Goal: Task Accomplishment & Management: Complete application form

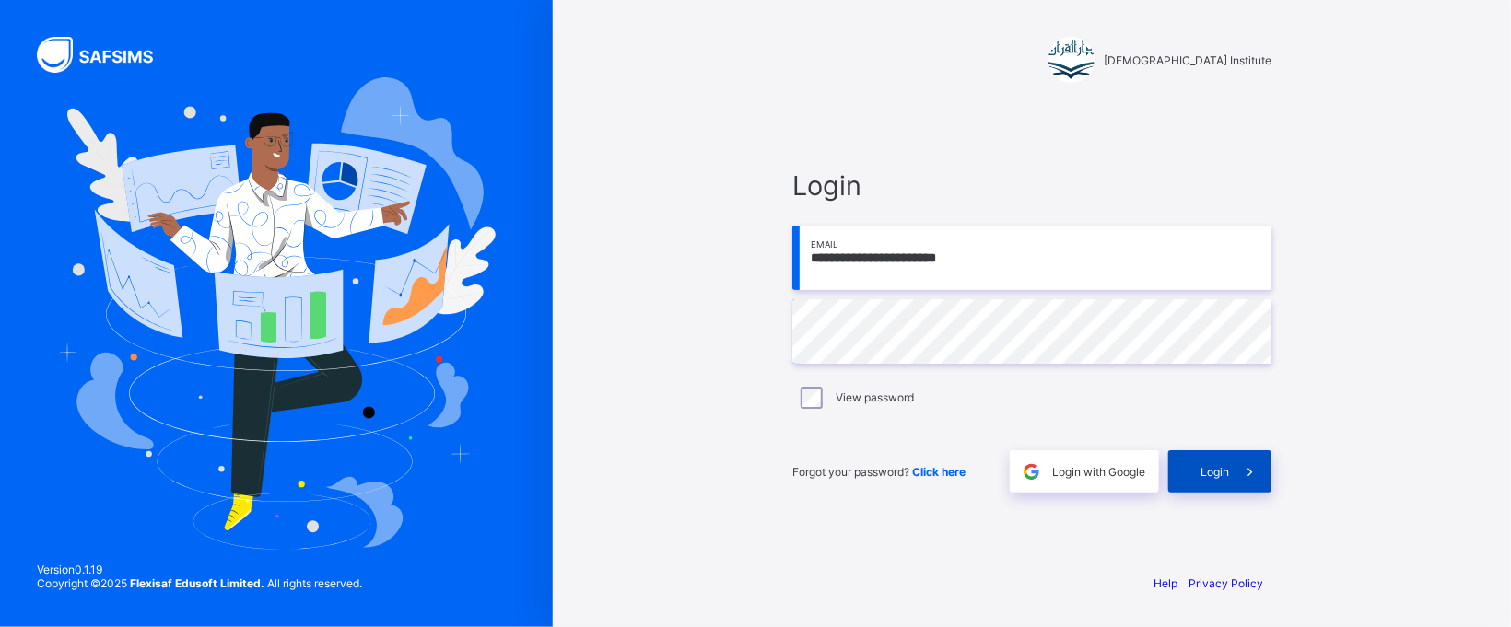
click at [1195, 455] on div "Login" at bounding box center [1219, 471] width 103 height 42
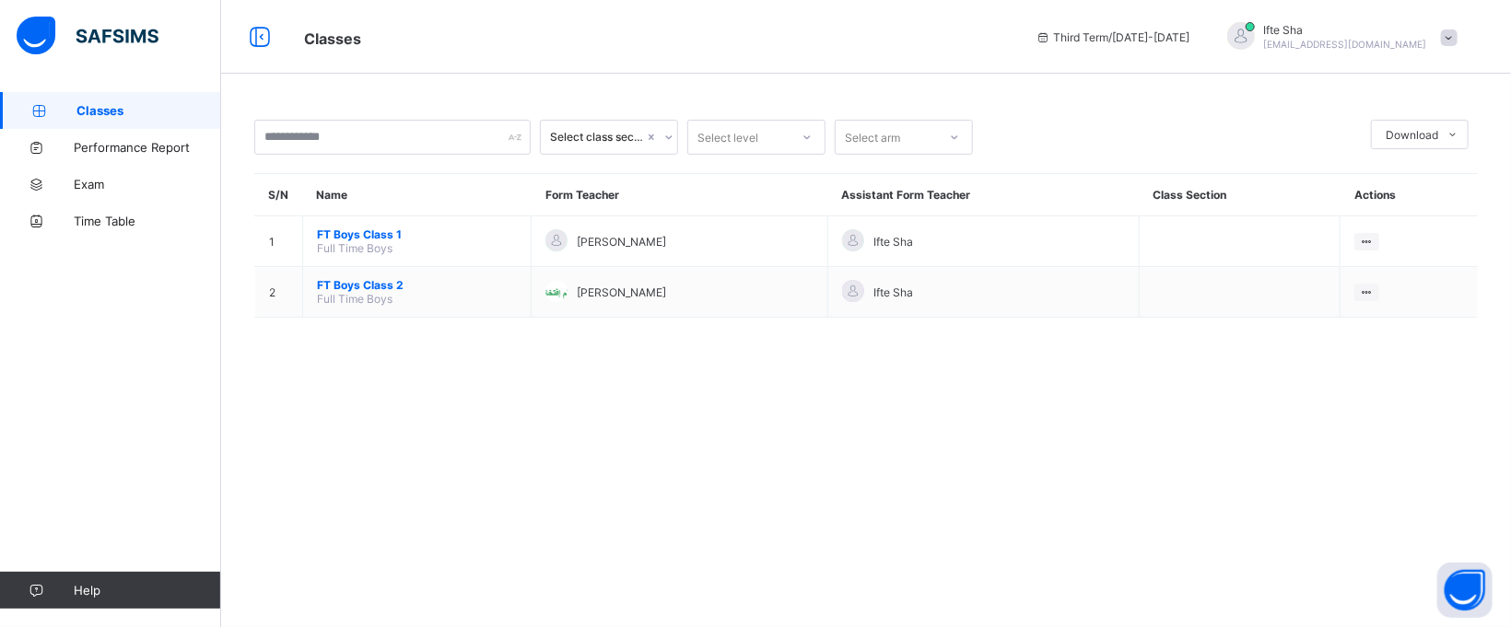
click at [1337, 33] on span "Ifte Sha" at bounding box center [1345, 30] width 163 height 14
click at [1362, 176] on span "Logout" at bounding box center [1398, 181] width 122 height 21
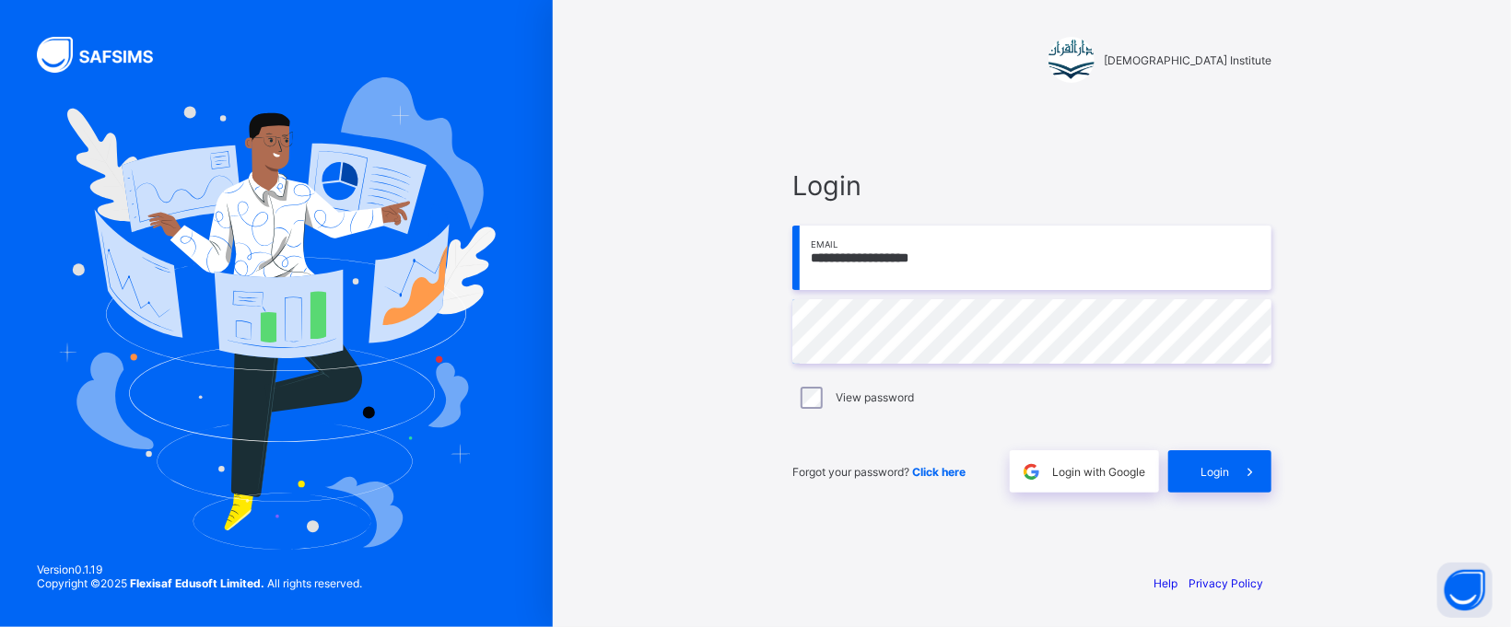
click at [1044, 285] on input "**********" at bounding box center [1031, 258] width 479 height 64
type input "**********"
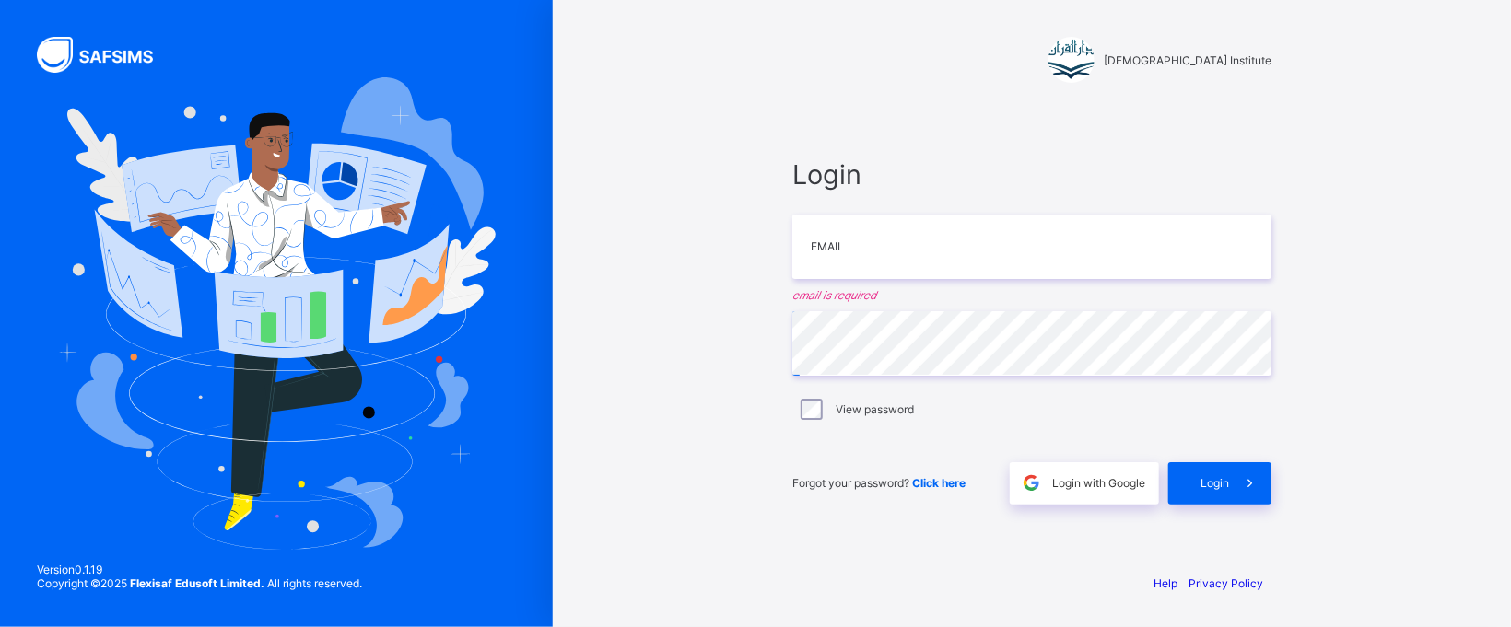
type input "**********"
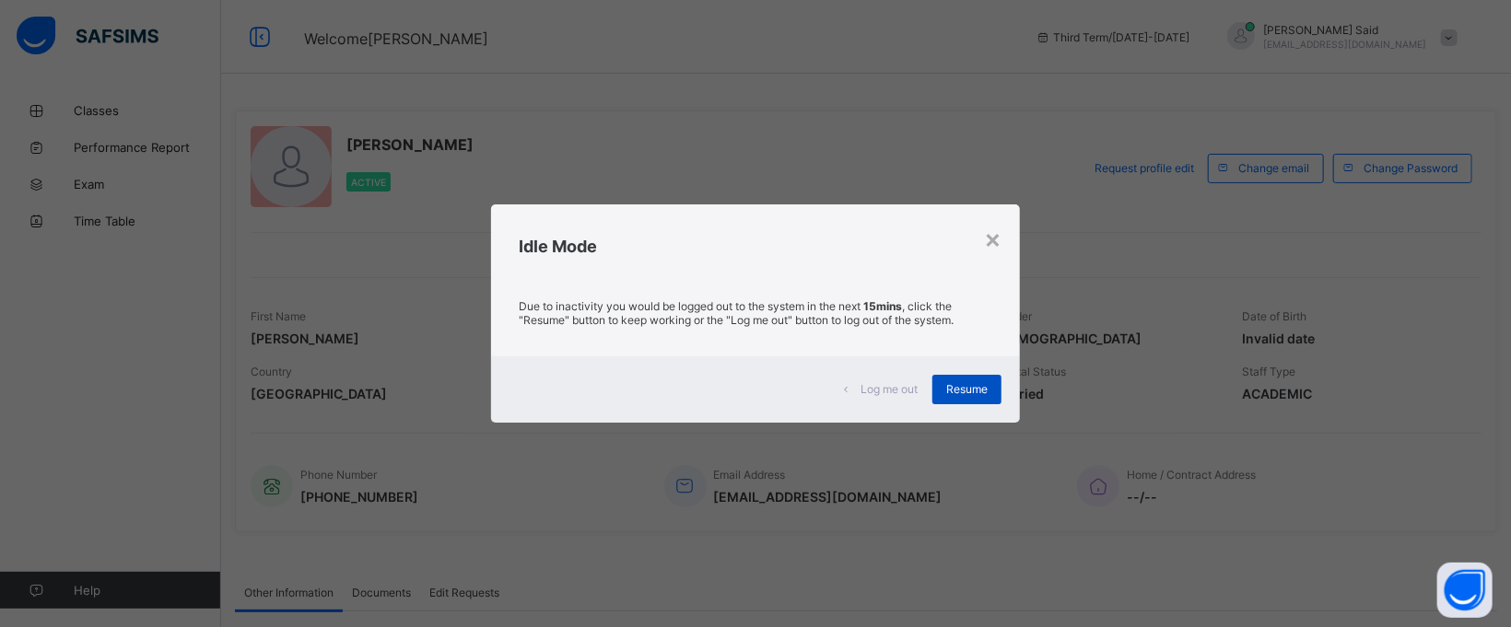
click at [982, 378] on div "Resume" at bounding box center [966, 389] width 69 height 29
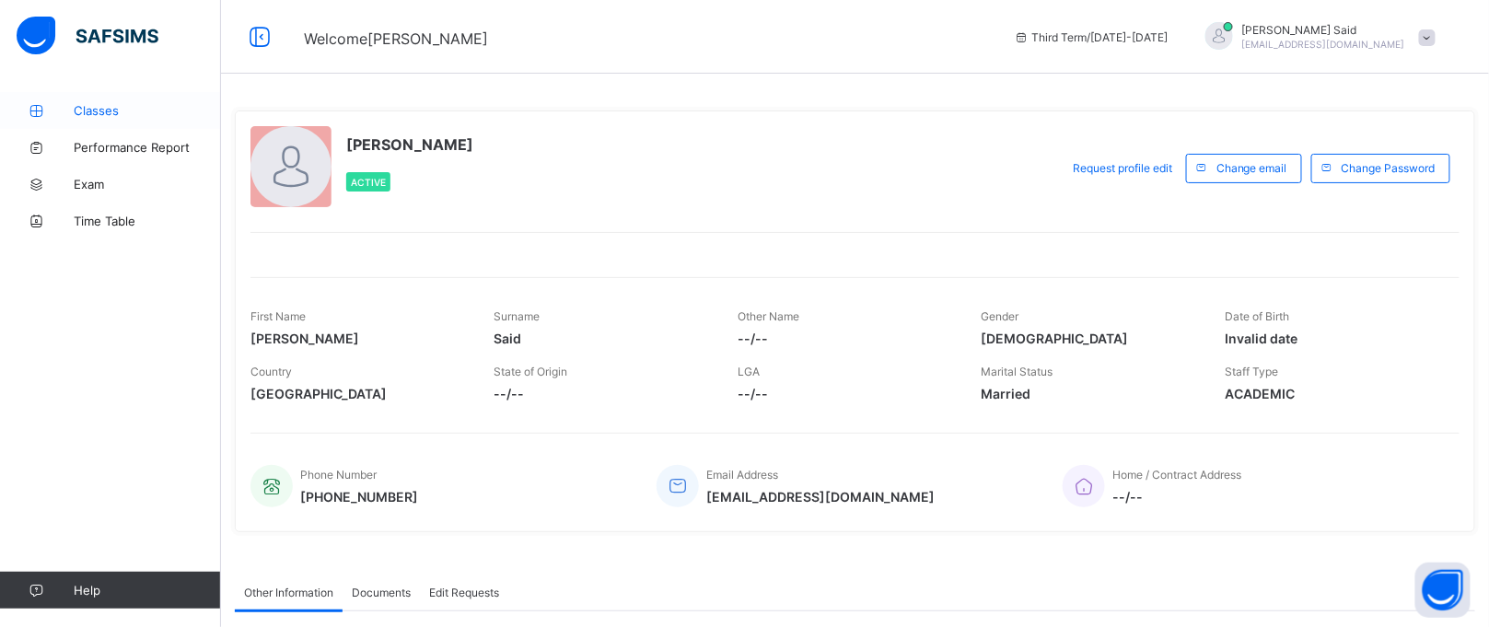
click at [112, 111] on span "Classes" at bounding box center [147, 110] width 147 height 15
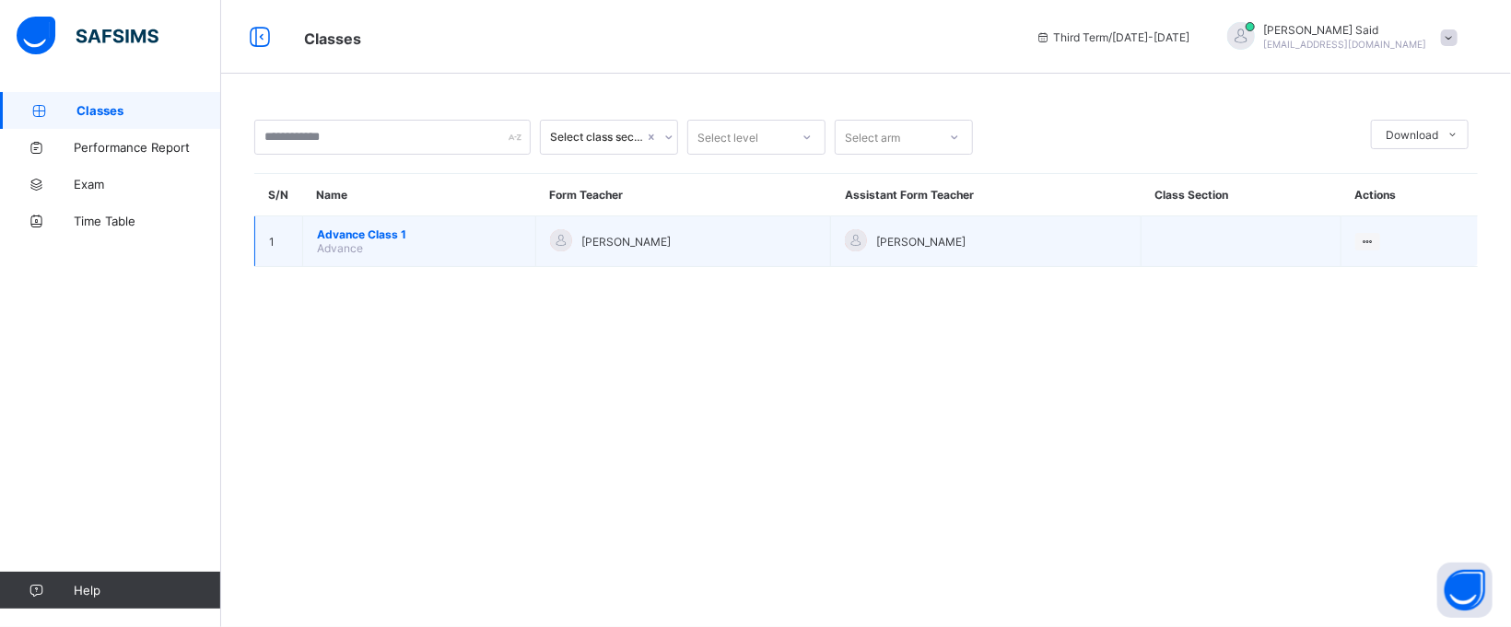
click at [489, 236] on span "Advance Class 1" at bounding box center [419, 235] width 204 height 14
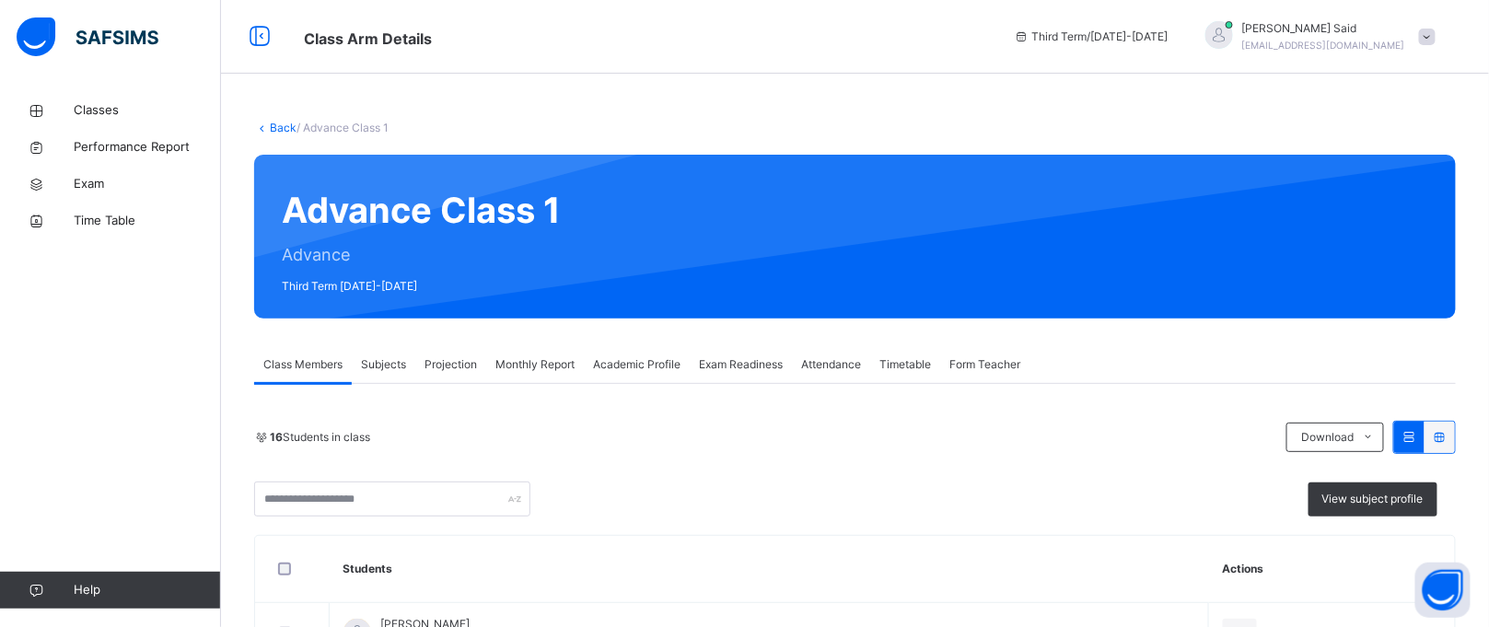
click at [473, 356] on span "Projection" at bounding box center [451, 364] width 53 height 17
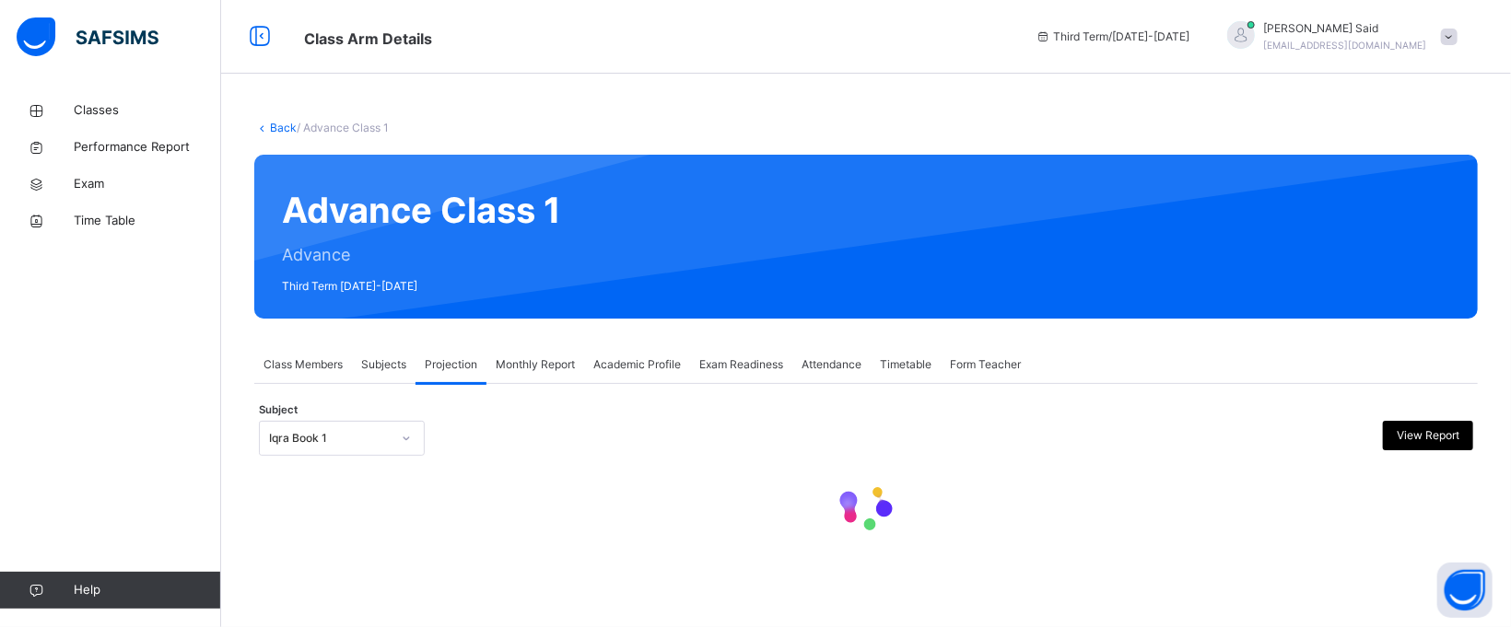
click at [357, 427] on div "Iqra Book 1" at bounding box center [324, 439] width 129 height 29
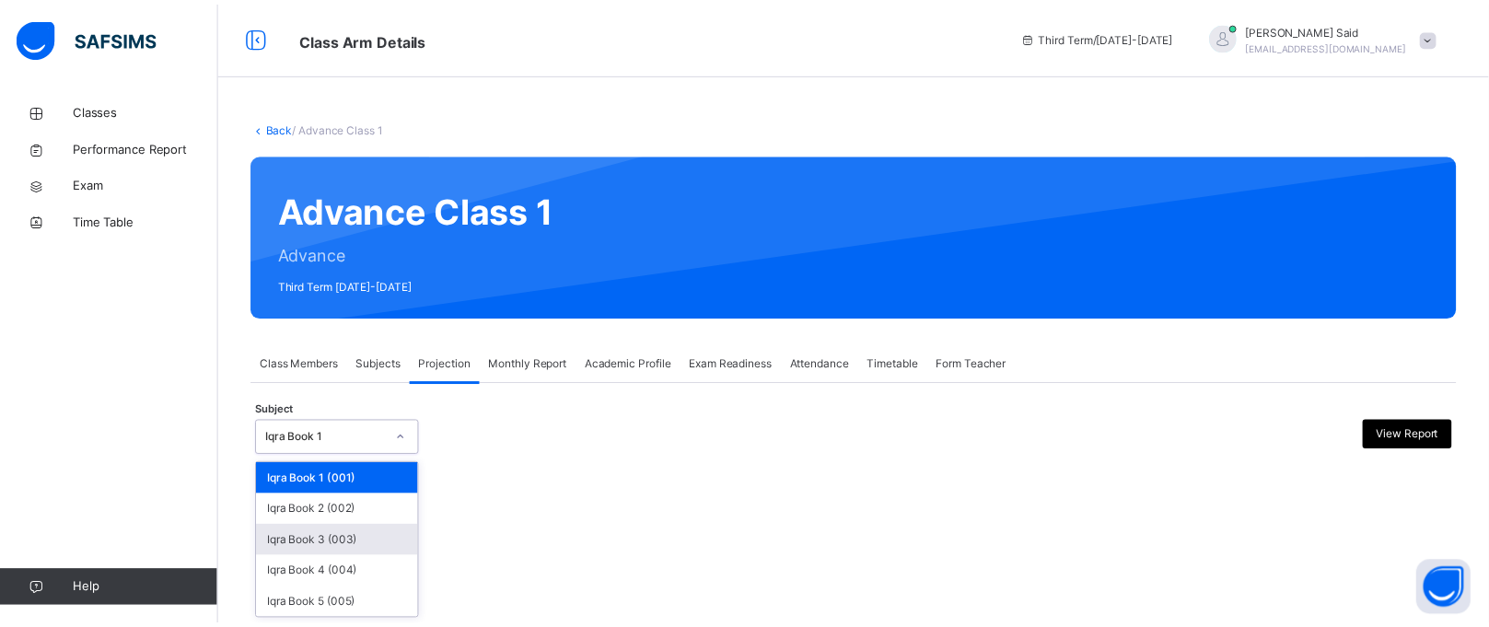
scroll to position [110, 0]
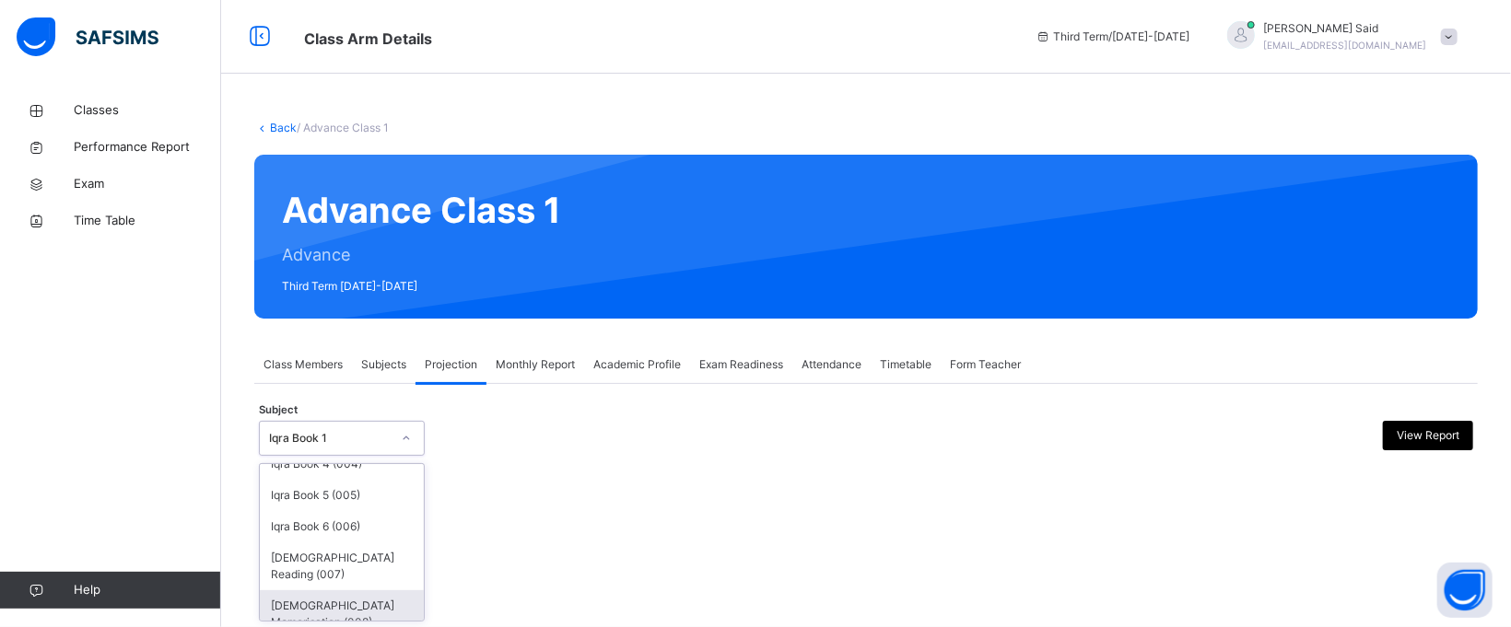
click at [340, 590] on div "[DEMOGRAPHIC_DATA] Memorisation (008)" at bounding box center [342, 614] width 164 height 48
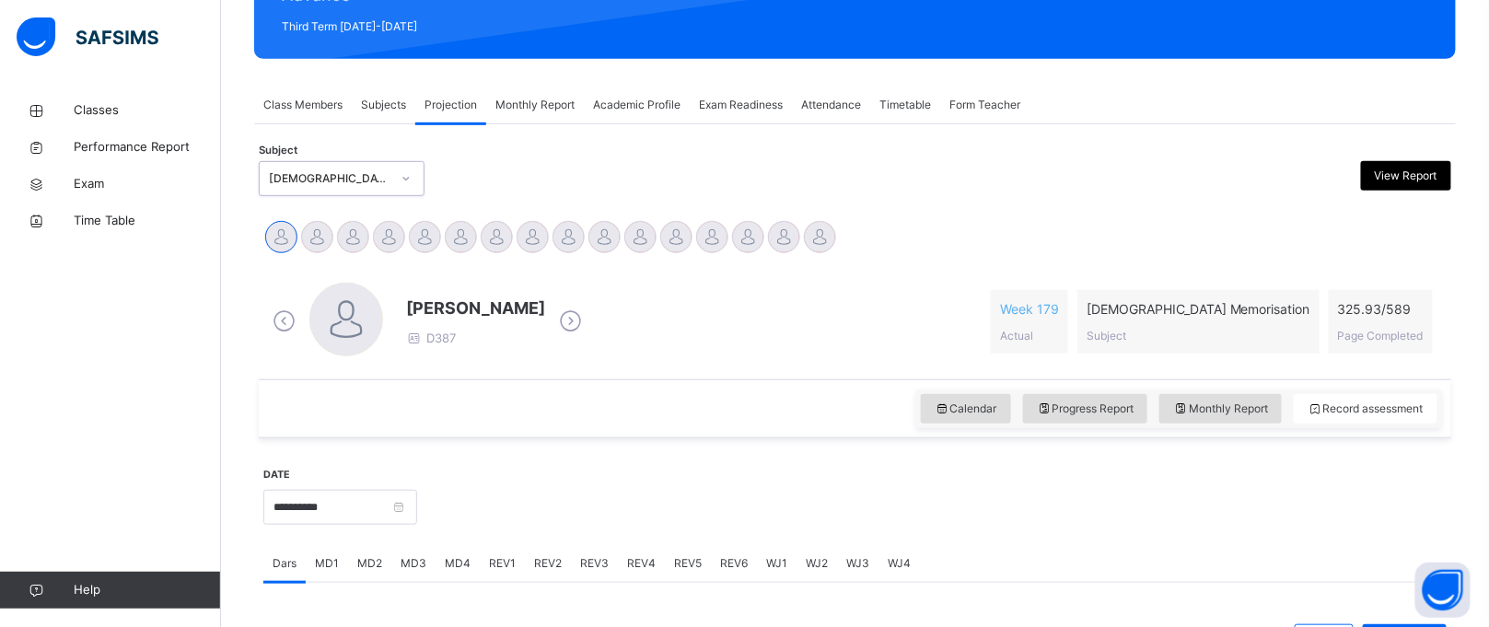
scroll to position [252, 0]
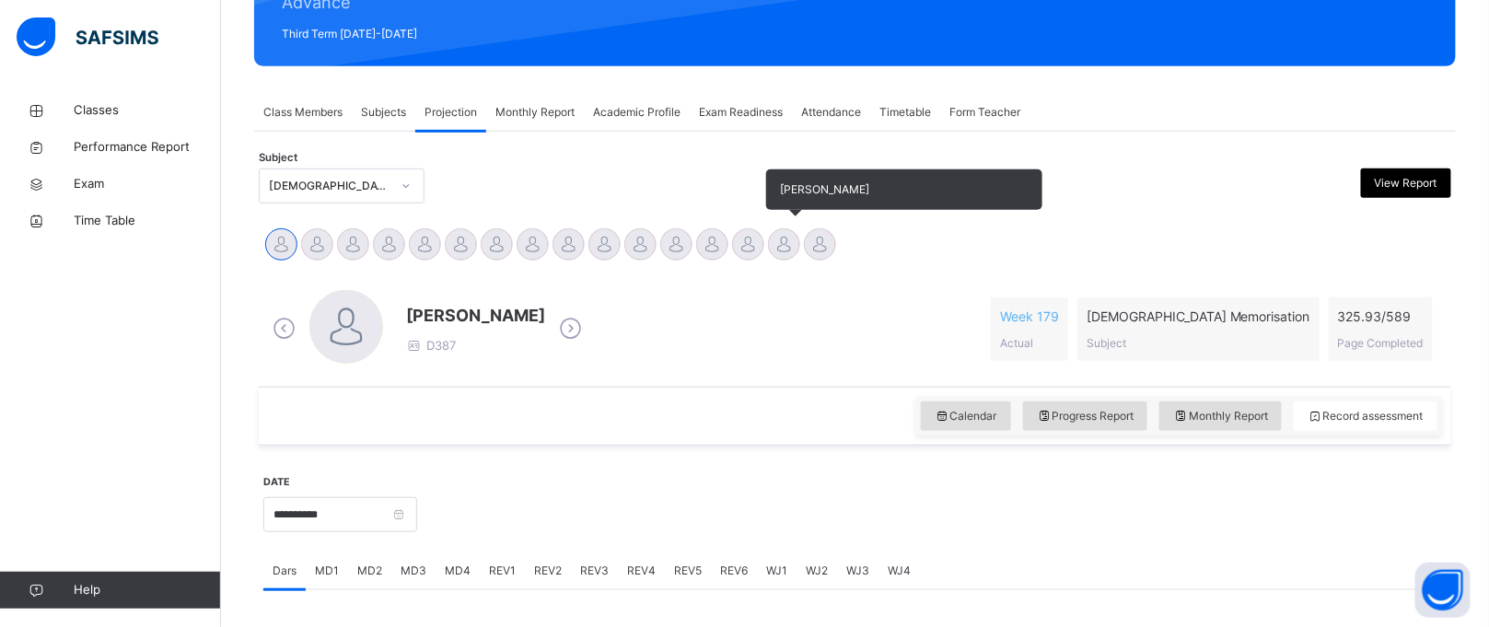
click at [788, 248] on div at bounding box center [784, 244] width 32 height 32
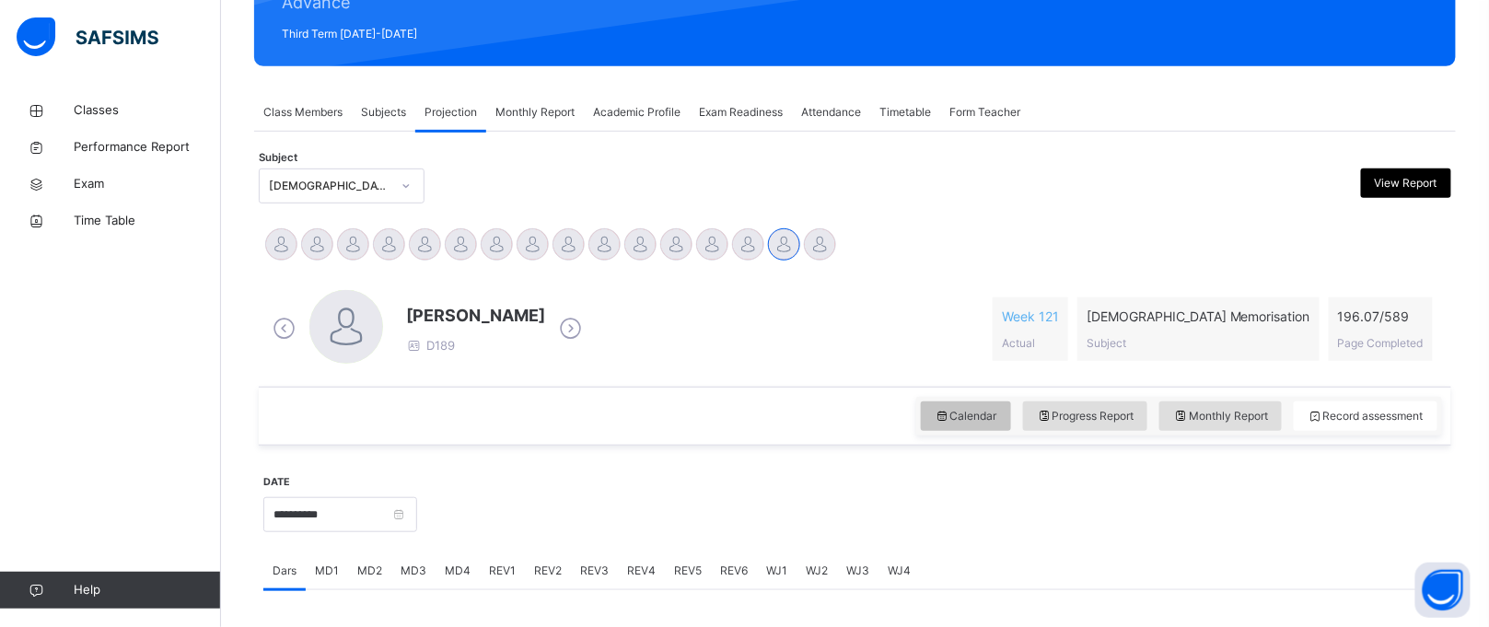
click at [977, 423] on span "Calendar" at bounding box center [966, 416] width 63 height 17
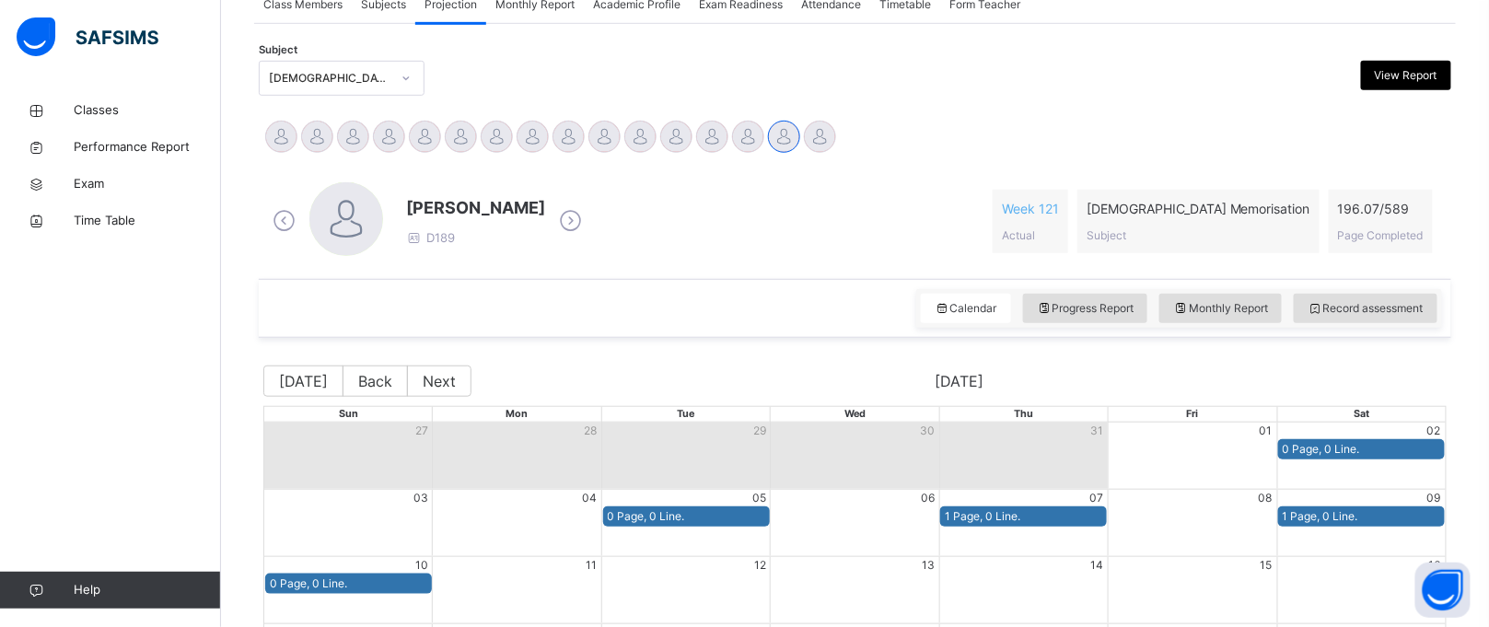
scroll to position [357, 0]
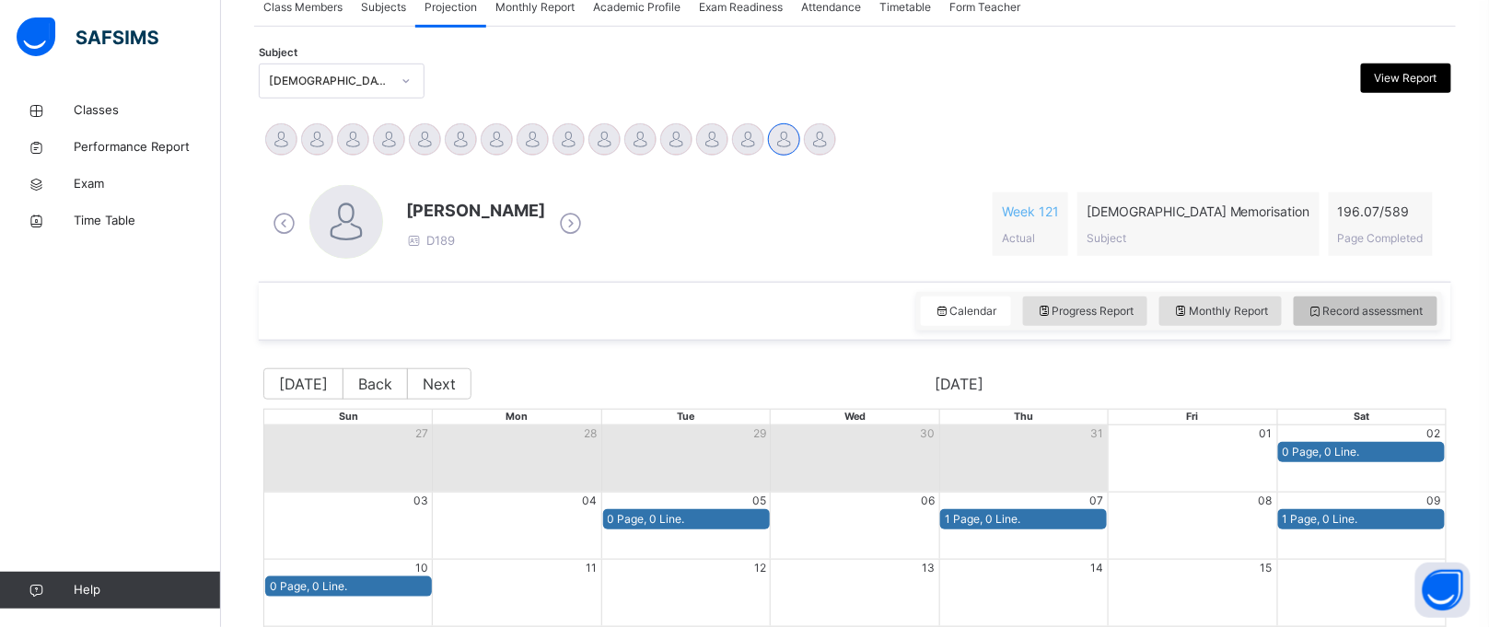
click at [1397, 304] on span "Record assessment" at bounding box center [1366, 311] width 116 height 17
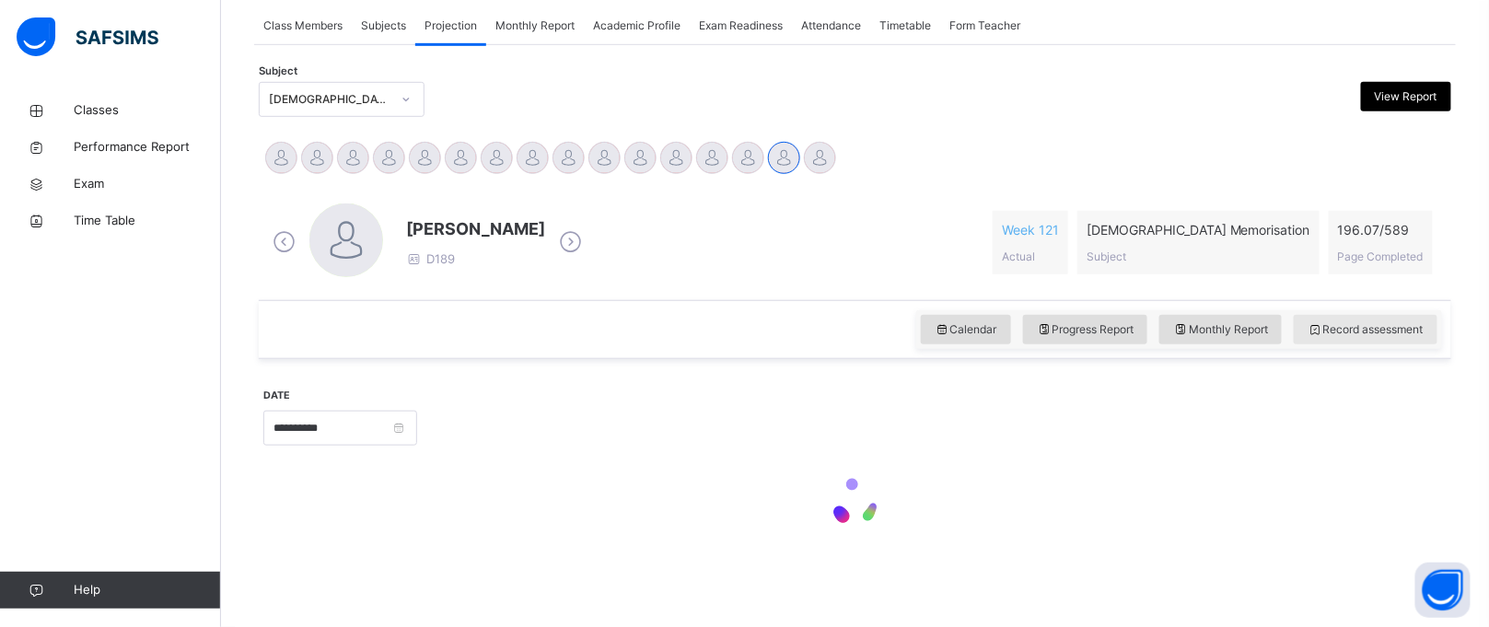
scroll to position [338, 0]
click at [670, 237] on div "[PERSON_NAME] D189 Week 121 Actual [DEMOGRAPHIC_DATA] Memorisation Subject 196.…" at bounding box center [855, 243] width 1174 height 78
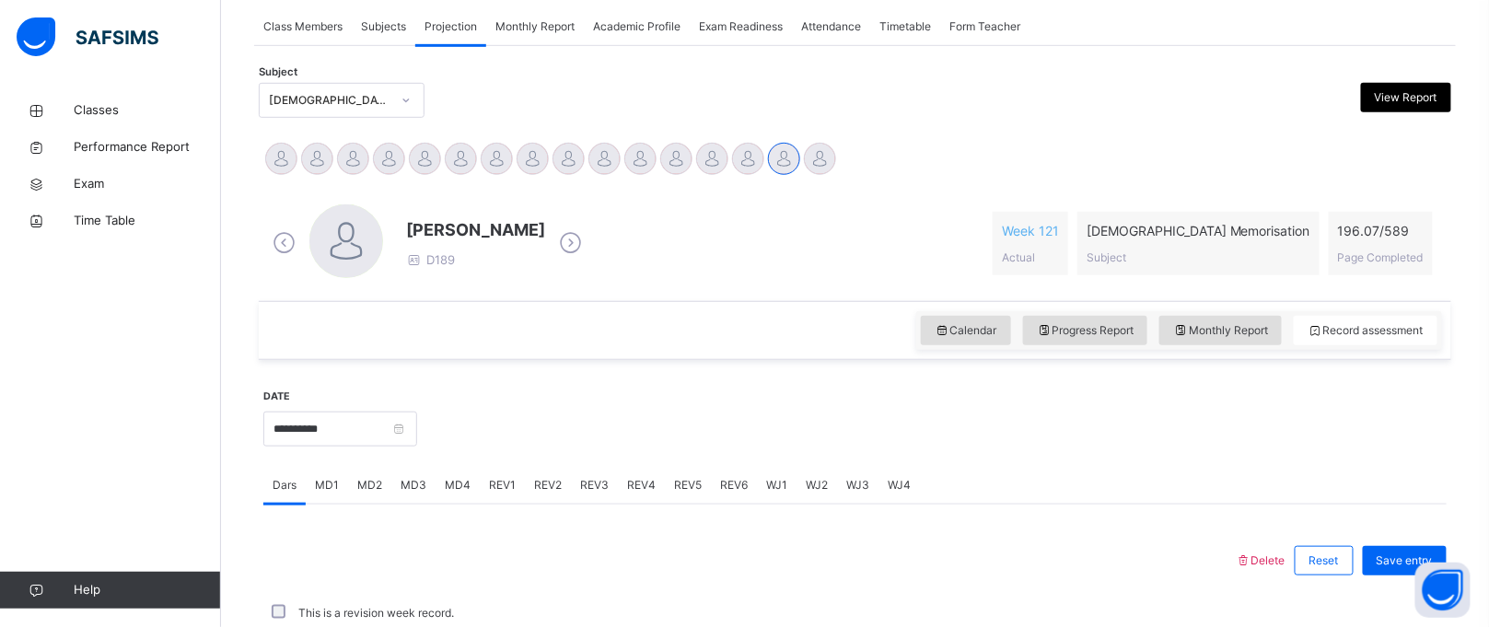
scroll to position [357, 0]
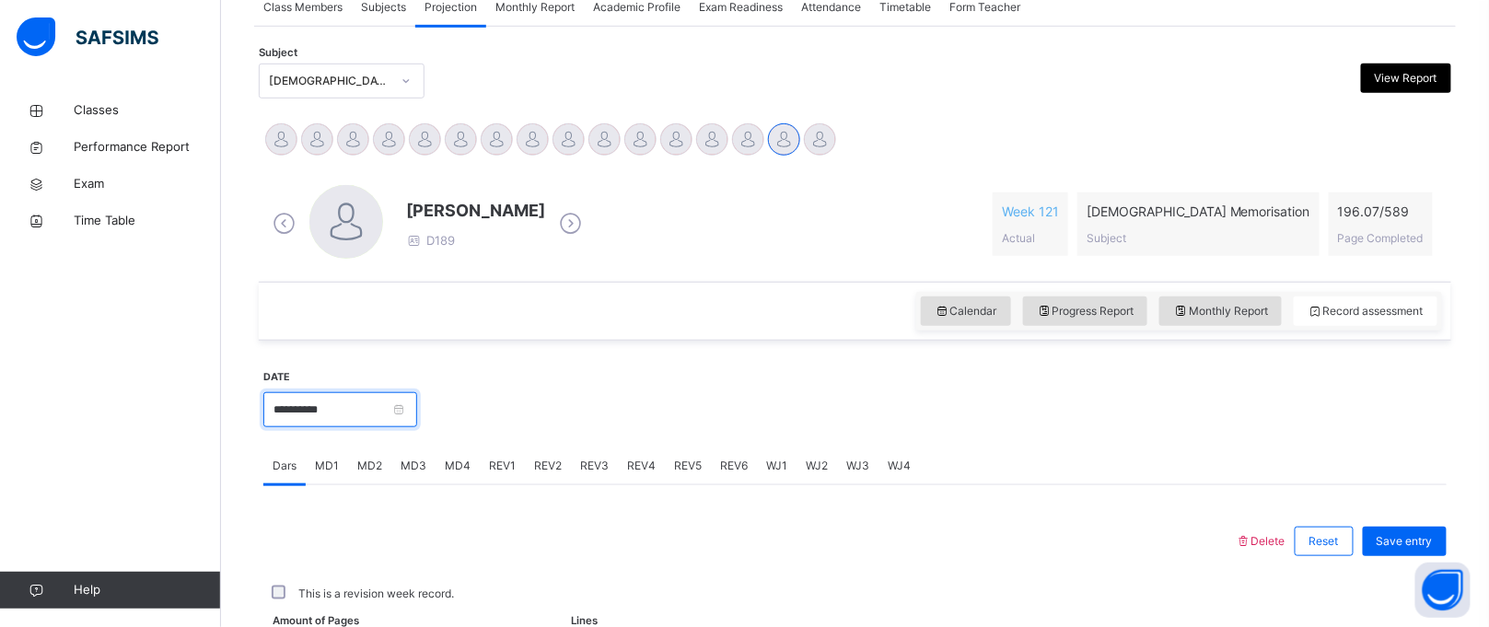
click at [415, 420] on input "**********" at bounding box center [340, 409] width 154 height 35
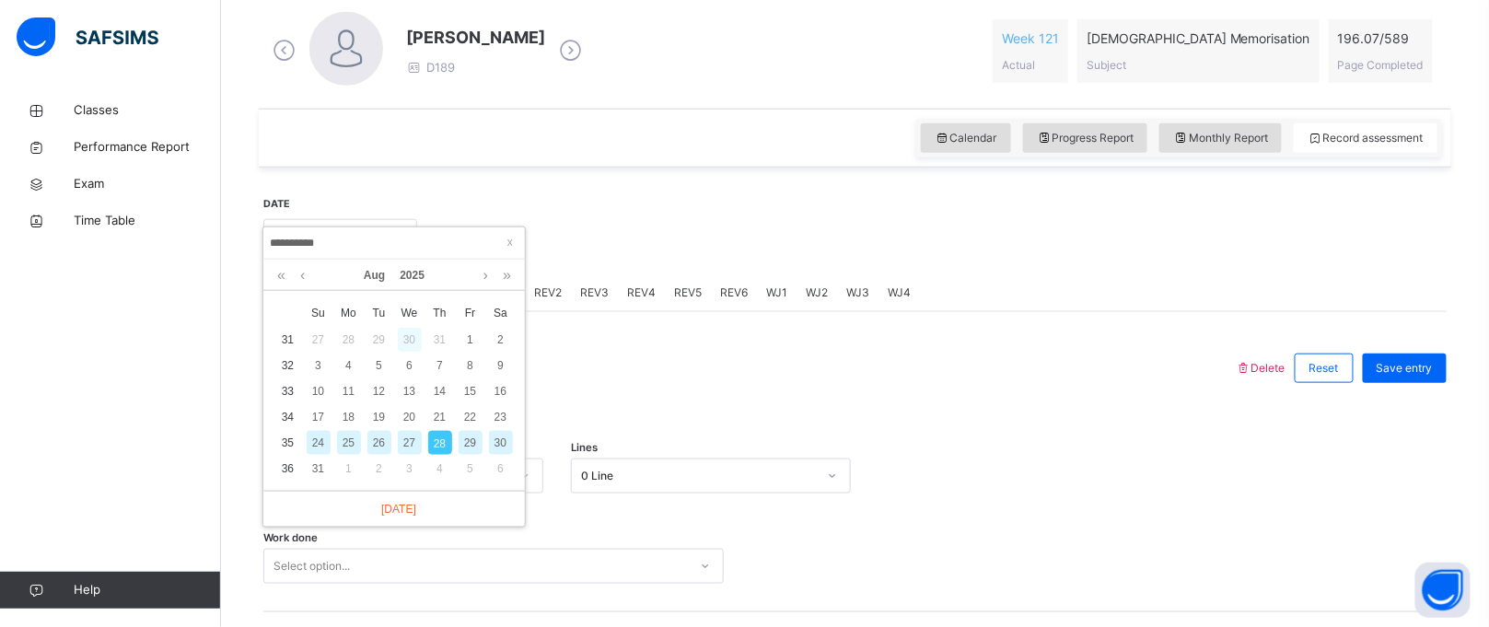
scroll to position [543, 0]
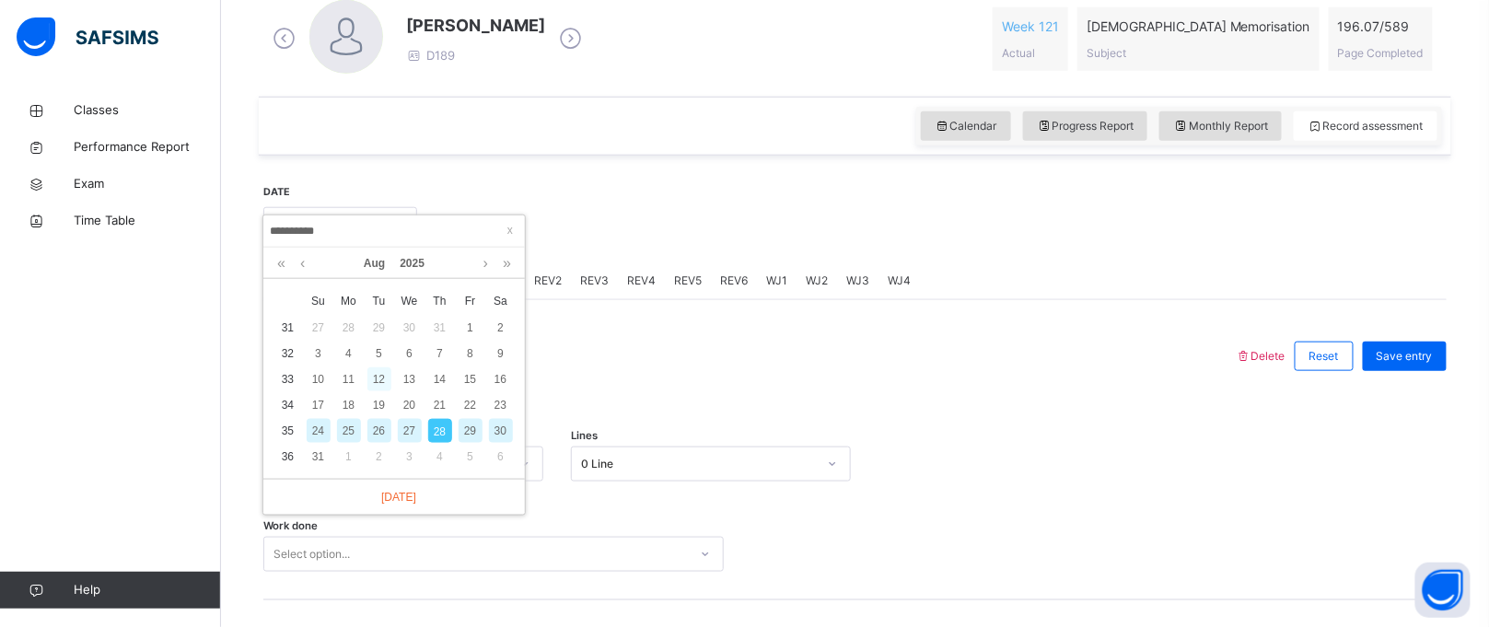
click at [384, 380] on div "12" at bounding box center [380, 380] width 24 height 24
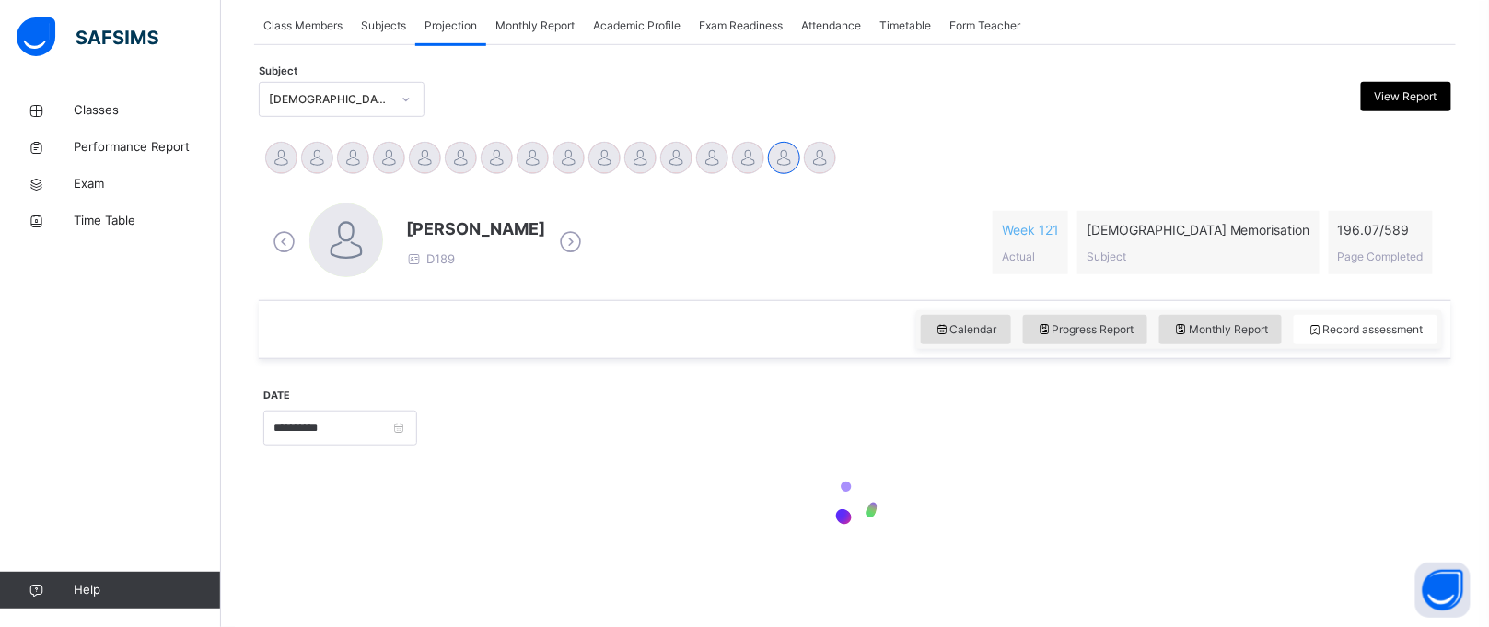
type input "**********"
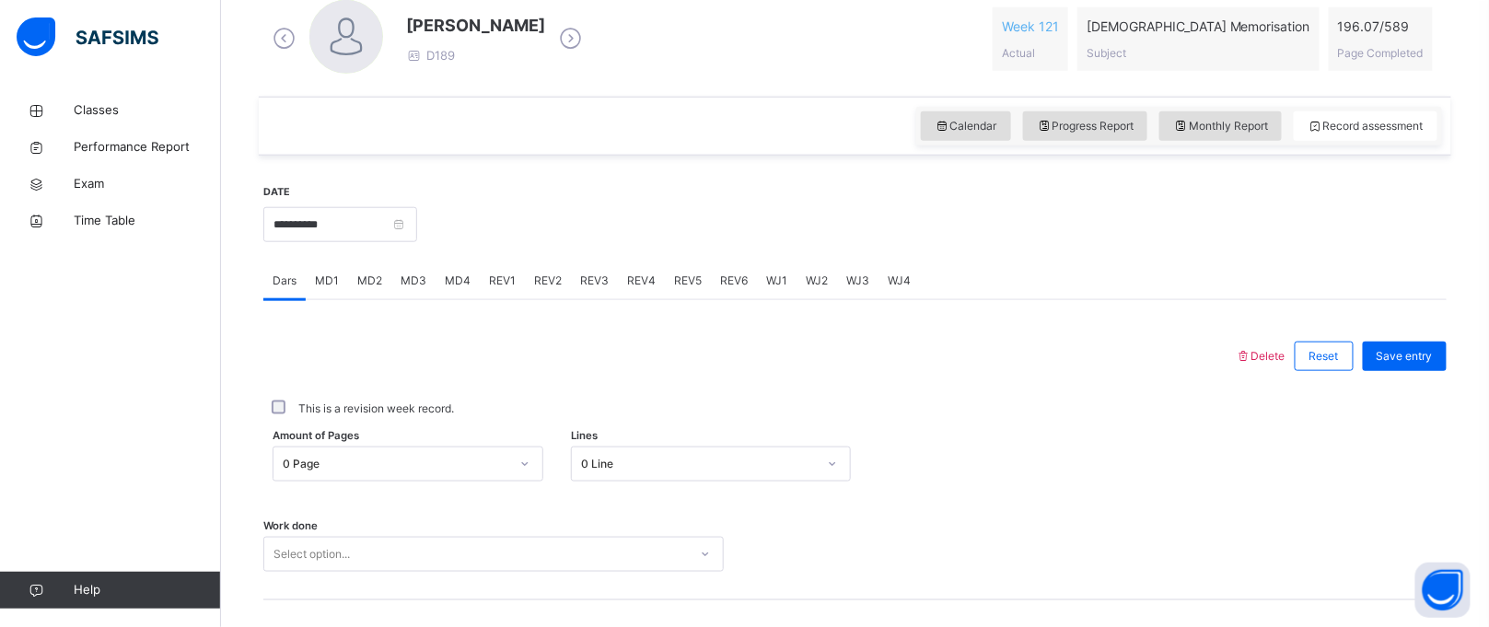
click at [389, 469] on div "0 Page" at bounding box center [408, 464] width 271 height 35
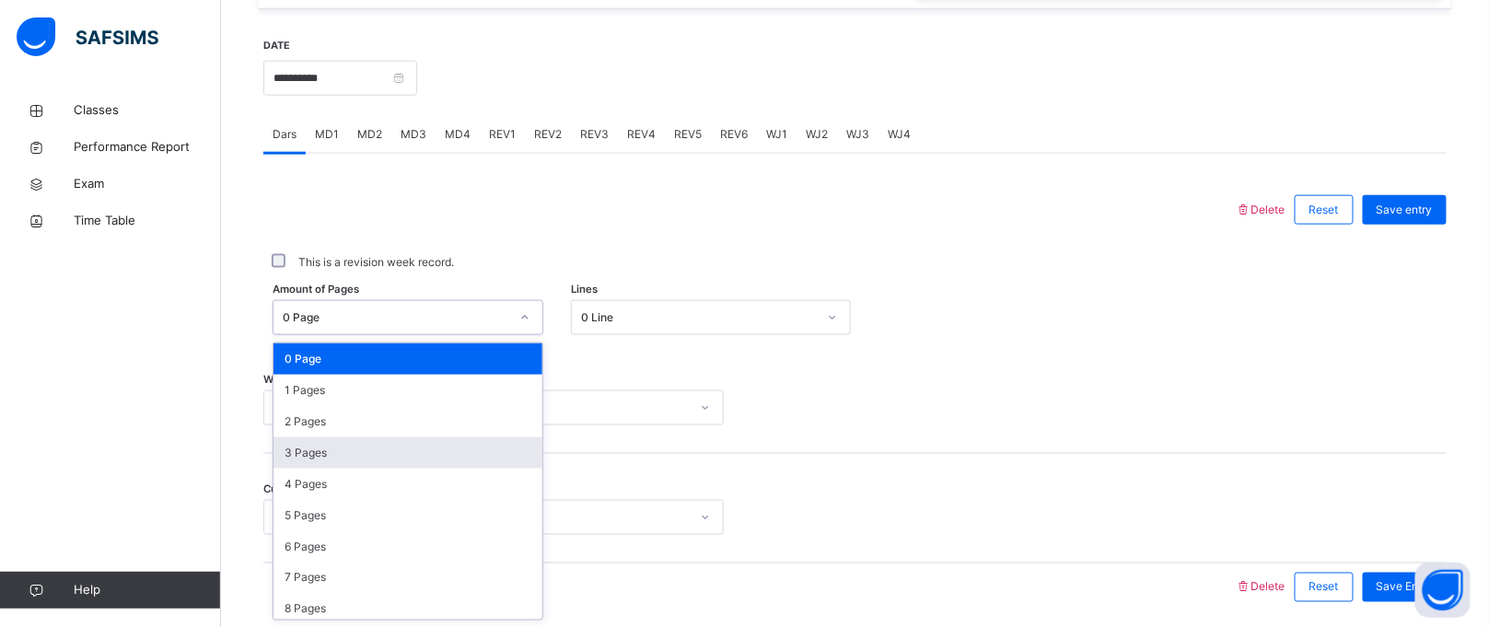
scroll to position [690, 0]
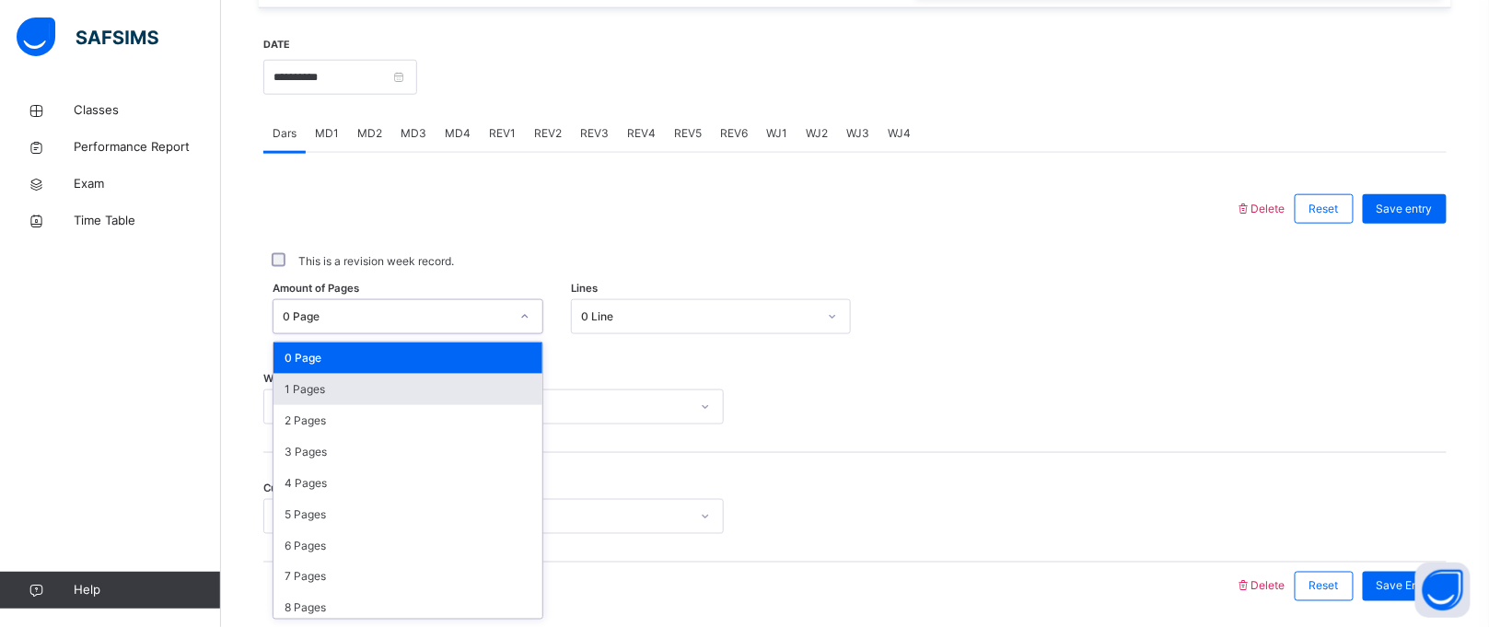
click at [382, 383] on div "1 Pages" at bounding box center [408, 389] width 269 height 31
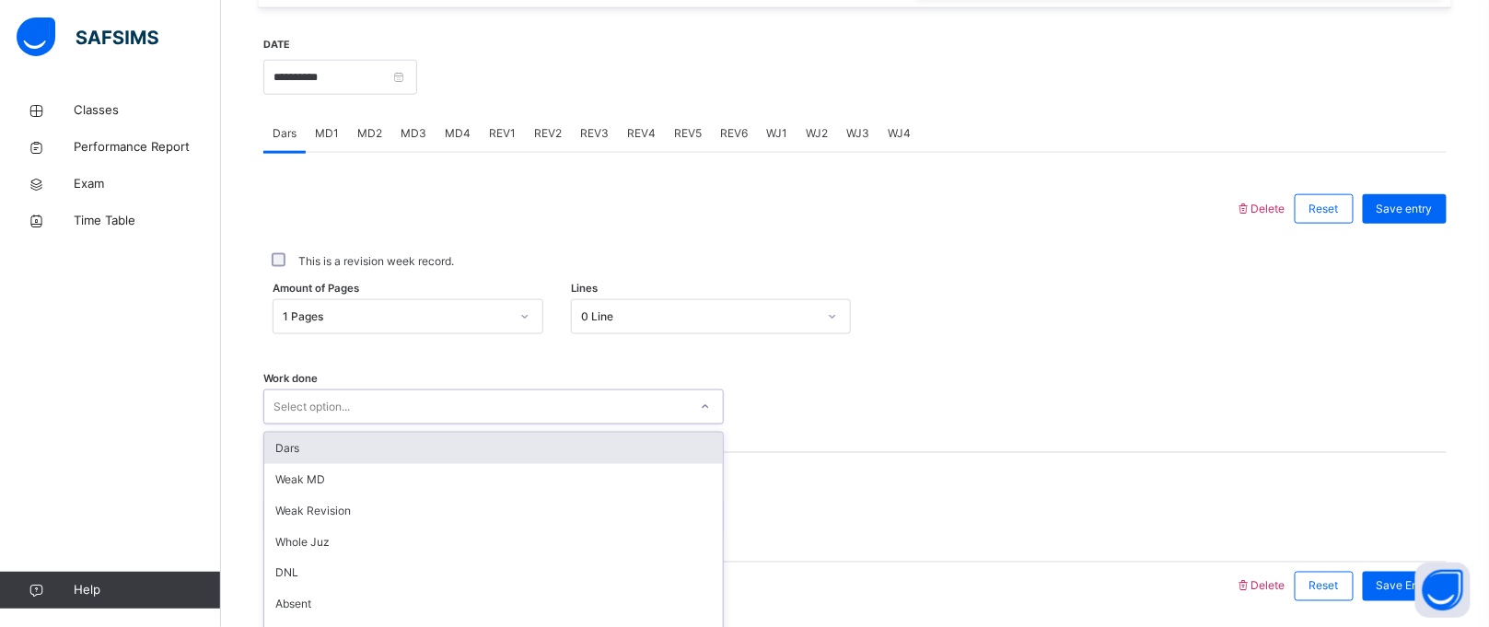
click at [379, 412] on div "option Dars focused, 1 of 14. 14 results available. Use Up and Down to choose o…" at bounding box center [493, 407] width 461 height 35
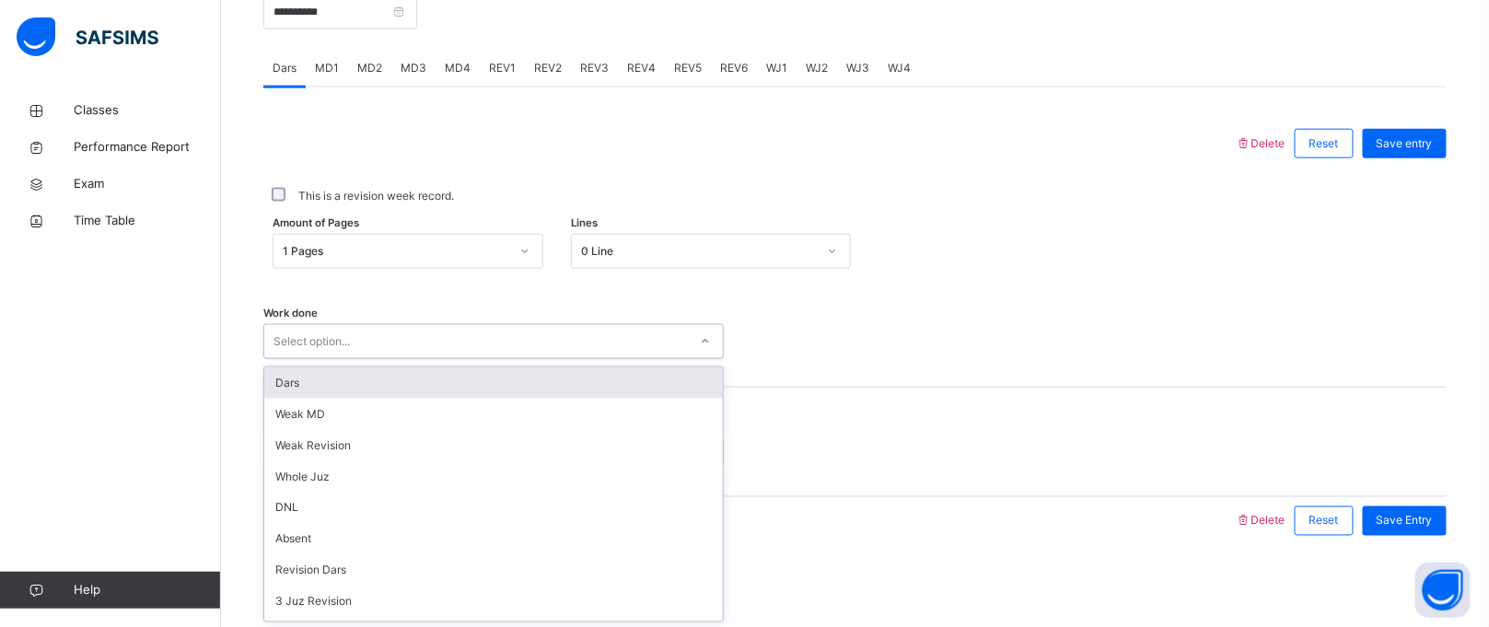
click at [386, 392] on div "Dars" at bounding box center [493, 383] width 459 height 31
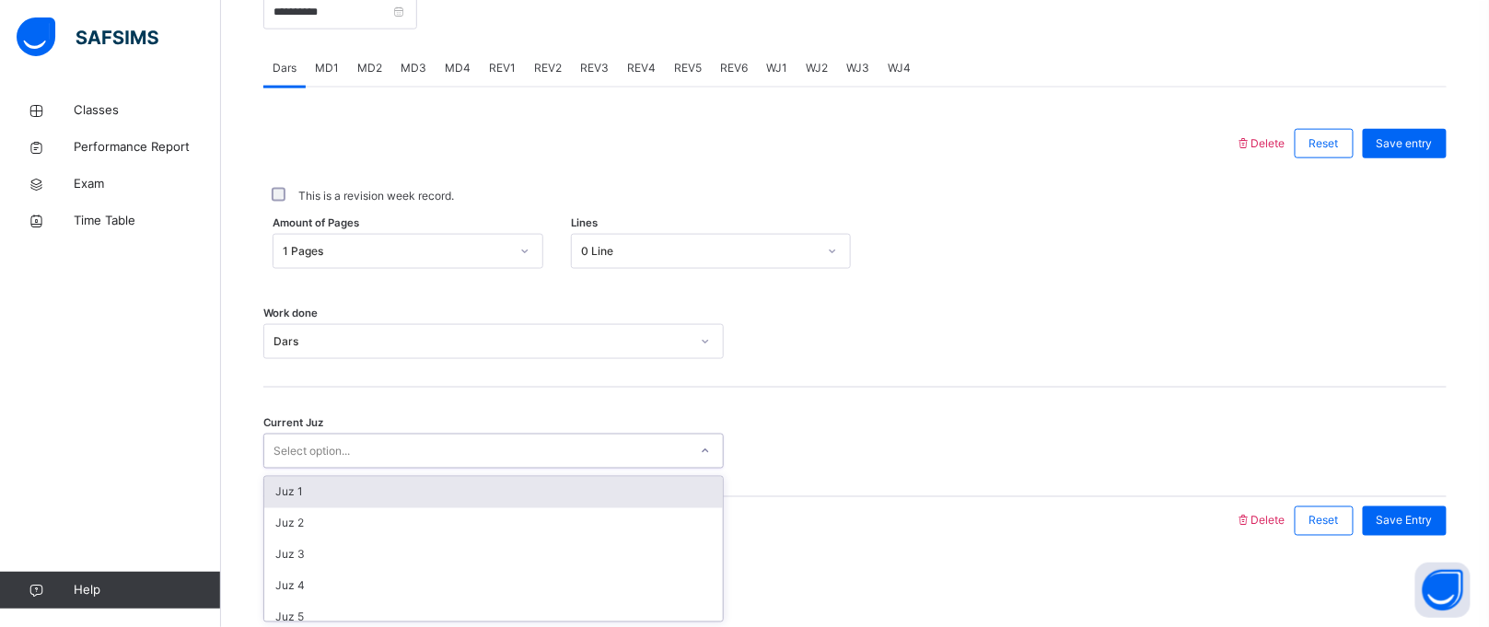
click at [379, 459] on div "Select option..." at bounding box center [476, 452] width 424 height 29
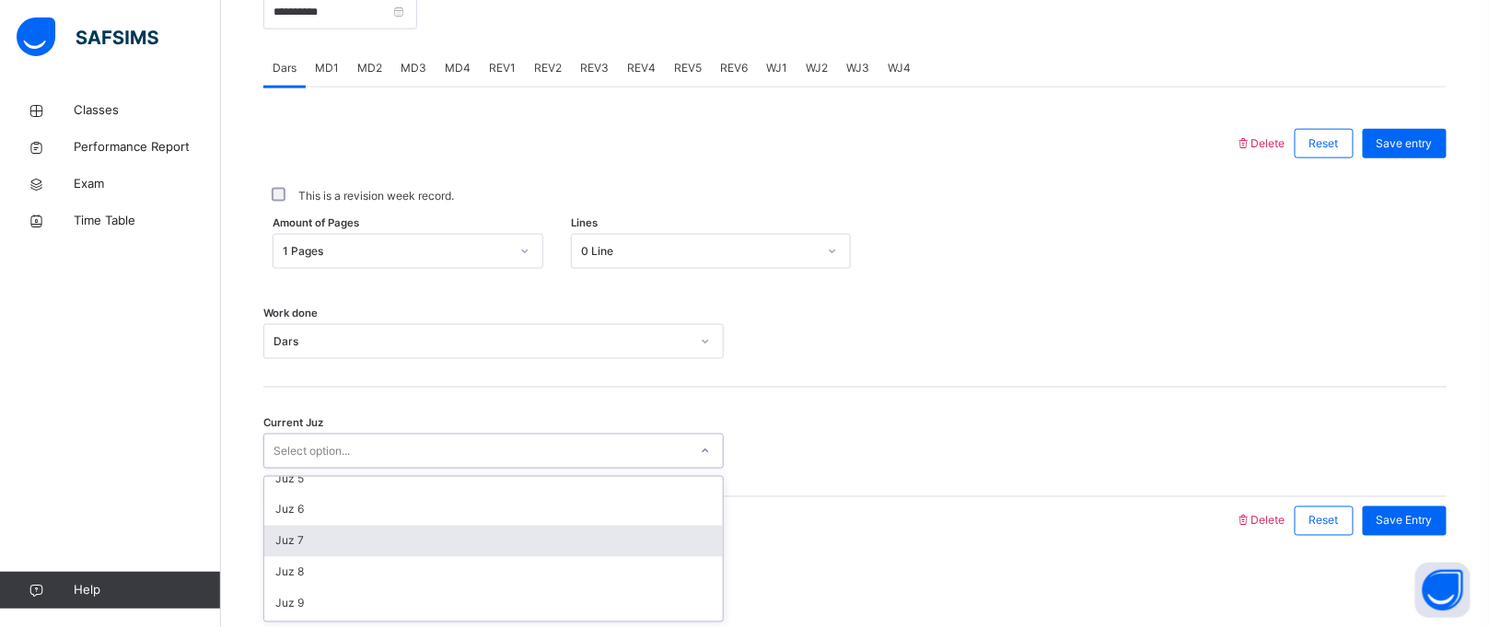
scroll to position [134, 0]
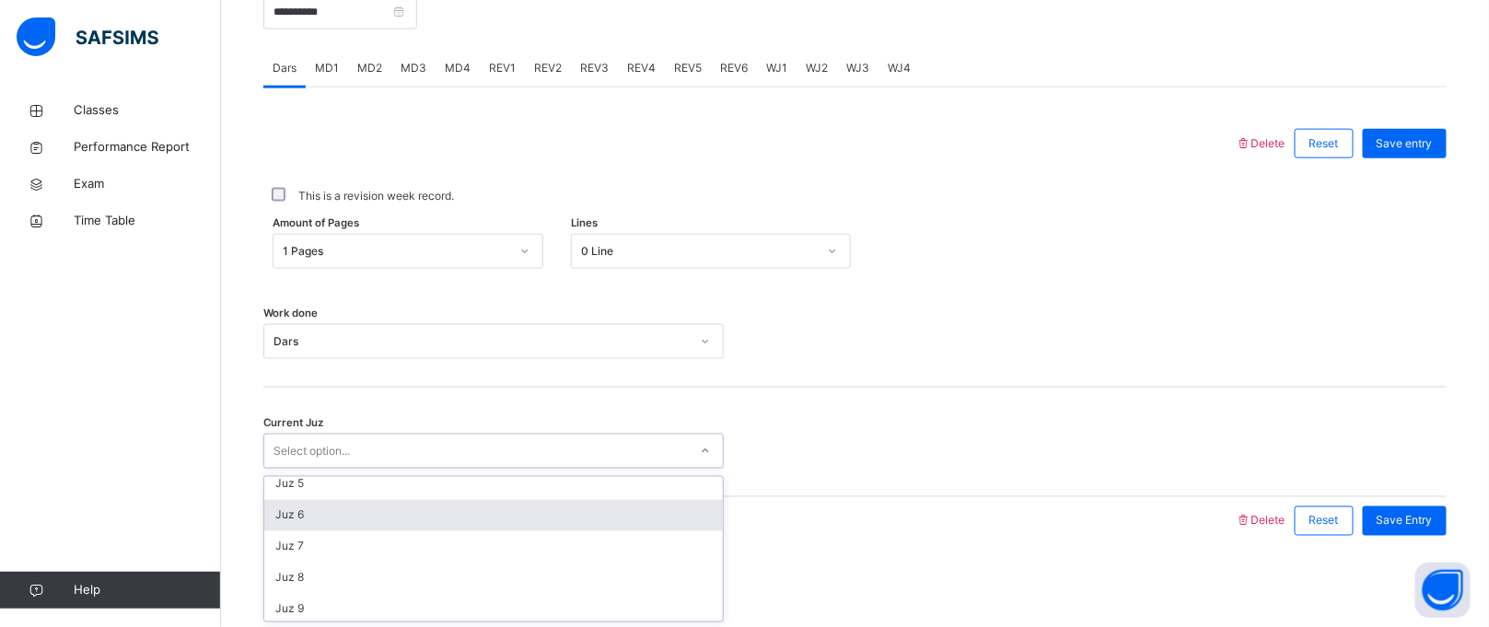
click at [405, 527] on div "Juz 6" at bounding box center [493, 515] width 459 height 31
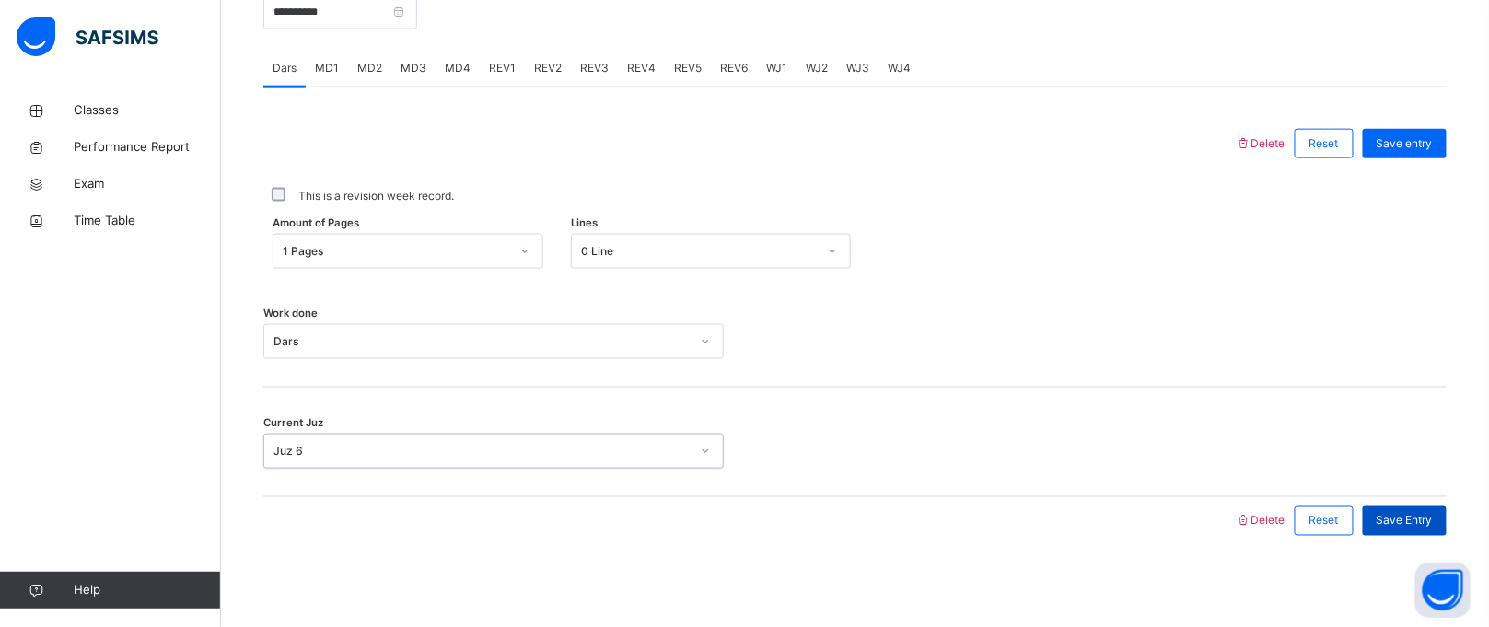
click at [1430, 525] on span "Save Entry" at bounding box center [1405, 521] width 56 height 17
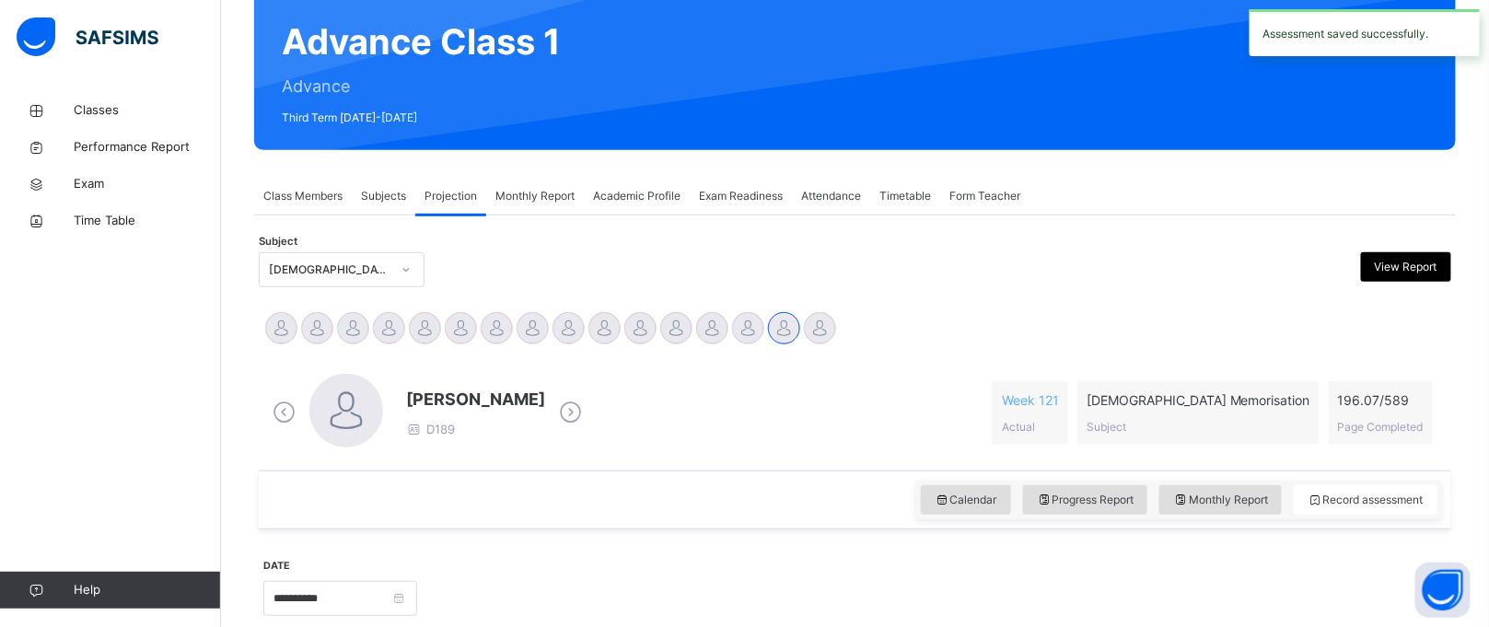
scroll to position [313, 0]
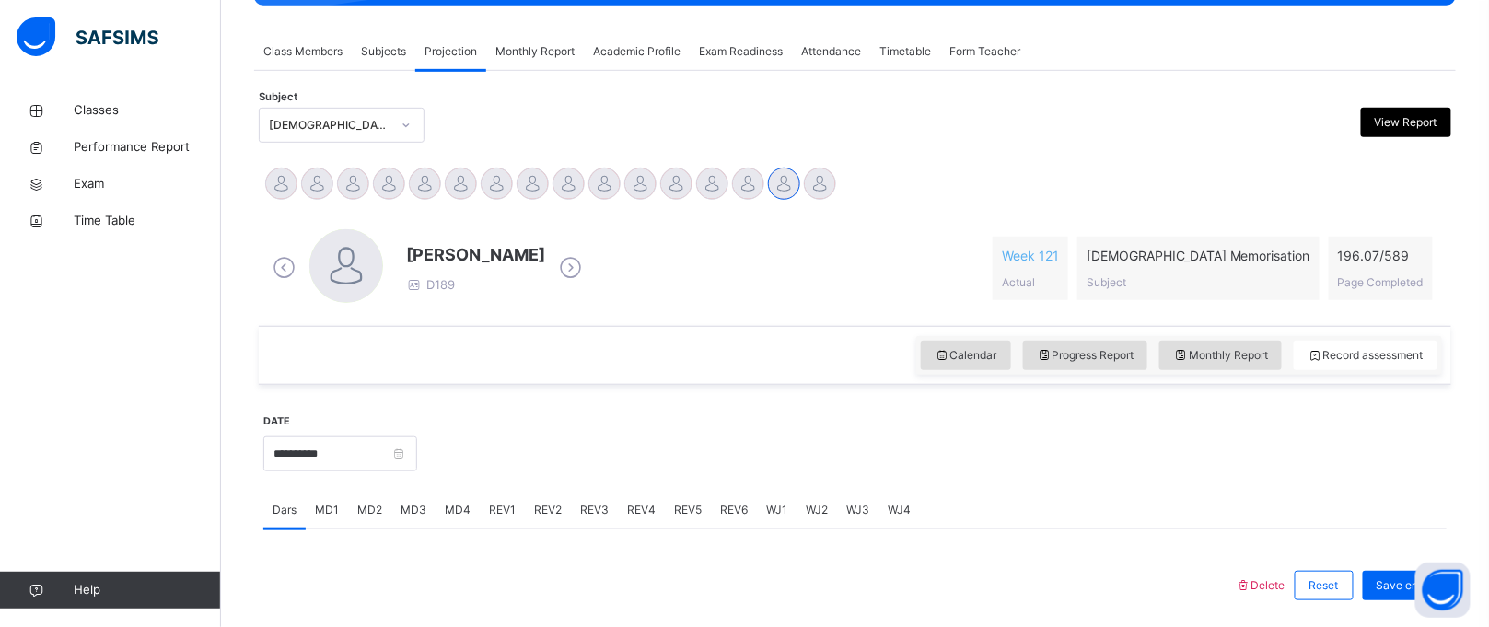
click at [357, 507] on span "MD2" at bounding box center [369, 510] width 25 height 17
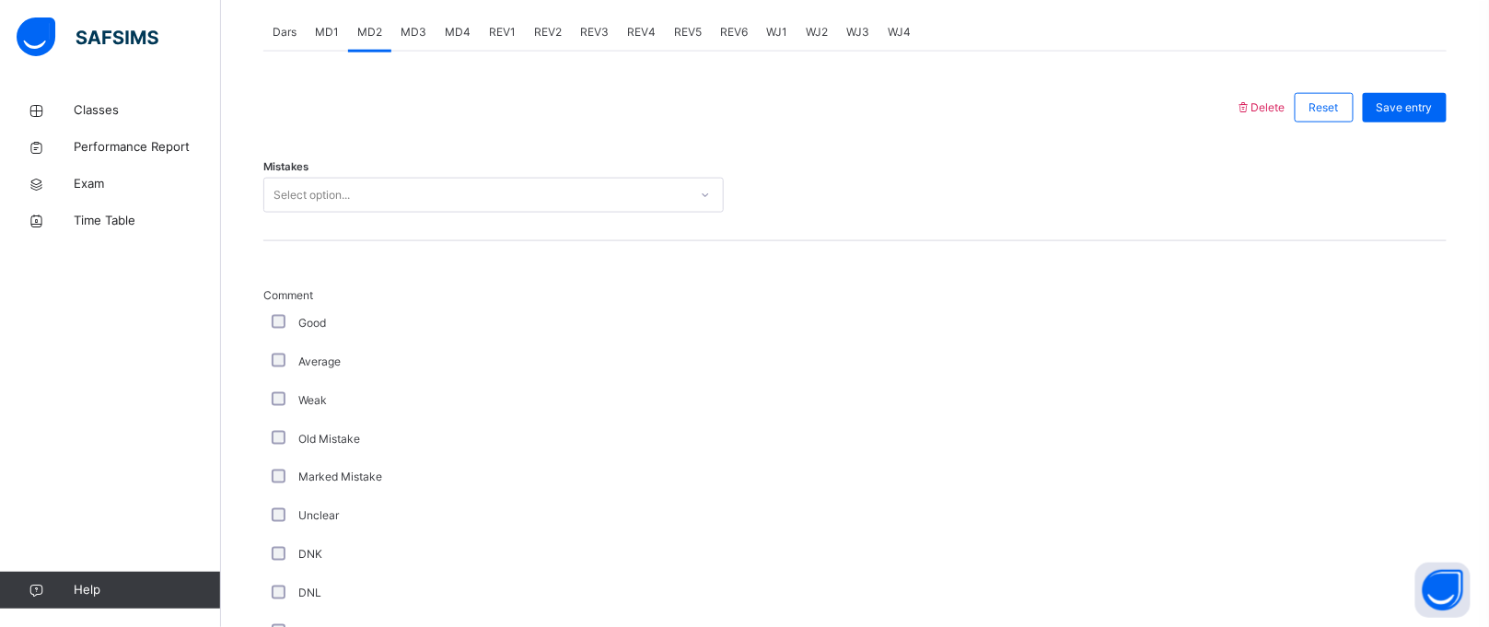
scroll to position [799, 0]
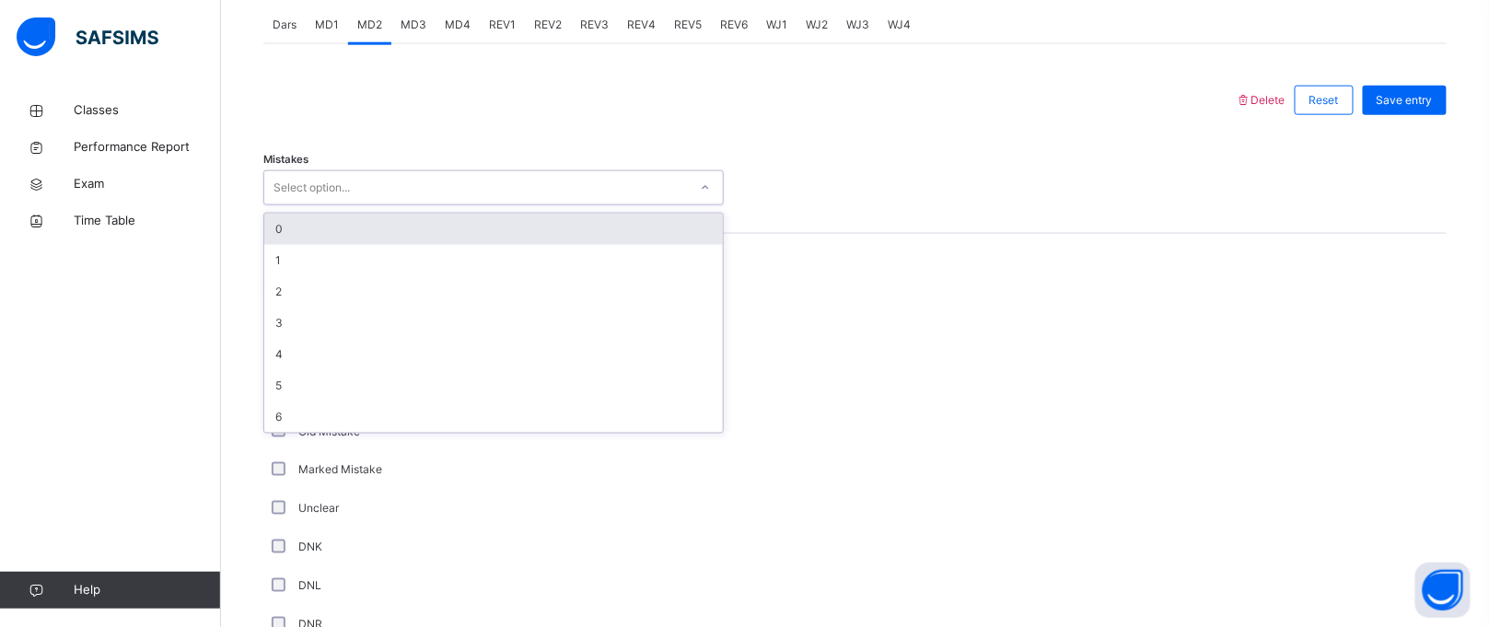
click at [385, 187] on div "Select option..." at bounding box center [476, 188] width 424 height 29
click at [373, 225] on div "0" at bounding box center [493, 229] width 459 height 31
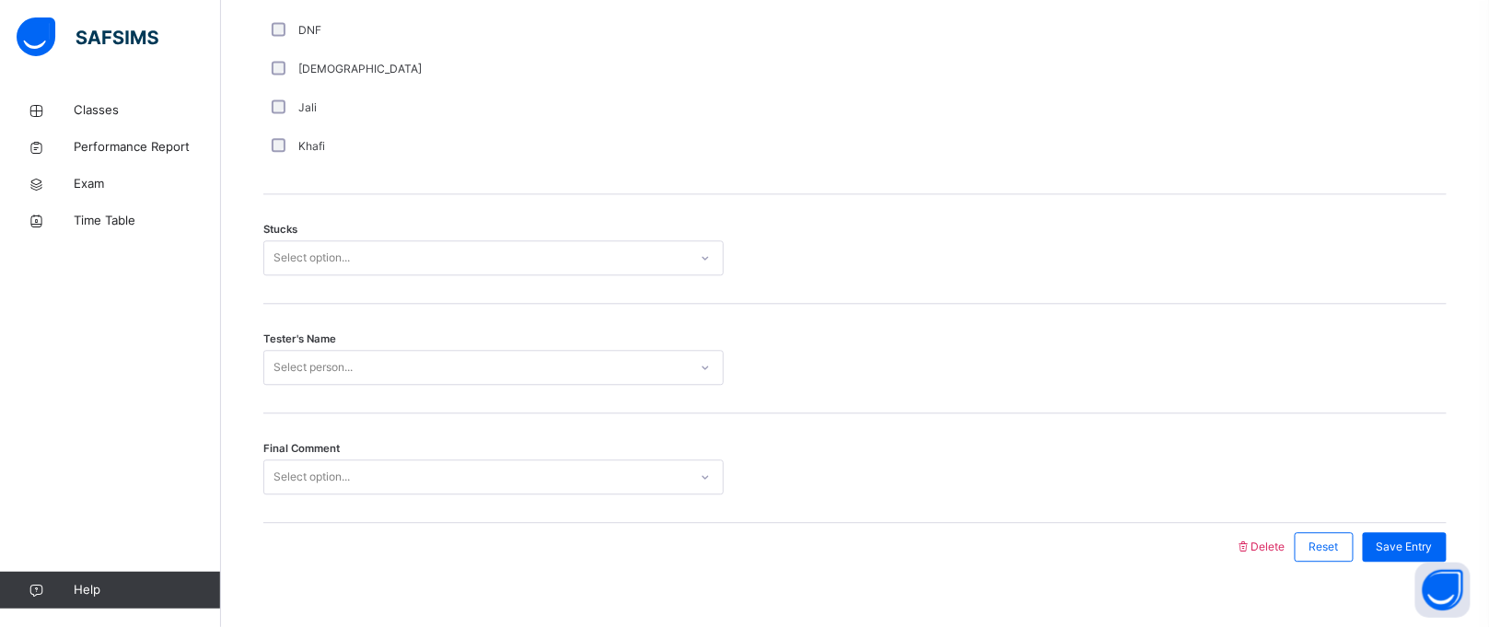
scroll to position [1458, 0]
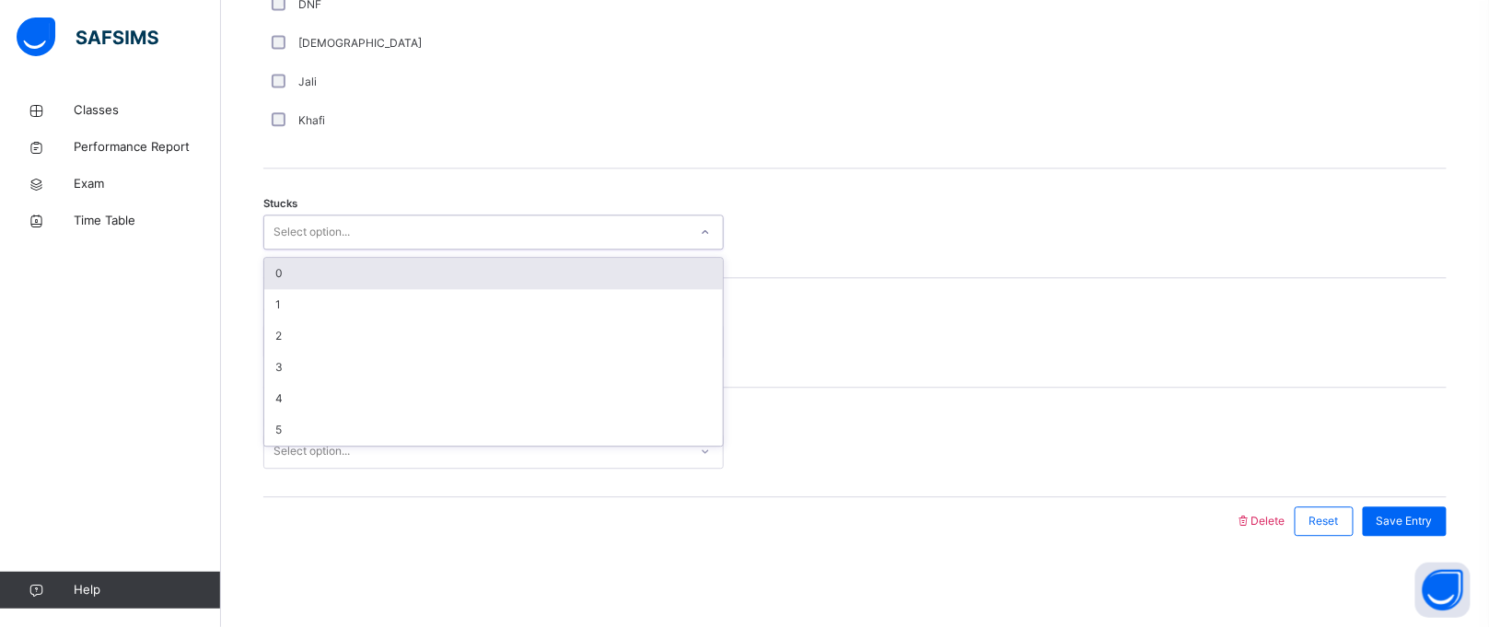
click at [324, 228] on div "Select option..." at bounding box center [312, 232] width 76 height 35
click at [384, 232] on div "Select option..." at bounding box center [476, 232] width 424 height 29
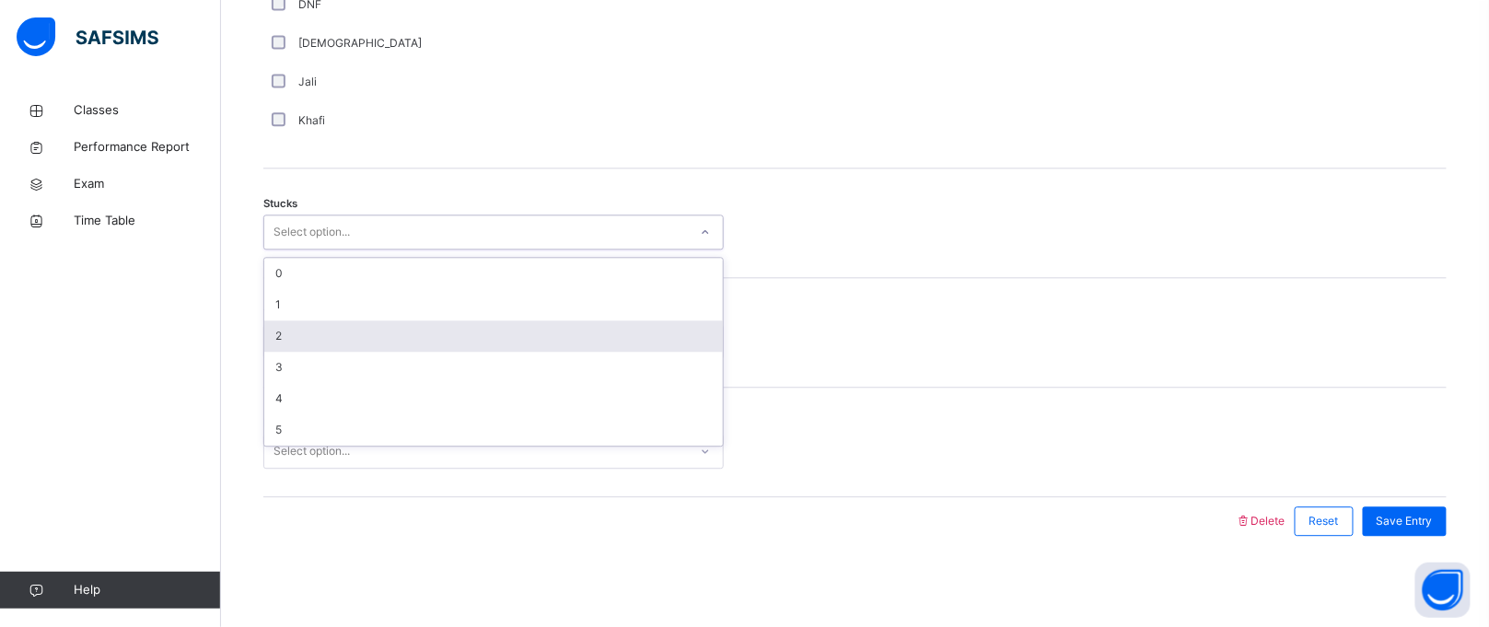
click at [362, 321] on div "2" at bounding box center [493, 336] width 459 height 31
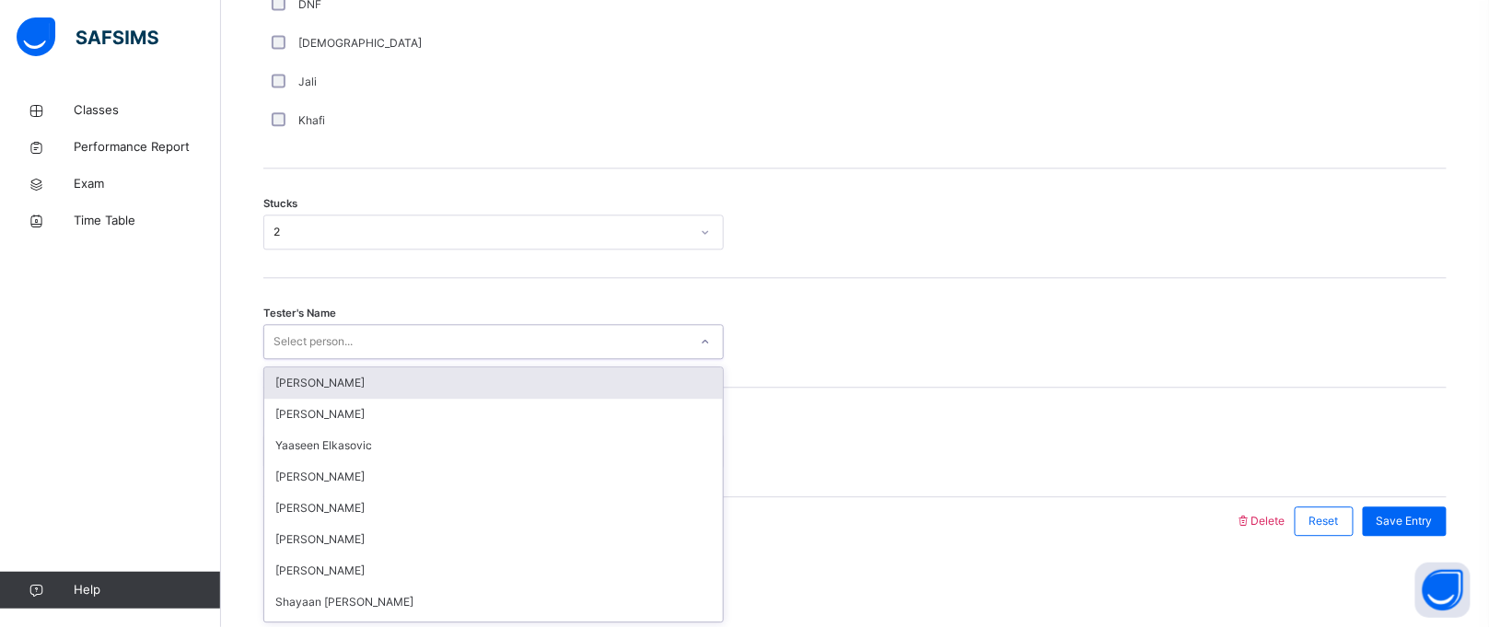
click at [361, 330] on div "Select person..." at bounding box center [476, 342] width 424 height 29
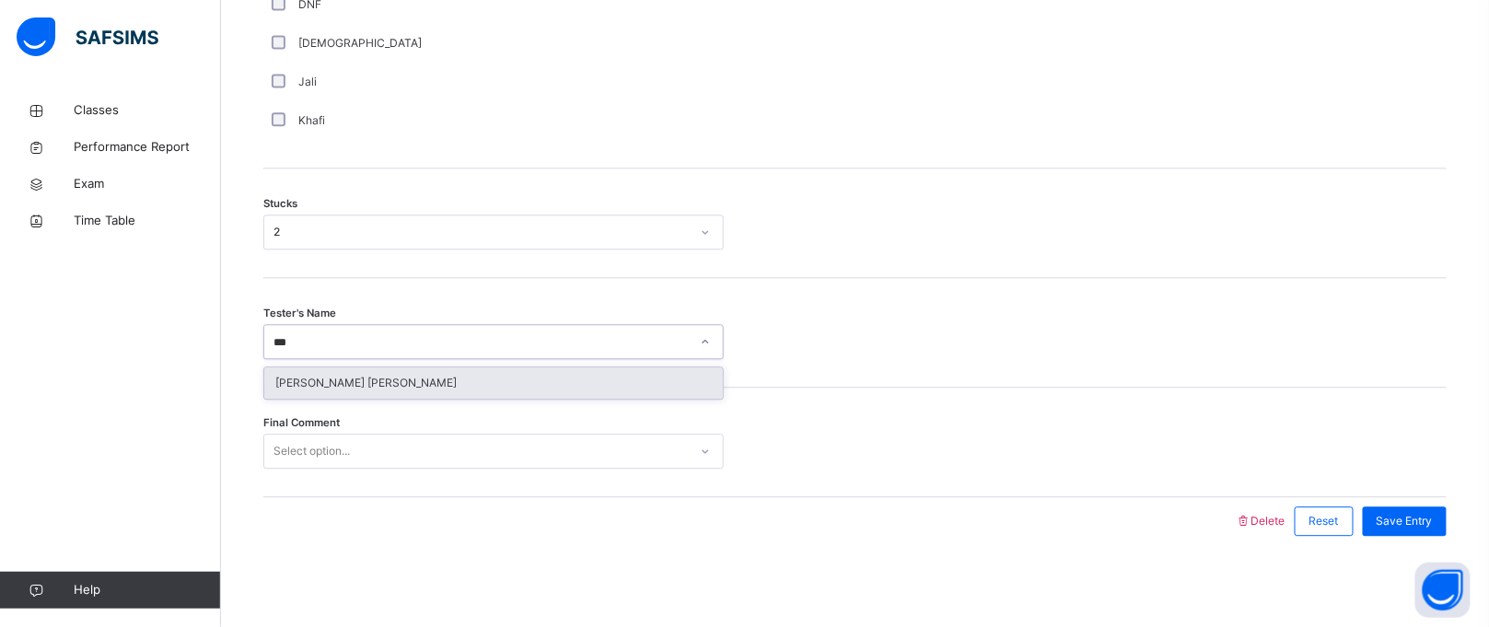
type input "****"
click at [368, 385] on div "[PERSON_NAME] [PERSON_NAME]" at bounding box center [493, 383] width 459 height 31
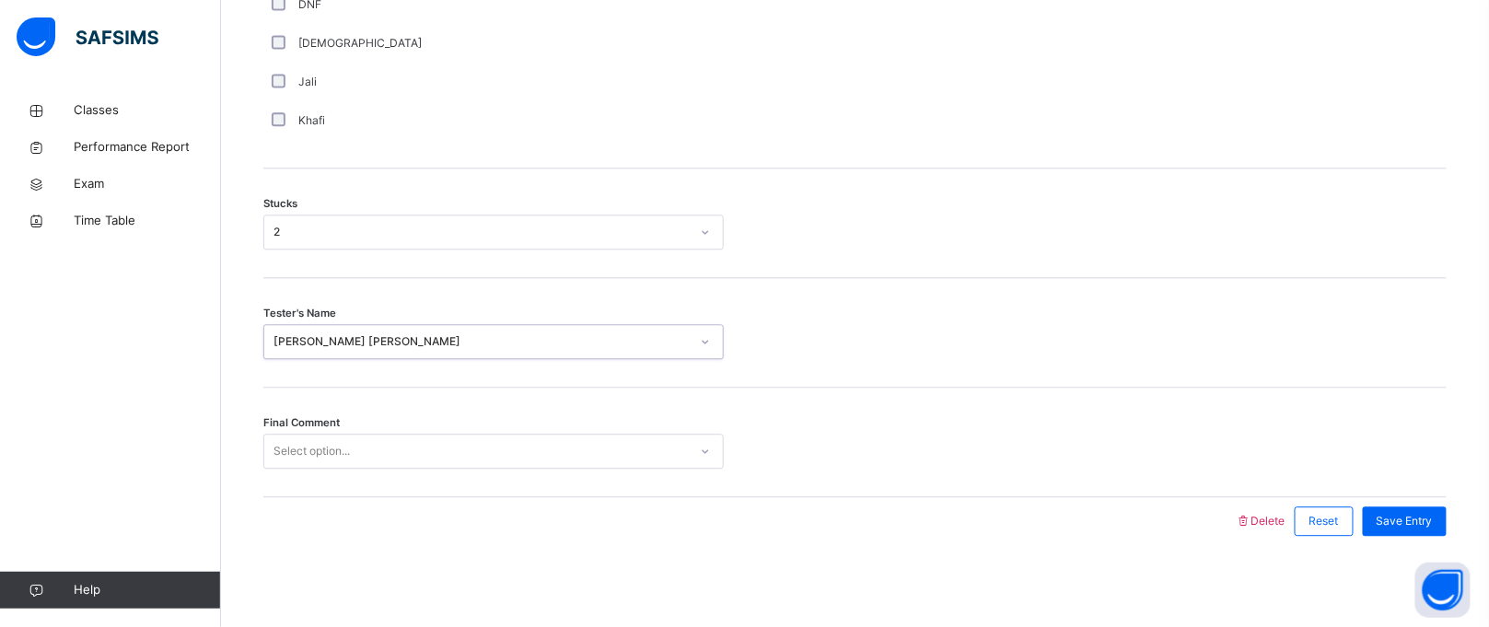
click at [386, 451] on div "Select option..." at bounding box center [476, 452] width 424 height 29
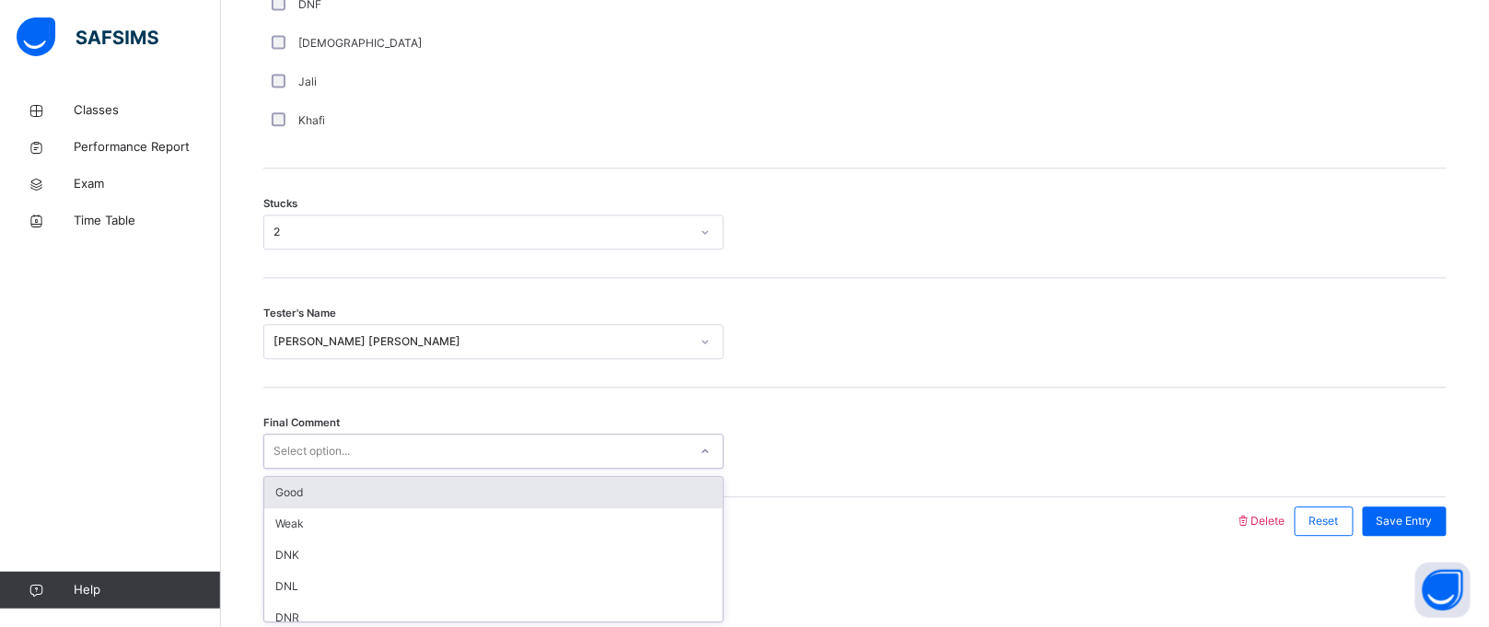
click at [400, 484] on div "Good" at bounding box center [493, 492] width 459 height 31
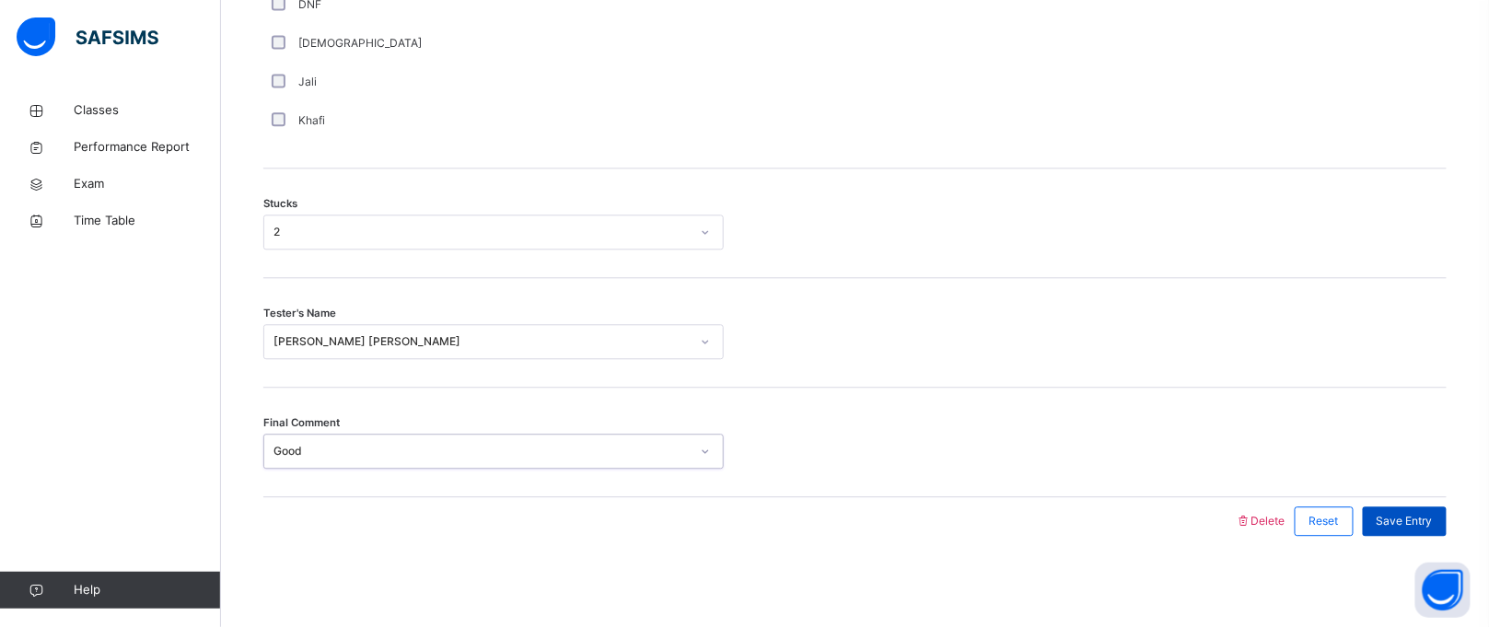
click at [1414, 521] on span "Save Entry" at bounding box center [1405, 521] width 56 height 17
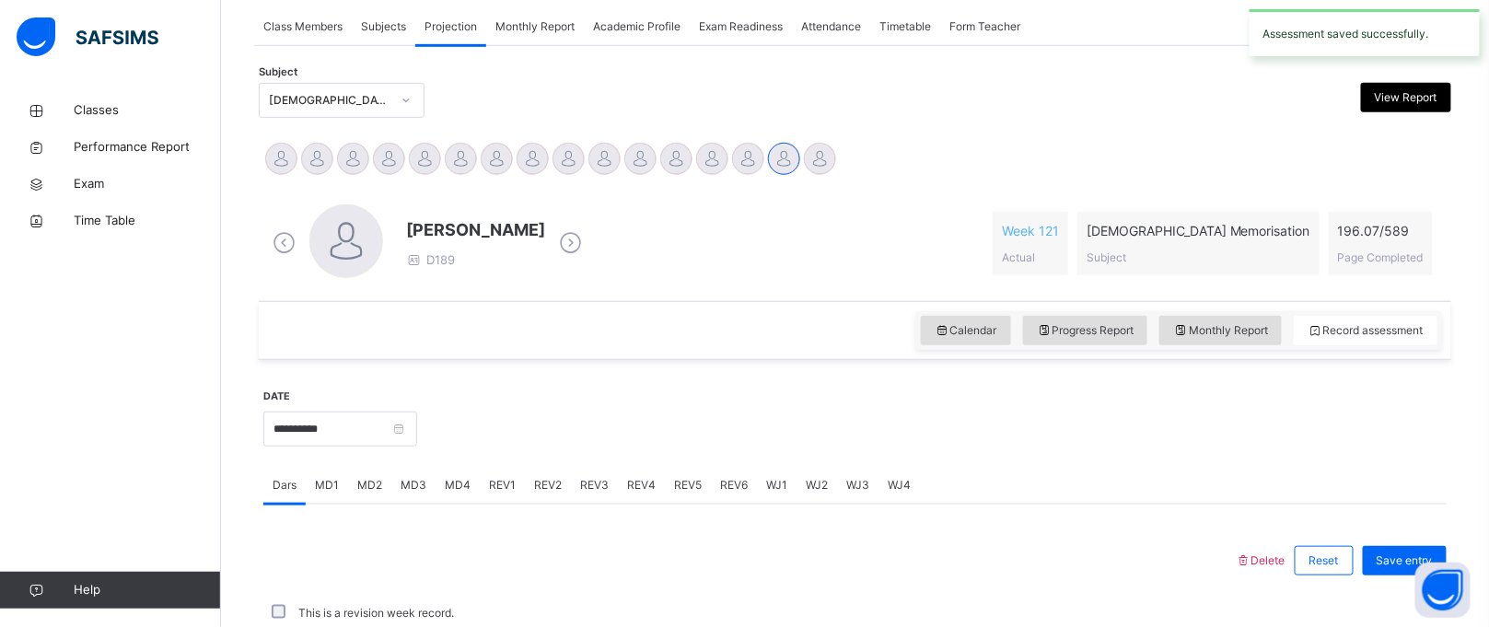
scroll to position [755, 0]
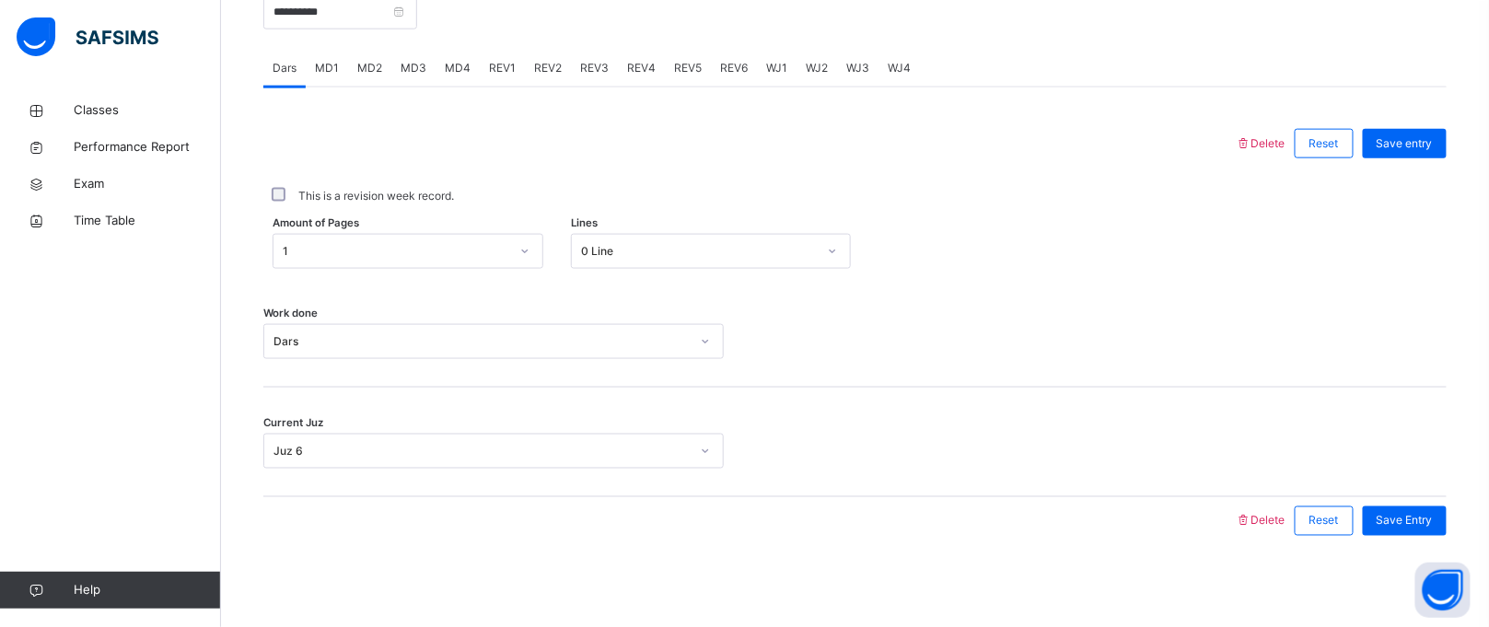
click at [441, 52] on div "MD4" at bounding box center [458, 68] width 44 height 37
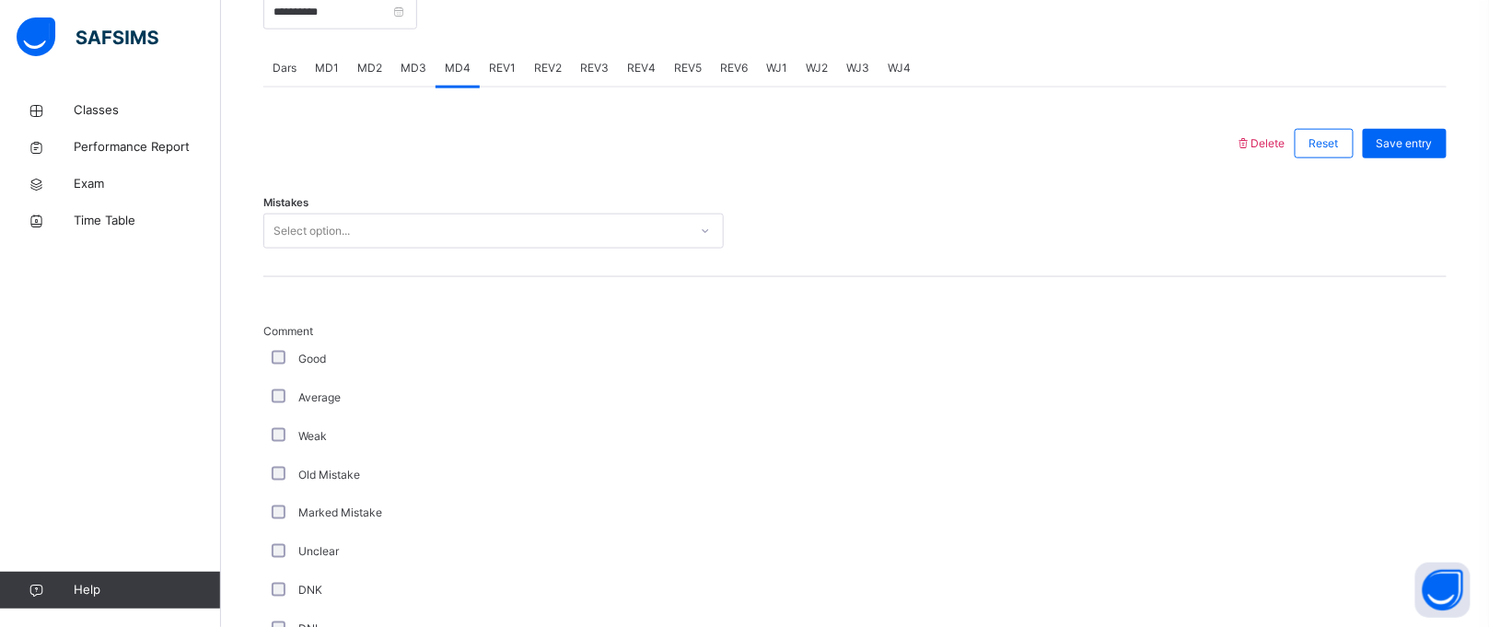
scroll to position [1458, 0]
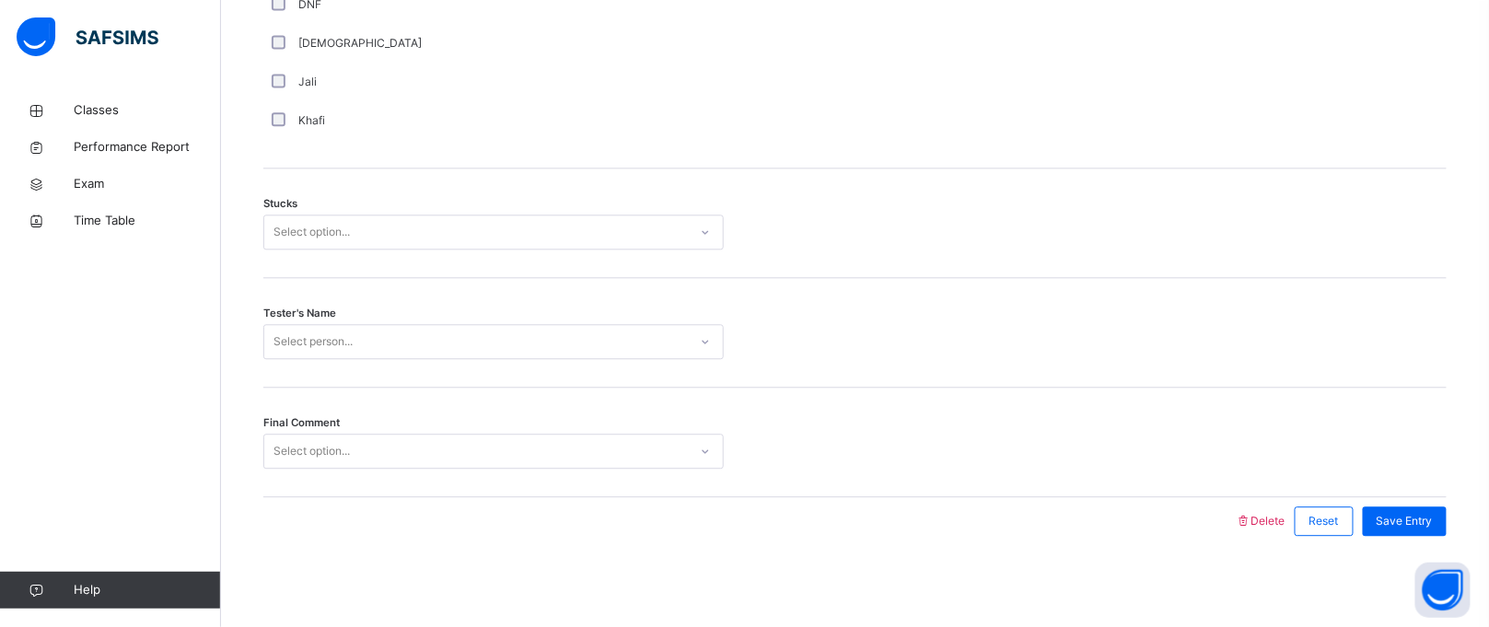
click at [438, 225] on div "Select option..." at bounding box center [476, 232] width 424 height 29
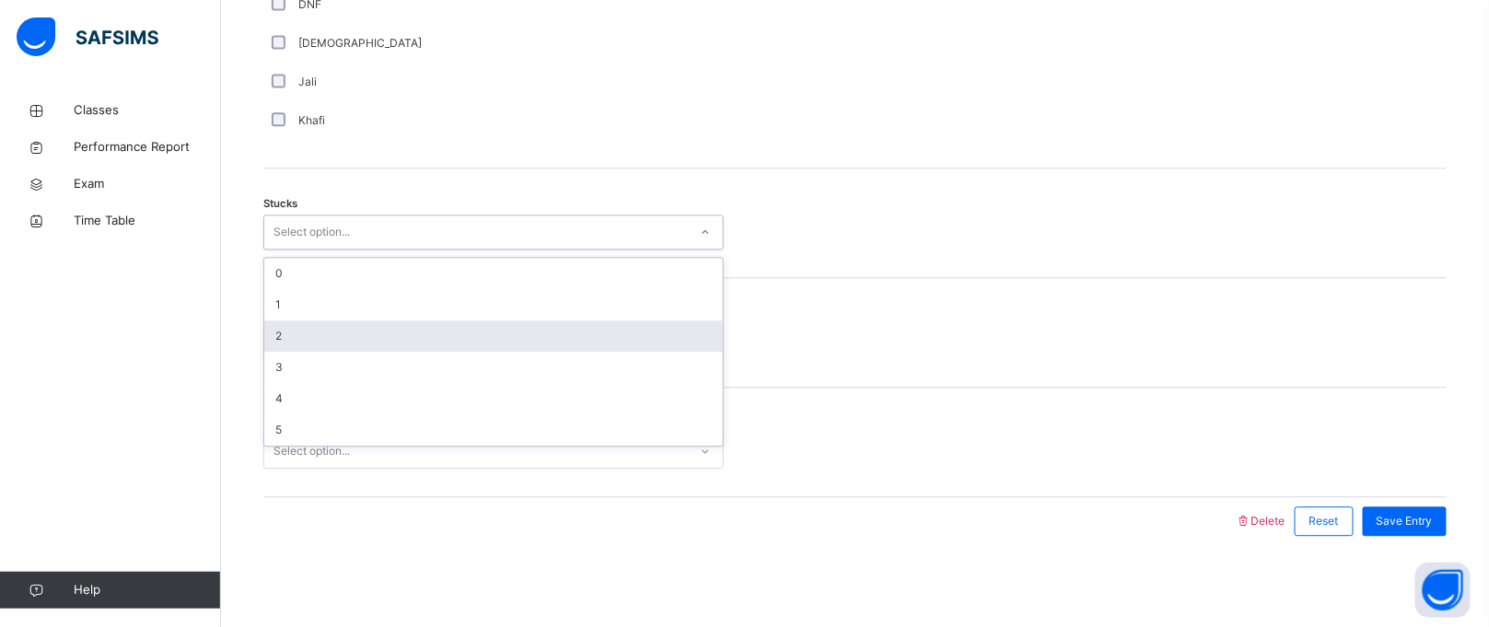
click at [426, 324] on div "2" at bounding box center [493, 336] width 459 height 31
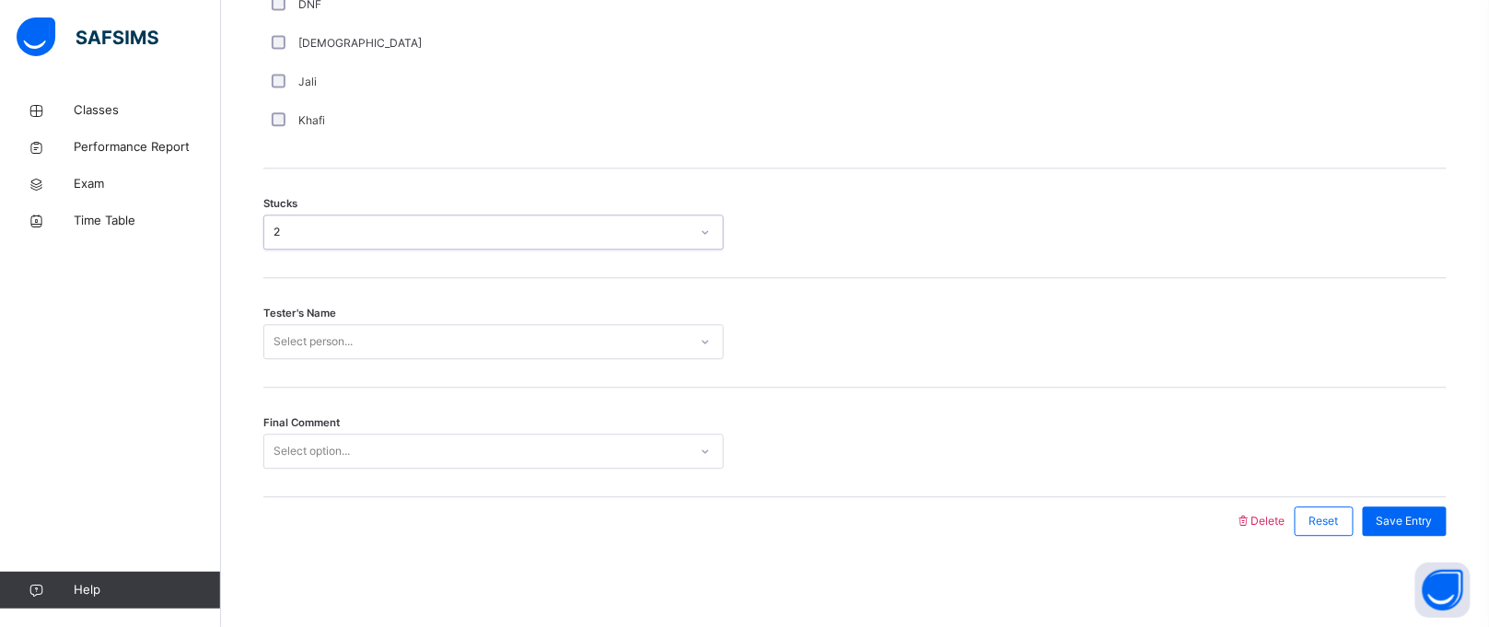
click at [424, 341] on div "Select person..." at bounding box center [476, 342] width 424 height 29
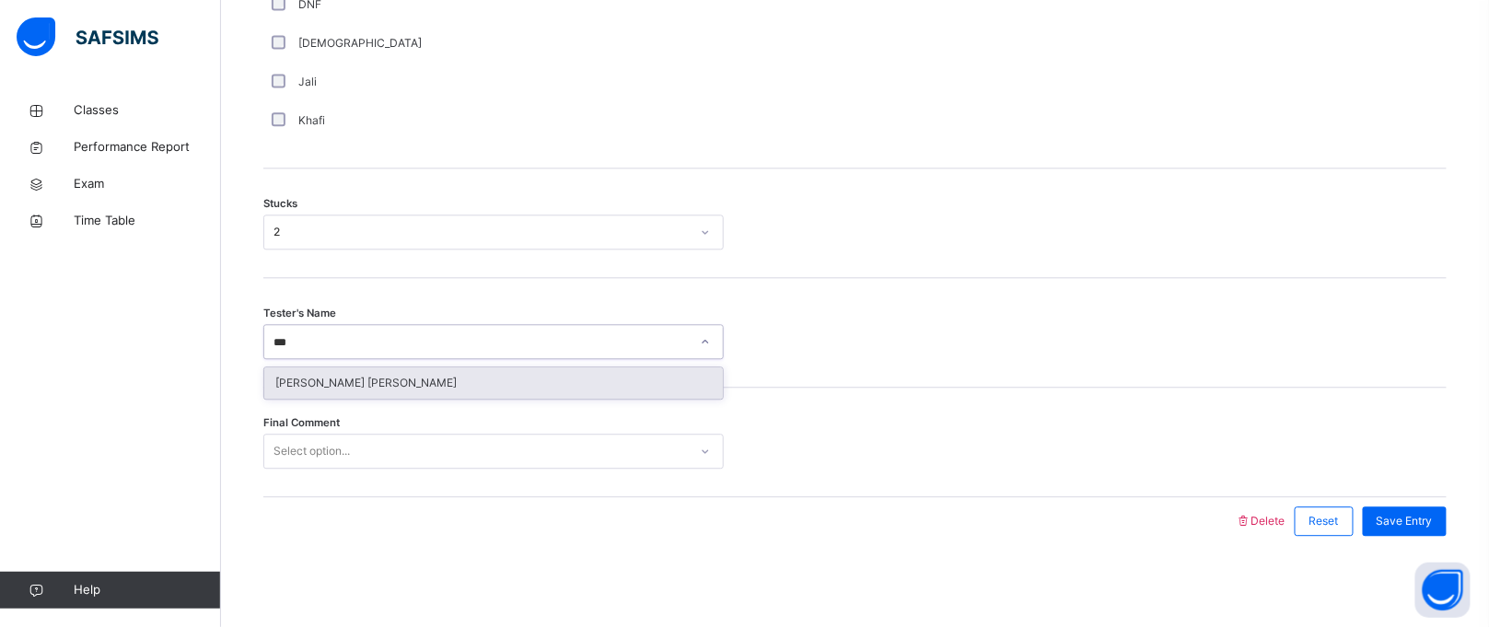
type input "****"
click at [434, 385] on div "[PERSON_NAME] [PERSON_NAME]" at bounding box center [493, 383] width 459 height 31
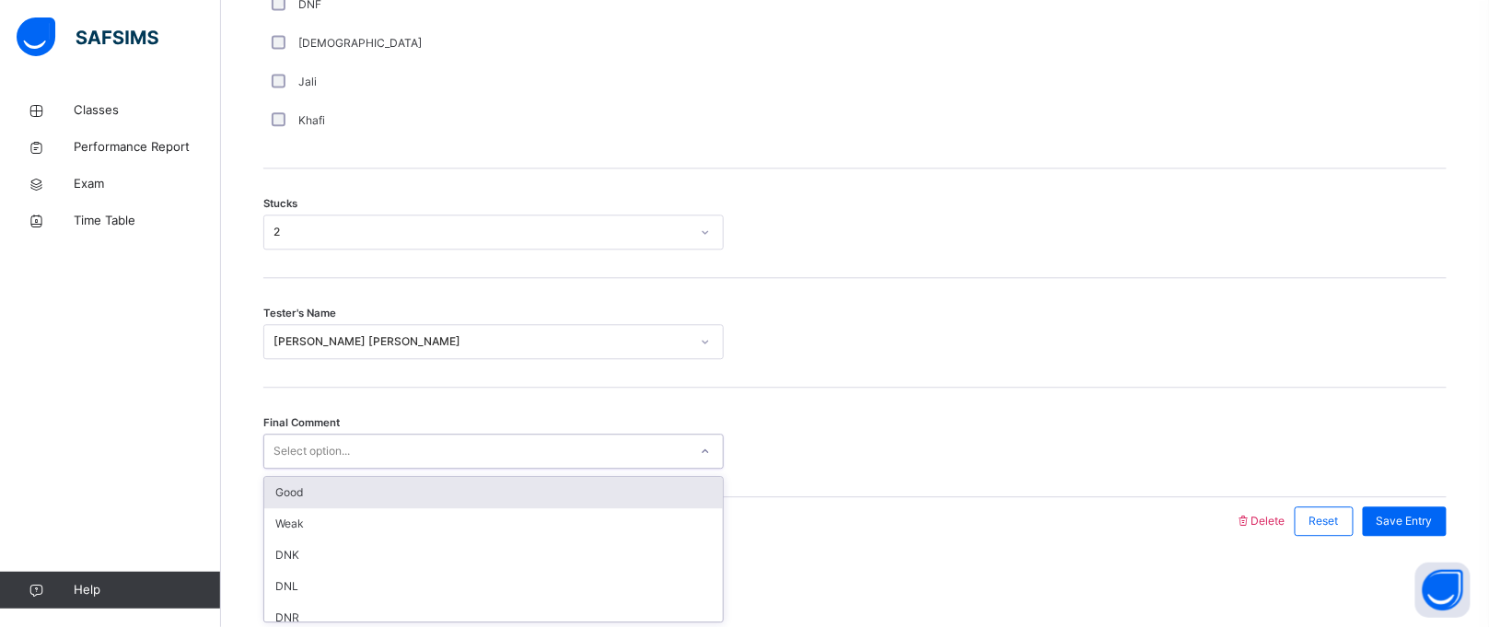
click at [428, 446] on div "Select option..." at bounding box center [476, 452] width 424 height 29
click at [410, 501] on div "Good" at bounding box center [493, 492] width 459 height 31
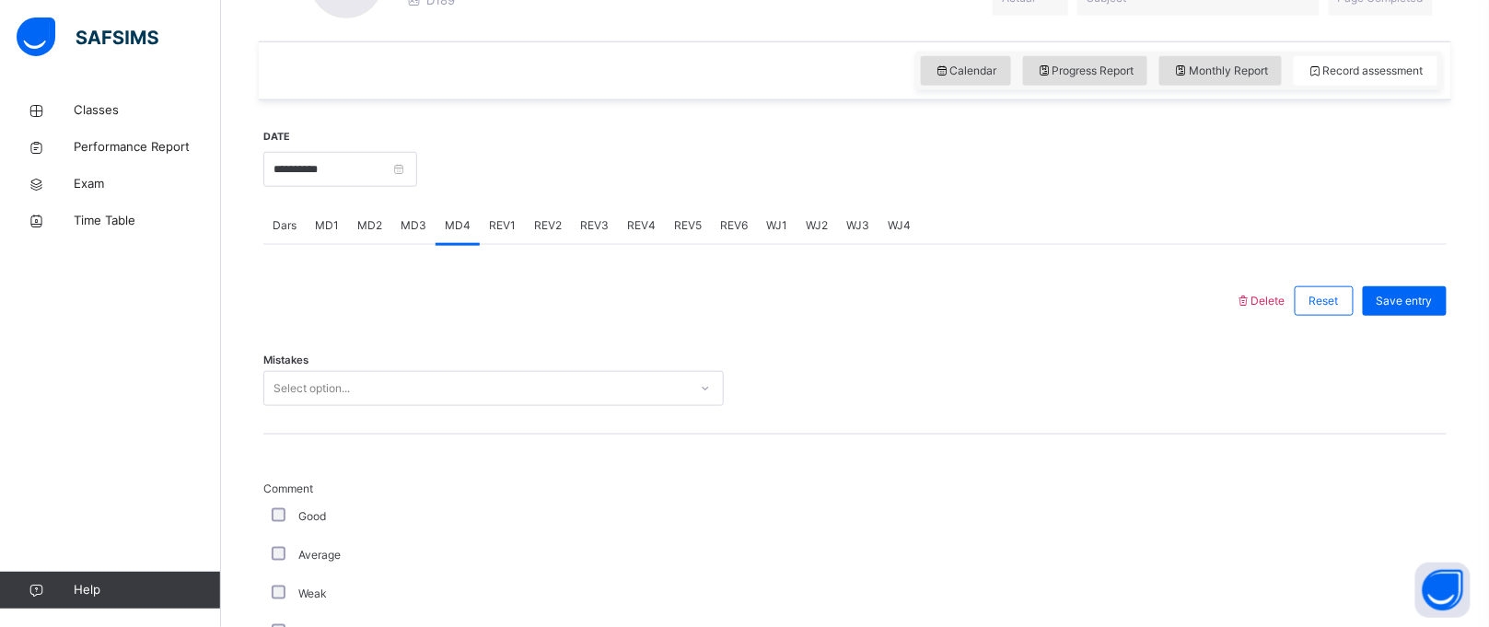
scroll to position [593, 0]
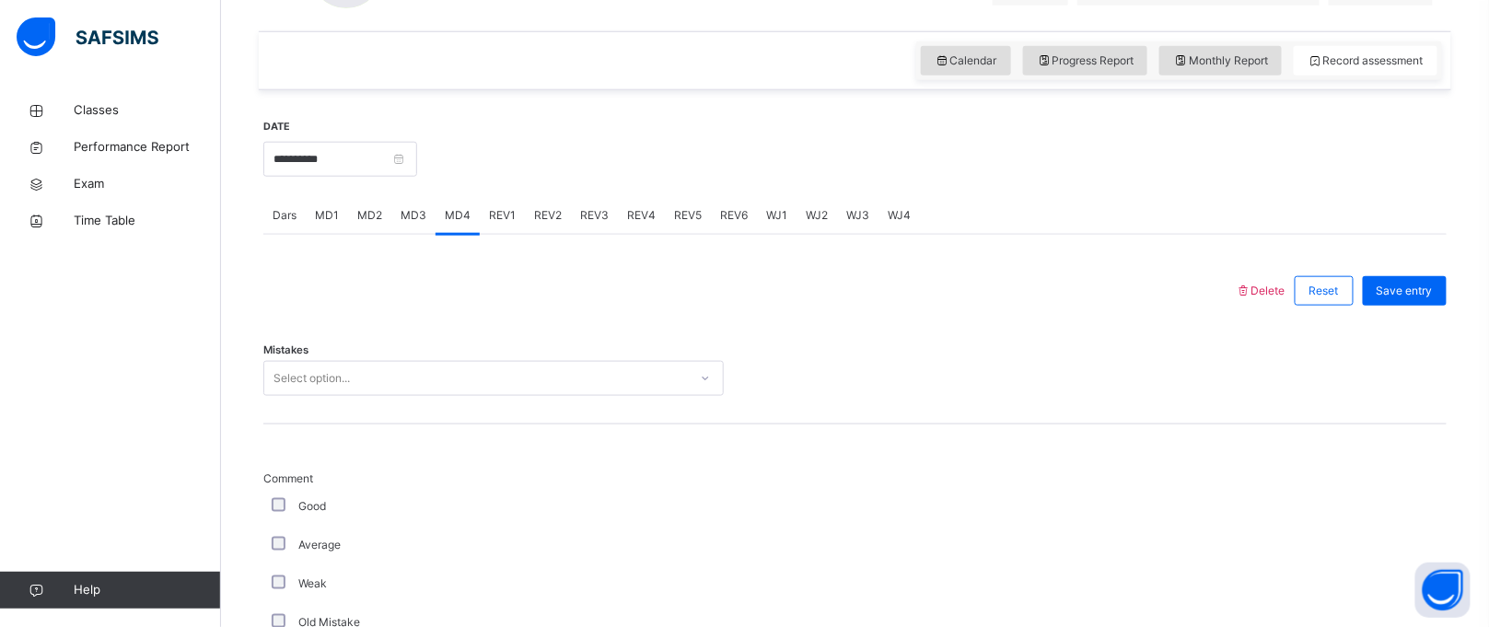
click at [378, 379] on div "Select option..." at bounding box center [476, 379] width 424 height 29
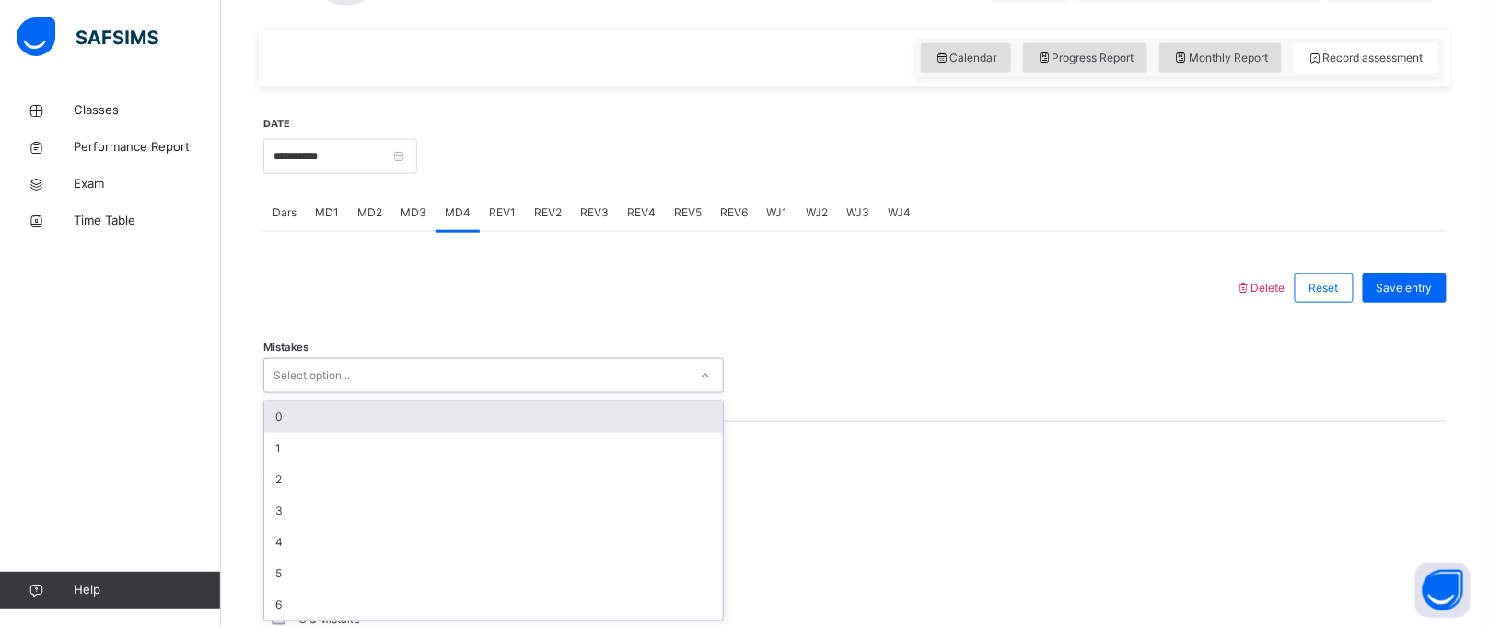
scroll to position [612, 0]
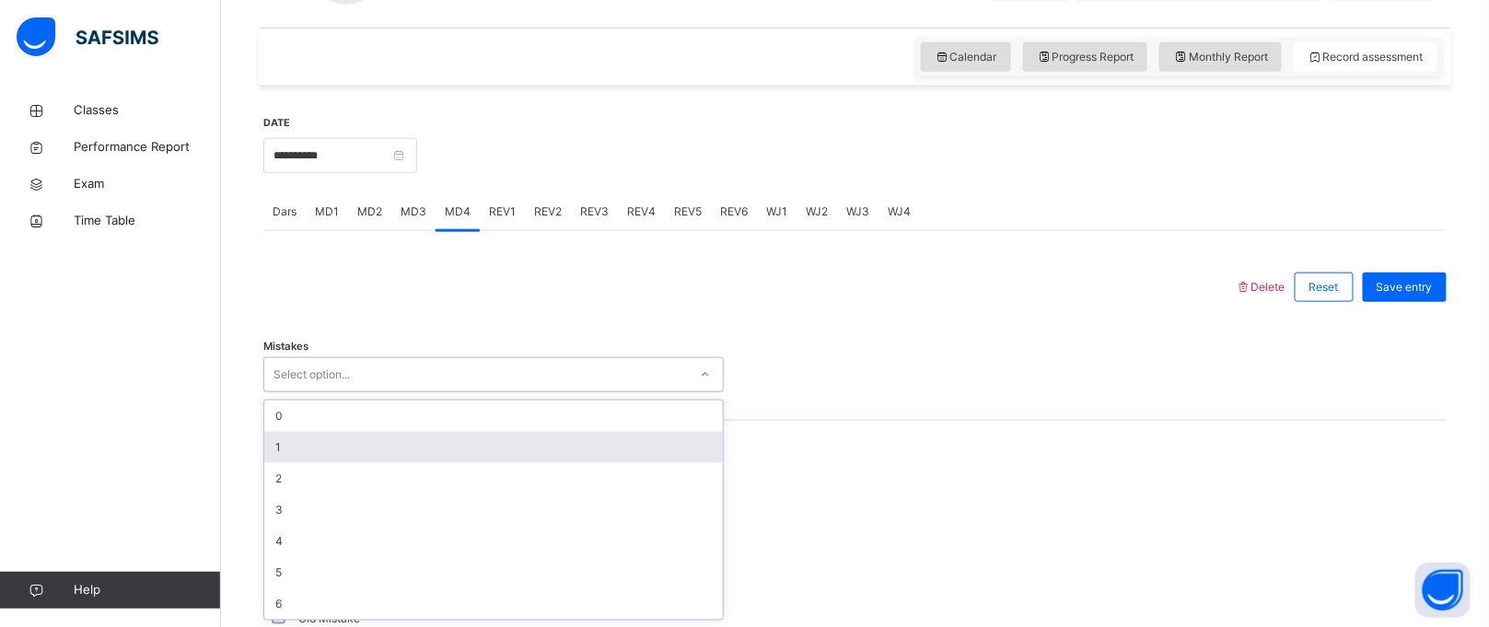
click at [374, 437] on div "1" at bounding box center [493, 447] width 459 height 31
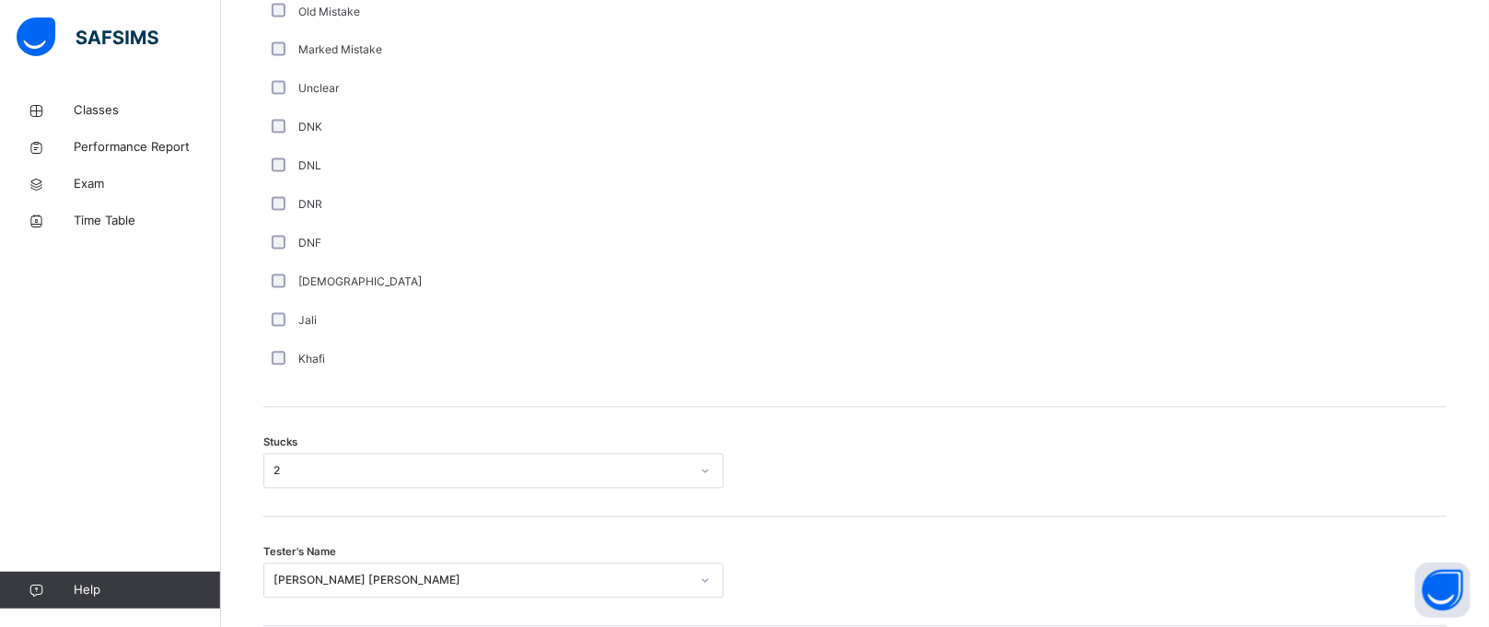
scroll to position [1458, 0]
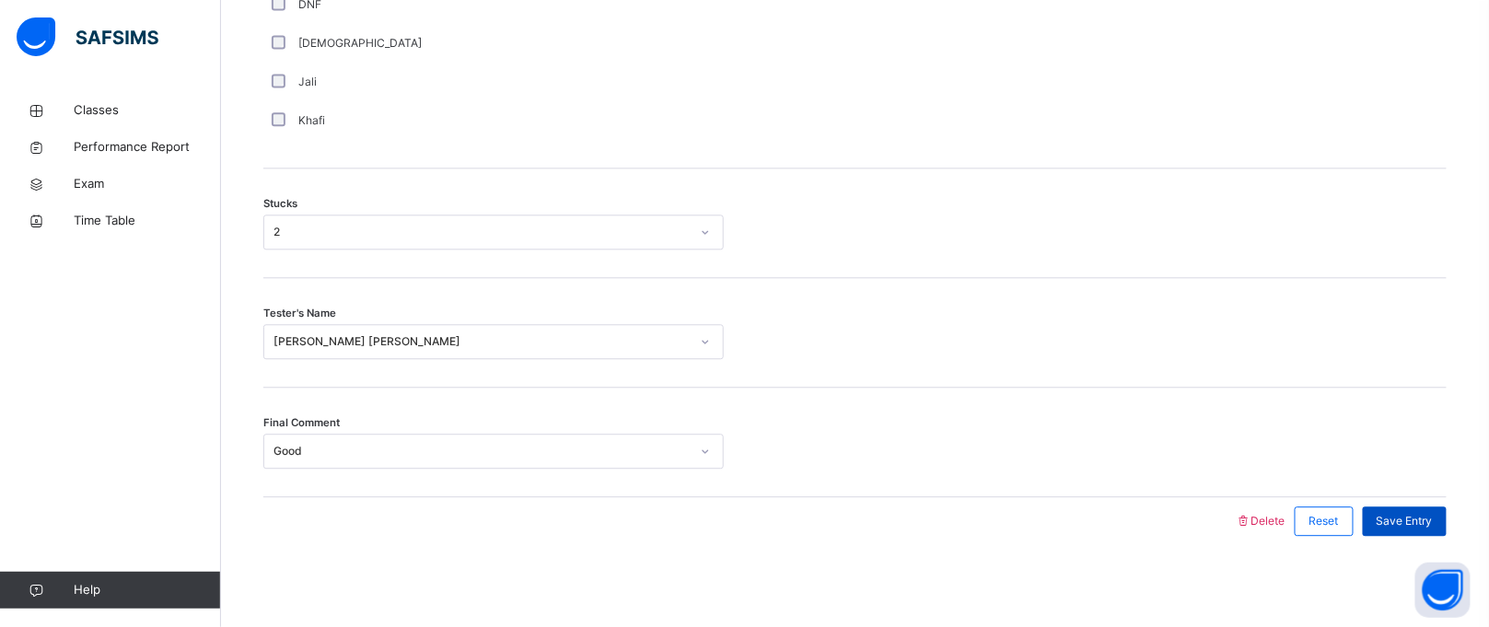
click at [1413, 525] on span "Save Entry" at bounding box center [1405, 521] width 56 height 17
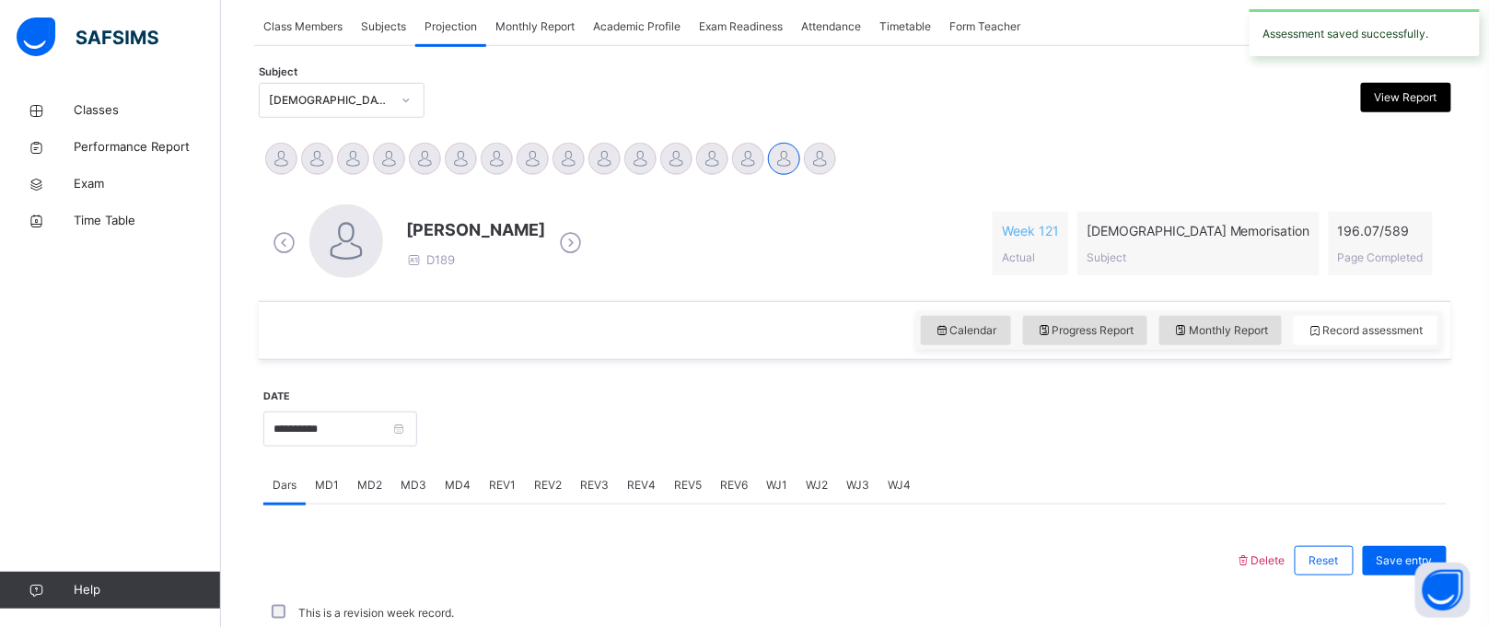
scroll to position [755, 0]
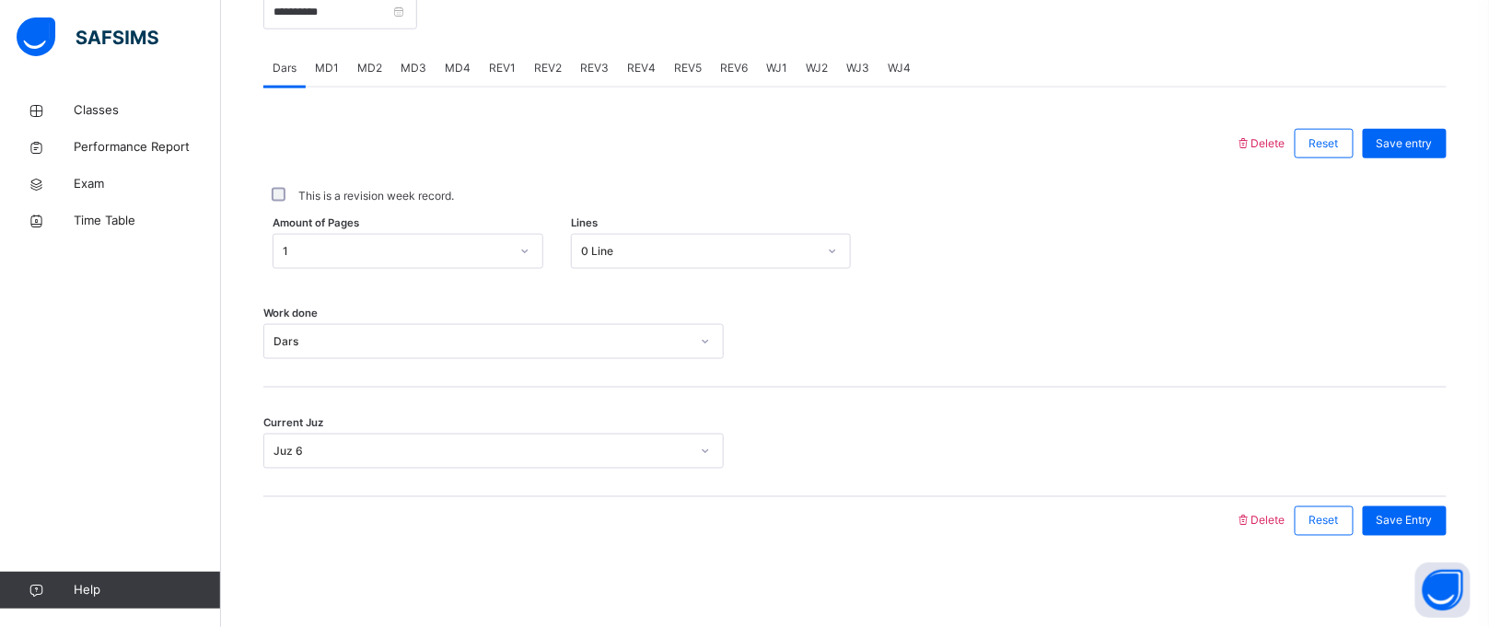
click at [504, 57] on div "REV1" at bounding box center [502, 68] width 45 height 37
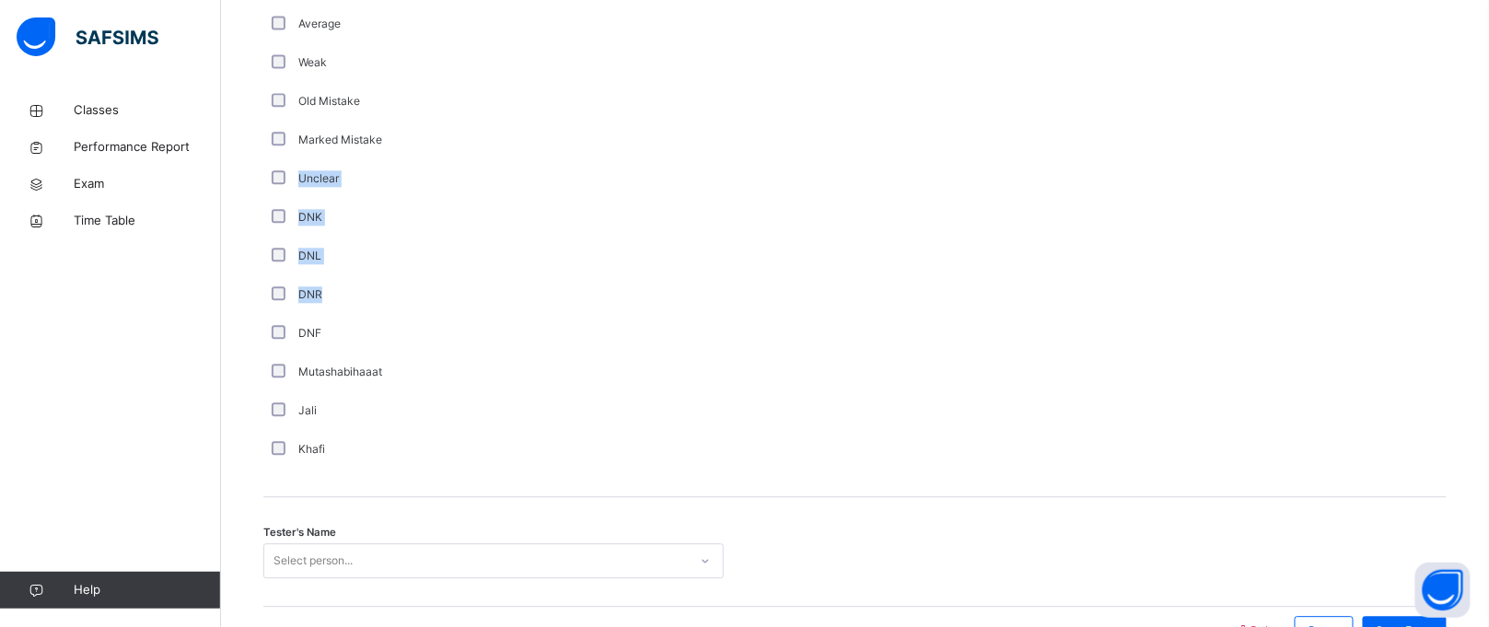
drag, startPoint x: 458, startPoint y: 184, endPoint x: 418, endPoint y: 322, distance: 143.7
click at [418, 322] on div "Comment Good Average Weak Old Mistake Marked Mistake Unclear DNK DNL DNR DNF Mu…" at bounding box center [493, 209] width 461 height 520
click at [427, 370] on div "Mutashabihaaat" at bounding box center [493, 372] width 451 height 17
click at [404, 201] on div "DNK" at bounding box center [493, 217] width 461 height 39
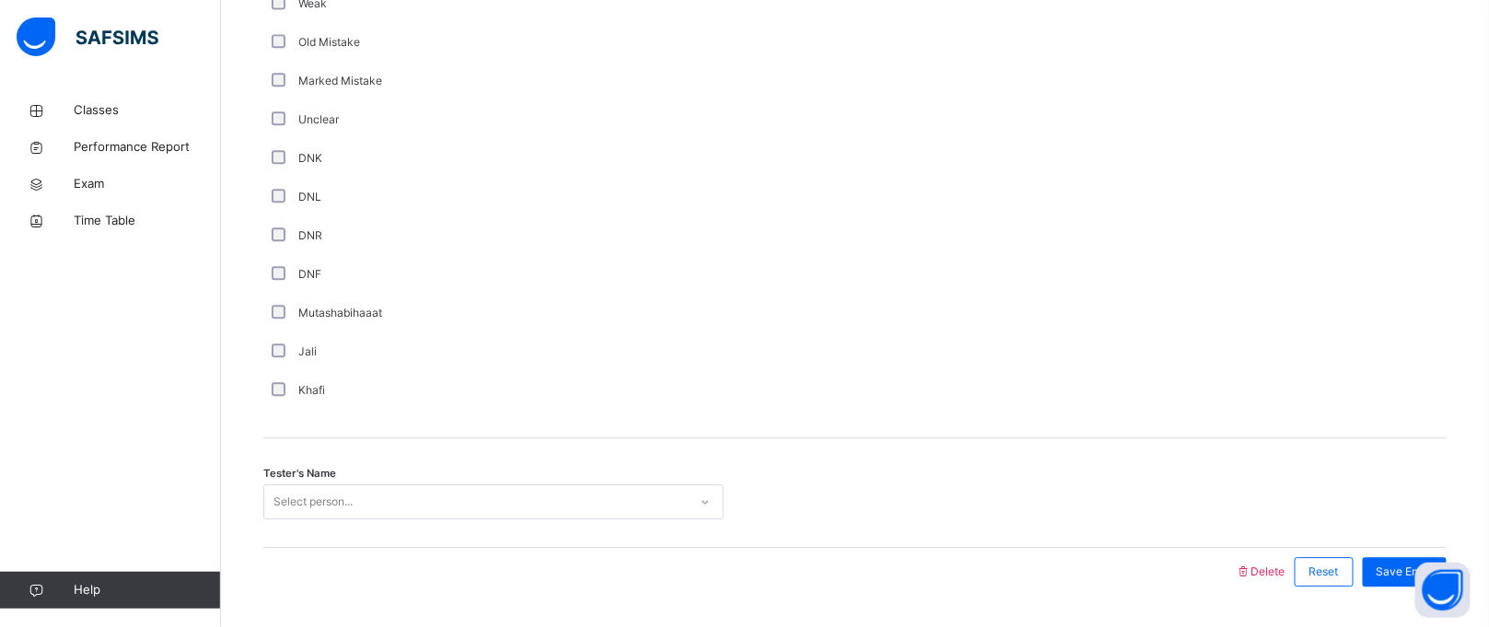
scroll to position [1569, 0]
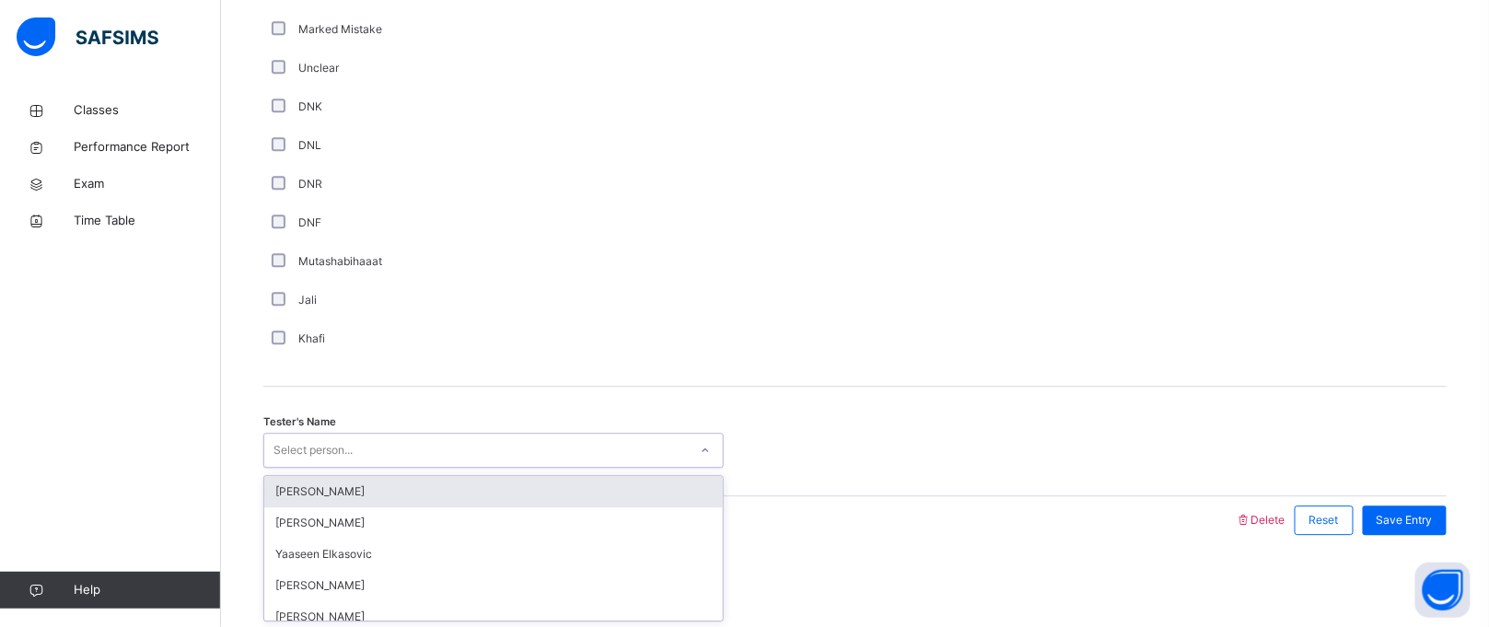
click at [357, 448] on div "Select person..." at bounding box center [476, 451] width 424 height 29
type input "******"
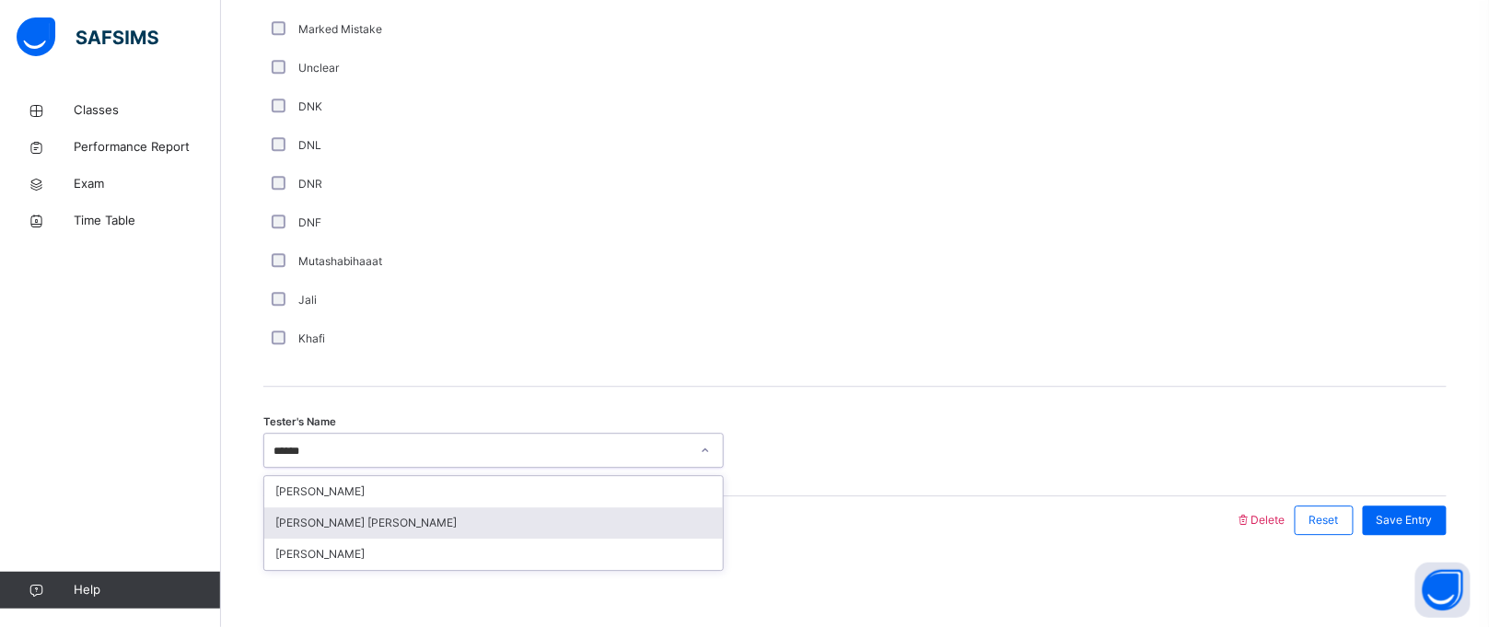
click at [379, 525] on div "[PERSON_NAME] [PERSON_NAME]" at bounding box center [493, 523] width 459 height 31
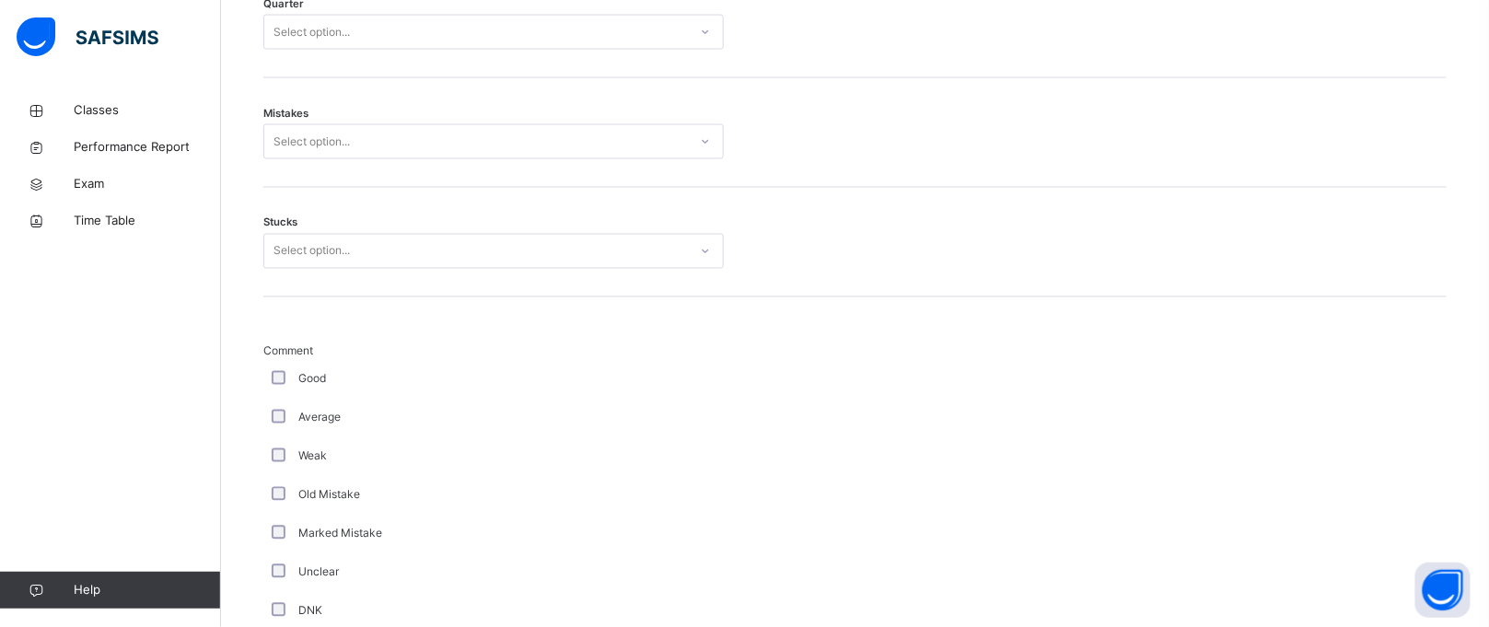
scroll to position [1046, 0]
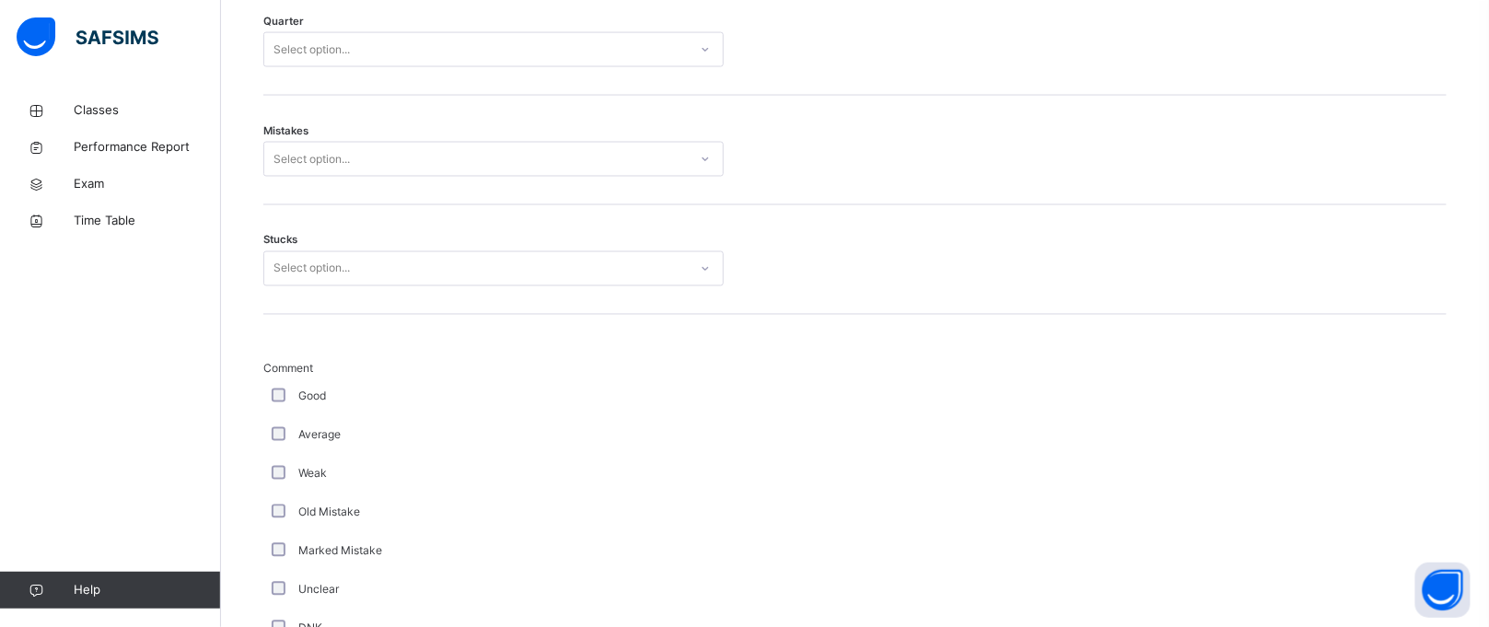
click at [434, 389] on div "Good" at bounding box center [493, 397] width 451 height 17
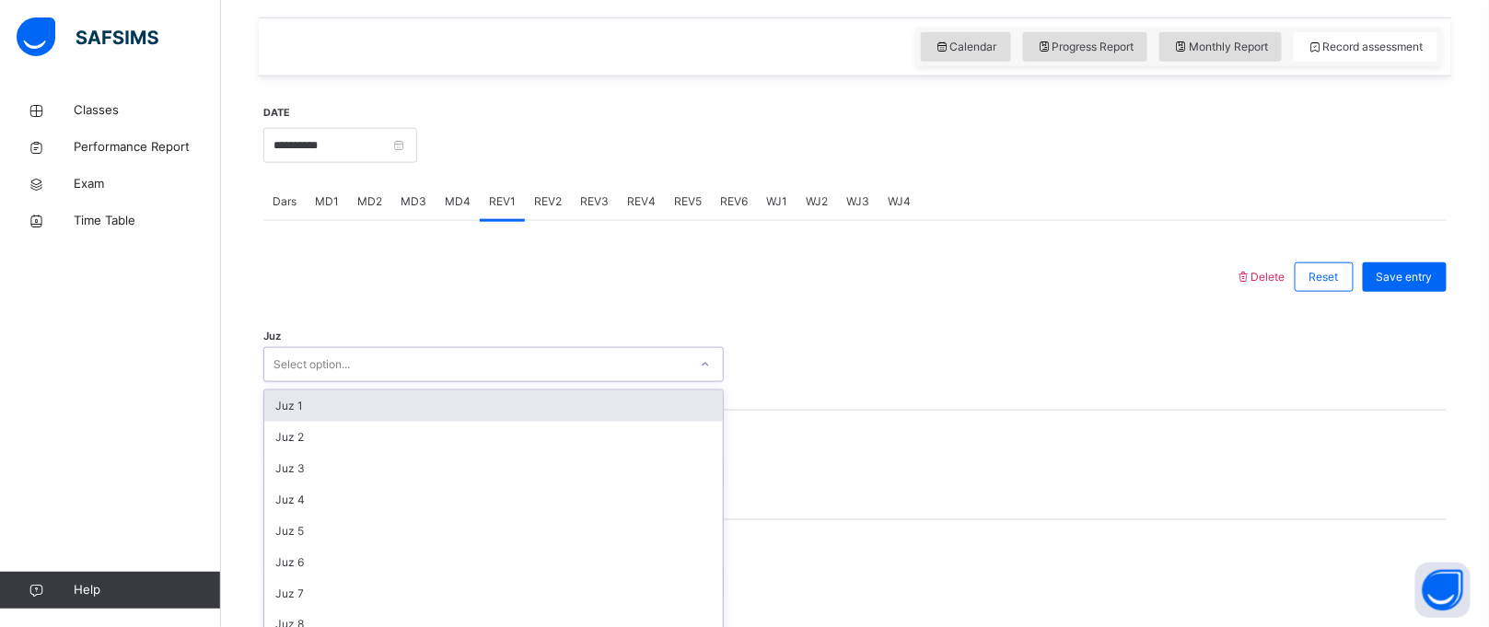
click at [436, 352] on div "Select option..." at bounding box center [493, 364] width 461 height 35
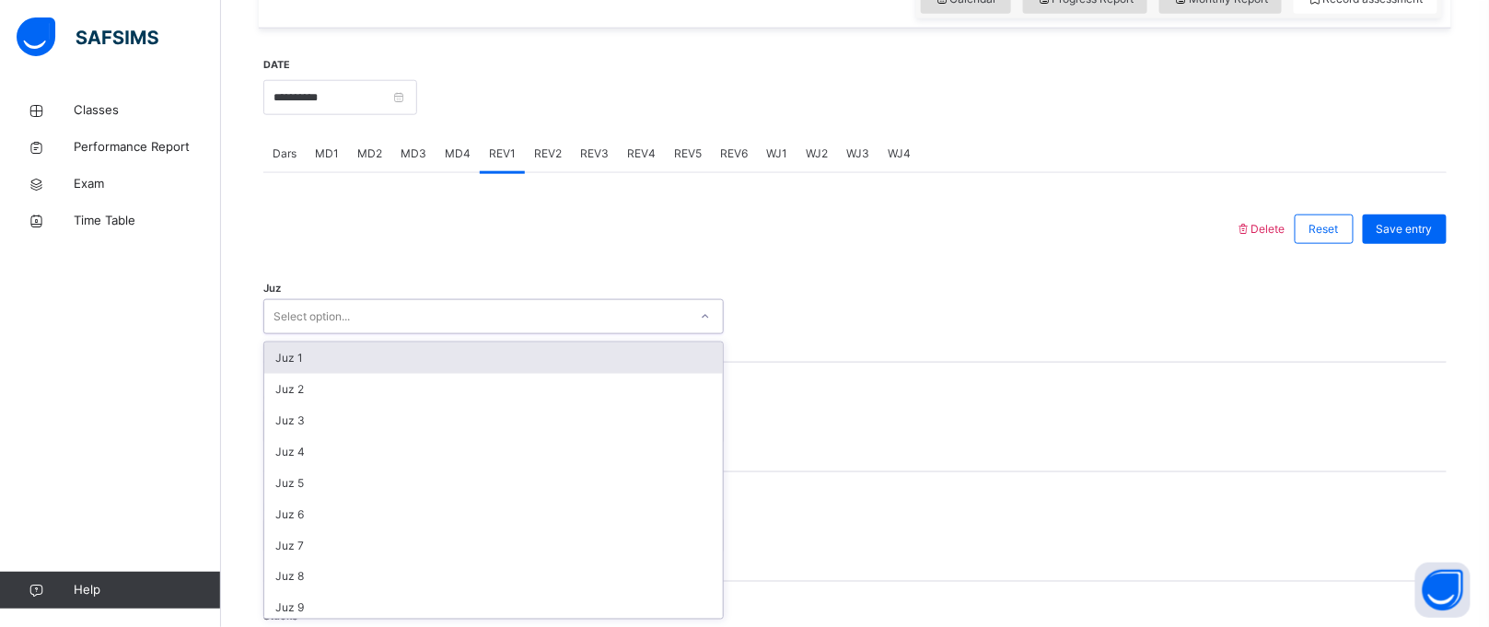
click at [435, 353] on div "Juz 1" at bounding box center [493, 358] width 459 height 31
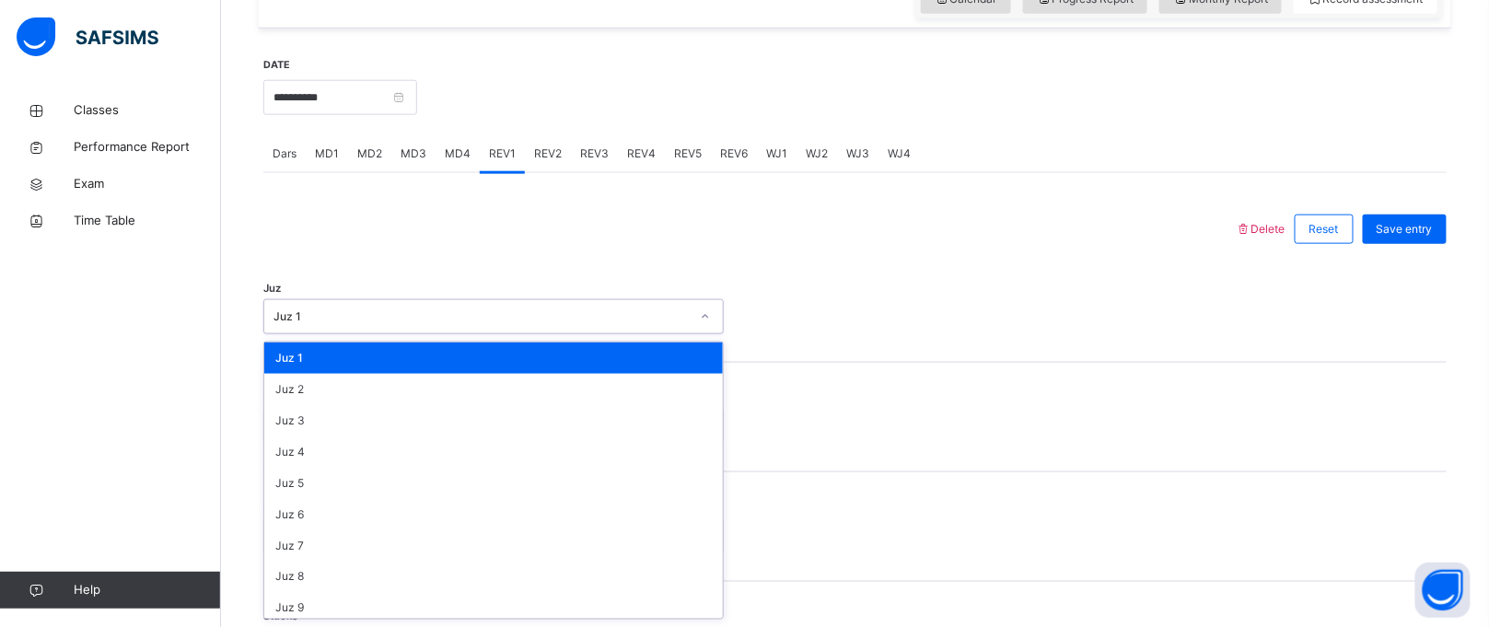
click at [455, 323] on div "Juz 1" at bounding box center [482, 317] width 416 height 17
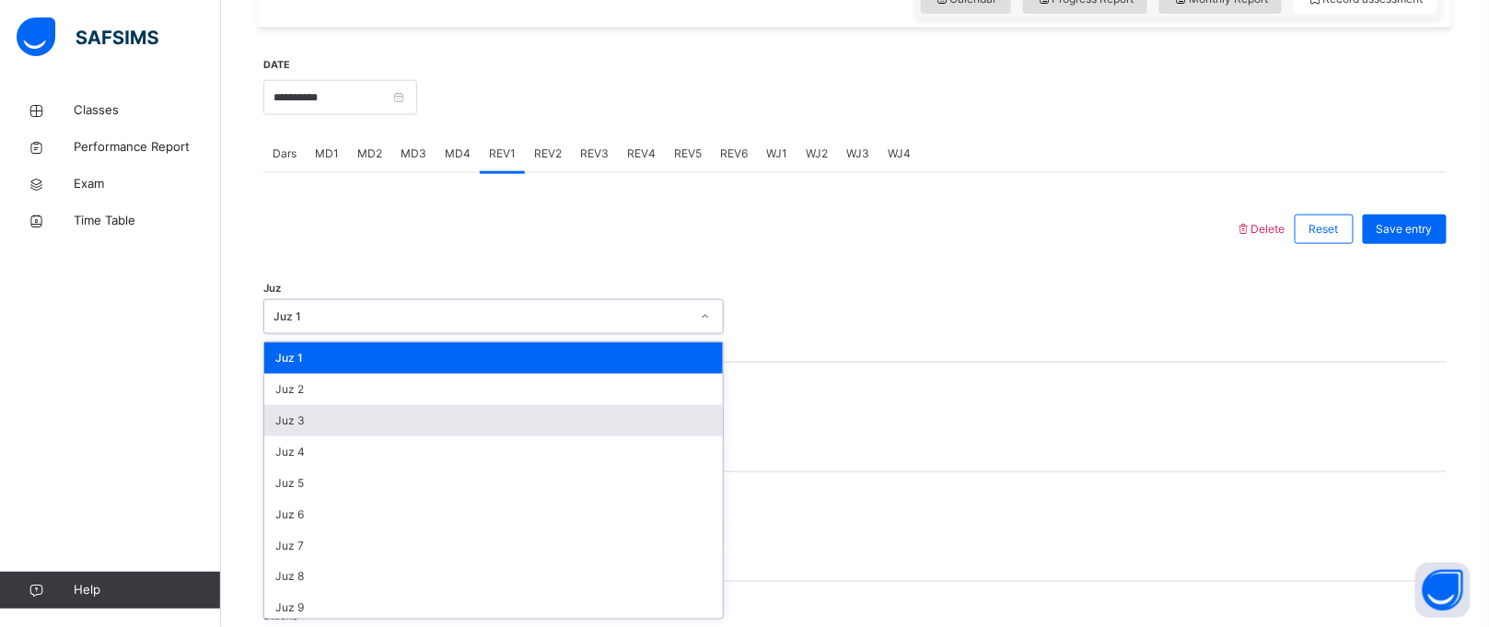
click at [439, 417] on div "Juz 3" at bounding box center [493, 420] width 459 height 31
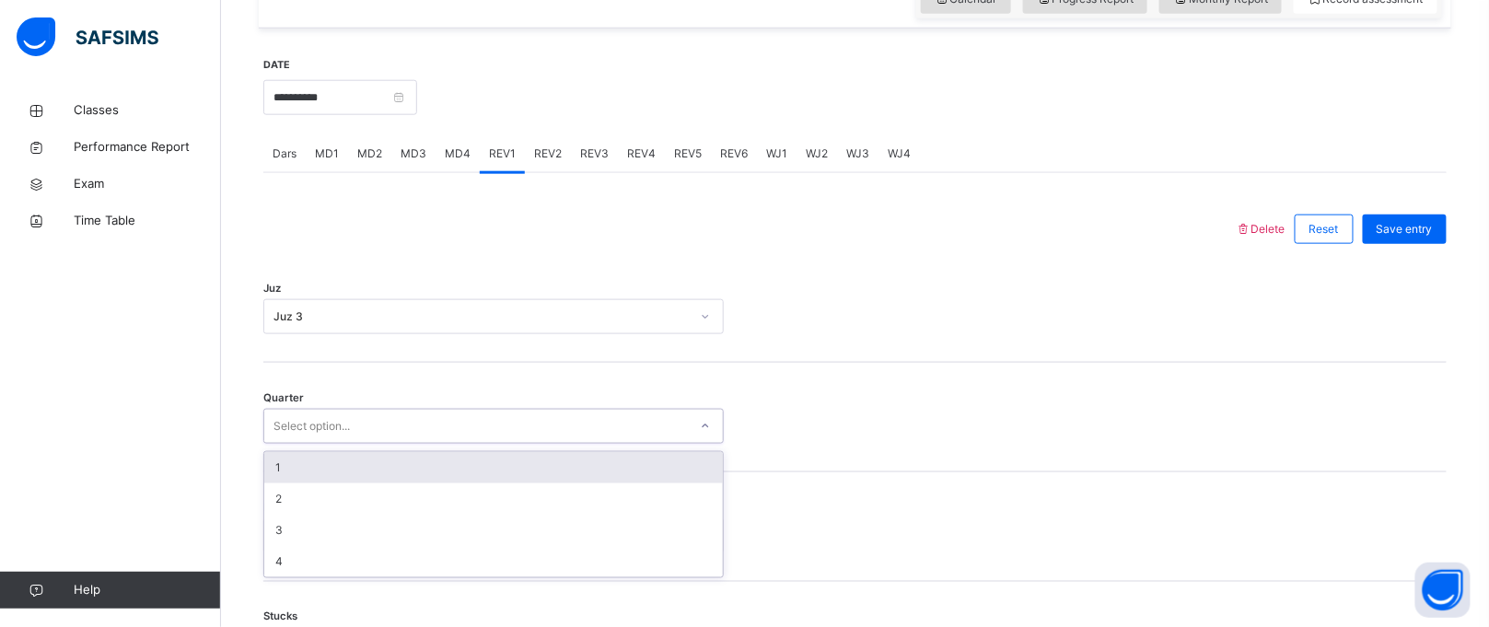
click at [438, 423] on div "Select option..." at bounding box center [476, 427] width 424 height 29
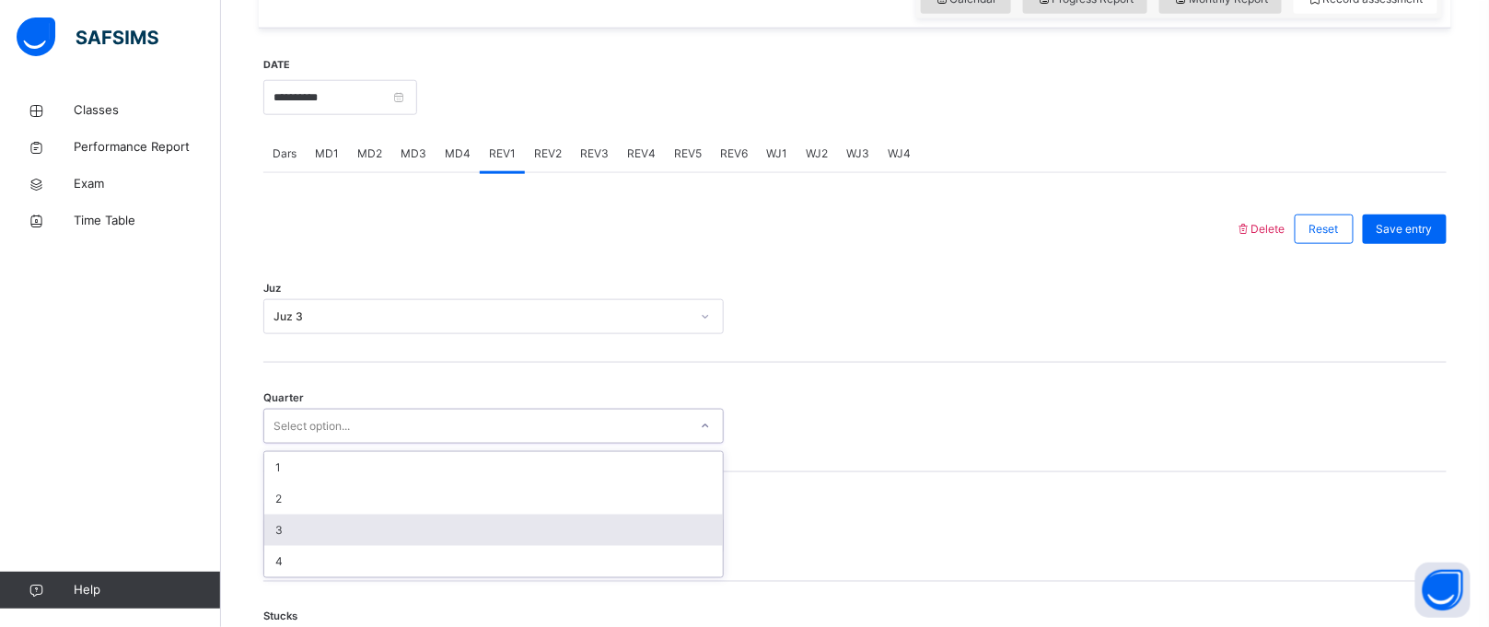
click at [407, 516] on div "3" at bounding box center [493, 530] width 459 height 31
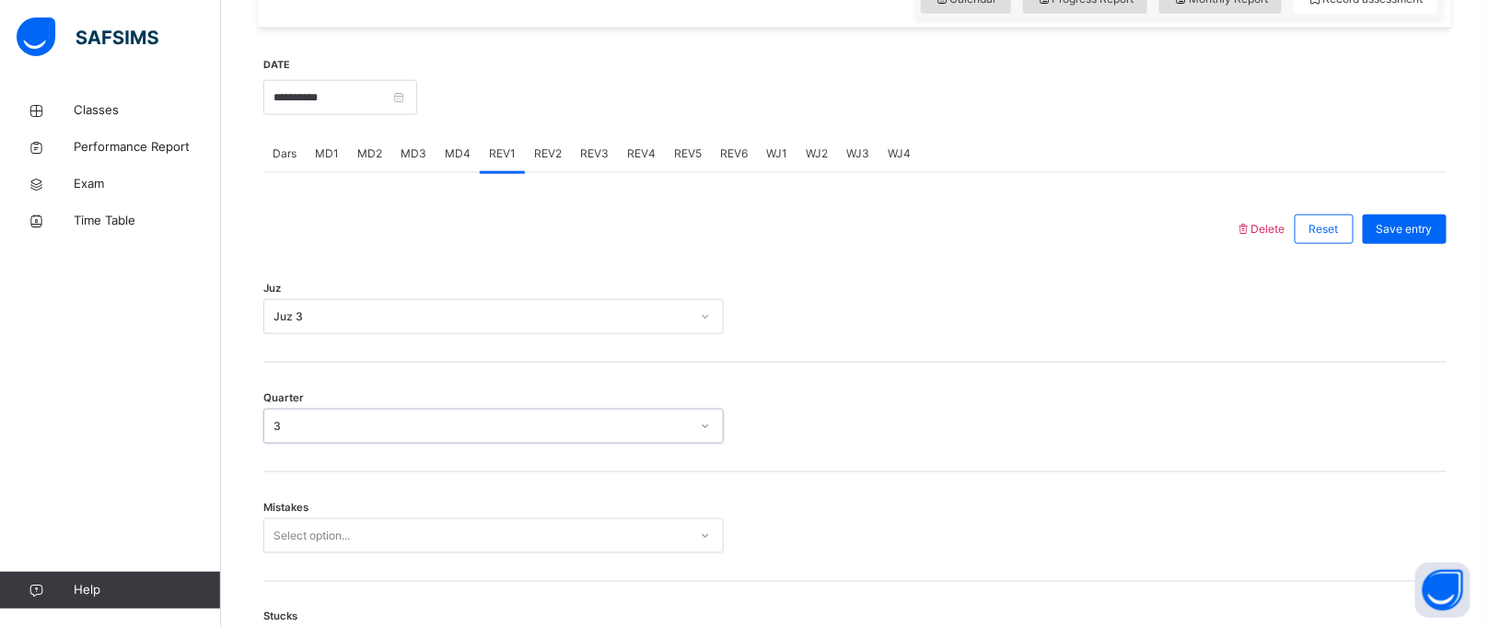
click at [394, 550] on div "Select option..." at bounding box center [493, 536] width 461 height 35
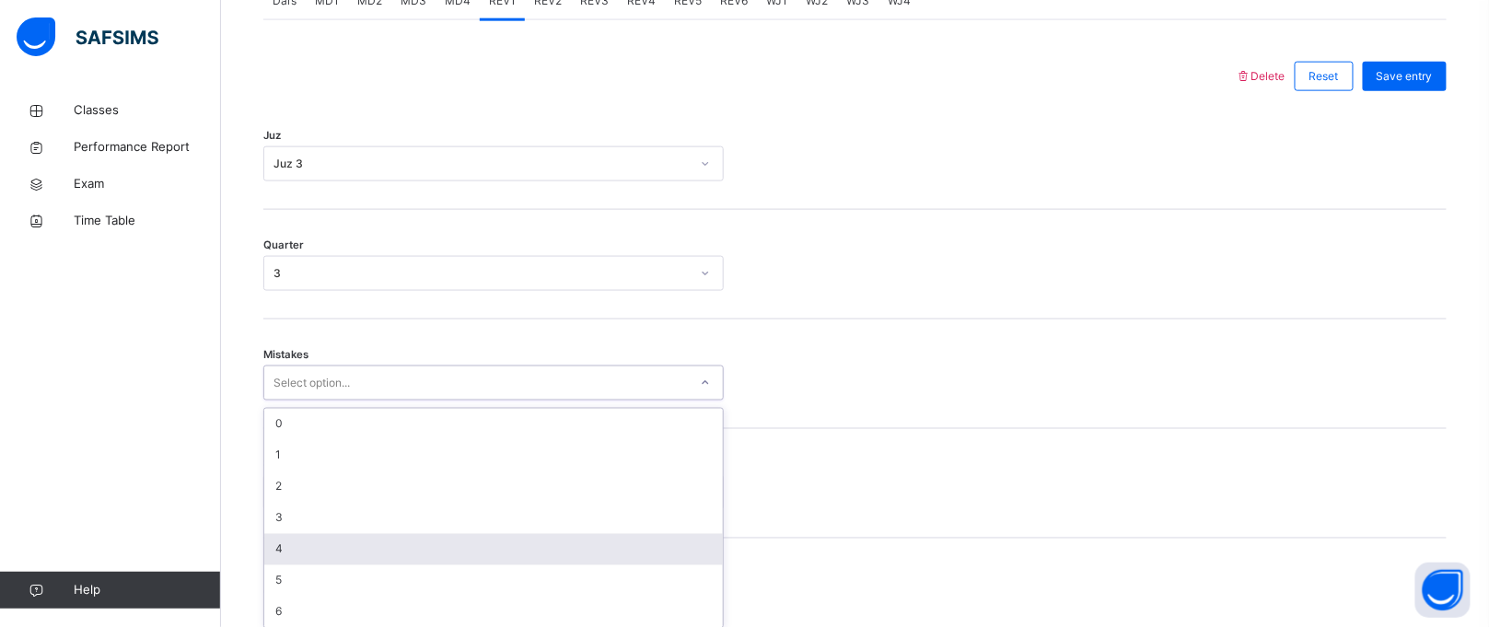
scroll to position [832, 0]
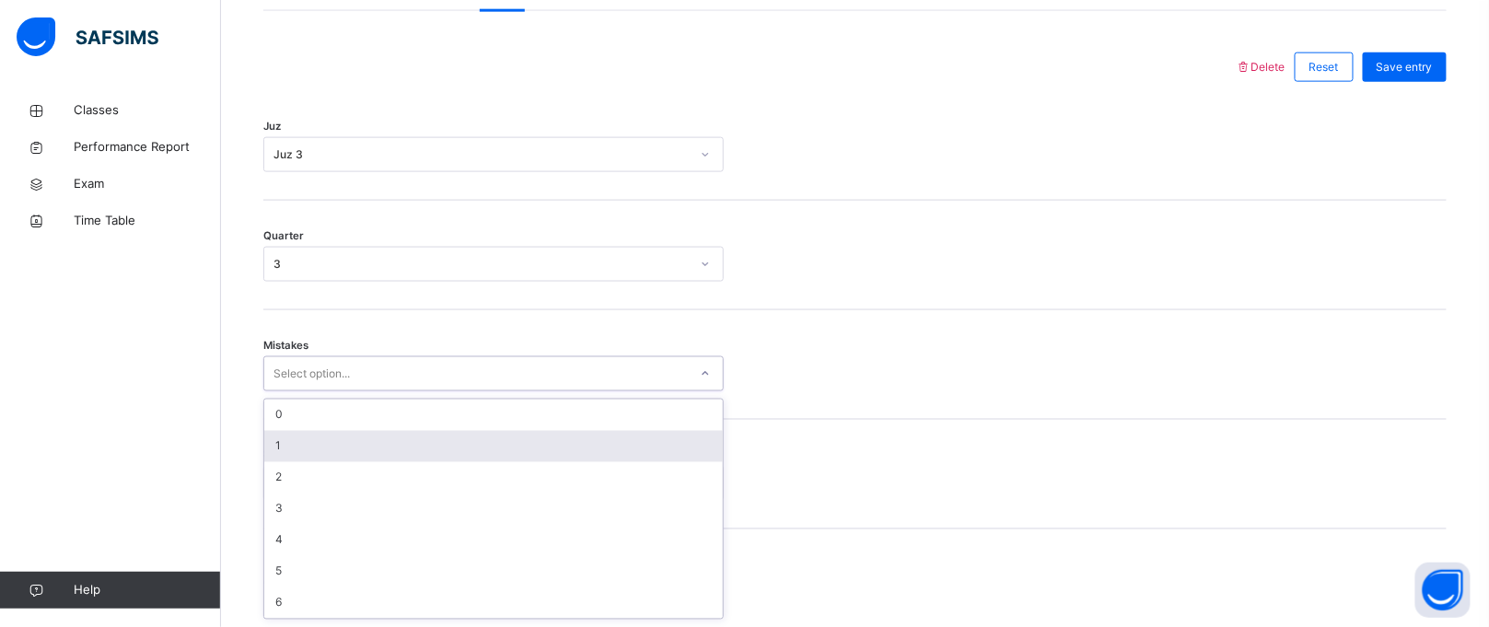
click at [377, 452] on div "1" at bounding box center [493, 446] width 459 height 31
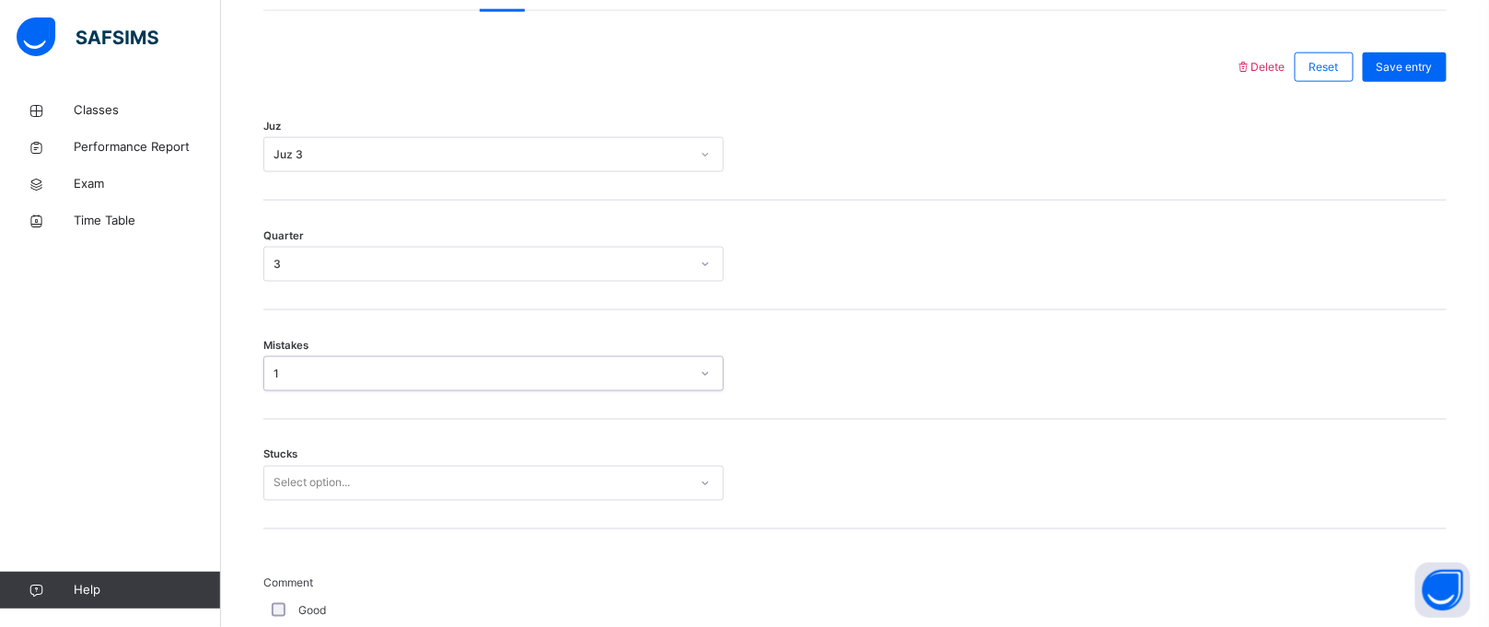
click at [384, 492] on div "Select option..." at bounding box center [493, 483] width 461 height 35
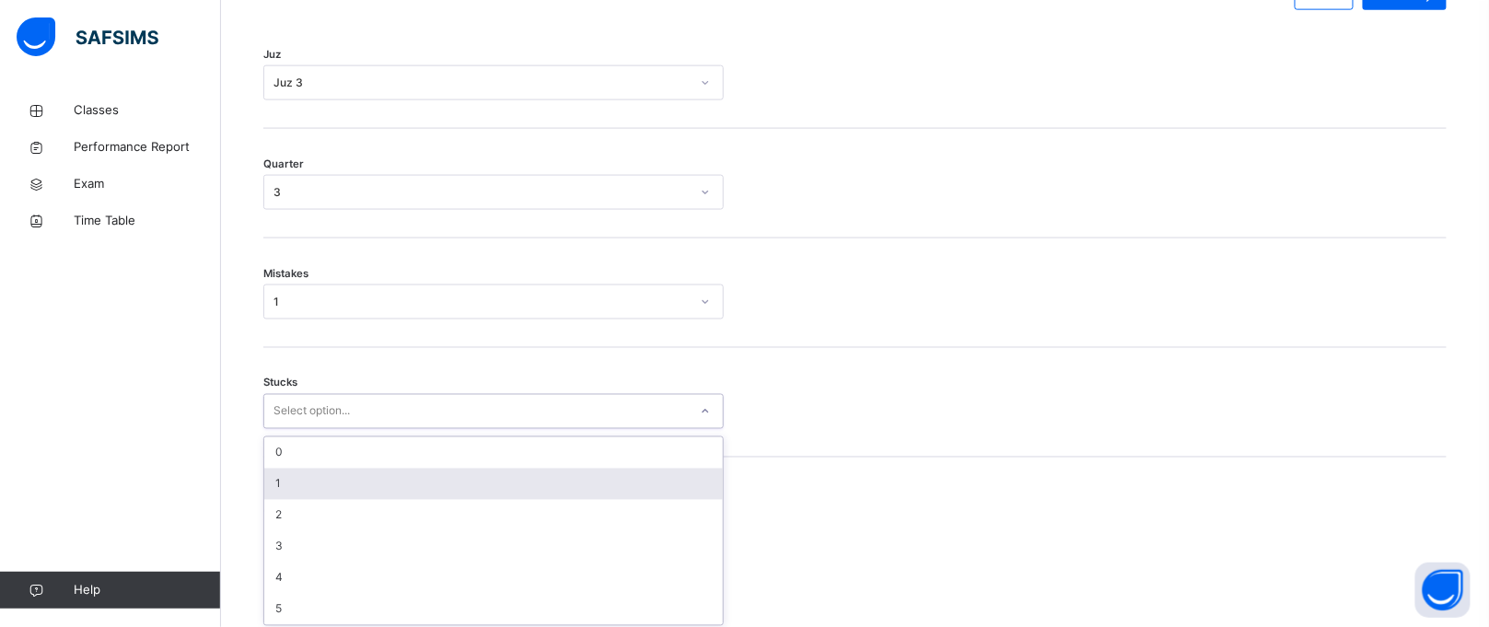
scroll to position [910, 0]
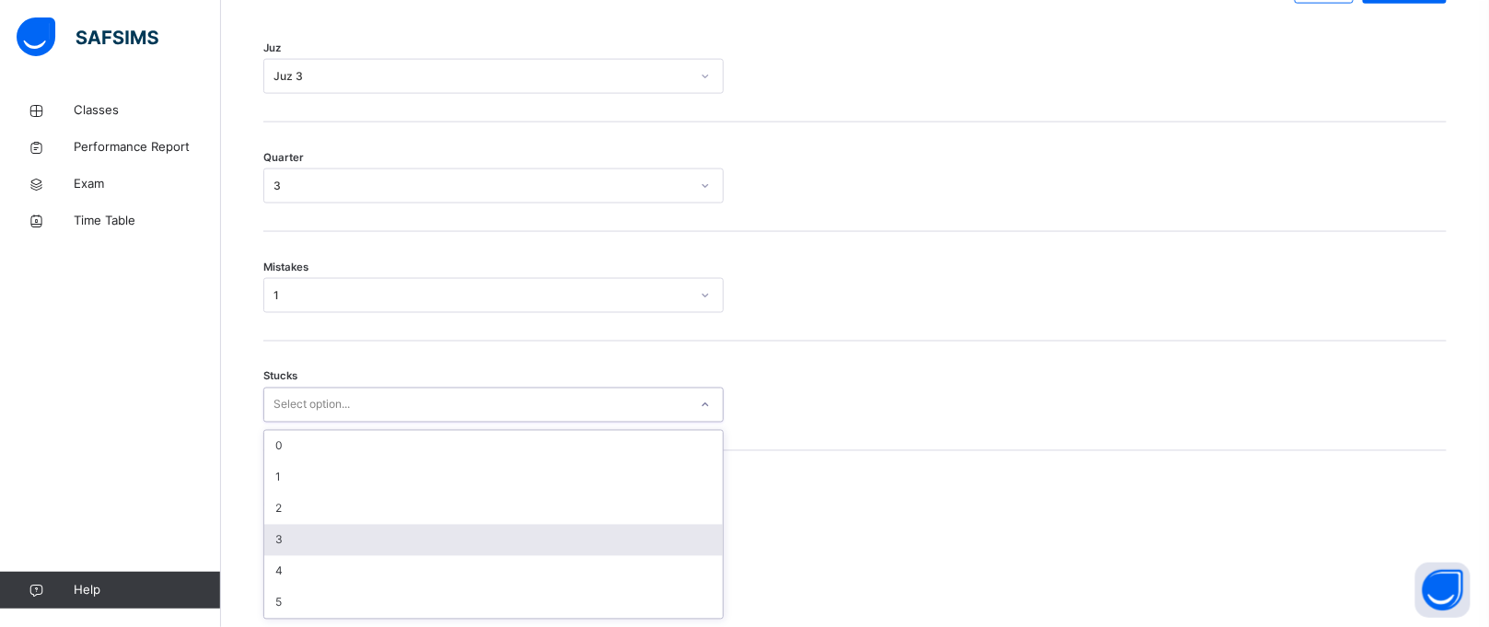
click at [375, 525] on div "3" at bounding box center [493, 540] width 459 height 31
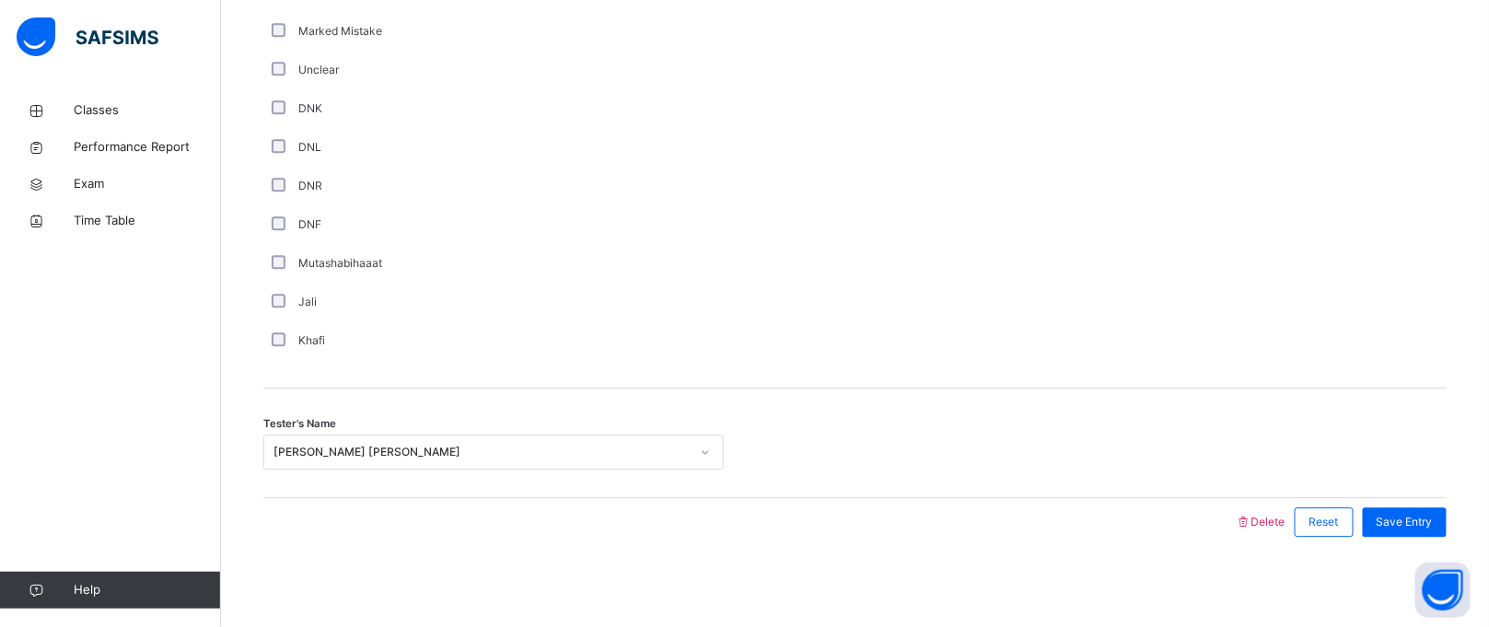
scroll to position [1569, 0]
click at [1444, 510] on div "Save Entry" at bounding box center [1405, 520] width 84 height 29
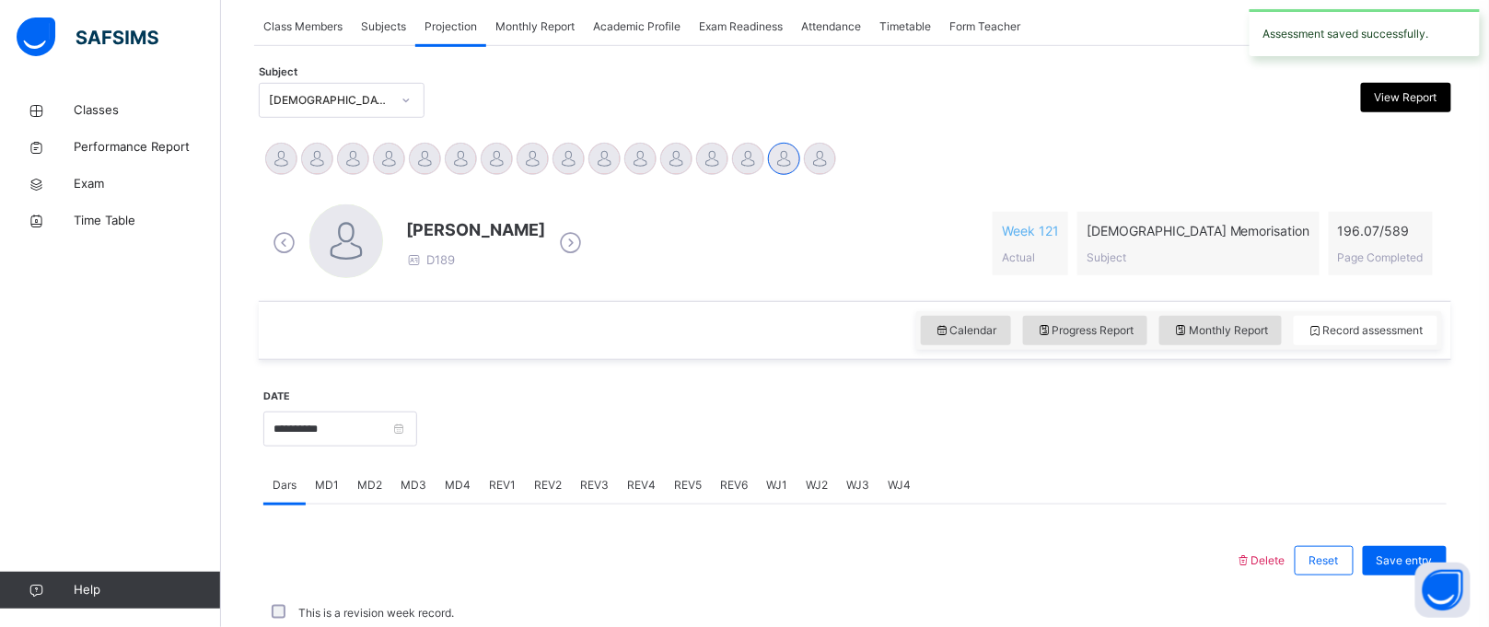
scroll to position [755, 0]
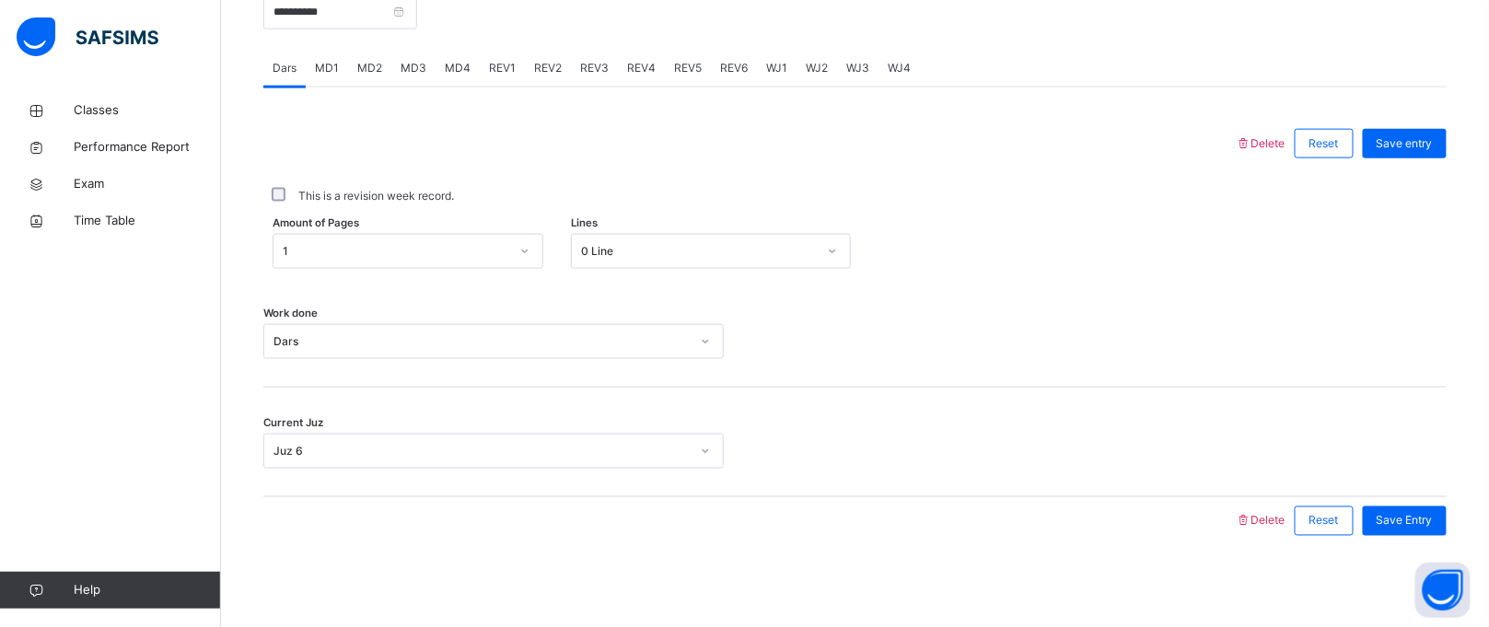
click at [534, 74] on span "REV2" at bounding box center [548, 68] width 28 height 17
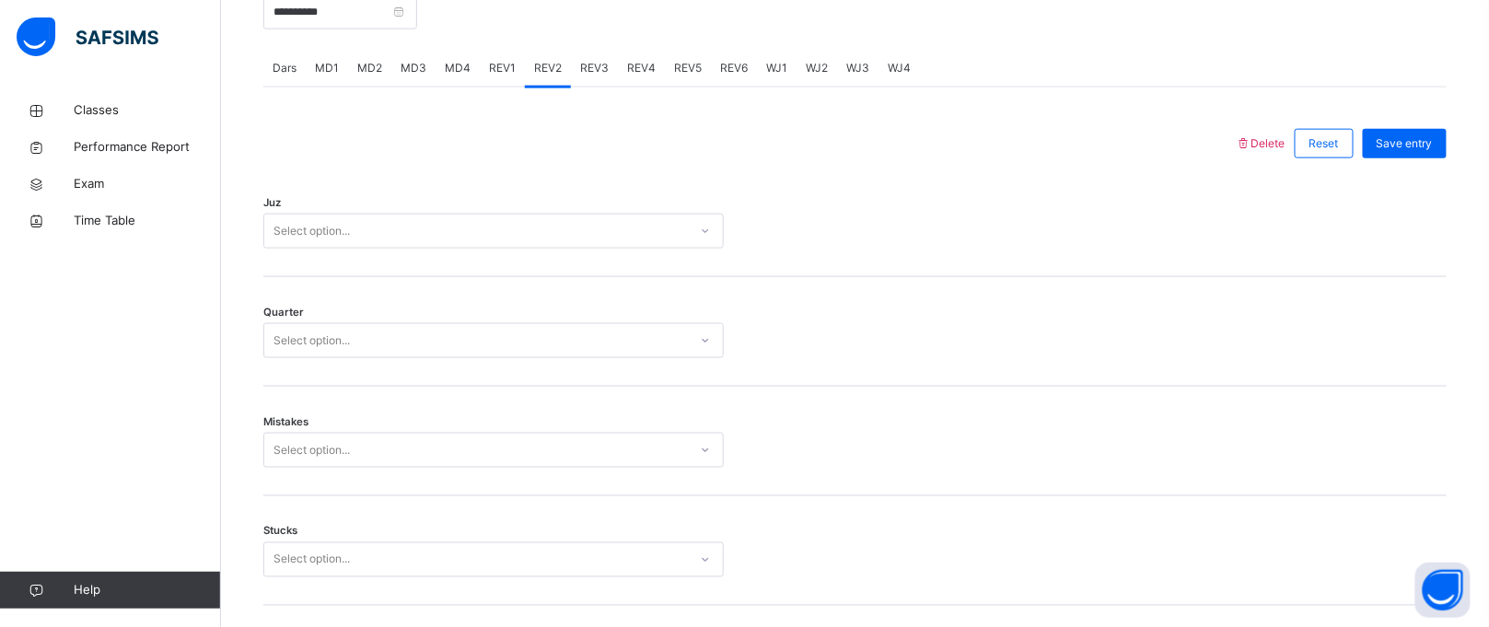
scroll to position [1569, 0]
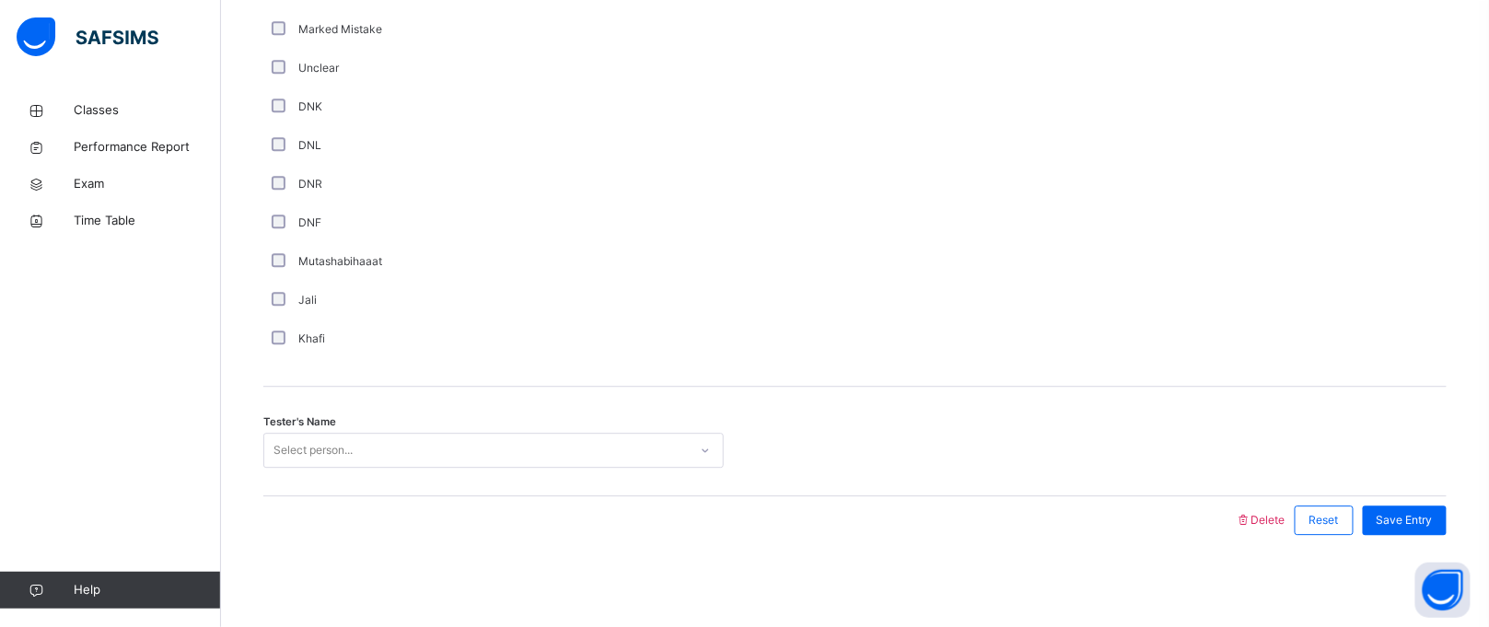
click at [356, 437] on div "Select person..." at bounding box center [476, 451] width 424 height 29
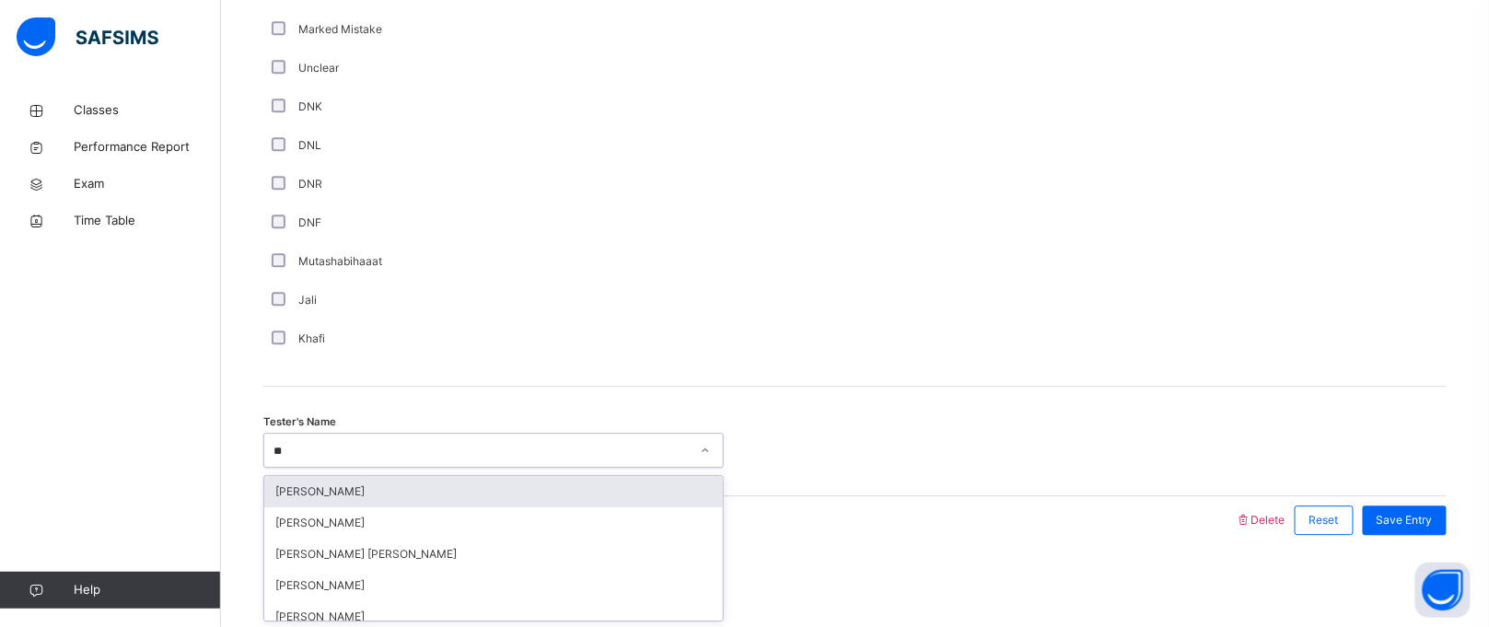
type input "***"
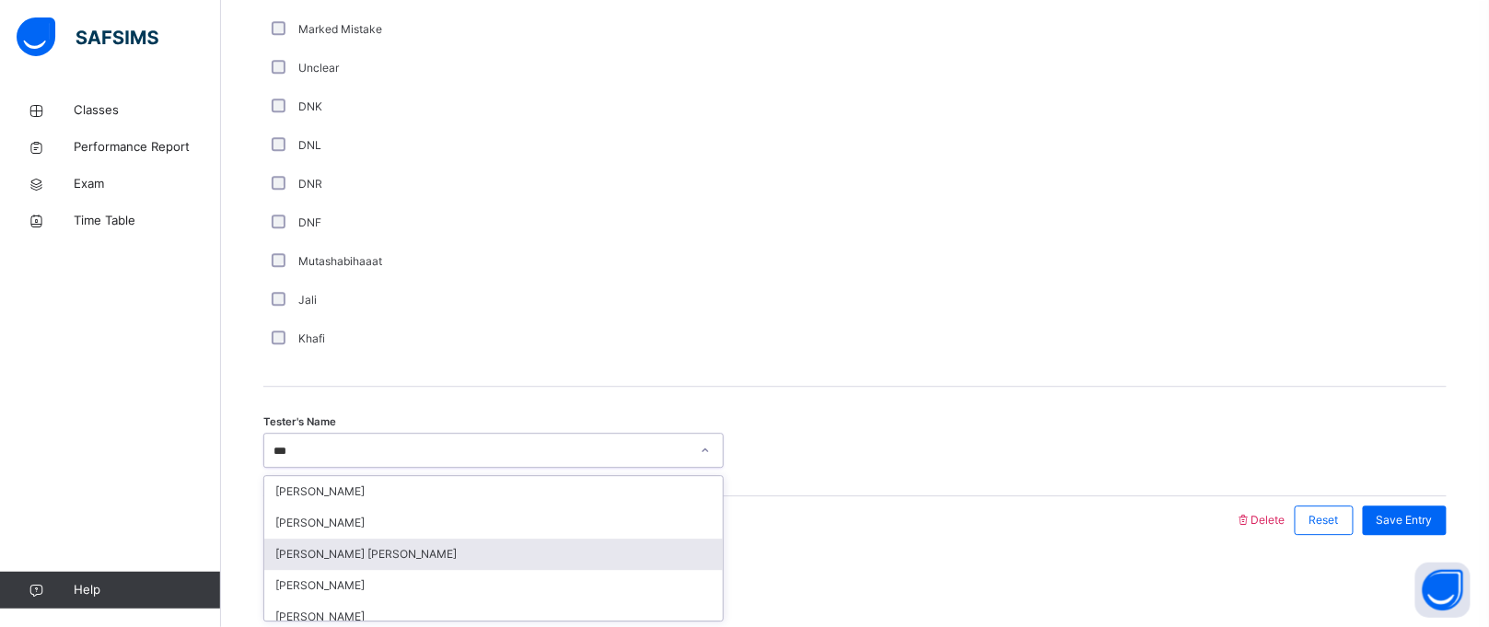
click at [371, 546] on div "[PERSON_NAME] [PERSON_NAME]" at bounding box center [493, 554] width 459 height 31
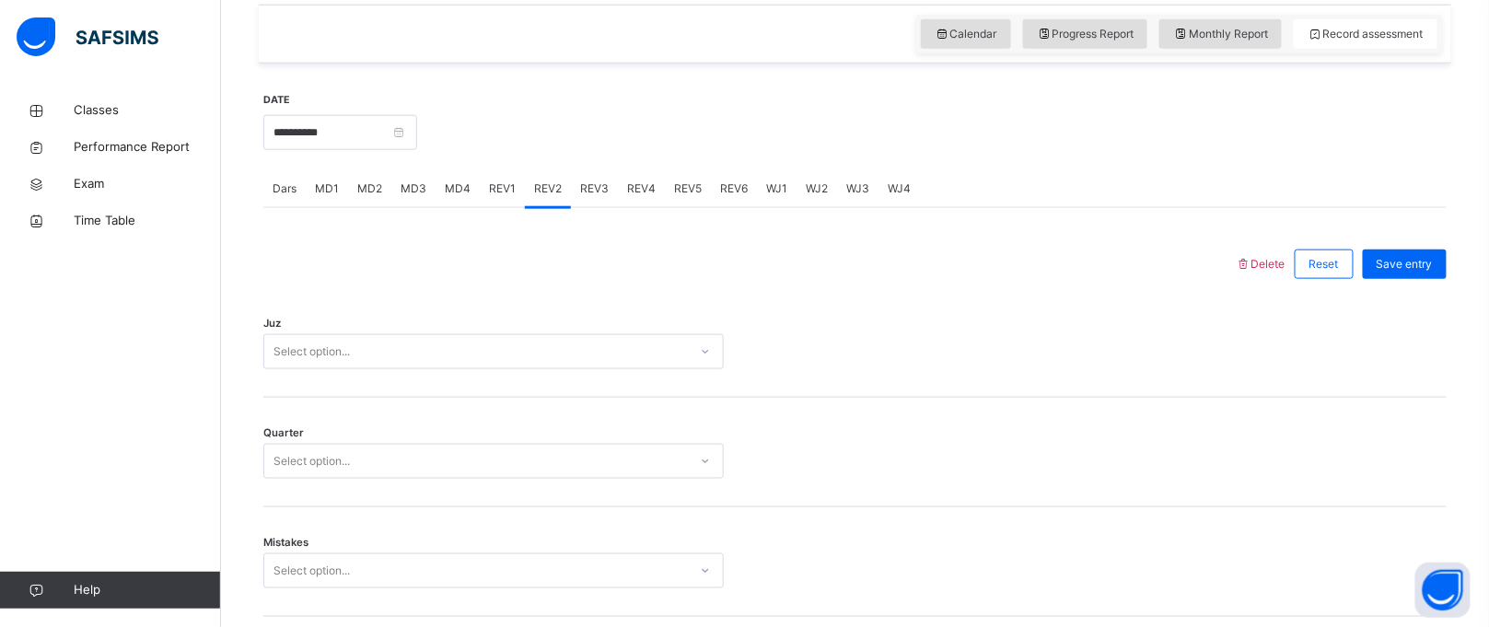
scroll to position [633, 0]
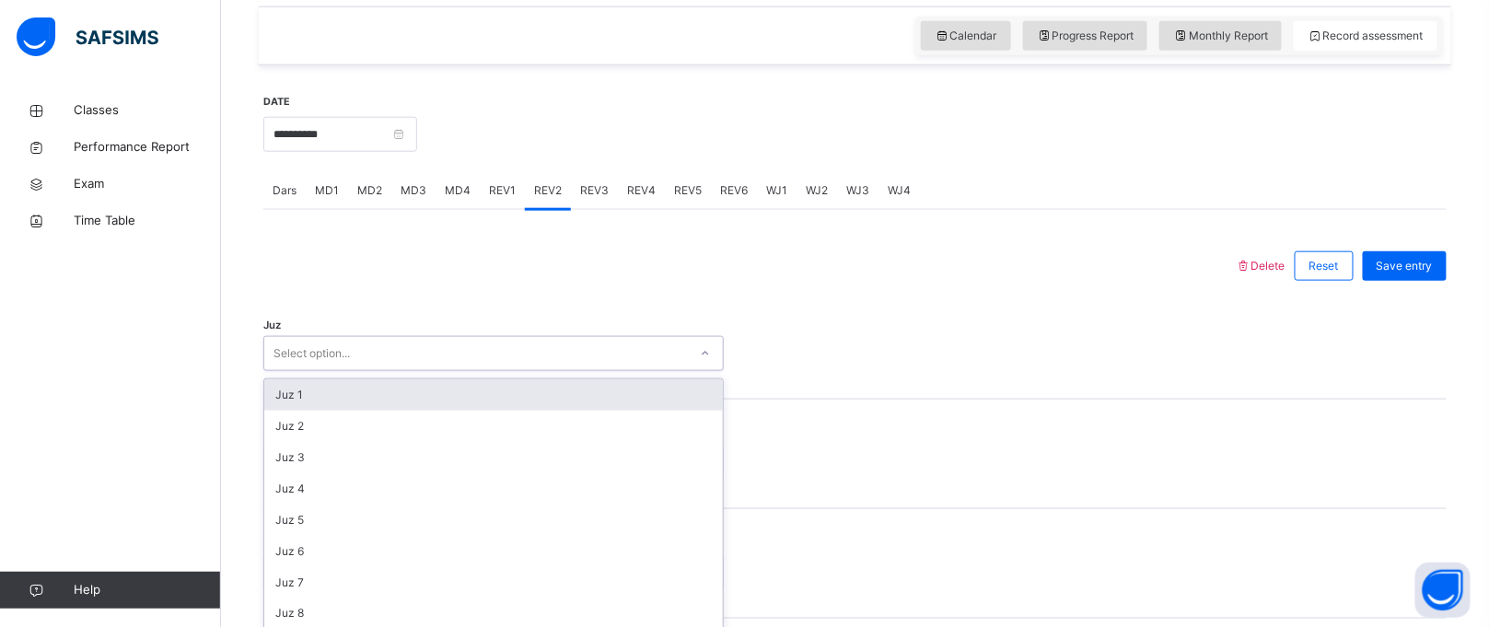
click at [578, 347] on div "Select option..." at bounding box center [493, 353] width 461 height 35
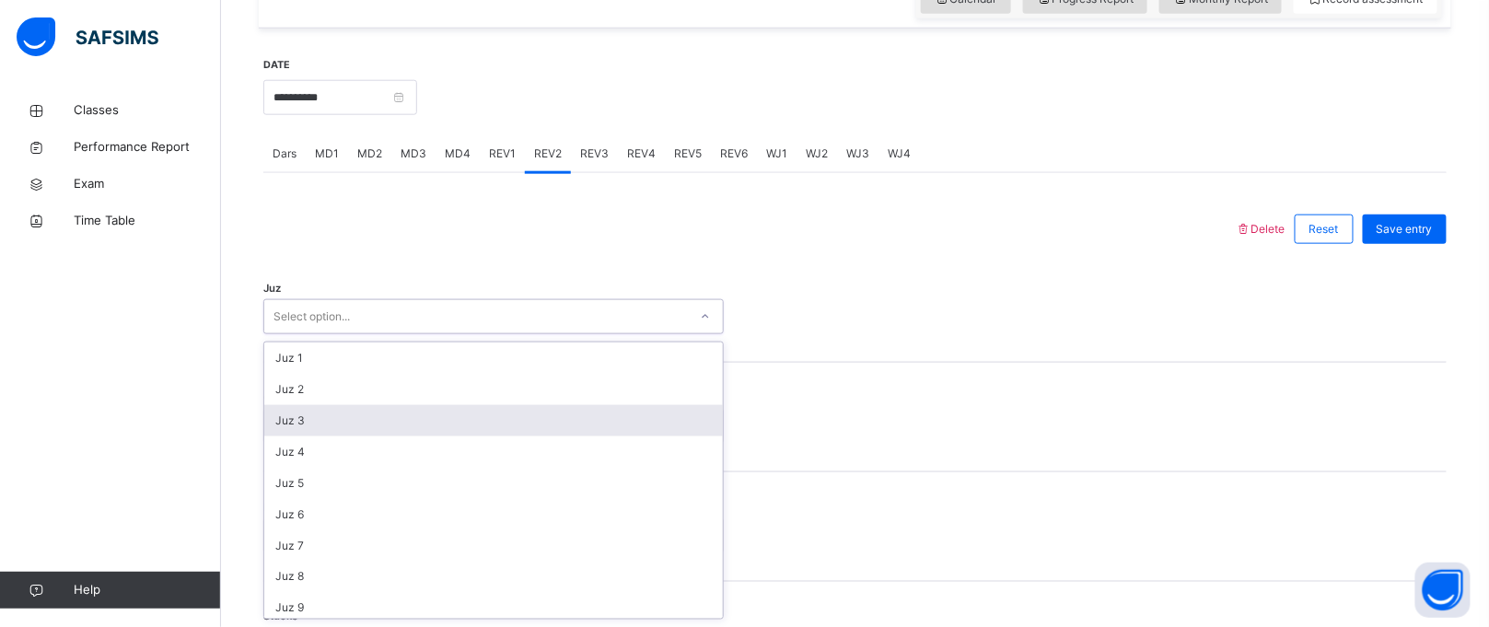
click at [534, 407] on div "Juz 3" at bounding box center [493, 420] width 459 height 31
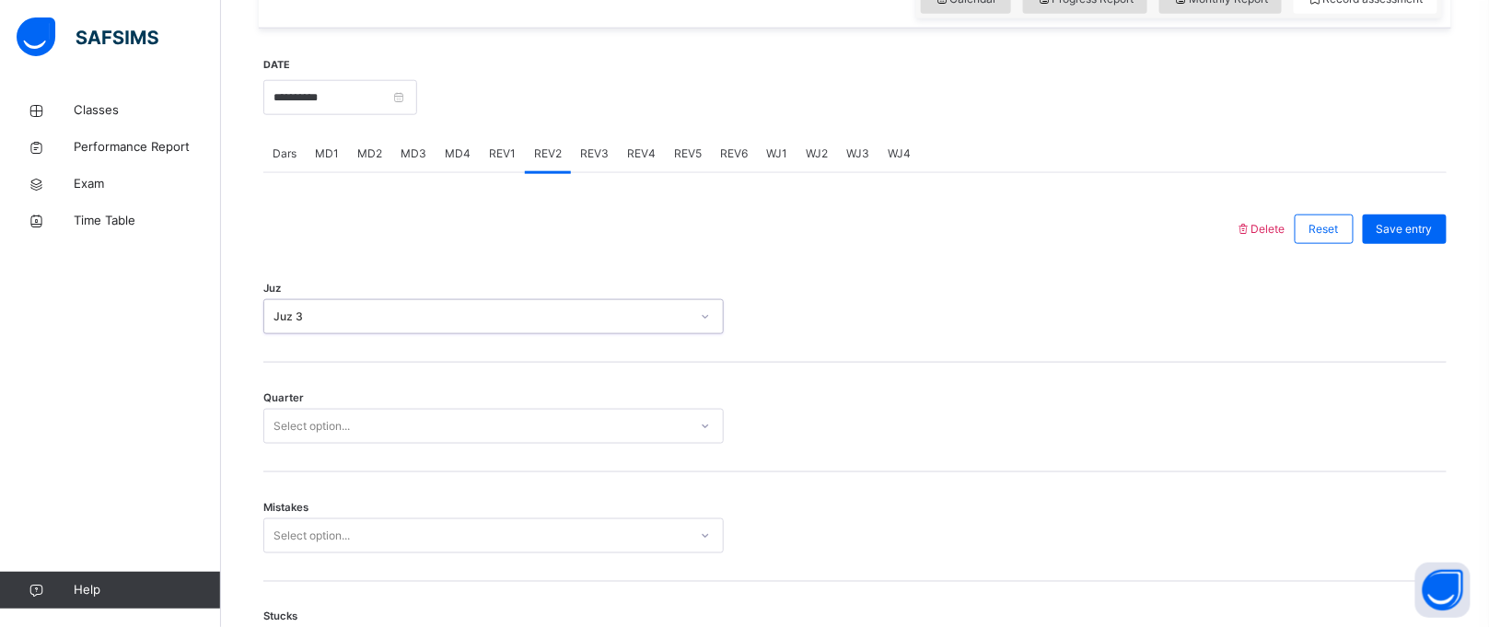
click at [530, 420] on div "Select option..." at bounding box center [476, 427] width 424 height 29
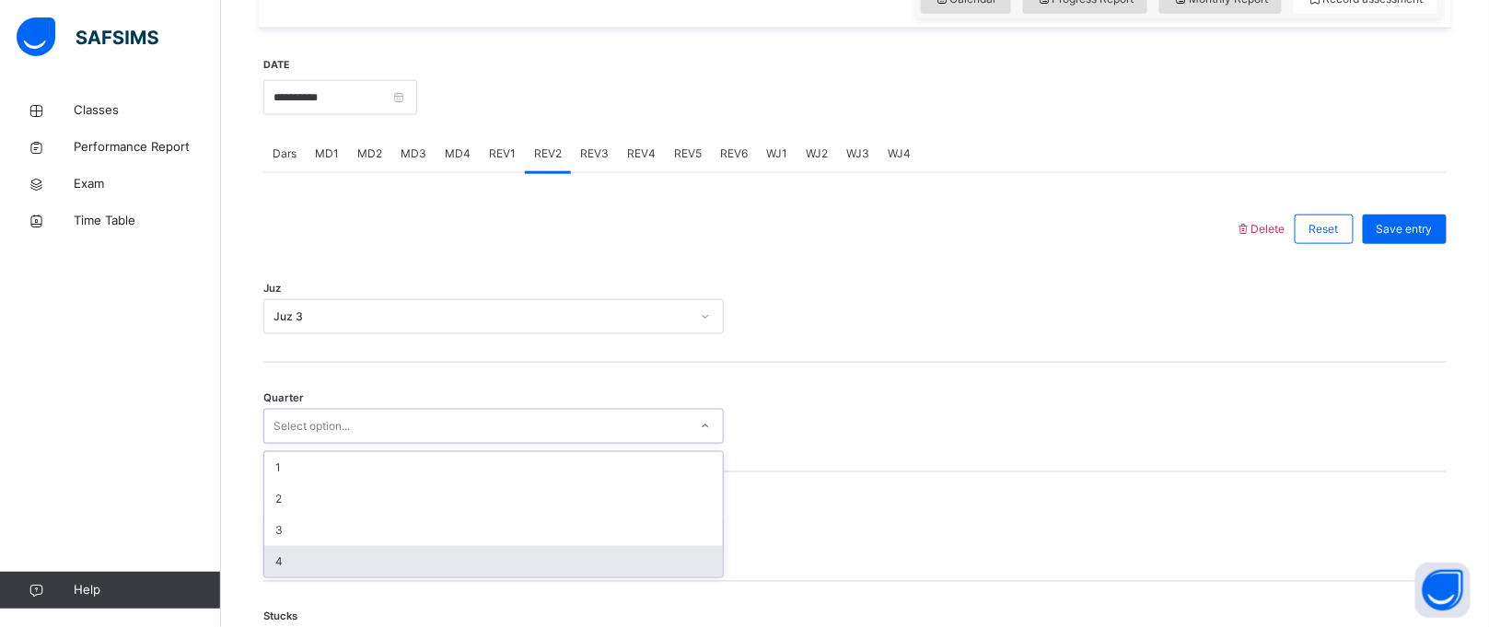
click at [507, 574] on div "4" at bounding box center [493, 561] width 459 height 31
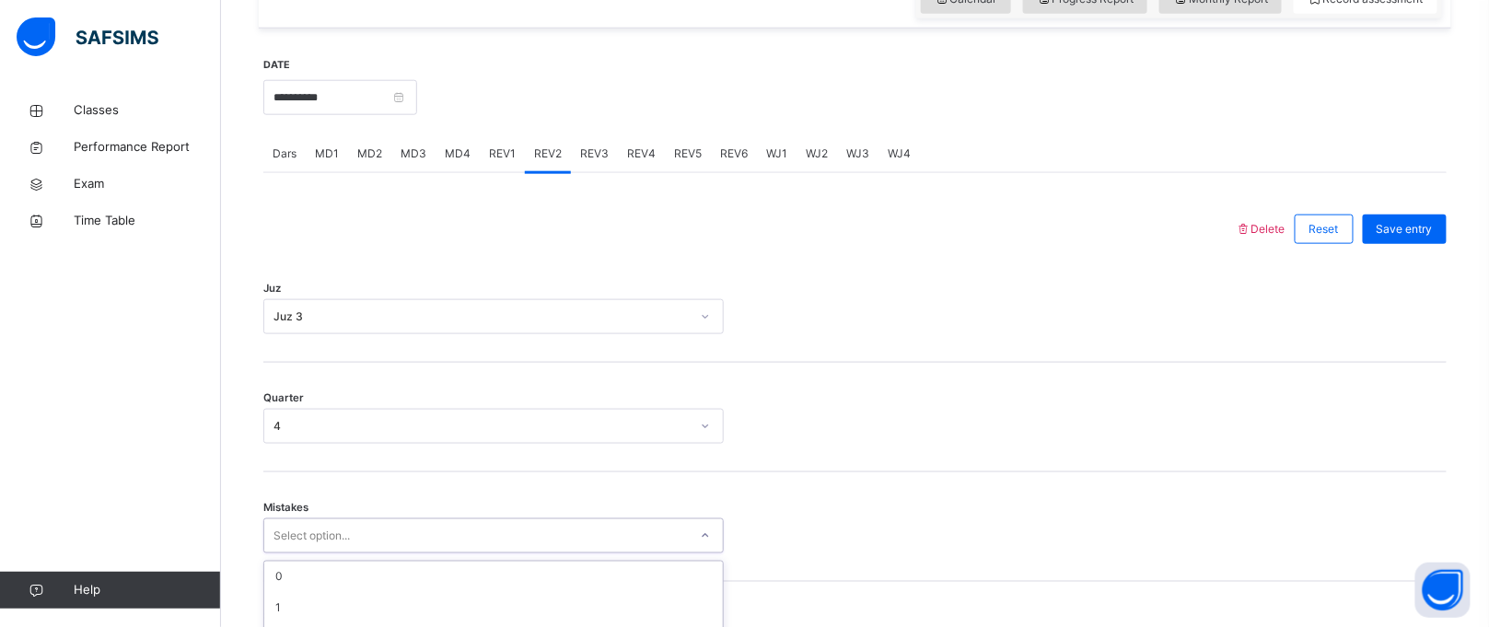
click at [508, 549] on div "option 3 focused, 4 of 7. 7 results available. Use Up and Down to choose option…" at bounding box center [493, 536] width 461 height 35
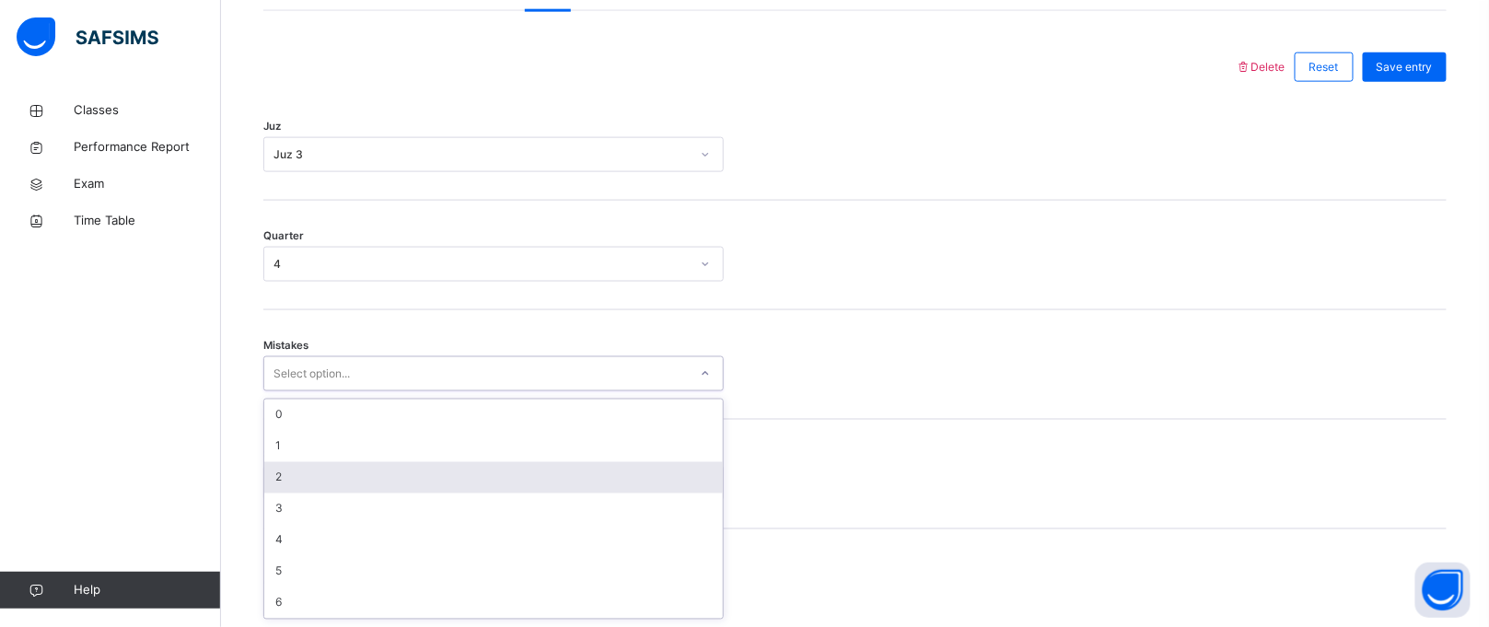
click at [390, 473] on div "2" at bounding box center [493, 477] width 459 height 31
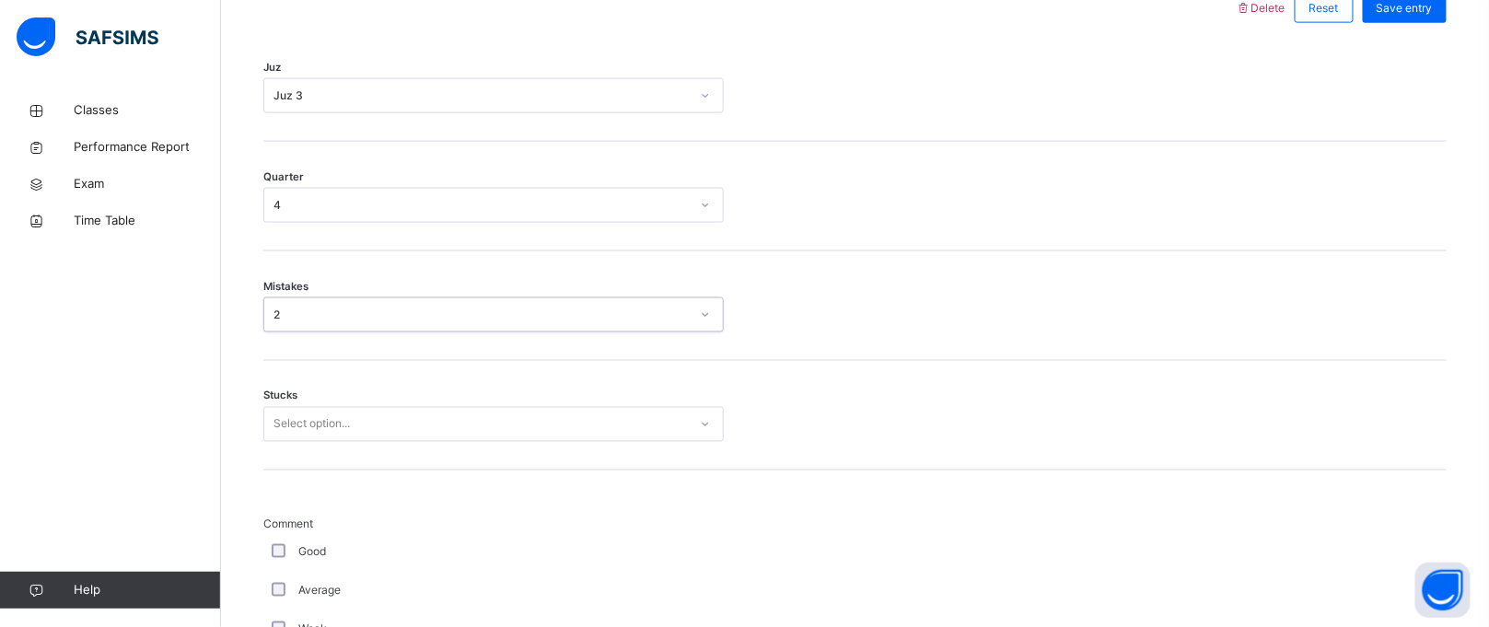
click at [391, 442] on div "Select option..." at bounding box center [493, 424] width 461 height 35
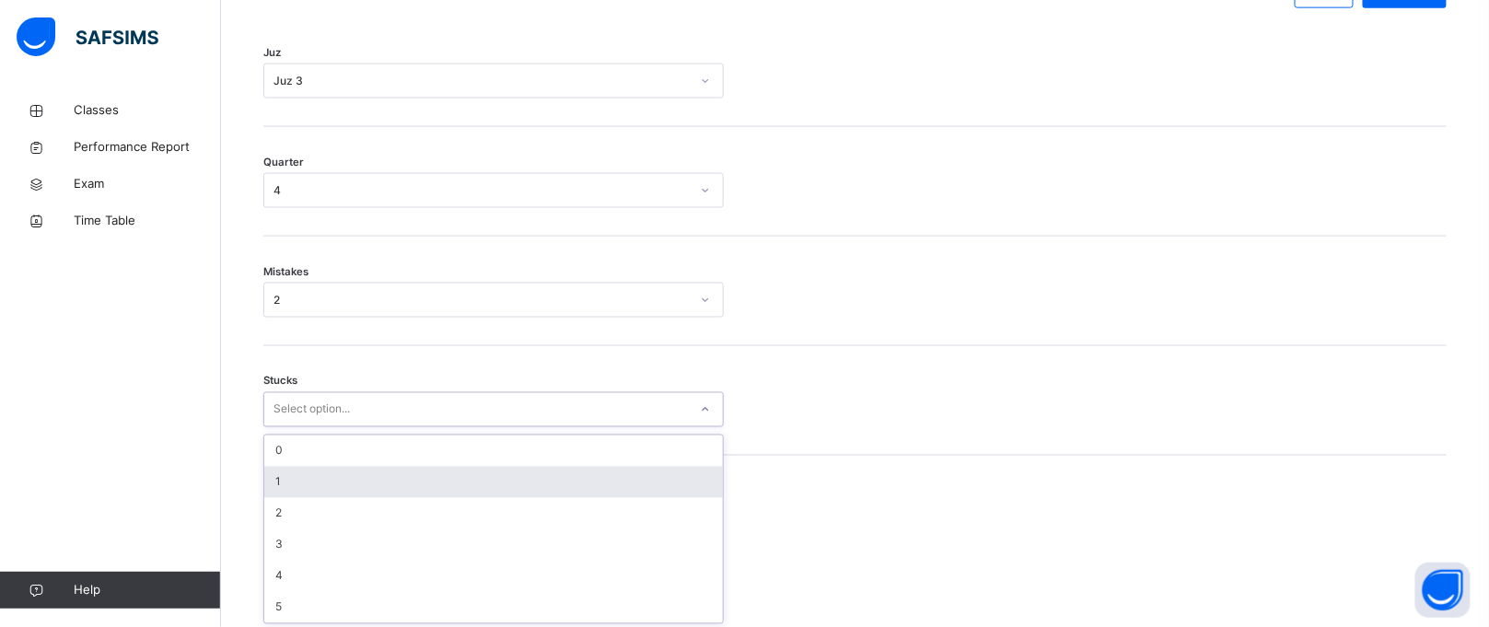
scroll to position [910, 0]
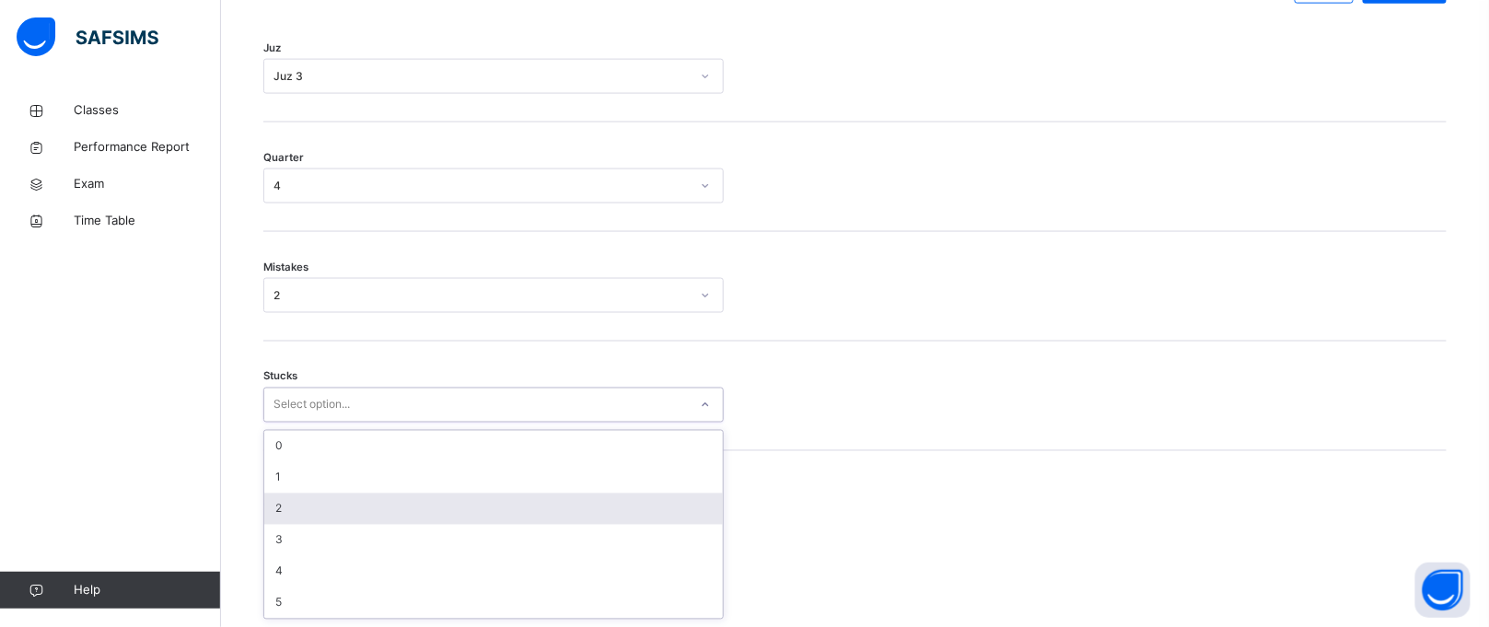
click at [382, 501] on div "2" at bounding box center [493, 509] width 459 height 31
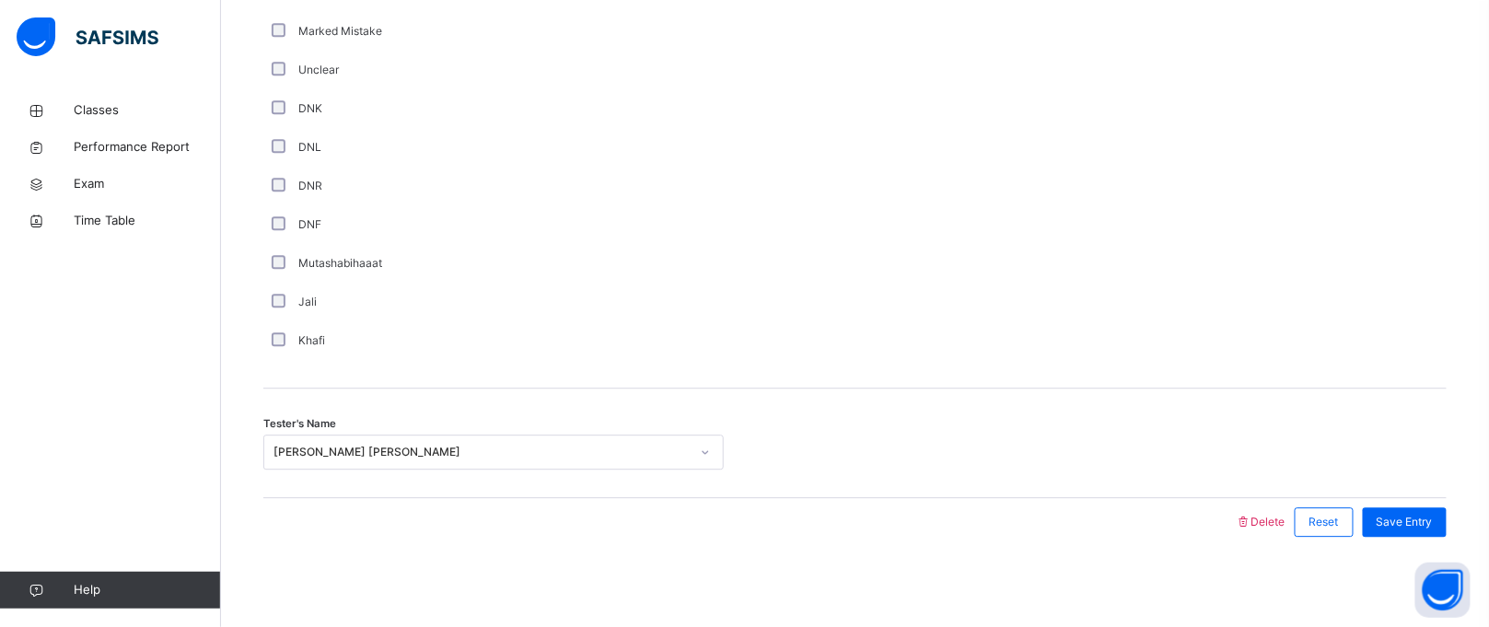
scroll to position [1569, 0]
click at [1418, 516] on span "Save Entry" at bounding box center [1405, 520] width 56 height 17
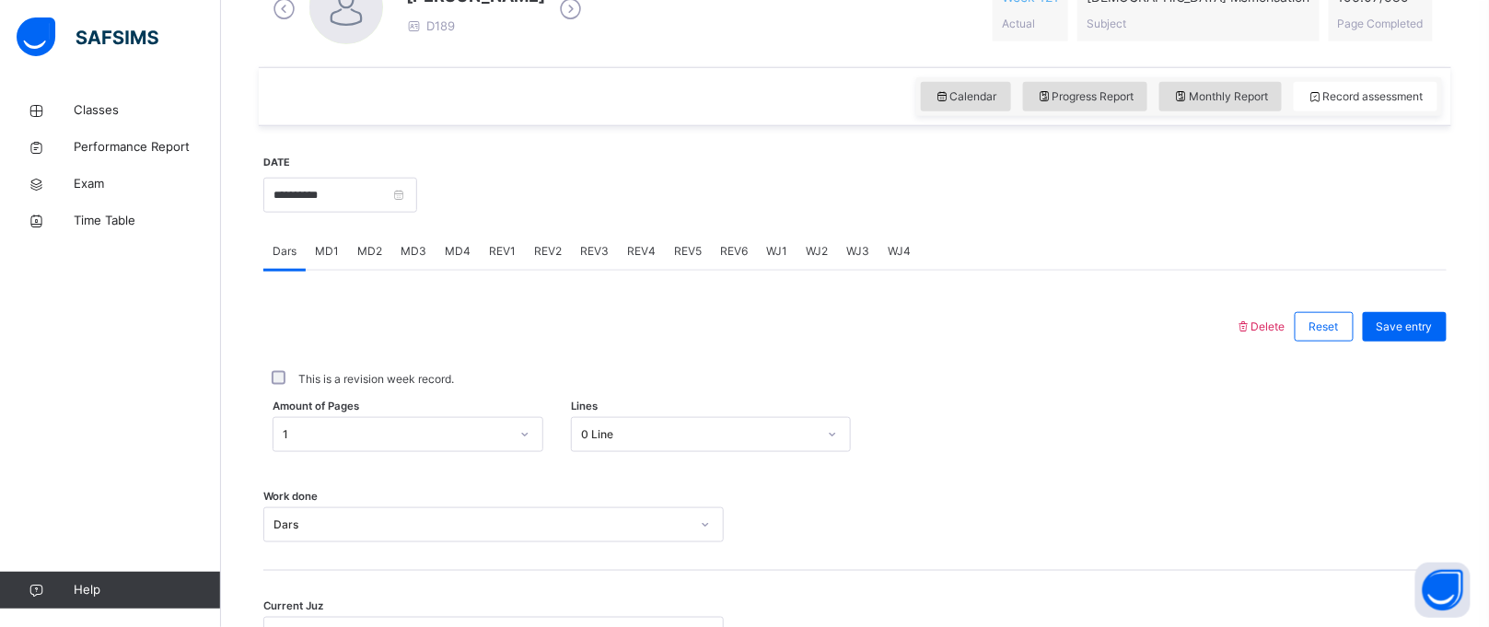
scroll to position [578, 0]
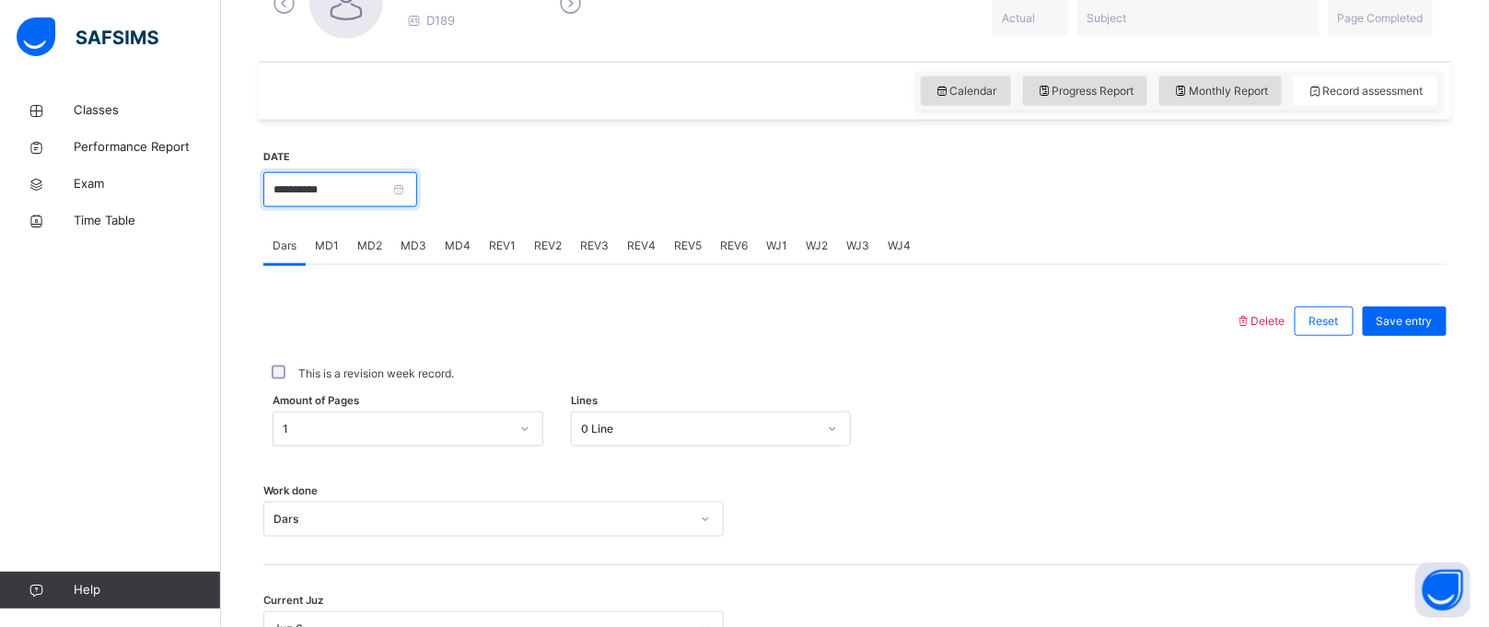
click at [352, 193] on input "**********" at bounding box center [340, 189] width 154 height 35
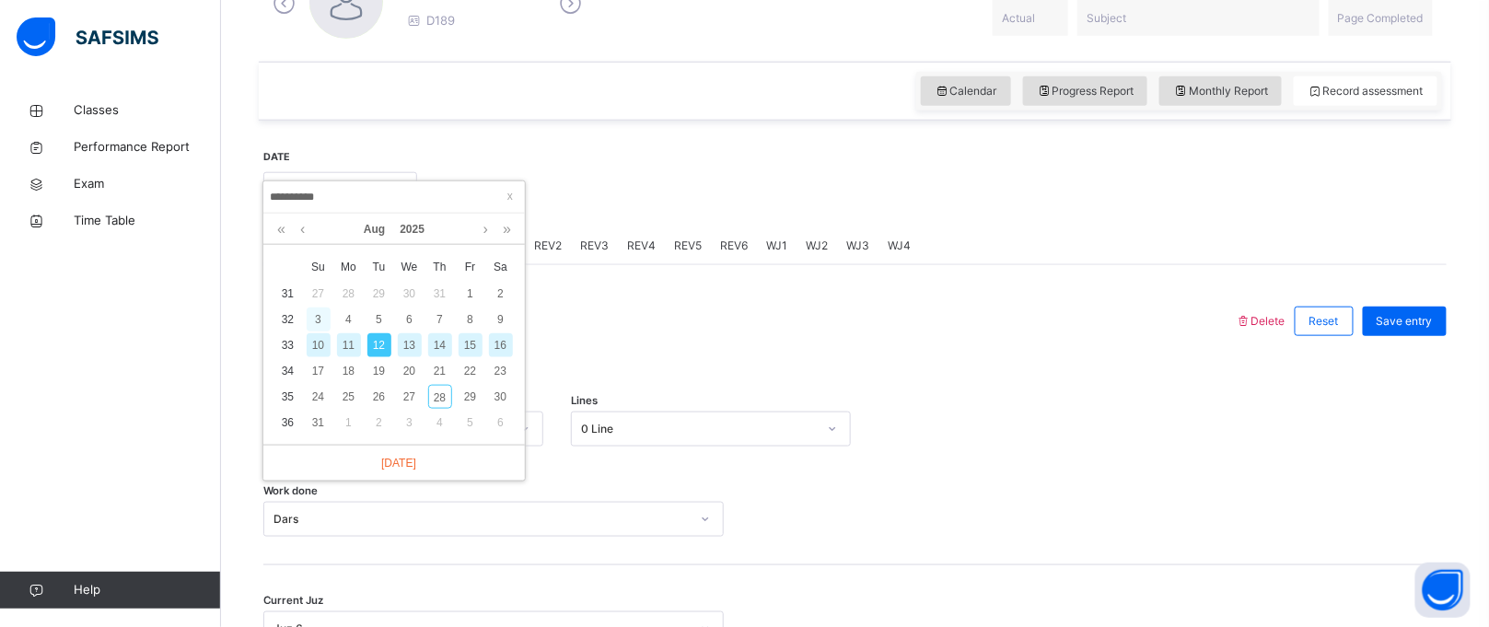
click at [325, 308] on div "3" at bounding box center [319, 320] width 24 height 24
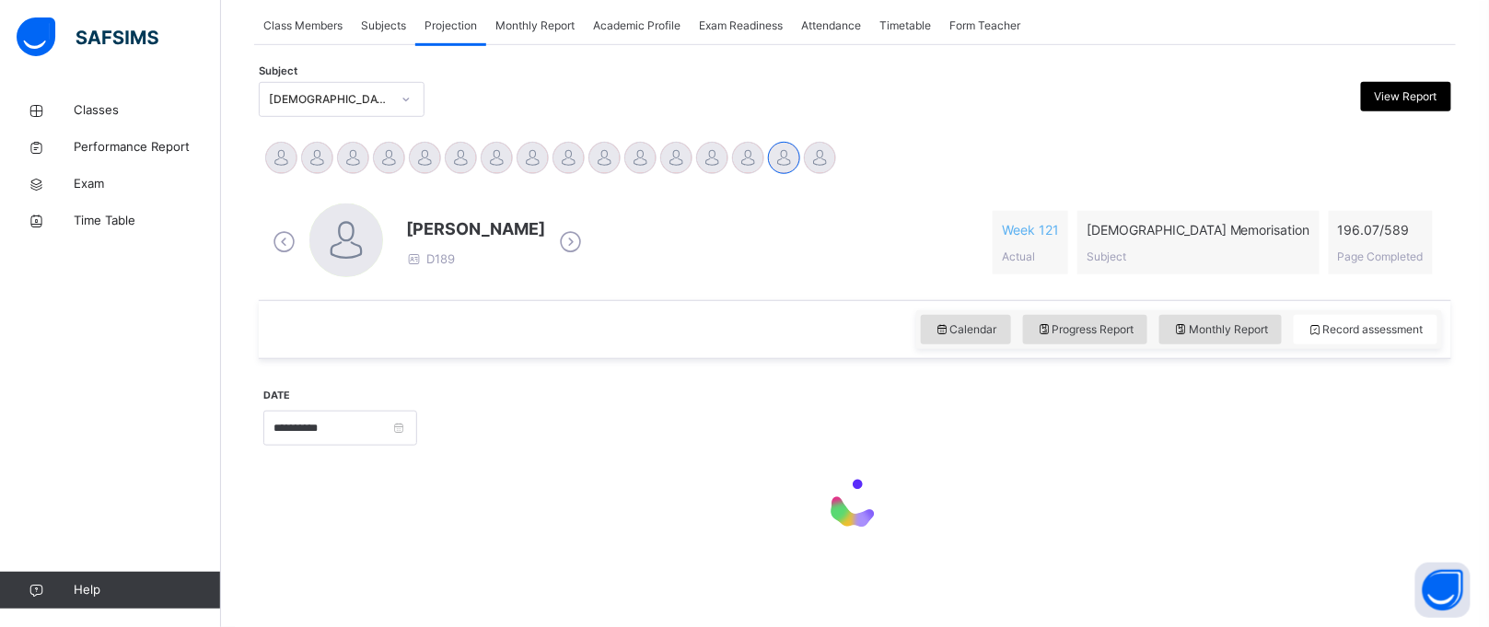
scroll to position [338, 0]
click at [325, 307] on div "Calendar Progress Report Monthly Report Record assessment" at bounding box center [855, 330] width 1193 height 59
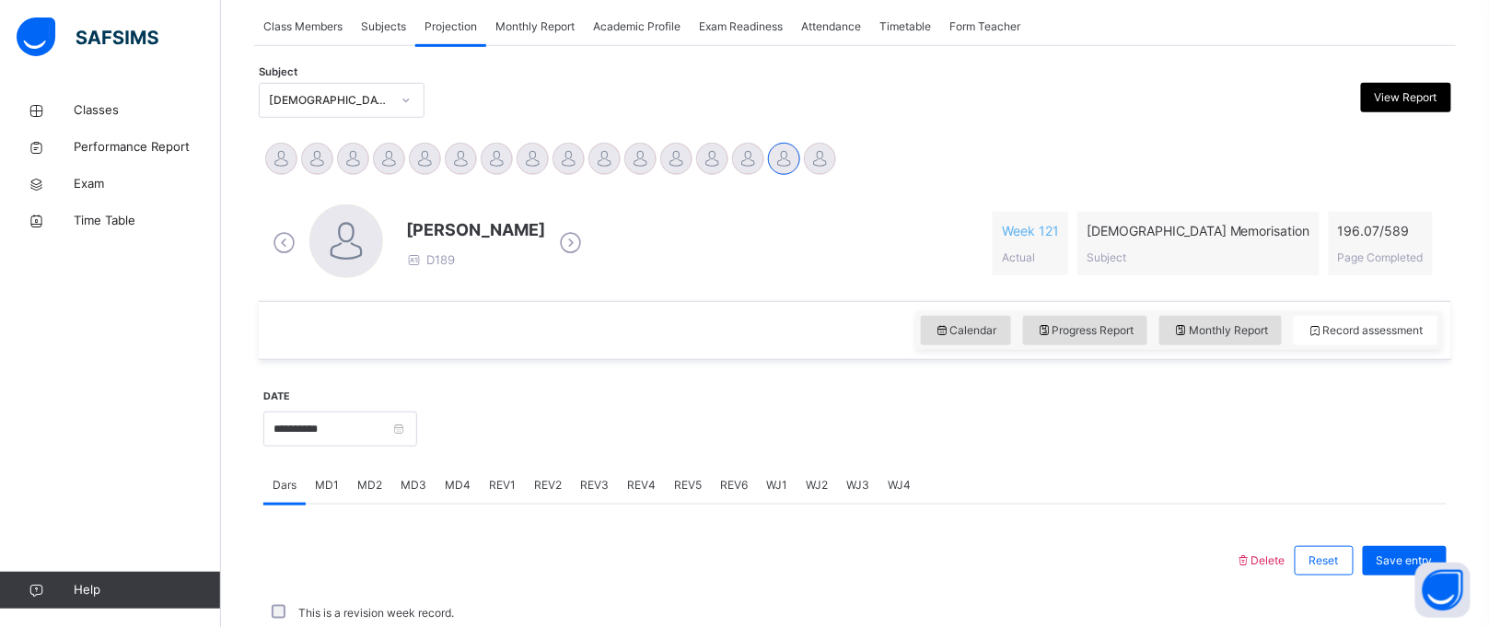
scroll to position [578, 0]
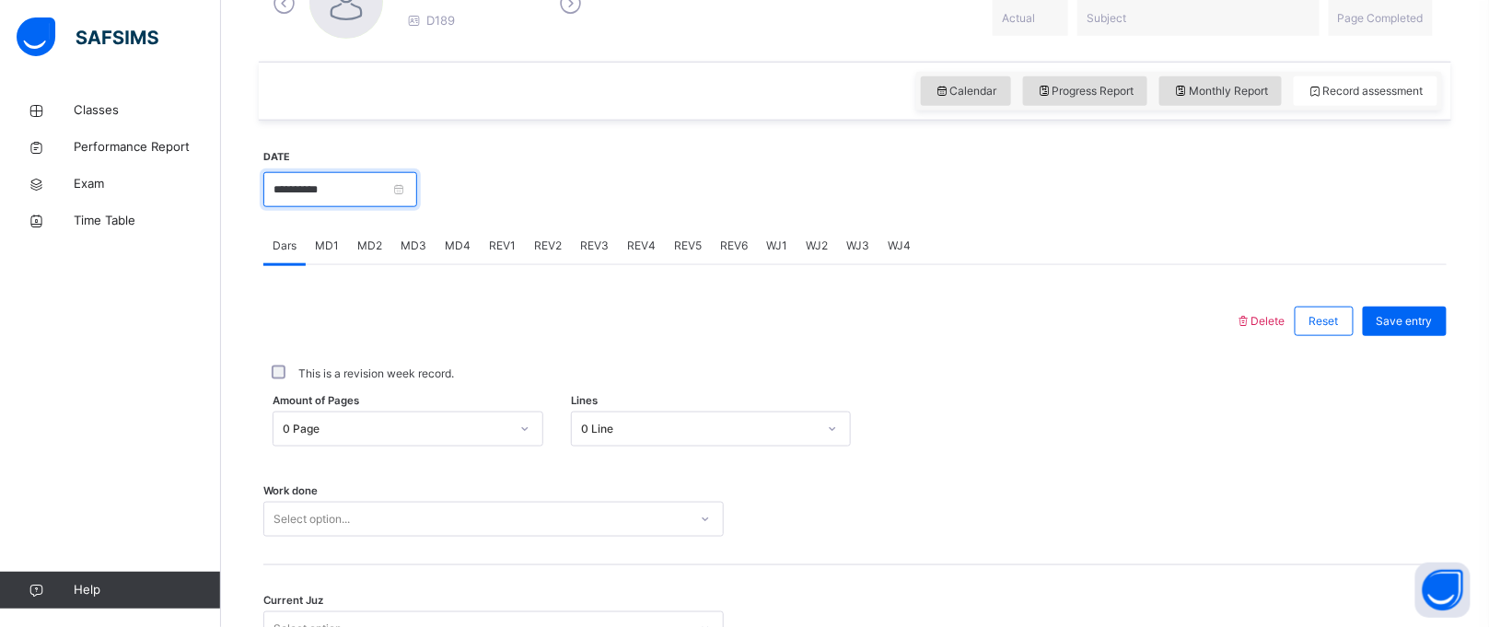
click at [366, 177] on input "**********" at bounding box center [340, 189] width 154 height 35
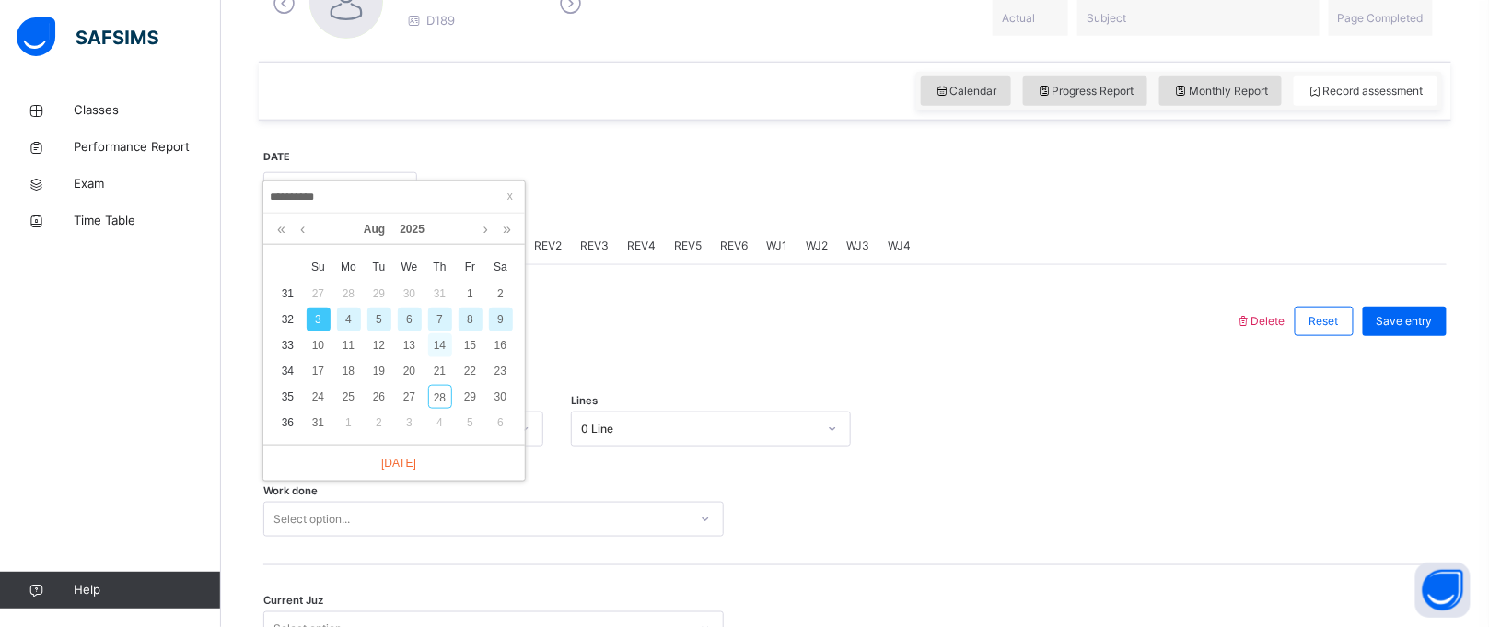
click at [432, 347] on div "14" at bounding box center [440, 345] width 24 height 24
type input "**********"
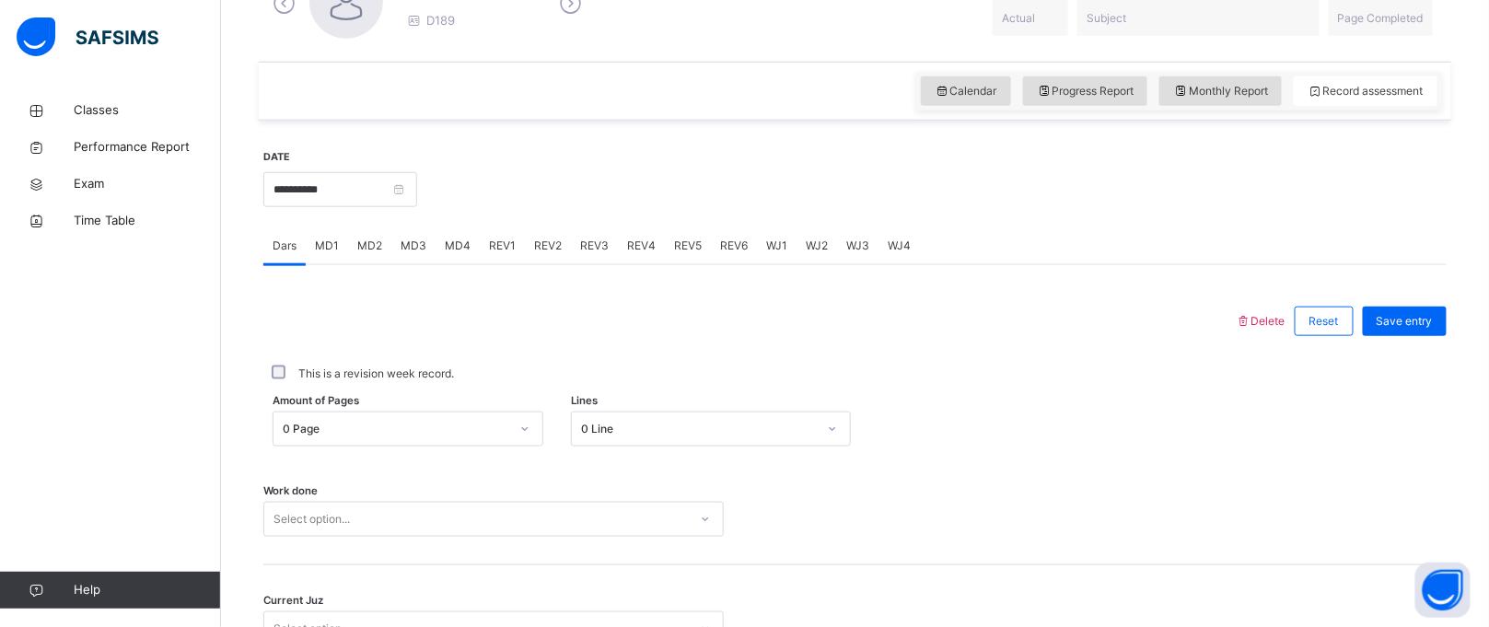
click at [361, 427] on div "Amount of Pages 0 Page Lines 0 Line" at bounding box center [855, 429] width 1184 height 53
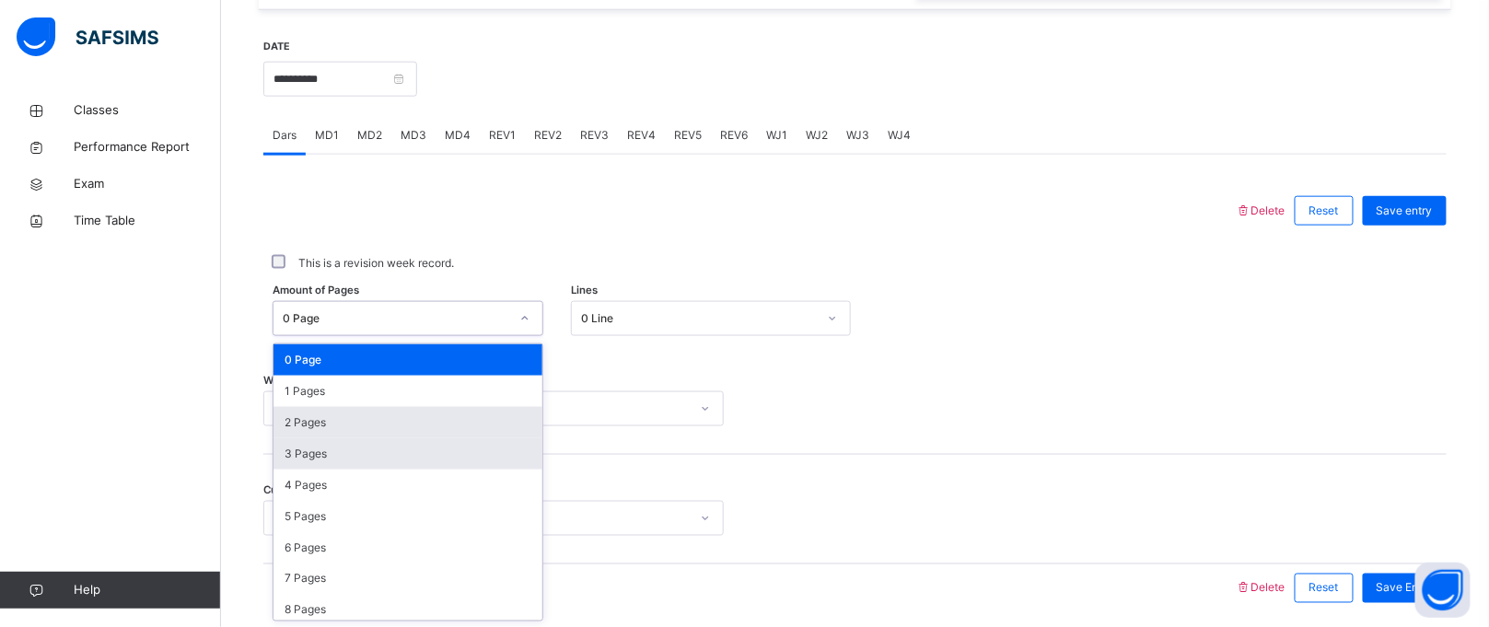
scroll to position [690, 0]
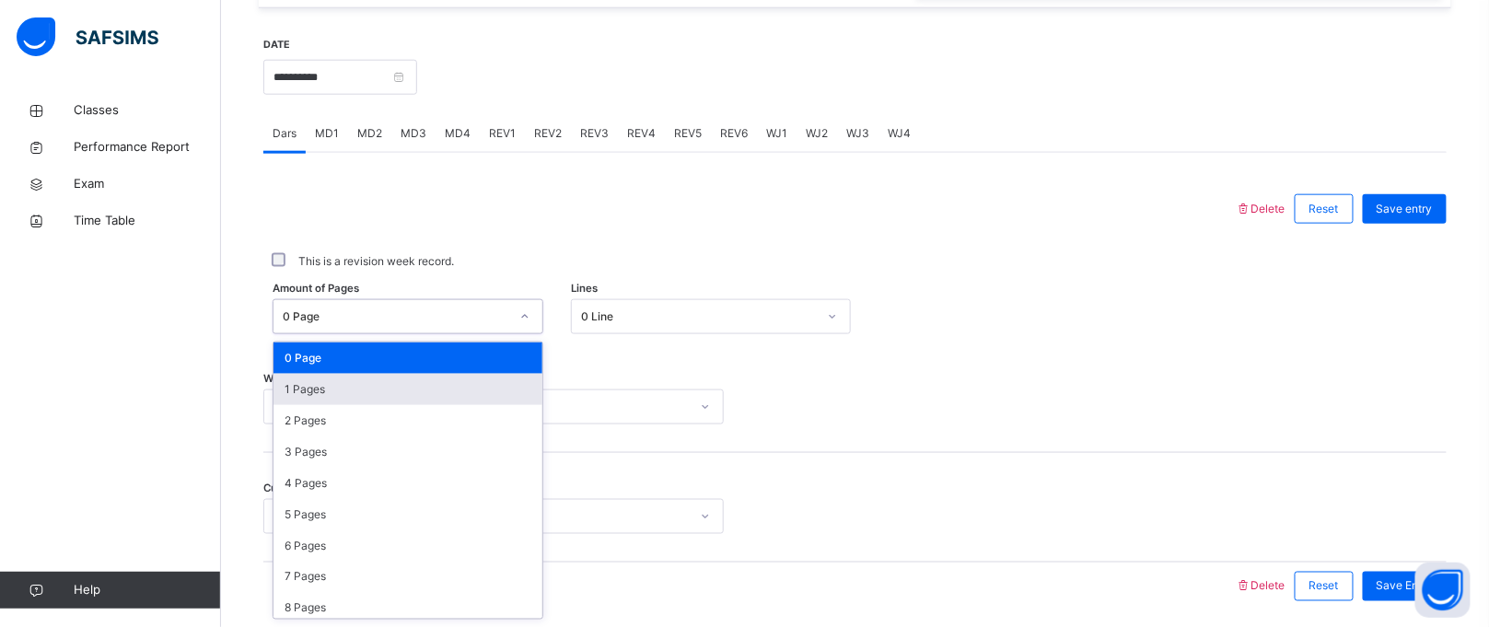
click at [357, 392] on div "1 Pages" at bounding box center [408, 389] width 269 height 31
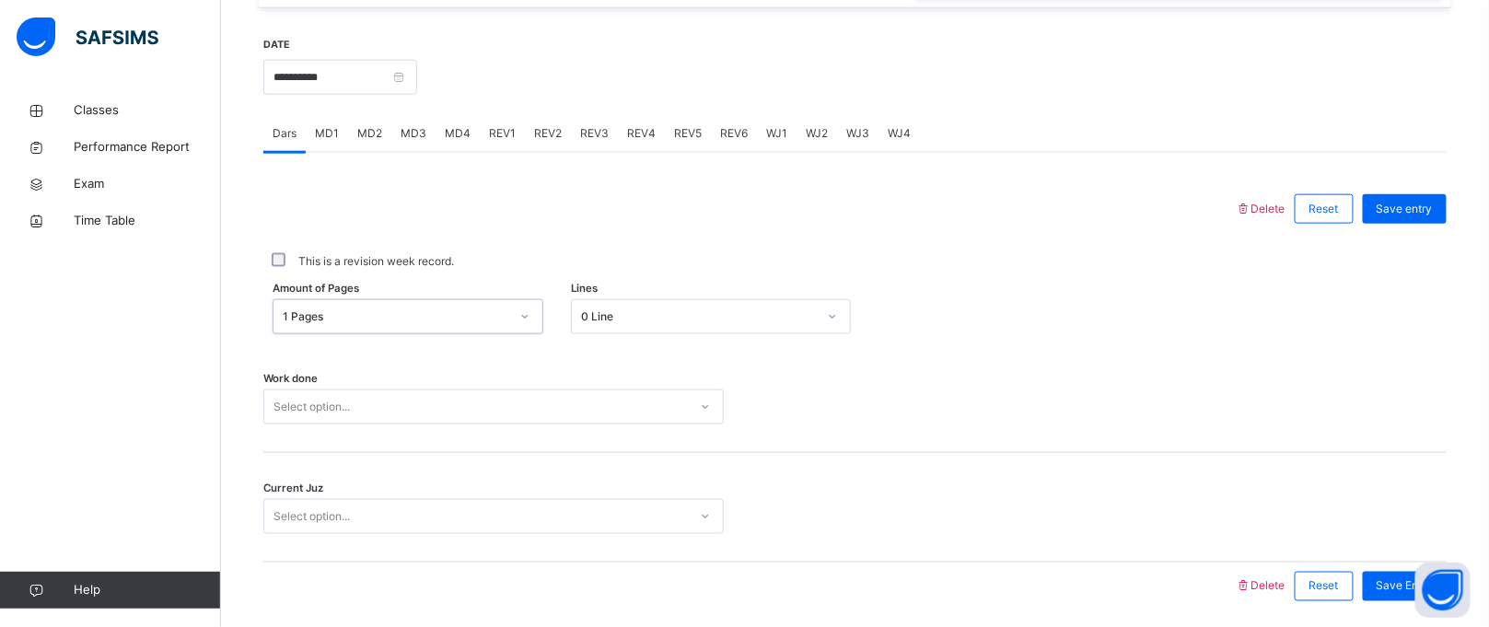
click at [342, 422] on div "Select option..." at bounding box center [493, 407] width 461 height 35
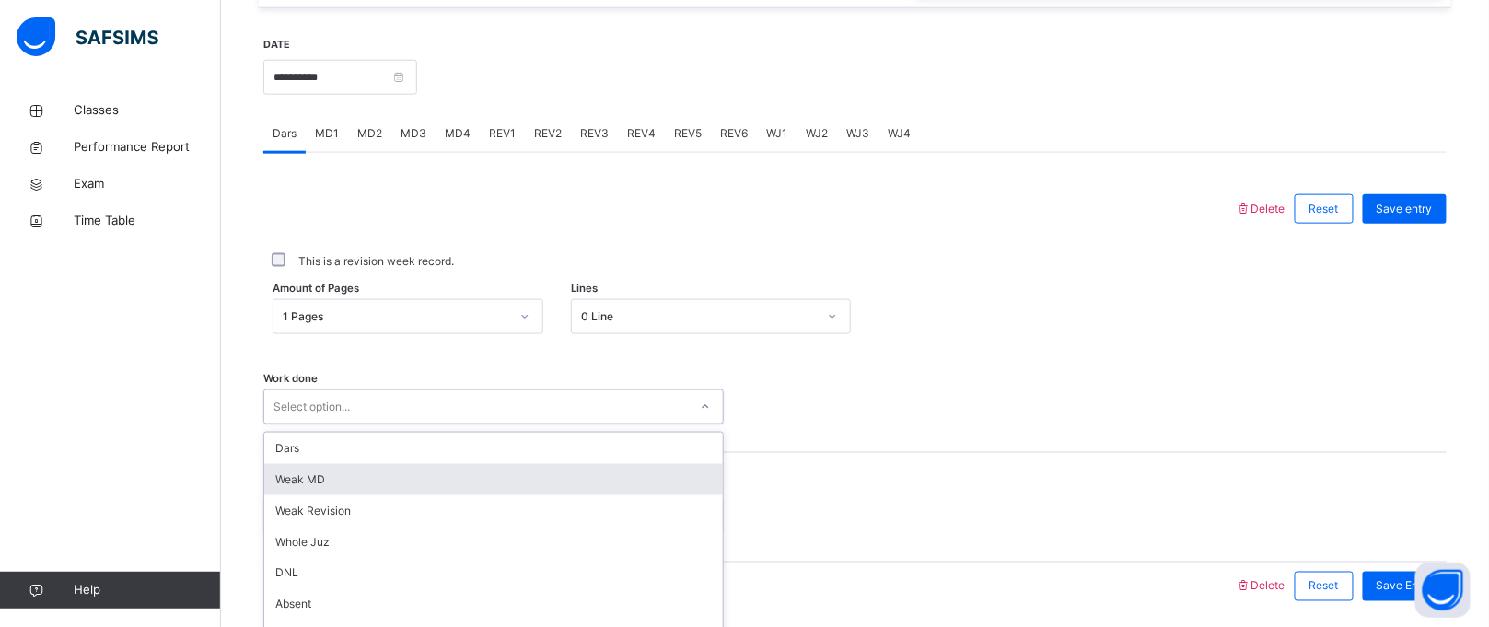
scroll to position [755, 0]
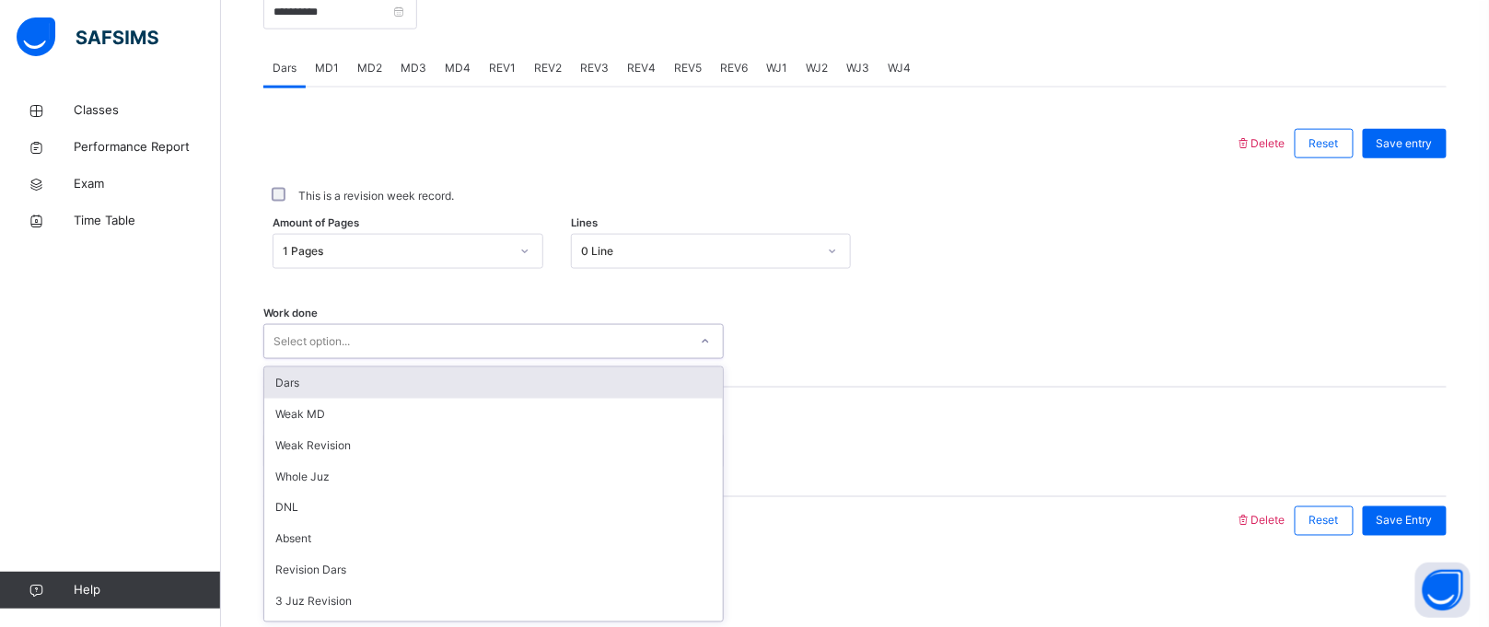
click at [352, 392] on div "Dars" at bounding box center [493, 383] width 459 height 31
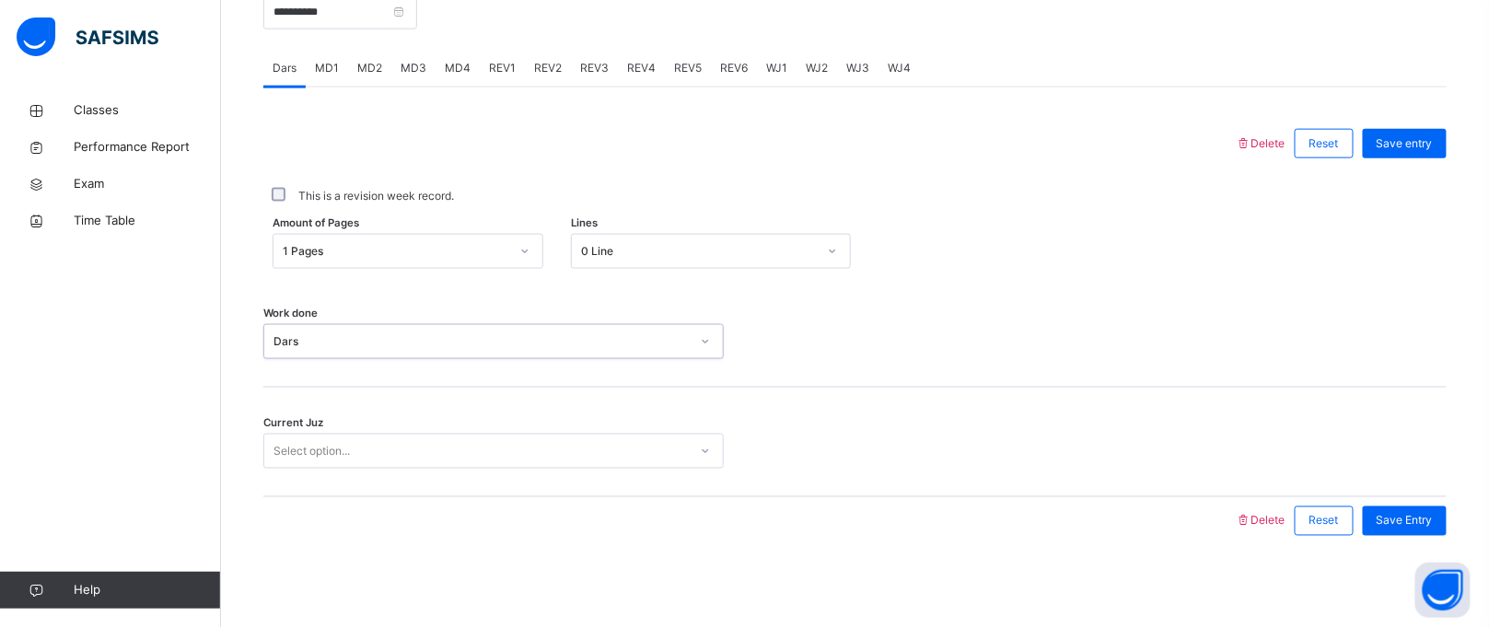
click at [333, 441] on div "Select option..." at bounding box center [312, 451] width 76 height 35
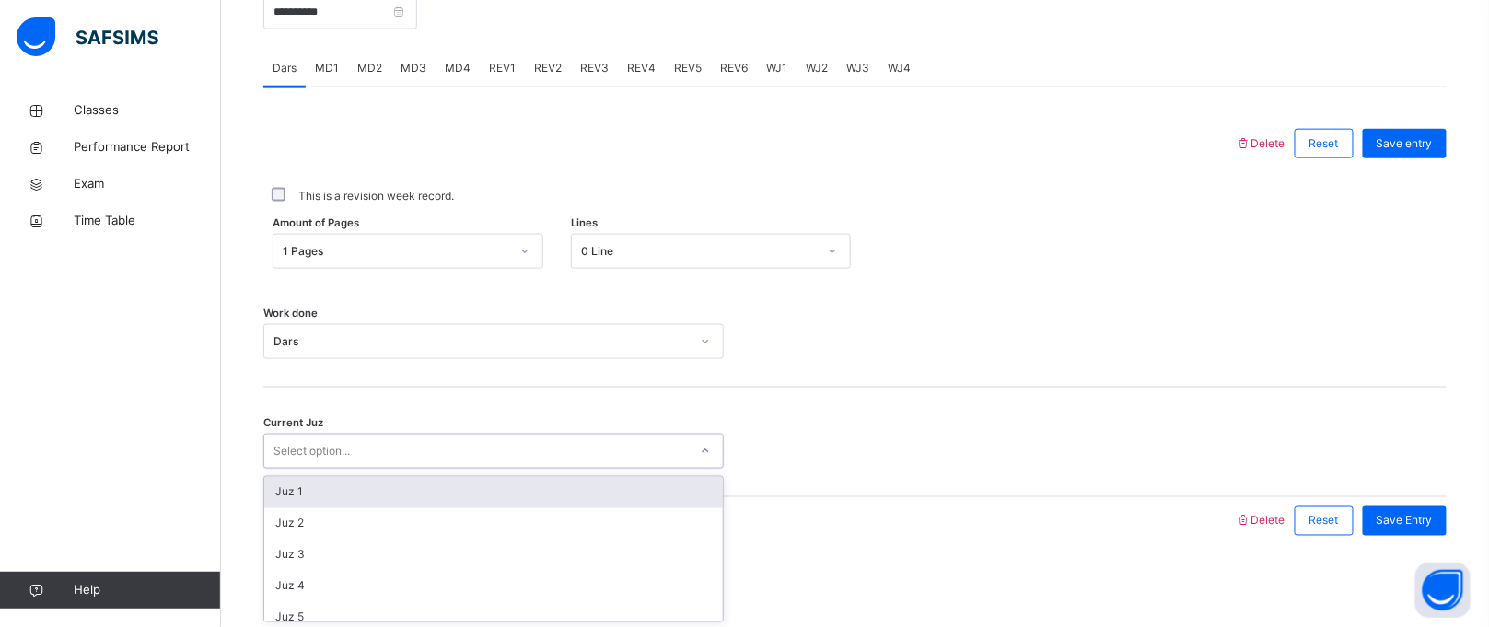
click at [295, 505] on div "Juz 1" at bounding box center [493, 492] width 459 height 31
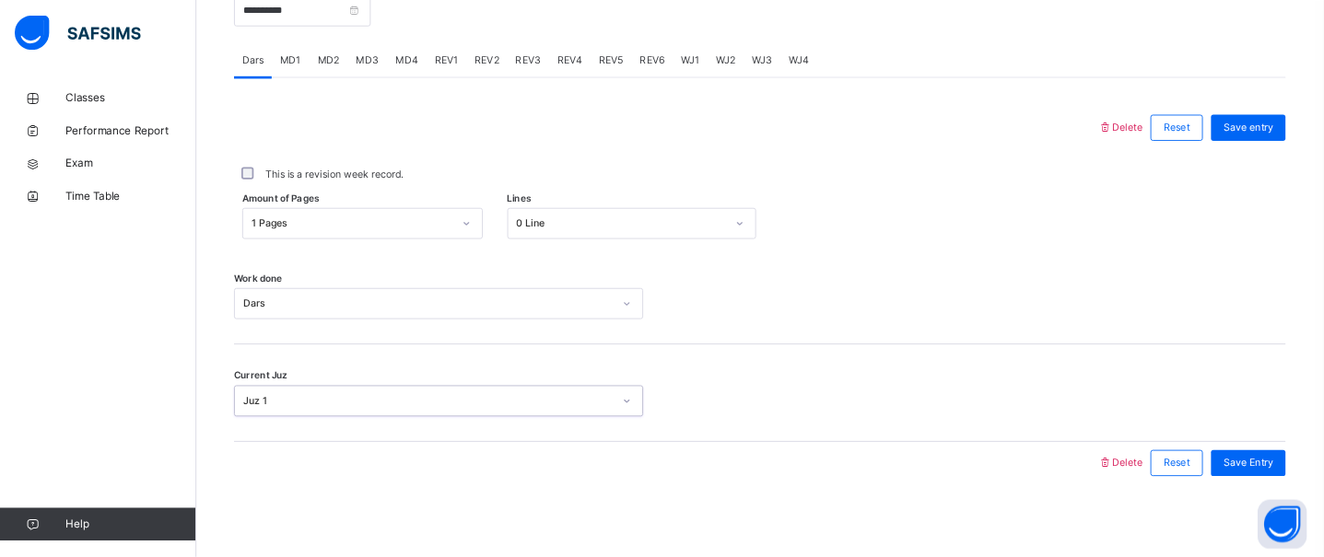
scroll to position [756, 0]
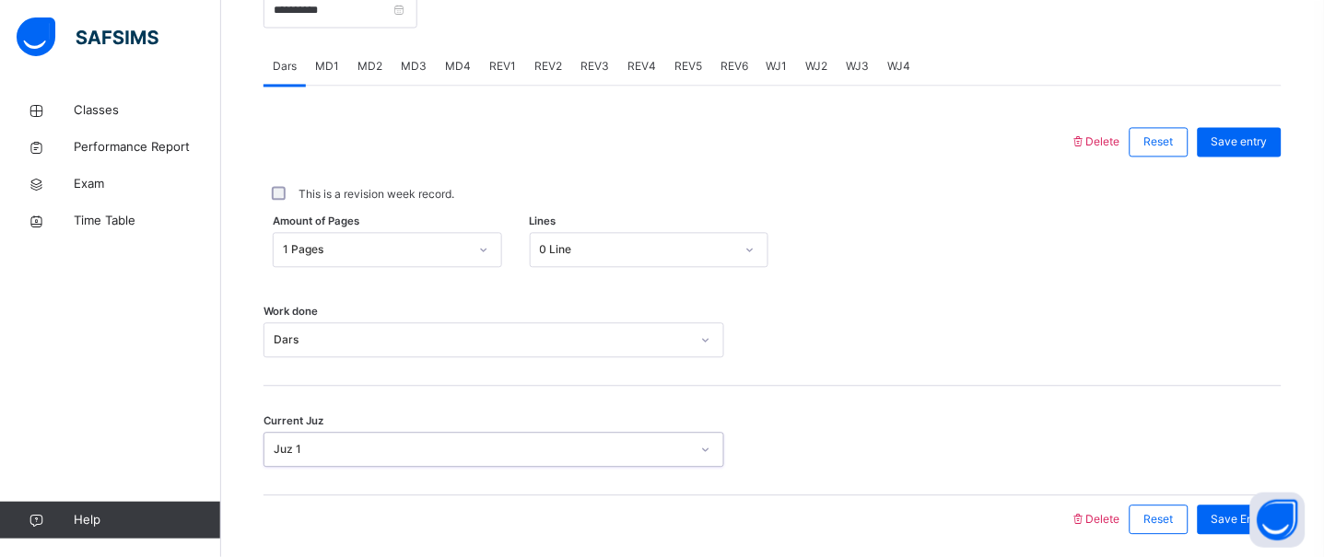
click at [315, 461] on div "option Juz 1, selected. 0 results available. Select is focused ,type to refine …" at bounding box center [493, 450] width 461 height 35
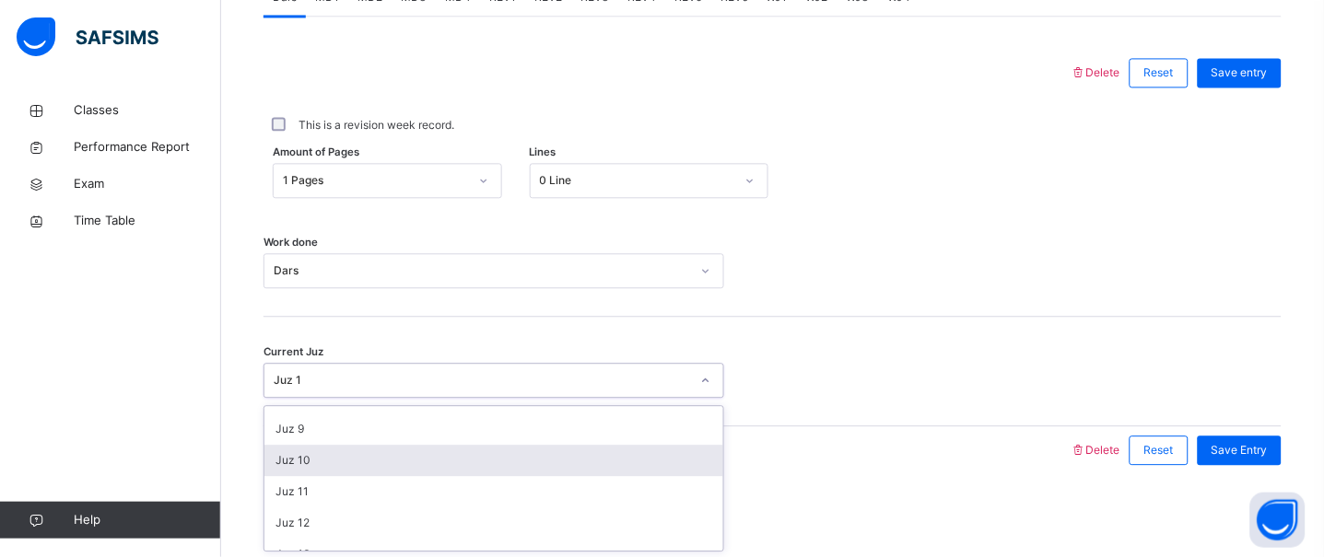
scroll to position [244, 0]
click at [311, 461] on div "Juz 10" at bounding box center [493, 459] width 459 height 31
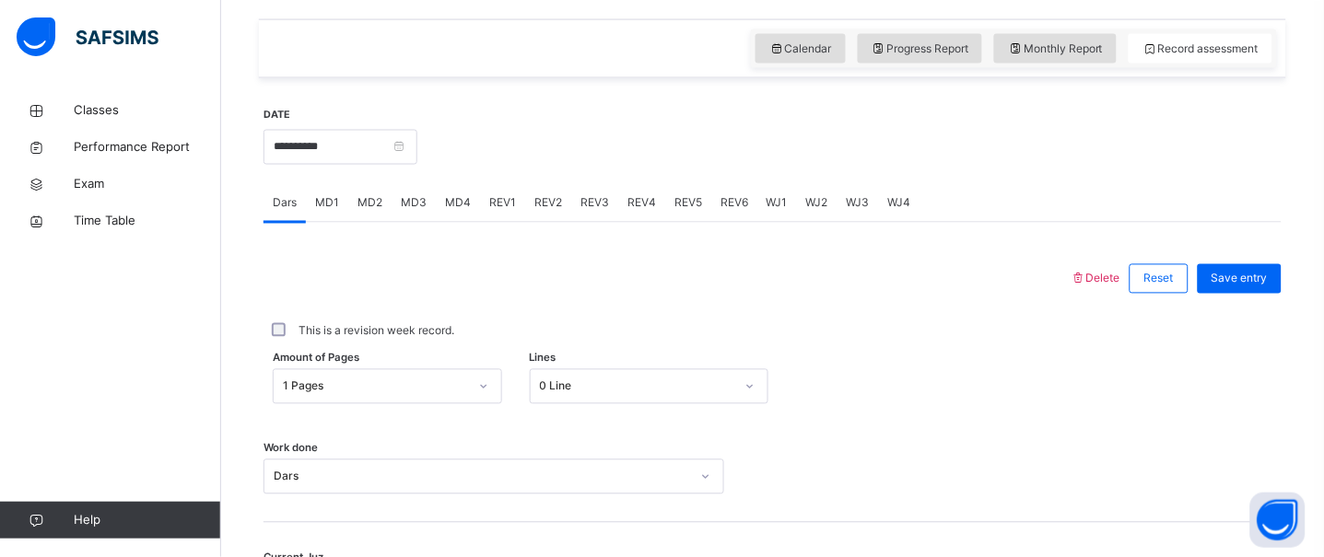
scroll to position [826, 0]
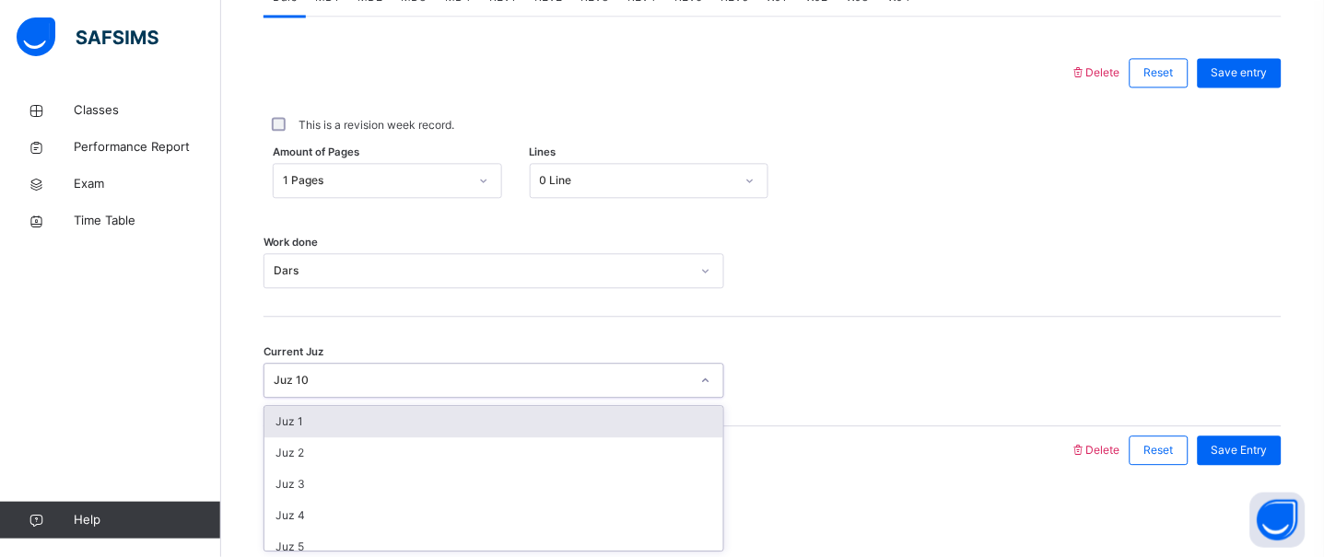
click at [326, 378] on div "Juz 10" at bounding box center [482, 380] width 416 height 17
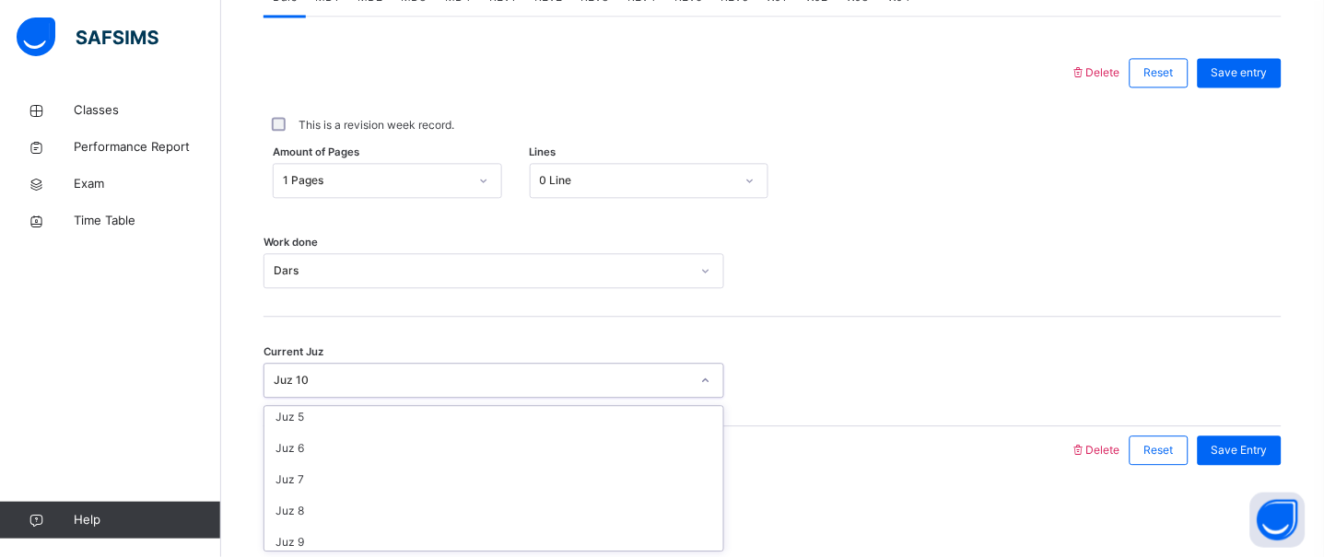
scroll to position [124, 0]
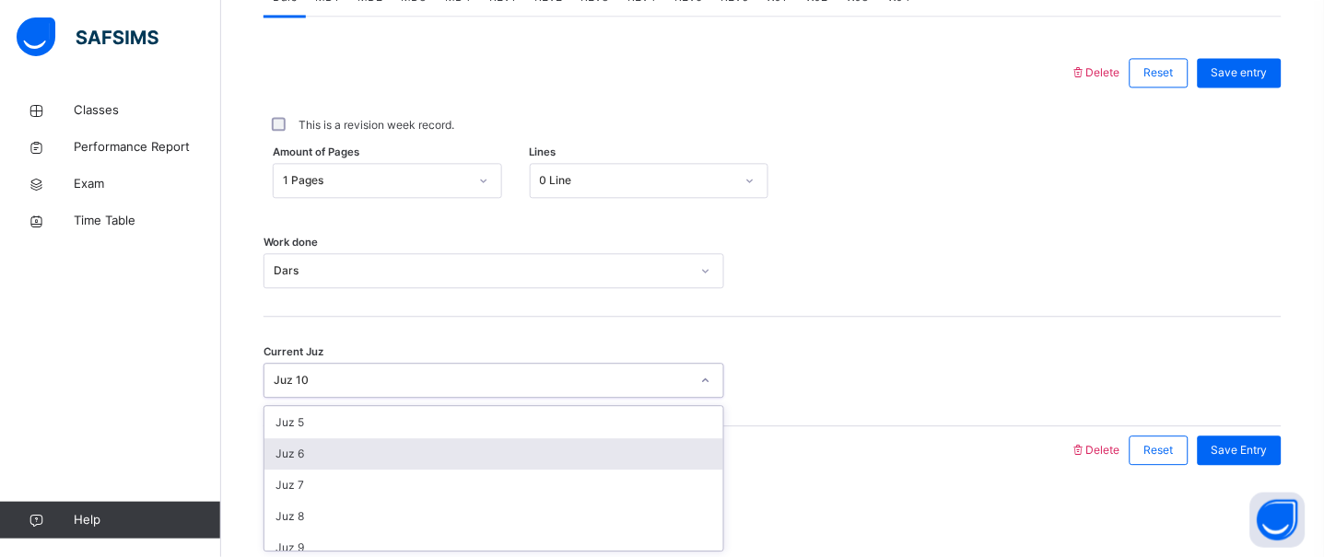
click at [358, 461] on div "Juz 6" at bounding box center [493, 453] width 459 height 31
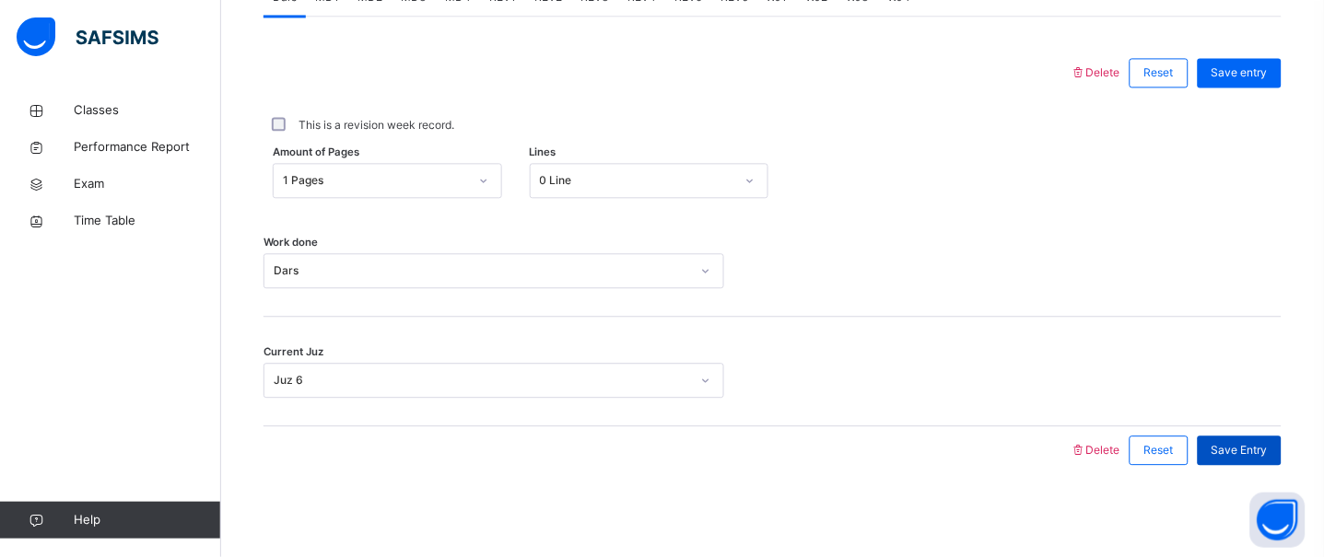
click at [1245, 453] on span "Save Entry" at bounding box center [1239, 450] width 56 height 17
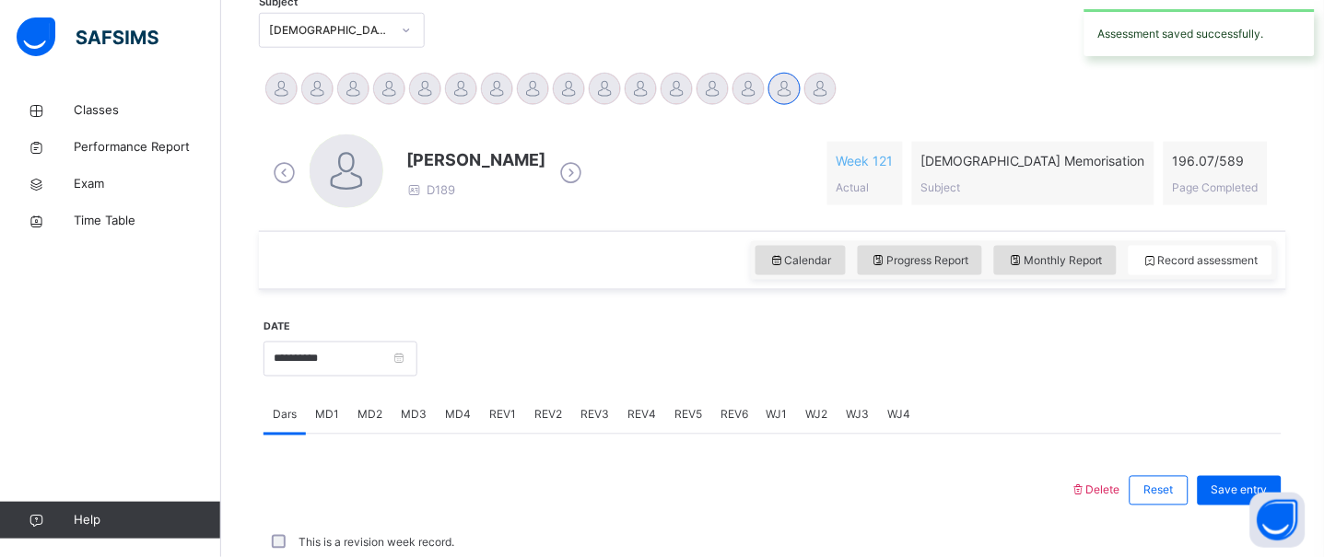
scroll to position [826, 0]
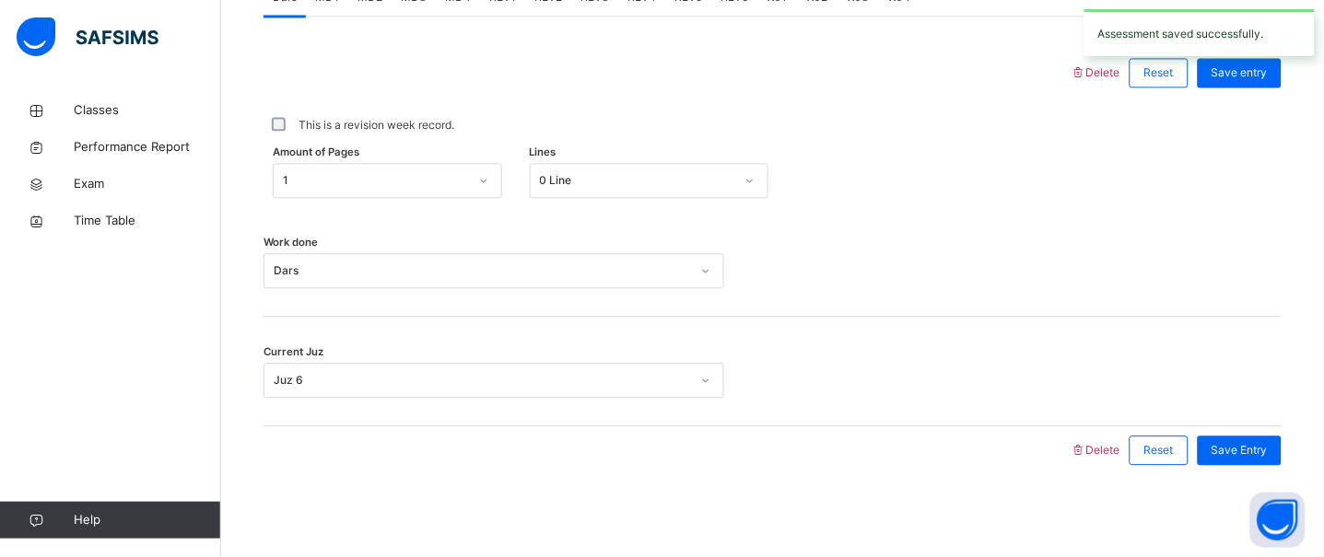
click at [477, 333] on div "Current Juz Juz 6" at bounding box center [772, 372] width 1018 height 110
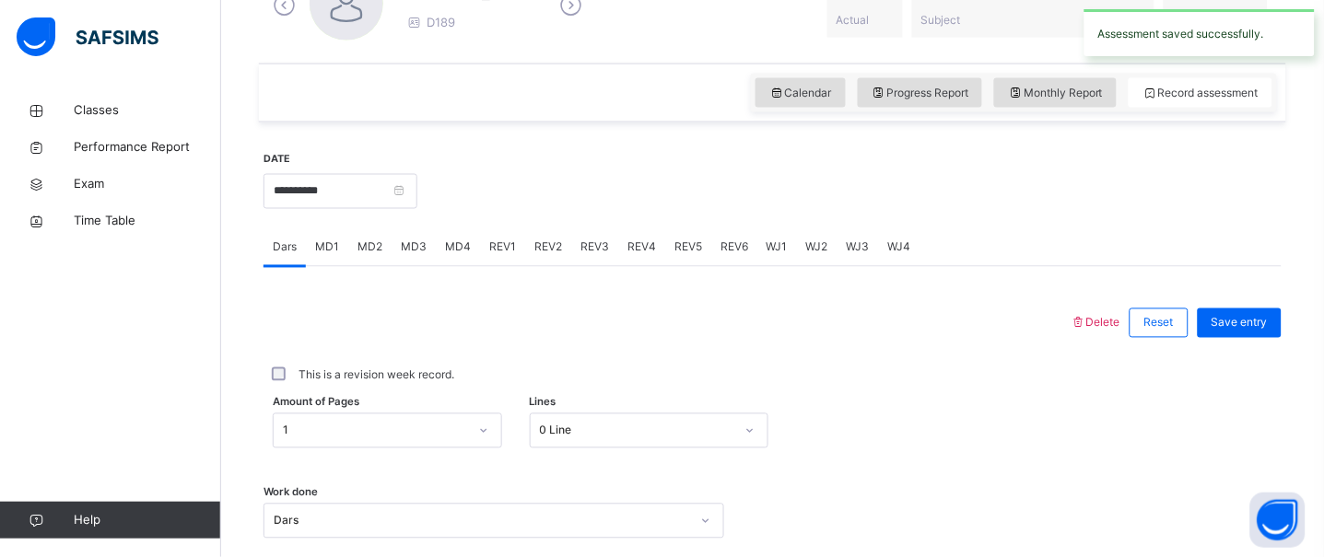
scroll to position [539, 0]
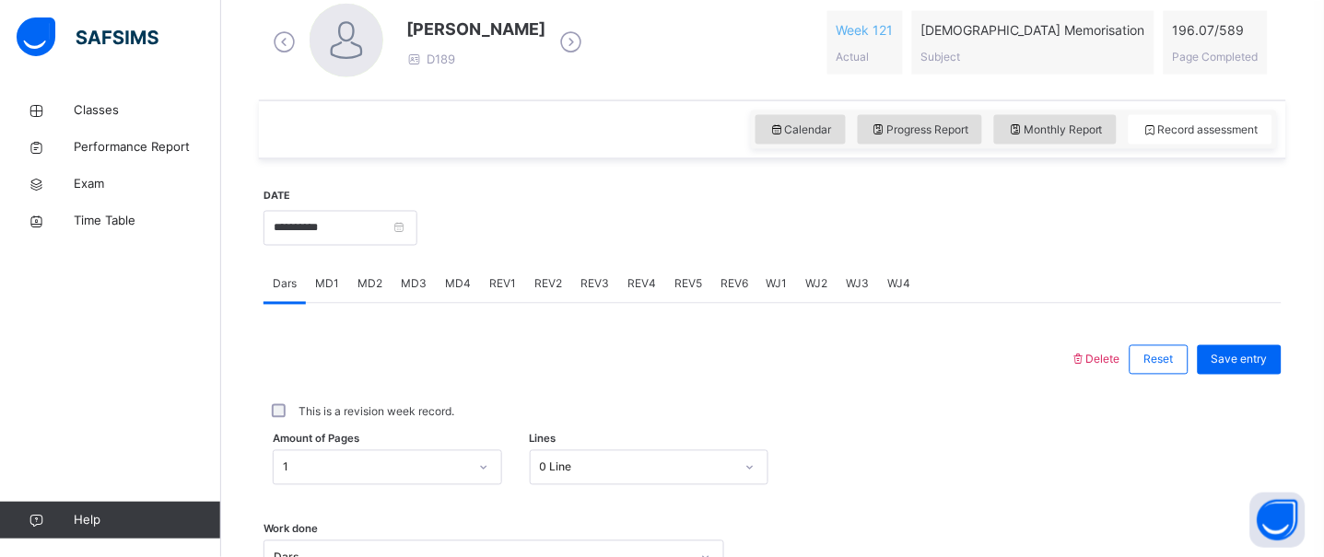
click at [330, 296] on div "MD1" at bounding box center [327, 284] width 42 height 37
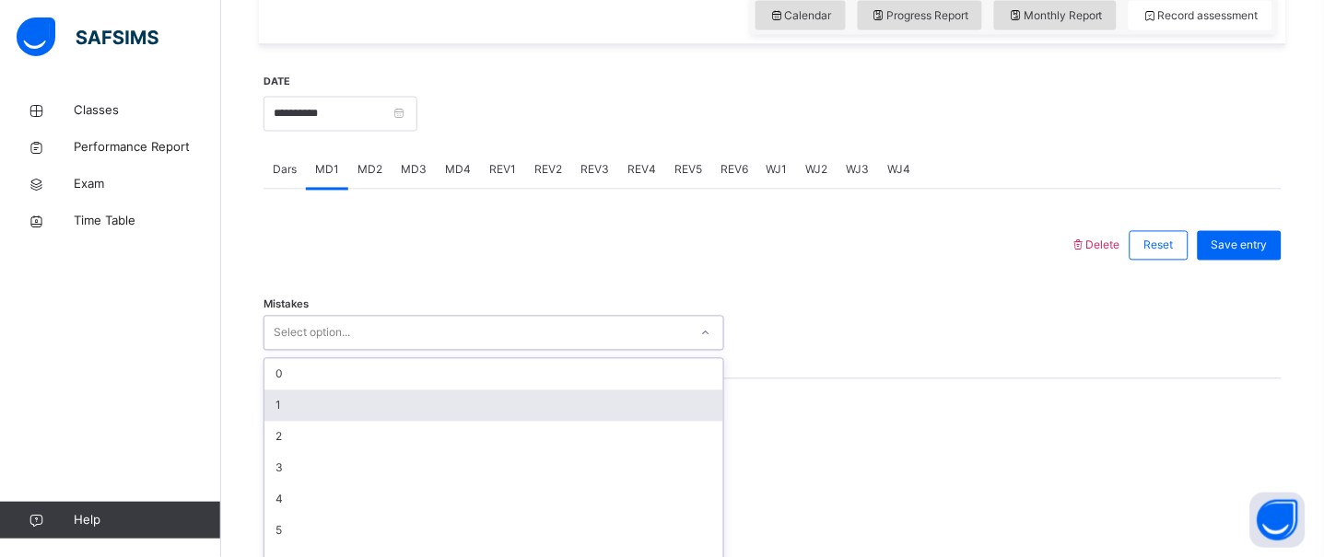
click at [325, 351] on div "option 1 focused, 2 of 7. 7 results available. Use Up and Down to choose option…" at bounding box center [493, 333] width 461 height 35
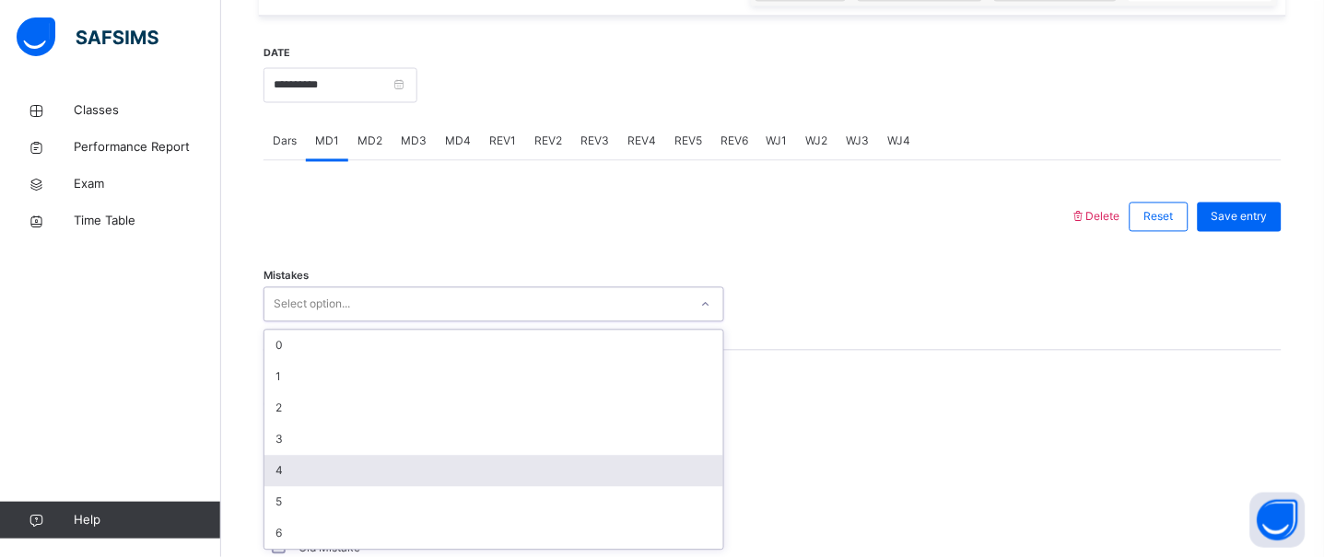
scroll to position [683, 0]
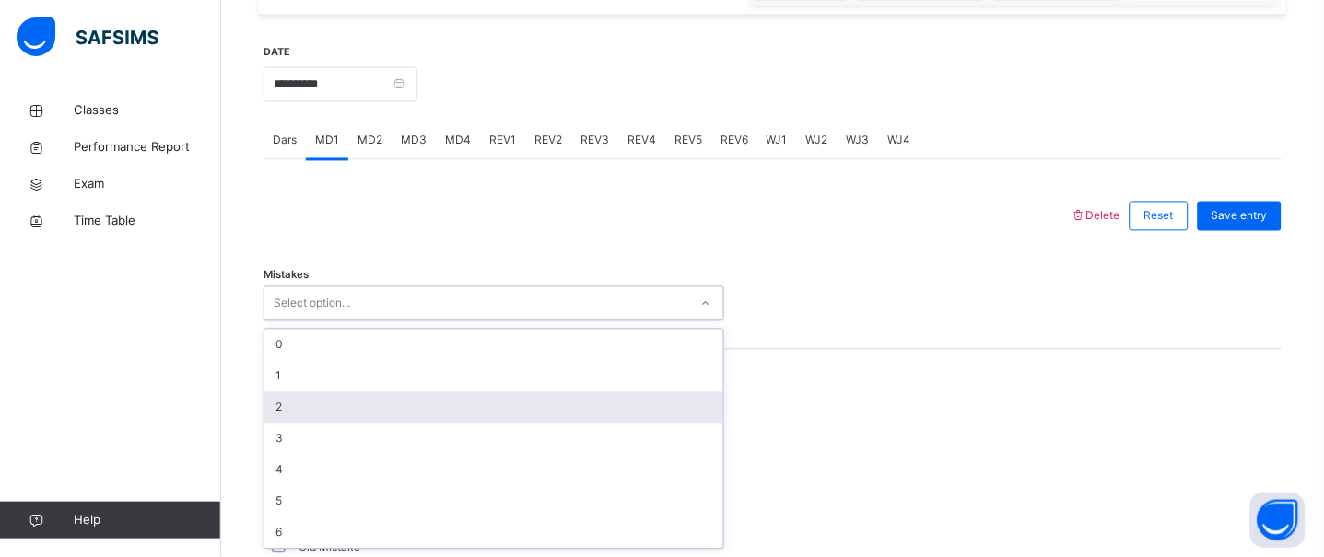
click at [313, 404] on div "2" at bounding box center [493, 407] width 459 height 31
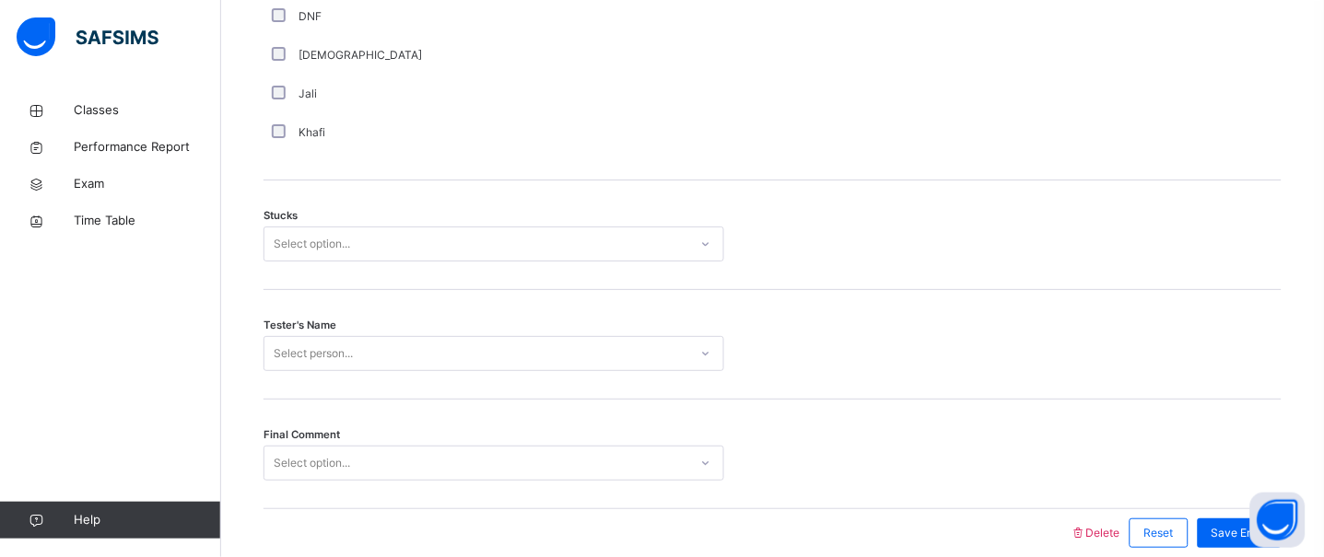
scroll to position [1461, 0]
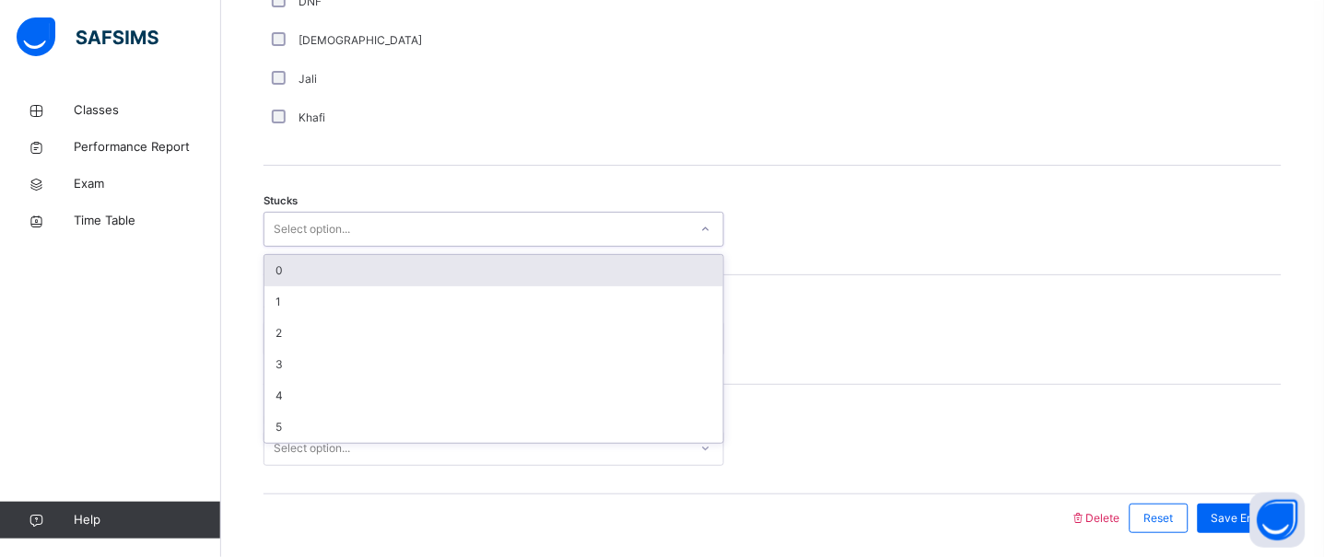
click at [474, 247] on div "Select option..." at bounding box center [493, 229] width 461 height 35
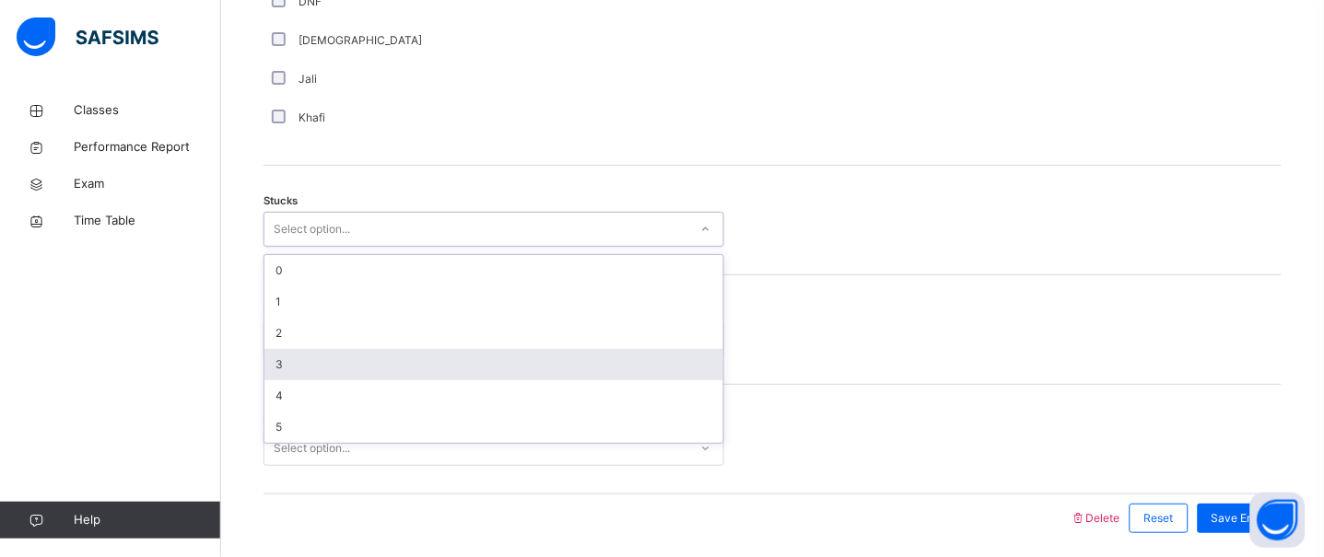
click at [454, 354] on div "3" at bounding box center [493, 364] width 459 height 31
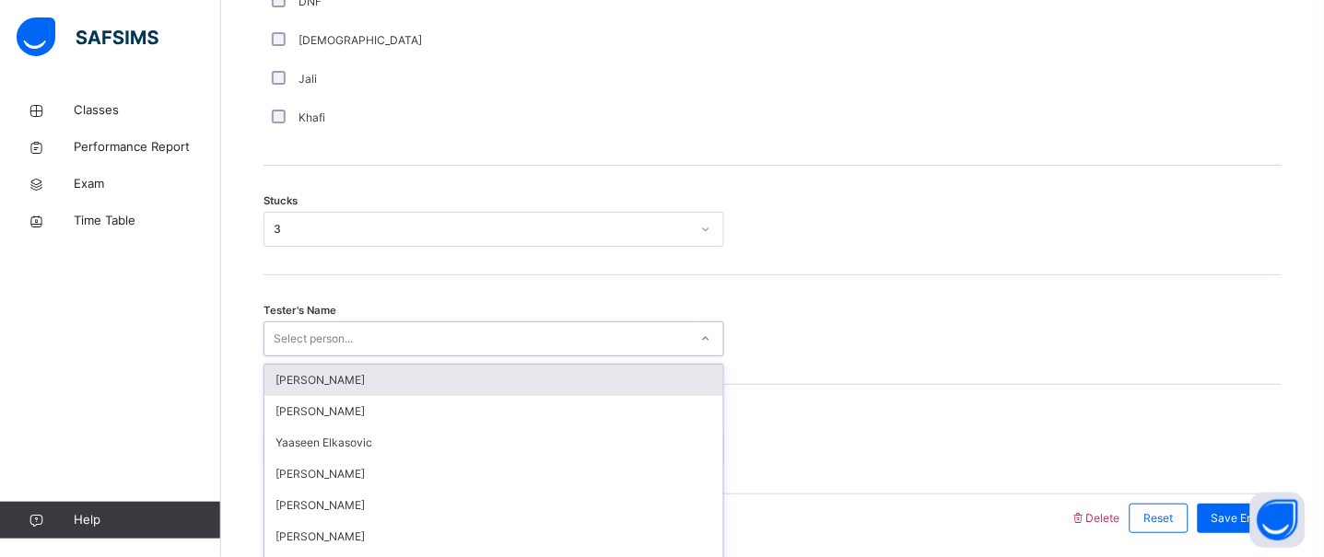
click at [443, 341] on div "option [PERSON_NAME] focused, 1 of 91. 91 results available. Use Up and Down to…" at bounding box center [493, 338] width 461 height 35
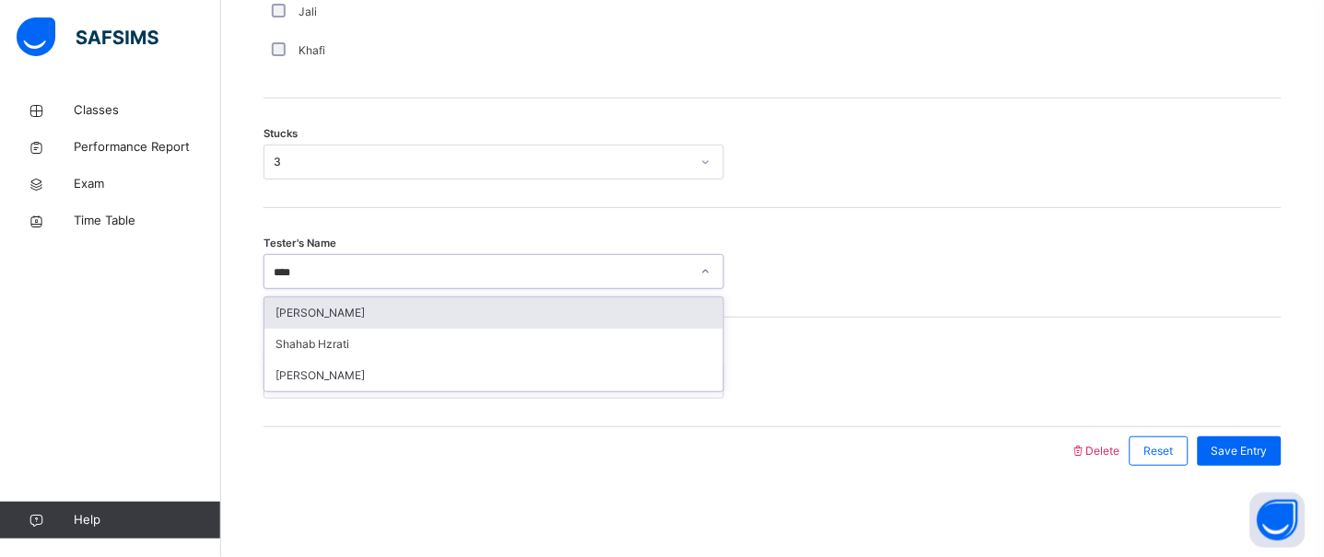
type input "*****"
click at [439, 322] on div "Shahab Hzrati" at bounding box center [493, 313] width 459 height 31
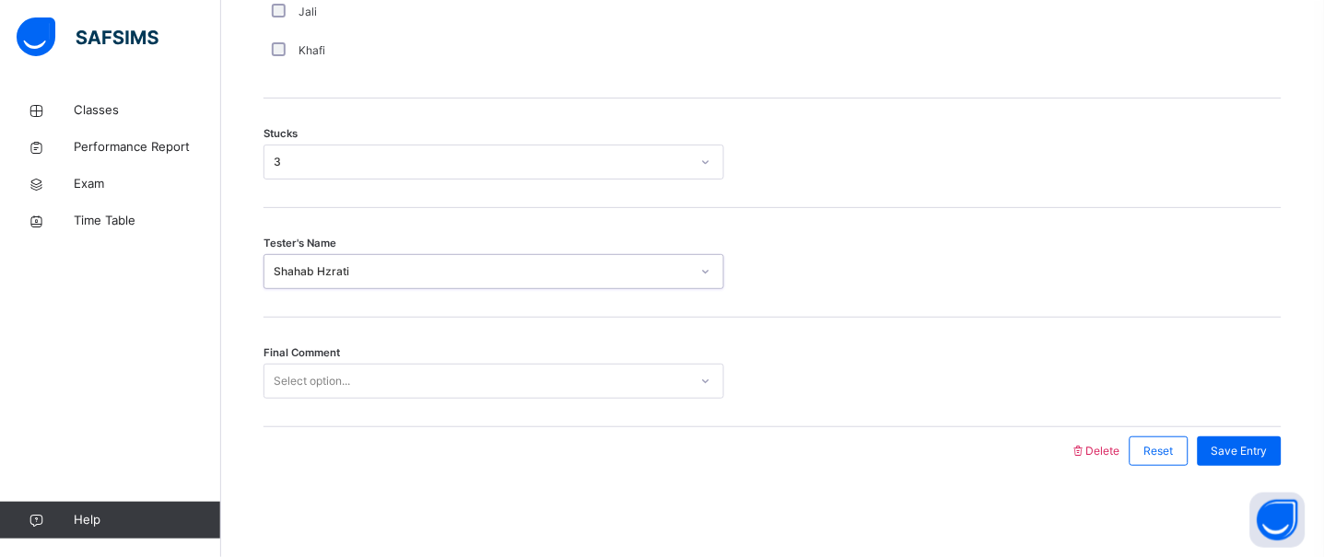
click at [413, 382] on div "Select option..." at bounding box center [476, 382] width 424 height 29
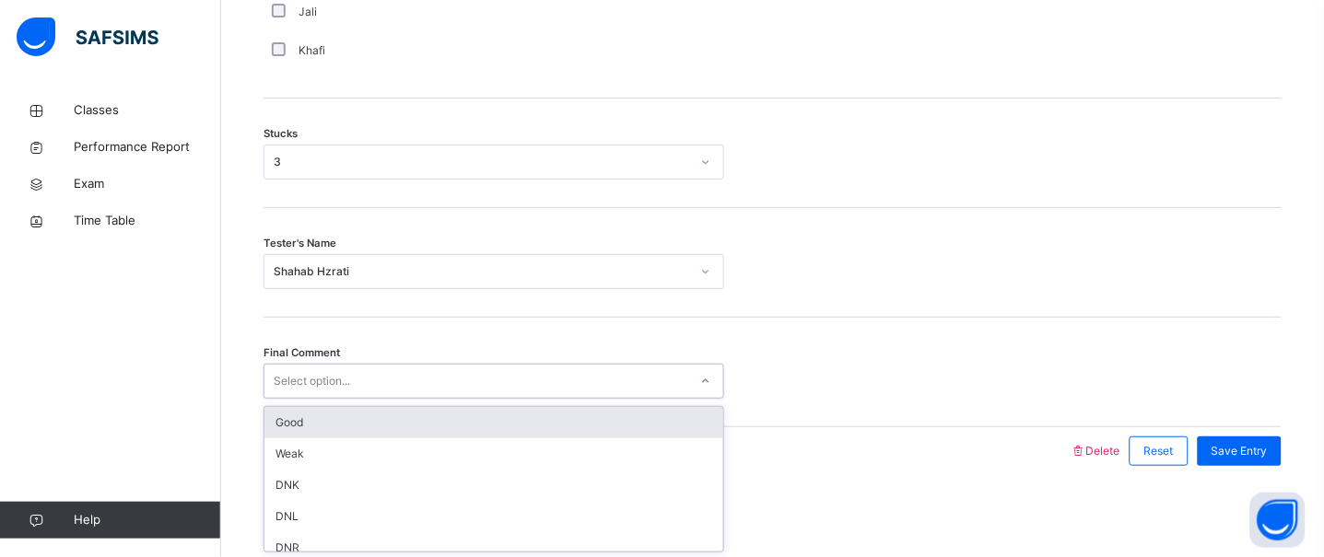
click at [392, 435] on div "Good" at bounding box center [493, 422] width 459 height 31
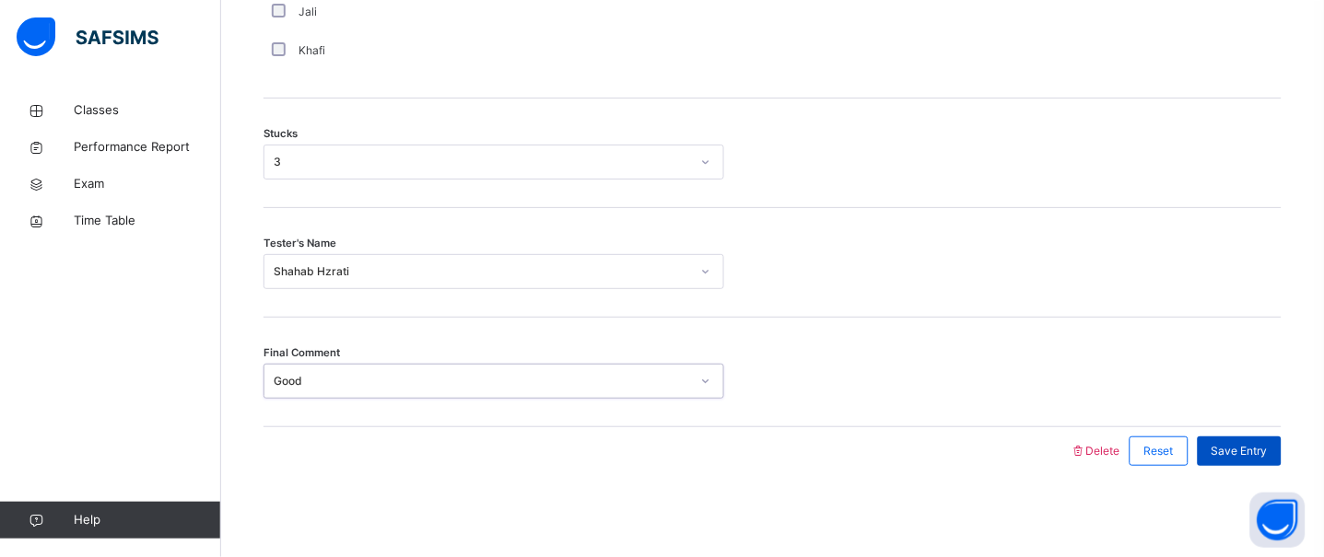
click at [1281, 452] on div "Save Entry" at bounding box center [1239, 451] width 84 height 29
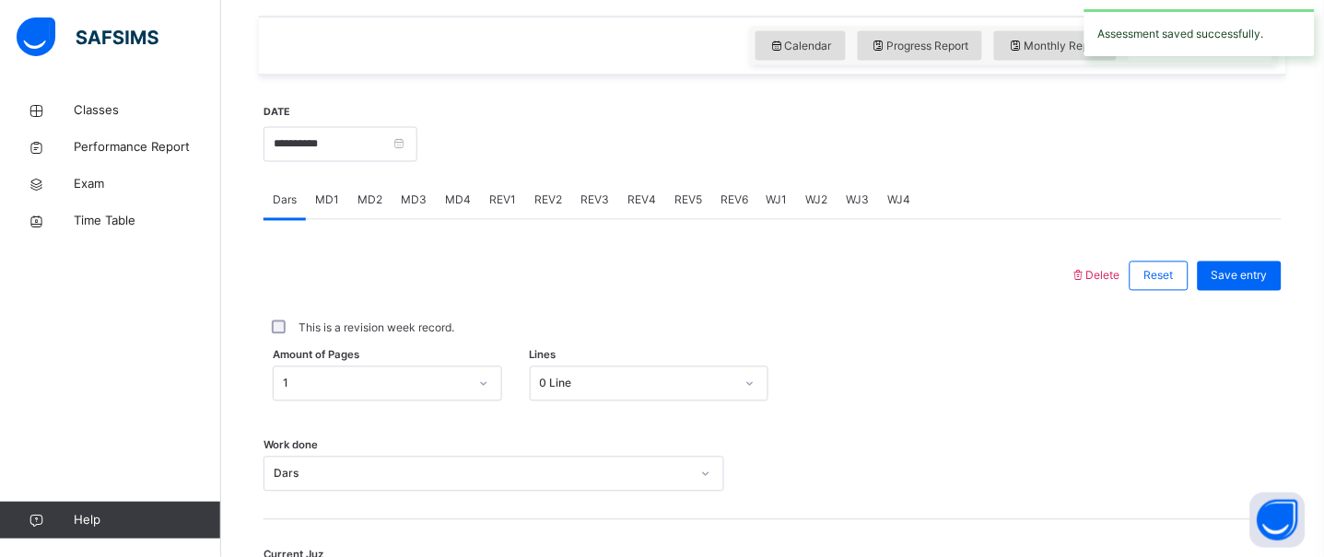
scroll to position [620, 0]
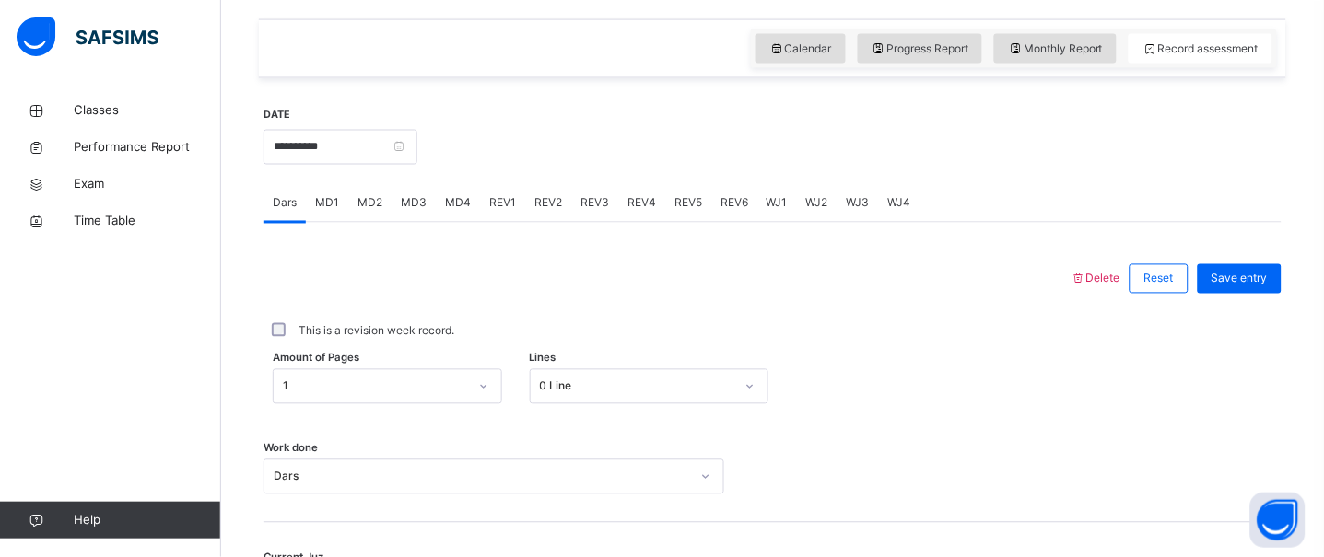
click at [444, 214] on div "MD4" at bounding box center [458, 203] width 44 height 37
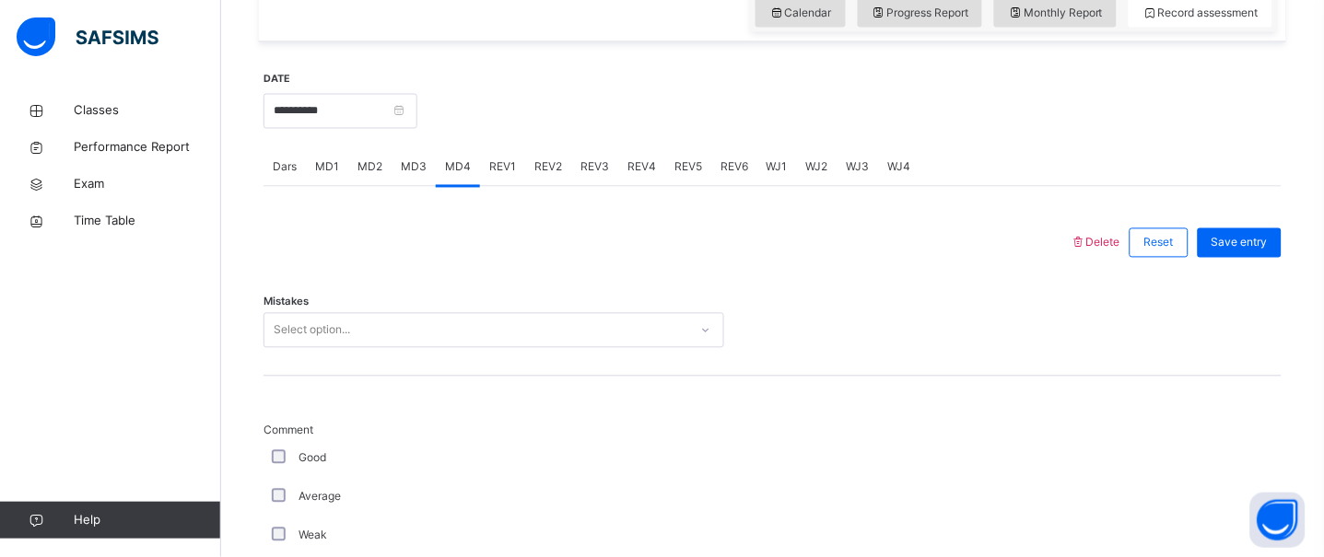
click at [388, 350] on div "Mistakes Select option..." at bounding box center [772, 322] width 1018 height 110
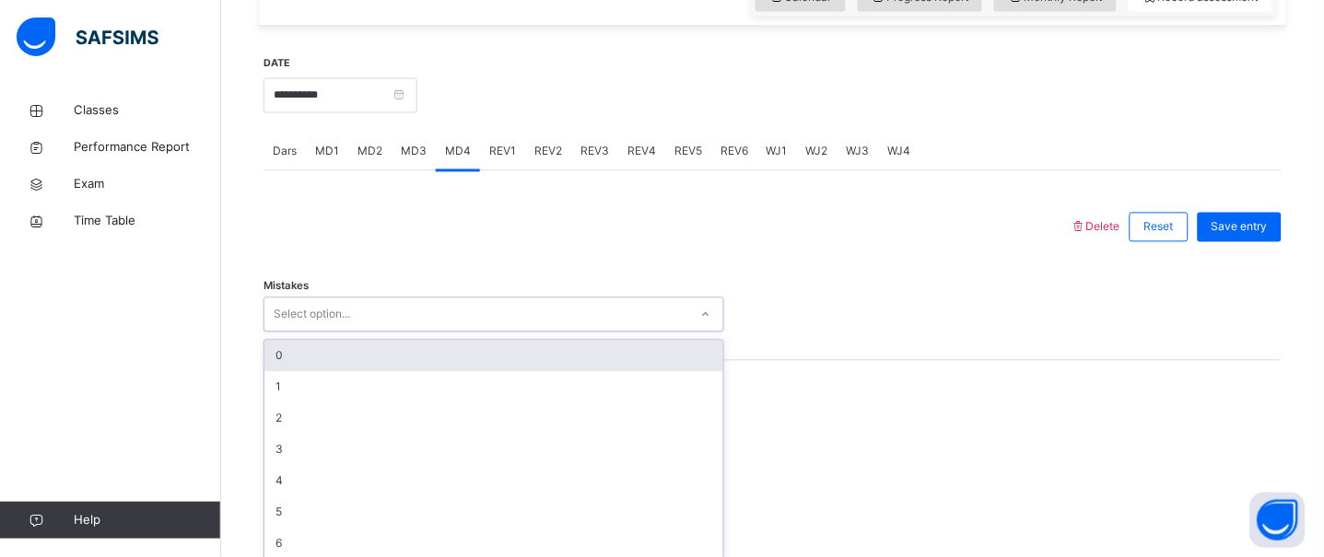
scroll to position [683, 0]
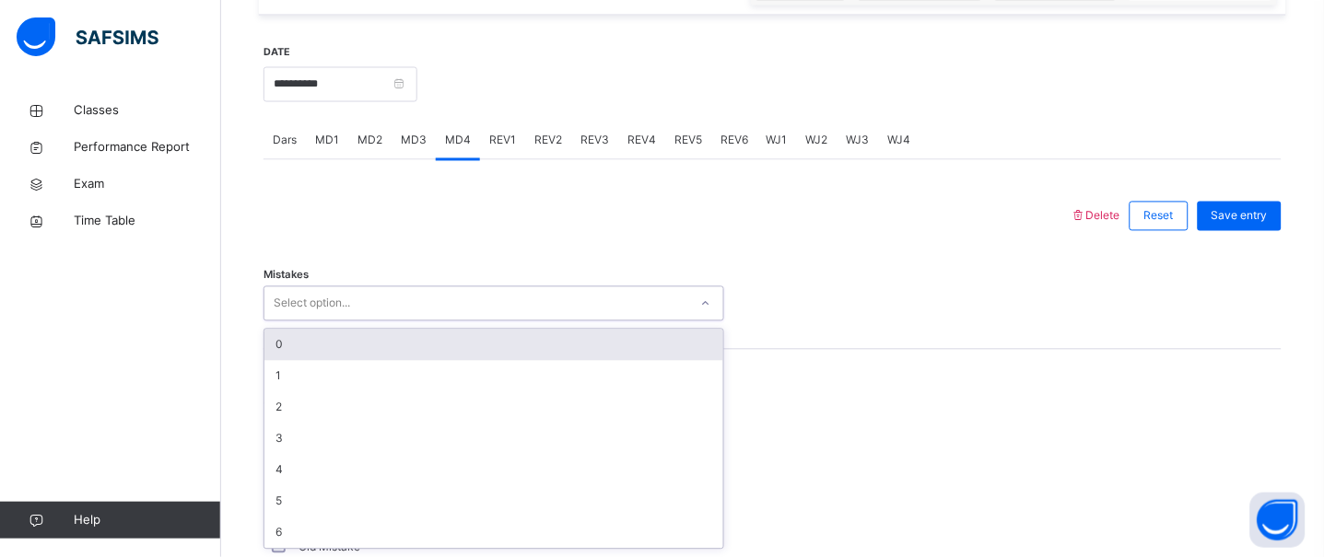
click at [340, 352] on div "0" at bounding box center [493, 345] width 459 height 31
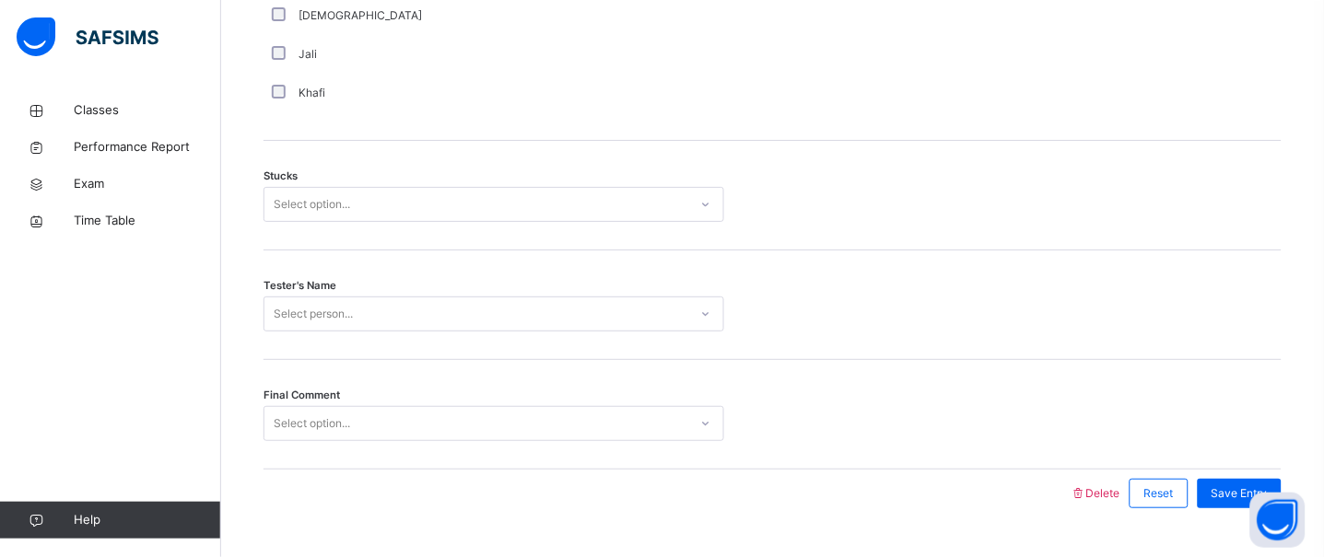
scroll to position [1505, 0]
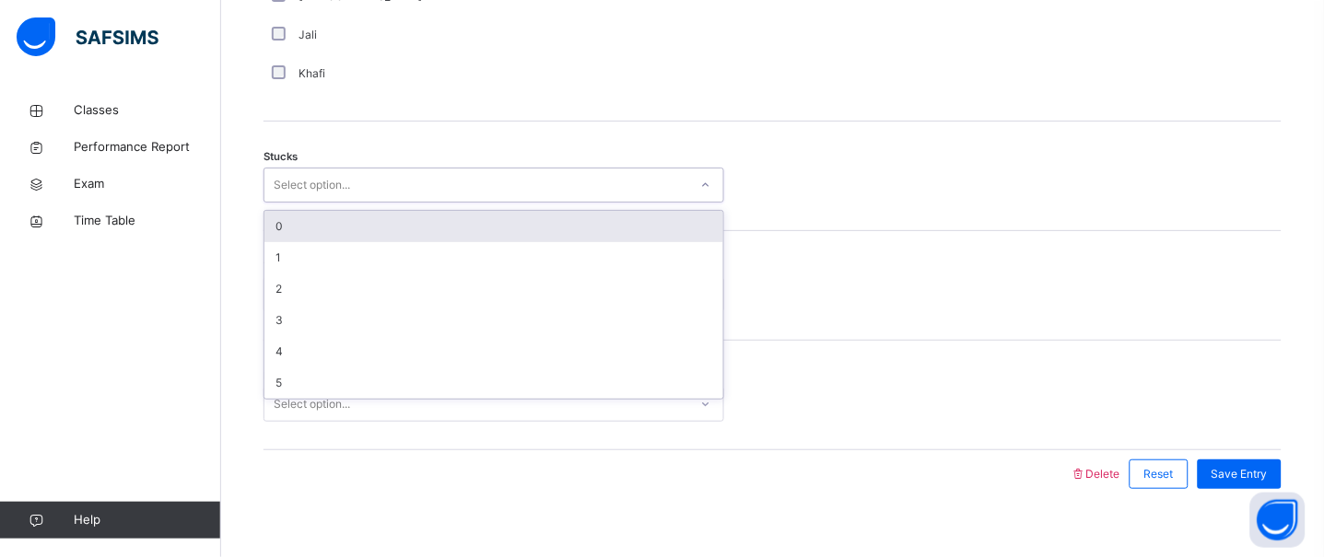
click at [352, 186] on div "Select option..." at bounding box center [476, 185] width 424 height 29
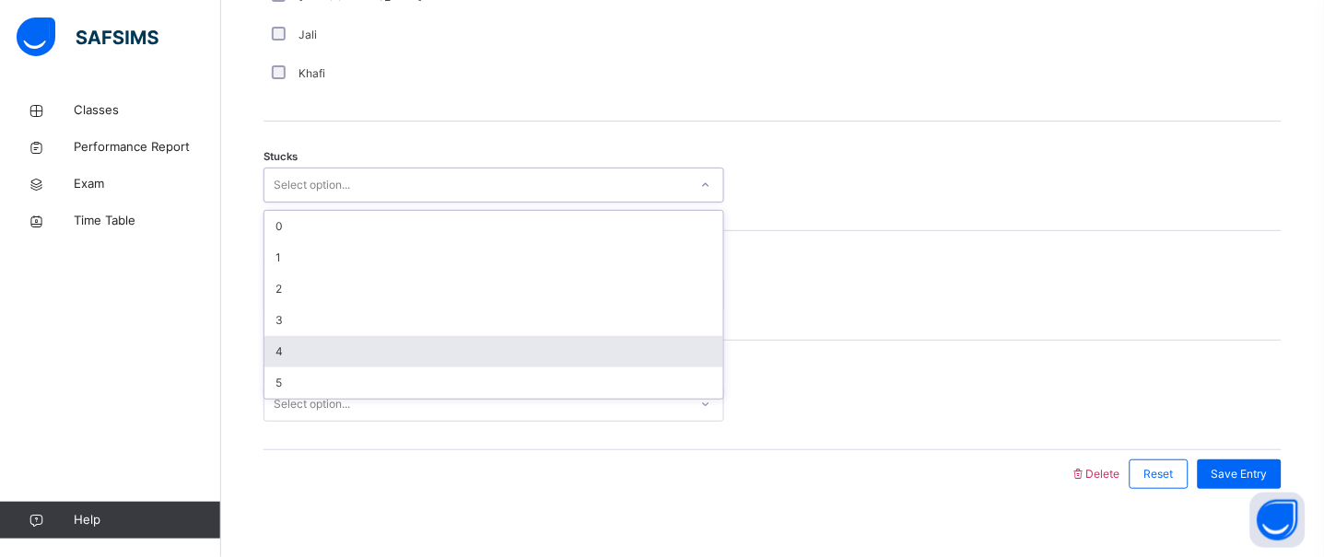
click at [312, 338] on div "4" at bounding box center [493, 351] width 459 height 31
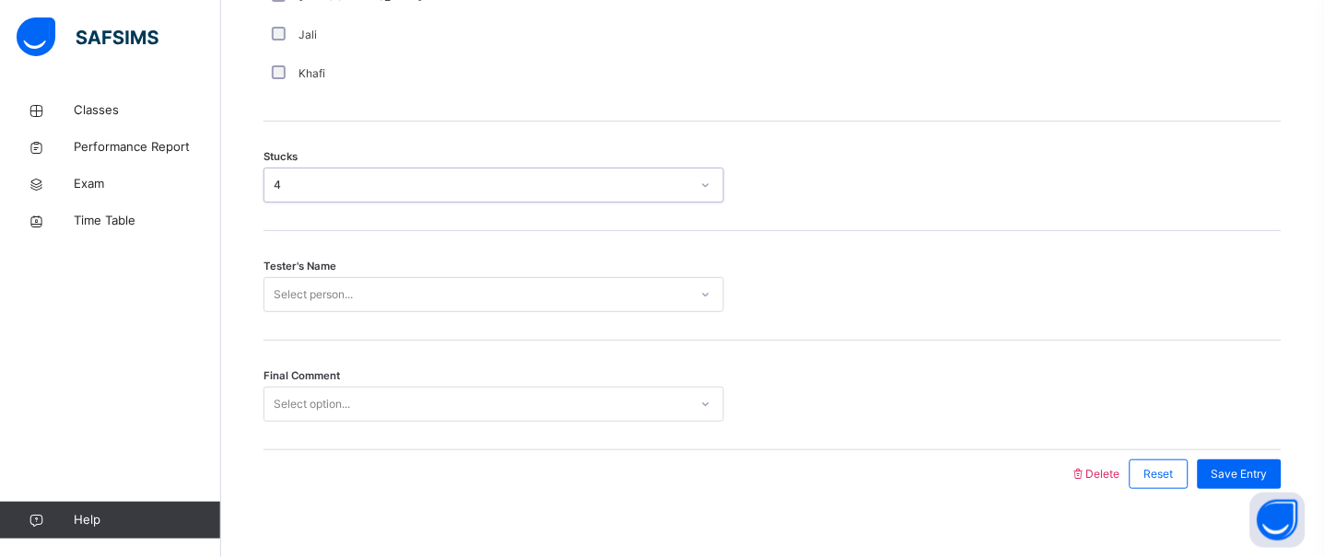
click at [344, 279] on div "Select person..." at bounding box center [493, 294] width 461 height 35
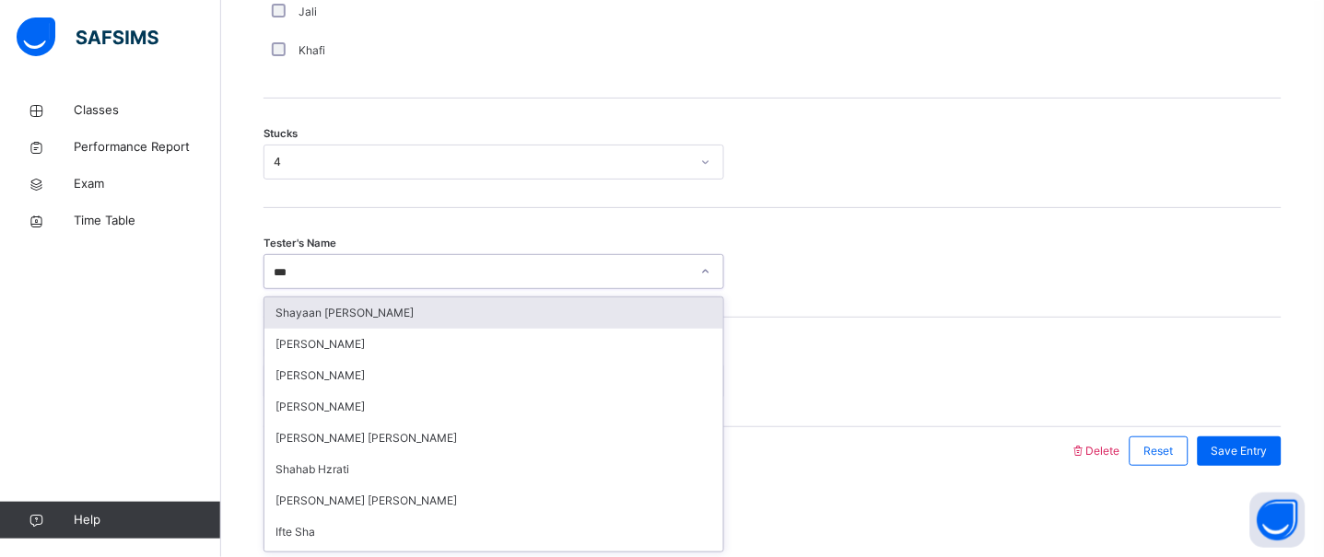
type input "****"
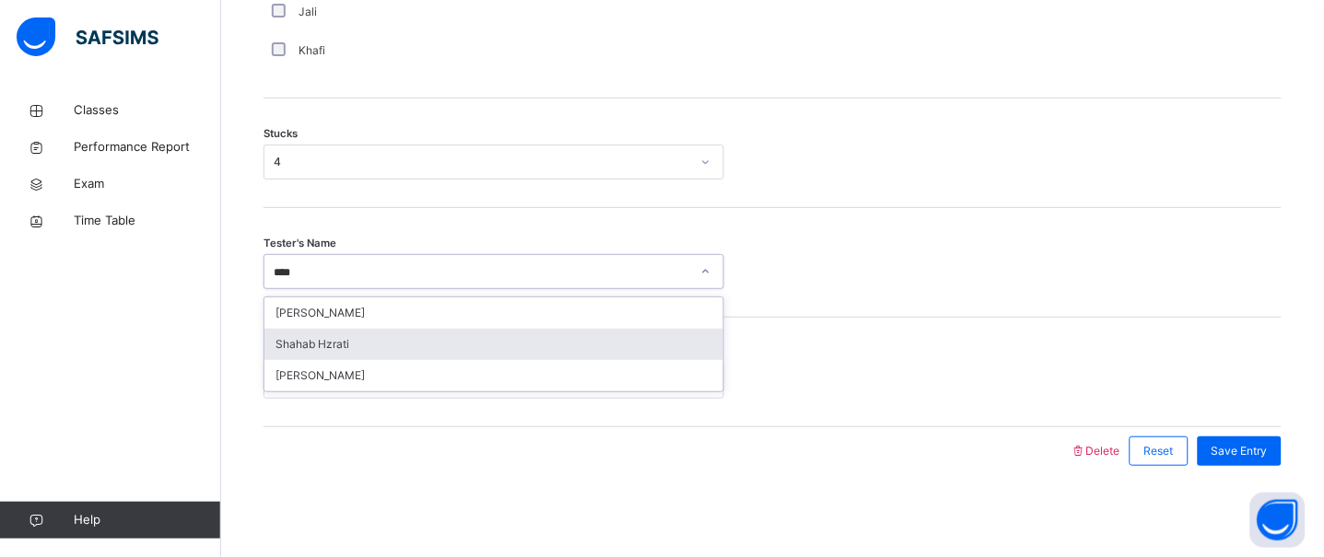
click at [336, 339] on div "Shahab Hzrati" at bounding box center [493, 344] width 459 height 31
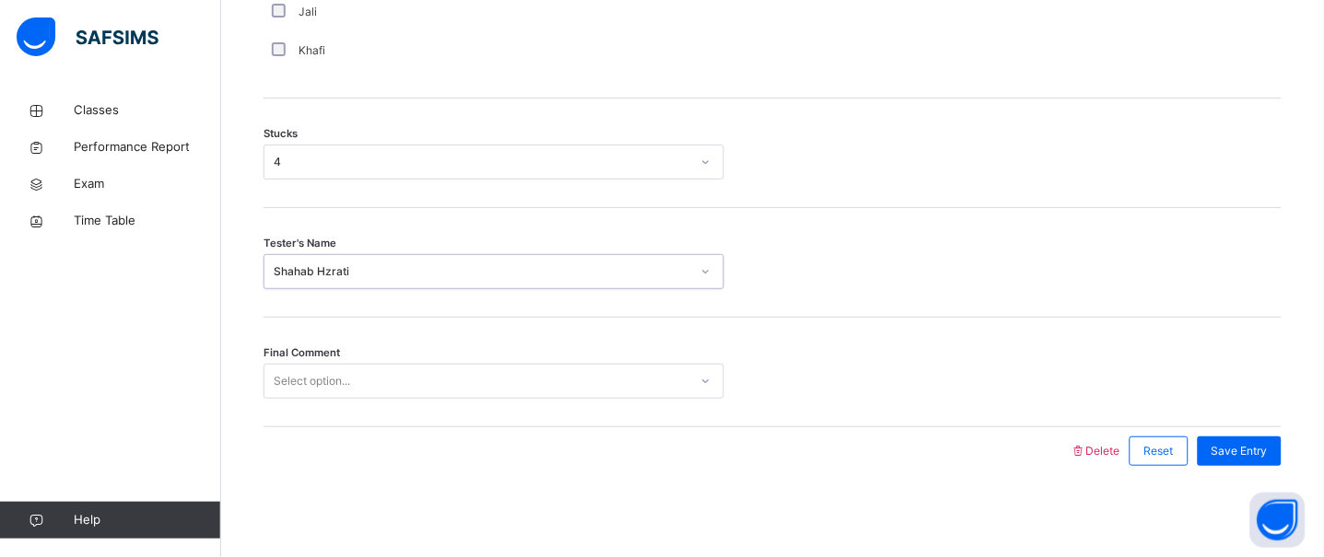
click at [327, 367] on div "Select option..." at bounding box center [312, 381] width 76 height 35
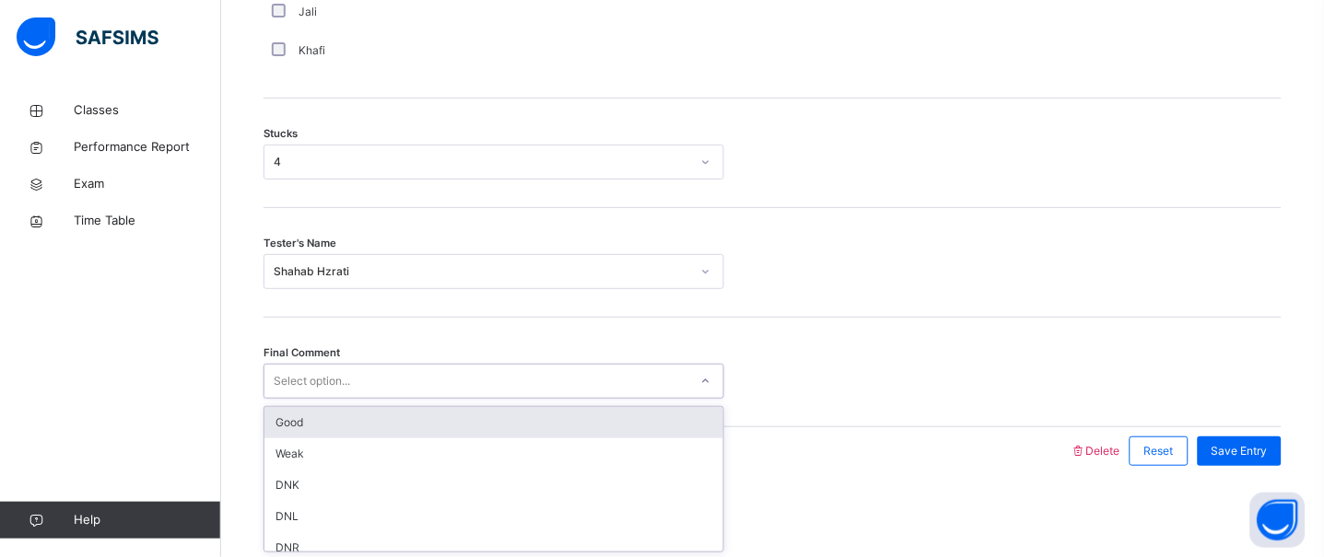
click at [333, 429] on div "Good" at bounding box center [493, 422] width 459 height 31
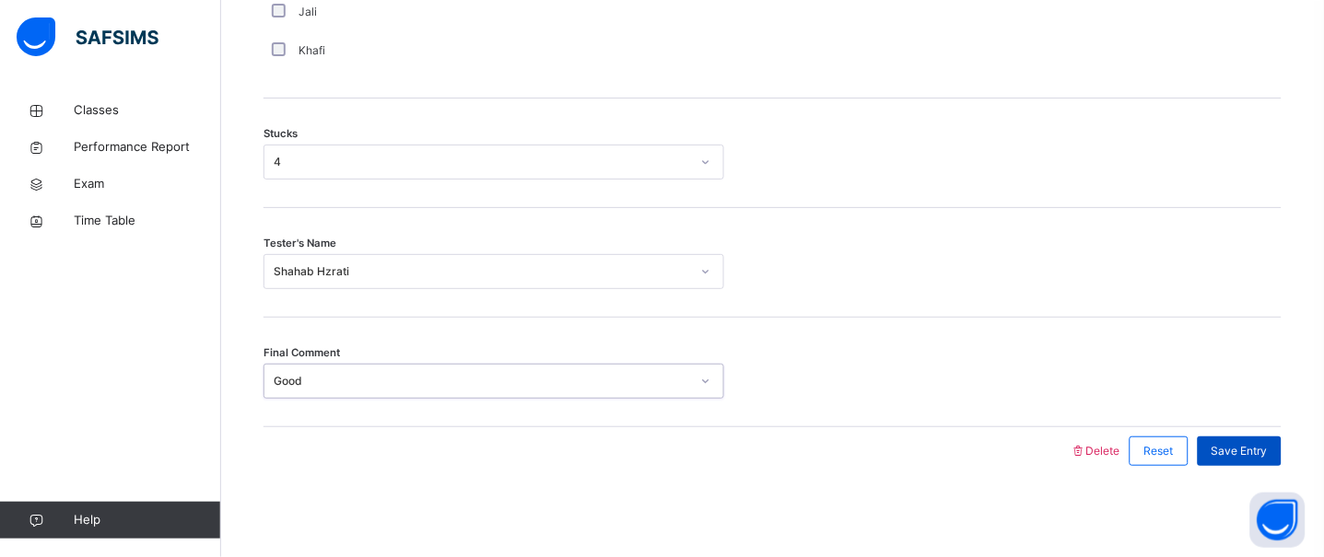
click at [1228, 438] on div "Save Entry" at bounding box center [1239, 451] width 84 height 29
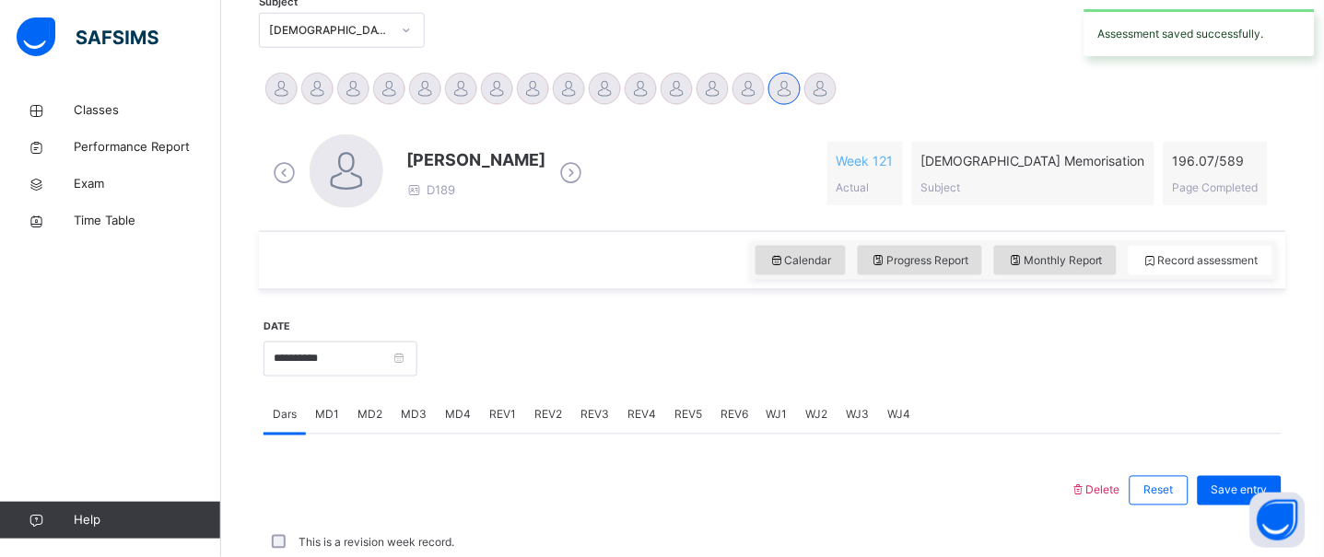
scroll to position [826, 0]
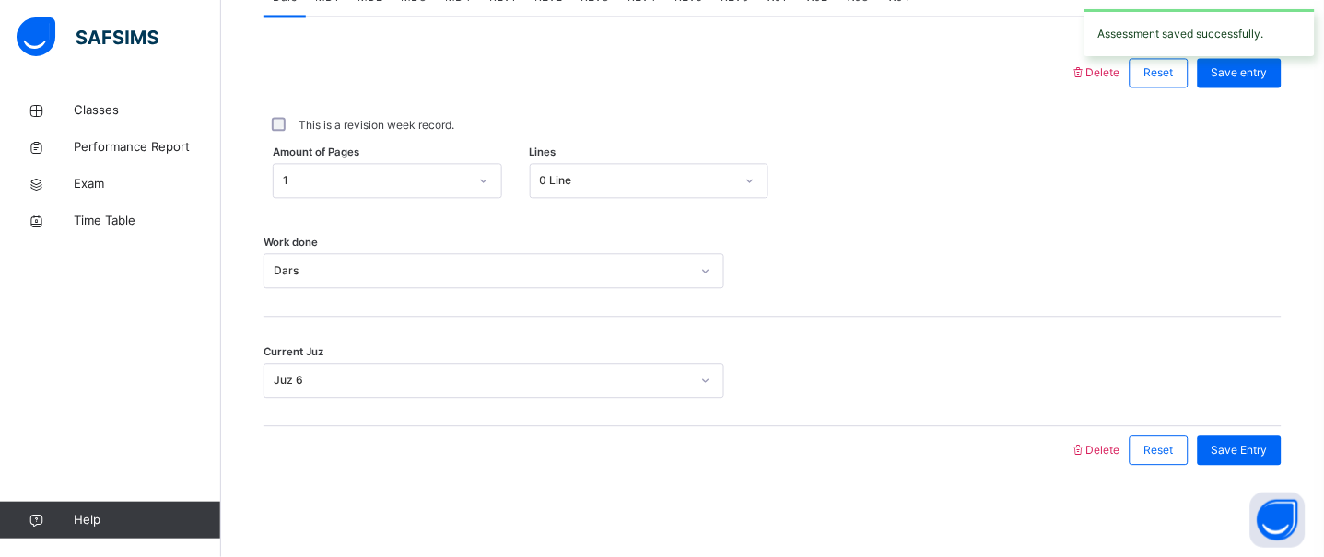
click at [791, 395] on div at bounding box center [772, 380] width 78 height 35
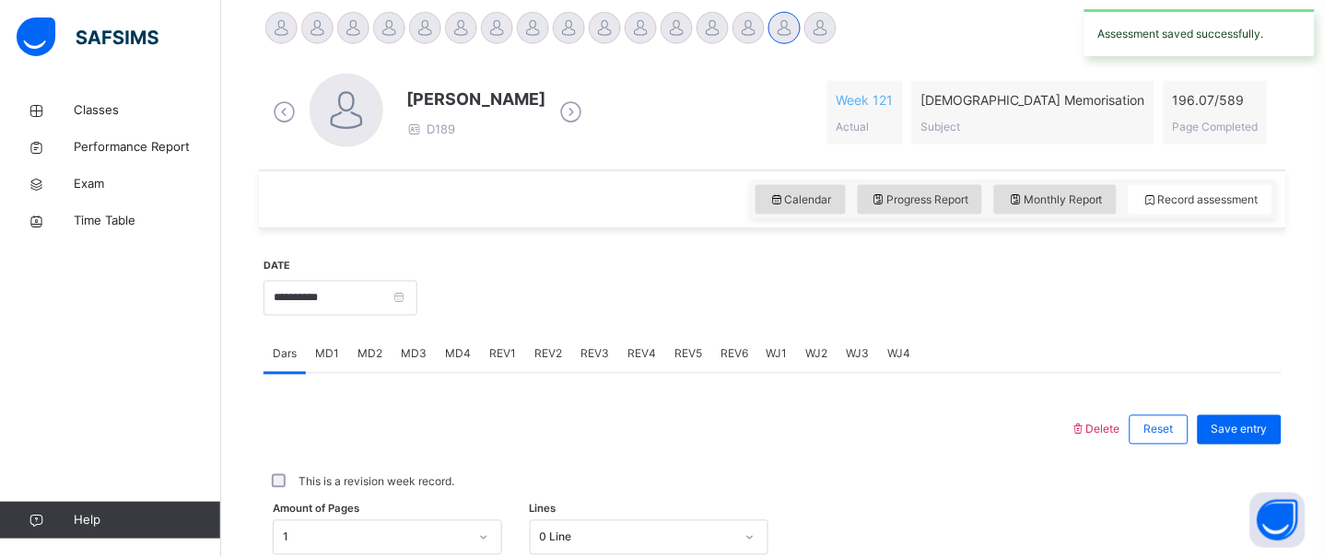
scroll to position [470, 0]
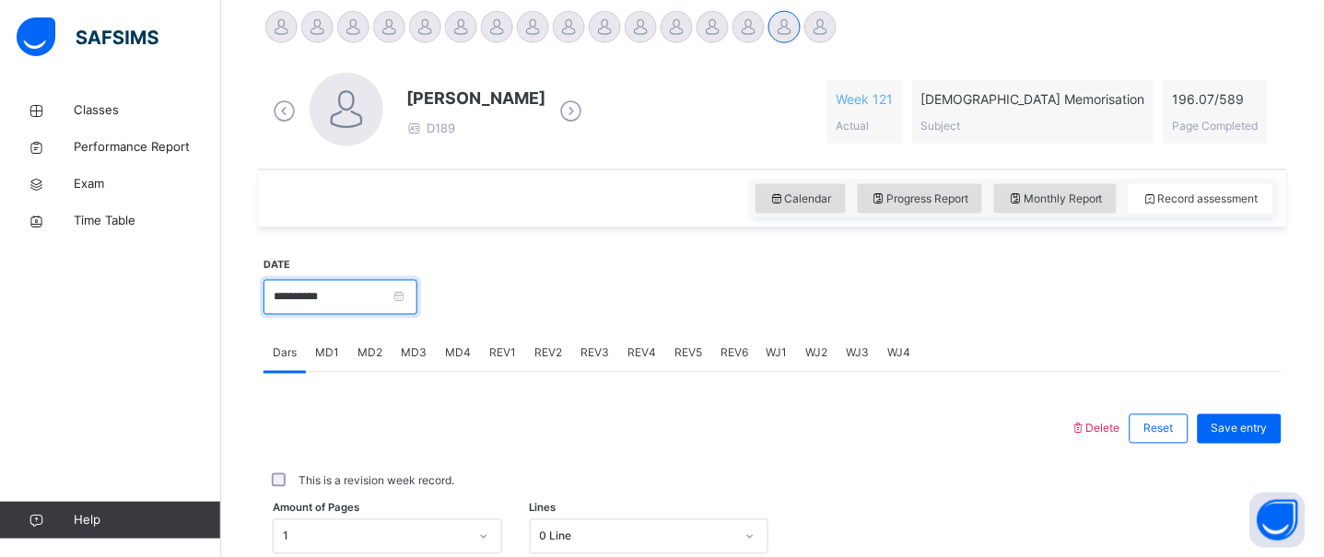
click at [299, 298] on input "**********" at bounding box center [340, 297] width 154 height 35
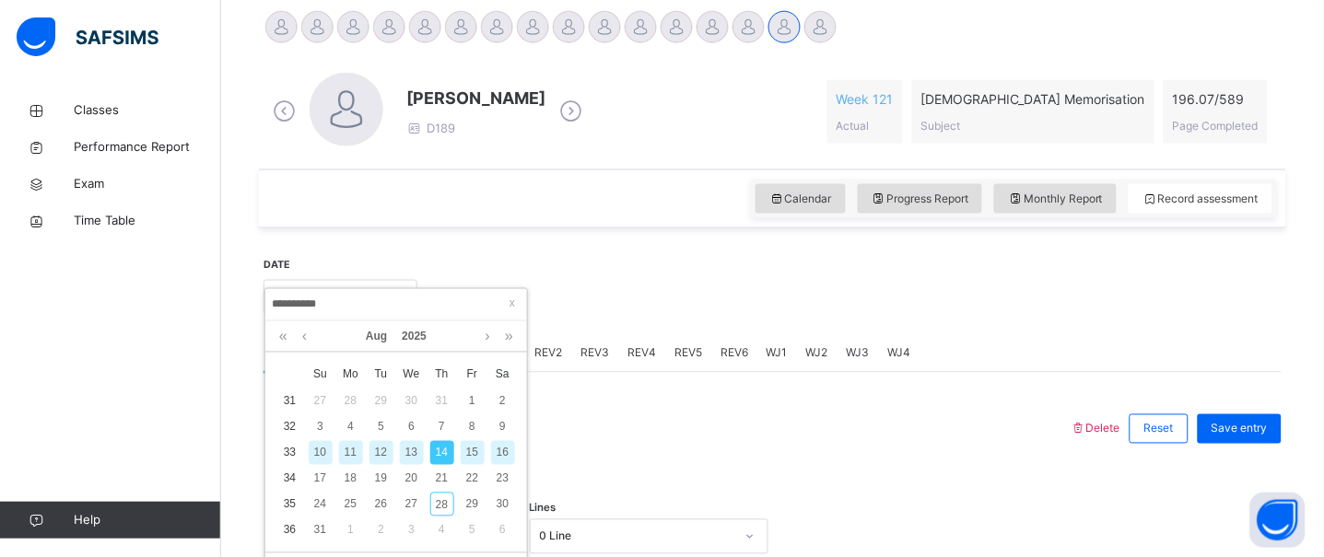
click at [510, 456] on div "16" at bounding box center [503, 453] width 24 height 24
type input "**********"
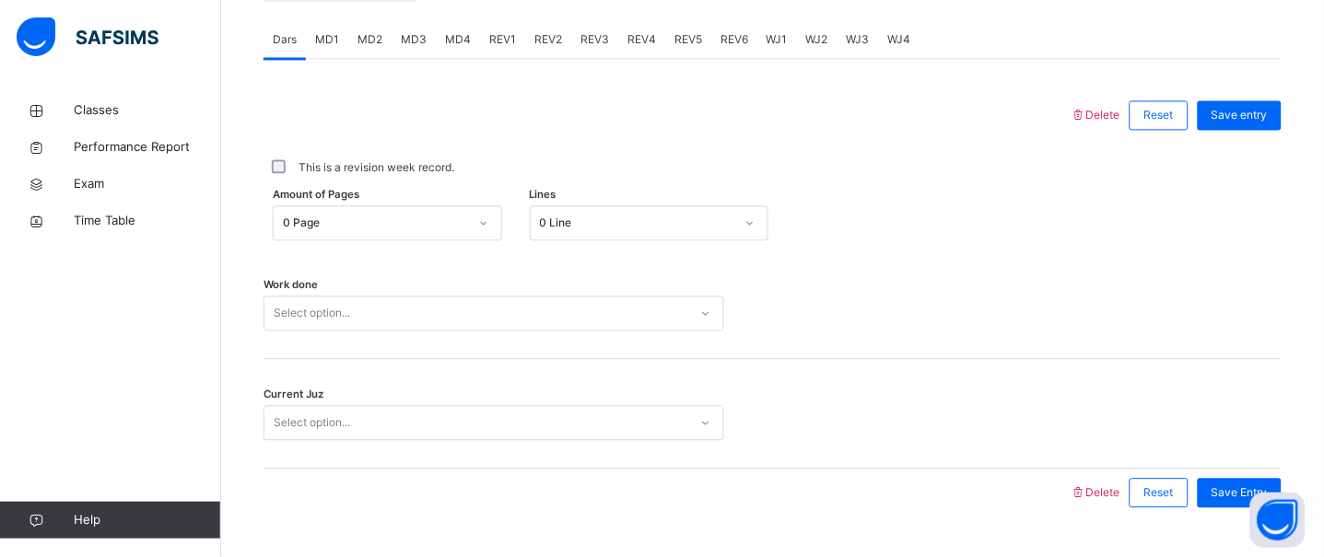
scroll to position [785, 0]
click at [379, 225] on div "0 Page" at bounding box center [375, 222] width 185 height 17
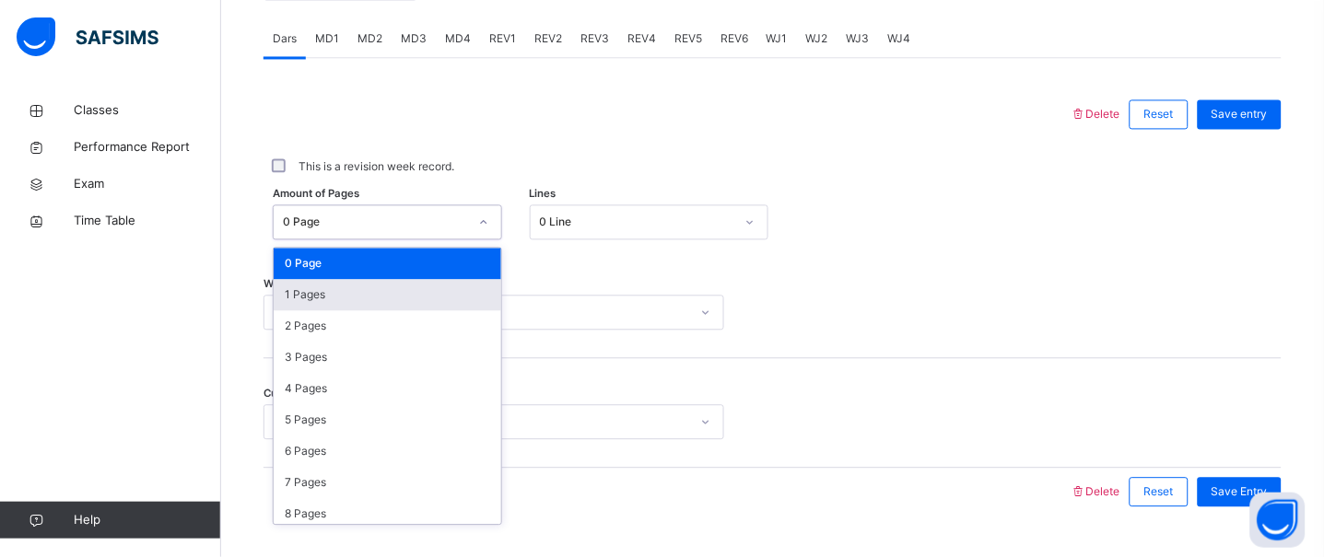
click at [379, 284] on div "1 Pages" at bounding box center [388, 294] width 228 height 31
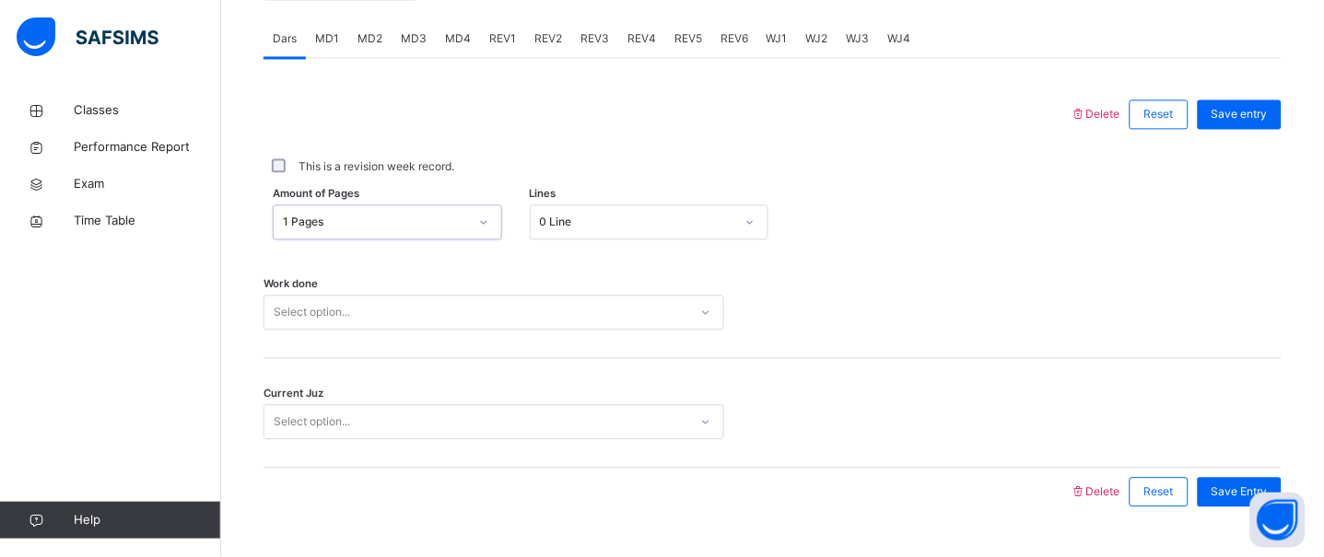
click at [368, 317] on div "Select option..." at bounding box center [493, 312] width 461 height 35
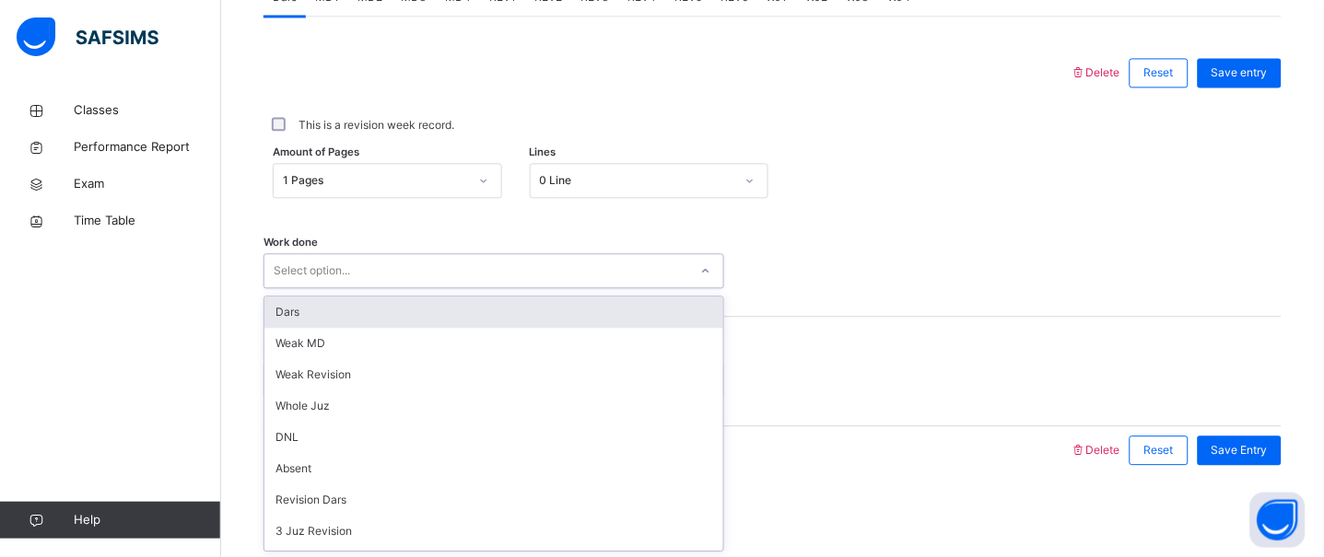
click at [360, 325] on div "Dars" at bounding box center [493, 312] width 459 height 31
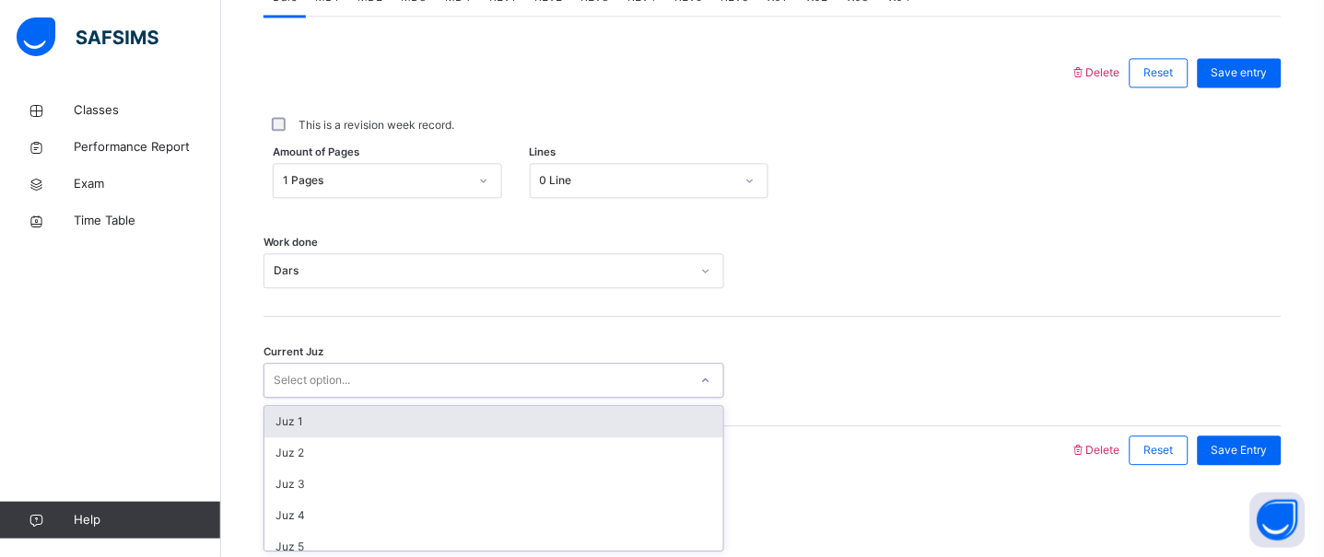
click at [330, 388] on div "Select option..." at bounding box center [312, 380] width 76 height 35
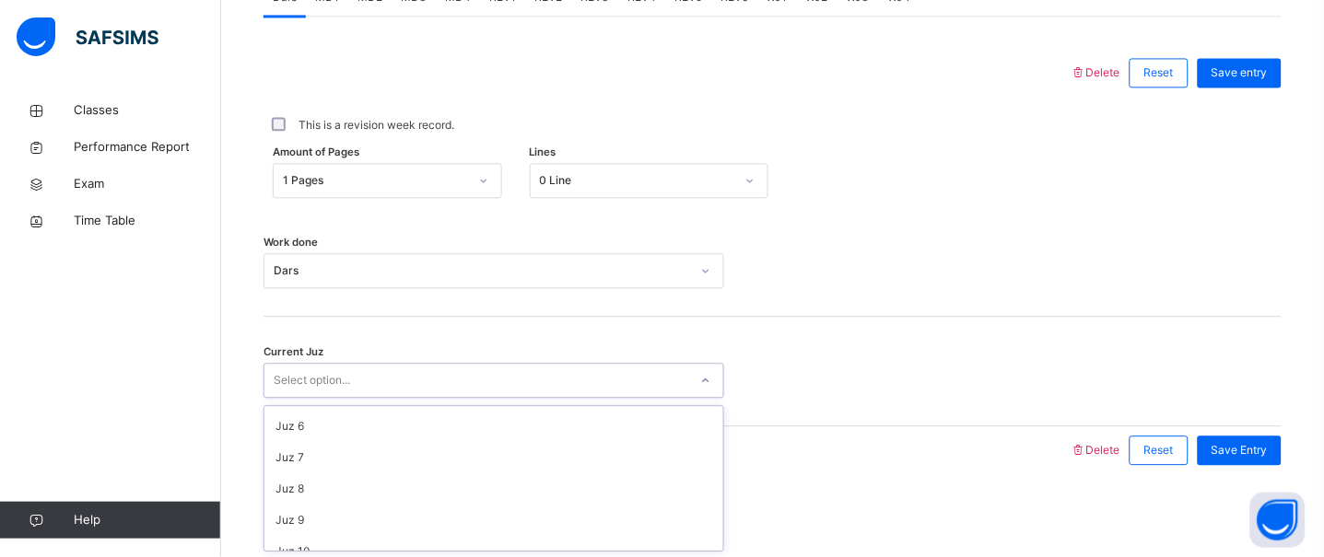
scroll to position [135, 0]
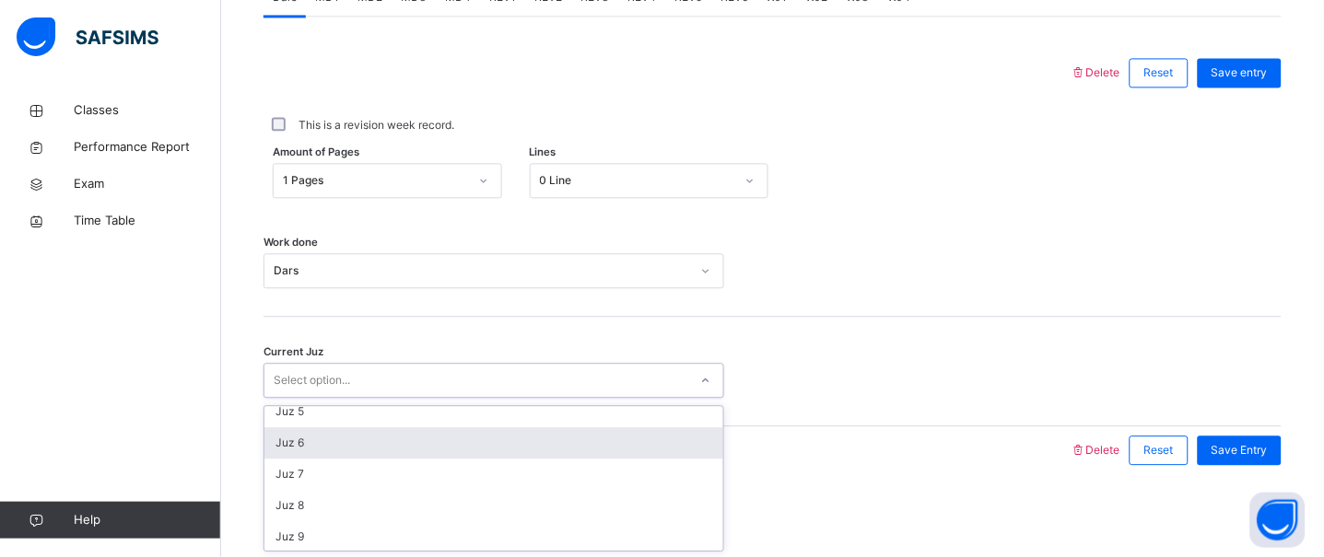
click at [340, 453] on div "Juz 6" at bounding box center [493, 442] width 459 height 31
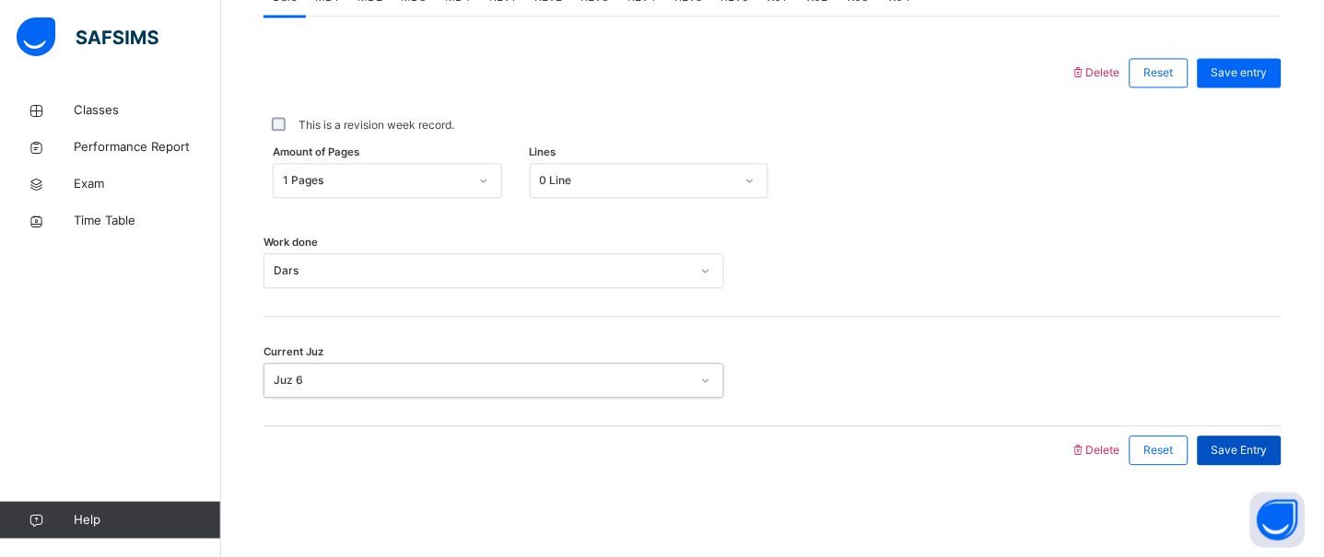
click at [1267, 455] on span "Save Entry" at bounding box center [1239, 450] width 56 height 17
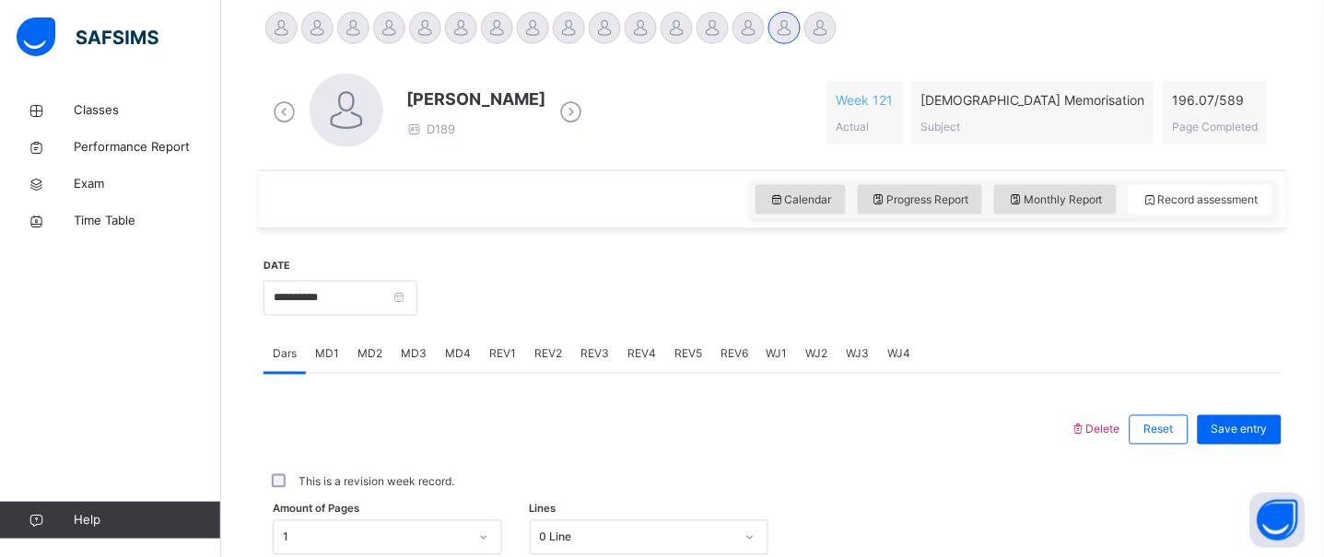
scroll to position [467, 0]
click at [406, 349] on span "MD3" at bounding box center [414, 356] width 26 height 17
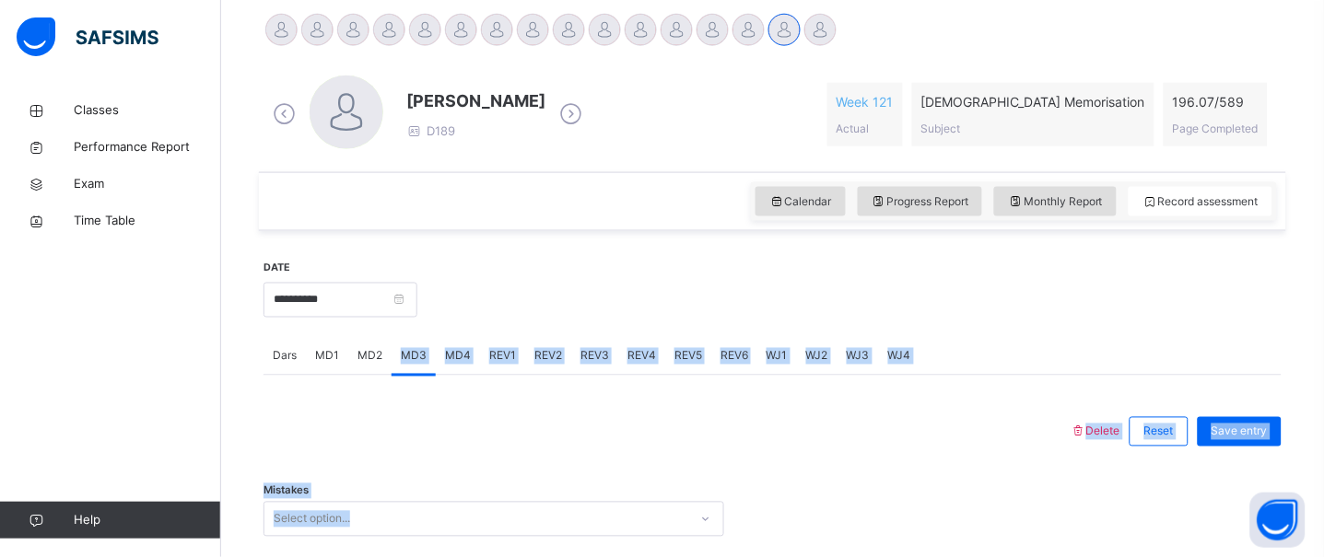
click at [372, 527] on div "Select option..." at bounding box center [493, 519] width 461 height 35
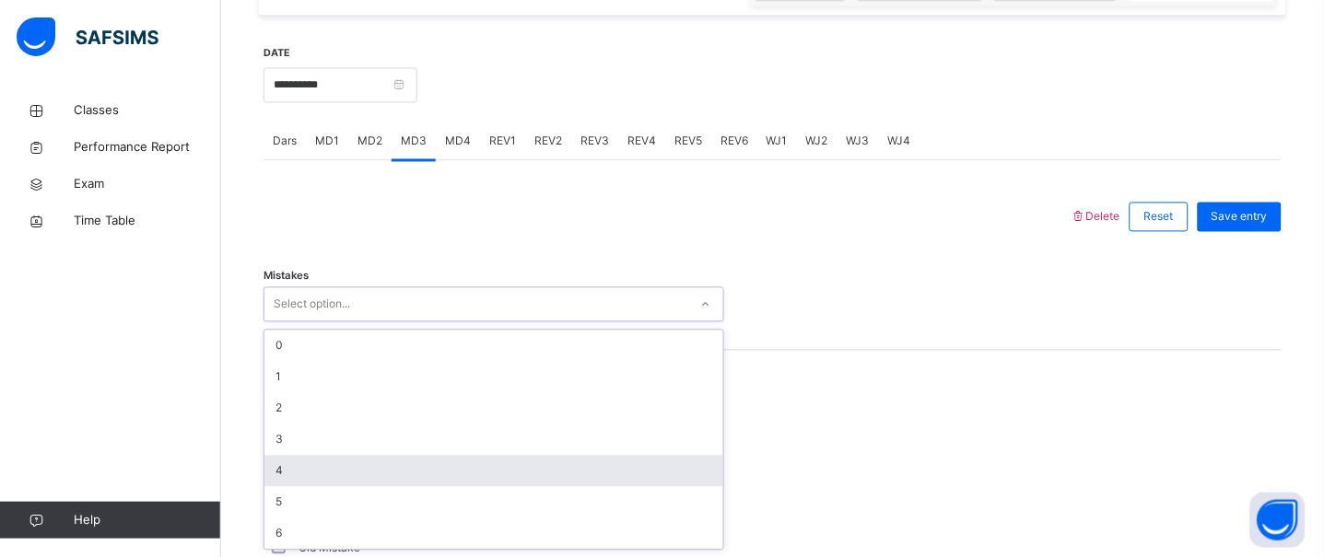
scroll to position [683, 0]
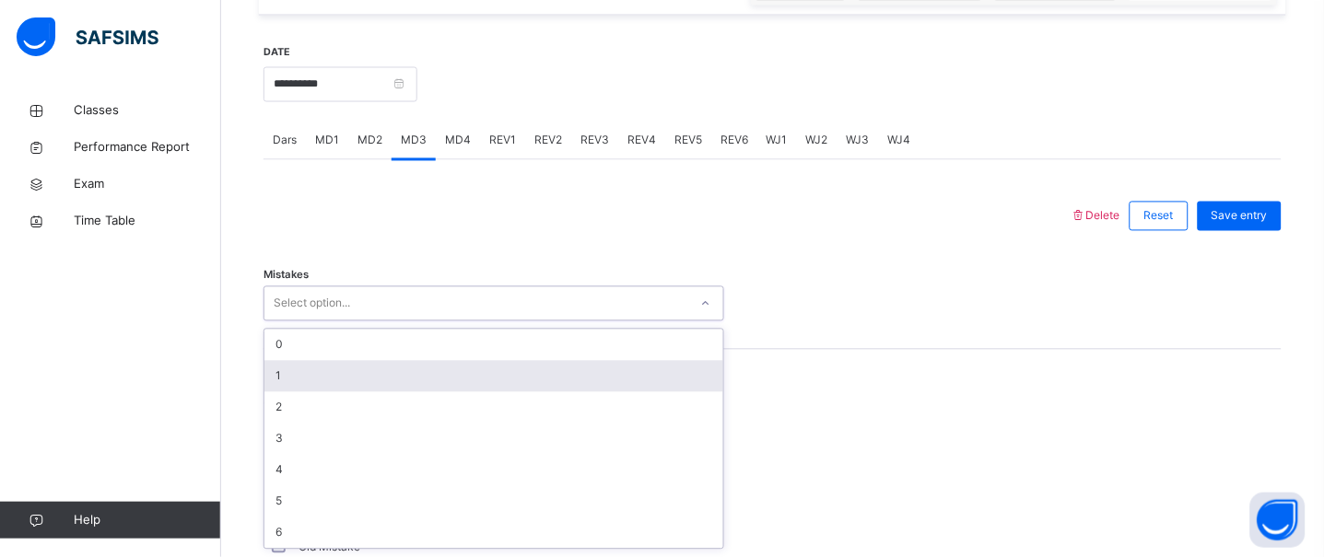
drag, startPoint x: 372, startPoint y: 527, endPoint x: 333, endPoint y: 261, distance: 269.1
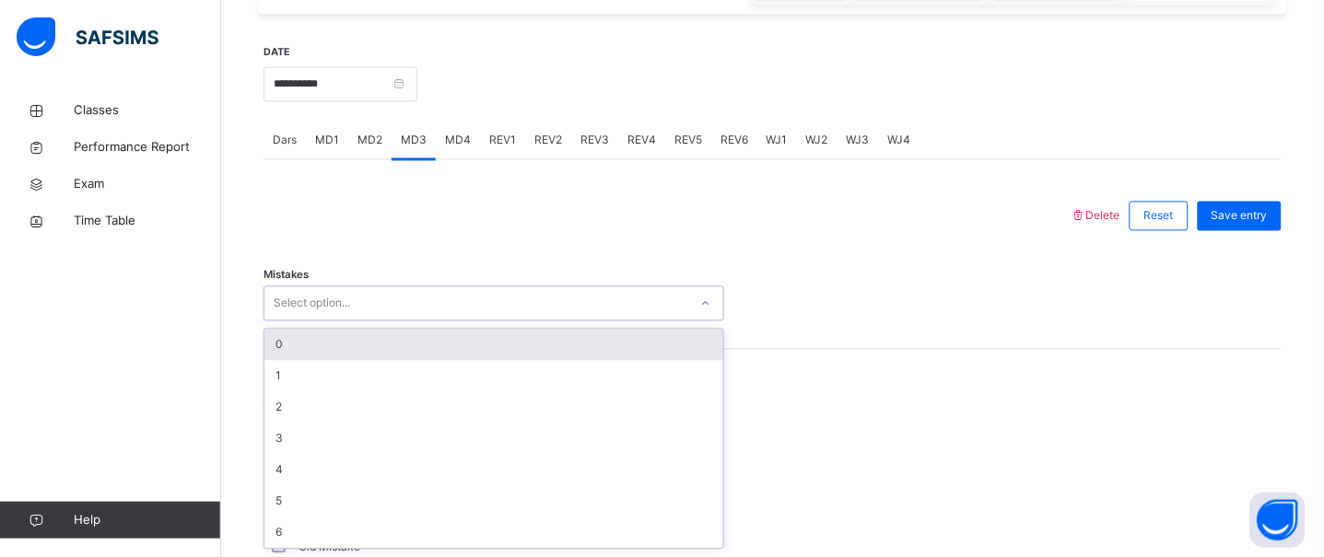
click at [326, 348] on div "0" at bounding box center [493, 345] width 459 height 31
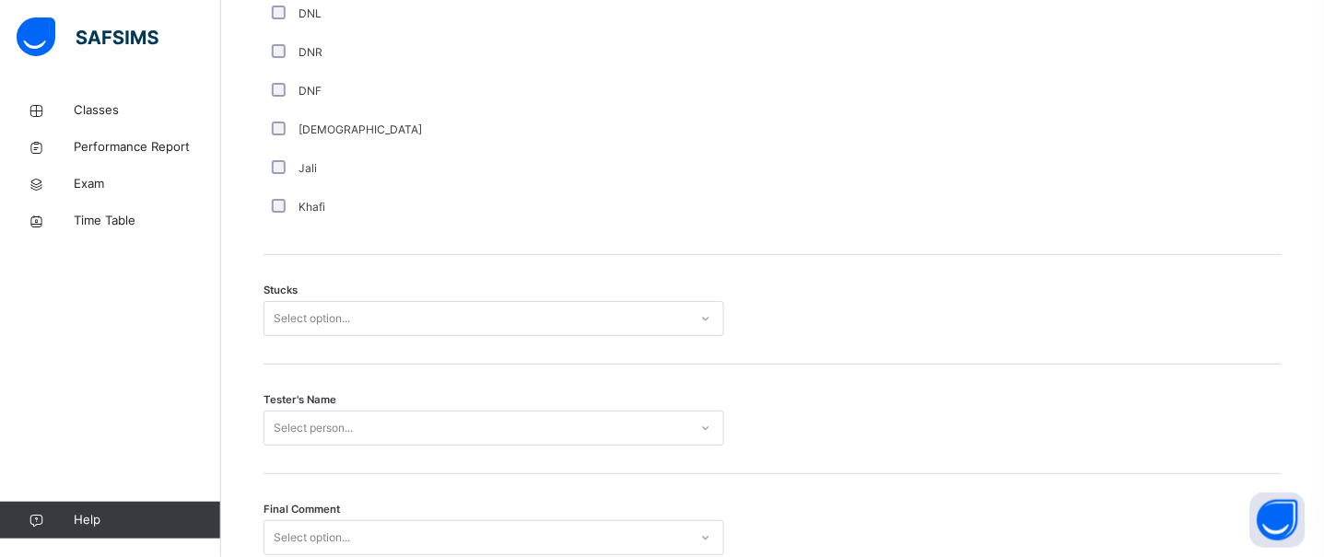
scroll to position [1377, 0]
click at [340, 321] on div "Select option..." at bounding box center [312, 313] width 76 height 35
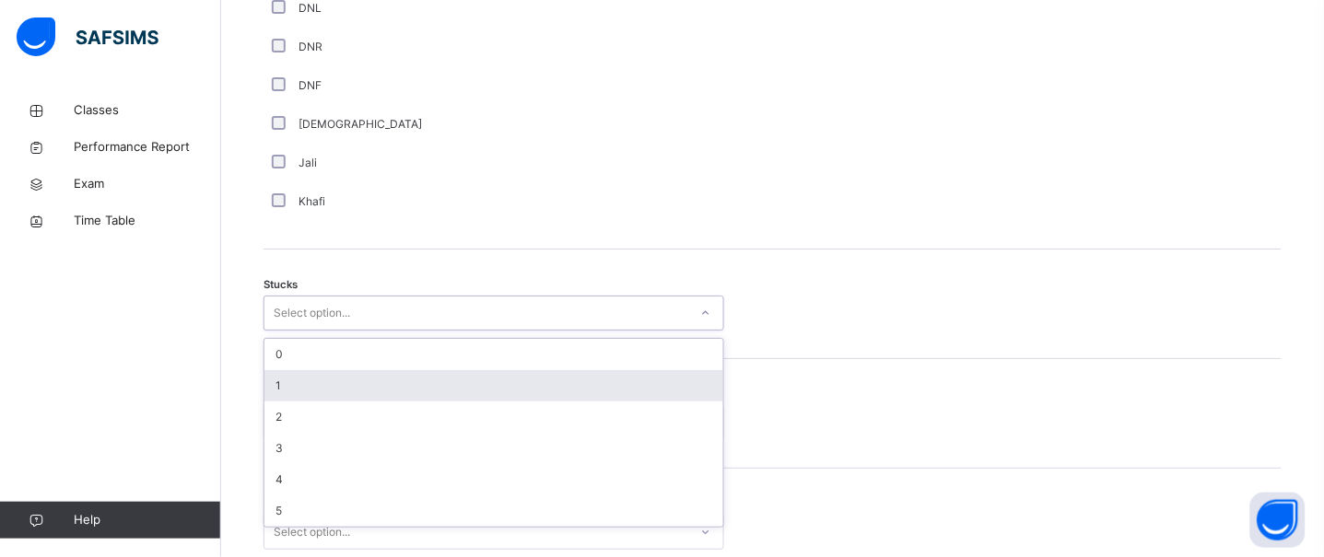
click at [313, 390] on div "1" at bounding box center [493, 385] width 459 height 31
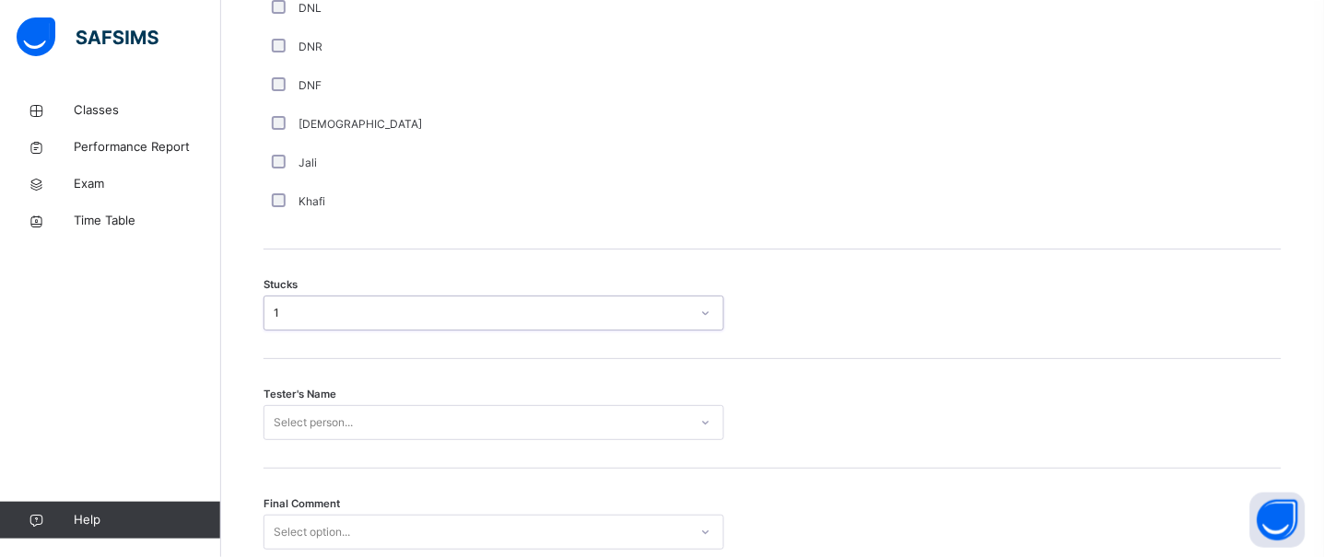
click at [317, 406] on div "Select person..." at bounding box center [493, 422] width 461 height 35
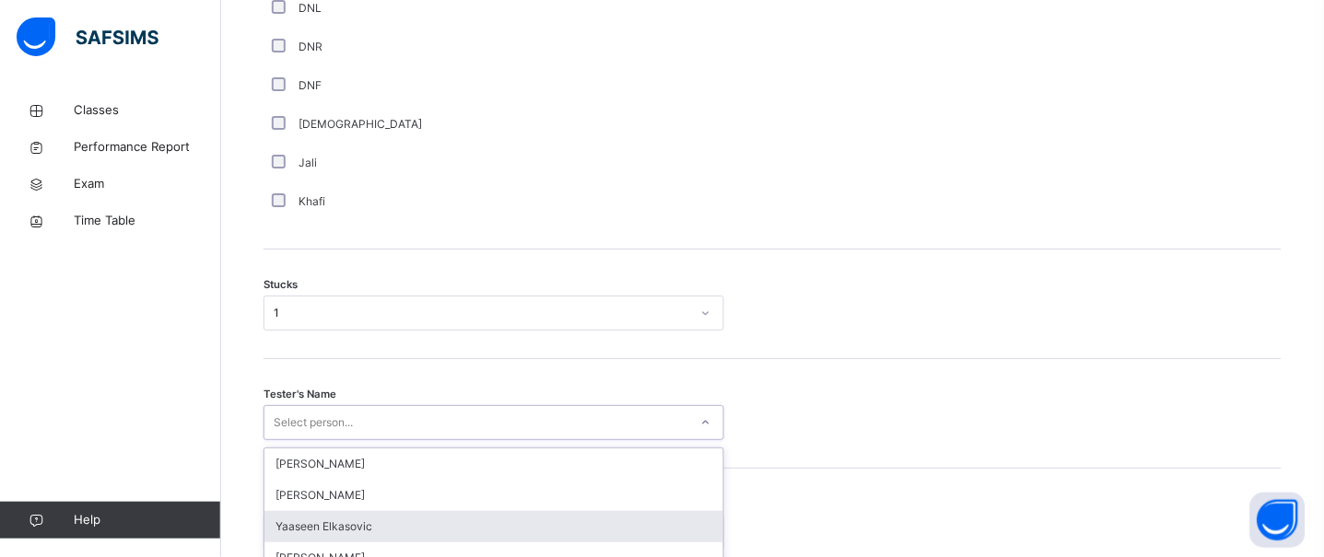
scroll to position [1528, 0]
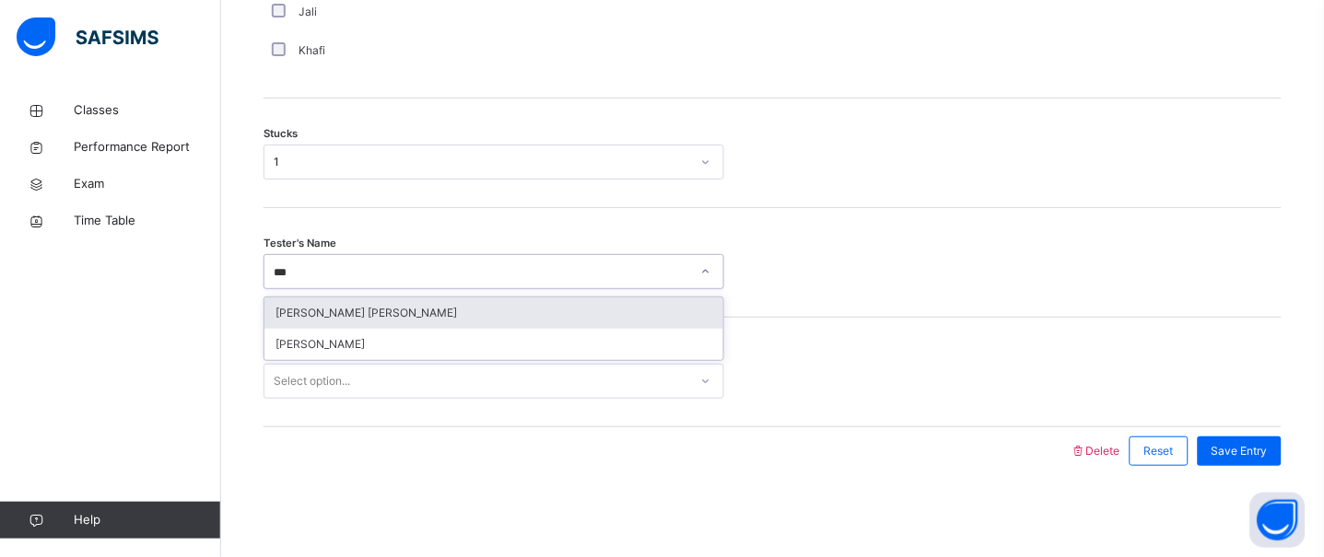
type input "****"
click at [368, 308] on div "[PERSON_NAME] [PERSON_NAME]" at bounding box center [493, 313] width 459 height 31
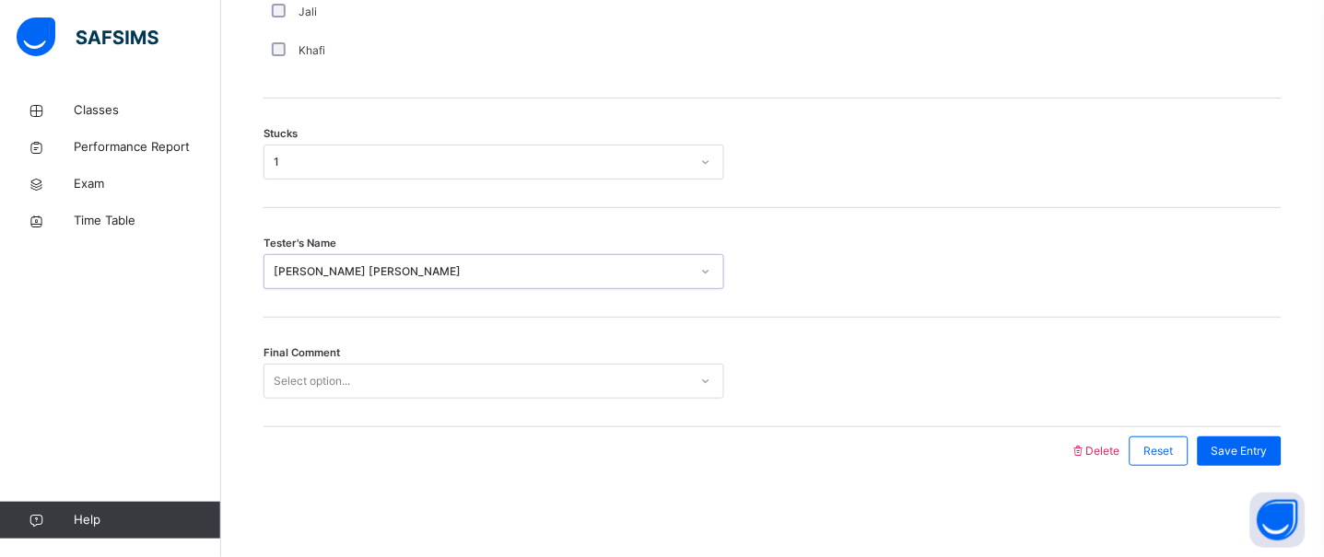
click at [361, 393] on div "Select option..." at bounding box center [476, 382] width 424 height 29
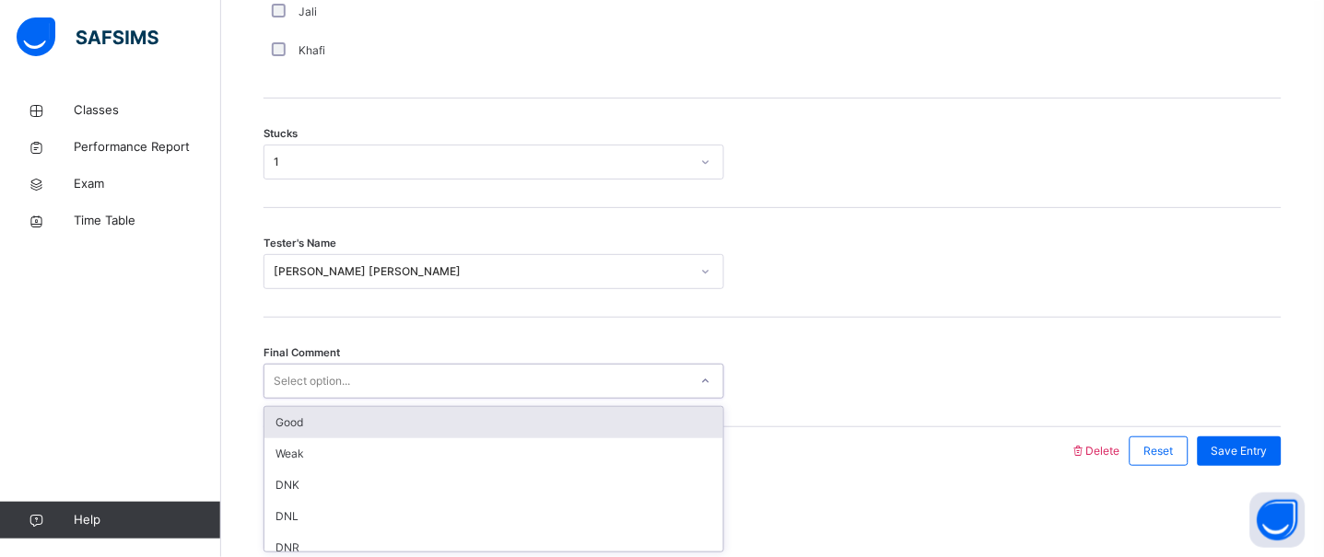
click at [357, 408] on div "Good" at bounding box center [493, 422] width 459 height 31
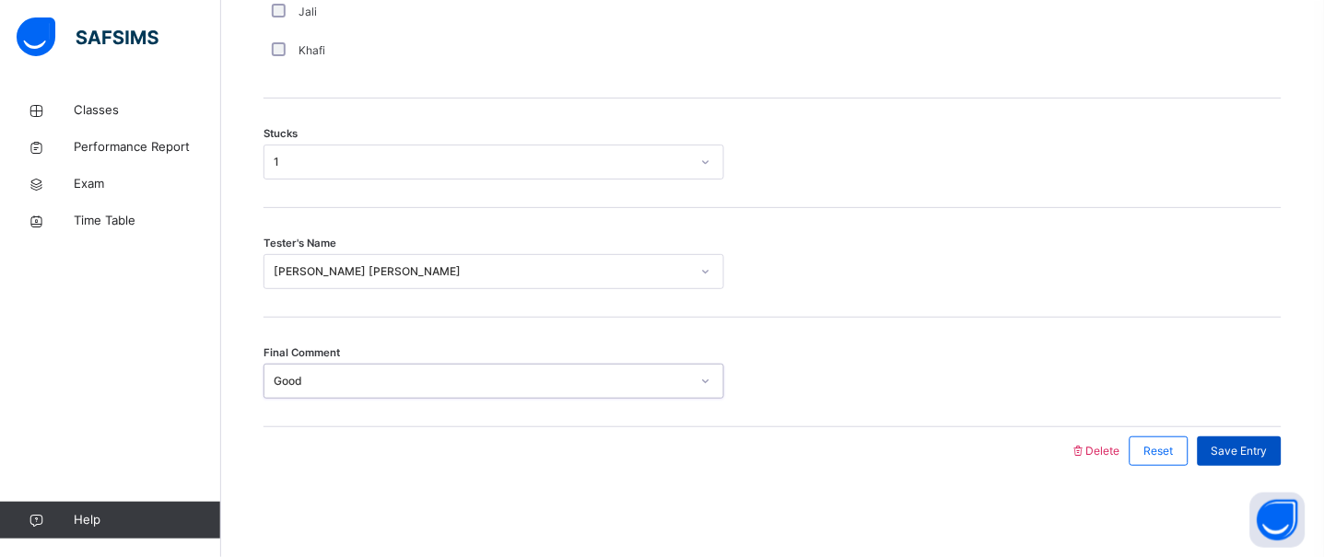
click at [1281, 438] on div "Save Entry" at bounding box center [1239, 451] width 84 height 29
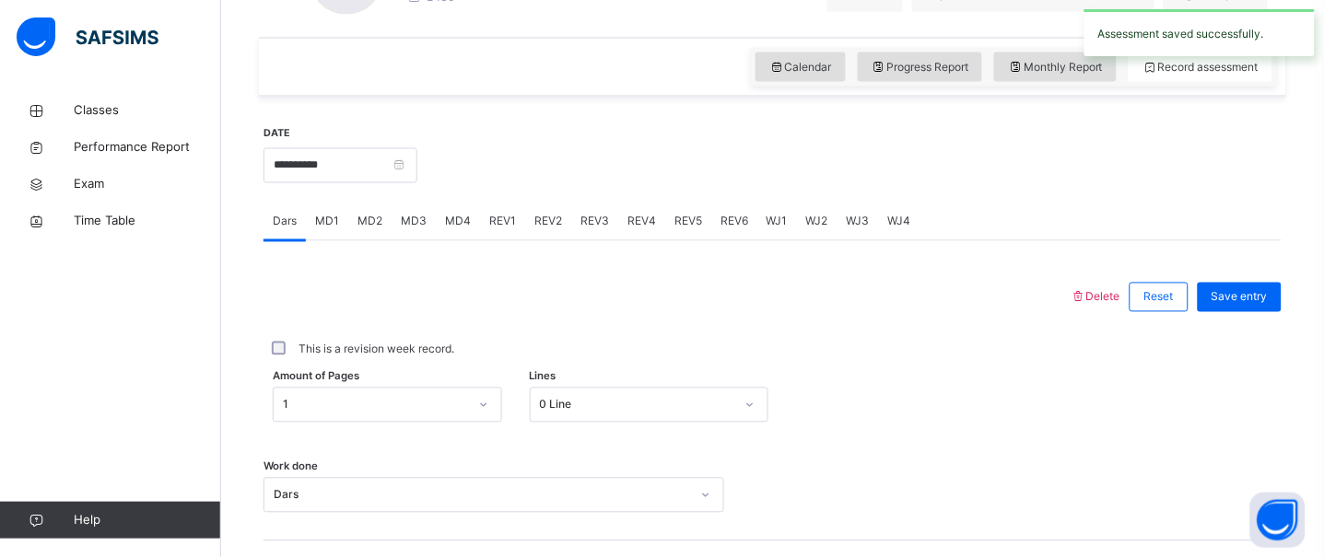
scroll to position [545, 0]
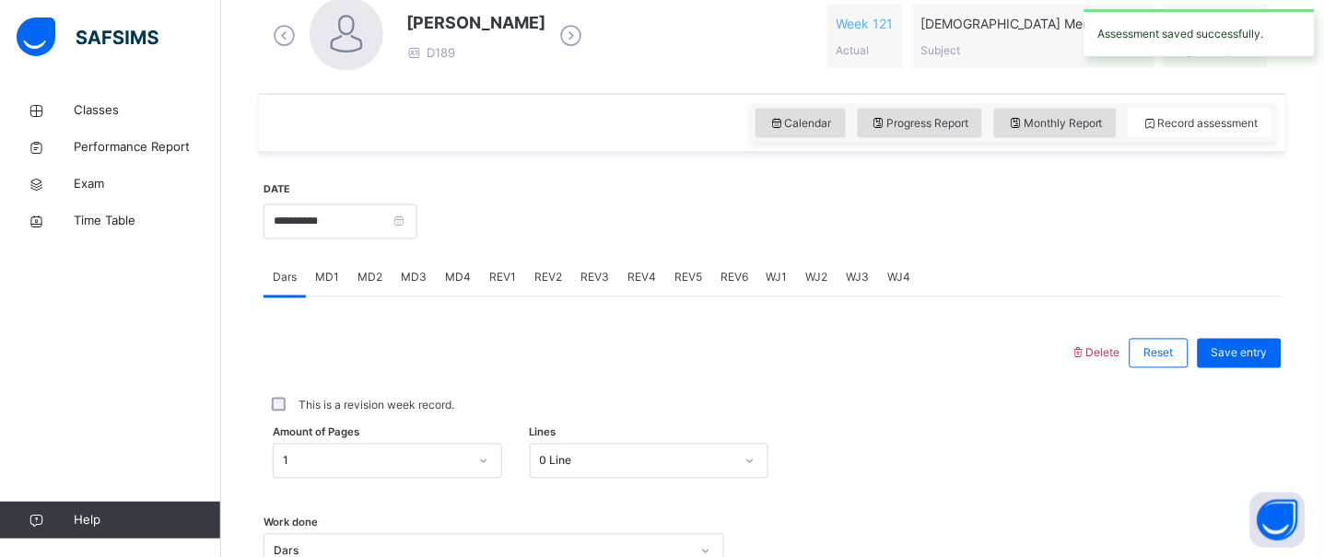
click at [468, 267] on div "MD4" at bounding box center [458, 278] width 44 height 37
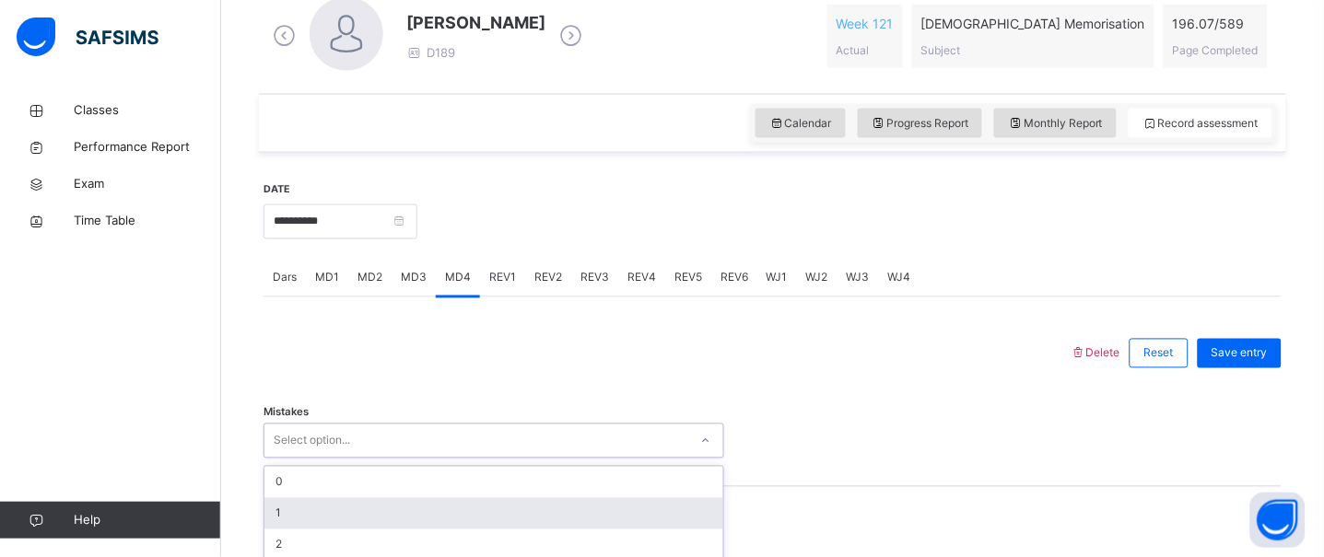
click at [409, 454] on div "option 1 focused, 2 of 7. 7 results available. Use Up and Down to choose option…" at bounding box center [493, 441] width 461 height 35
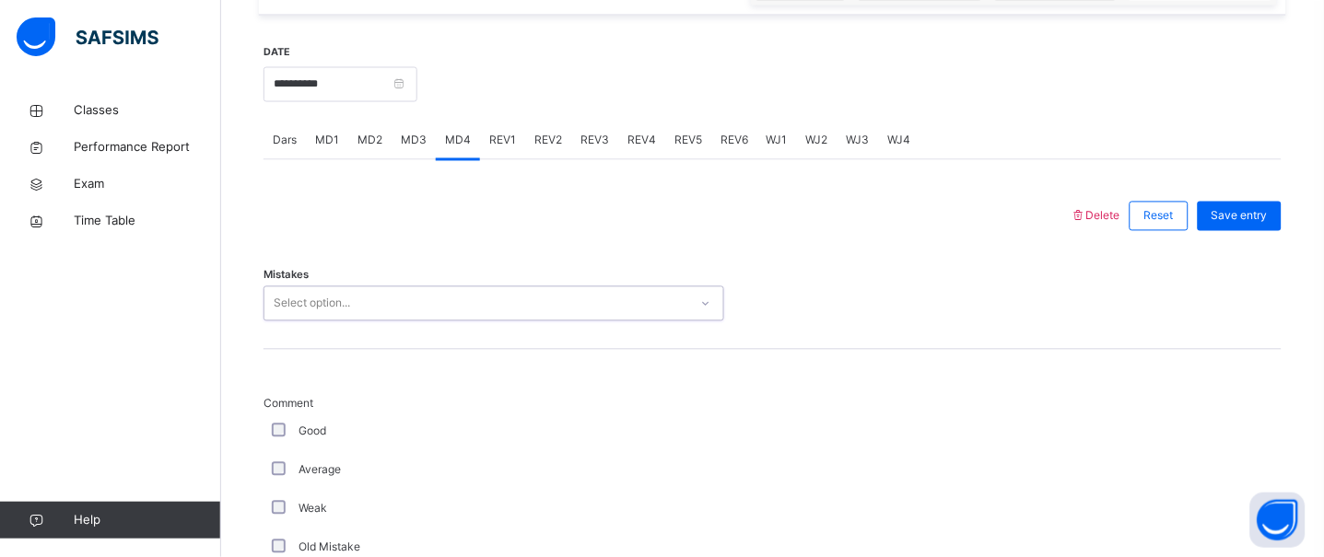
click at [393, 320] on div "Select option..." at bounding box center [493, 303] width 461 height 35
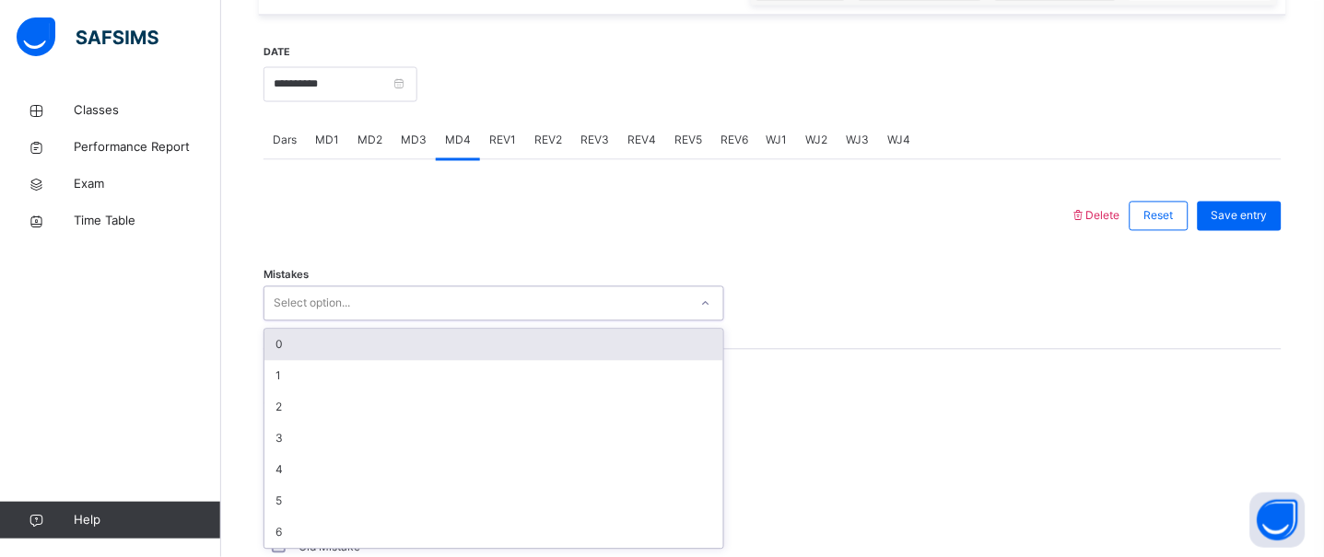
click at [391, 314] on div "Select option..." at bounding box center [476, 304] width 424 height 29
click at [391, 349] on div "0" at bounding box center [493, 345] width 459 height 31
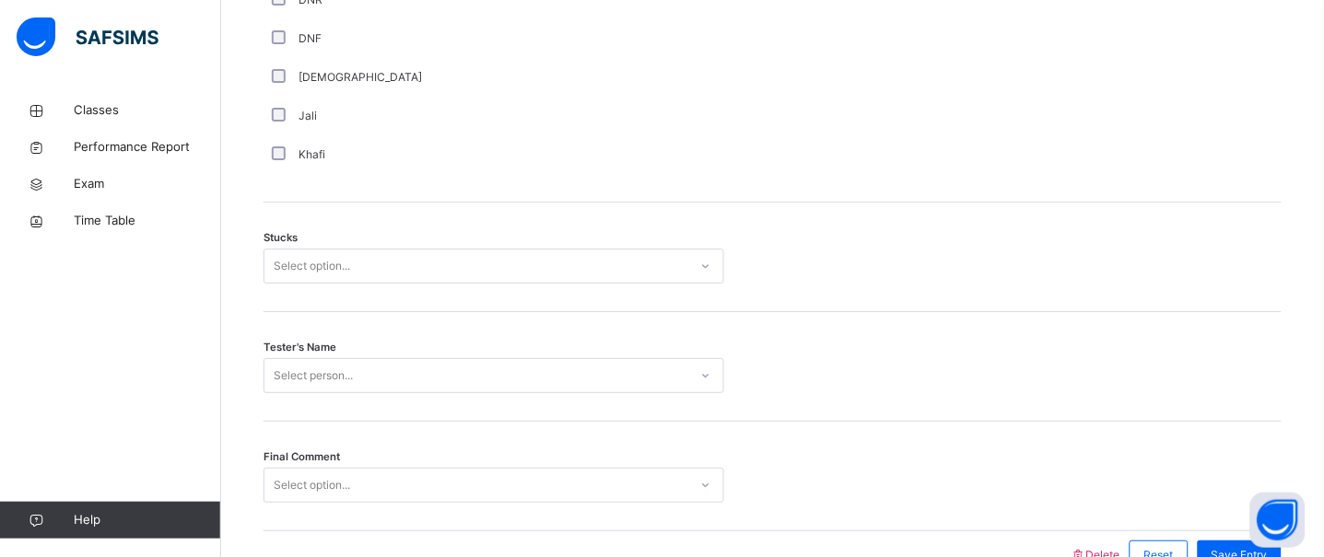
scroll to position [1493, 0]
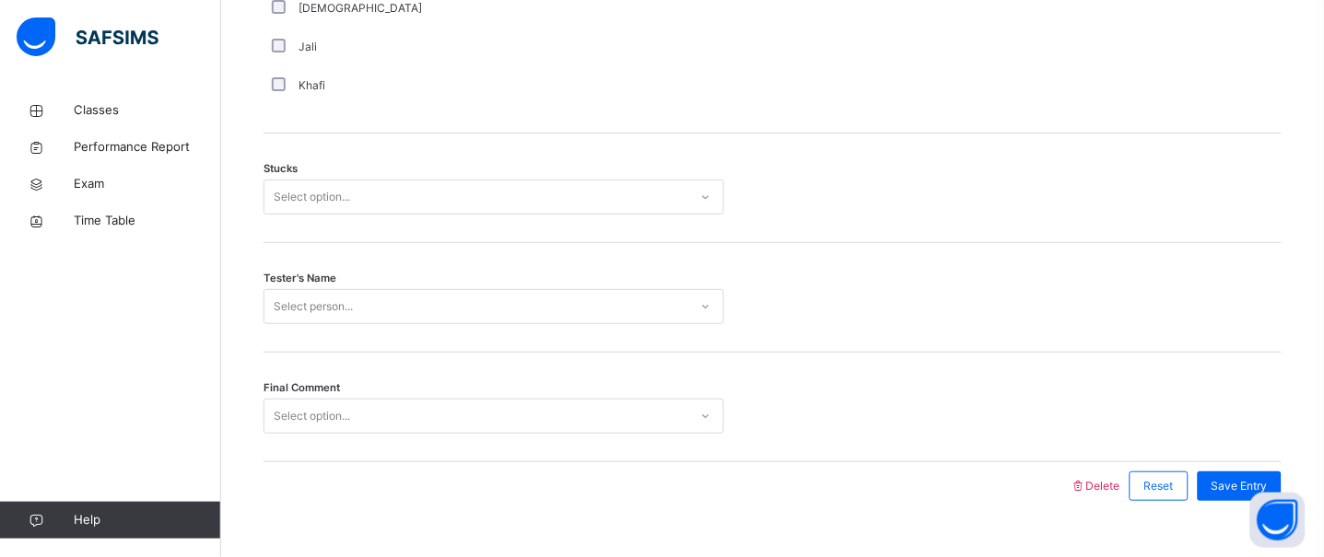
click at [293, 204] on div "Select option..." at bounding box center [312, 197] width 76 height 35
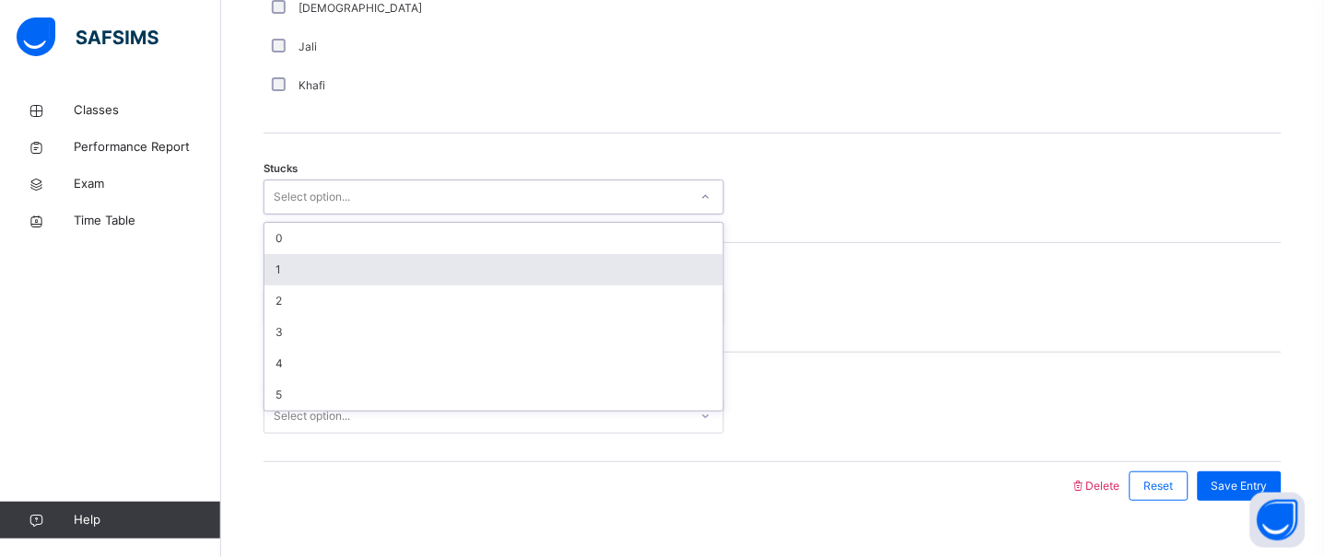
click at [298, 258] on div "1" at bounding box center [493, 269] width 459 height 31
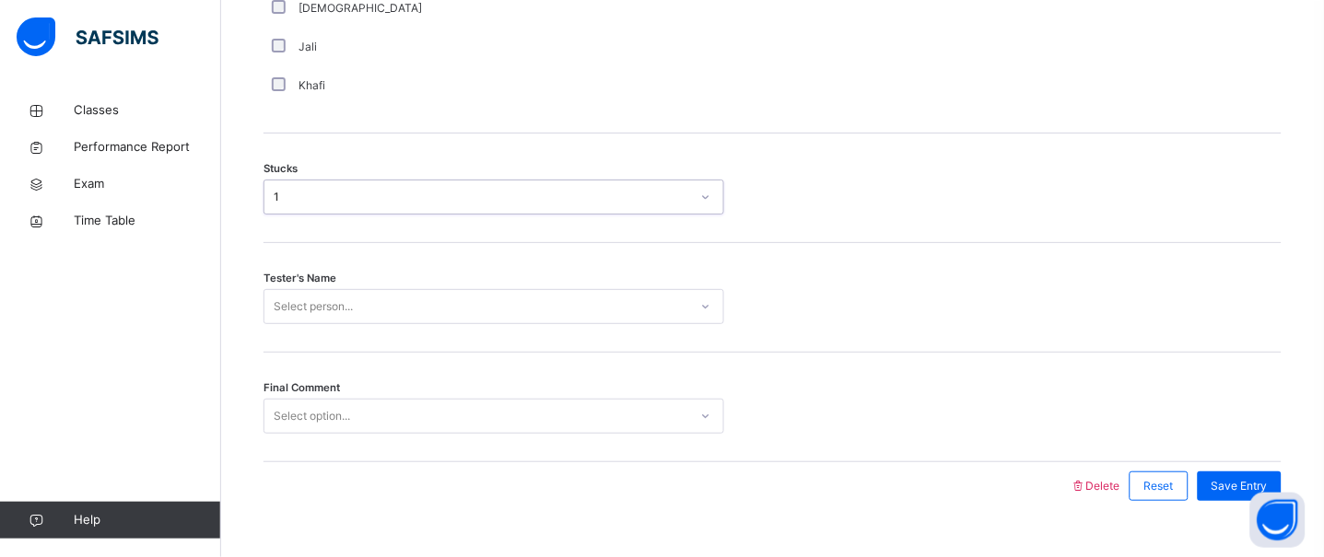
click at [300, 291] on div "Tester's Name Select person..." at bounding box center [772, 298] width 1018 height 110
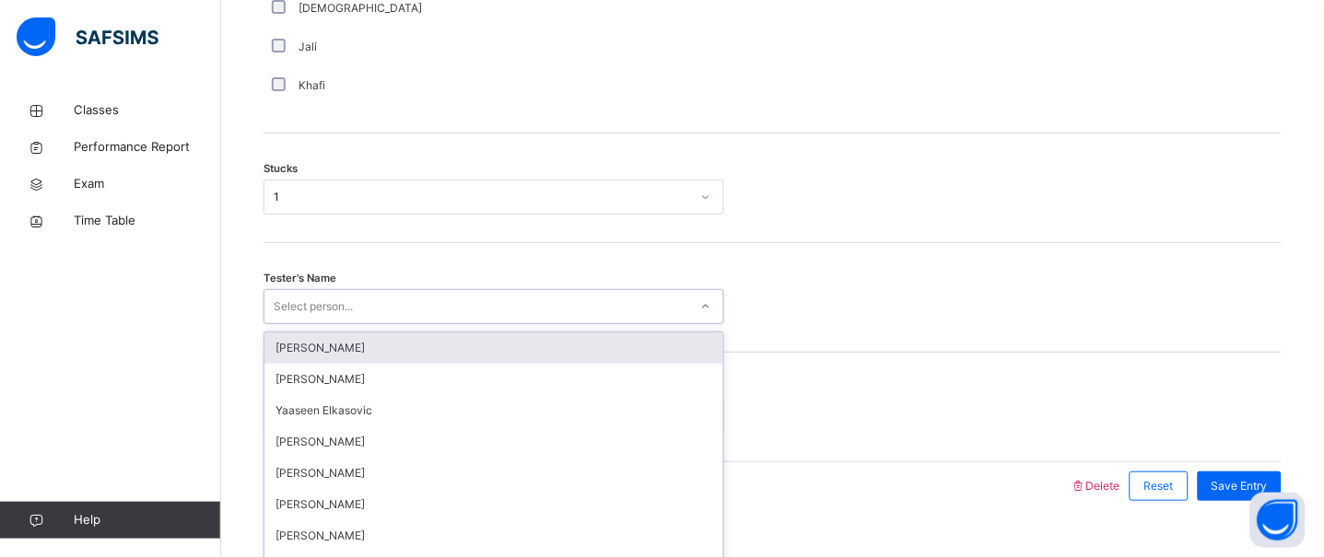
scroll to position [1528, 0]
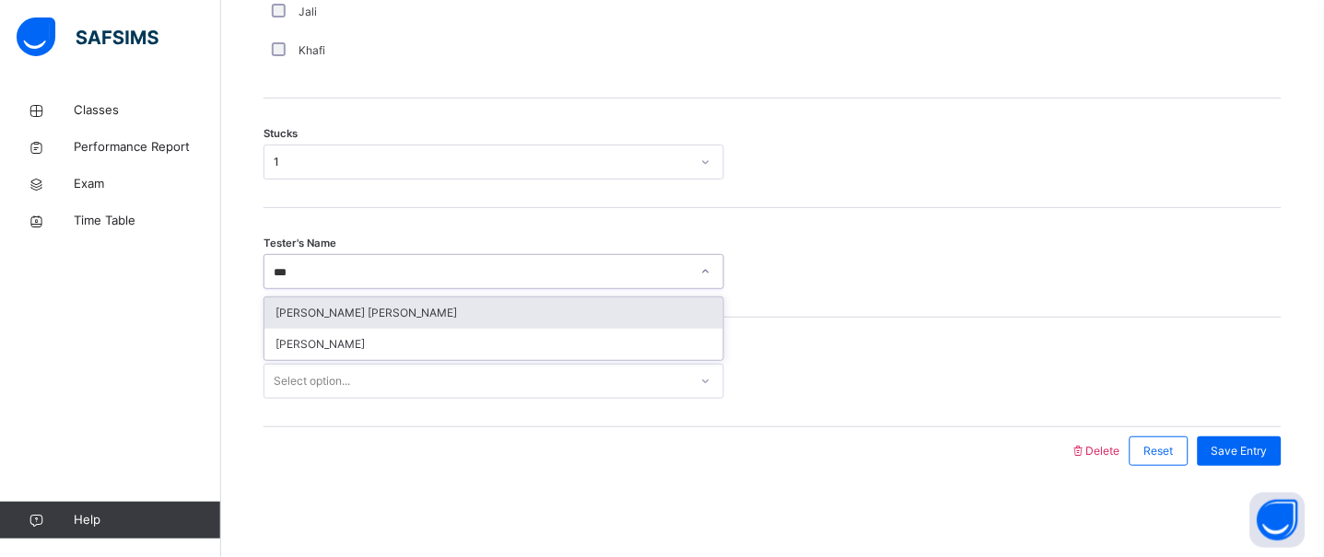
type input "****"
click at [326, 309] on div "[PERSON_NAME] [PERSON_NAME]" at bounding box center [493, 313] width 459 height 31
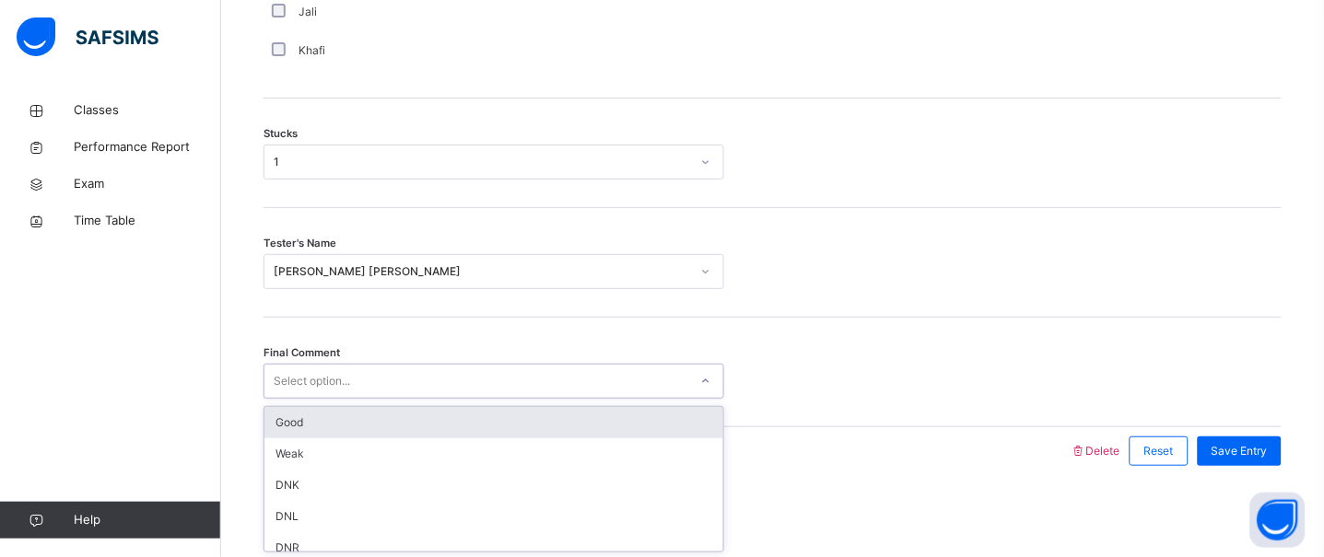
click at [319, 375] on div "Select option..." at bounding box center [312, 381] width 76 height 35
click at [319, 436] on div "Good" at bounding box center [493, 422] width 459 height 31
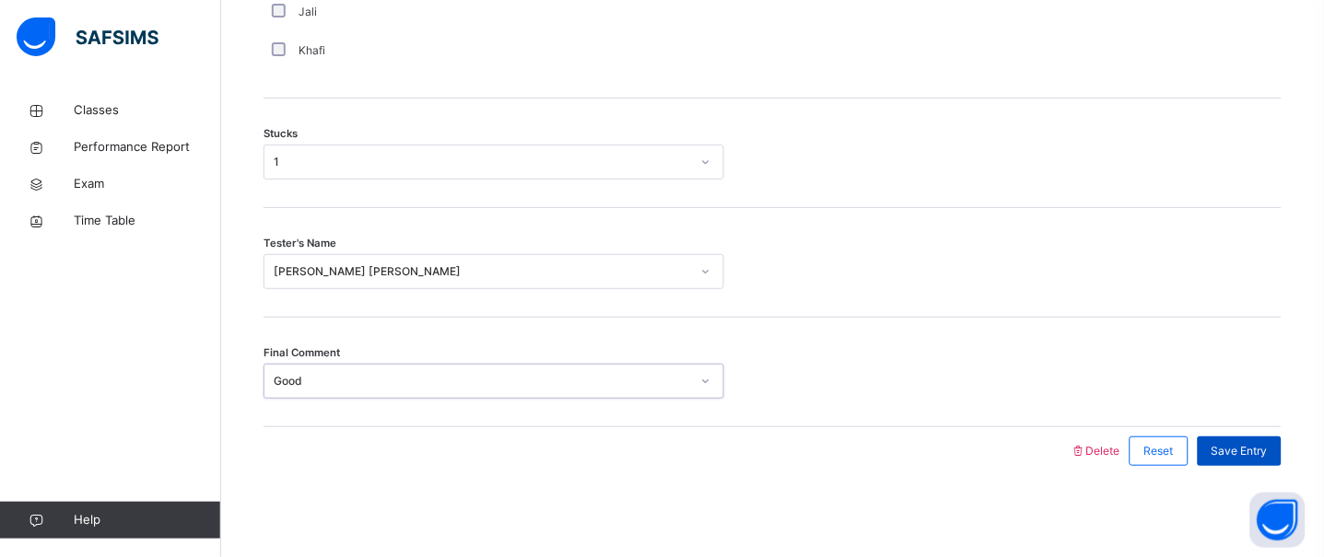
click at [1267, 458] on span "Save Entry" at bounding box center [1239, 451] width 56 height 17
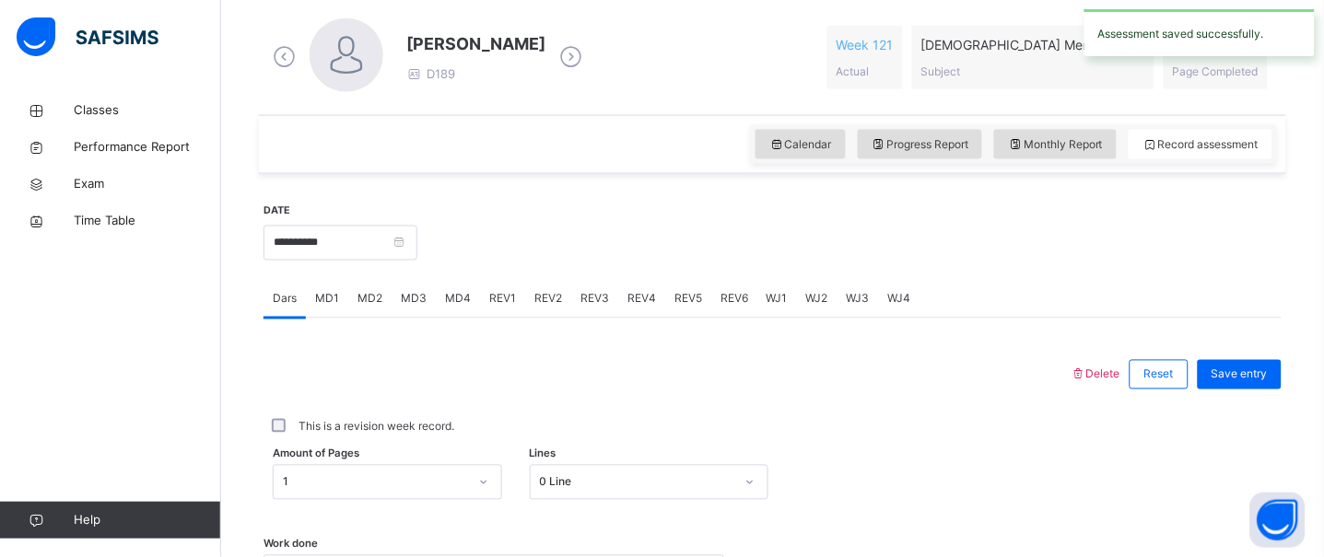
scroll to position [519, 0]
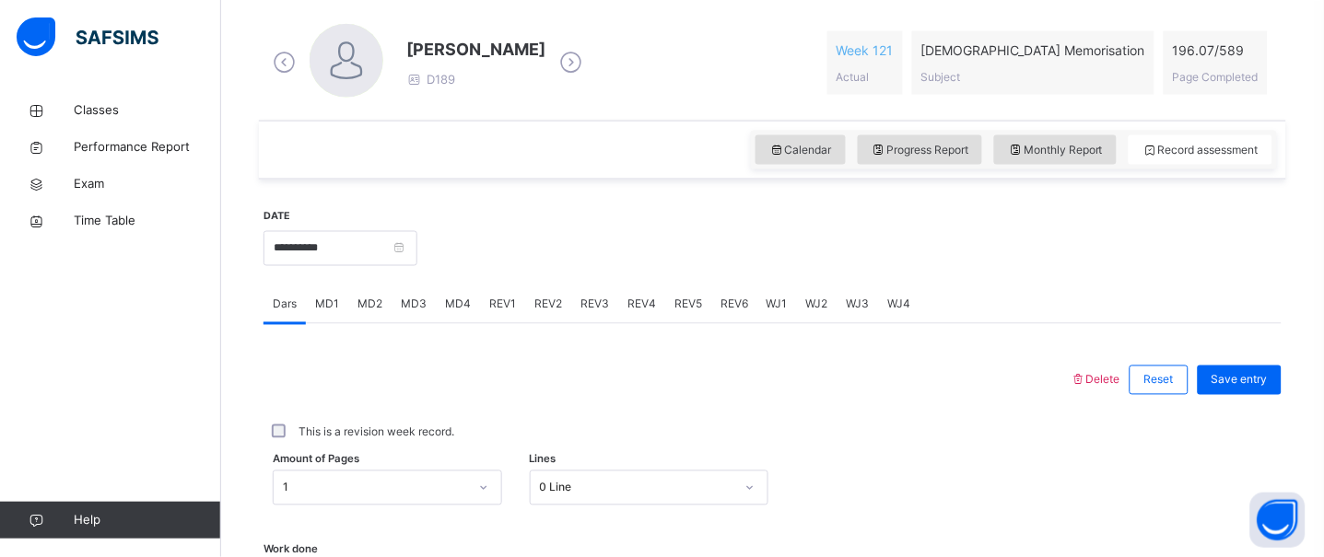
click at [502, 313] on span "REV1" at bounding box center [502, 305] width 27 height 17
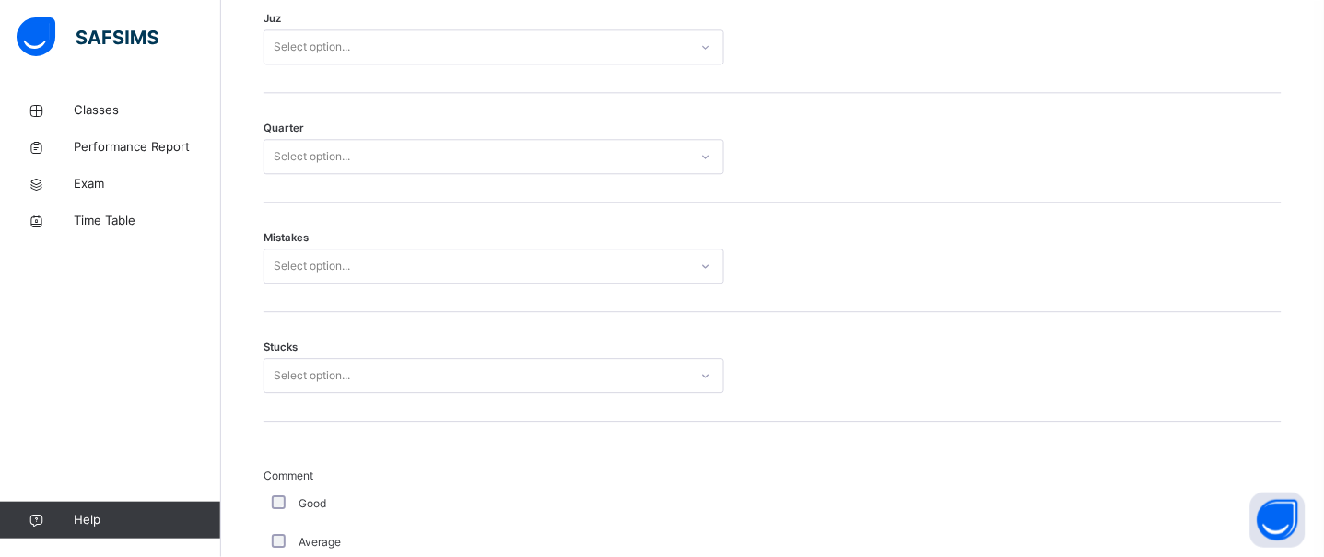
scroll to position [940, 0]
click at [453, 43] on div "Select option..." at bounding box center [476, 46] width 424 height 29
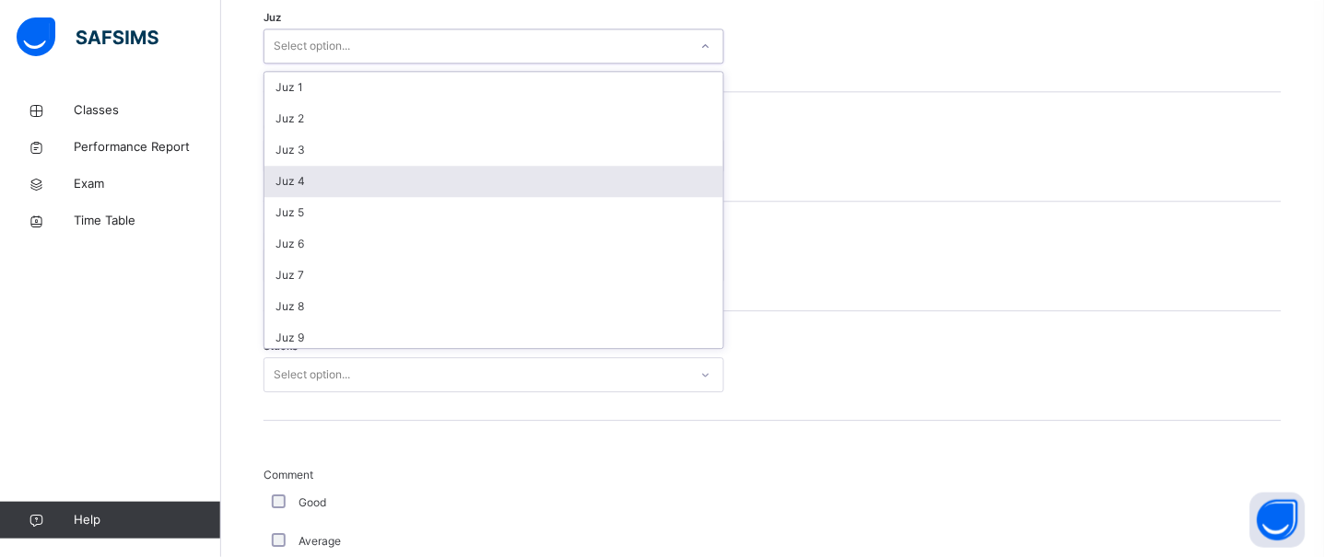
click at [333, 184] on div "Juz 4" at bounding box center [493, 181] width 459 height 31
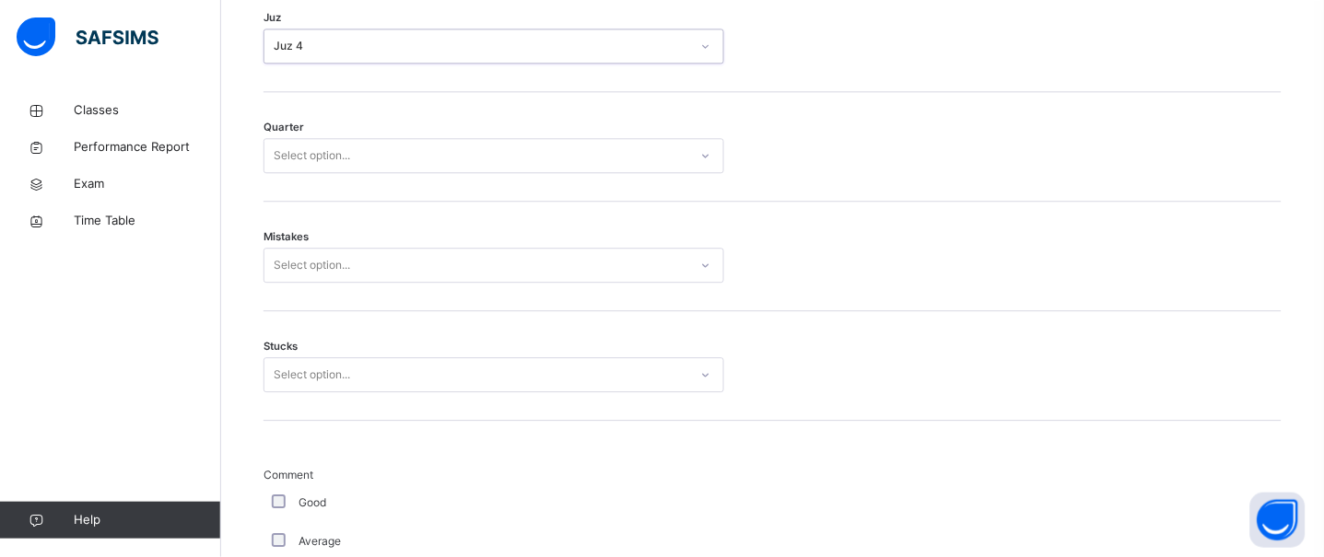
click at [350, 166] on div "Select option..." at bounding box center [312, 155] width 76 height 35
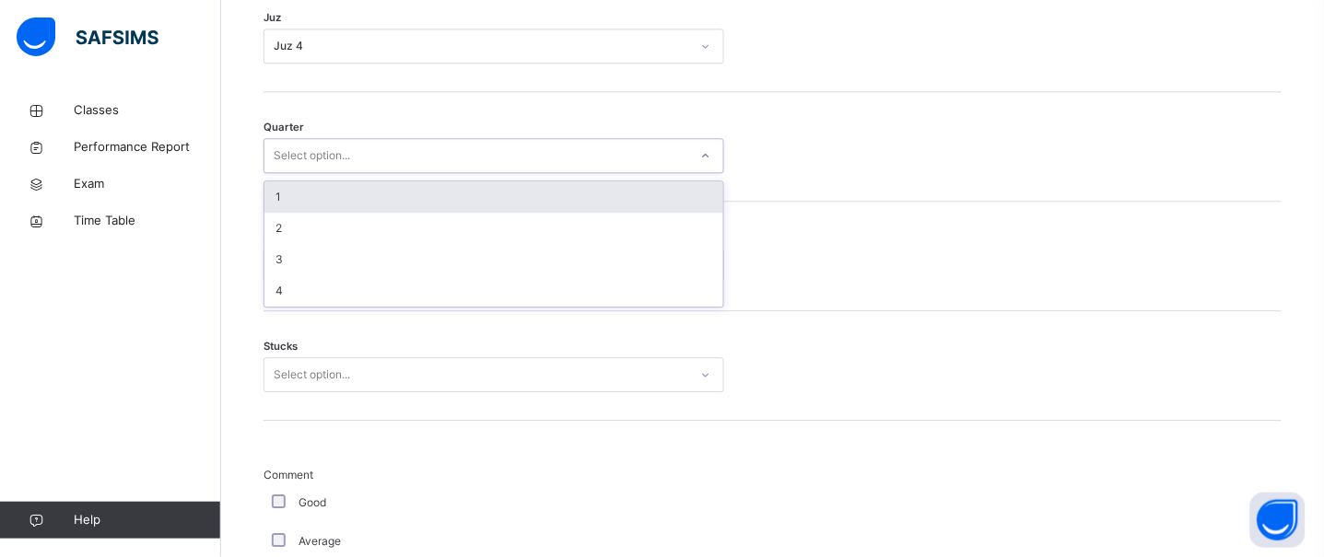
click at [341, 201] on div "1" at bounding box center [493, 196] width 459 height 31
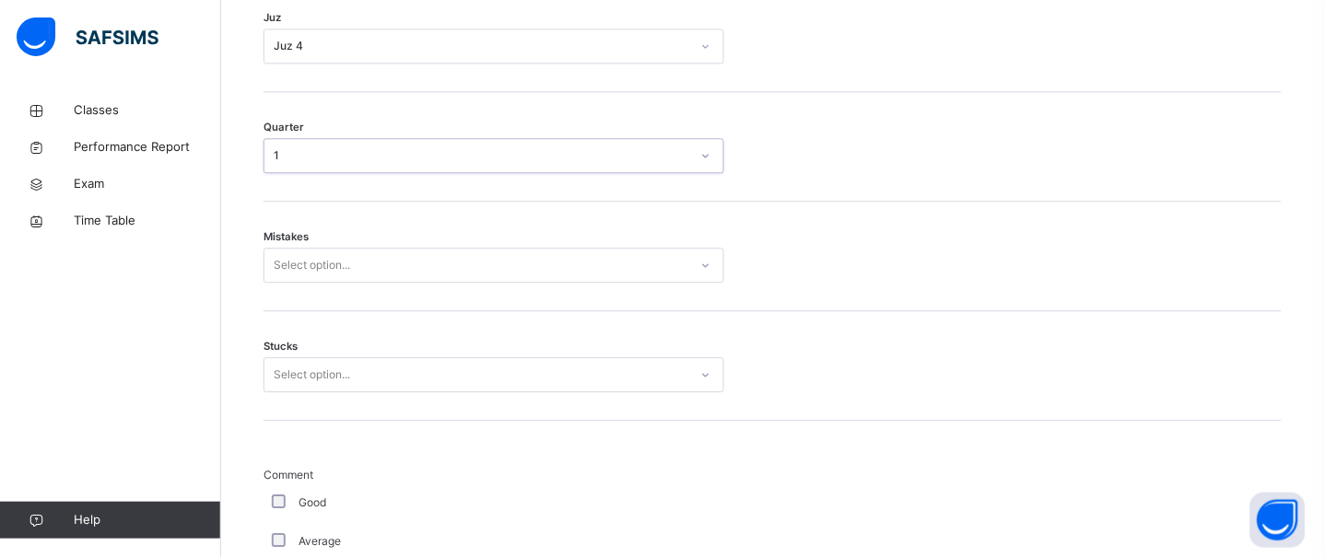
click at [312, 270] on div "Select option..." at bounding box center [312, 265] width 76 height 35
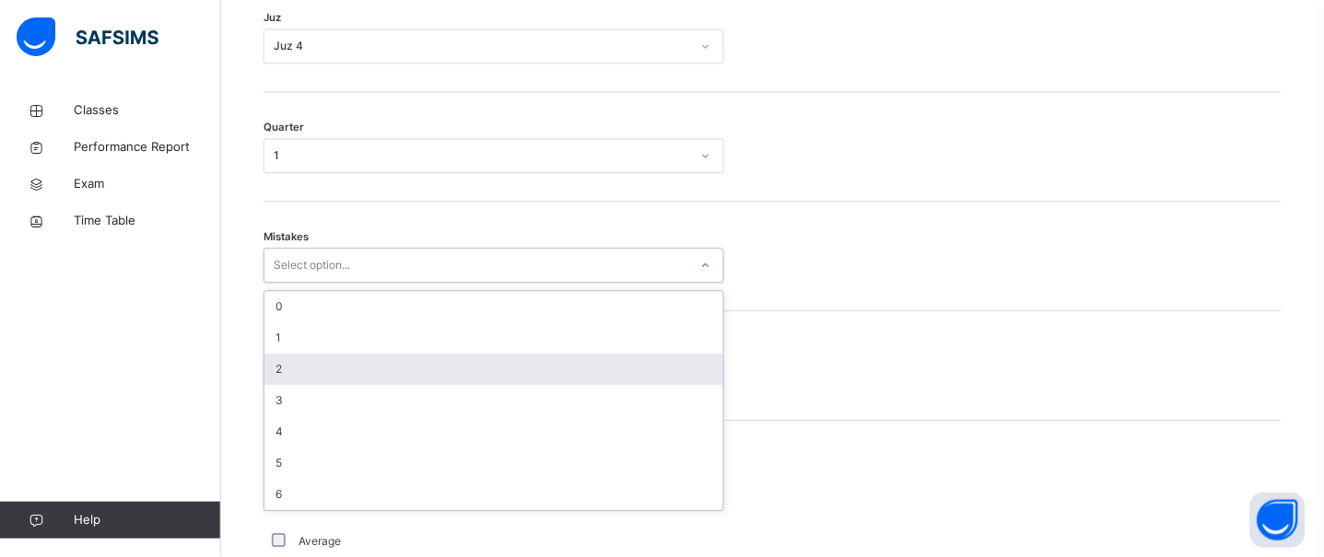
click at [299, 354] on div "2" at bounding box center [493, 369] width 459 height 31
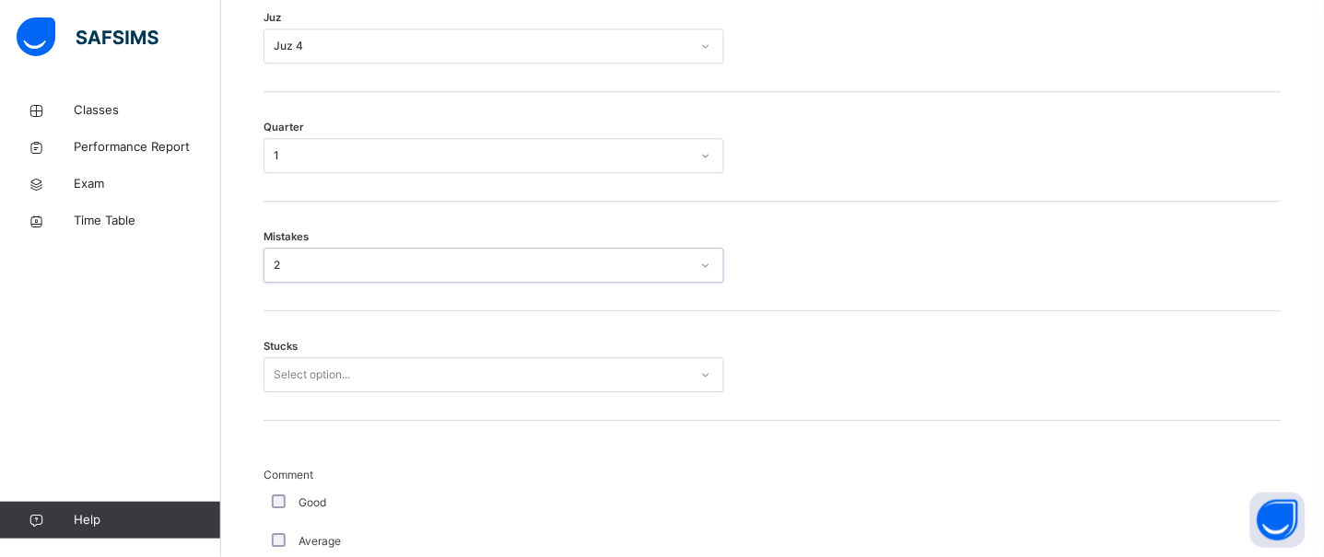
click at [298, 364] on div "Stucks Select option..." at bounding box center [772, 366] width 1018 height 110
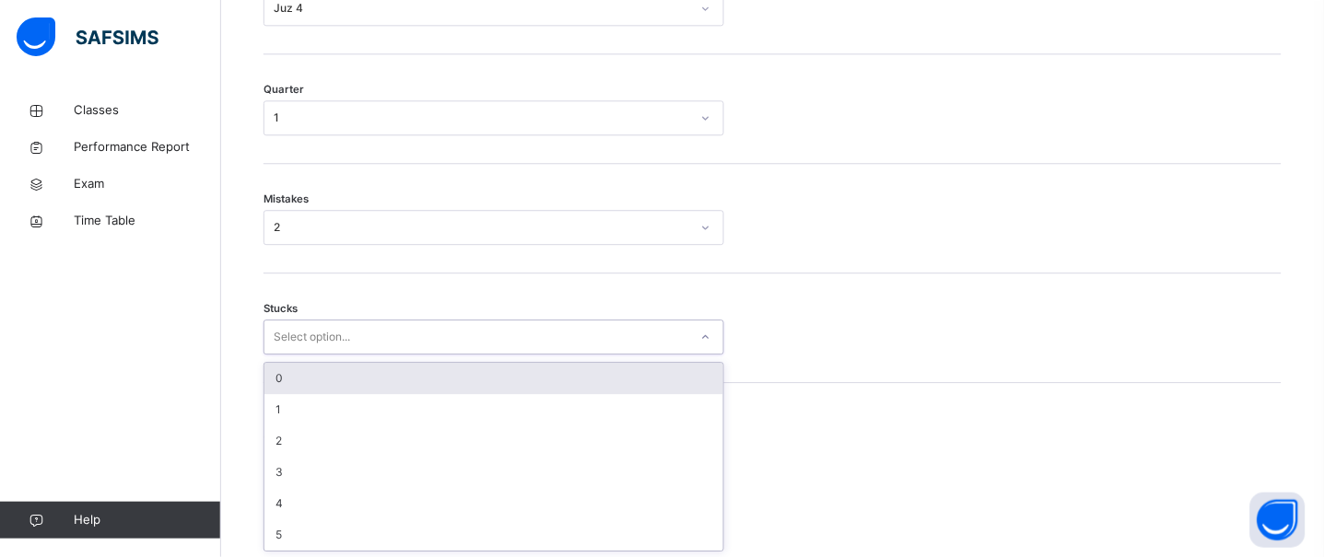
scroll to position [980, 0]
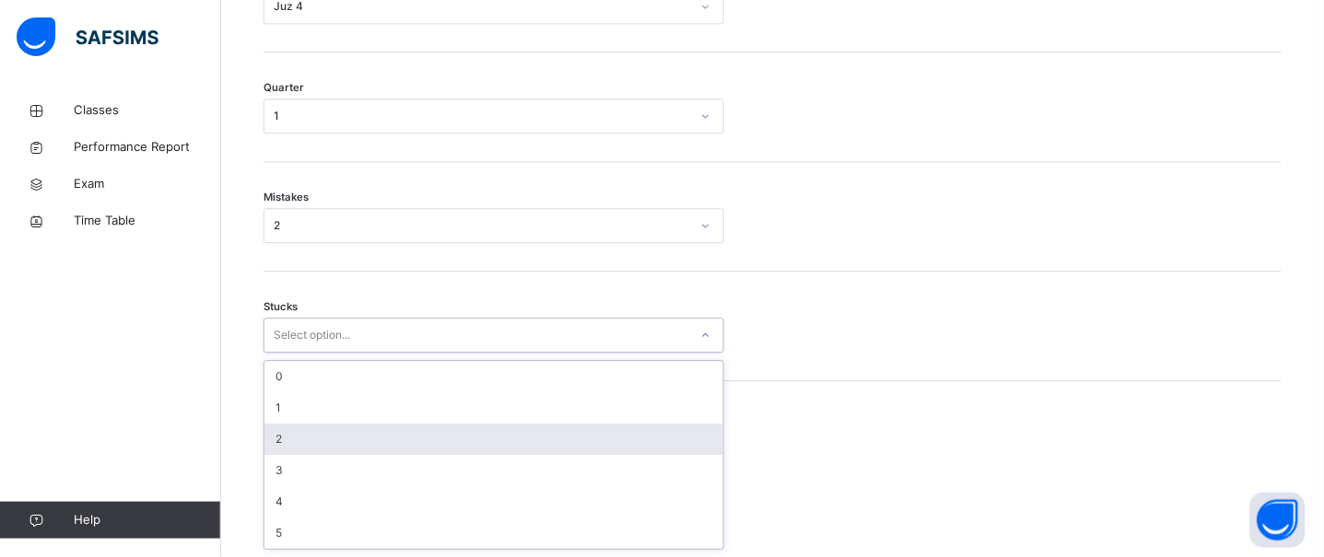
click at [280, 432] on div "2" at bounding box center [493, 439] width 459 height 31
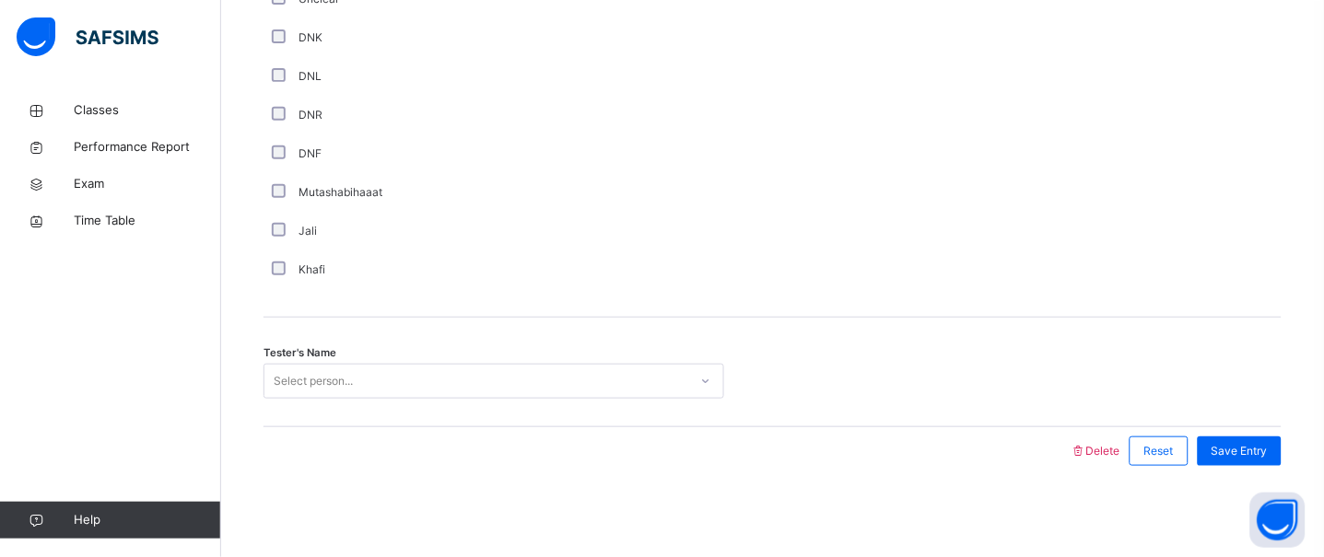
scroll to position [1639, 0]
click at [345, 373] on div "Select person..." at bounding box center [313, 380] width 79 height 35
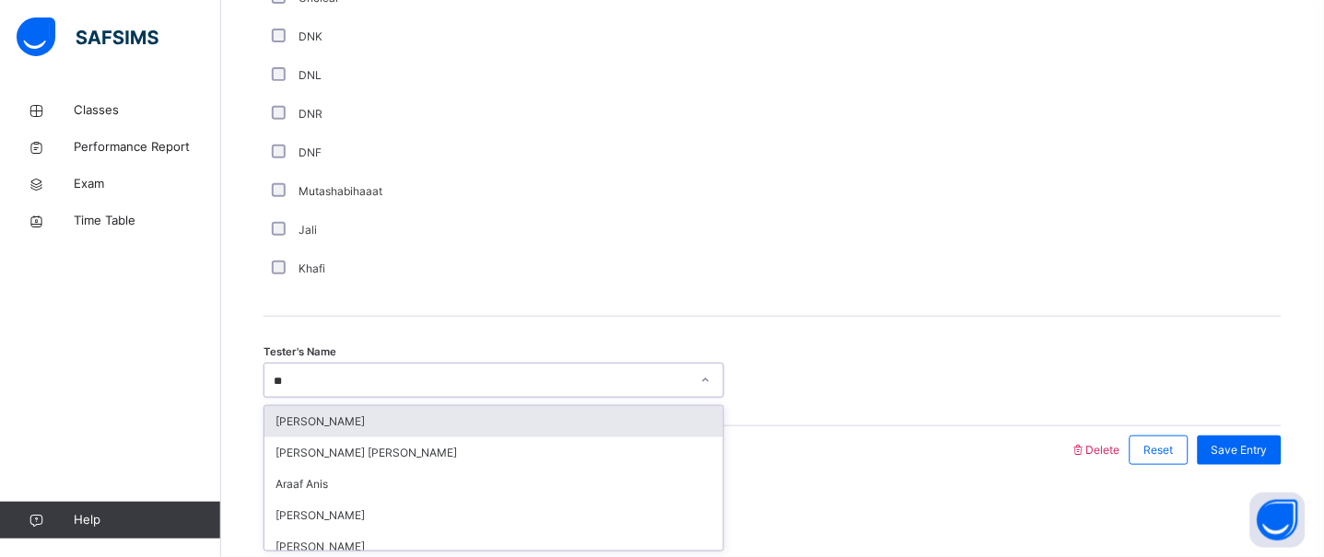
type input "***"
click at [355, 412] on div "Araaf Anis" at bounding box center [493, 421] width 459 height 31
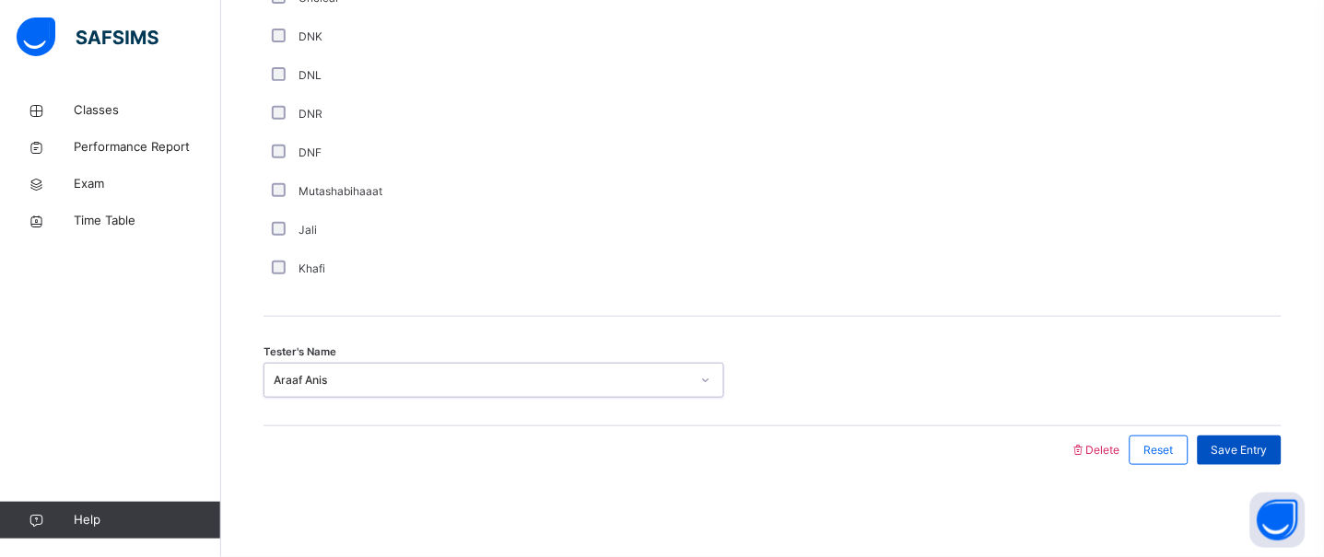
click at [1269, 436] on div "Save Entry" at bounding box center [1239, 450] width 84 height 29
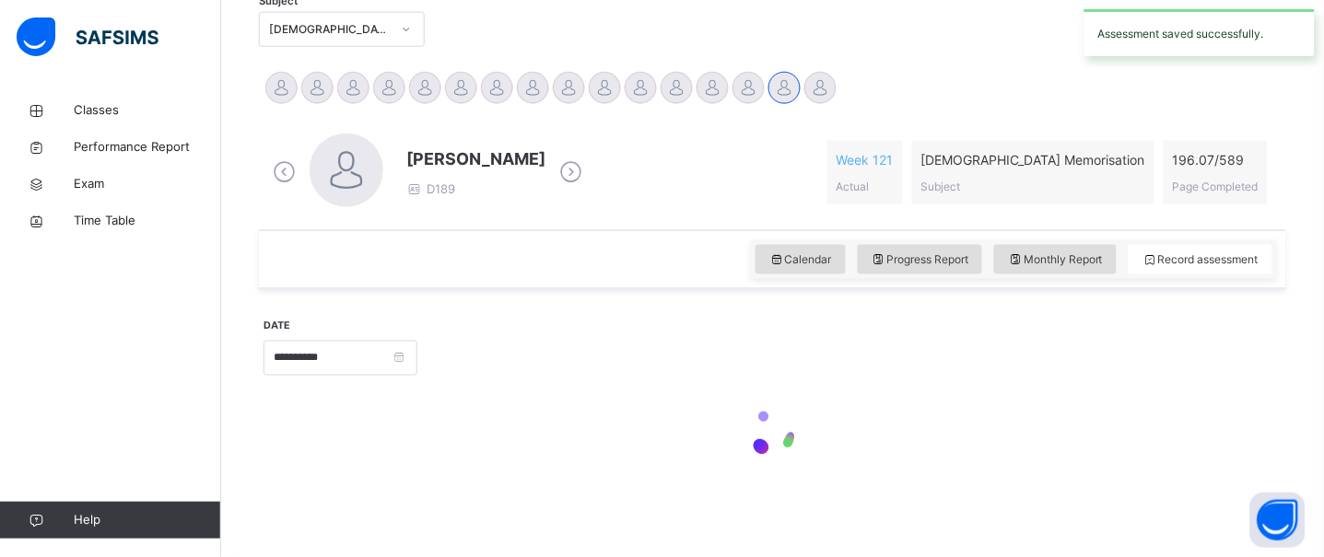
click at [743, 336] on div at bounding box center [849, 356] width 846 height 79
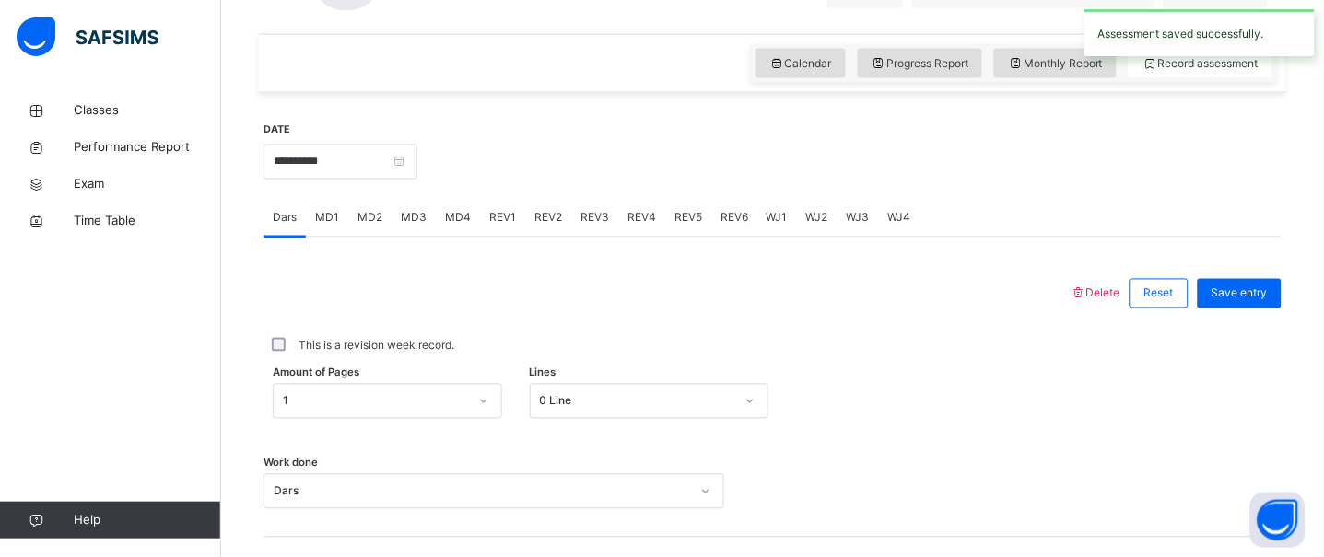
scroll to position [602, 0]
click at [555, 217] on span "REV2" at bounding box center [548, 221] width 28 height 17
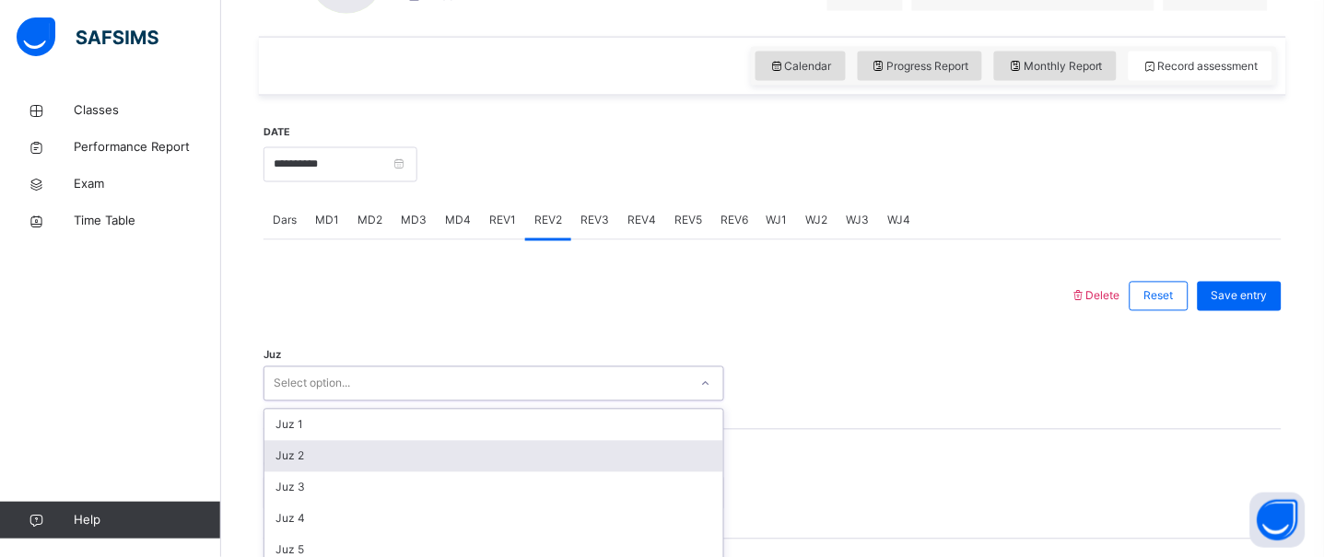
click at [407, 390] on div "option Juz 2 focused, 2 of 30. 30 results available. Use Up and Down to choose …" at bounding box center [493, 384] width 461 height 35
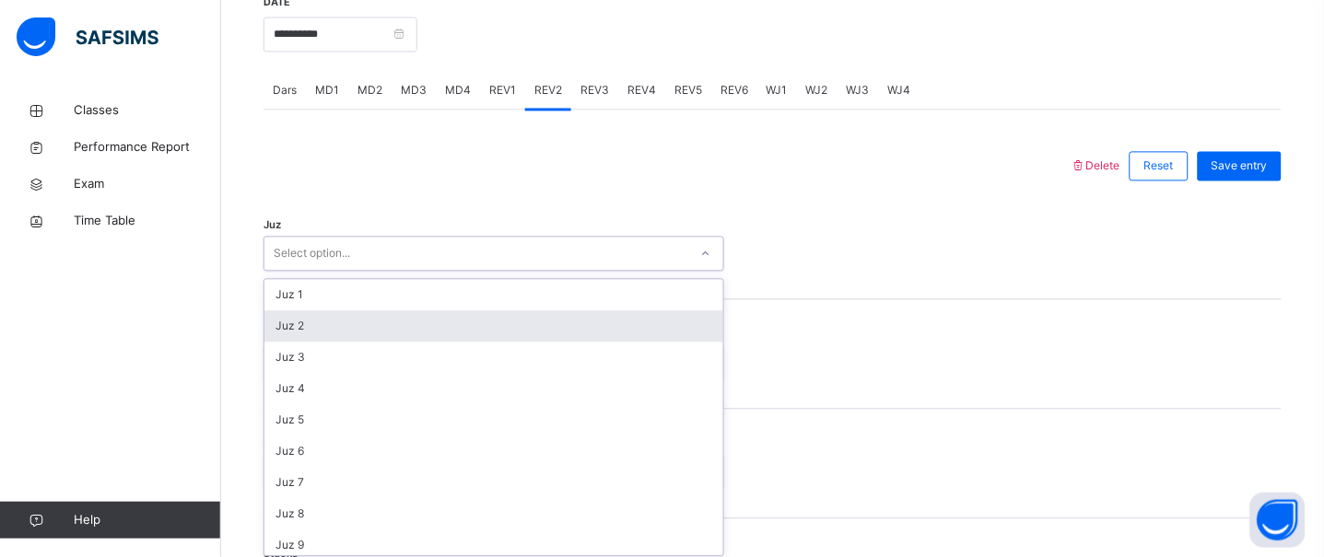
scroll to position [741, 0]
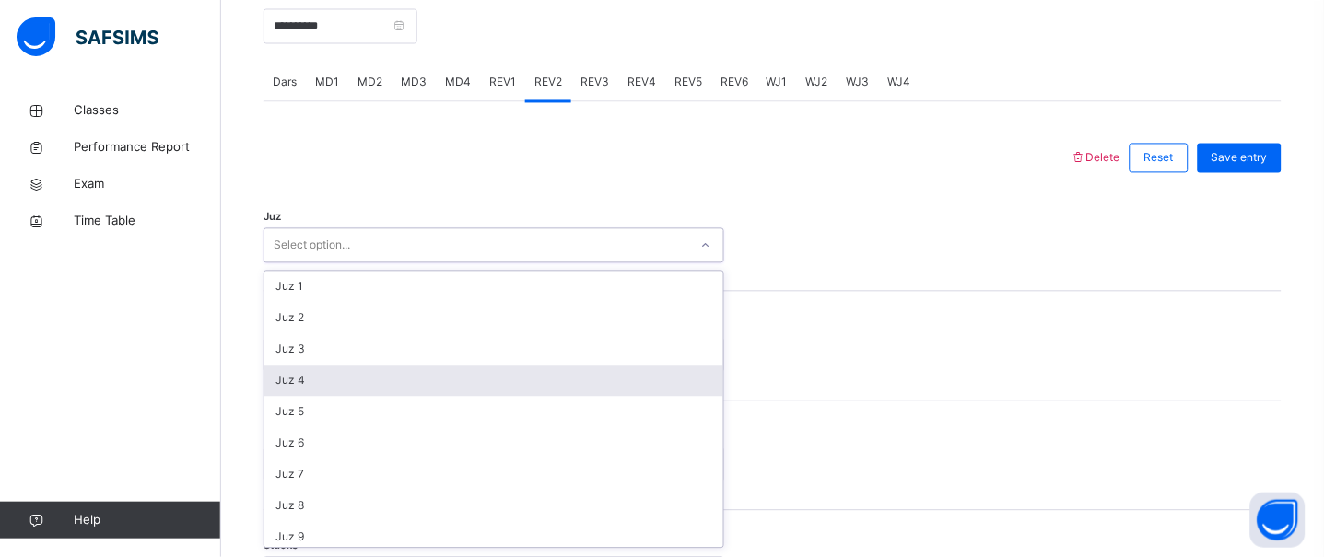
click at [393, 373] on div "Juz 4" at bounding box center [493, 381] width 459 height 31
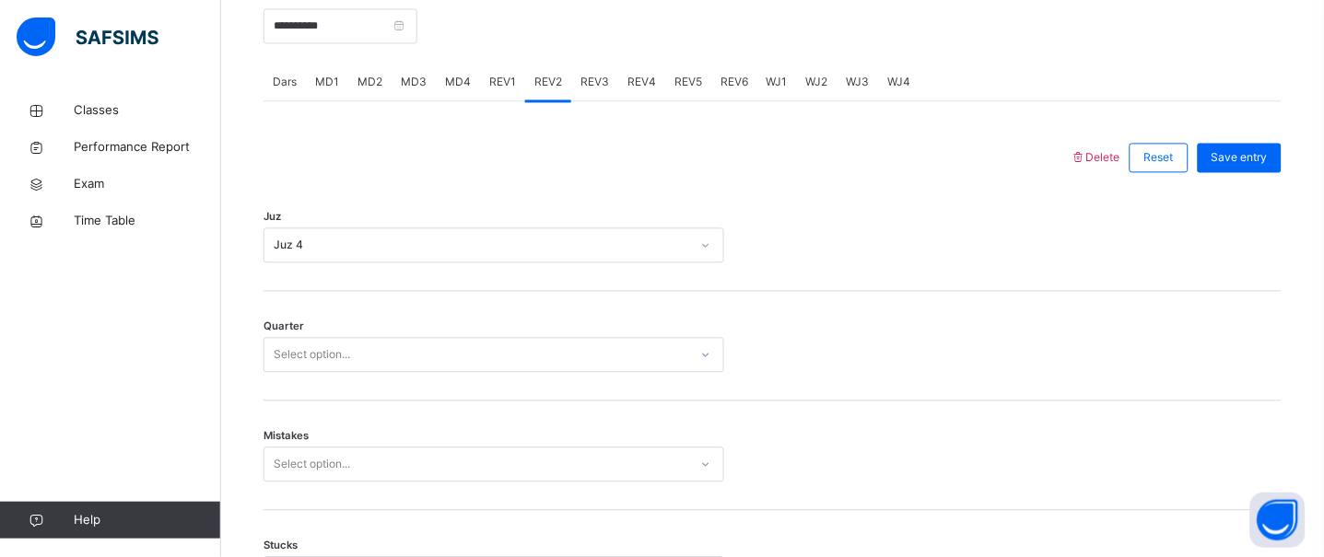
click at [392, 375] on div "Quarter Select option..." at bounding box center [772, 347] width 1018 height 110
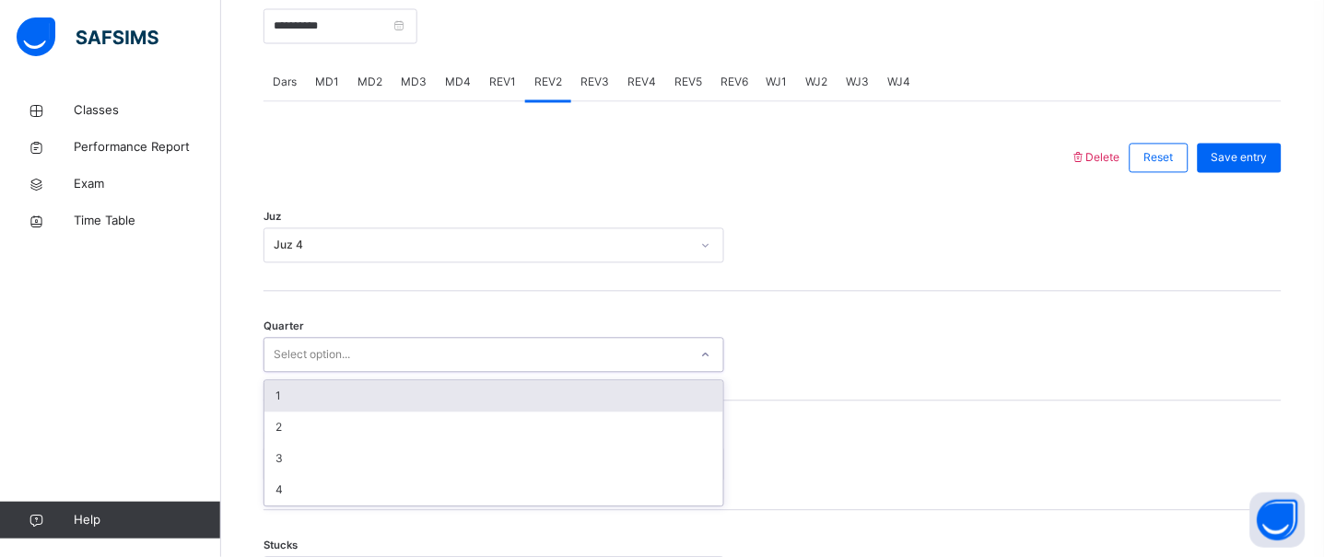
click at [407, 350] on div "Select option..." at bounding box center [476, 356] width 424 height 29
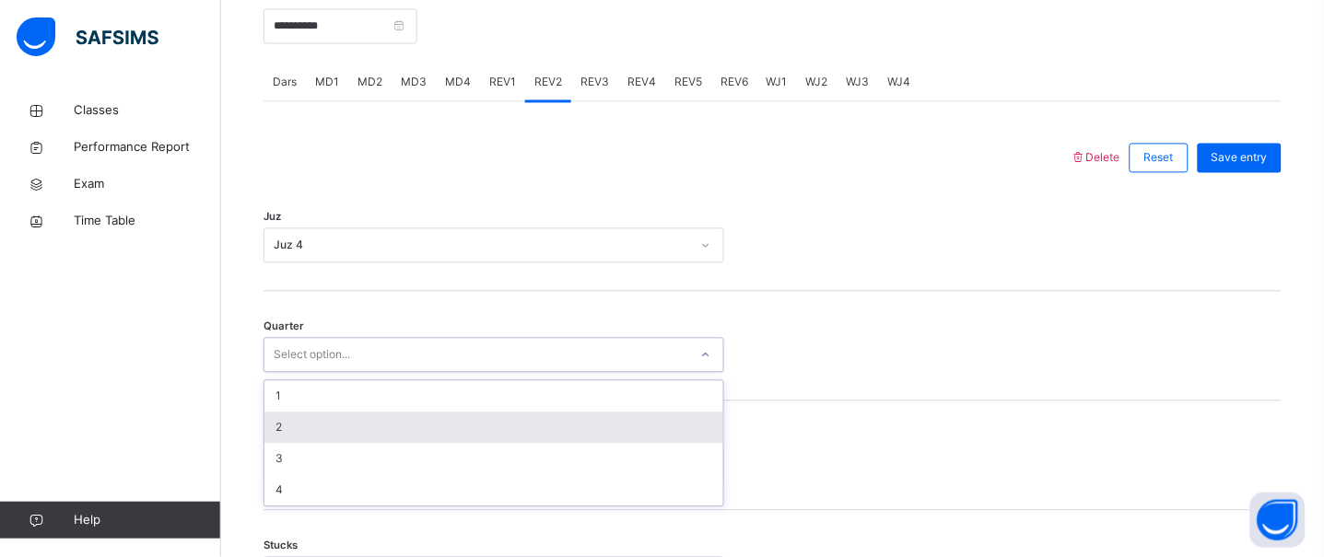
click at [392, 417] on div "2" at bounding box center [493, 428] width 459 height 31
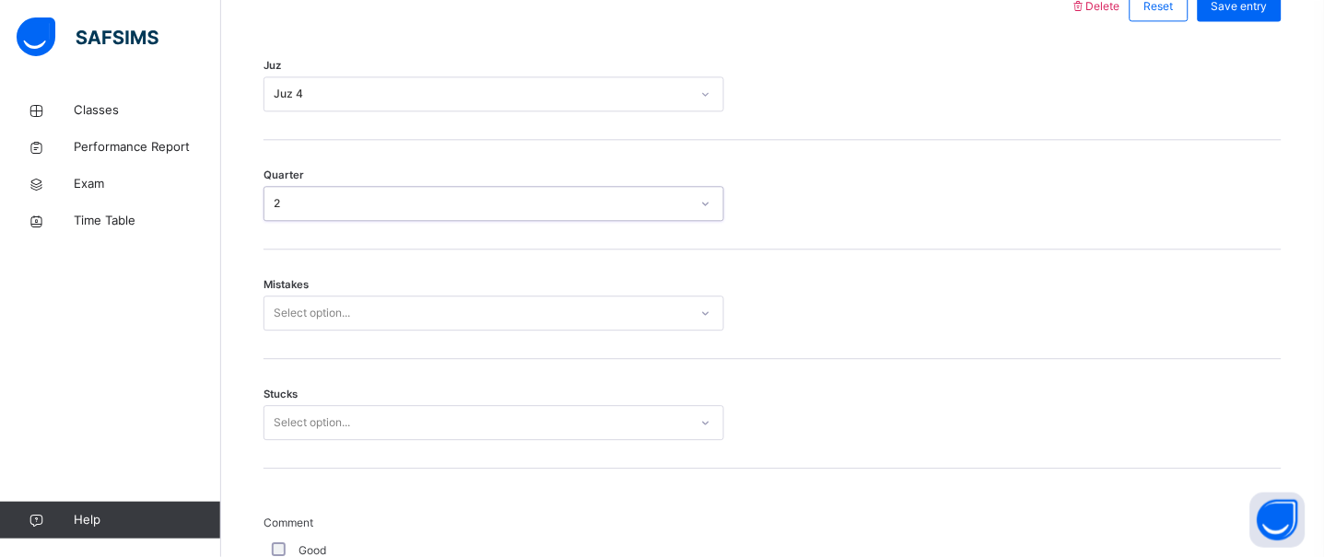
click at [379, 331] on div "Select option..." at bounding box center [493, 313] width 461 height 35
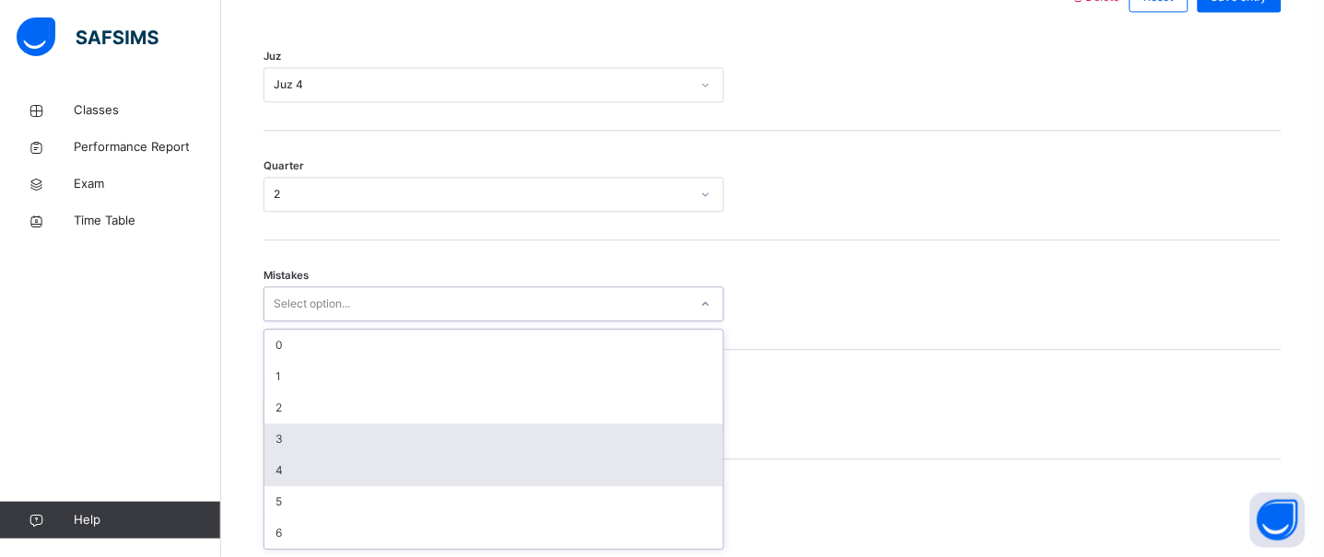
scroll to position [903, 0]
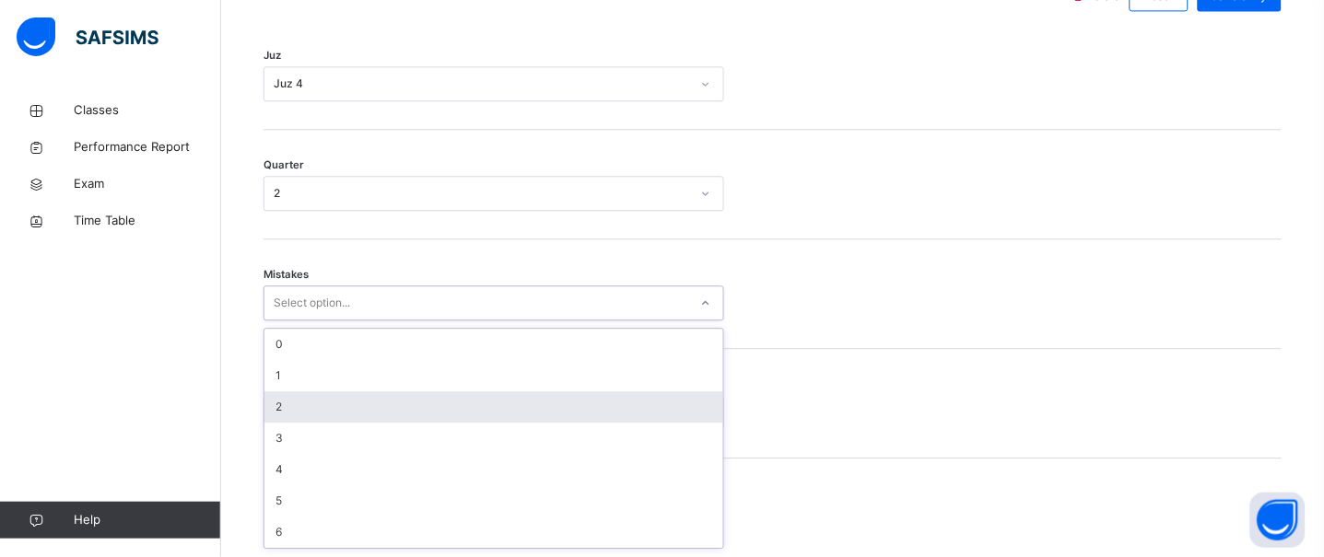
click at [402, 407] on div "2" at bounding box center [493, 406] width 459 height 31
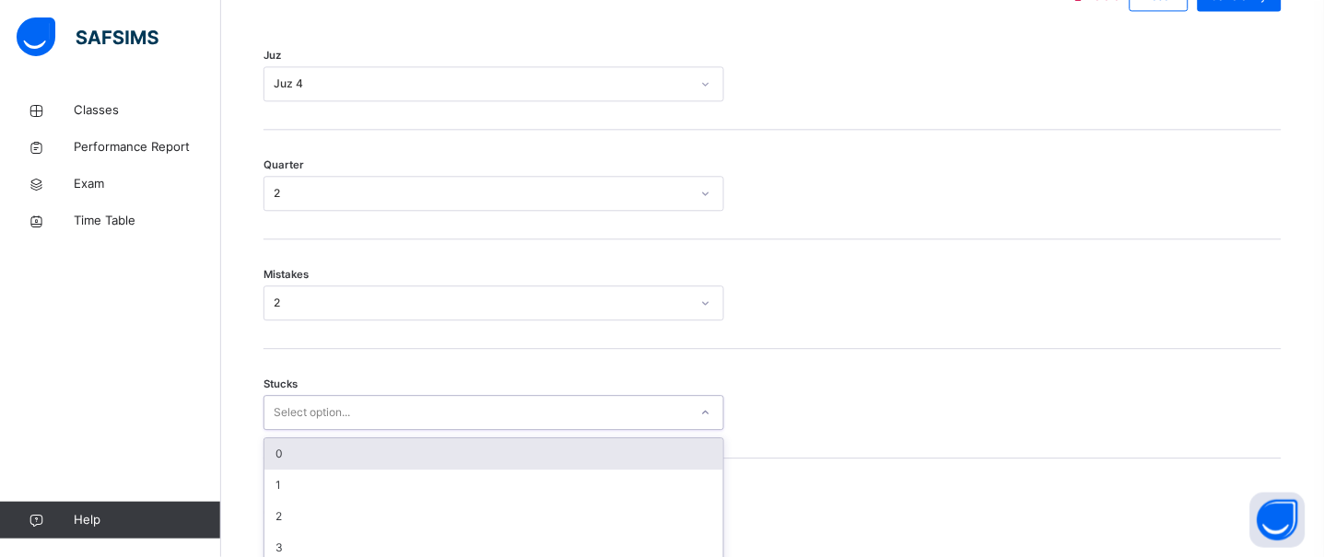
scroll to position [980, 0]
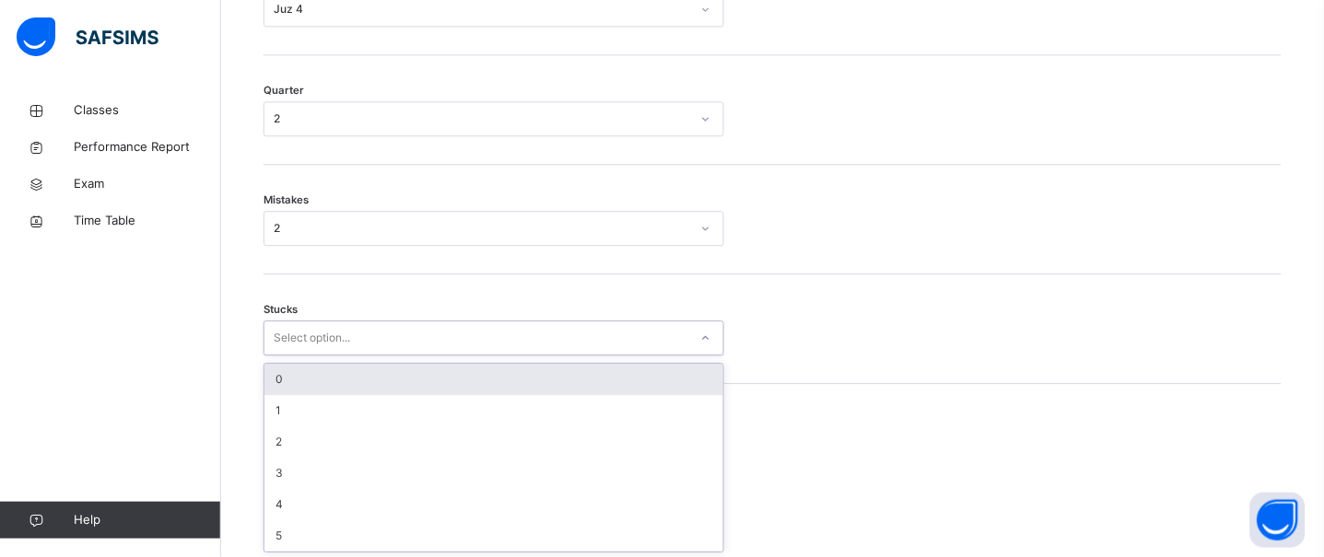
click at [402, 356] on div "option 0 focused, 1 of 6. 6 results available. Use Up and Down to choose option…" at bounding box center [493, 338] width 461 height 35
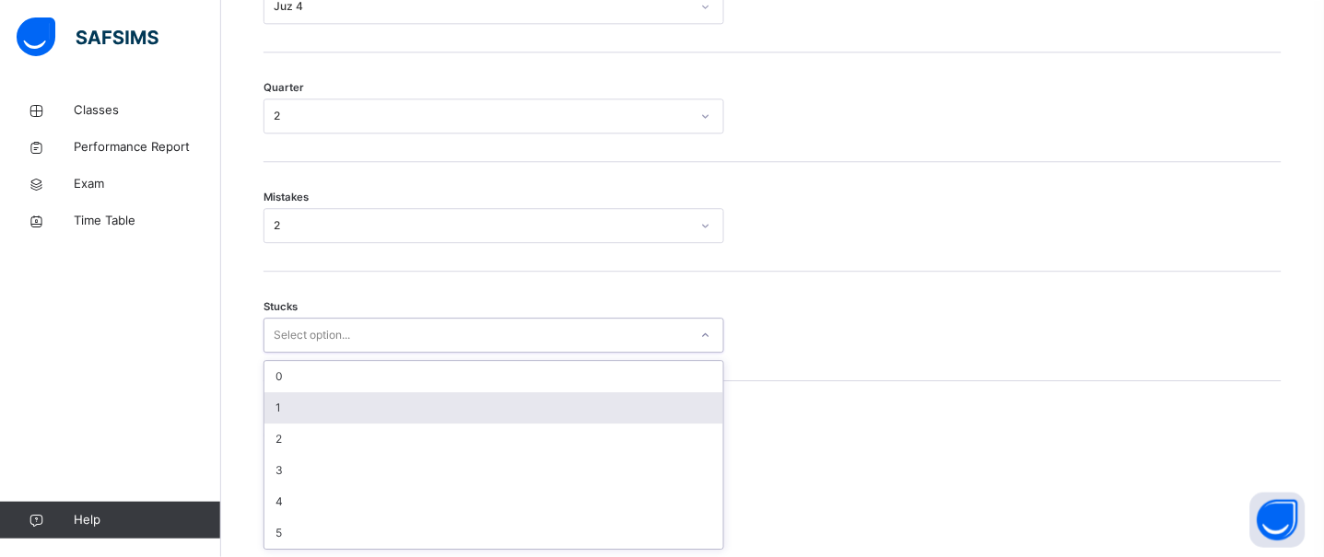
click at [402, 407] on div "1" at bounding box center [493, 407] width 459 height 31
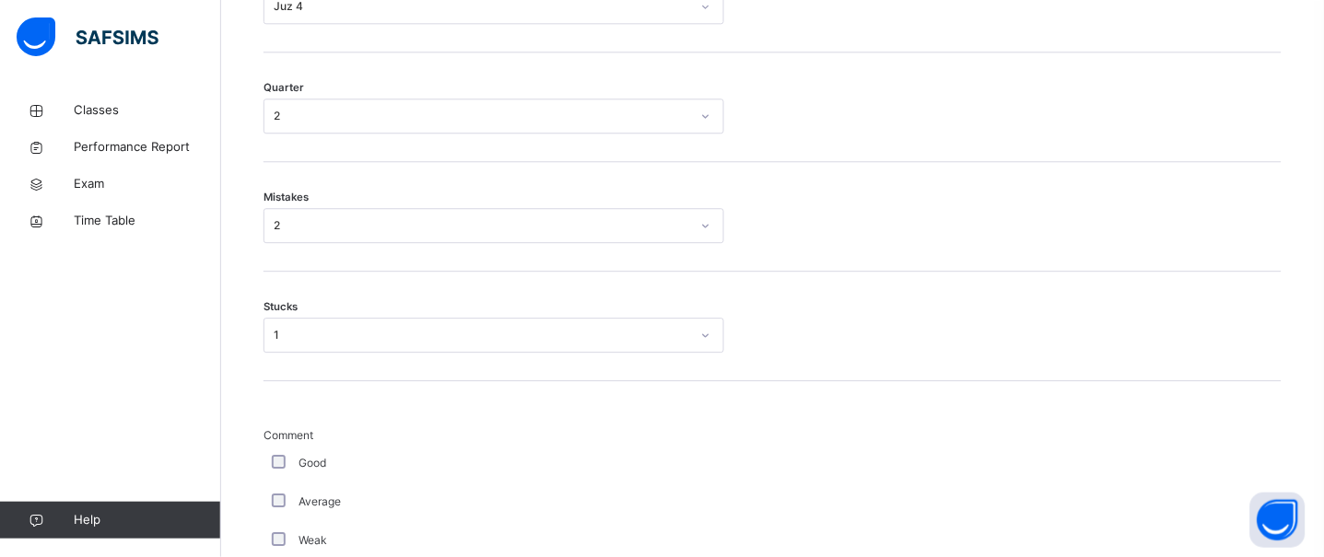
click at [408, 355] on div "Stucks 1" at bounding box center [772, 327] width 1018 height 110
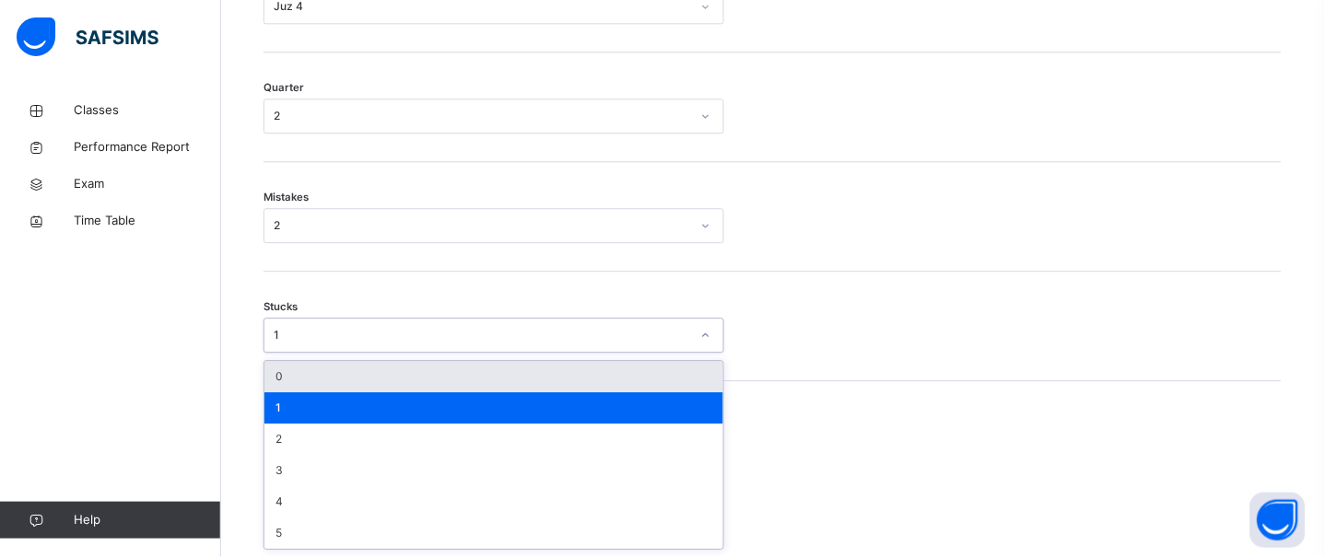
click at [424, 337] on div "1" at bounding box center [482, 335] width 416 height 17
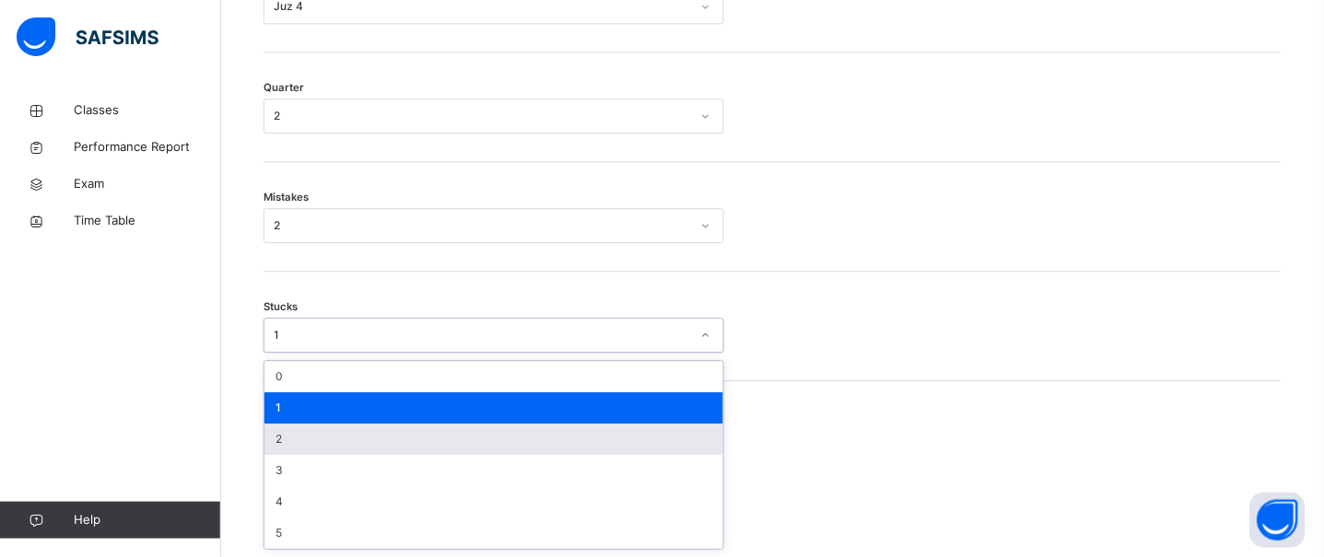
click at [409, 437] on div "2" at bounding box center [493, 439] width 459 height 31
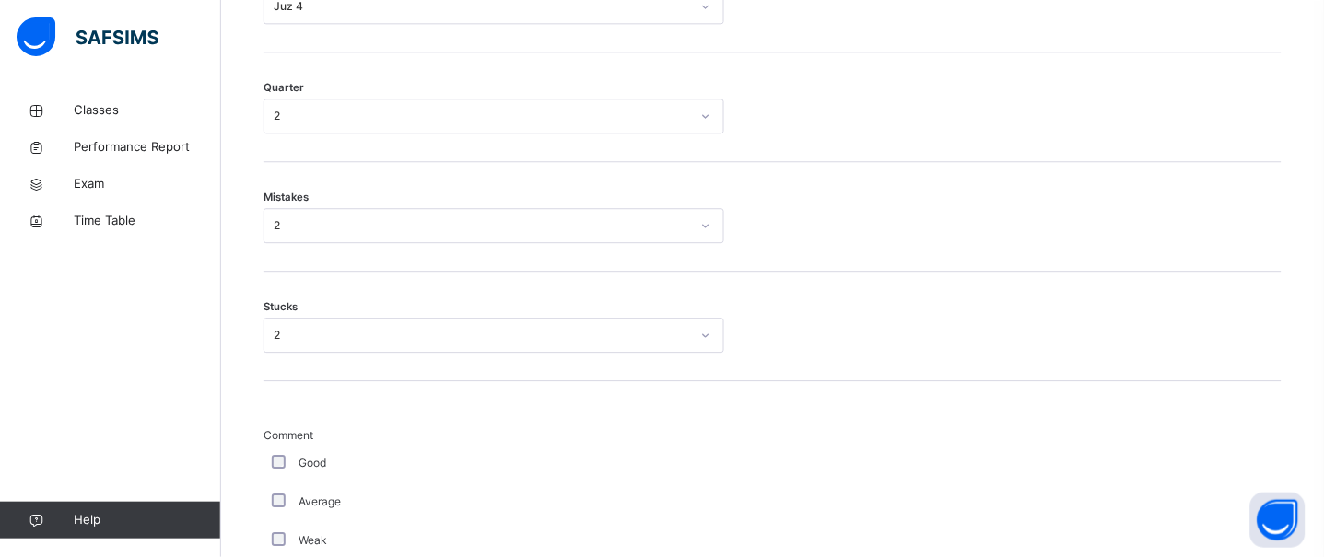
scroll to position [1639, 0]
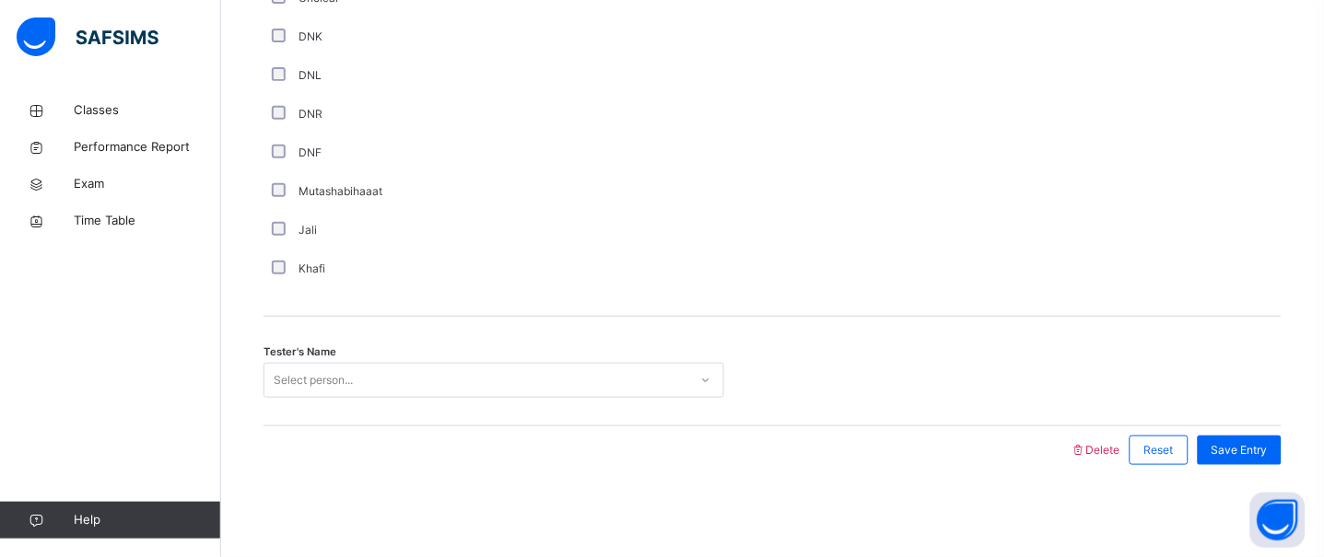
click at [594, 369] on div "Select person..." at bounding box center [476, 381] width 424 height 29
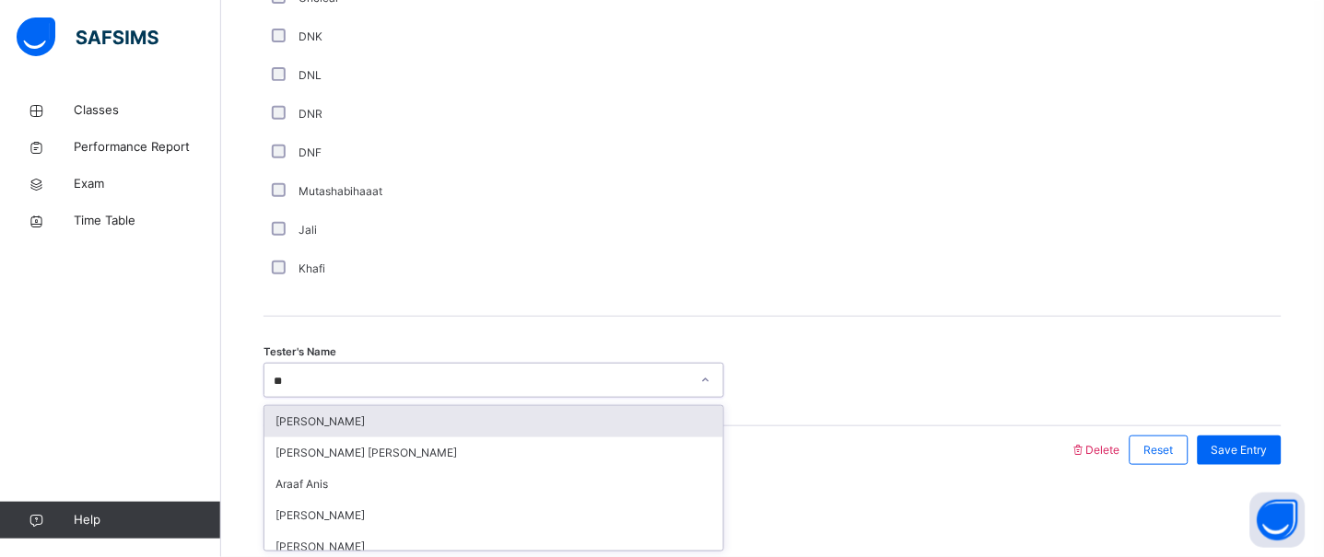
type input "***"
click at [595, 419] on div "Araaf Anis" at bounding box center [493, 421] width 459 height 31
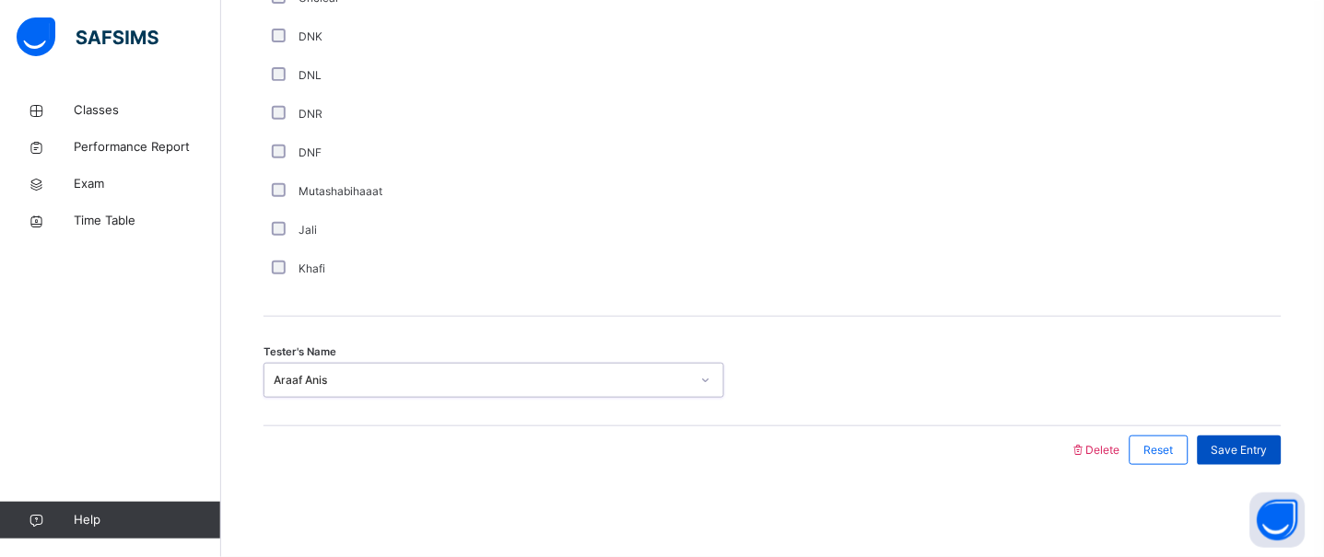
click at [1255, 459] on div "Save Entry" at bounding box center [1239, 450] width 84 height 29
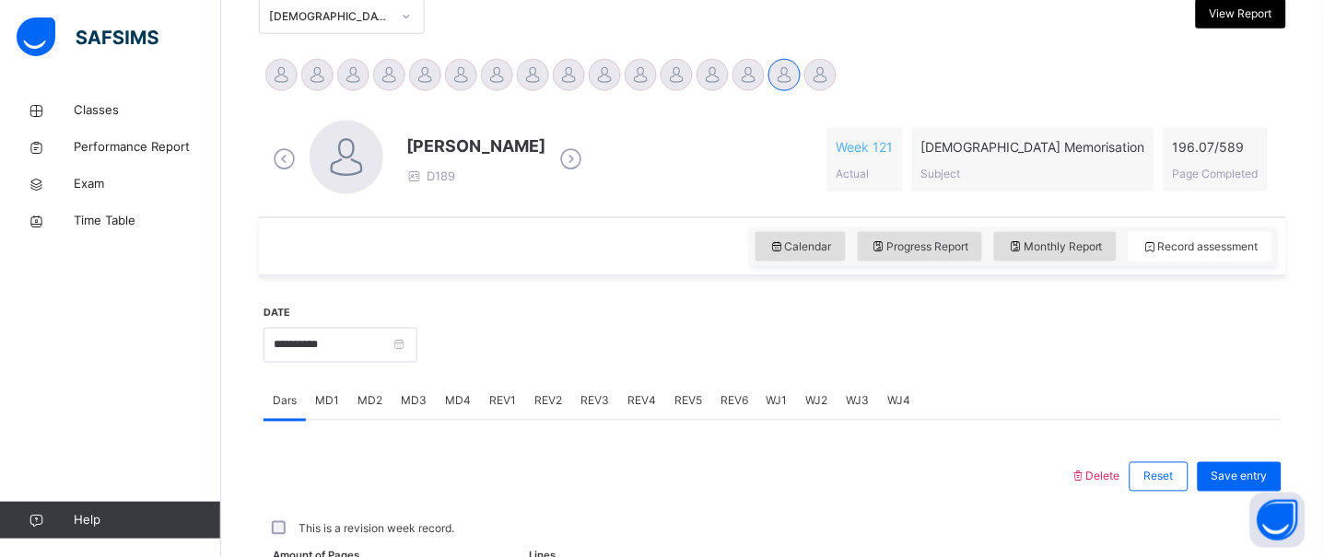
scroll to position [484, 0]
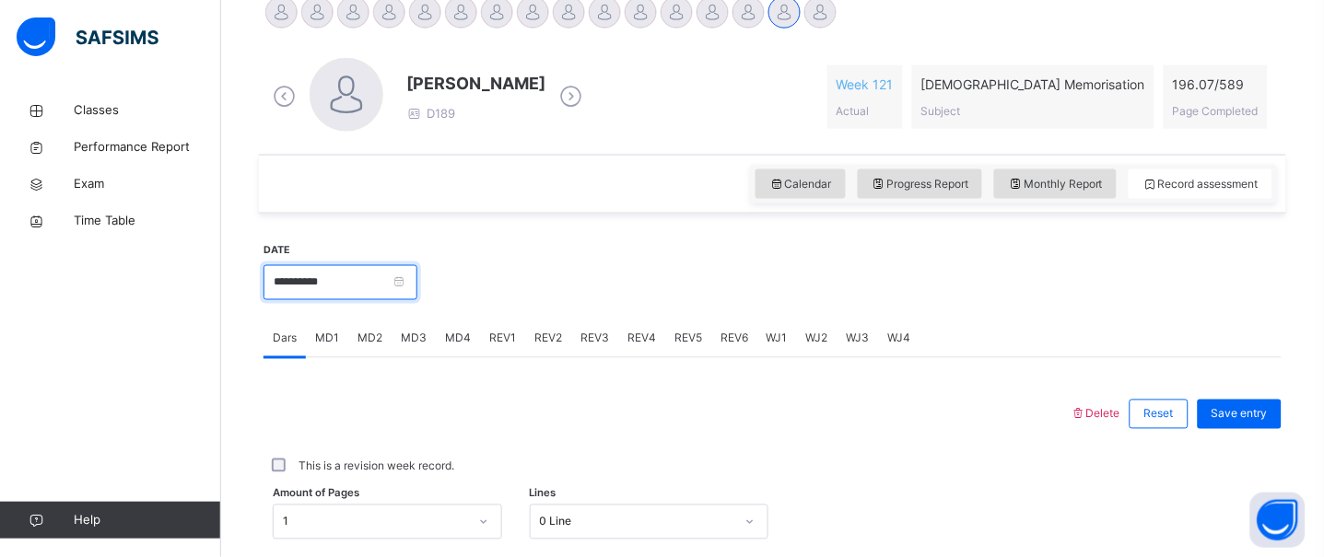
click at [330, 278] on input "**********" at bounding box center [340, 282] width 154 height 35
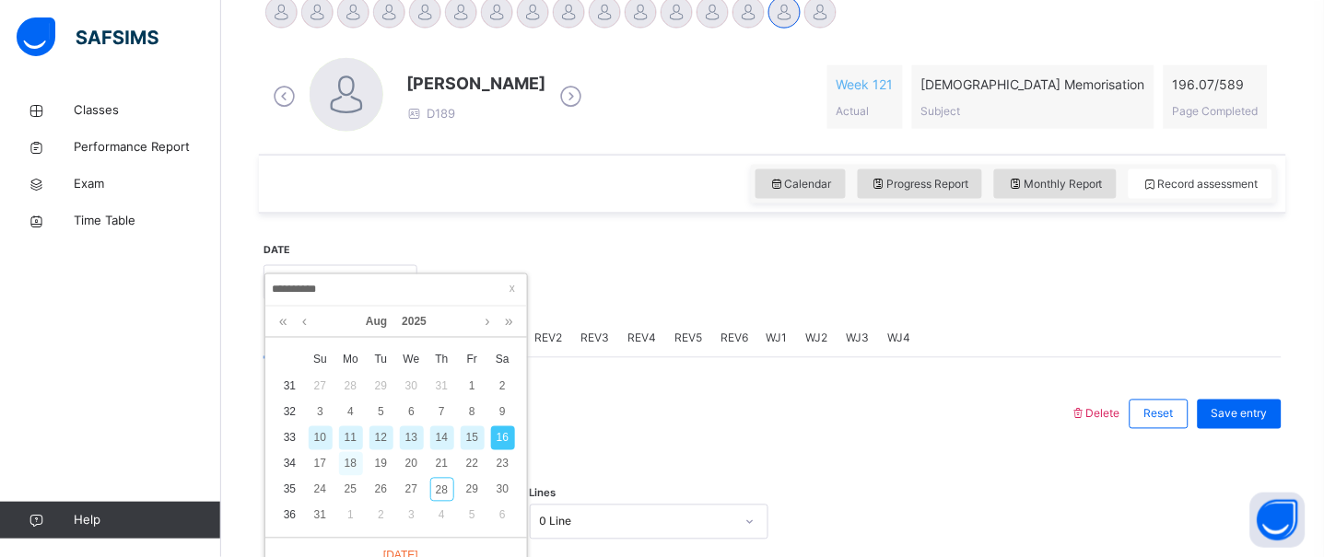
click at [344, 464] on div "18" at bounding box center [351, 464] width 24 height 24
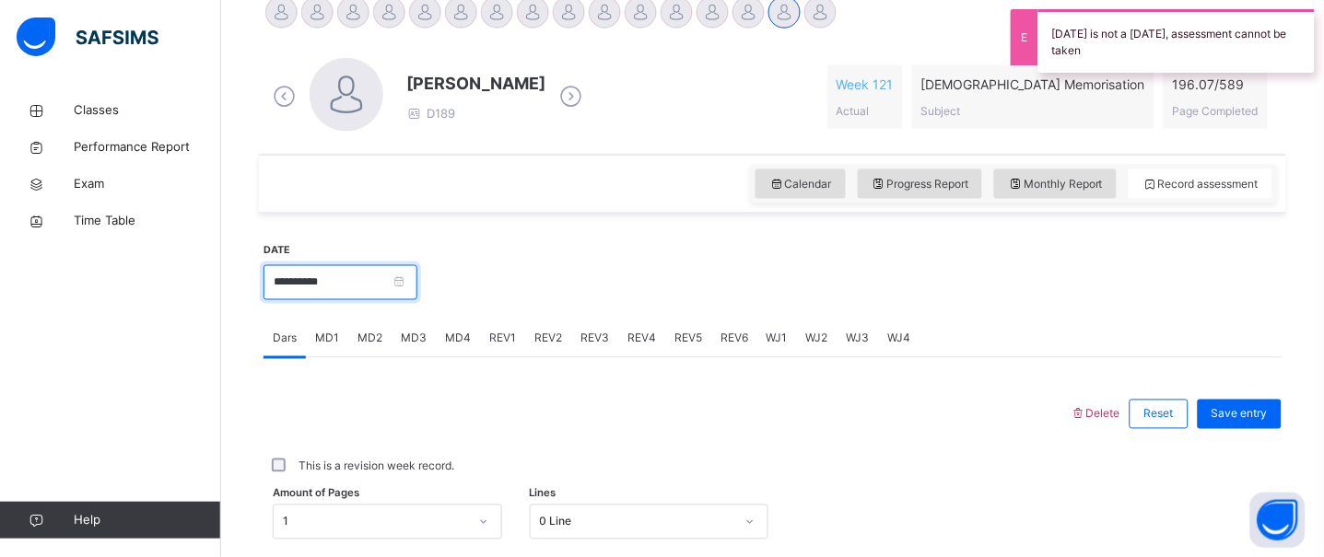
click at [354, 271] on input "**********" at bounding box center [340, 282] width 154 height 35
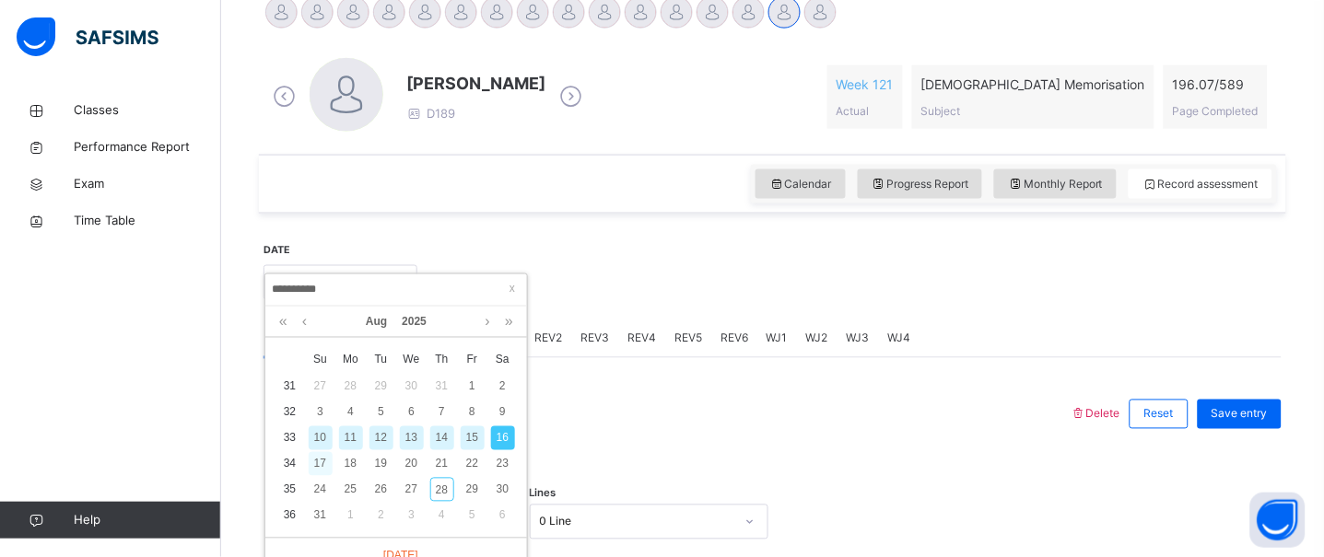
click at [319, 463] on div "17" at bounding box center [321, 464] width 24 height 24
type input "**********"
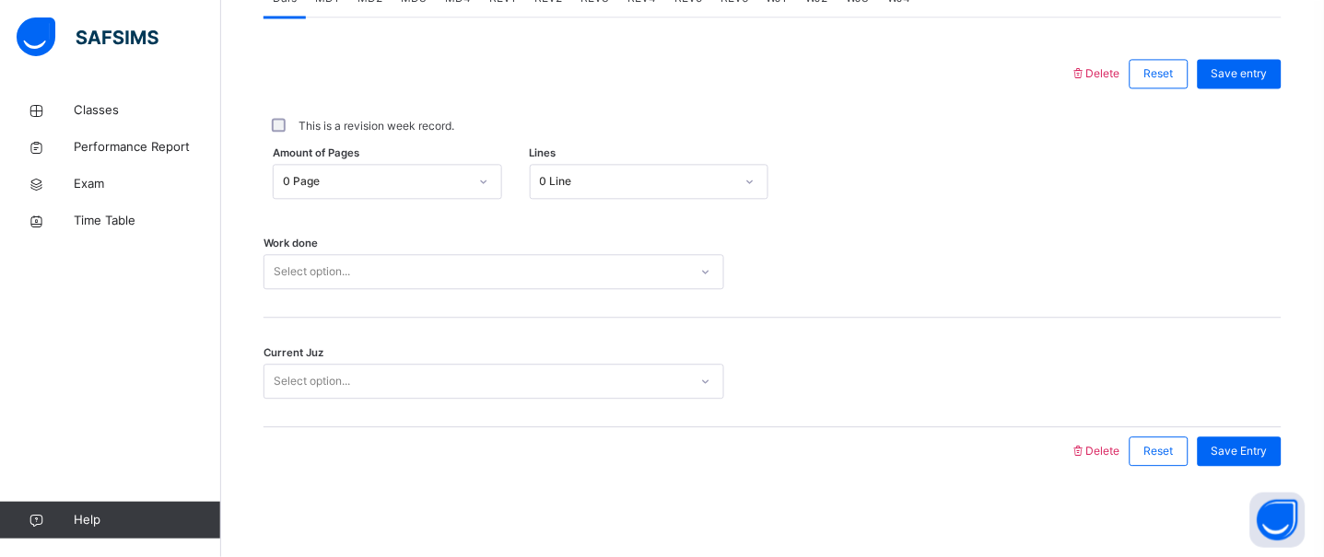
scroll to position [826, 0]
click at [600, 192] on div "0 Line" at bounding box center [632, 181] width 202 height 29
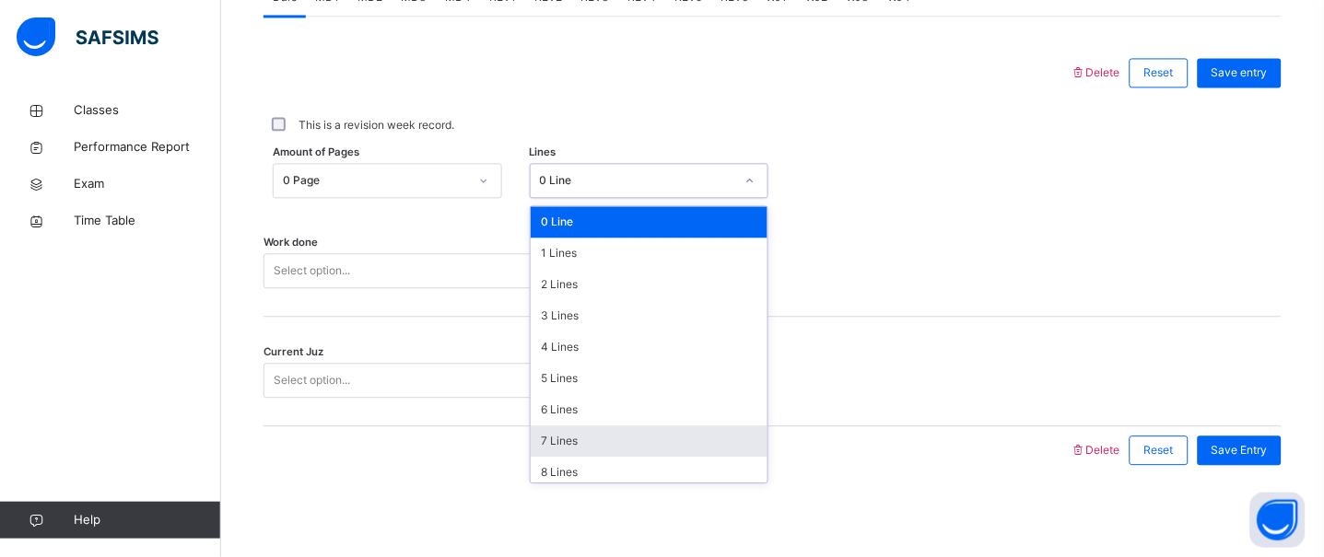
click at [553, 448] on div "7 Lines" at bounding box center [649, 441] width 237 height 31
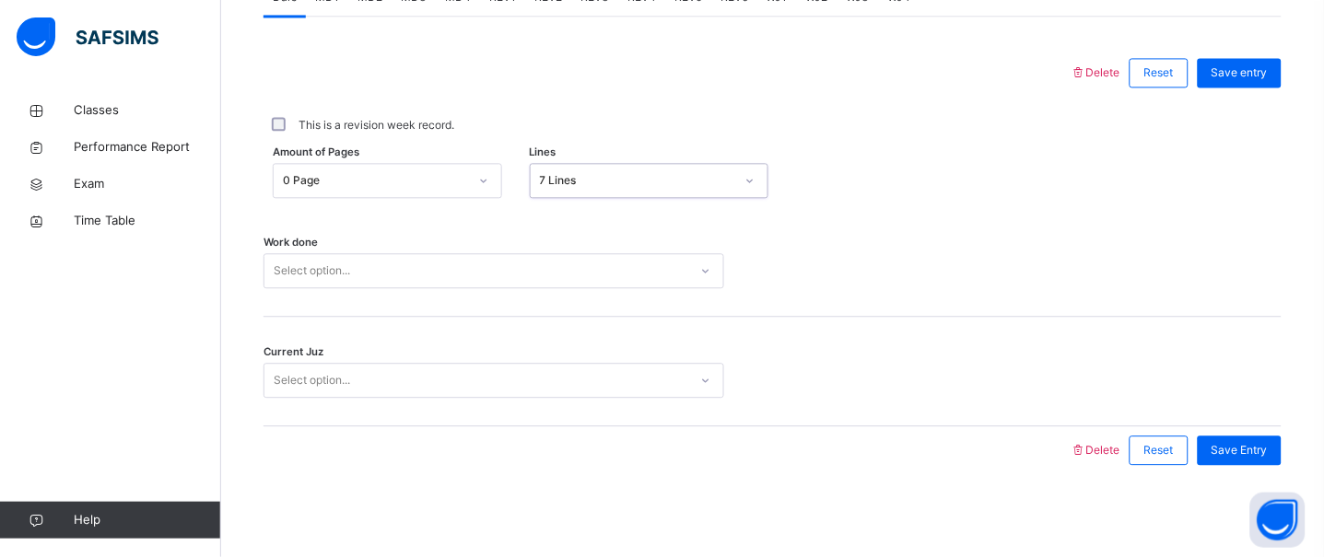
click at [341, 272] on div "Select option..." at bounding box center [312, 270] width 76 height 35
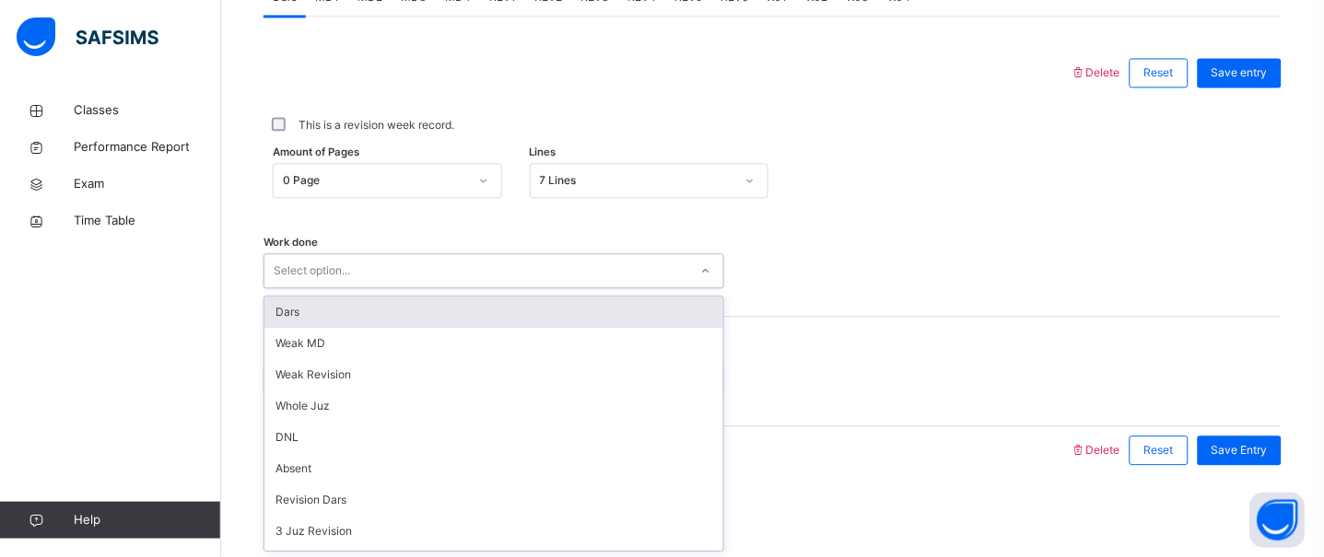
click at [332, 323] on div "Dars" at bounding box center [493, 312] width 459 height 31
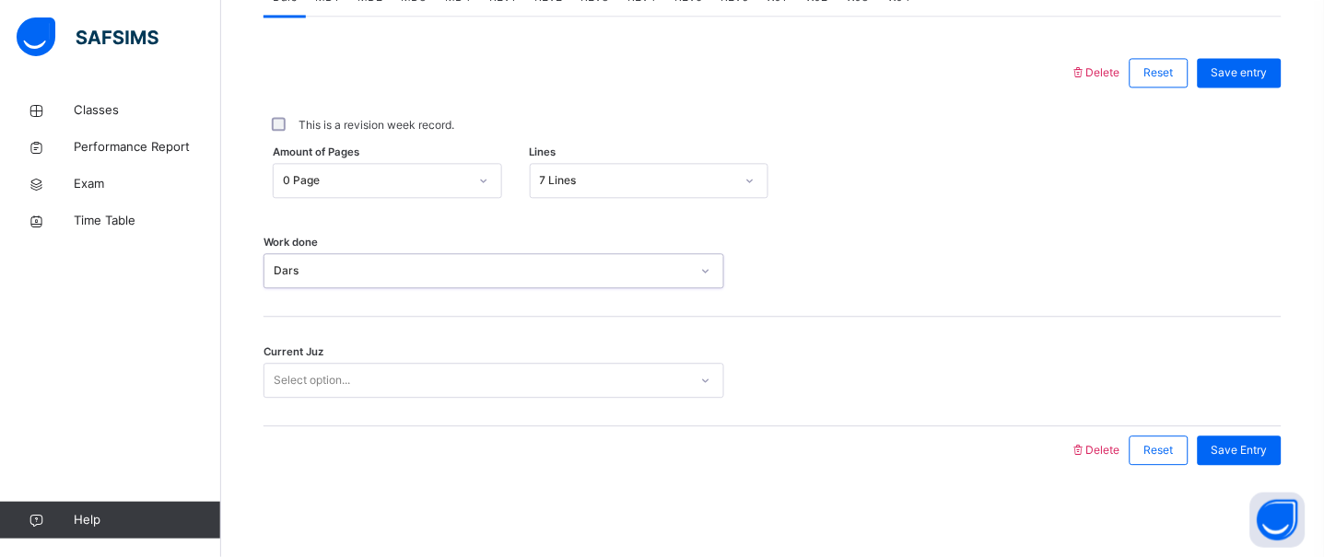
click at [332, 374] on div "Select option..." at bounding box center [312, 380] width 76 height 35
click at [281, 534] on div "Juz 11" at bounding box center [493, 528] width 459 height 31
click at [347, 391] on div "Juz 11" at bounding box center [476, 381] width 424 height 29
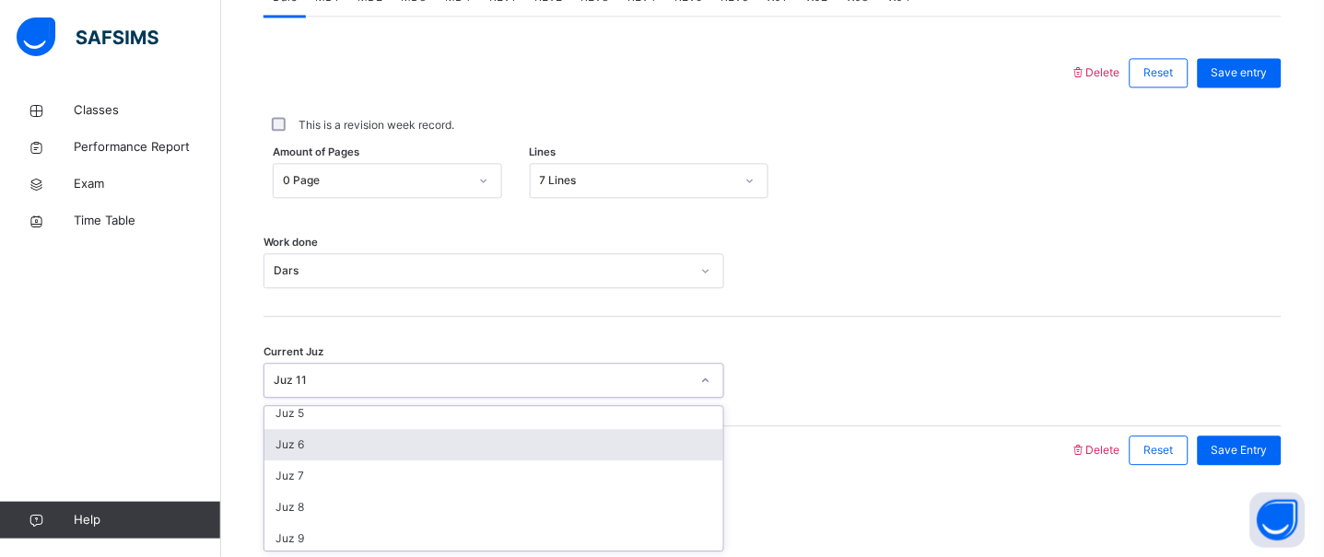
scroll to position [133, 0]
click at [350, 448] on div "Juz 6" at bounding box center [493, 445] width 459 height 31
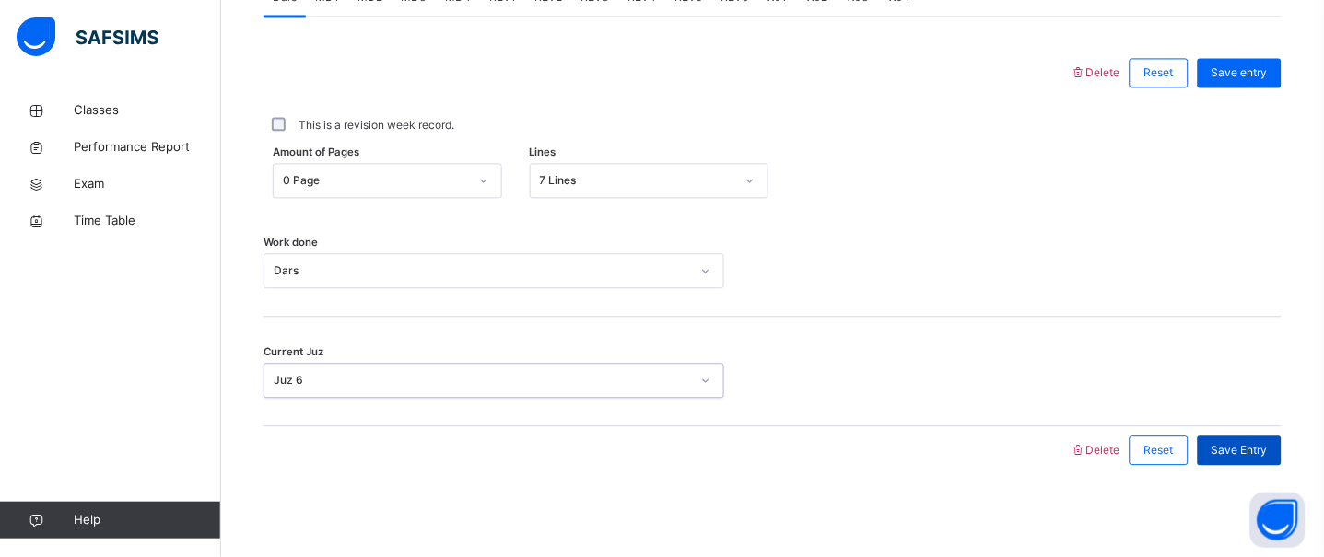
drag, startPoint x: 1275, startPoint y: 457, endPoint x: 1435, endPoint y: 514, distance: 170.1
click at [1267, 459] on span "Save Entry" at bounding box center [1239, 450] width 56 height 17
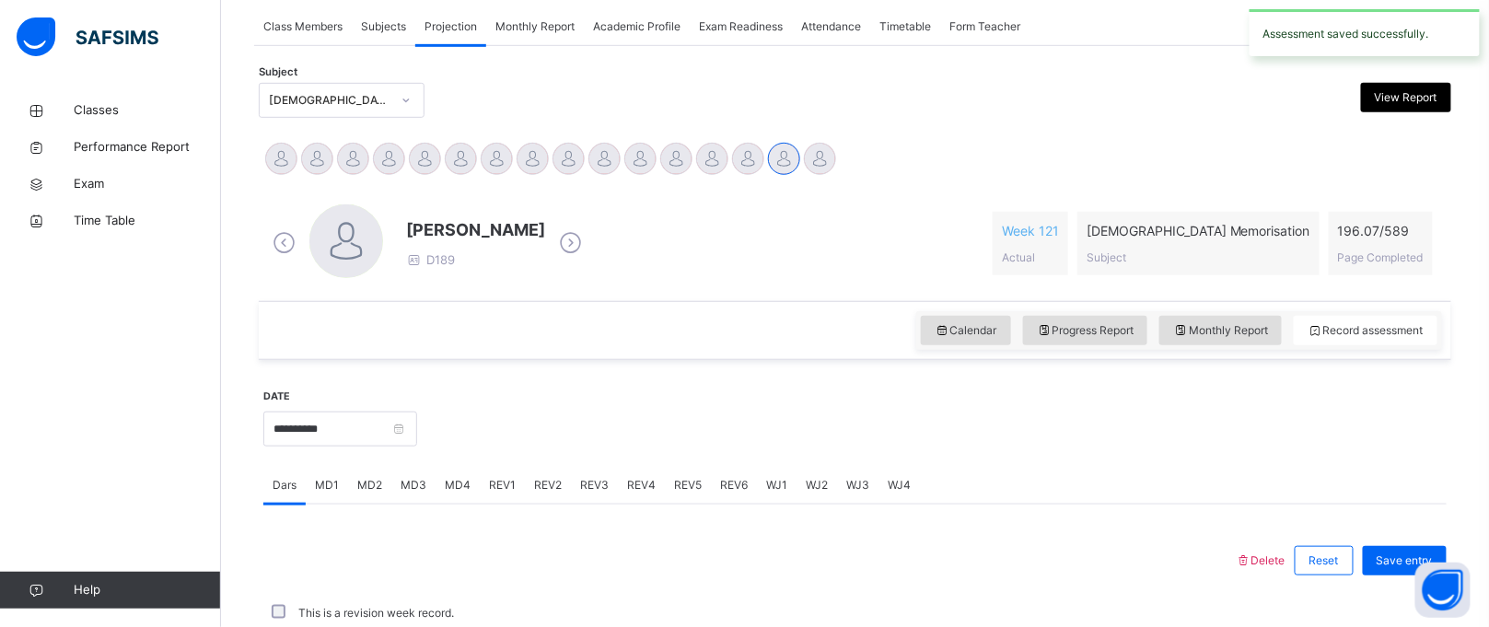
scroll to position [755, 0]
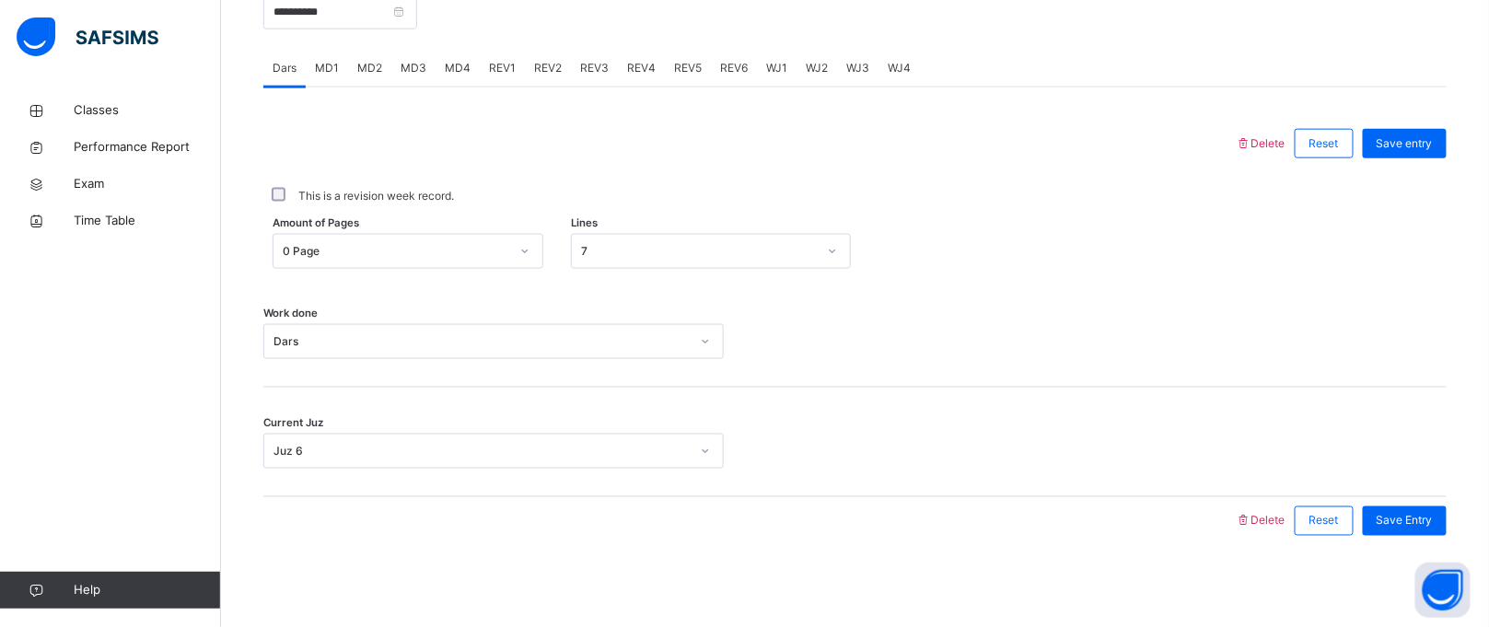
click at [383, 70] on div "MD2" at bounding box center [369, 68] width 43 height 37
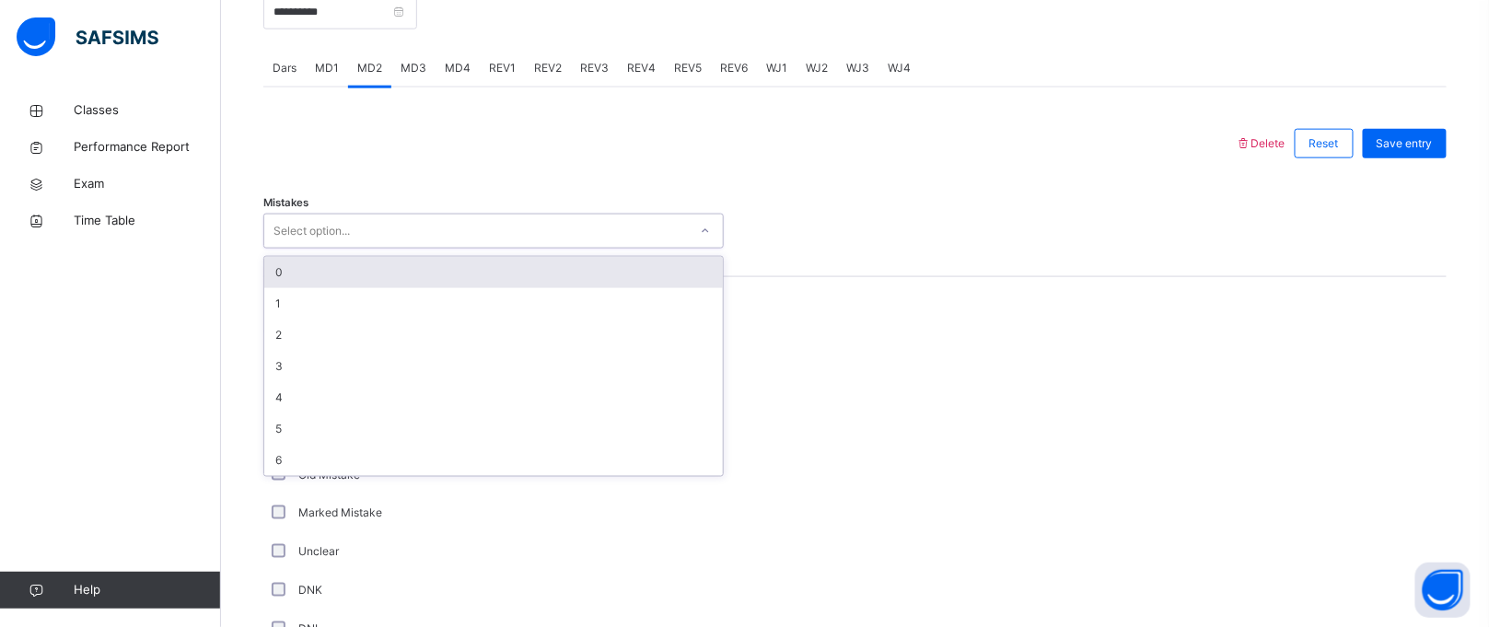
click at [336, 223] on div "Select option..." at bounding box center [312, 231] width 76 height 35
click at [330, 269] on div "0" at bounding box center [493, 272] width 459 height 31
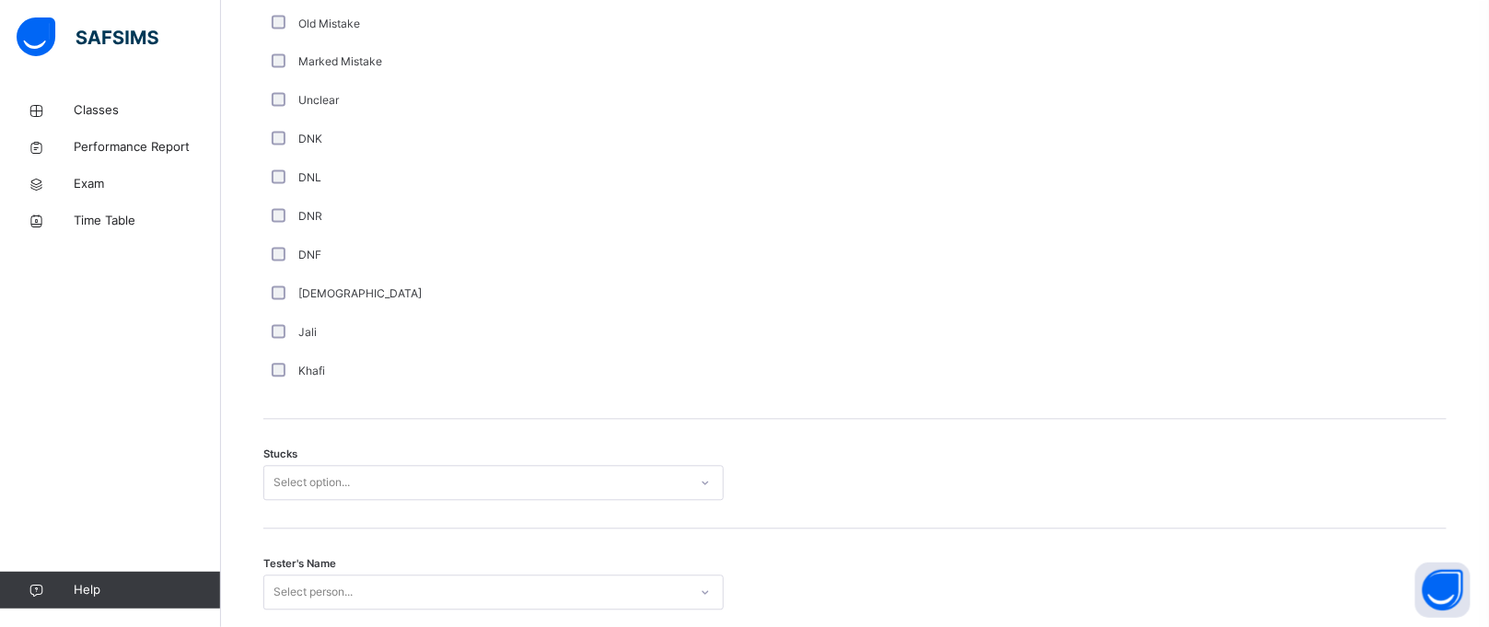
scroll to position [1458, 0]
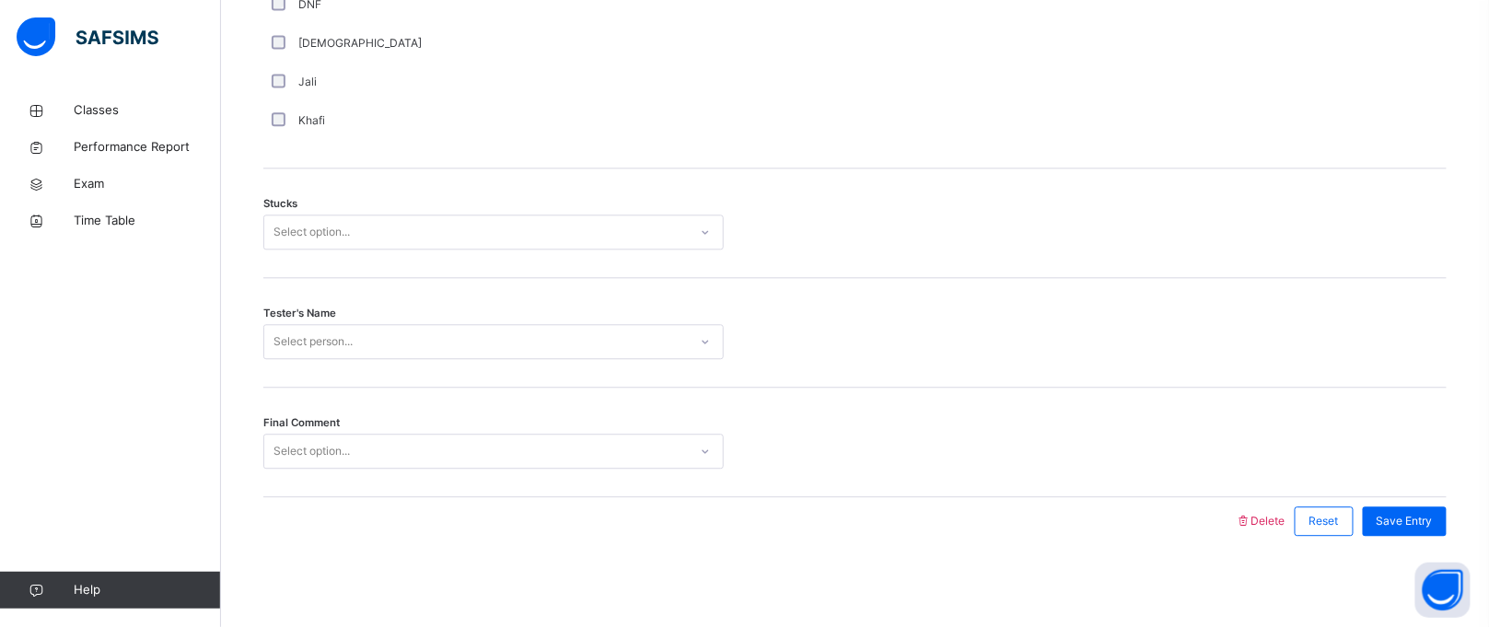
click at [350, 235] on div "Select option..." at bounding box center [312, 232] width 76 height 35
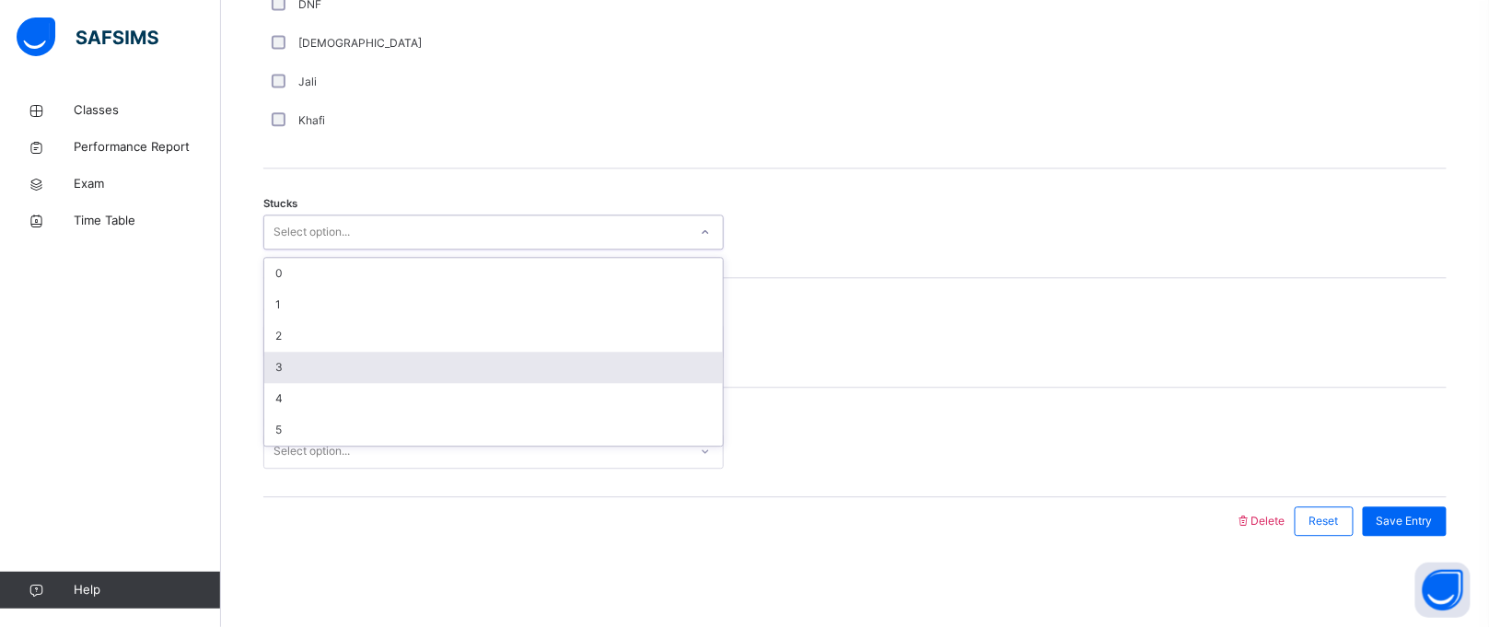
click at [344, 378] on div "3" at bounding box center [493, 367] width 459 height 31
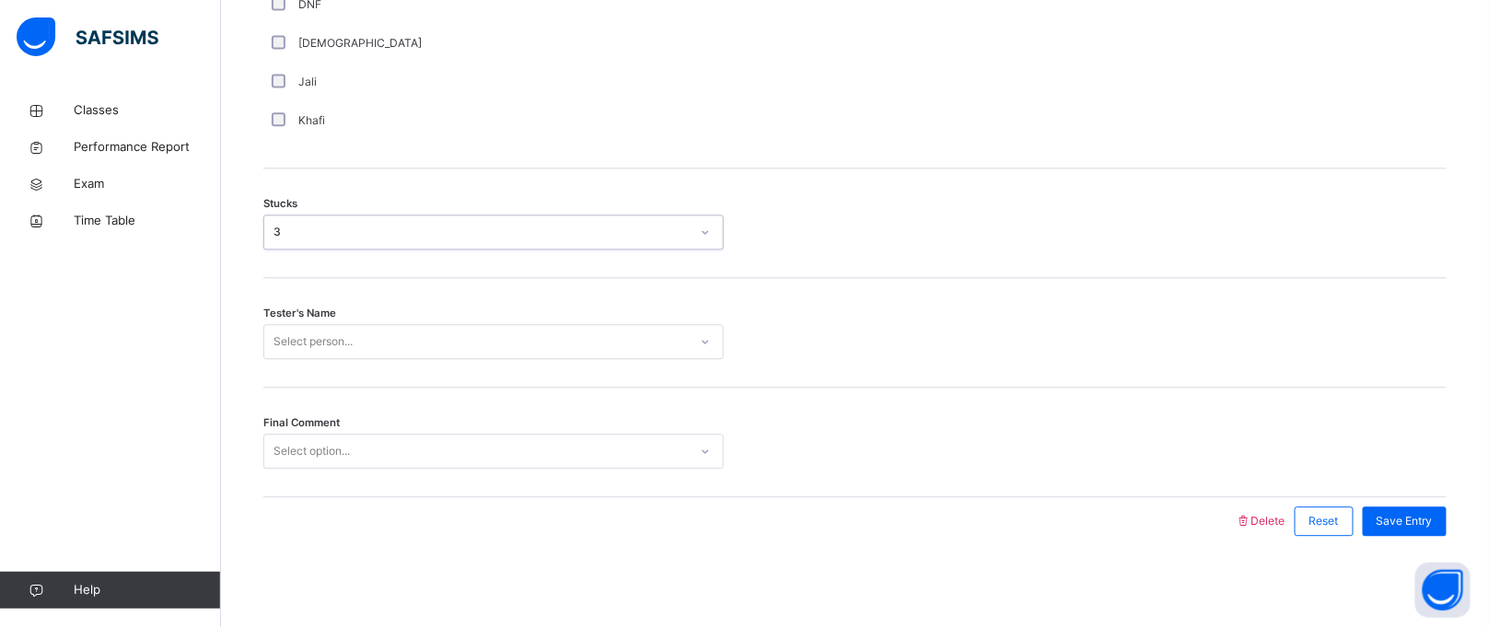
click at [356, 340] on div "Select person..." at bounding box center [476, 342] width 424 height 29
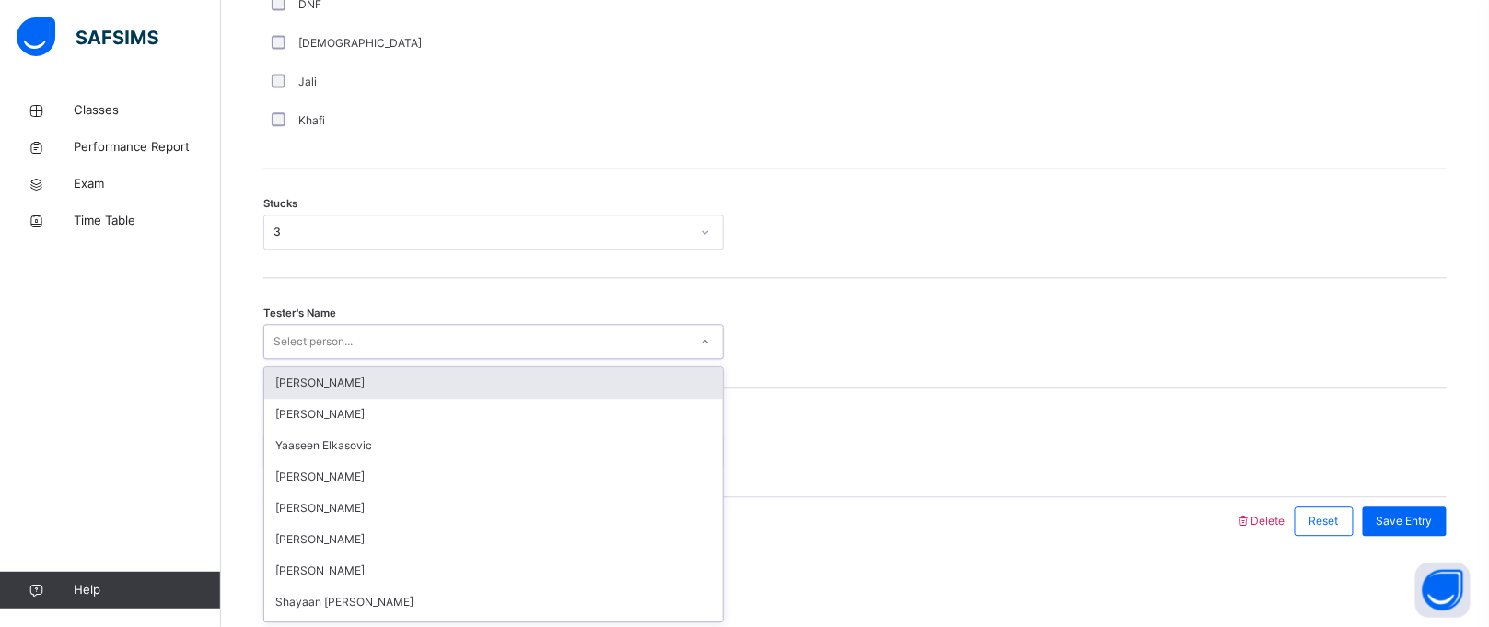
click at [356, 340] on div "Select person..." at bounding box center [476, 342] width 424 height 29
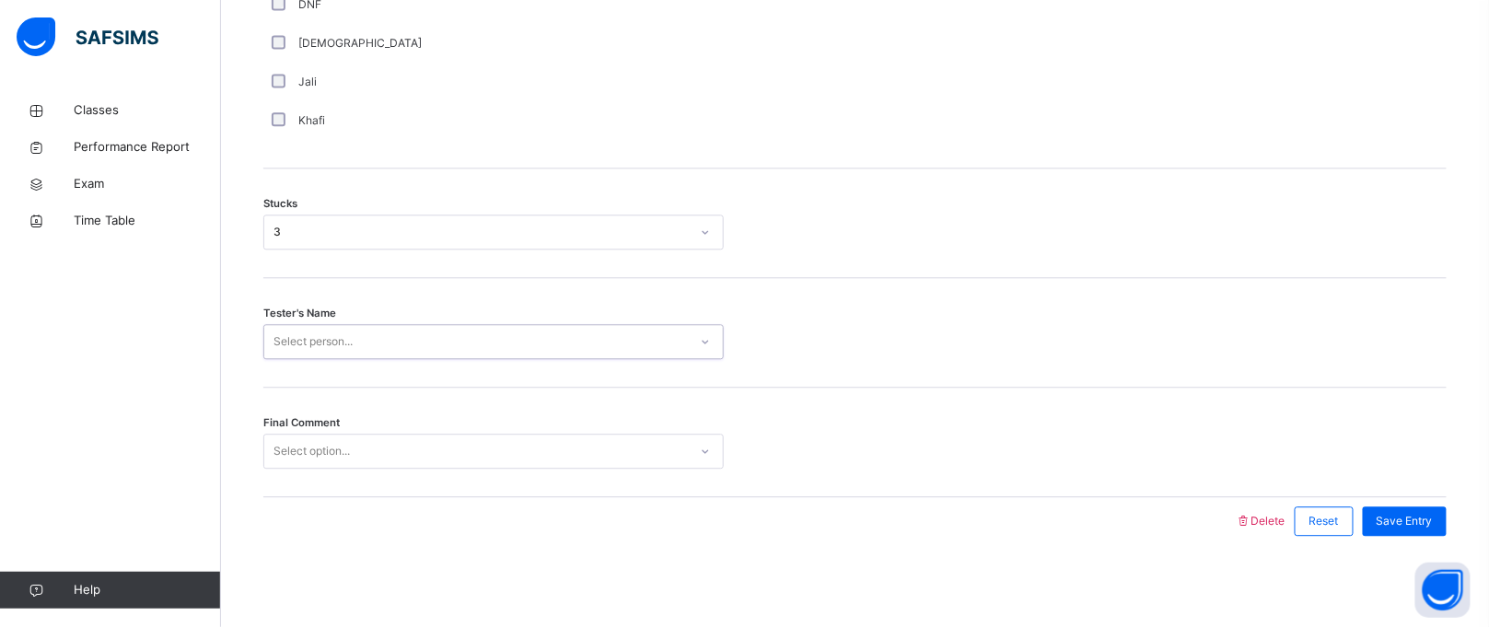
click at [356, 340] on div "Select person..." at bounding box center [476, 342] width 424 height 29
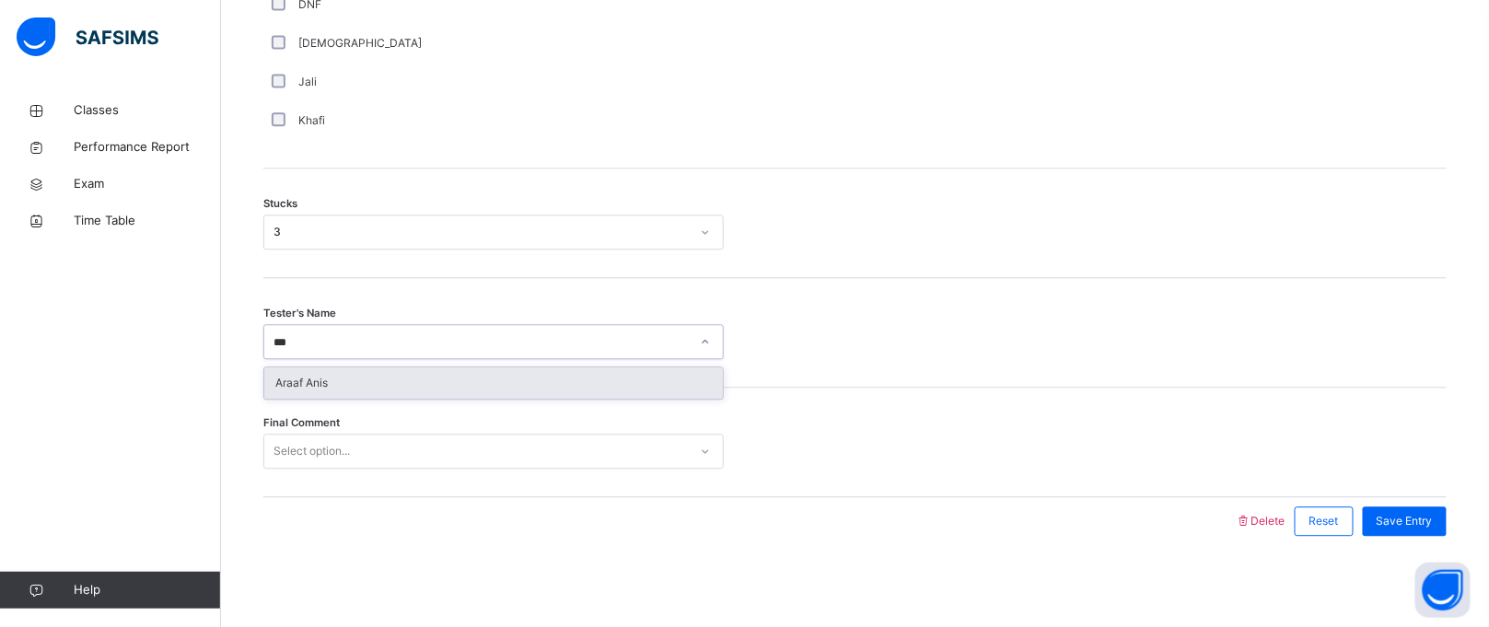
type input "****"
click at [361, 386] on div "Araaf Anis" at bounding box center [493, 383] width 459 height 31
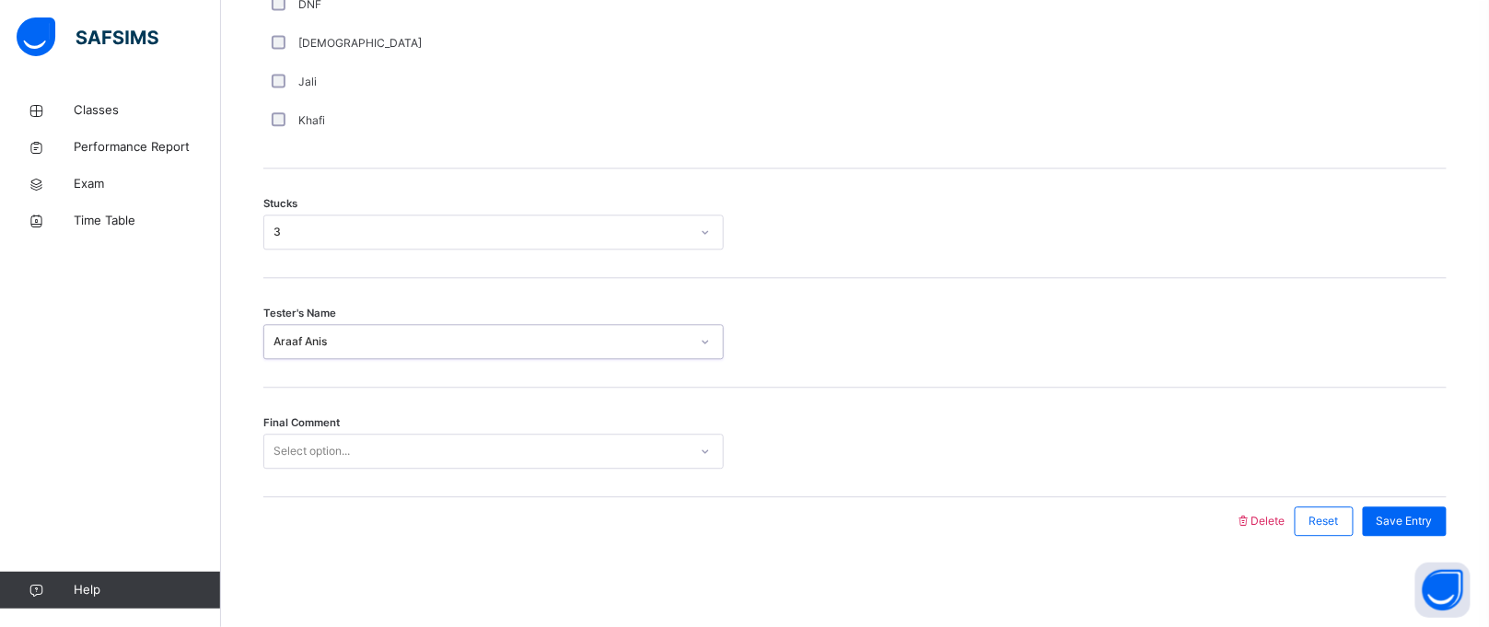
click at [360, 442] on div "Select option..." at bounding box center [476, 452] width 424 height 29
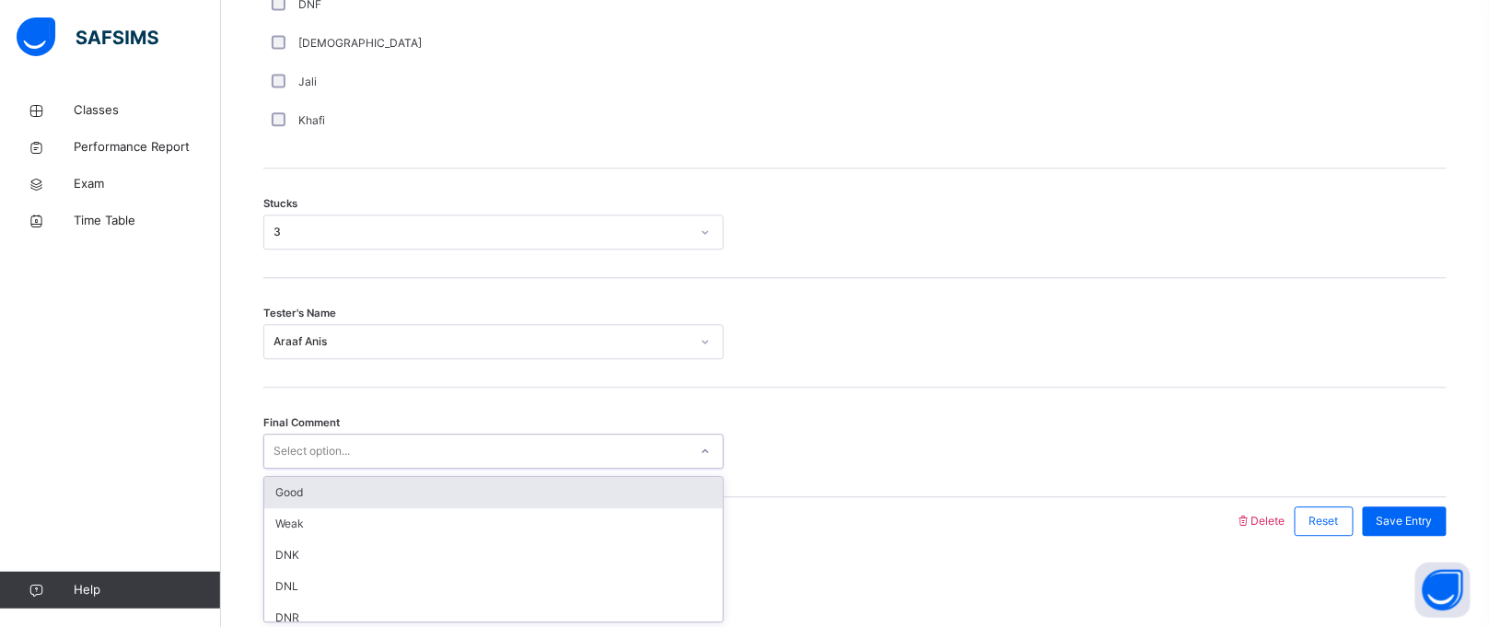
click at [358, 486] on div "Good" at bounding box center [493, 492] width 459 height 31
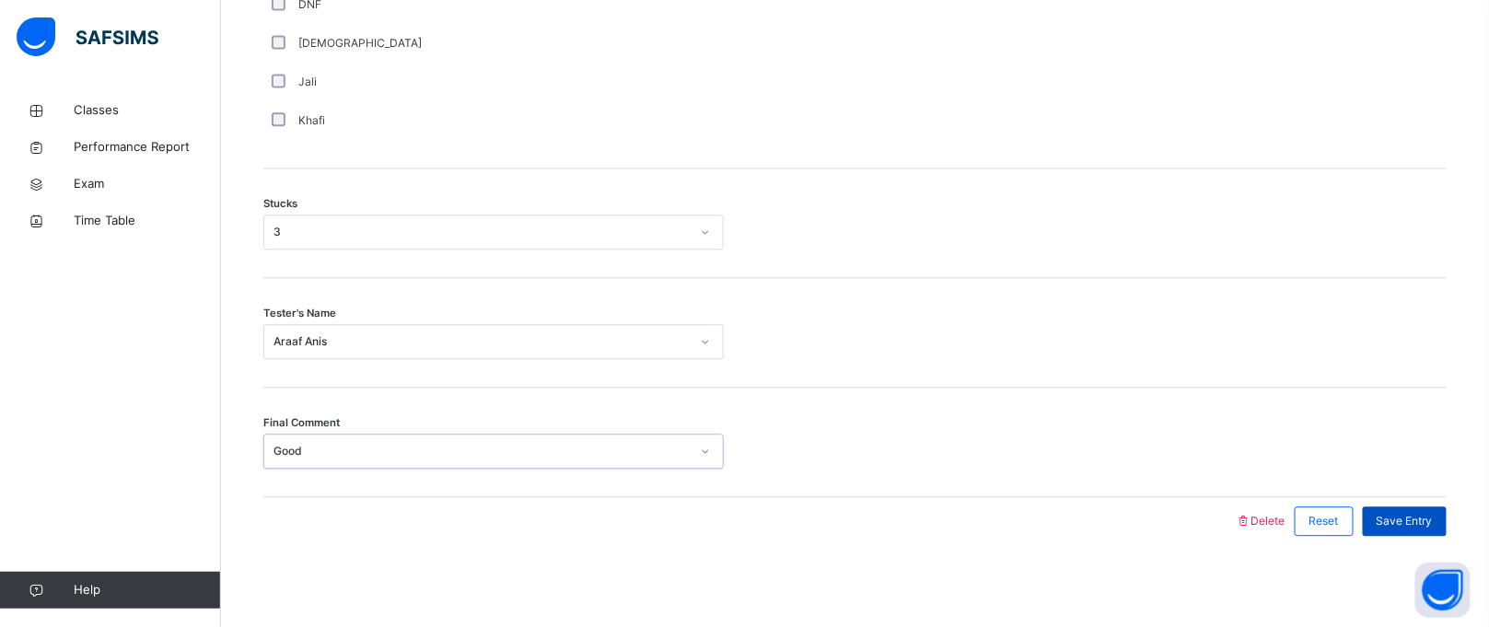
click at [1419, 529] on span "Save Entry" at bounding box center [1405, 521] width 56 height 17
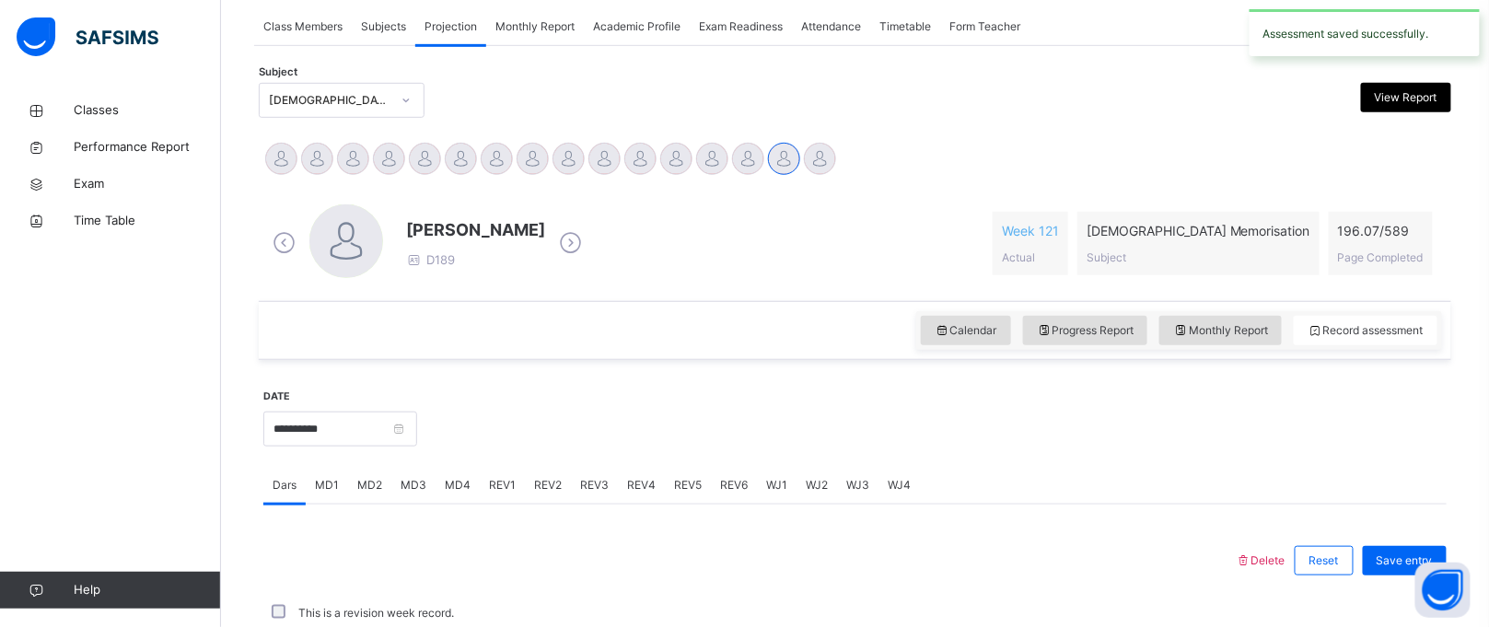
scroll to position [755, 0]
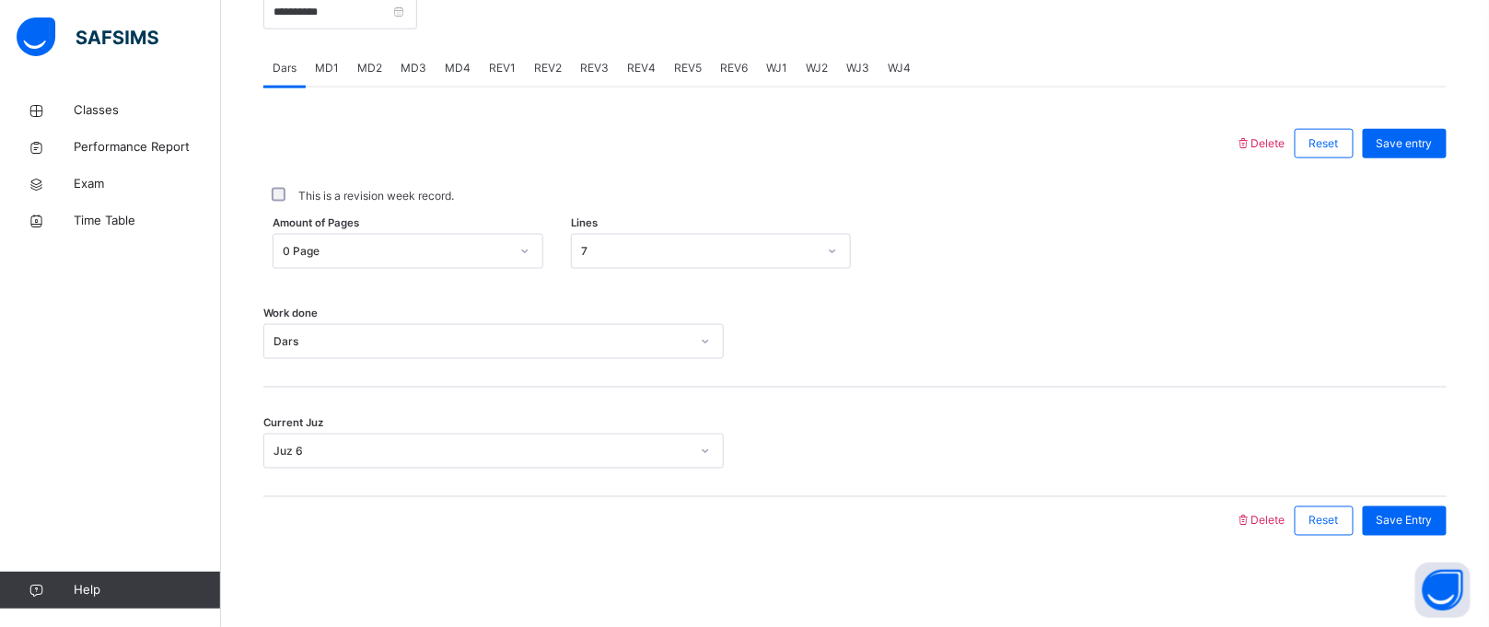
click at [445, 64] on span "MD4" at bounding box center [458, 68] width 26 height 17
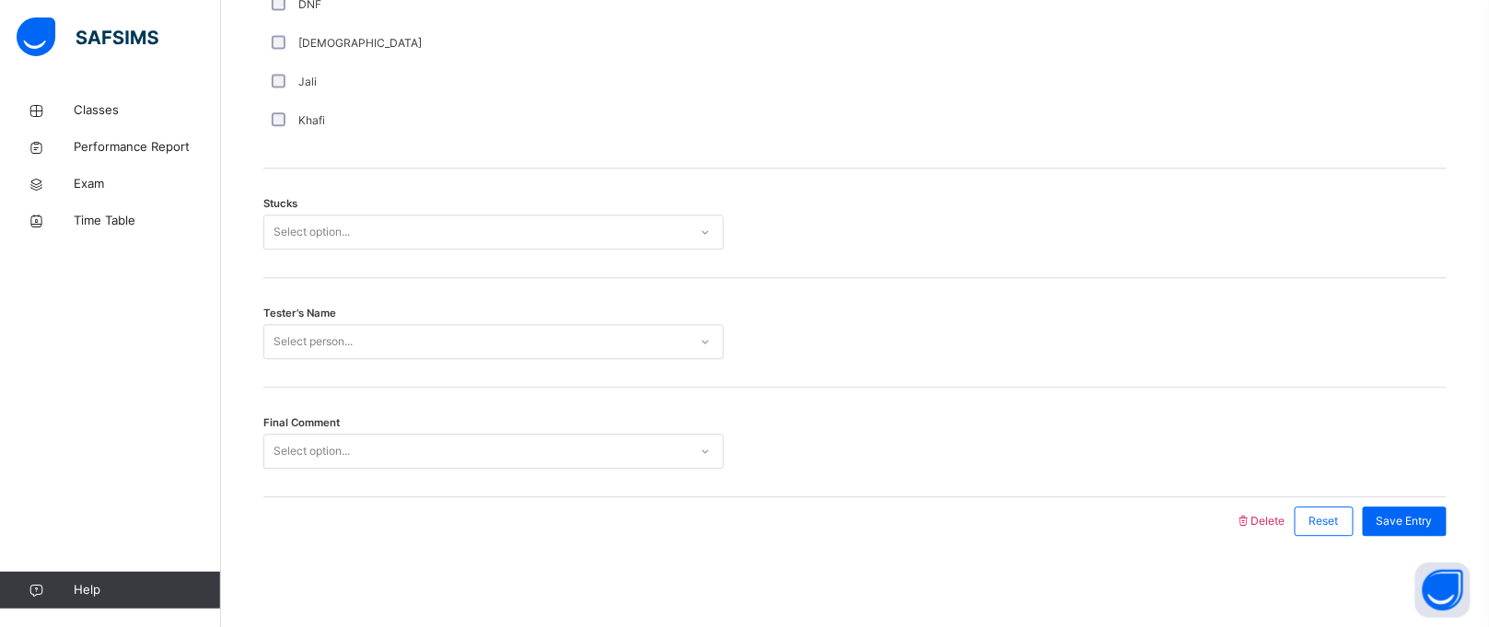
click at [338, 234] on div "Select option..." at bounding box center [312, 232] width 76 height 35
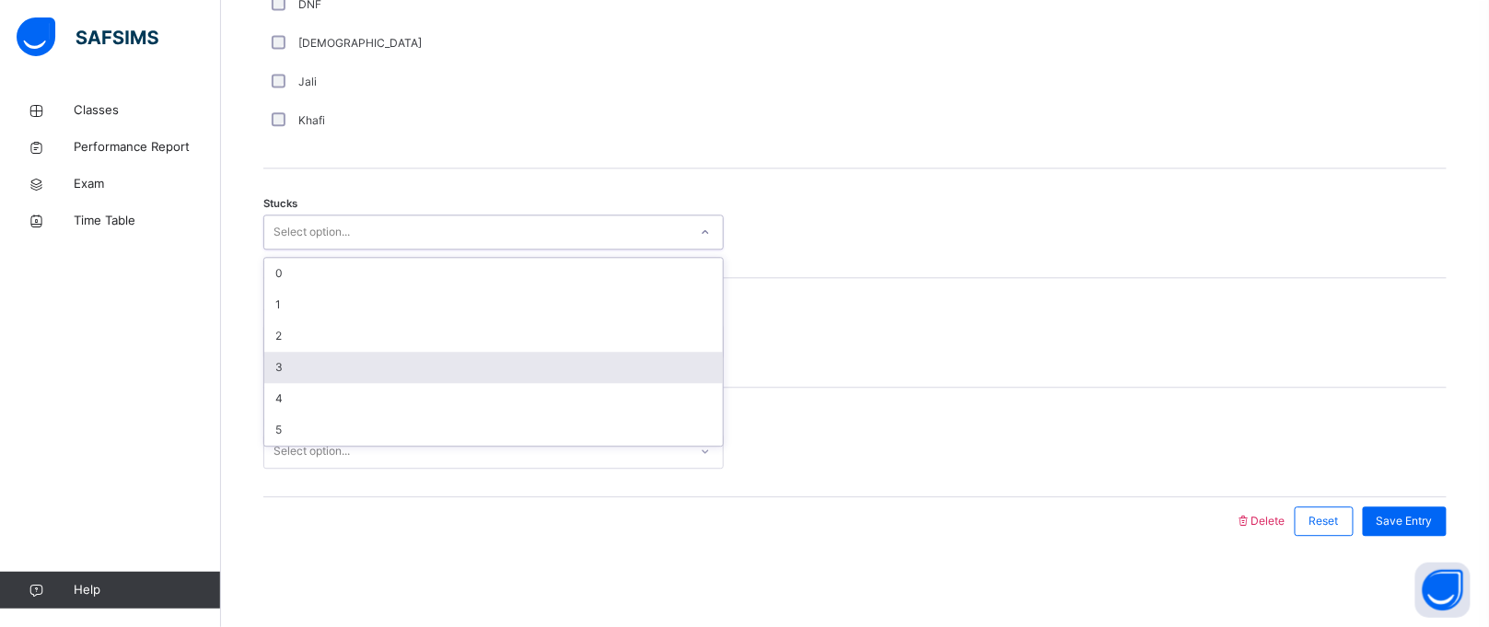
click at [328, 356] on div "3" at bounding box center [493, 367] width 459 height 31
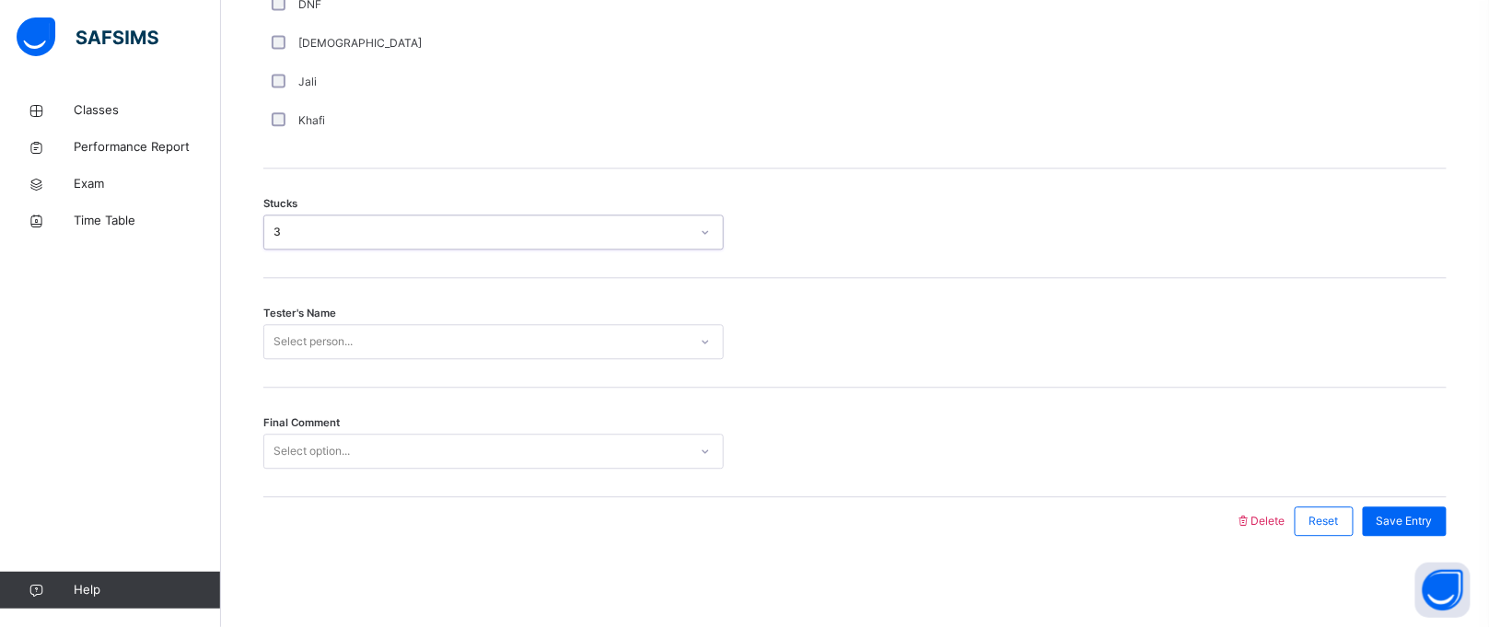
click at [328, 356] on div "Select person..." at bounding box center [493, 341] width 461 height 35
type input "****"
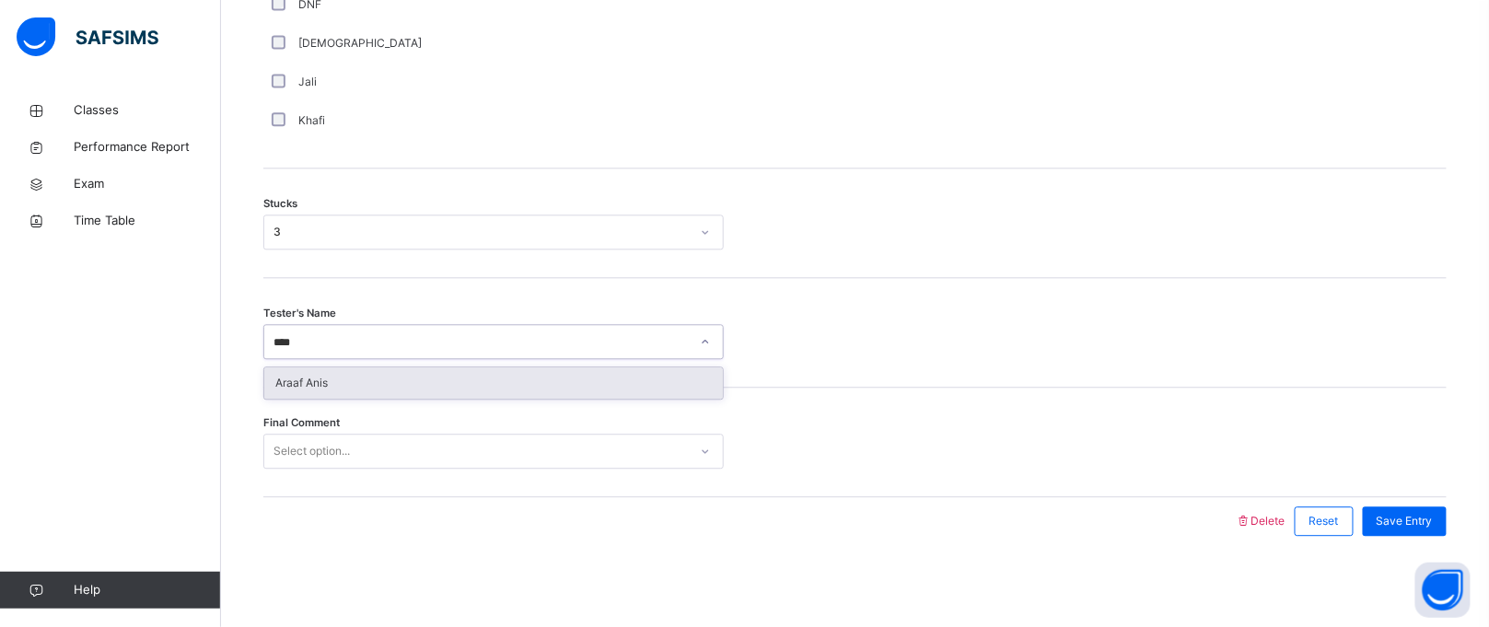
click at [329, 379] on div "Araaf Anis" at bounding box center [493, 383] width 459 height 31
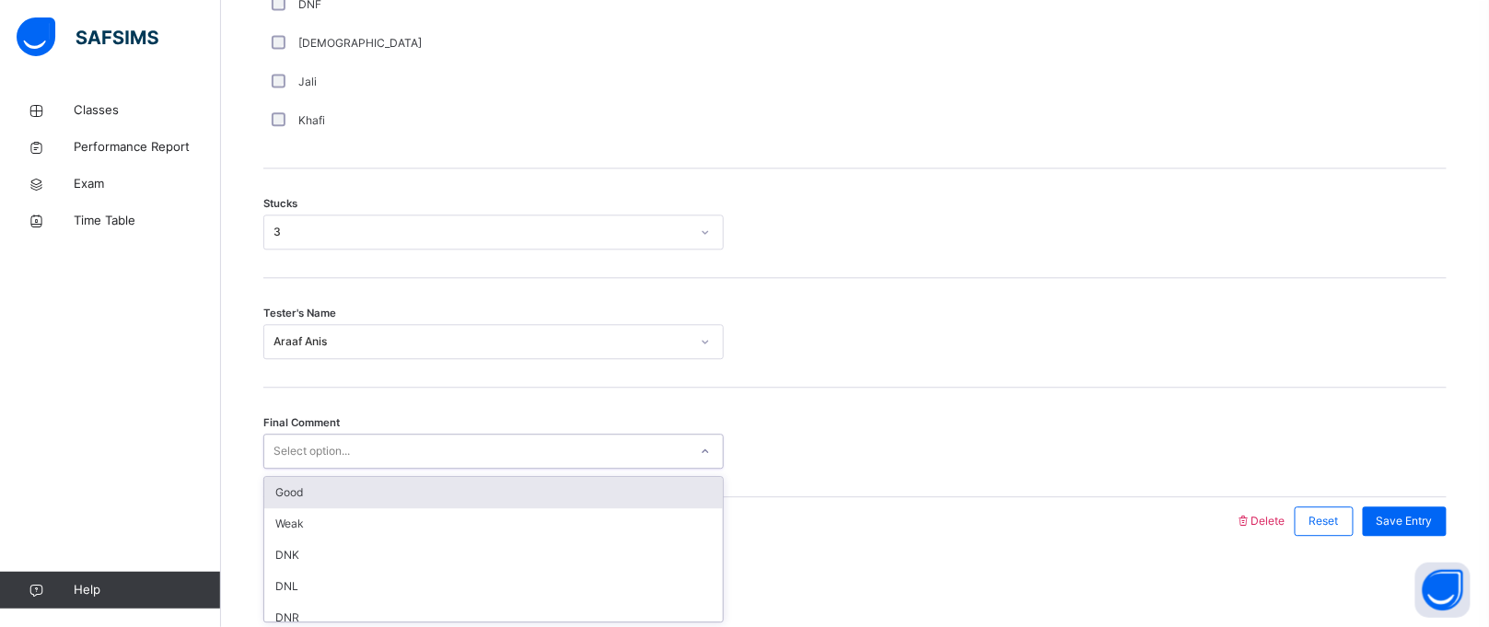
click at [335, 444] on div "Select option..." at bounding box center [312, 451] width 76 height 35
click at [336, 490] on div "Good" at bounding box center [493, 492] width 459 height 31
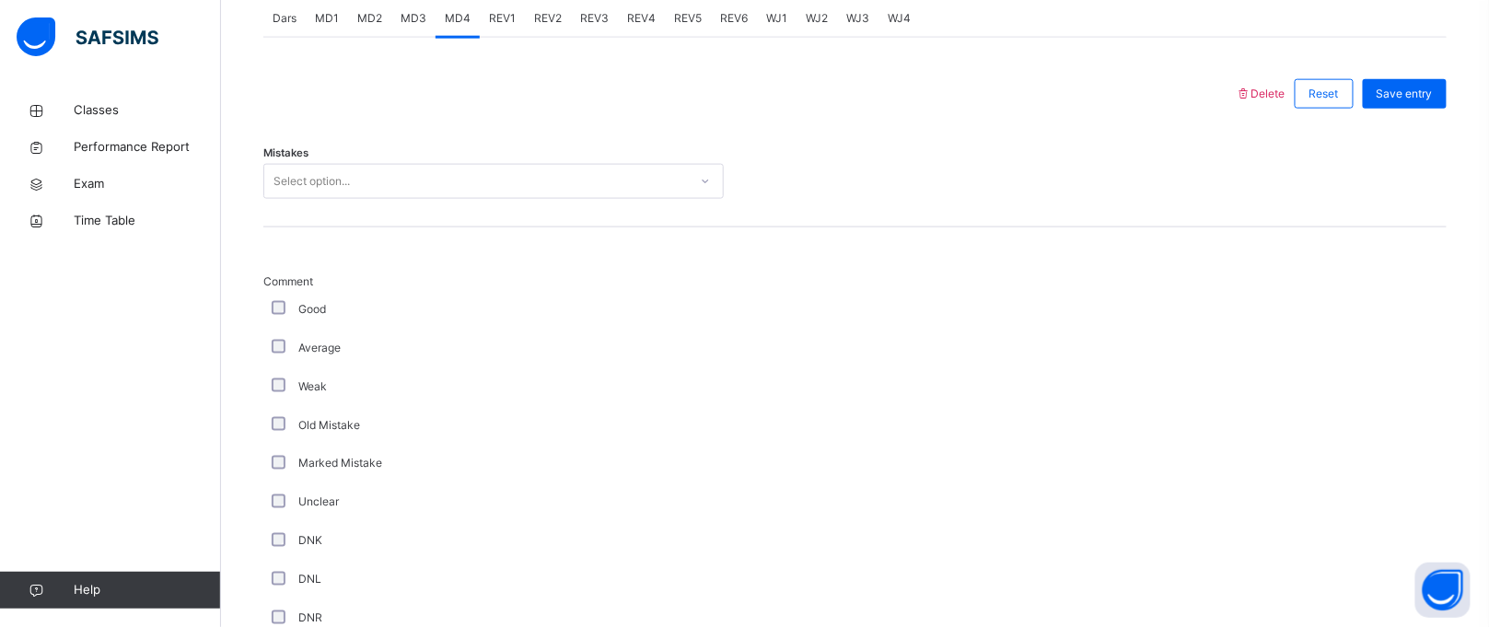
scroll to position [621, 0]
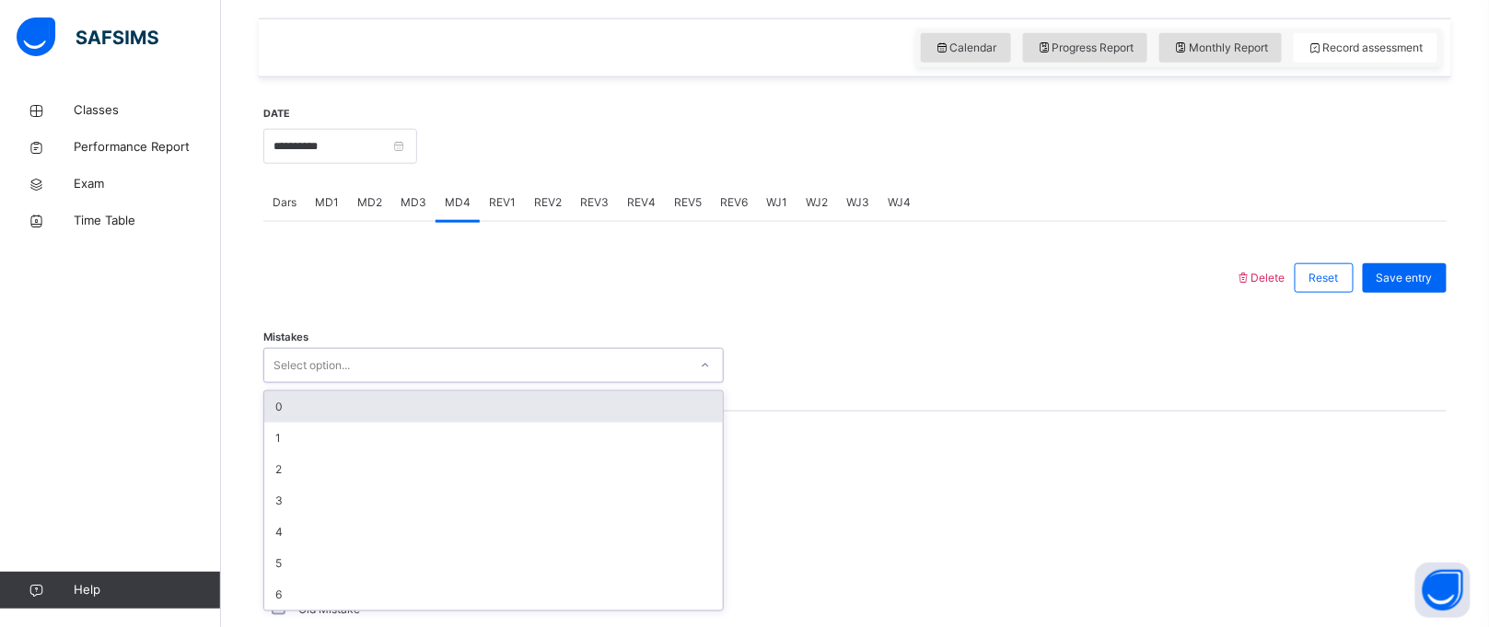
click at [568, 348] on div "Select option..." at bounding box center [493, 365] width 461 height 35
click at [489, 400] on div "0" at bounding box center [493, 406] width 459 height 31
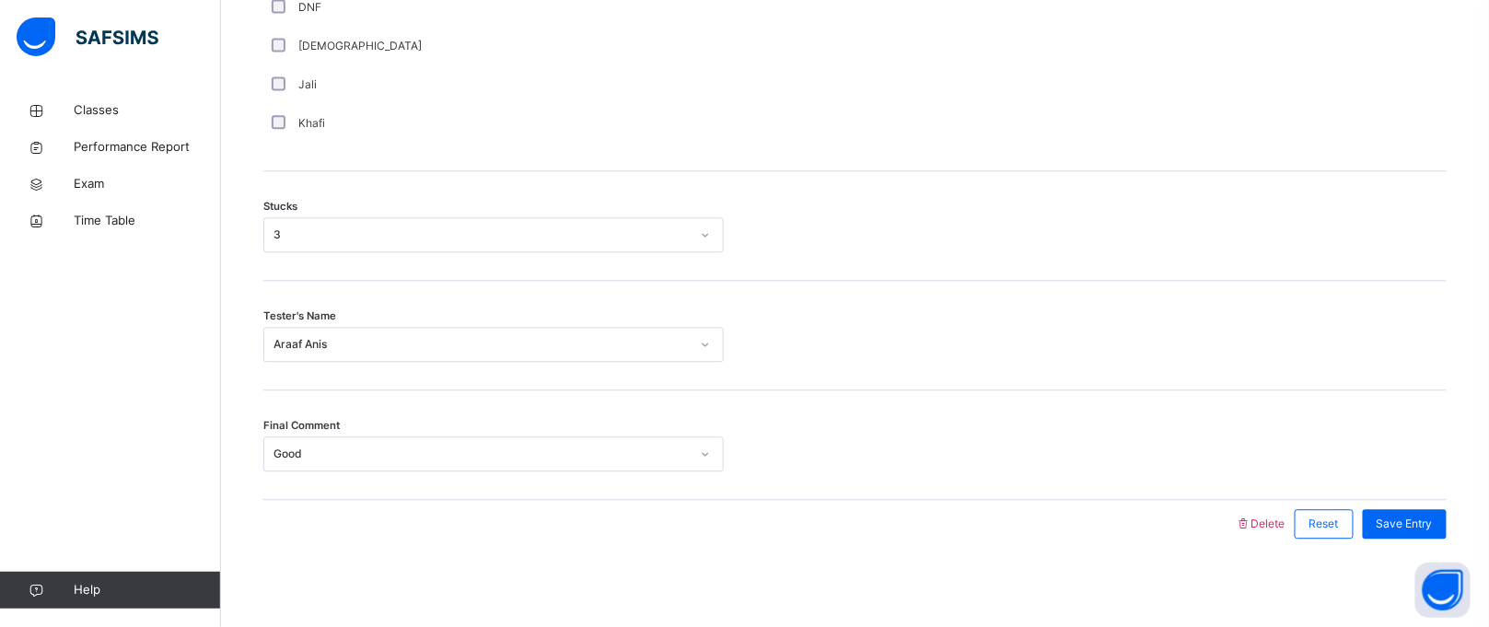
scroll to position [1458, 0]
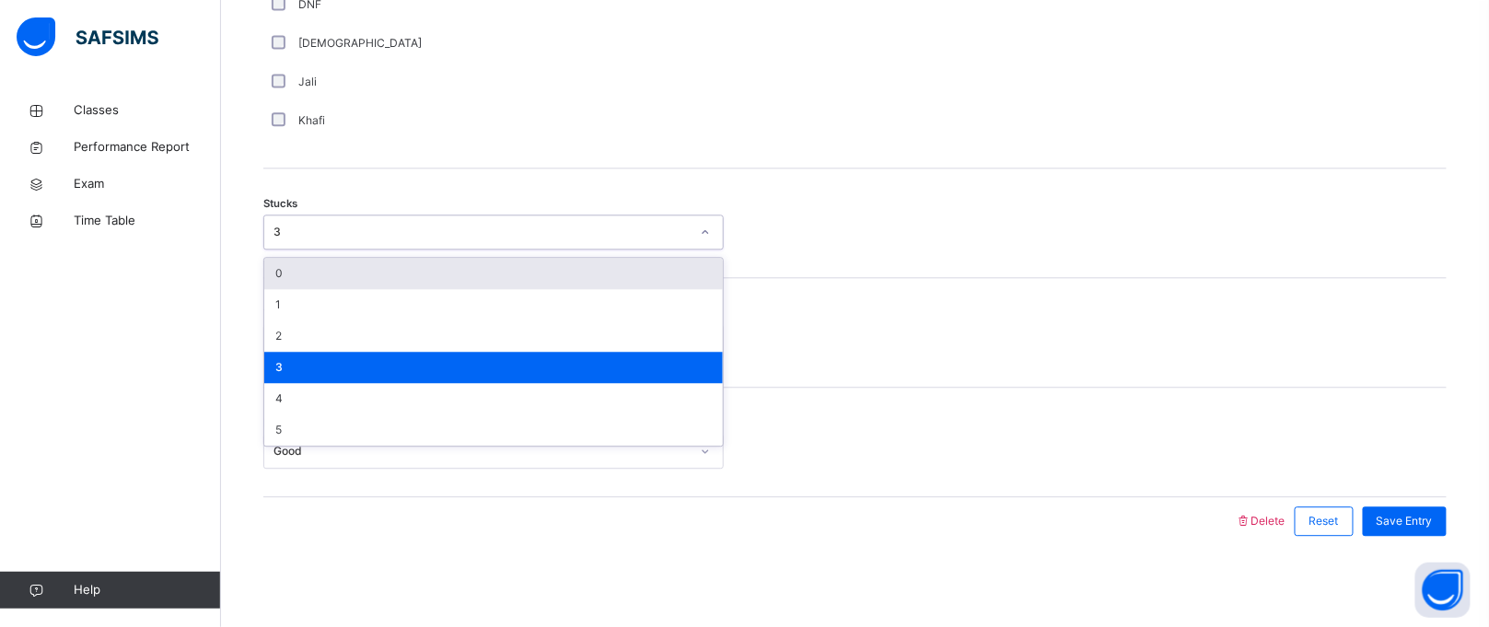
click at [593, 224] on div "3" at bounding box center [482, 232] width 416 height 17
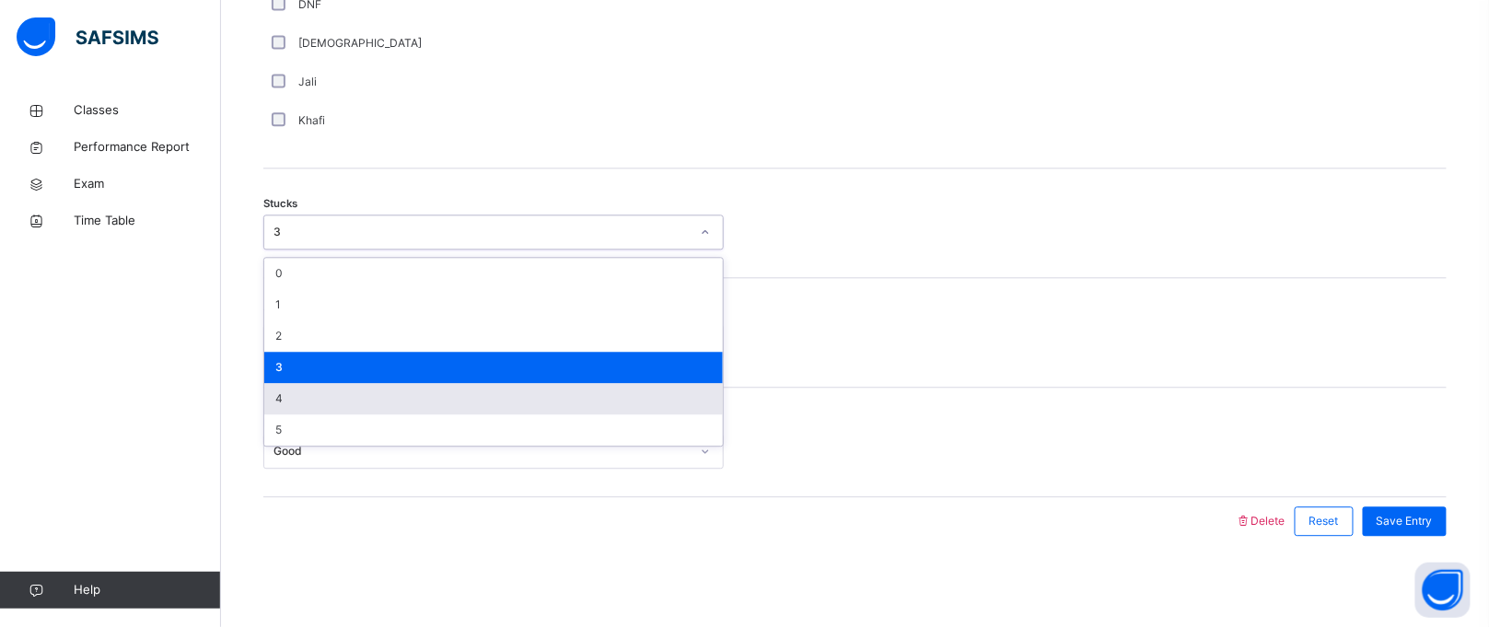
click at [543, 397] on div "4" at bounding box center [493, 398] width 459 height 31
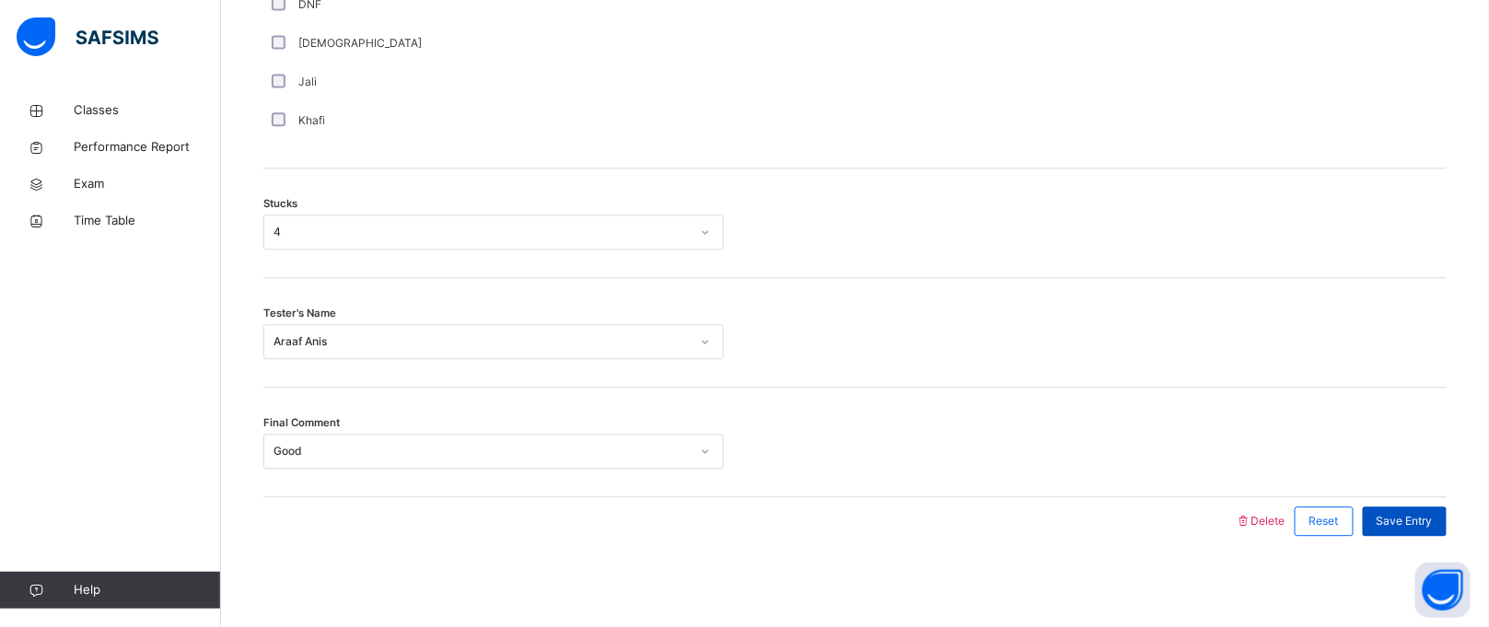
click at [1418, 523] on span "Save Entry" at bounding box center [1405, 521] width 56 height 17
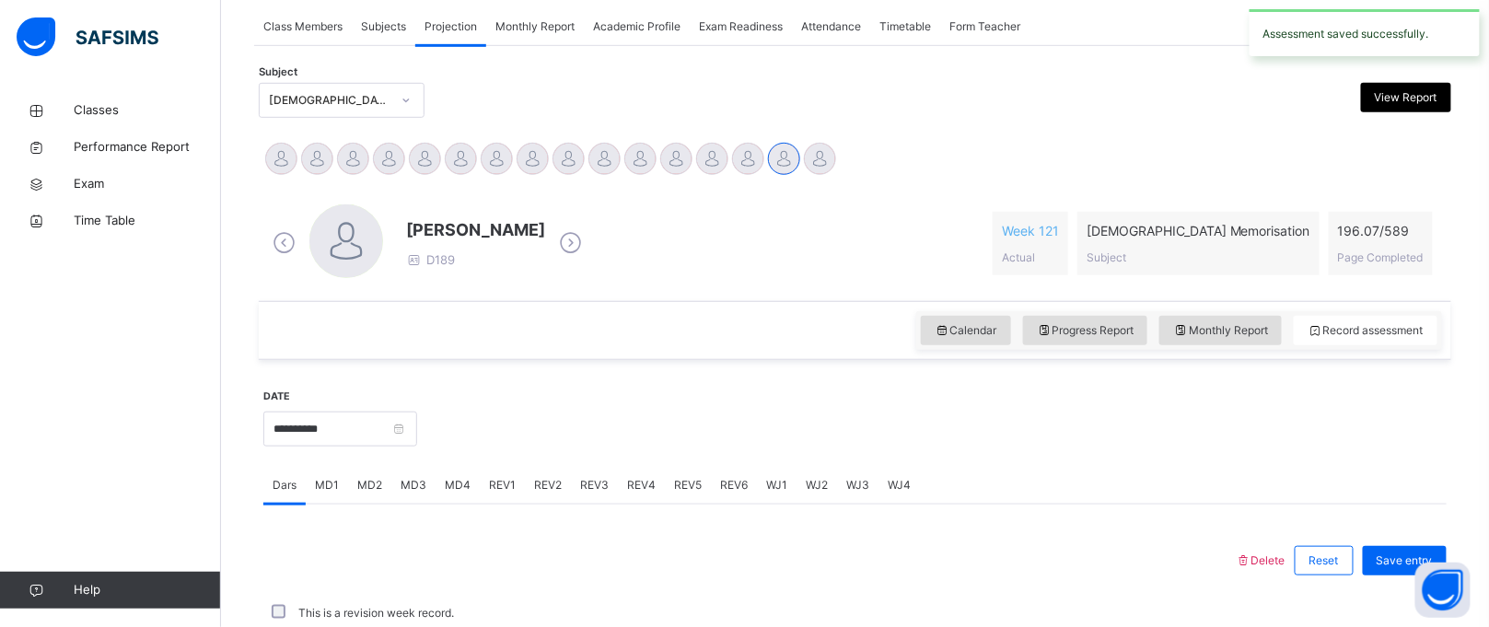
scroll to position [755, 0]
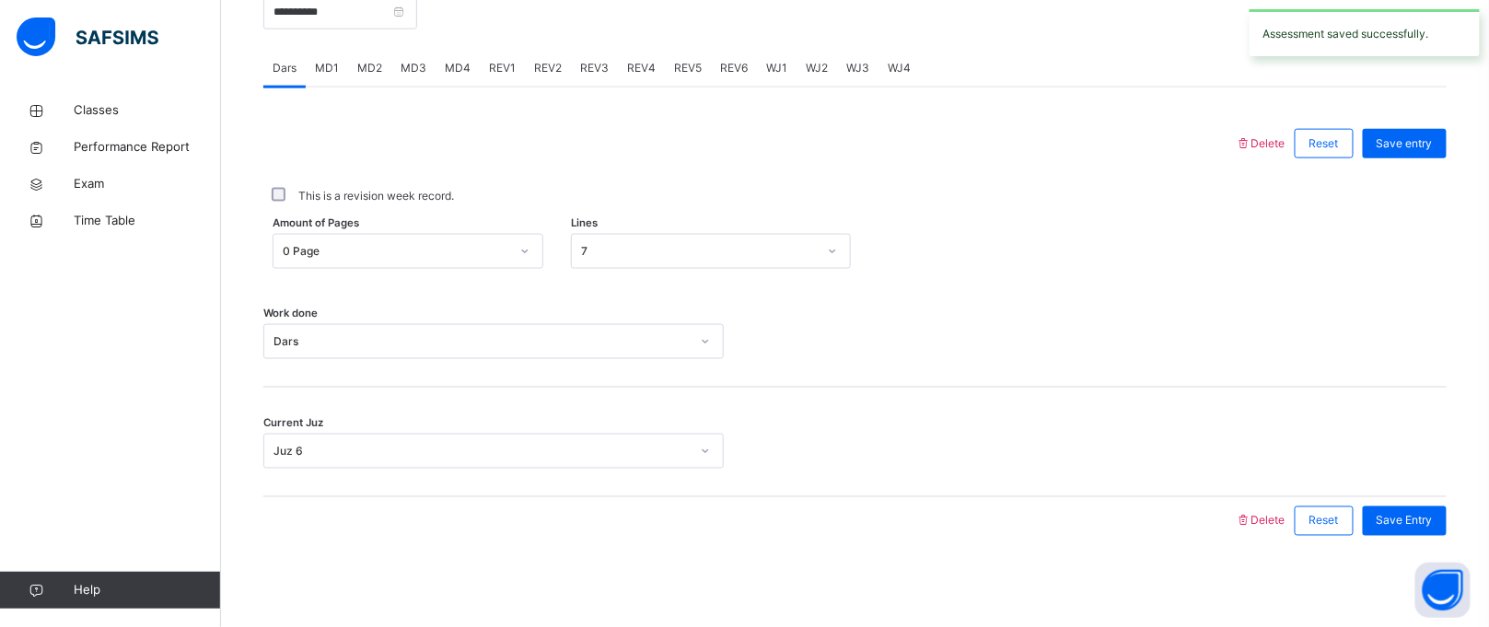
click at [510, 74] on span "REV1" at bounding box center [502, 68] width 27 height 17
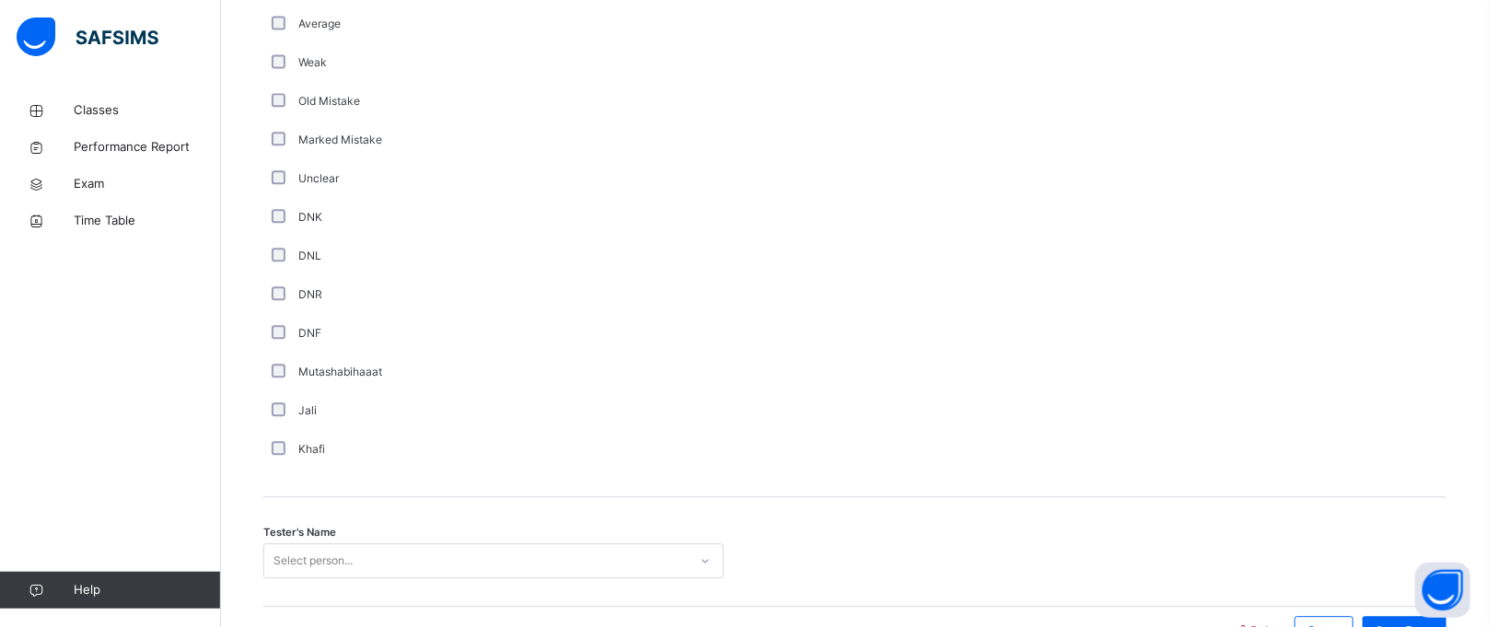
scroll to position [1569, 0]
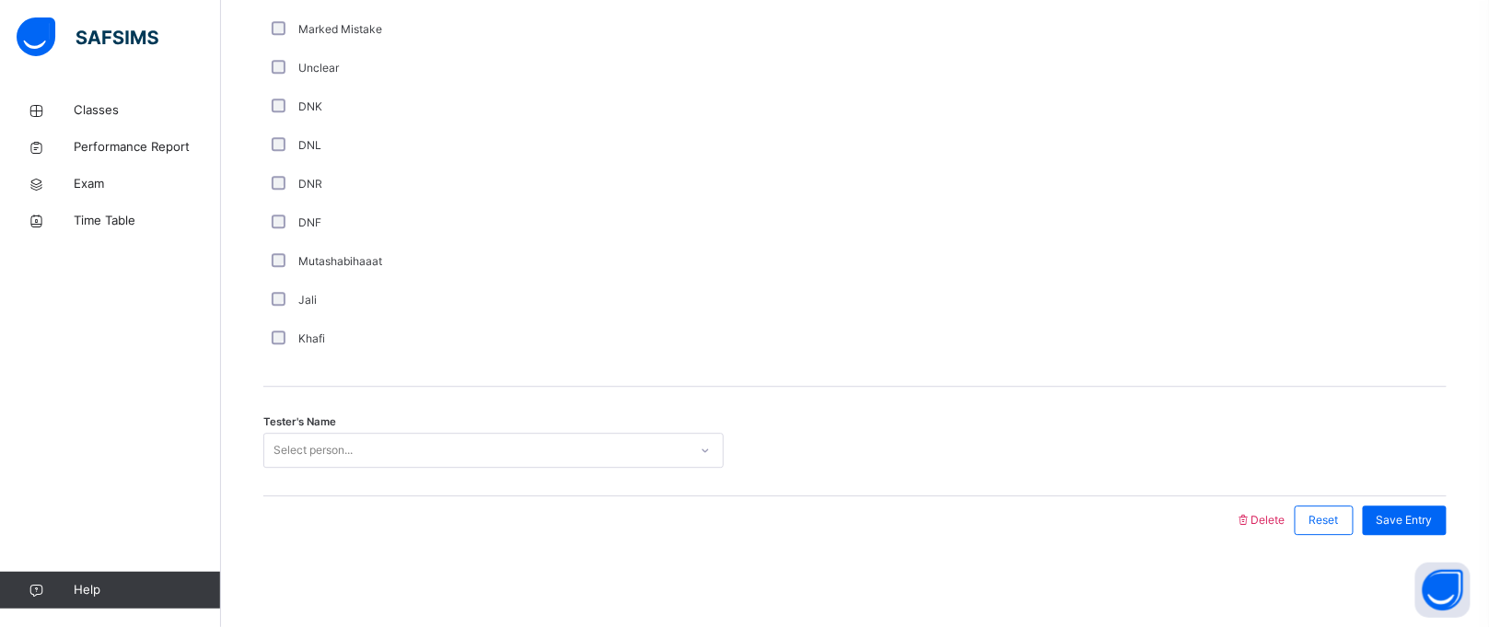
click at [285, 468] on div "Select person..." at bounding box center [493, 450] width 461 height 35
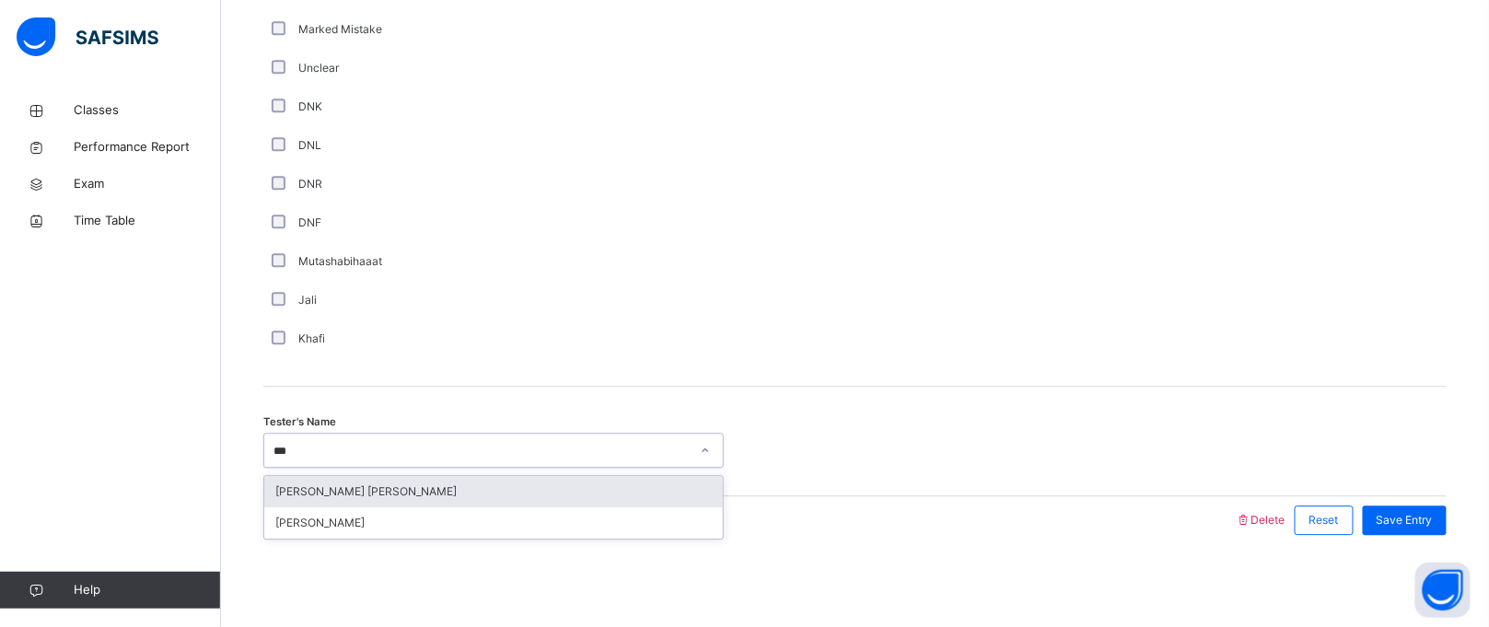
type input "****"
click at [356, 490] on div "[PERSON_NAME] [PERSON_NAME]" at bounding box center [493, 491] width 459 height 31
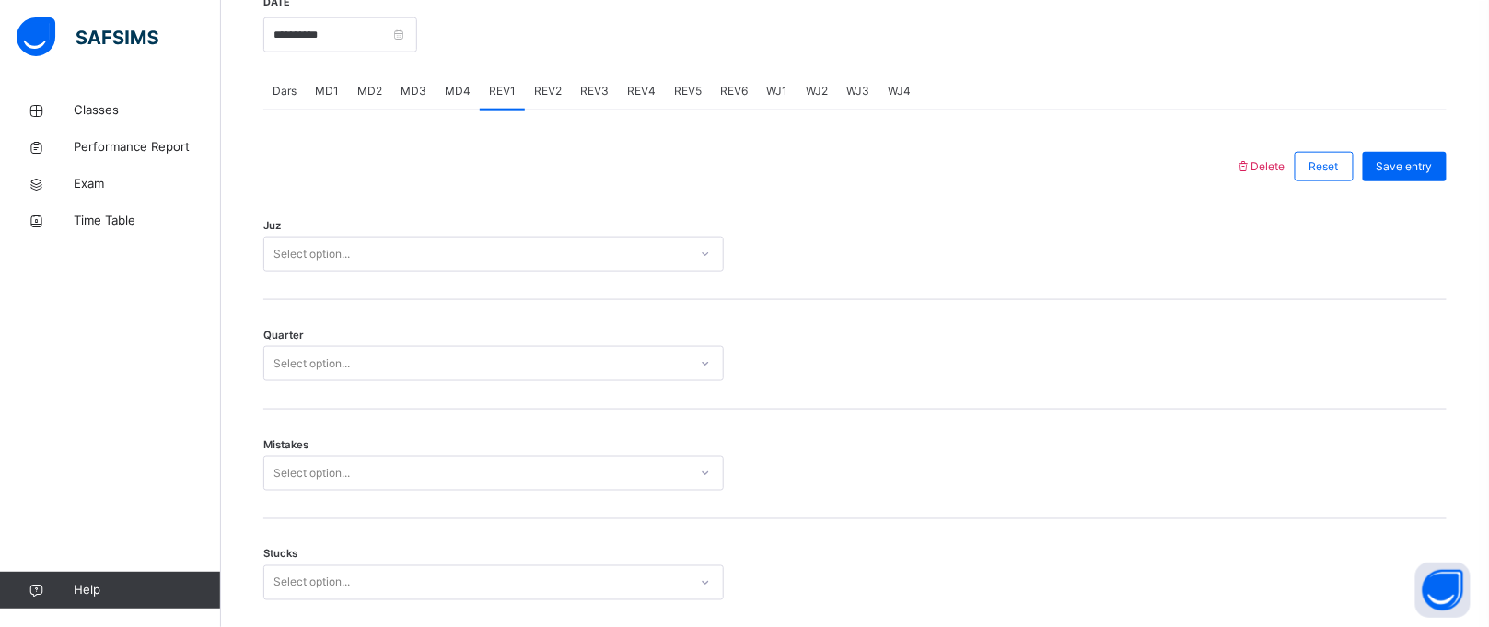
scroll to position [739, 0]
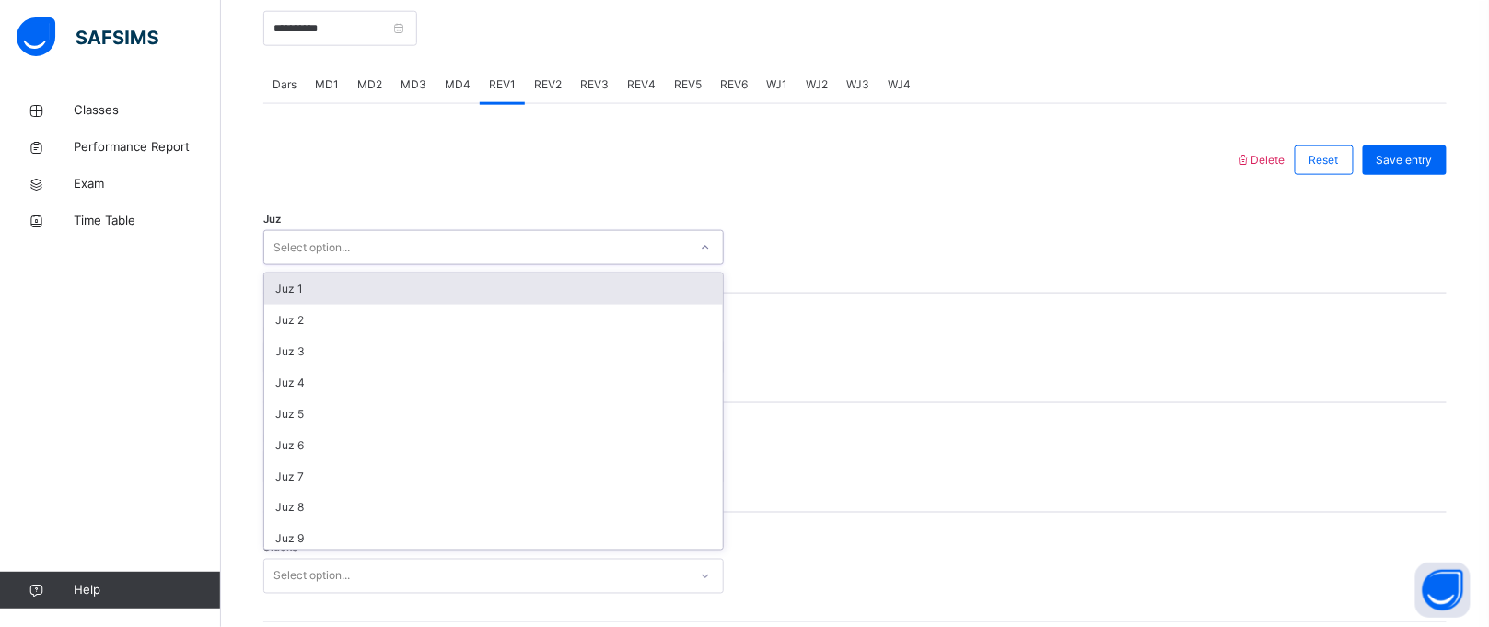
click at [350, 254] on div "Select option..." at bounding box center [312, 247] width 76 height 35
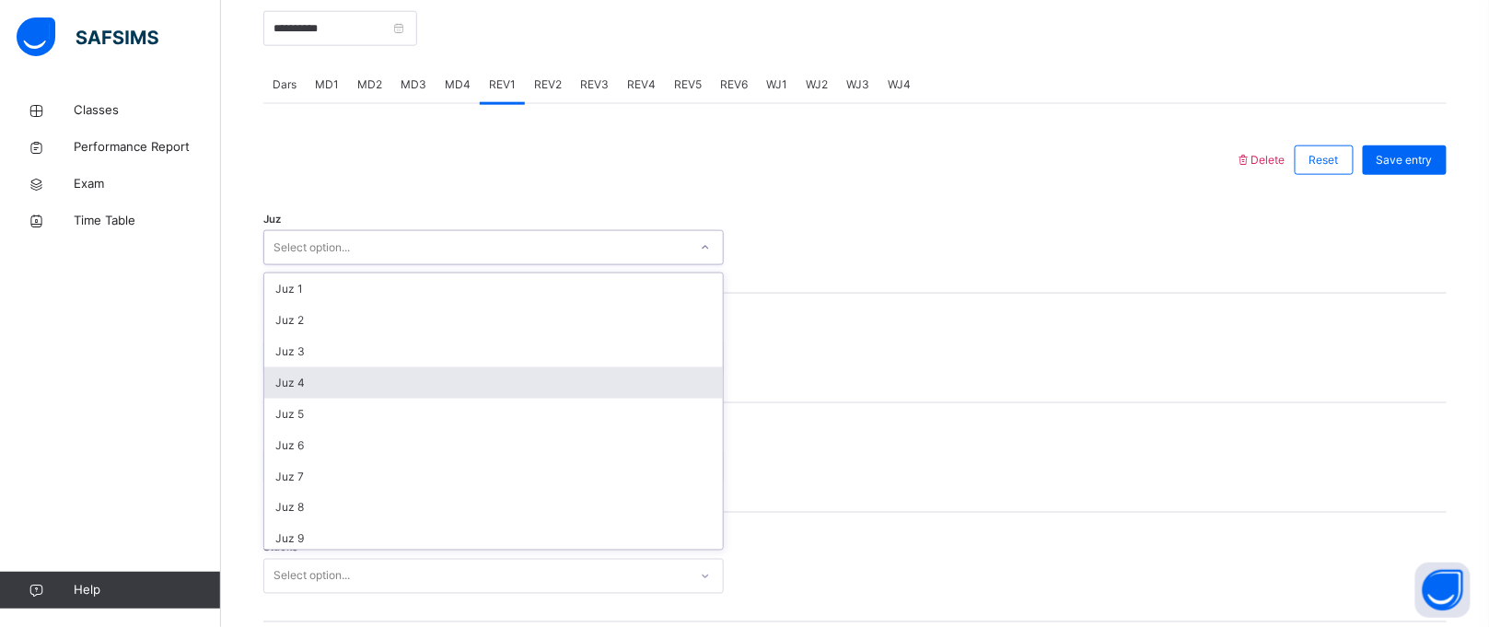
click at [328, 378] on div "Juz 4" at bounding box center [493, 383] width 459 height 31
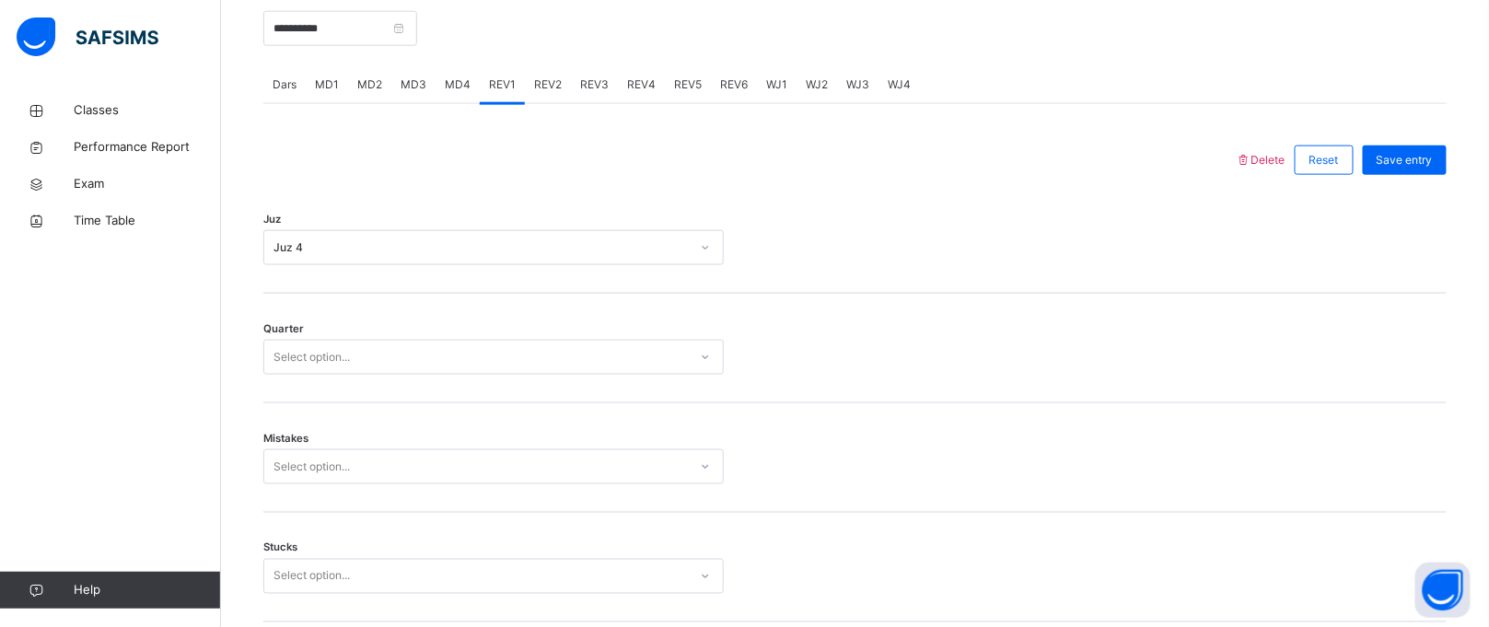
click at [328, 378] on div "Quarter Select option..." at bounding box center [855, 349] width 1184 height 110
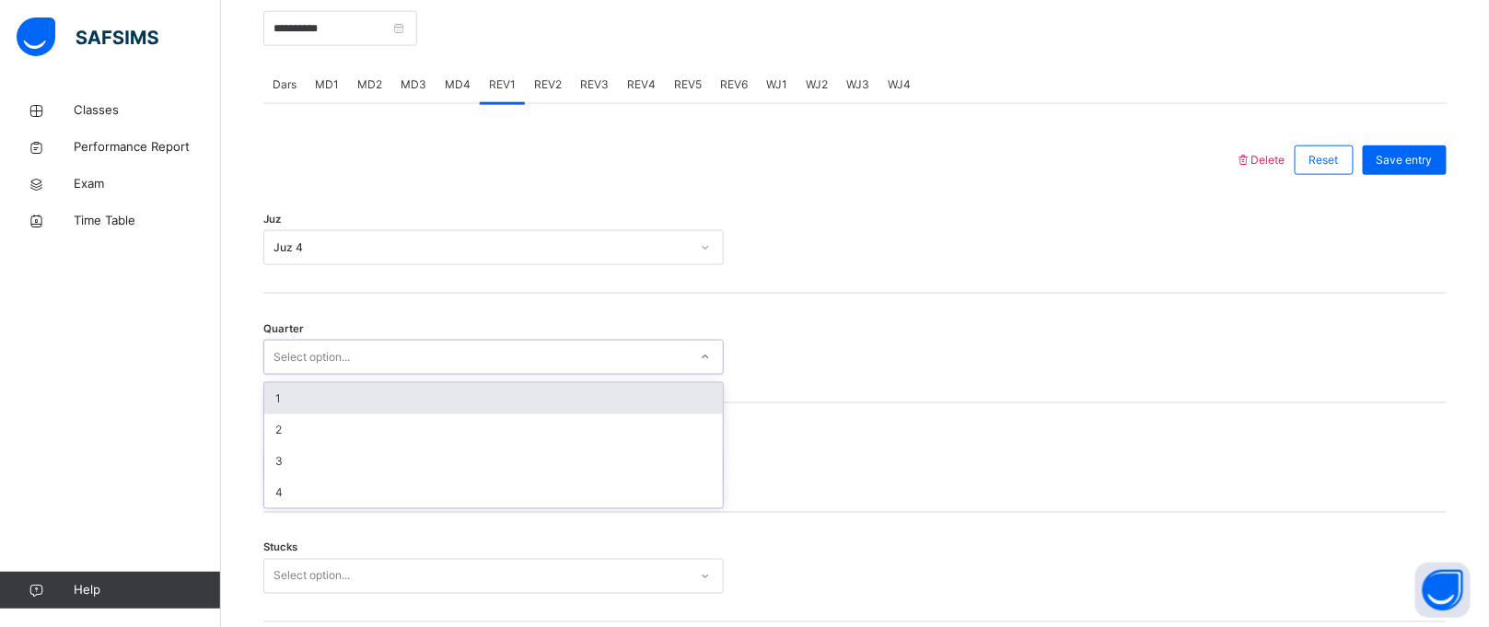
click at [338, 368] on div "Select option..." at bounding box center [312, 357] width 76 height 35
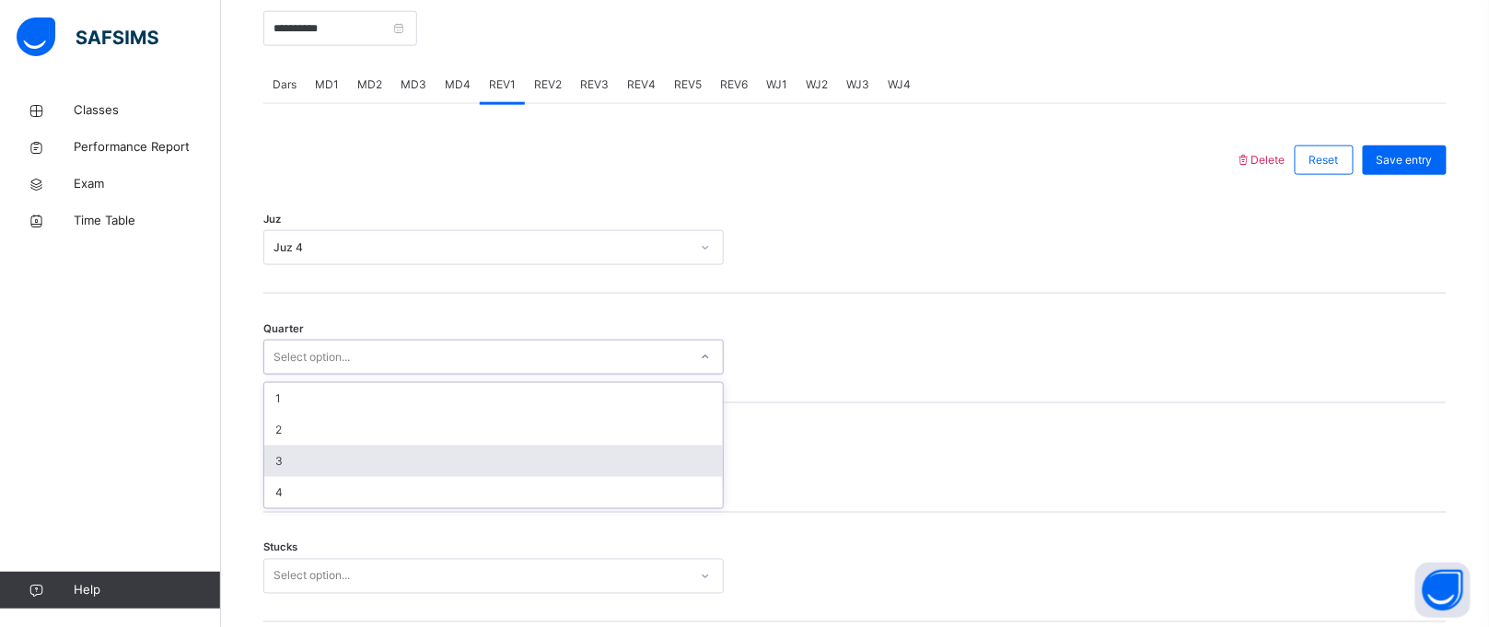
click at [323, 453] on div "3" at bounding box center [493, 461] width 459 height 31
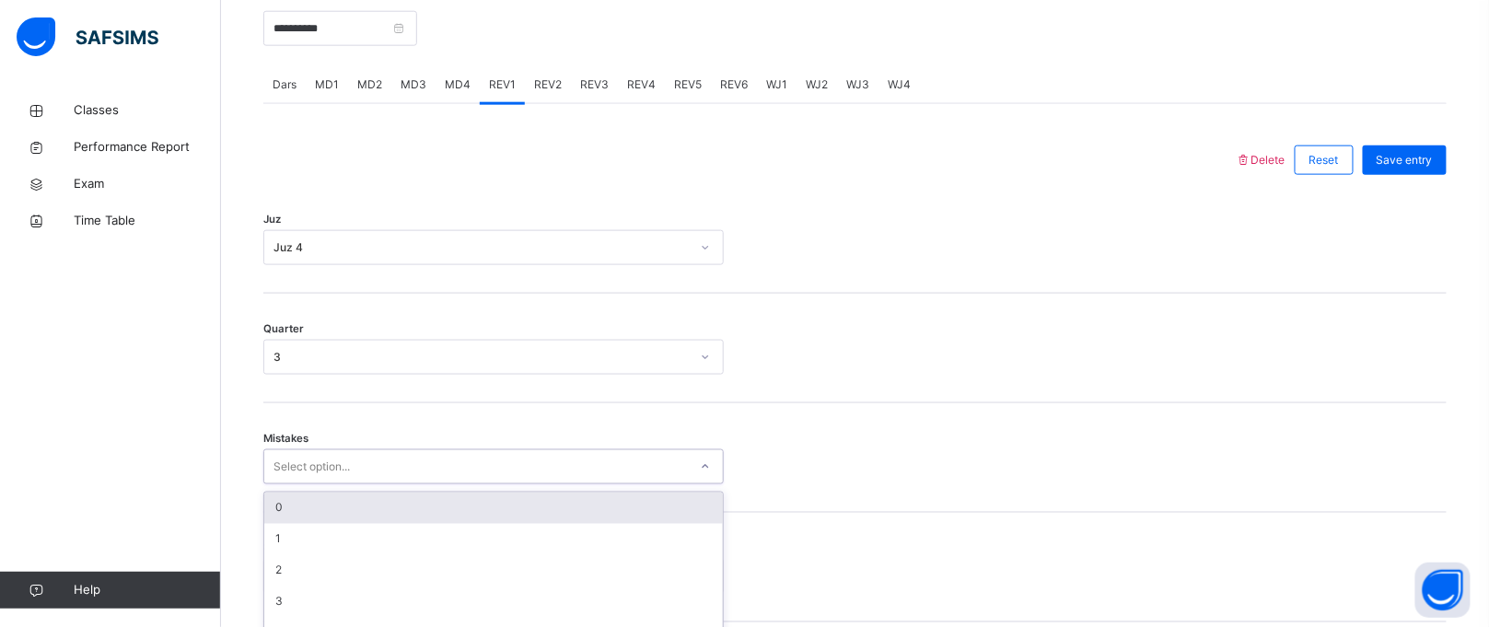
scroll to position [832, 0]
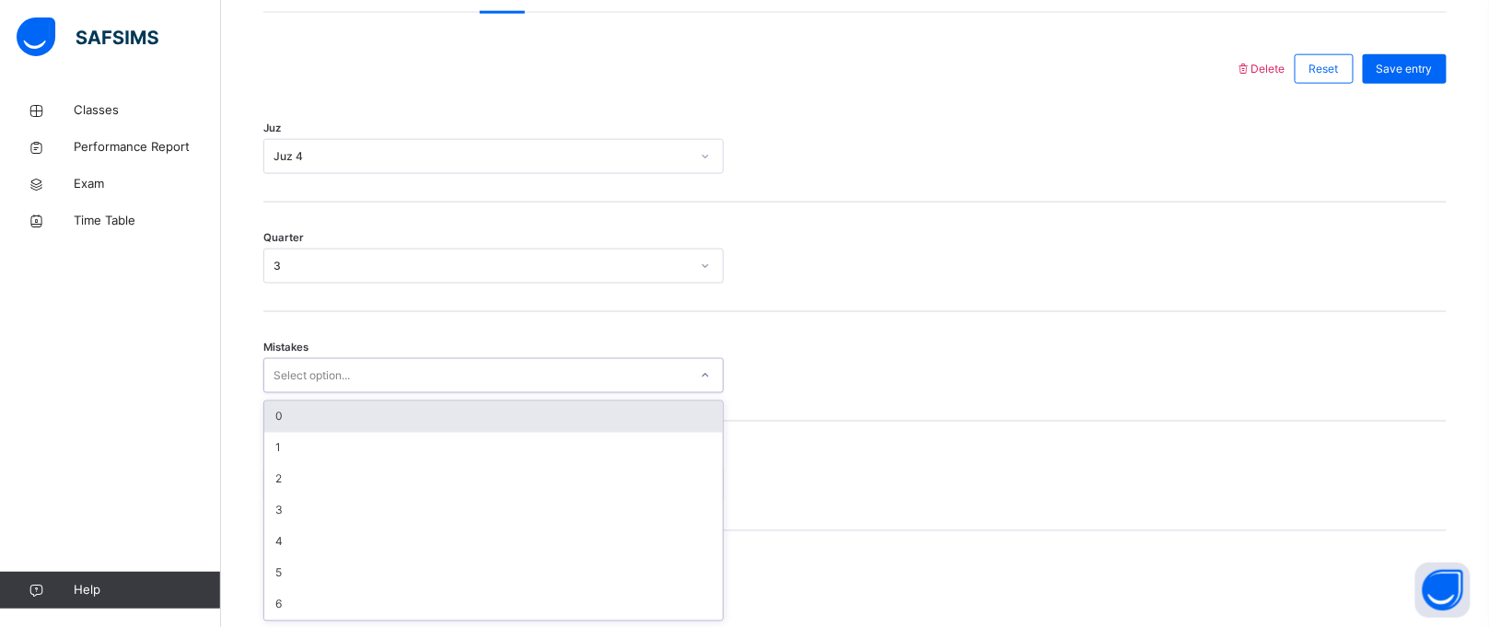
click at [323, 393] on div "option 0 focused, 1 of 7. 7 results available. Use Up and Down to choose option…" at bounding box center [493, 375] width 461 height 35
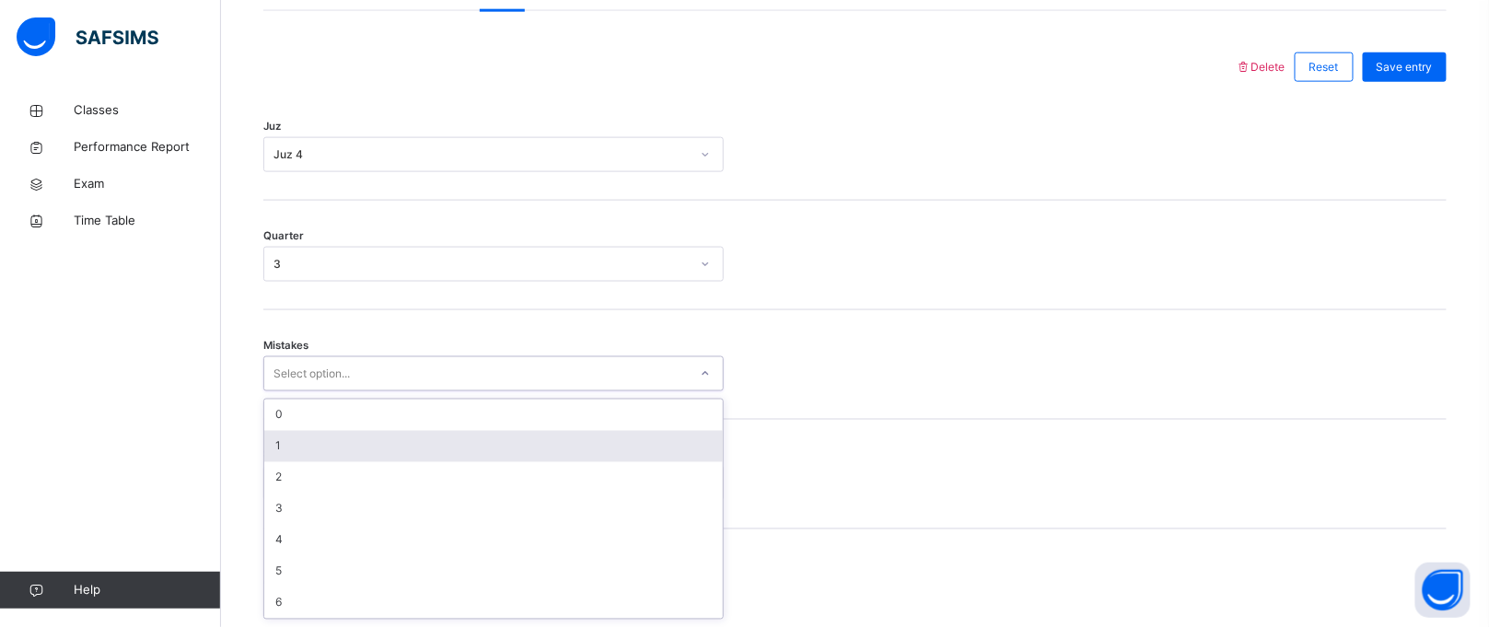
click at [329, 436] on div "1" at bounding box center [493, 446] width 459 height 31
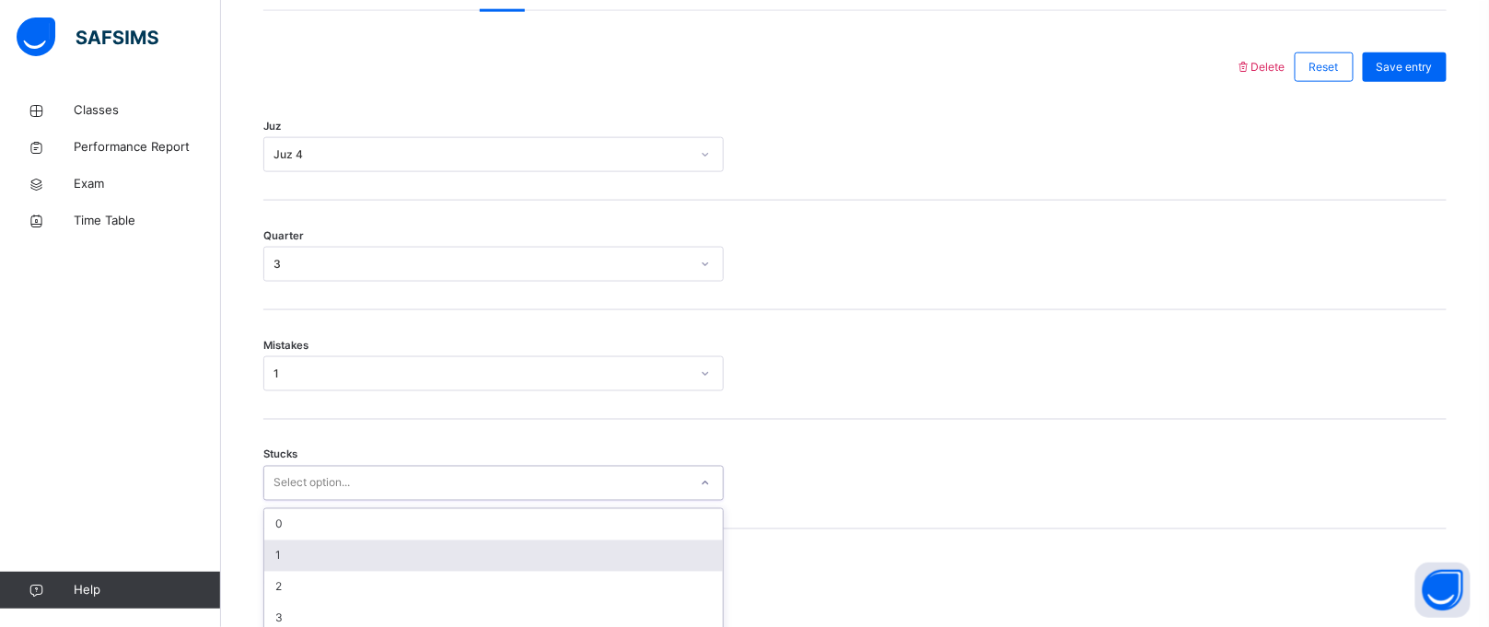
scroll to position [910, 0]
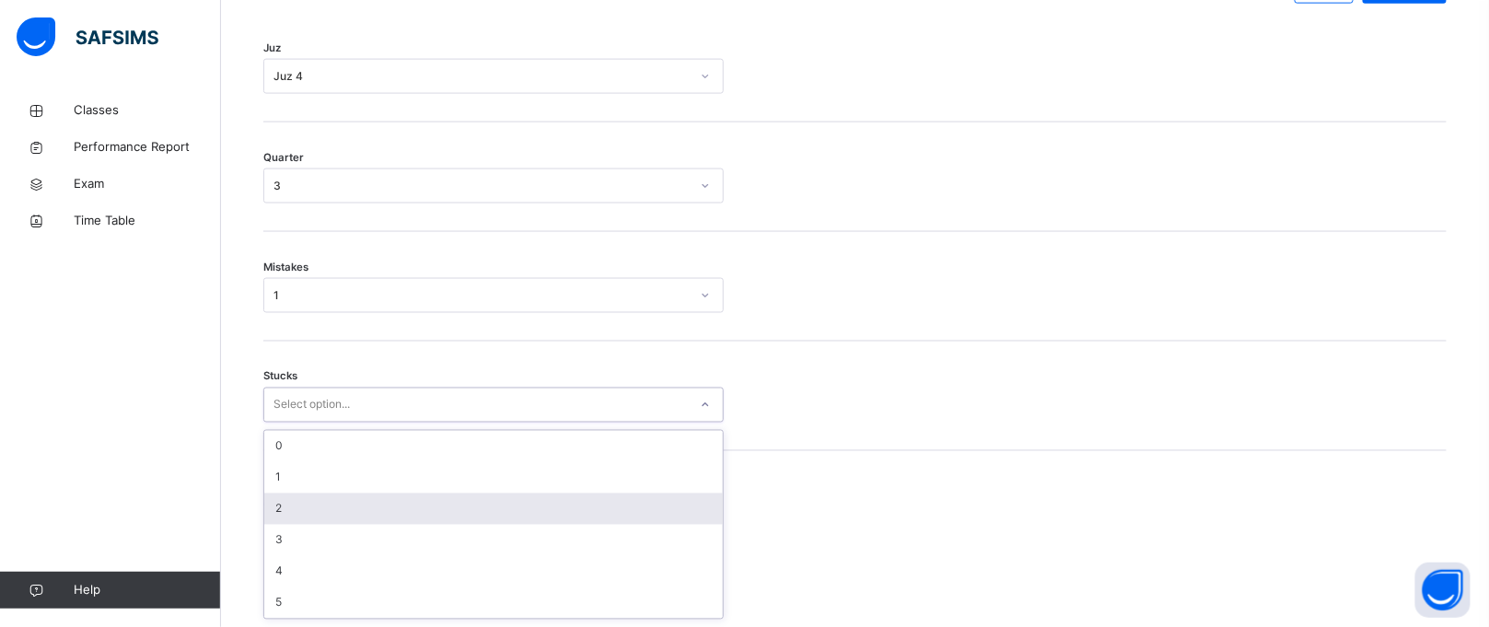
drag, startPoint x: 331, startPoint y: 496, endPoint x: 355, endPoint y: 501, distance: 24.4
click at [355, 423] on div "option 2 focused, 3 of 6. 6 results available. Use Up and Down to choose option…" at bounding box center [493, 405] width 461 height 35
click at [318, 501] on div "2" at bounding box center [493, 509] width 459 height 31
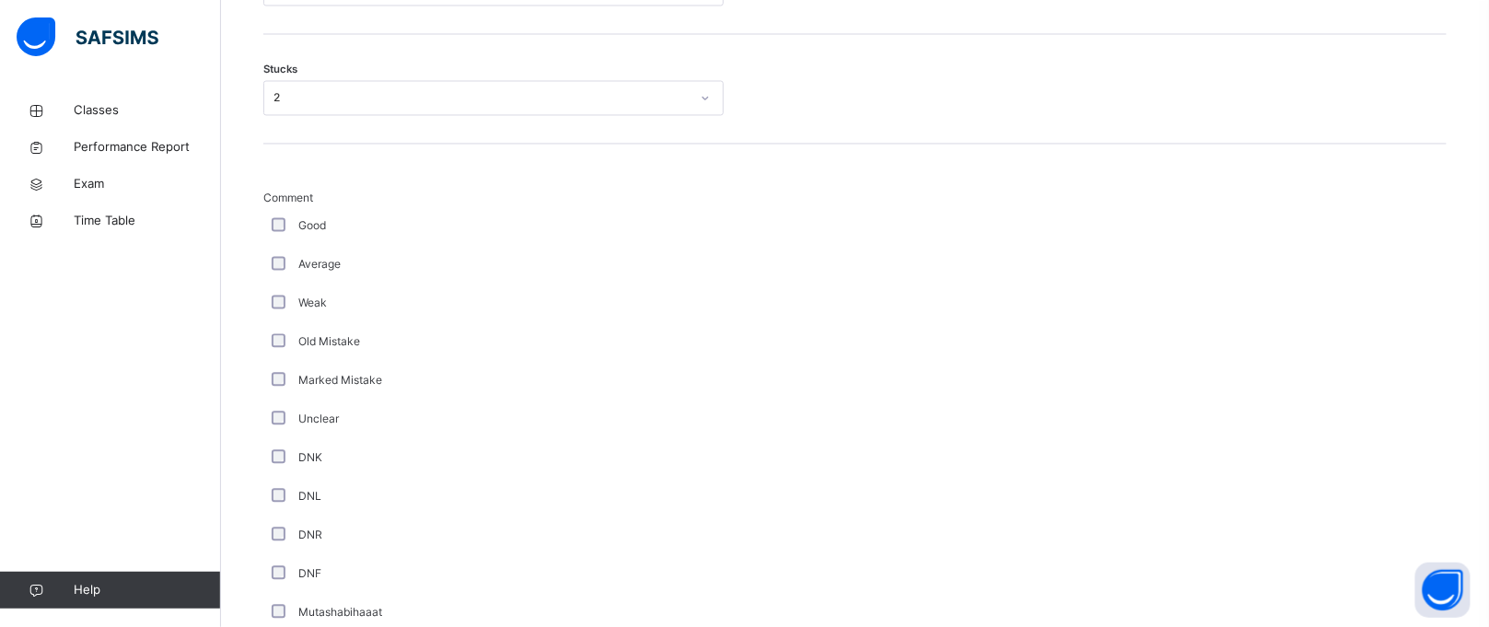
scroll to position [1569, 0]
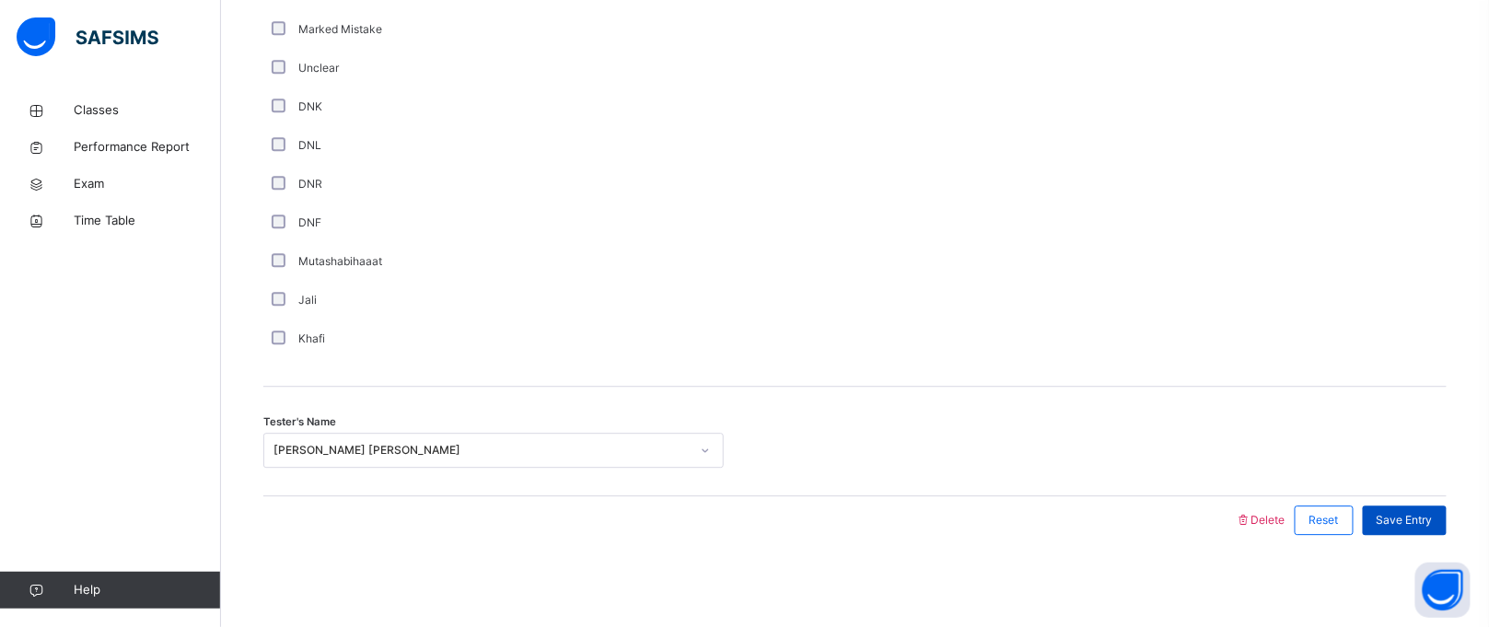
click at [1447, 521] on div "Save Entry" at bounding box center [1405, 520] width 84 height 29
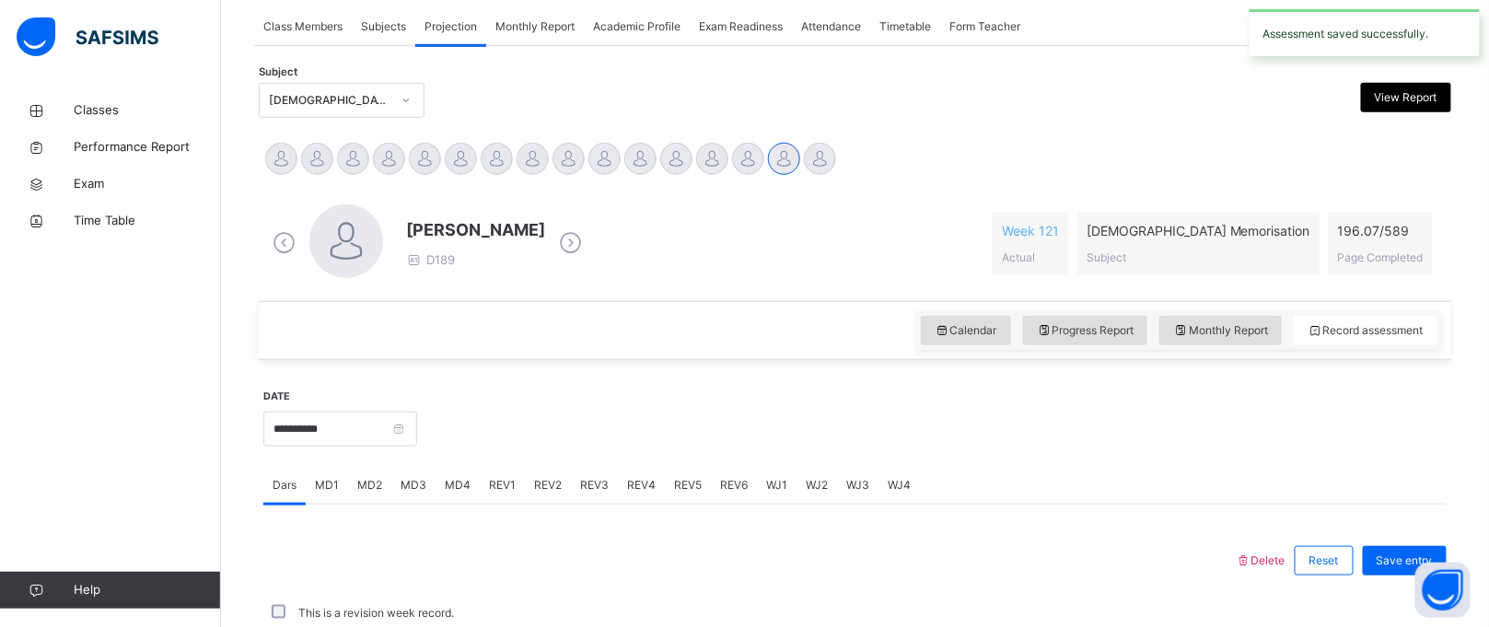
scroll to position [755, 0]
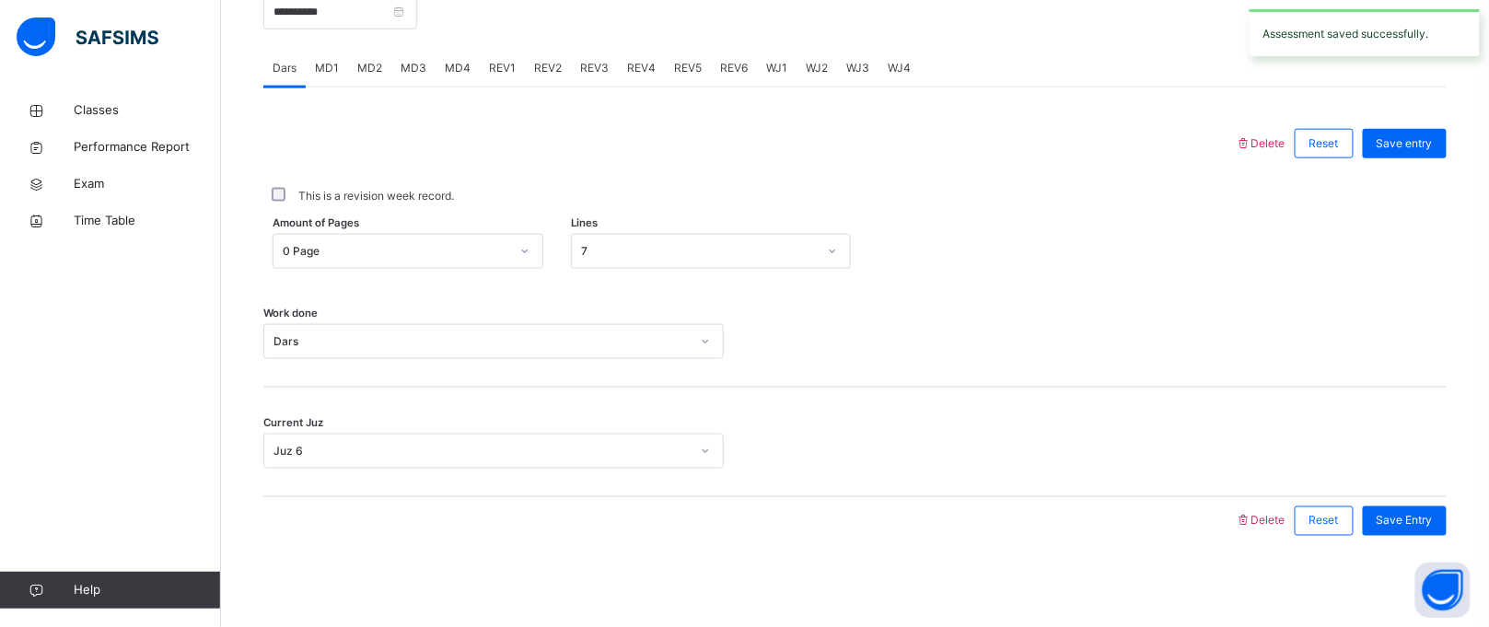
click at [554, 70] on span "REV2" at bounding box center [548, 68] width 28 height 17
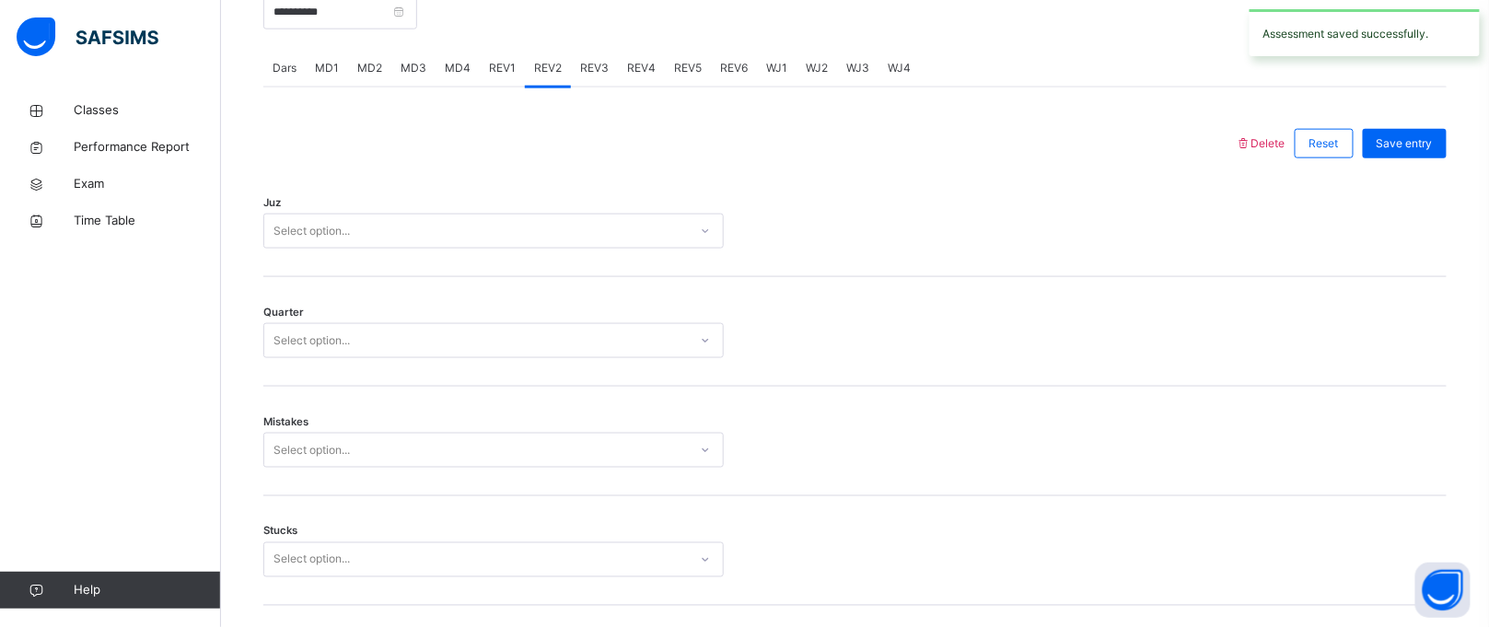
scroll to position [1569, 0]
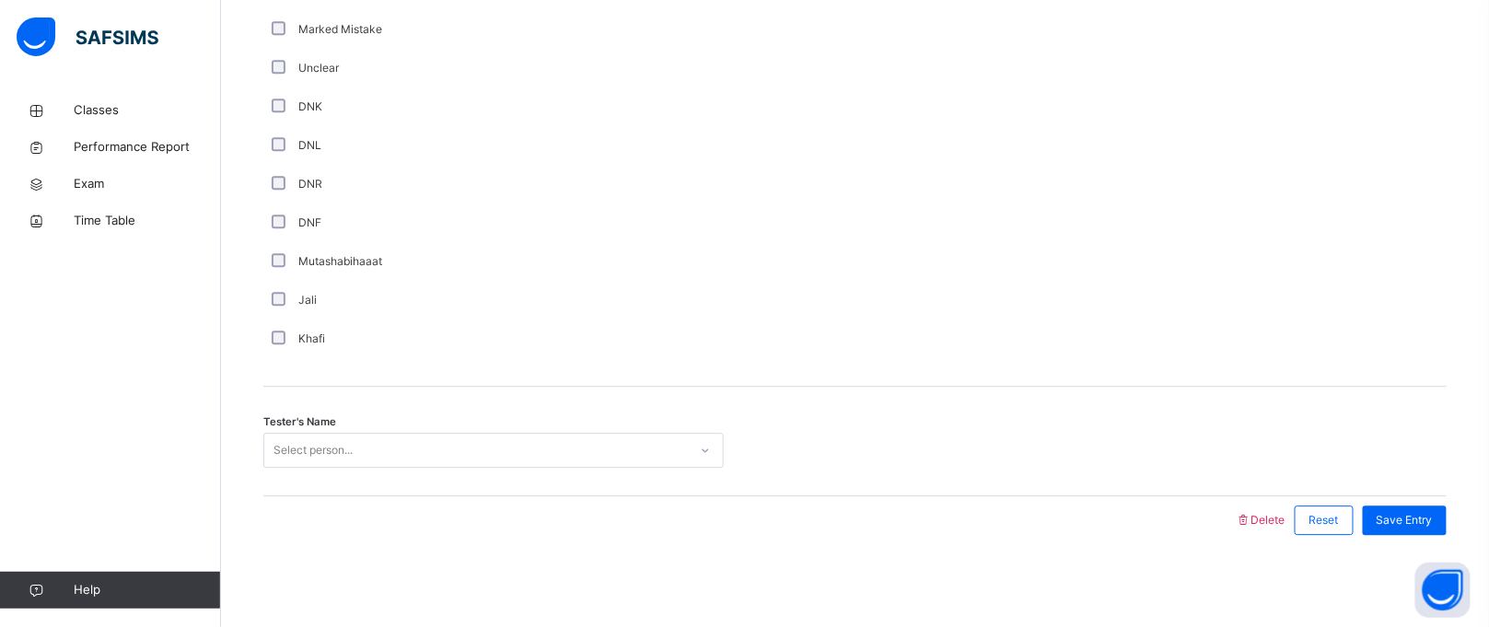
click at [327, 444] on div "Select person..." at bounding box center [313, 450] width 79 height 35
click at [329, 444] on div "Select person..." at bounding box center [313, 450] width 79 height 35
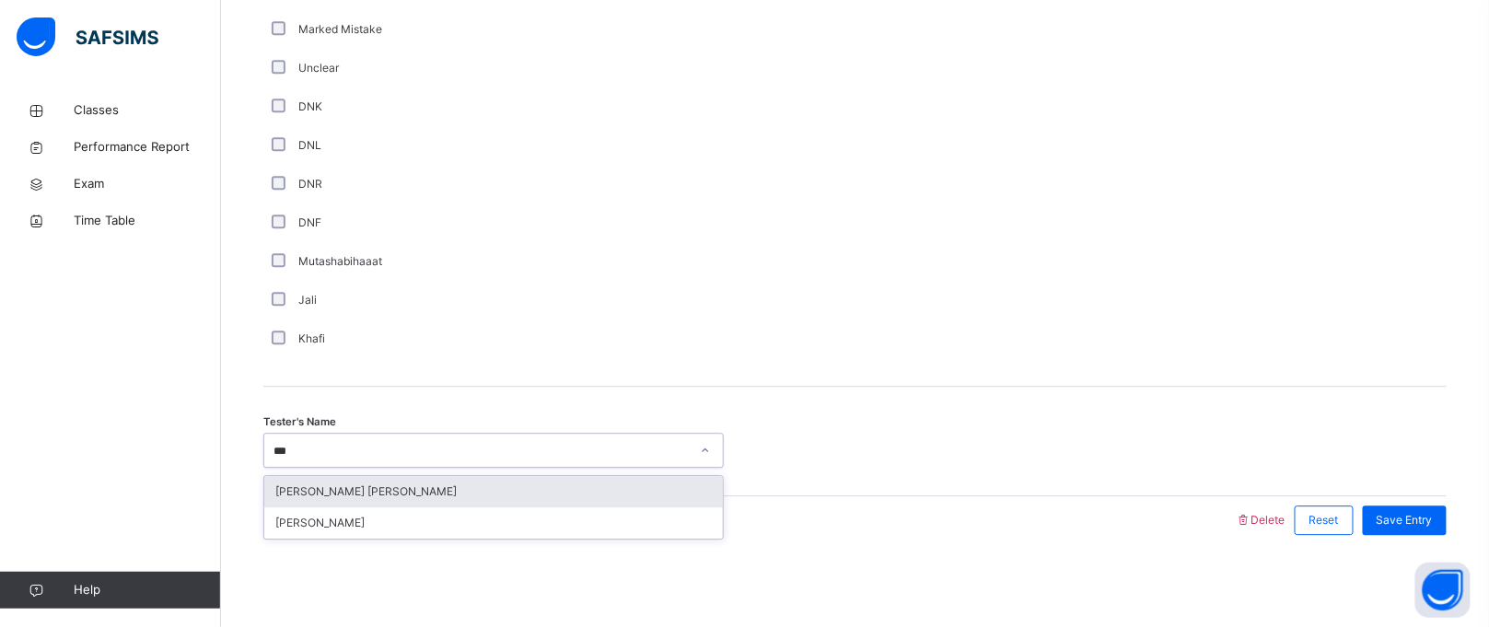
type input "****"
click at [327, 485] on div "[PERSON_NAME] [PERSON_NAME]" at bounding box center [493, 491] width 459 height 31
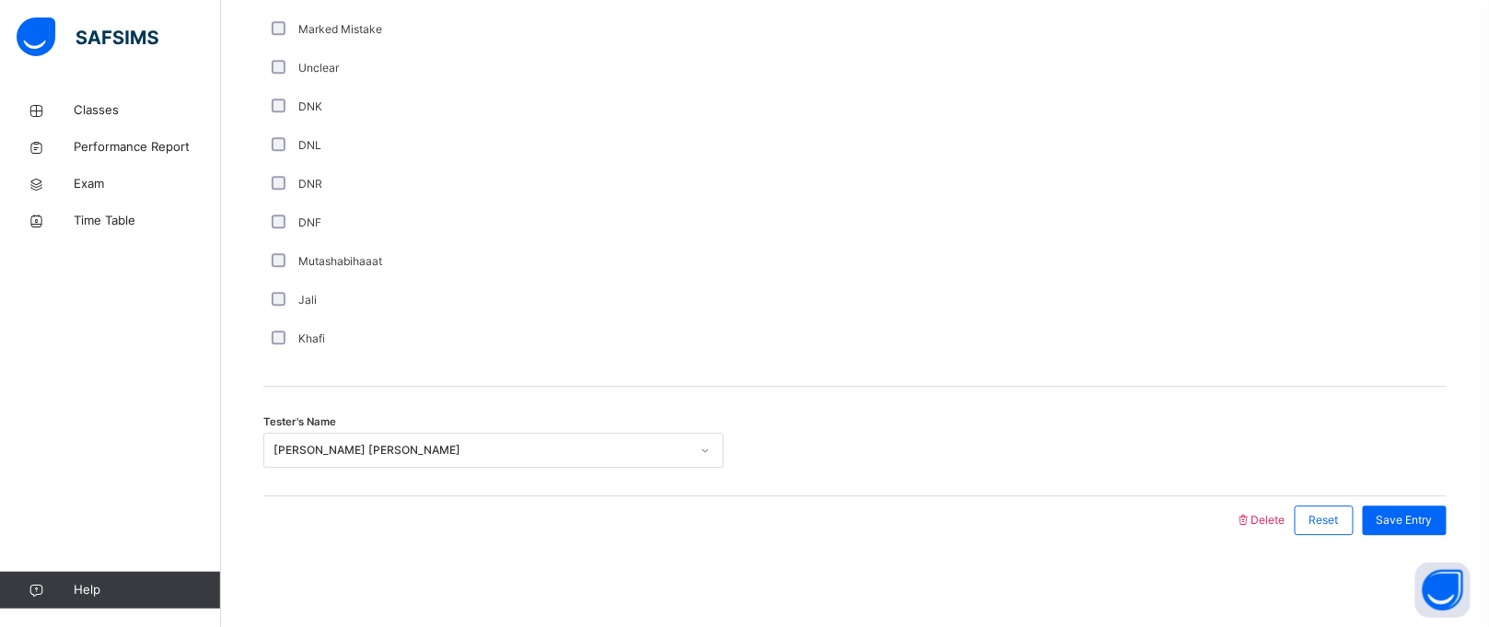
drag, startPoint x: 325, startPoint y: 484, endPoint x: 1204, endPoint y: 149, distance: 940.5
click at [1204, 149] on div "Comment Good Average Weak Old Mistake Marked Mistake Unclear DNK DNL DNR DNF Mu…" at bounding box center [855, 99] width 1184 height 520
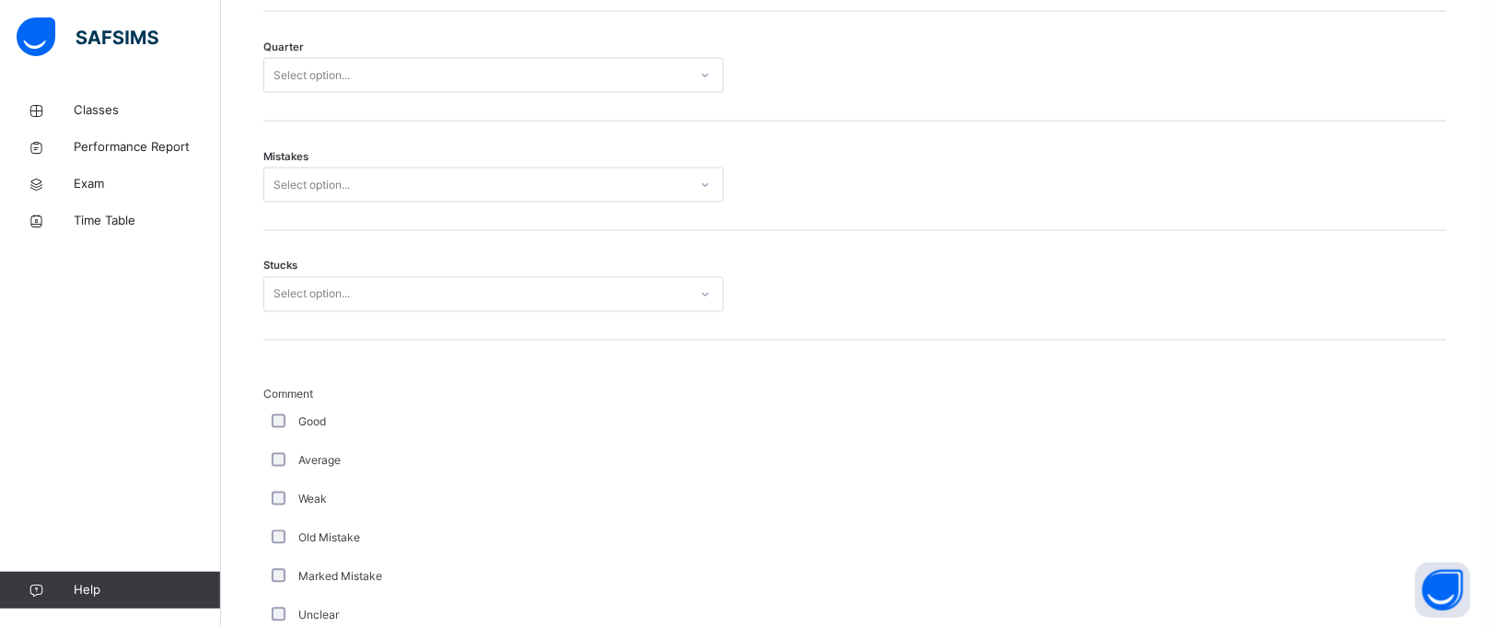
scroll to position [971, 0]
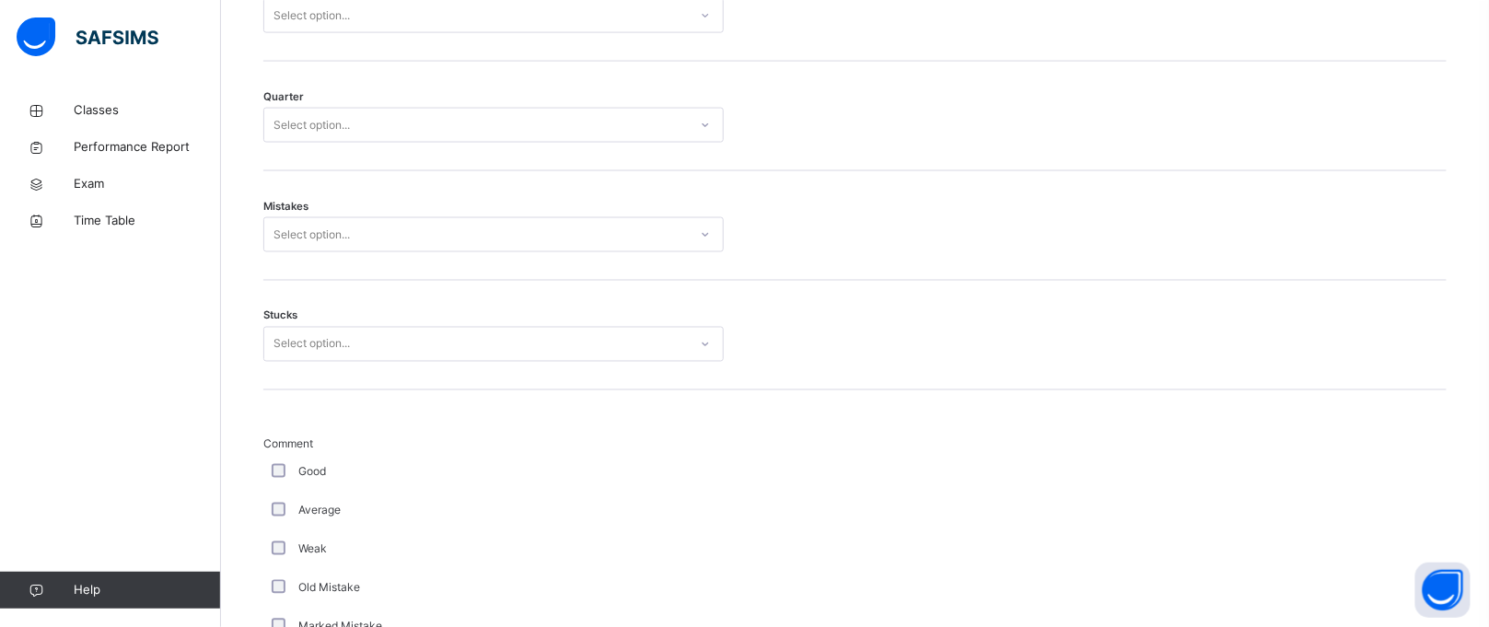
click at [384, 332] on div "Select option..." at bounding box center [476, 345] width 424 height 29
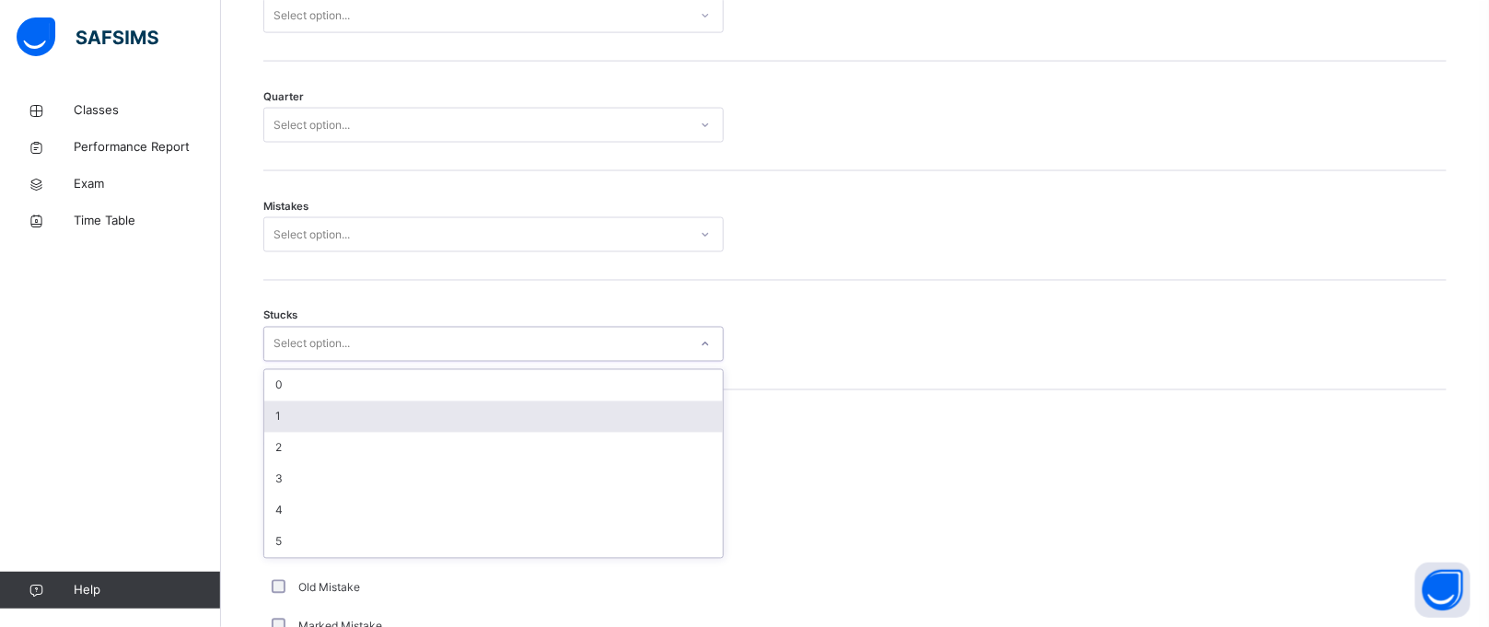
click at [366, 405] on div "1" at bounding box center [493, 417] width 459 height 31
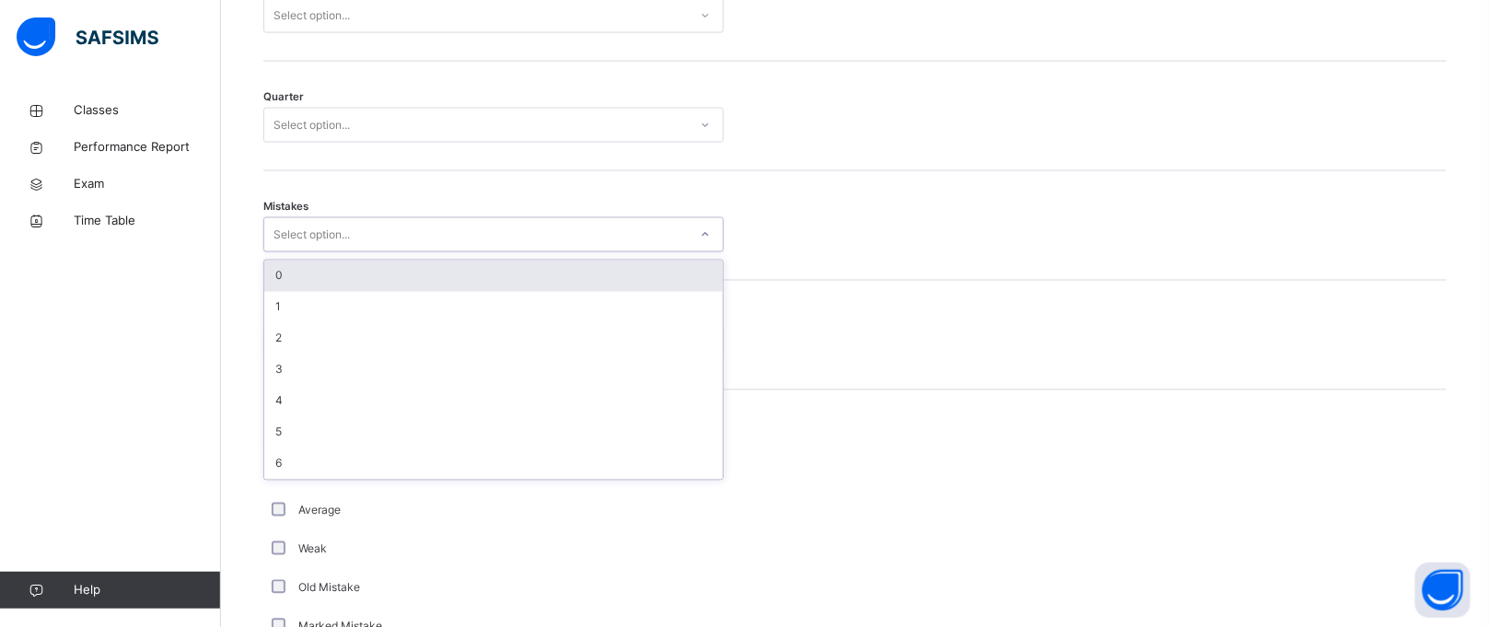
click at [422, 239] on div "Select option..." at bounding box center [476, 235] width 424 height 29
click at [406, 274] on div "0" at bounding box center [493, 276] width 459 height 31
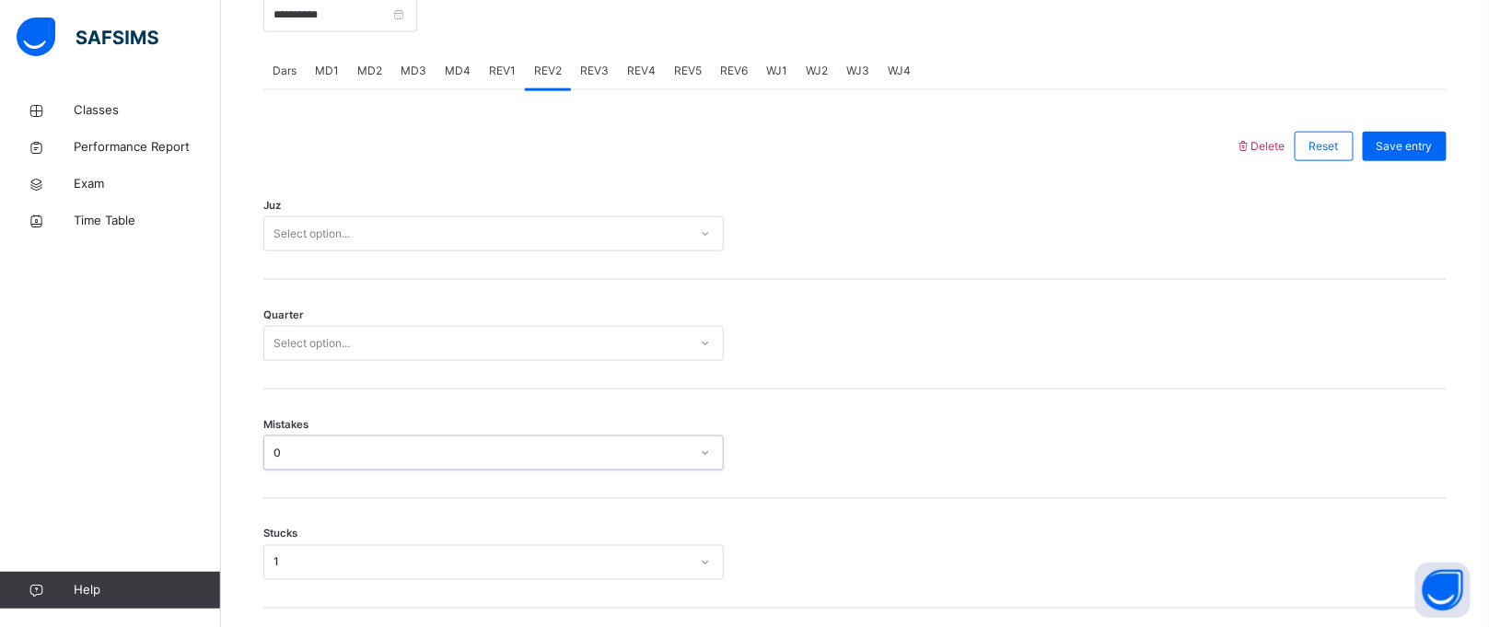
scroll to position [771, 0]
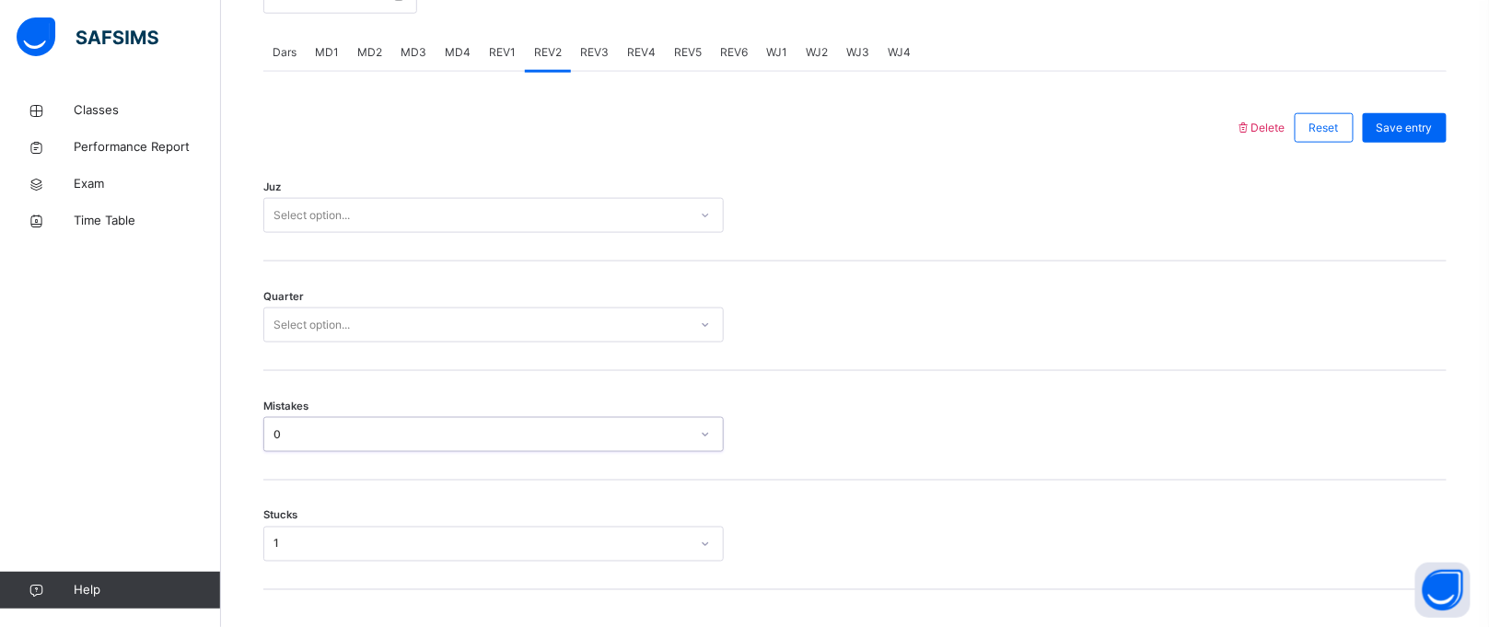
click at [441, 224] on div "Select option..." at bounding box center [476, 216] width 424 height 29
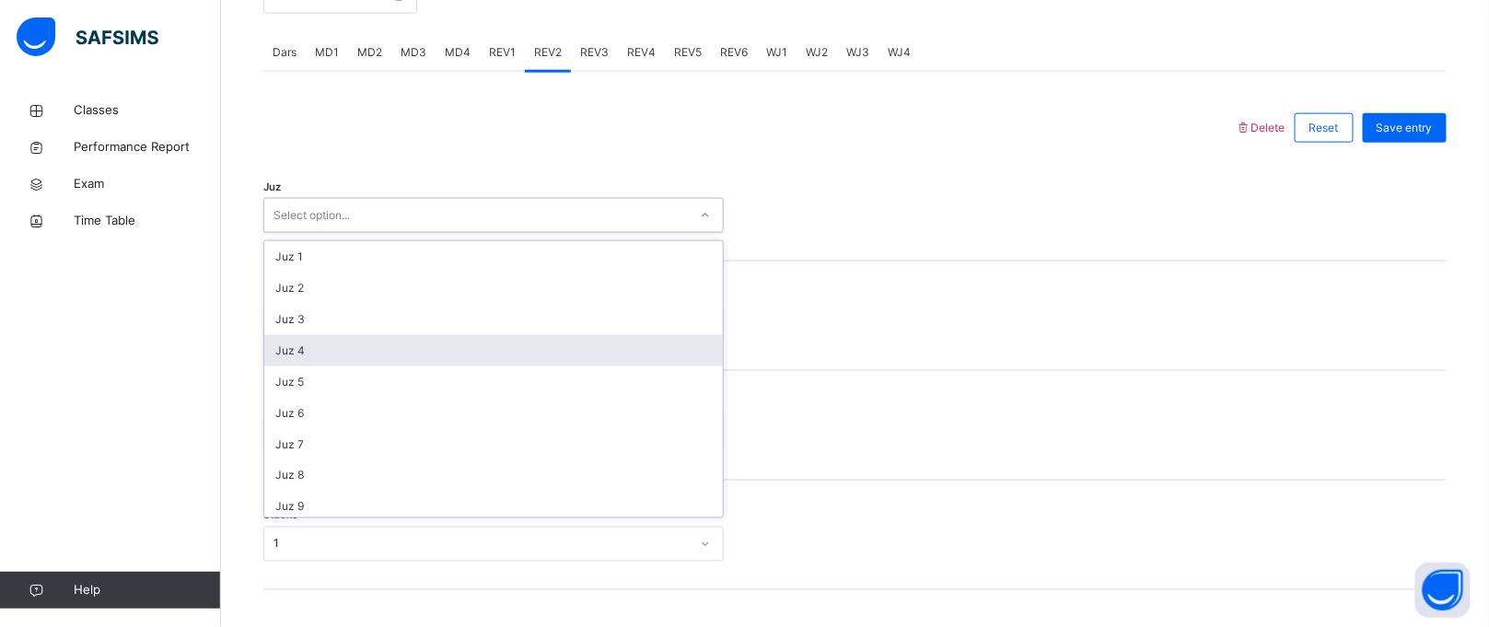
click at [394, 359] on div "Juz 4" at bounding box center [493, 350] width 459 height 31
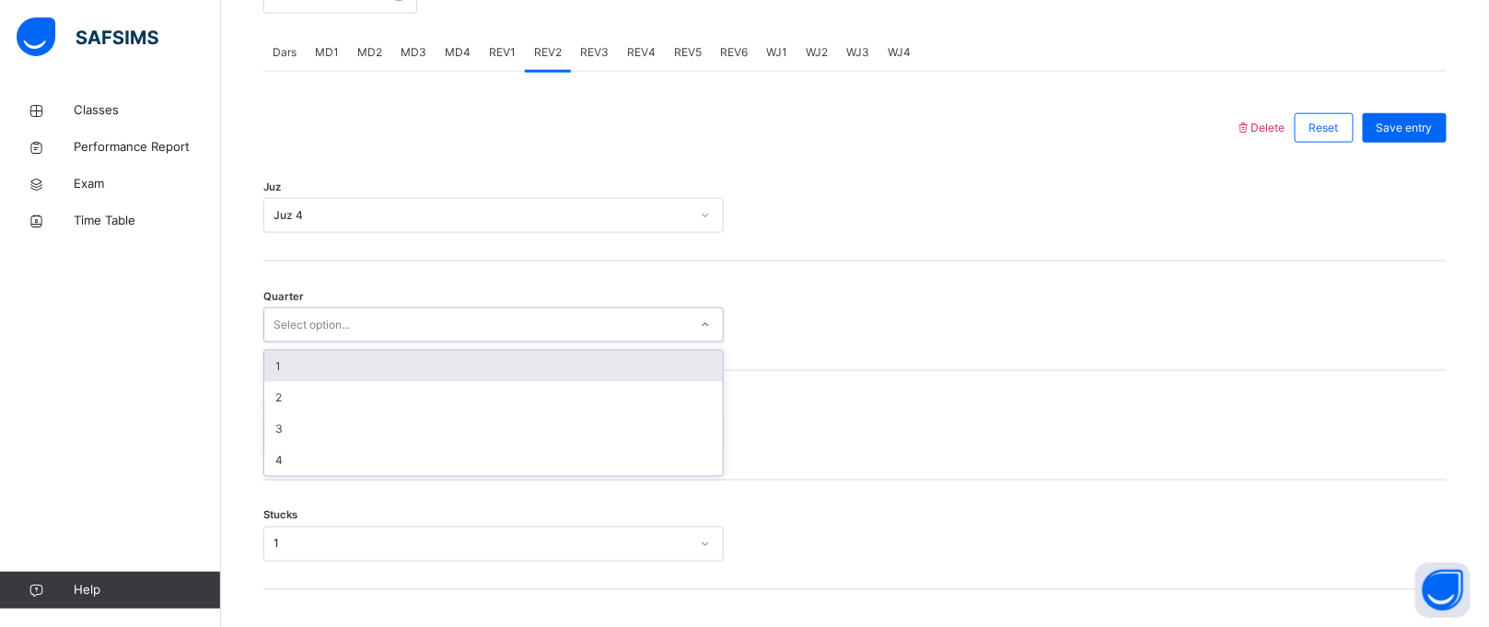
click at [446, 319] on div "Select option..." at bounding box center [476, 325] width 424 height 29
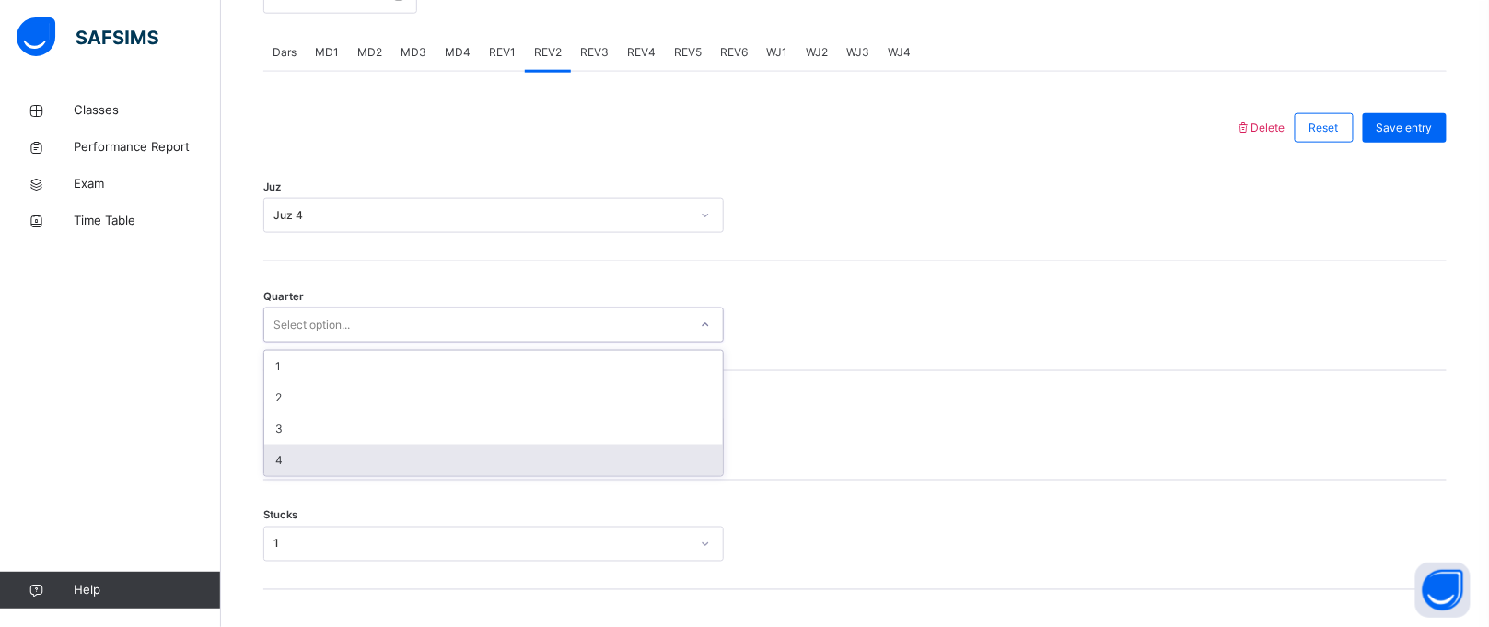
click at [364, 468] on div "4" at bounding box center [493, 460] width 459 height 31
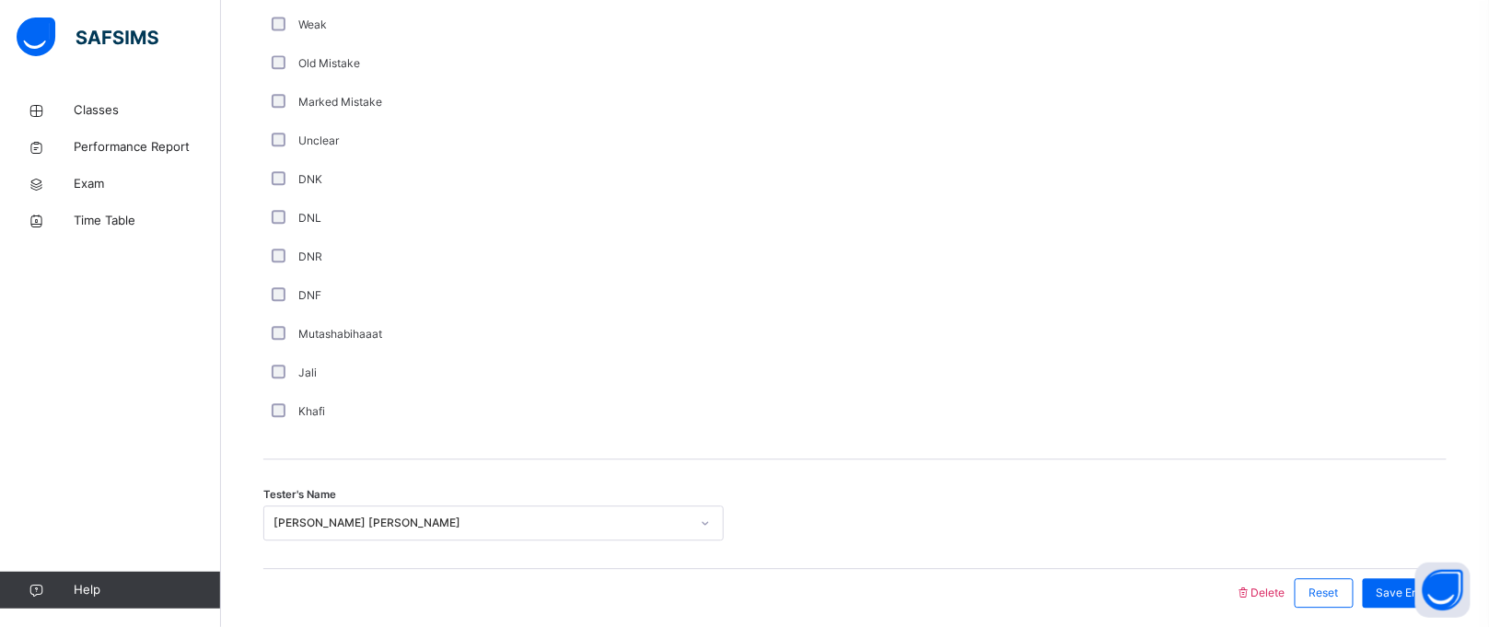
scroll to position [1569, 0]
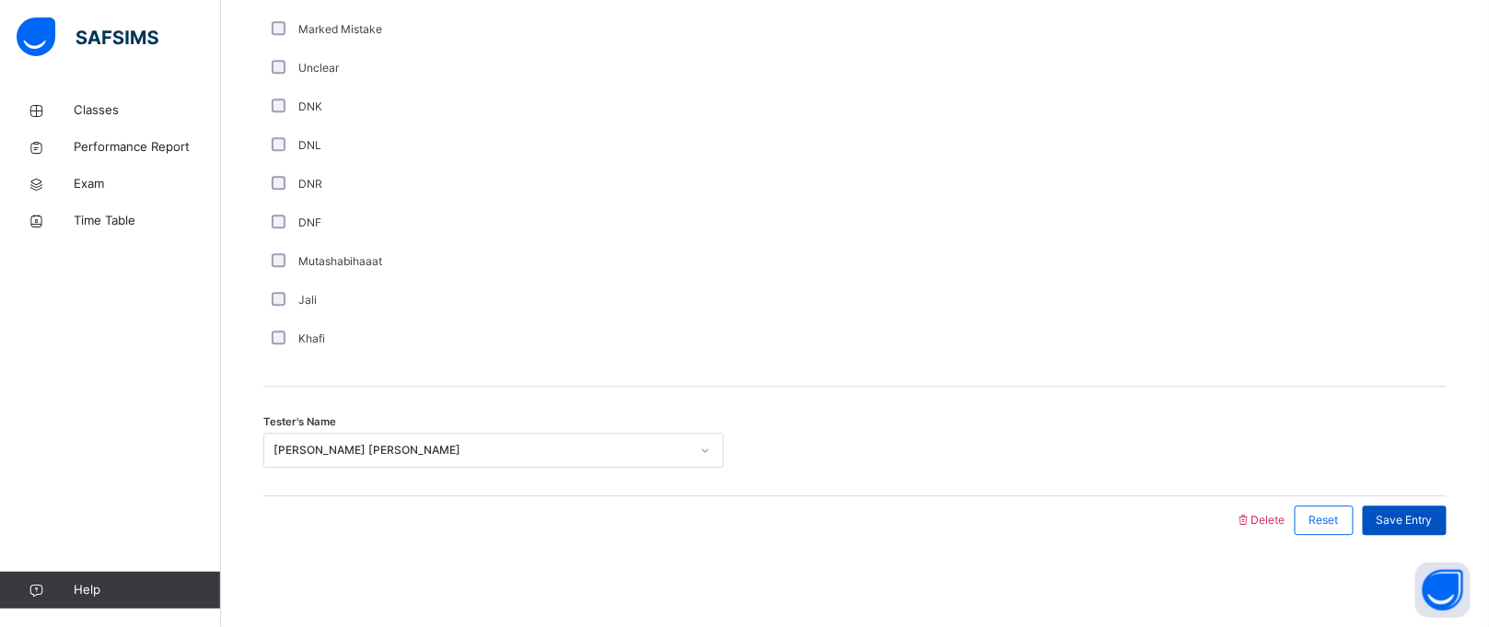
click at [1433, 520] on span "Save Entry" at bounding box center [1405, 520] width 56 height 17
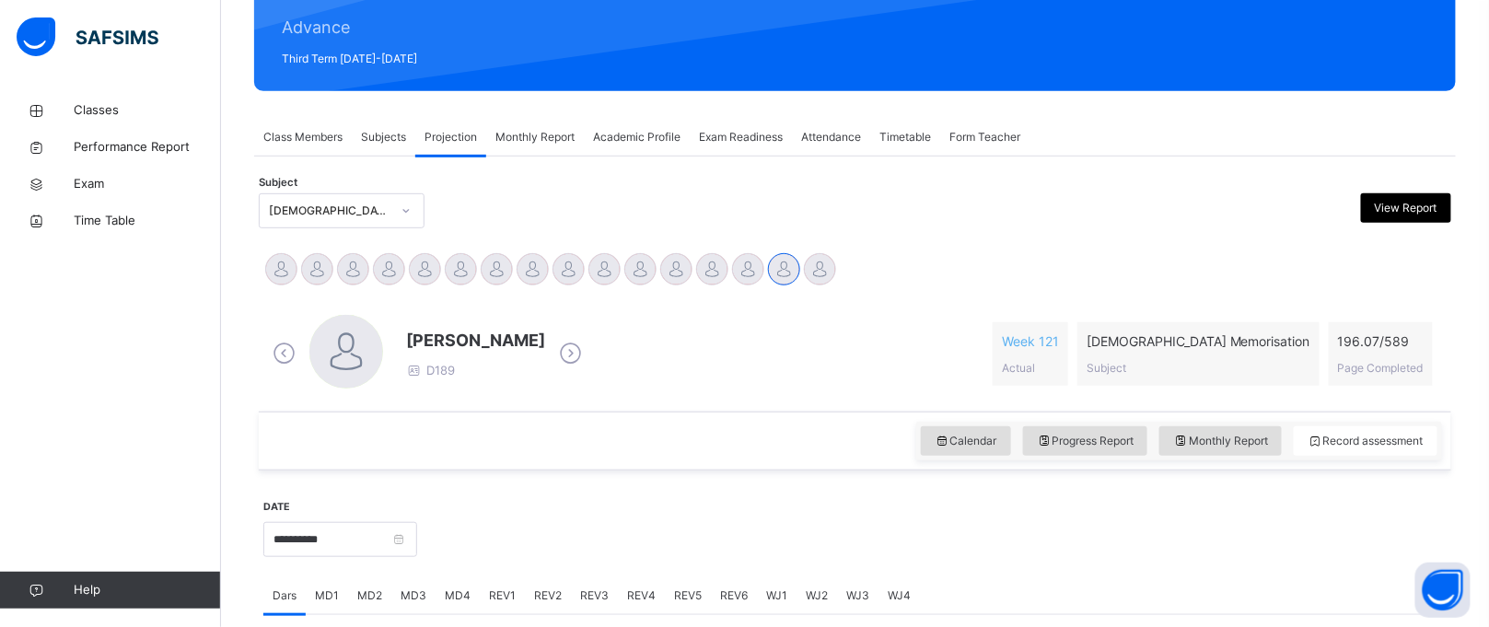
scroll to position [755, 0]
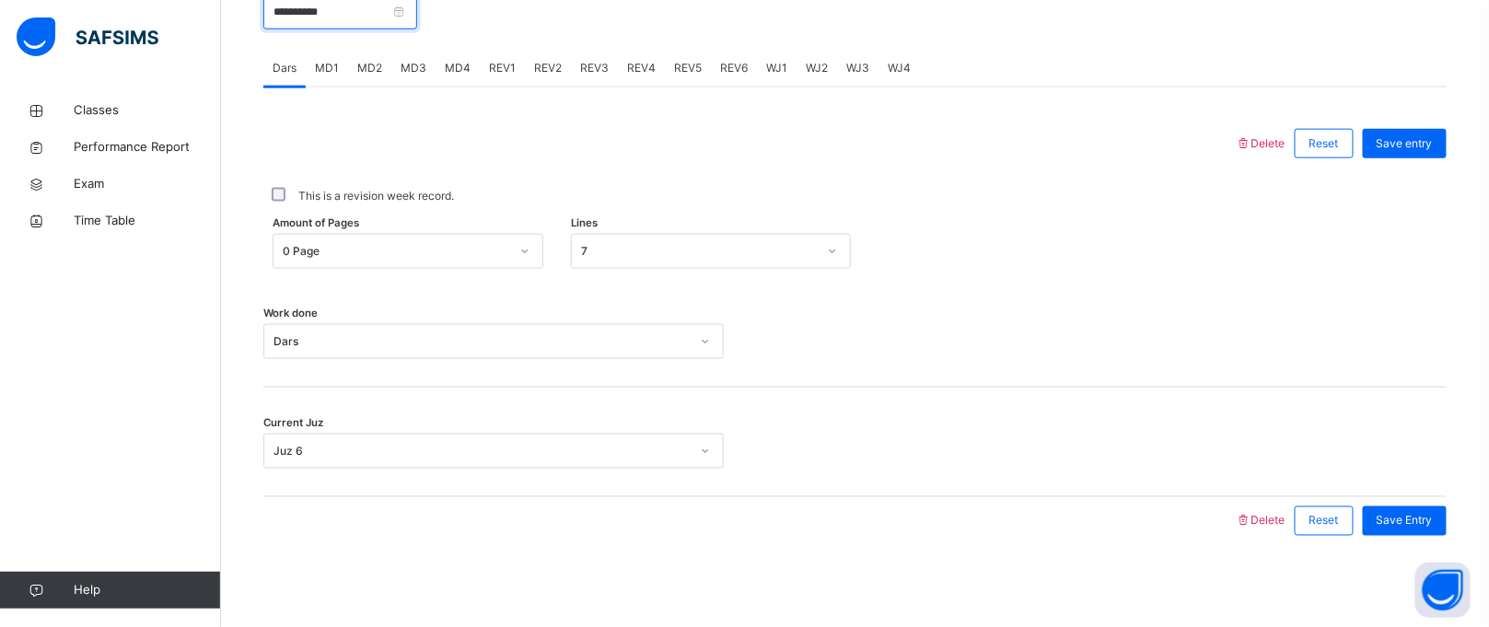
click at [391, 5] on input "**********" at bounding box center [340, 11] width 154 height 35
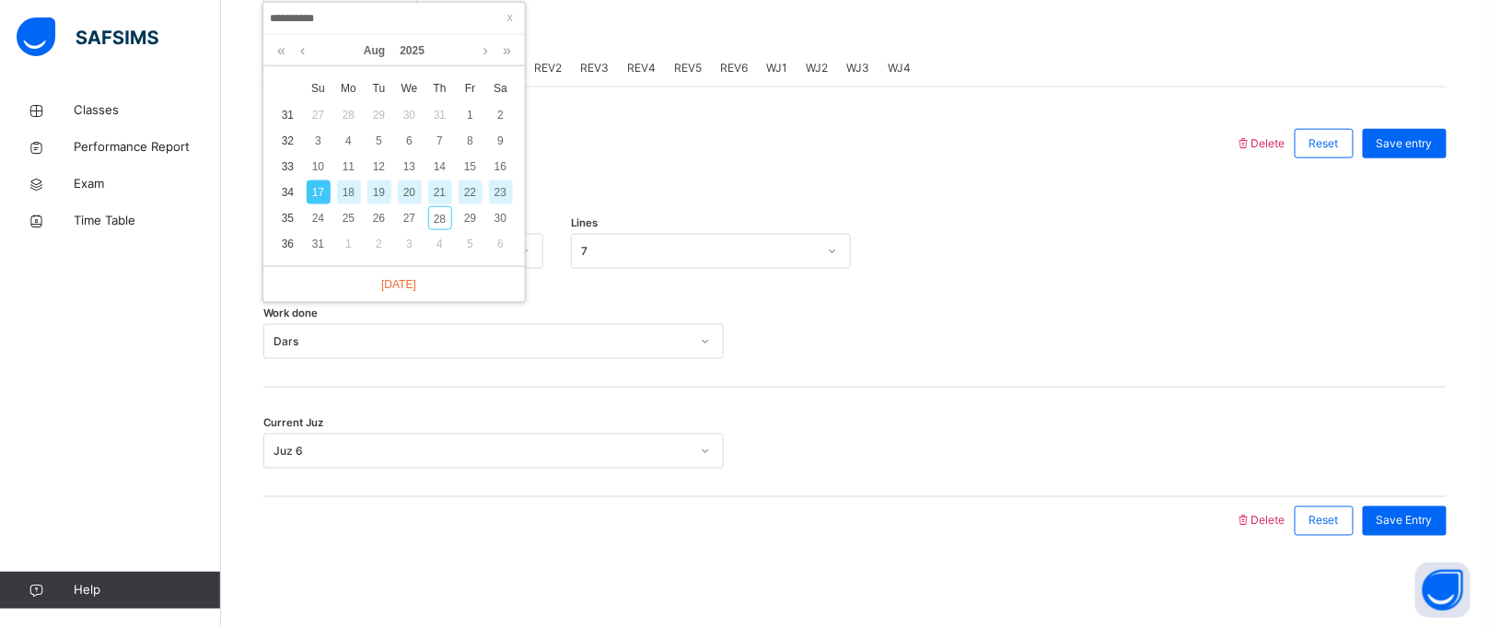
click at [378, 193] on div "19" at bounding box center [380, 193] width 24 height 24
type input "**********"
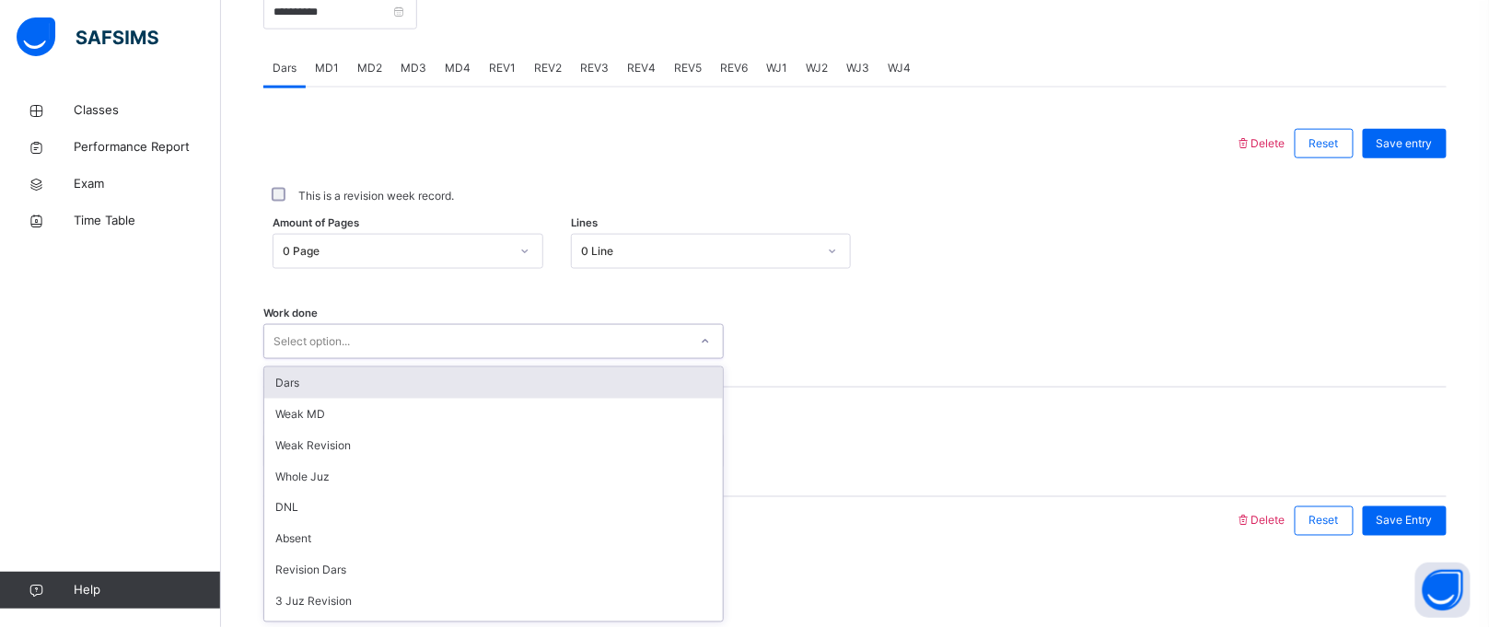
click at [379, 342] on div "Select option..." at bounding box center [476, 342] width 424 height 29
click at [336, 378] on div "Dars" at bounding box center [493, 383] width 459 height 31
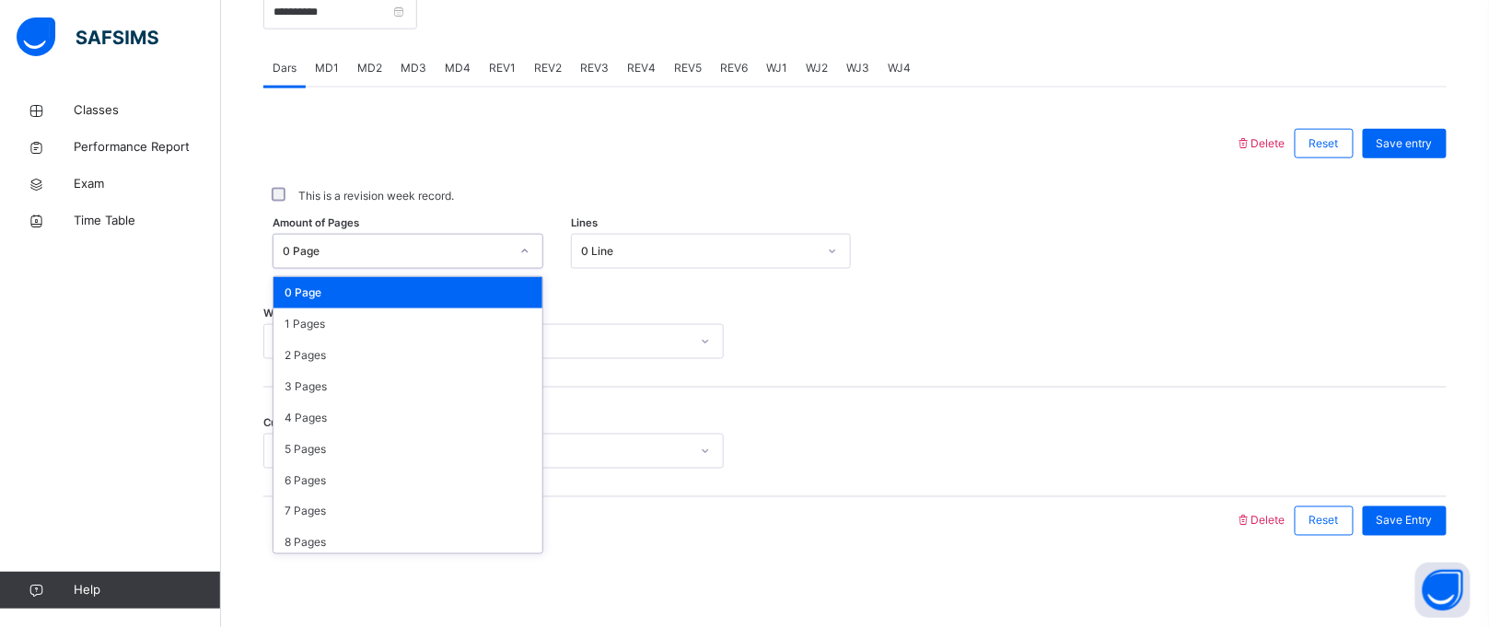
click at [412, 246] on div "0 Page" at bounding box center [396, 251] width 227 height 17
click at [385, 334] on div "1 Pages" at bounding box center [408, 324] width 269 height 31
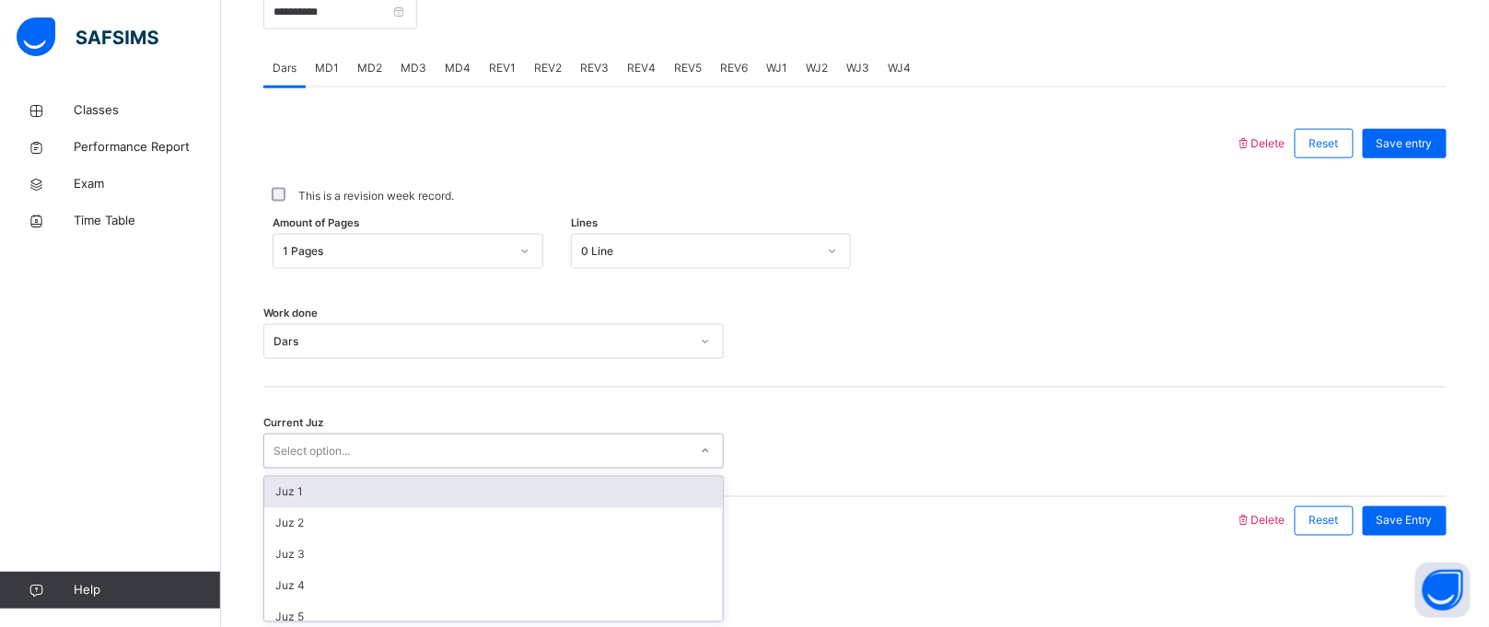
click at [391, 450] on div "Select option..." at bounding box center [476, 452] width 424 height 29
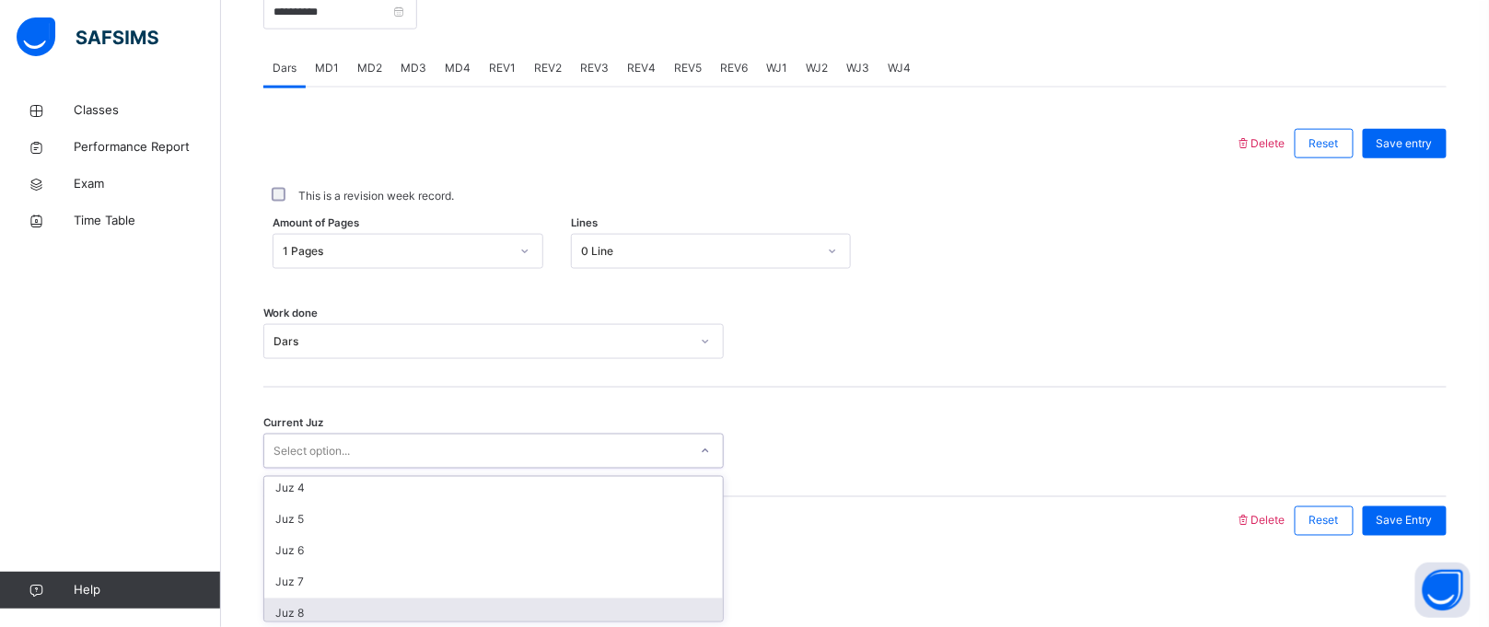
scroll to position [85, 0]
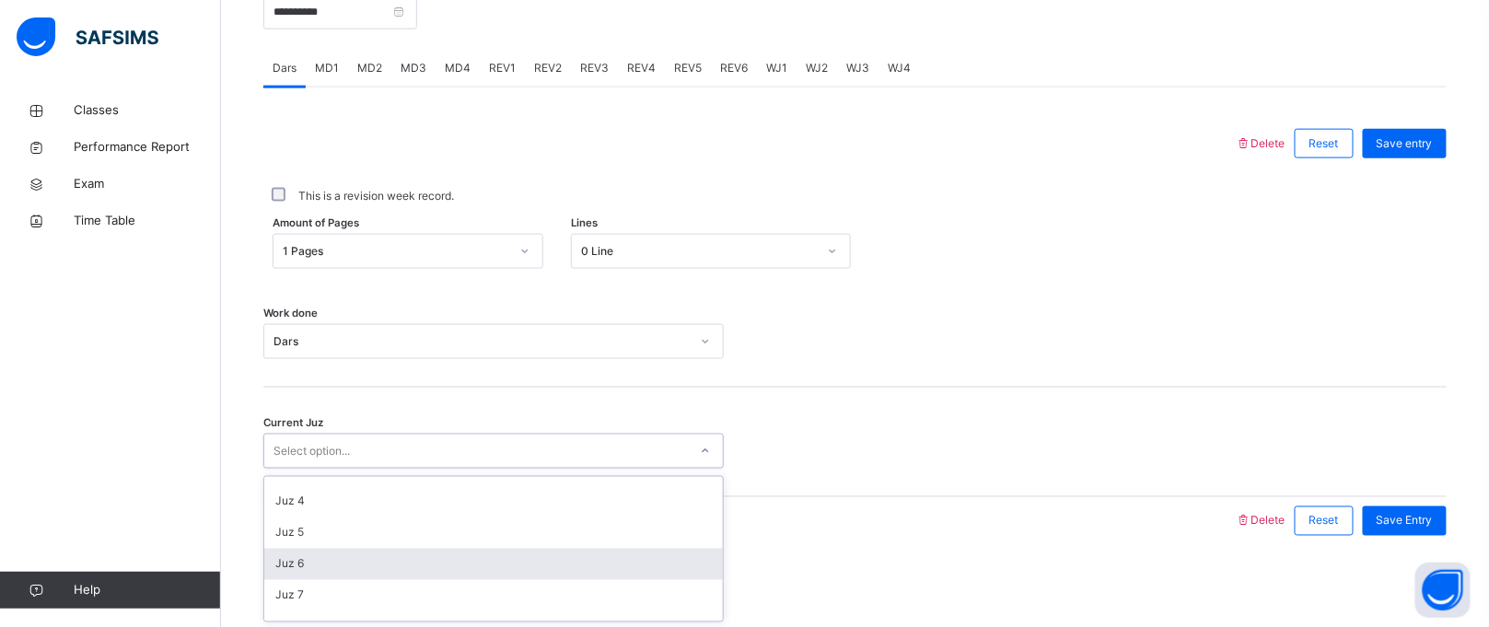
click at [368, 555] on div "Juz 6" at bounding box center [493, 564] width 459 height 31
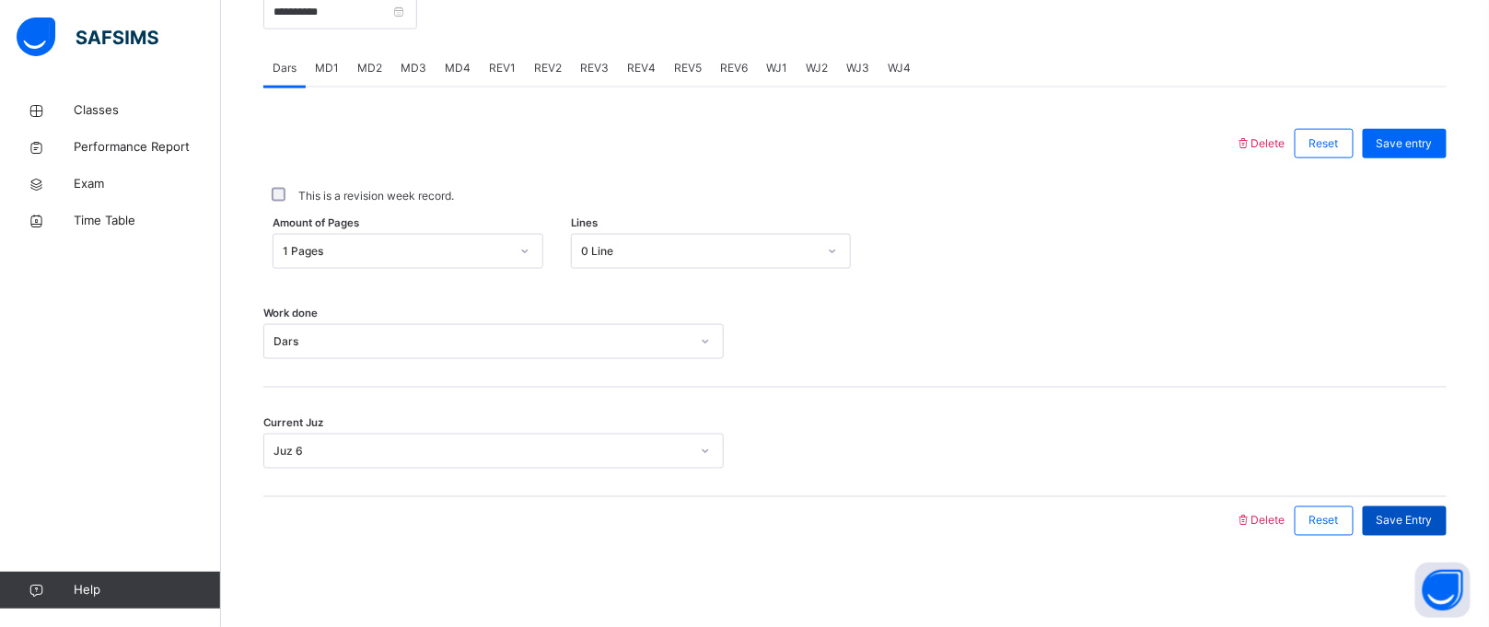
click at [1421, 528] on span "Save Entry" at bounding box center [1405, 521] width 56 height 17
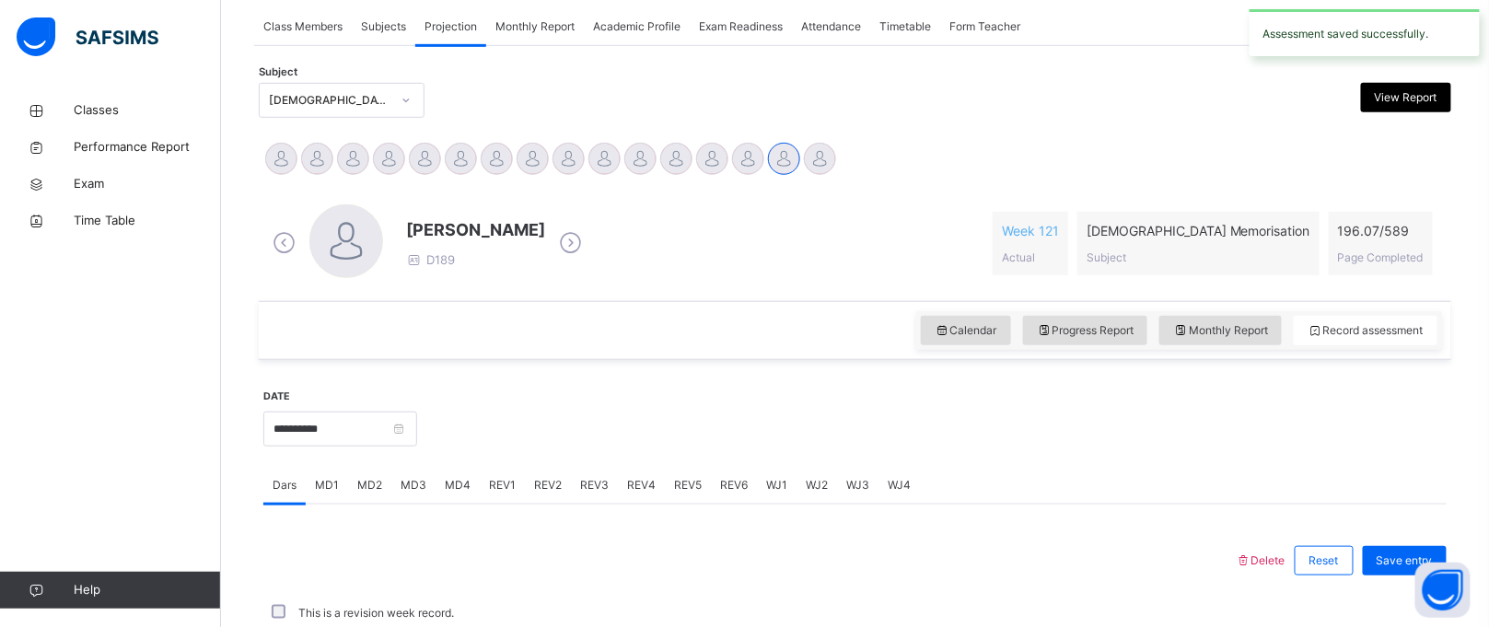
scroll to position [755, 0]
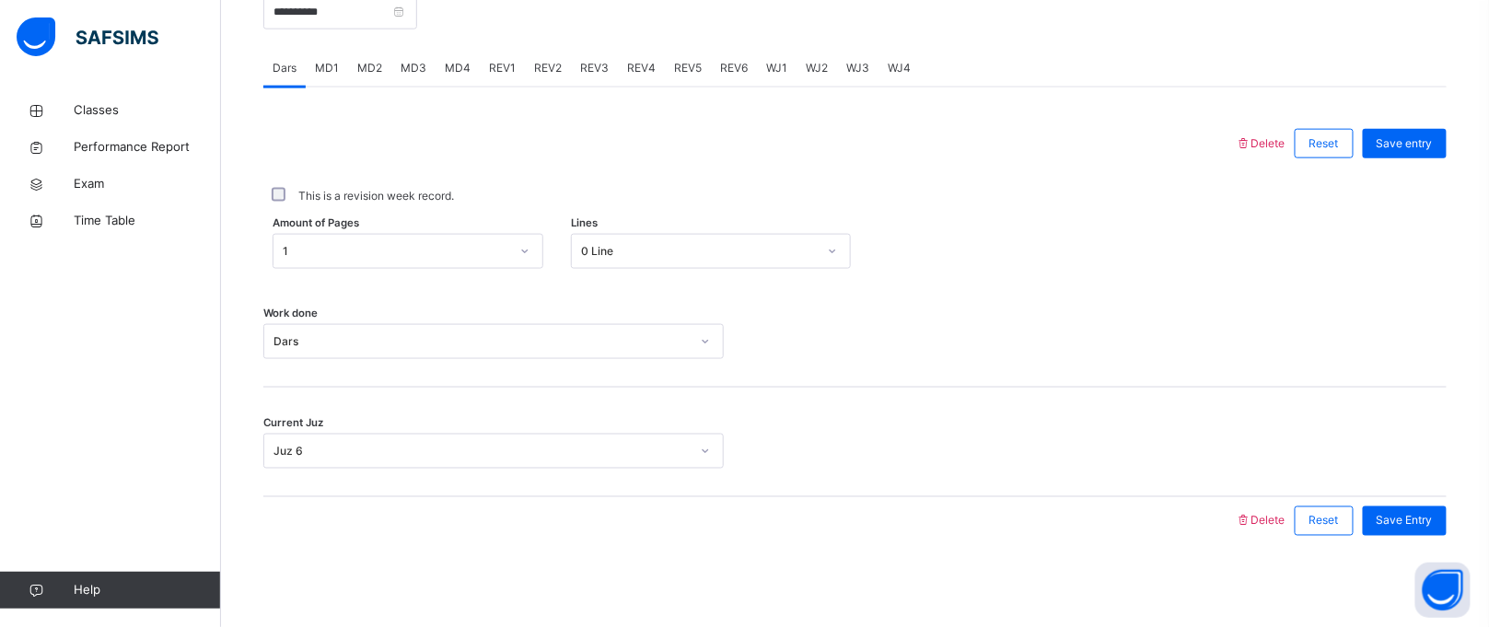
click at [324, 76] on div "MD1" at bounding box center [327, 68] width 42 height 37
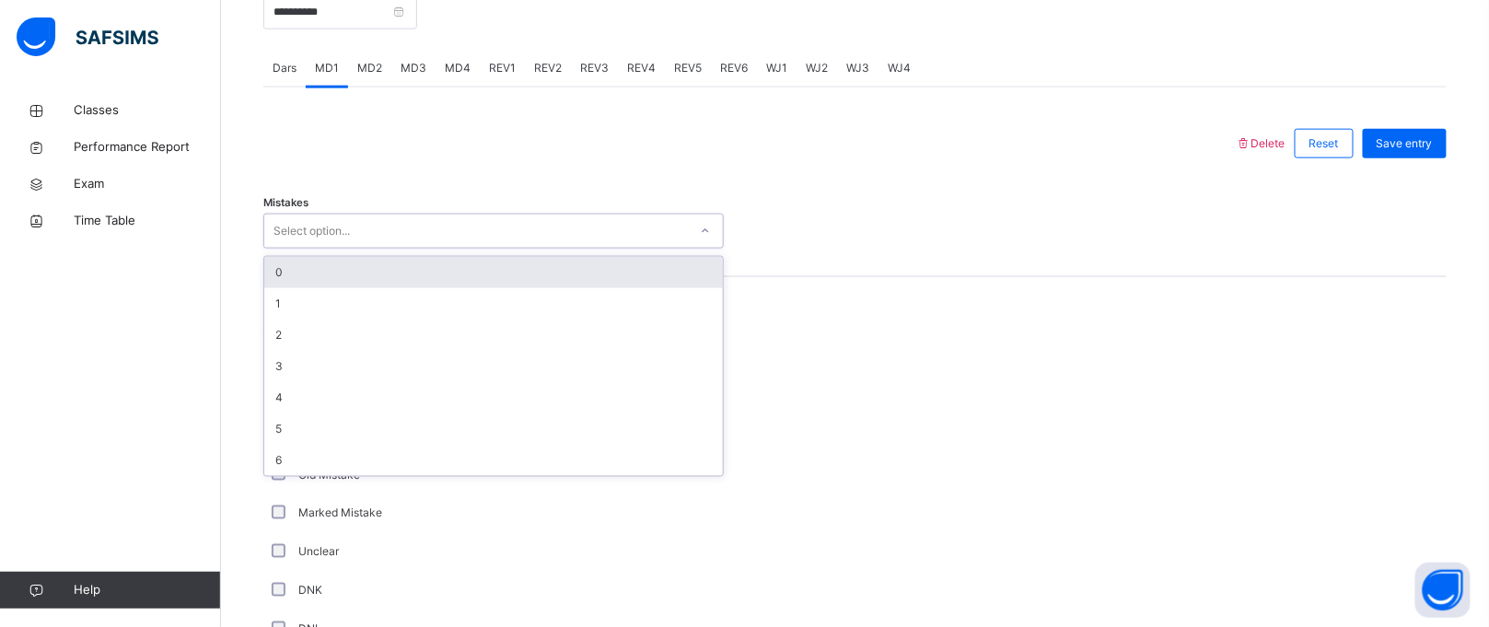
click at [415, 241] on div "Select option..." at bounding box center [476, 231] width 424 height 29
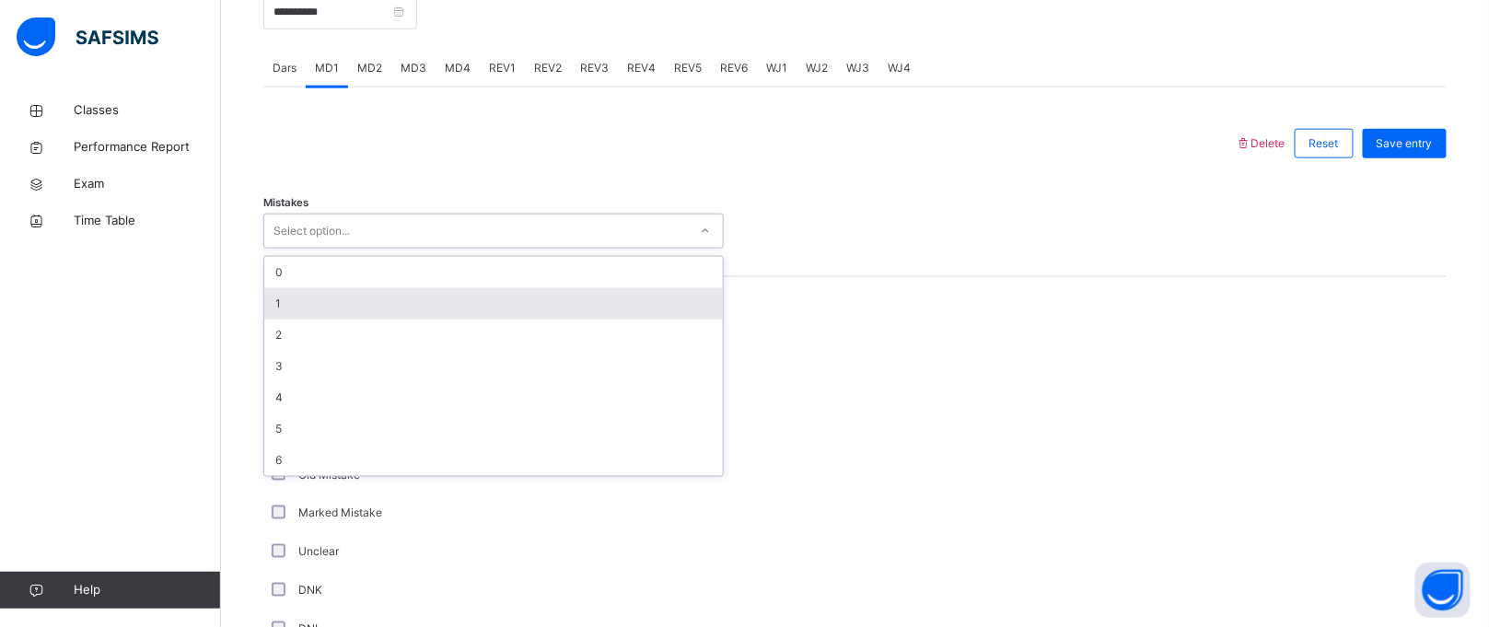
click at [397, 302] on div "1" at bounding box center [493, 303] width 459 height 31
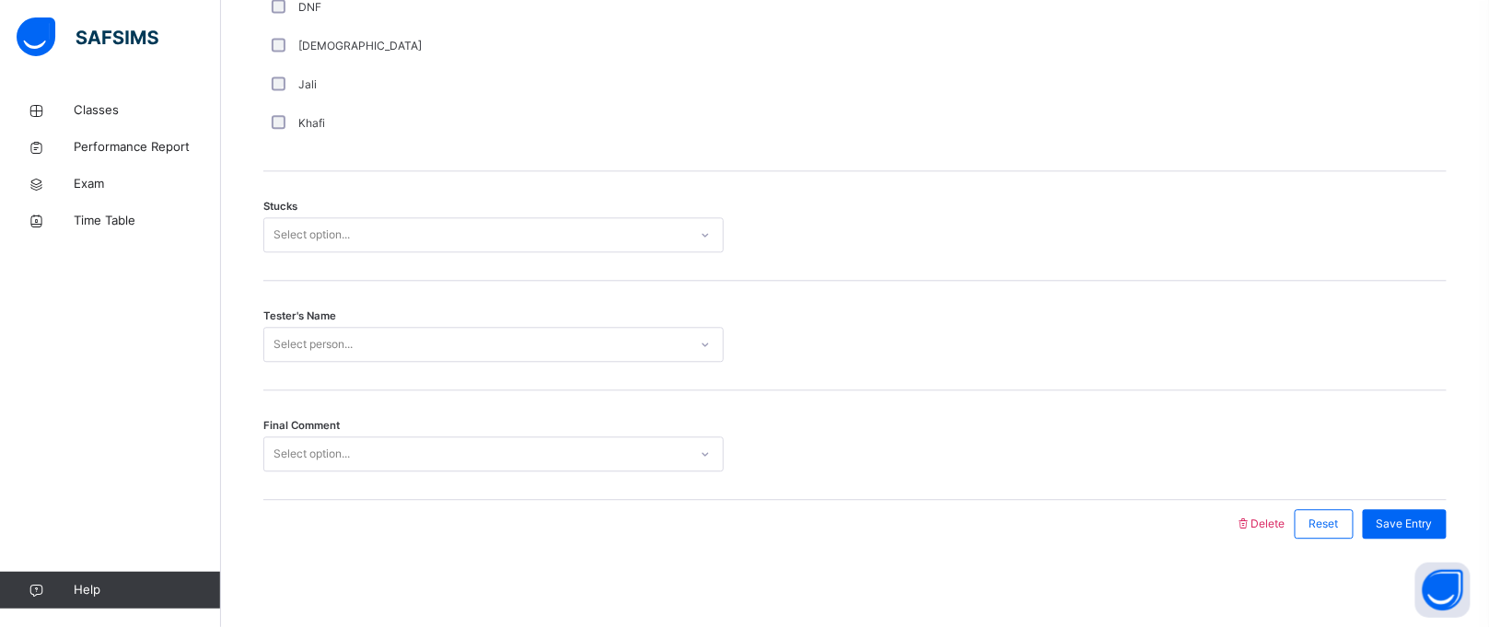
scroll to position [1458, 0]
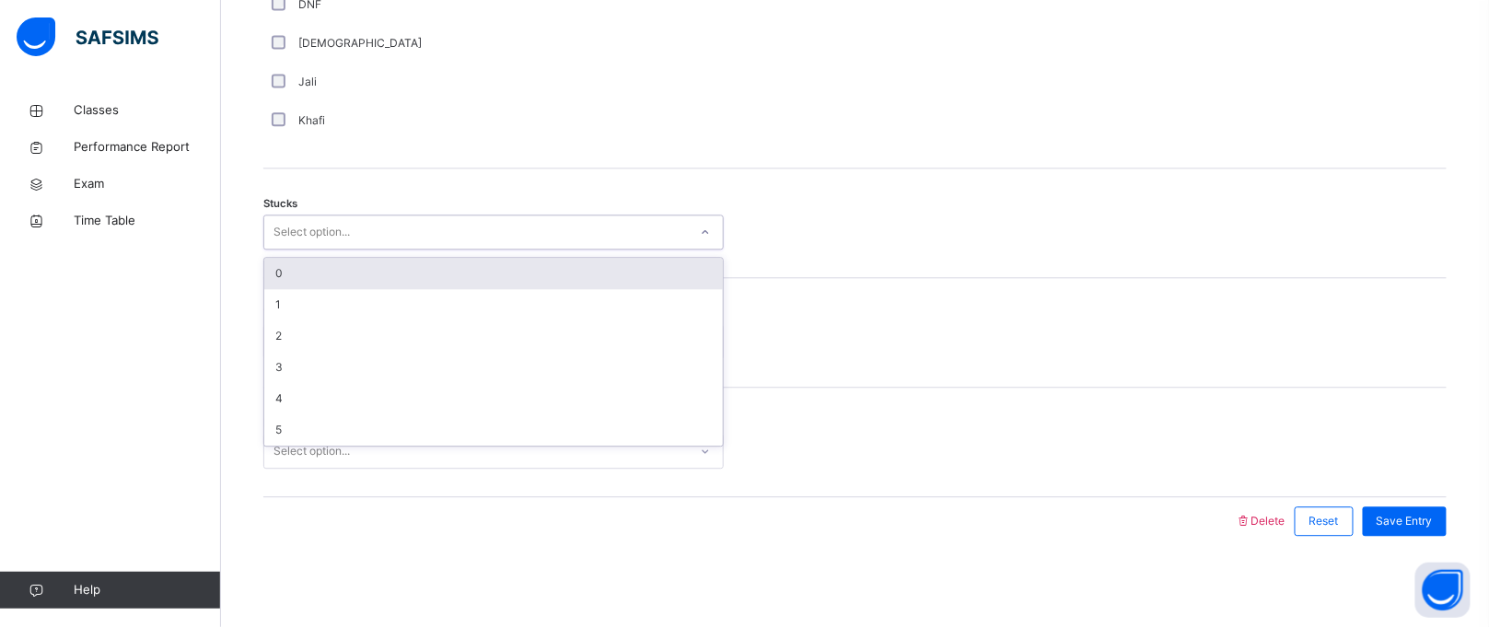
click at [345, 242] on div "Select option..." at bounding box center [312, 232] width 76 height 35
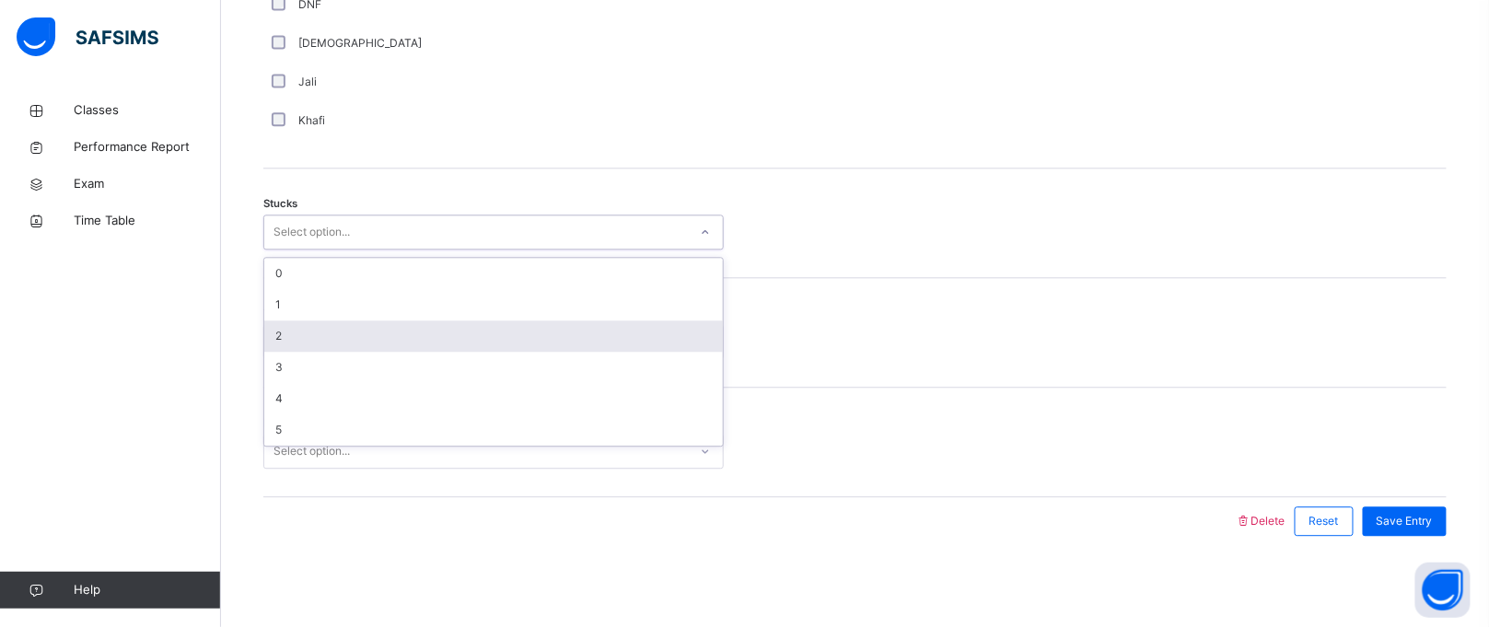
click at [319, 329] on div "2" at bounding box center [493, 336] width 459 height 31
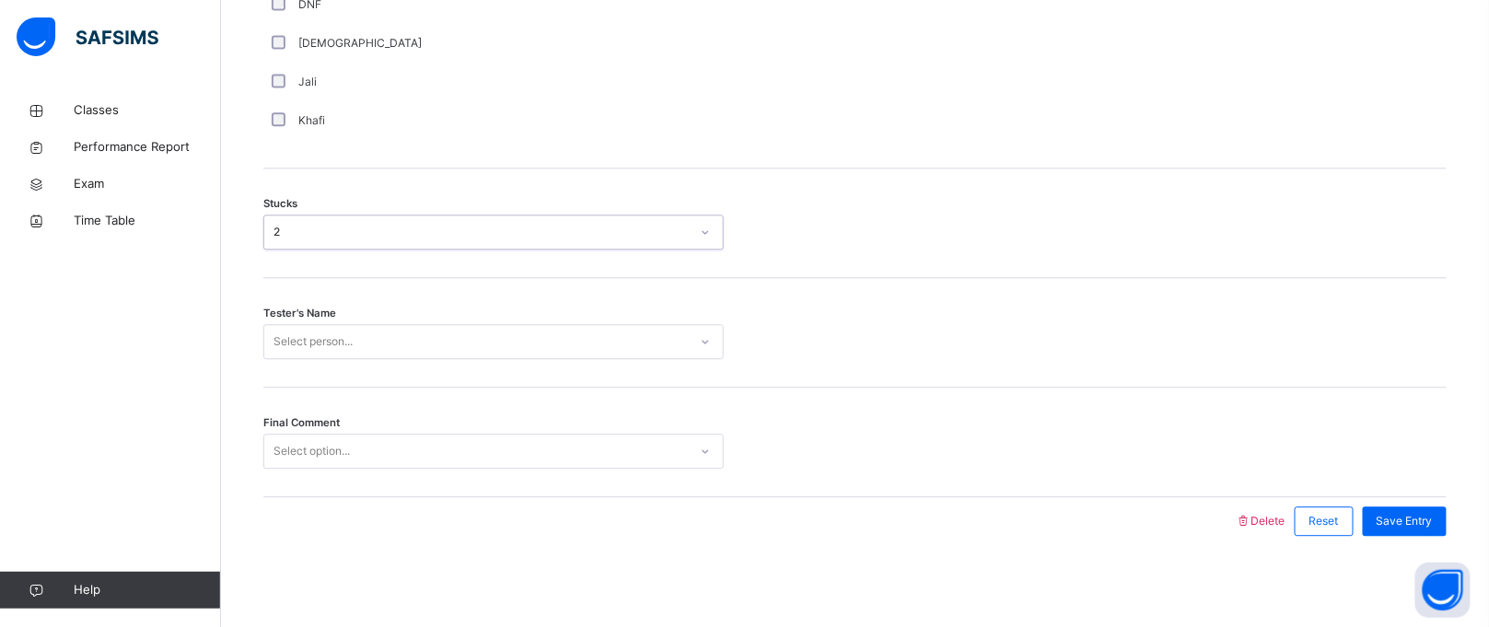
click at [319, 329] on div "Select person..." at bounding box center [313, 341] width 79 height 35
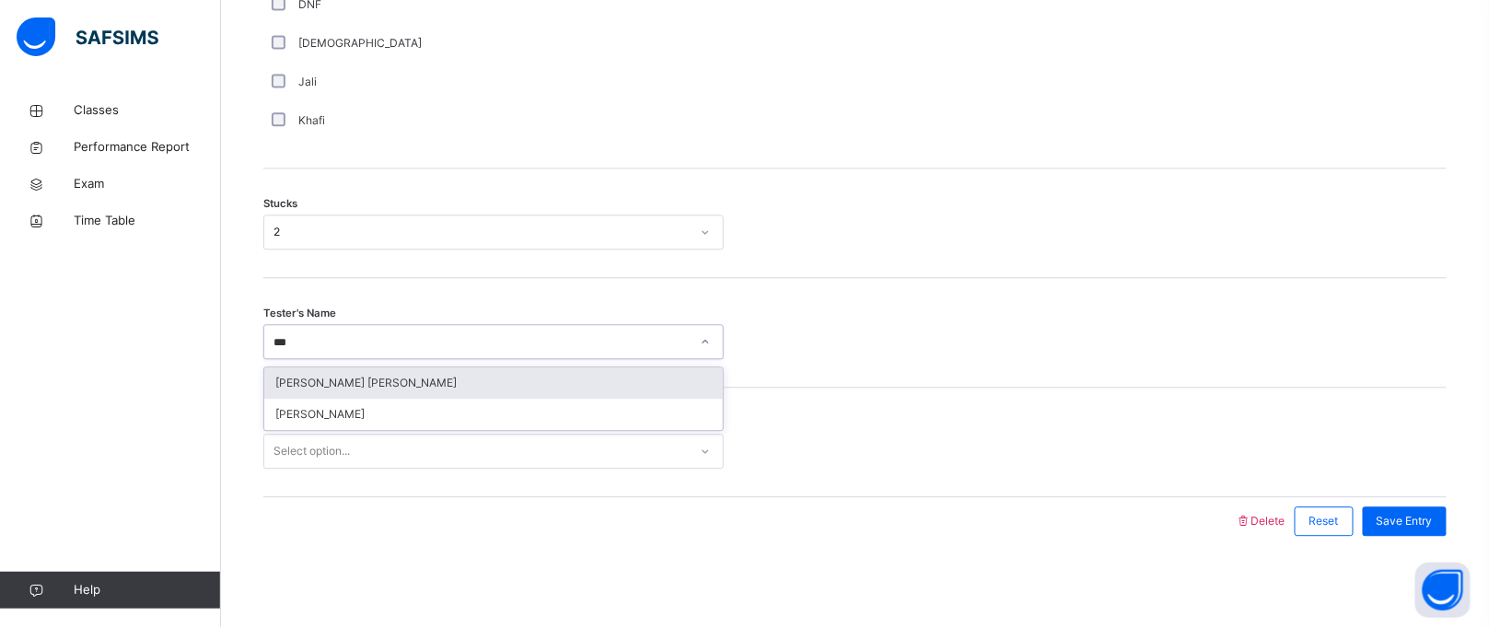
type input "****"
click at [323, 383] on div "[PERSON_NAME] [PERSON_NAME]" at bounding box center [493, 383] width 459 height 31
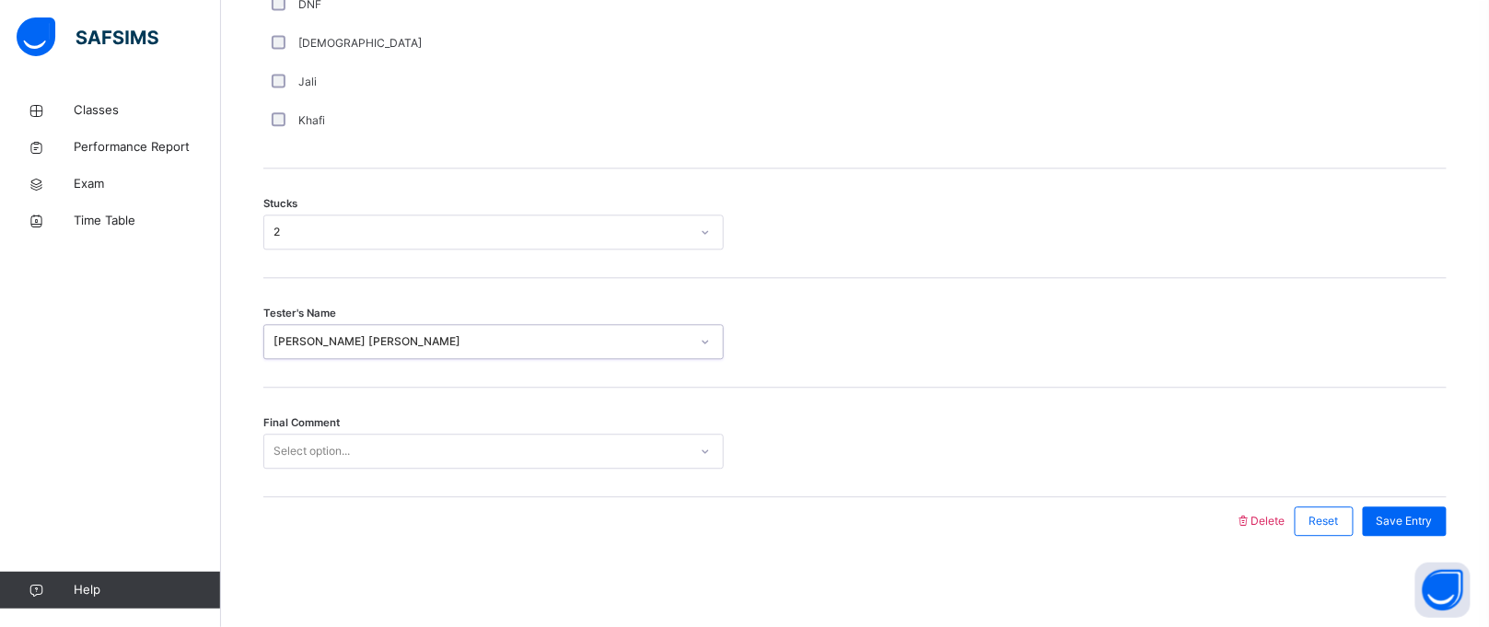
click at [327, 435] on div "Select option..." at bounding box center [493, 451] width 461 height 35
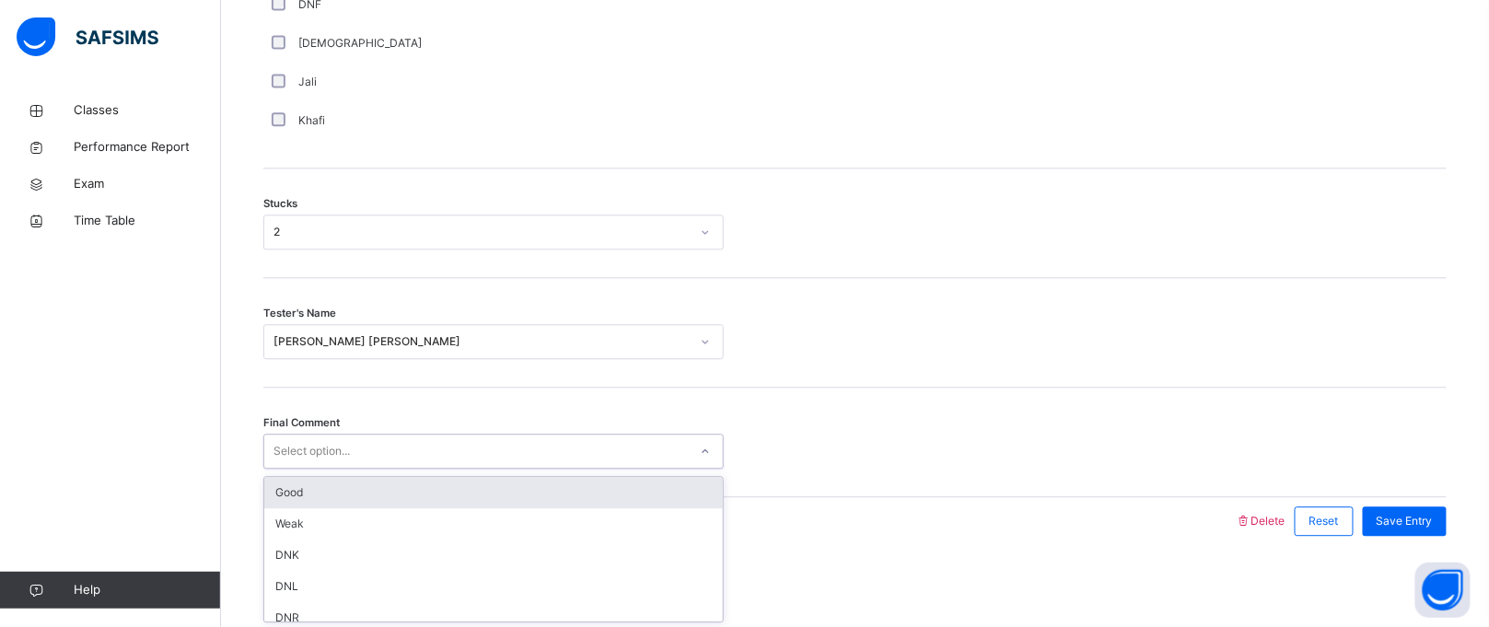
click at [323, 503] on div "Good" at bounding box center [493, 492] width 459 height 31
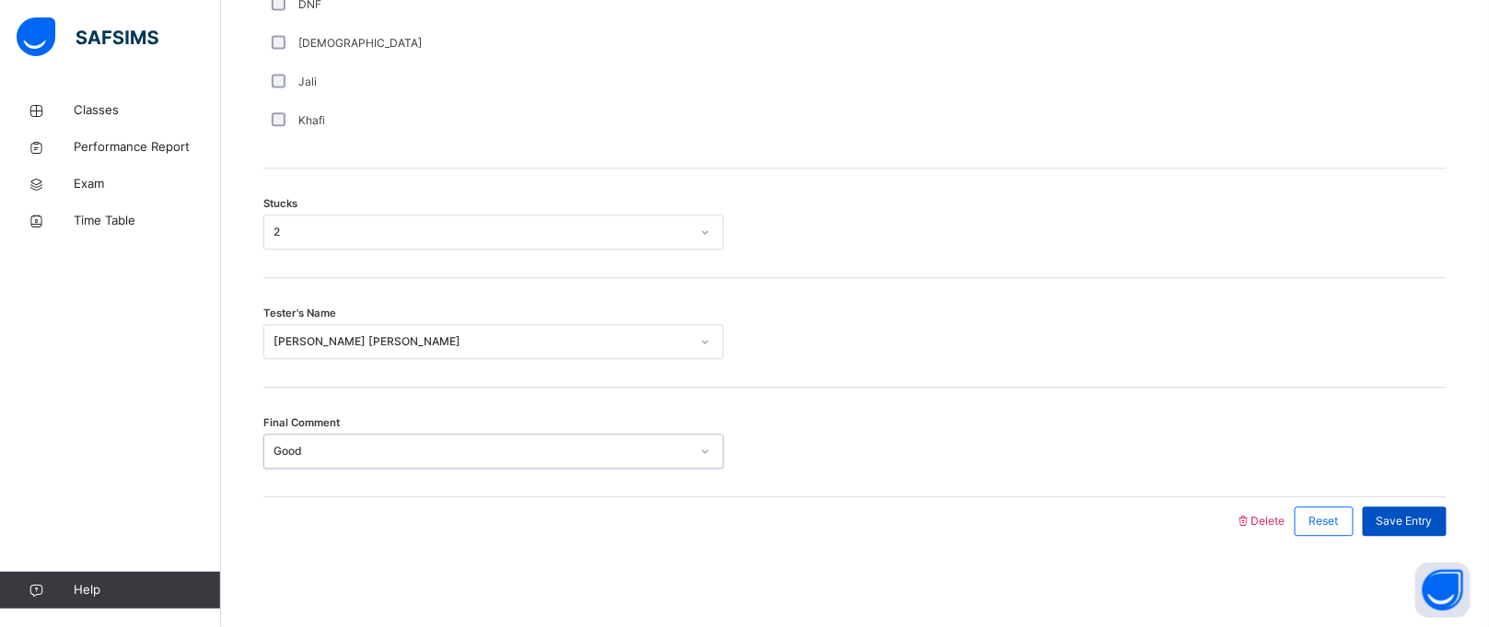
click at [1406, 513] on span "Save Entry" at bounding box center [1405, 521] width 56 height 17
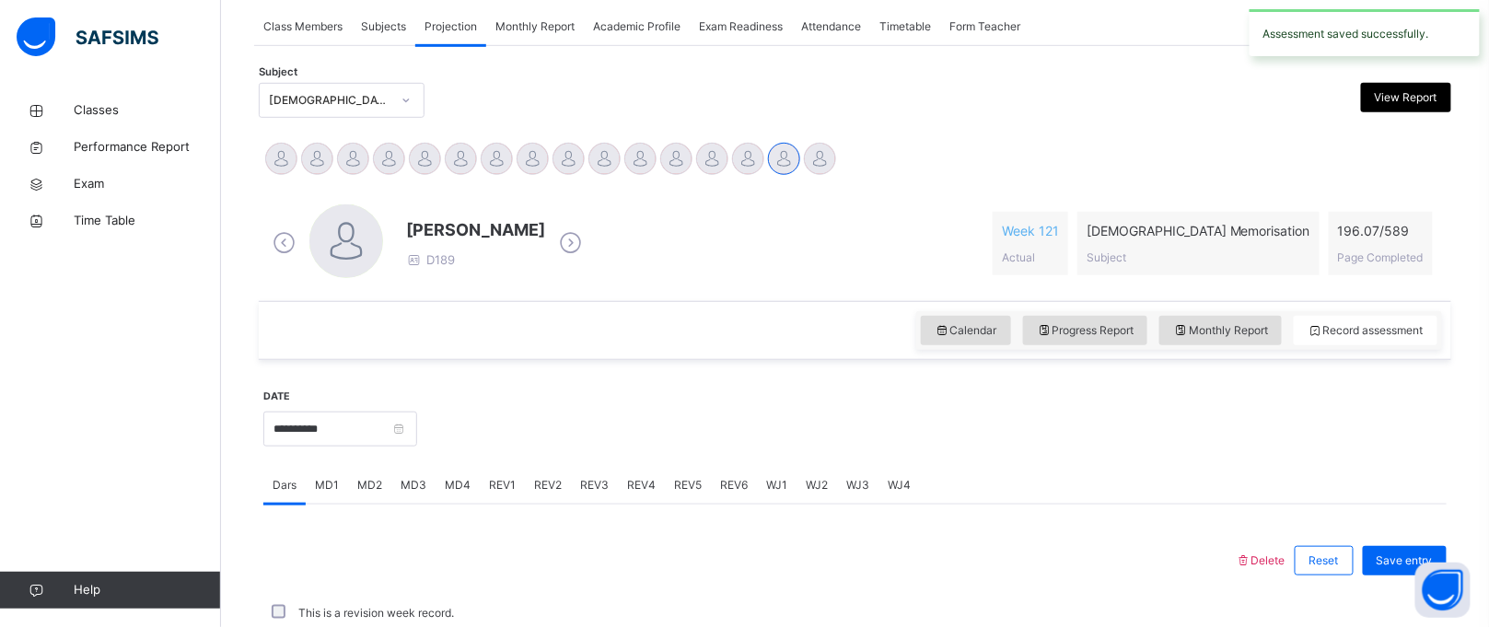
scroll to position [755, 0]
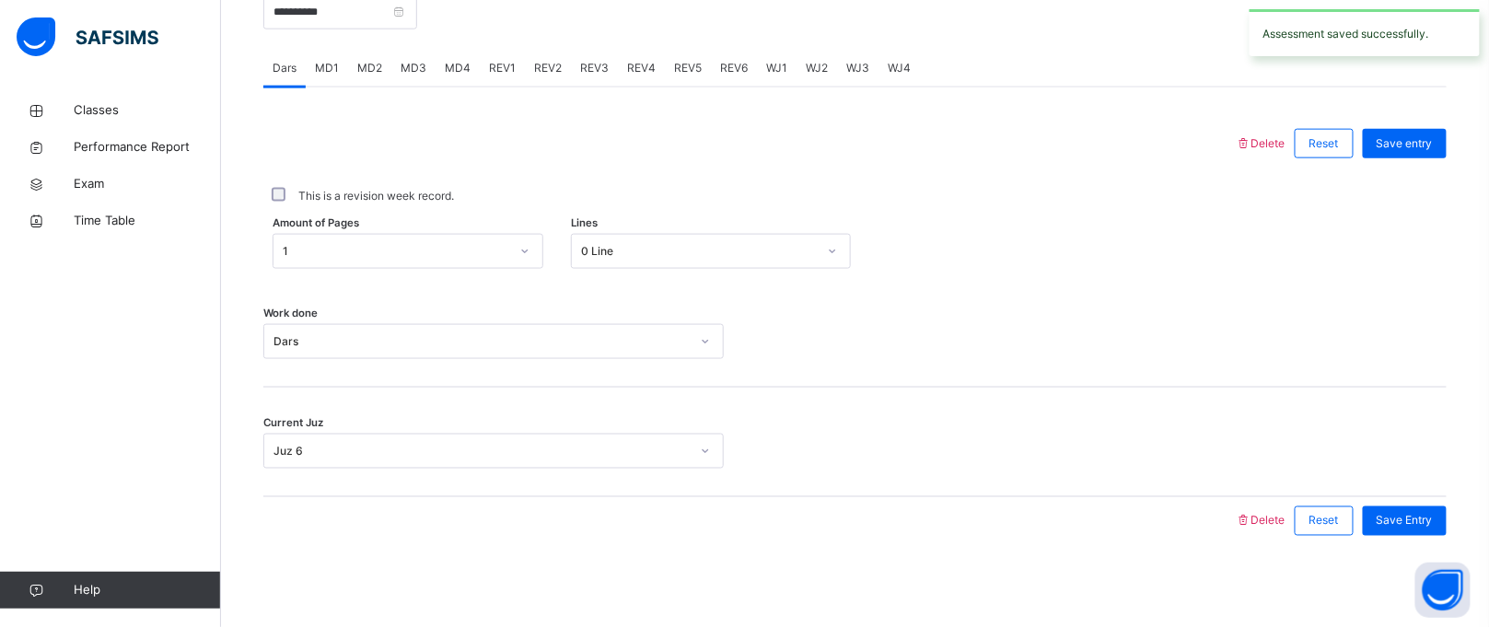
drag, startPoint x: 530, startPoint y: 280, endPoint x: 466, endPoint y: 76, distance: 214.1
click at [466, 76] on div "MD4" at bounding box center [458, 68] width 44 height 37
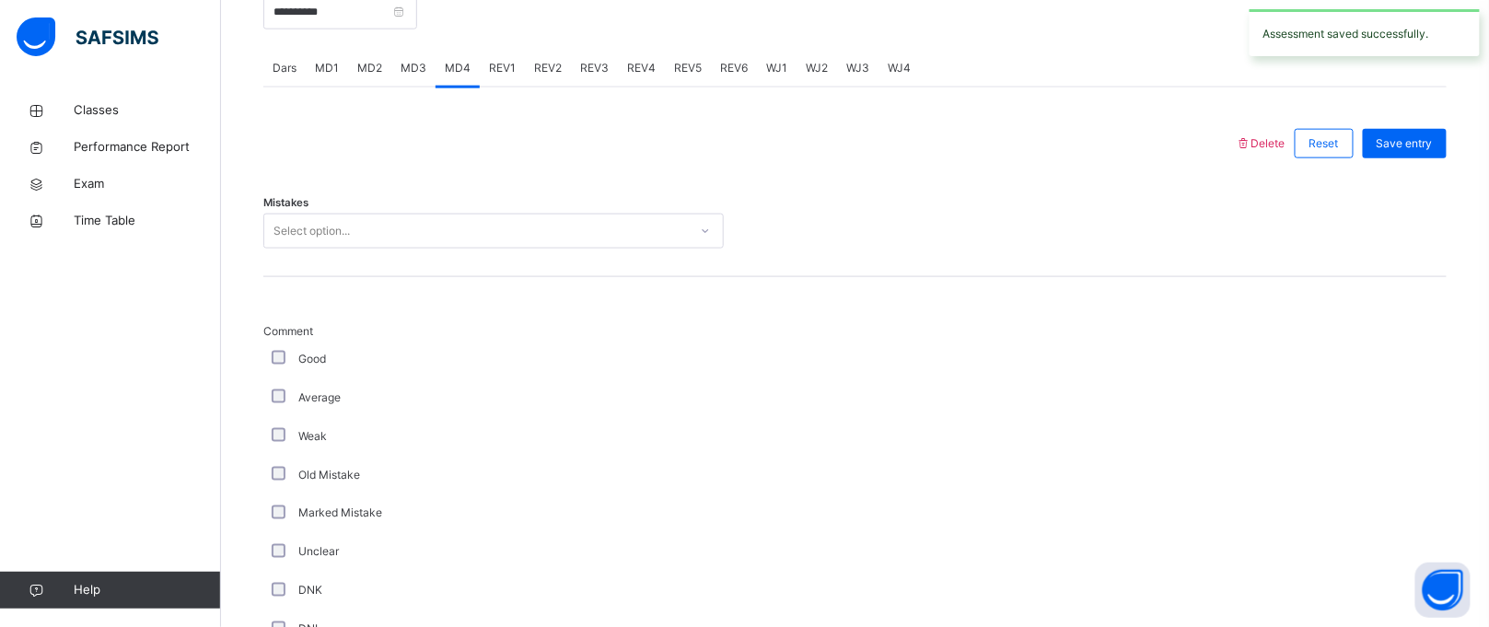
scroll to position [1458, 0]
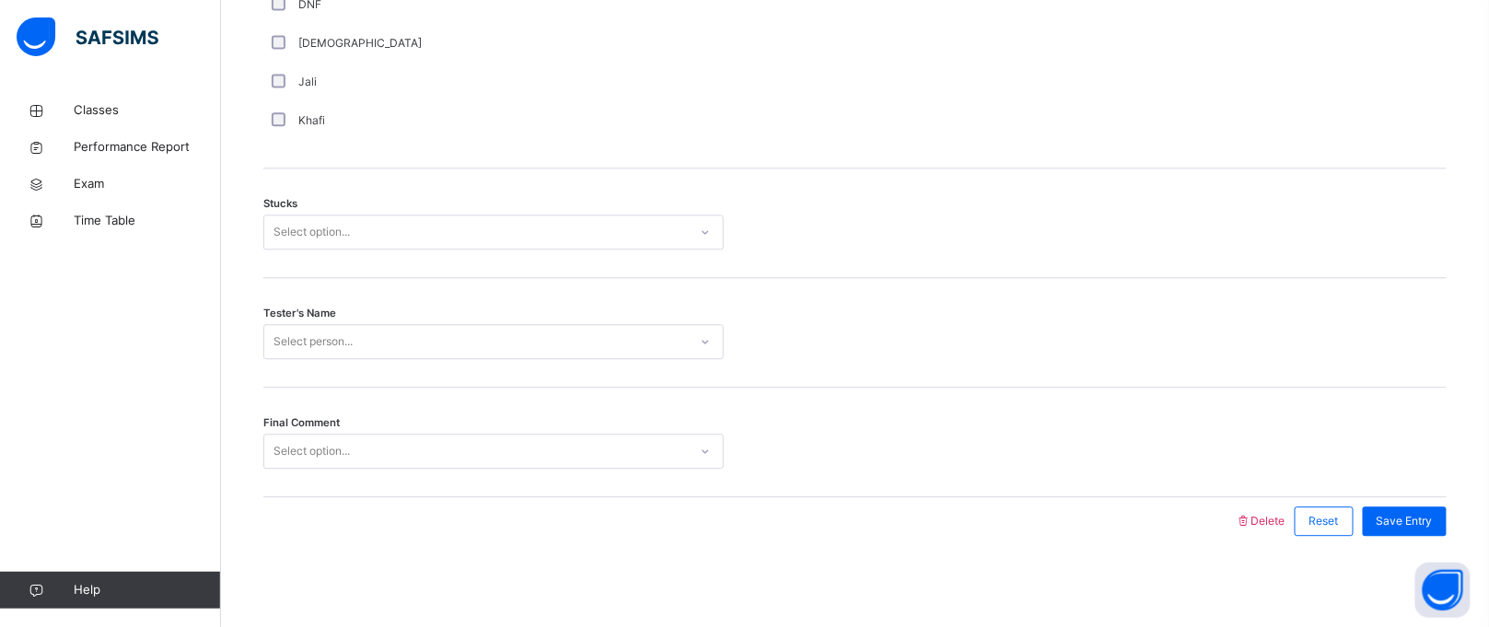
click at [426, 237] on div "Select option..." at bounding box center [476, 232] width 424 height 29
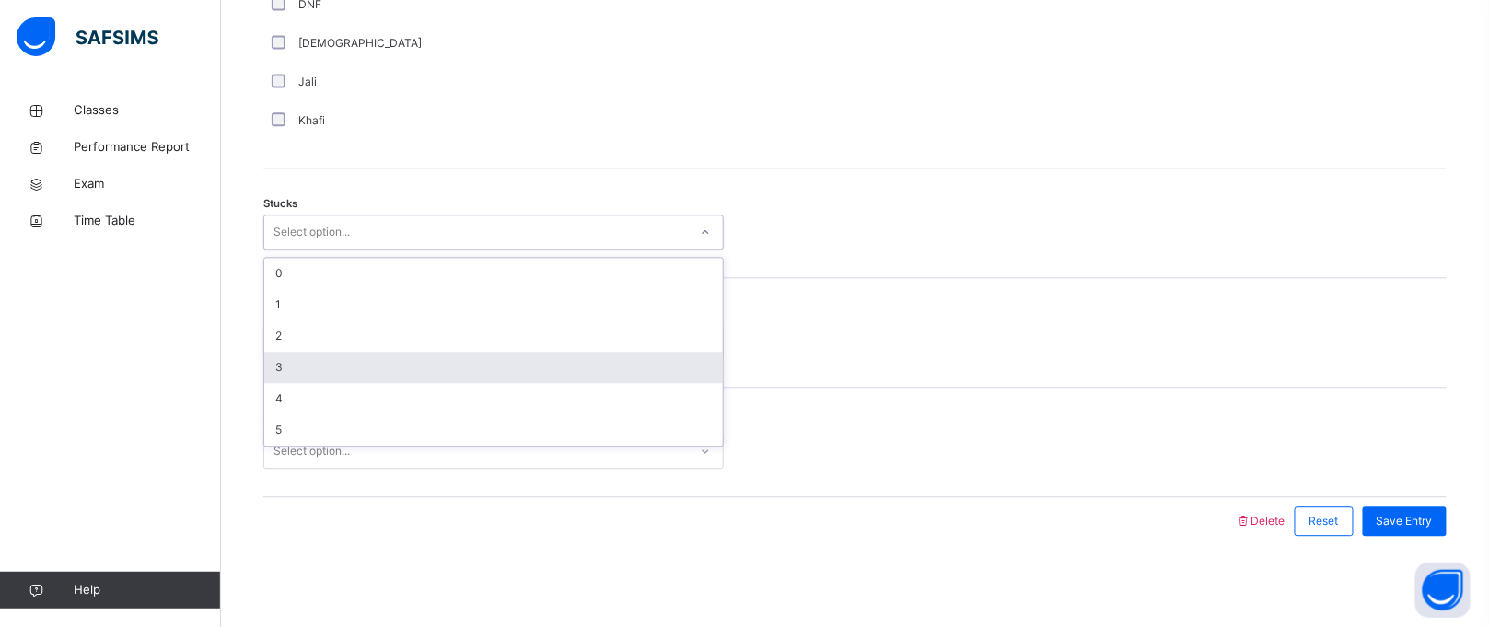
click at [395, 356] on div "3" at bounding box center [493, 367] width 459 height 31
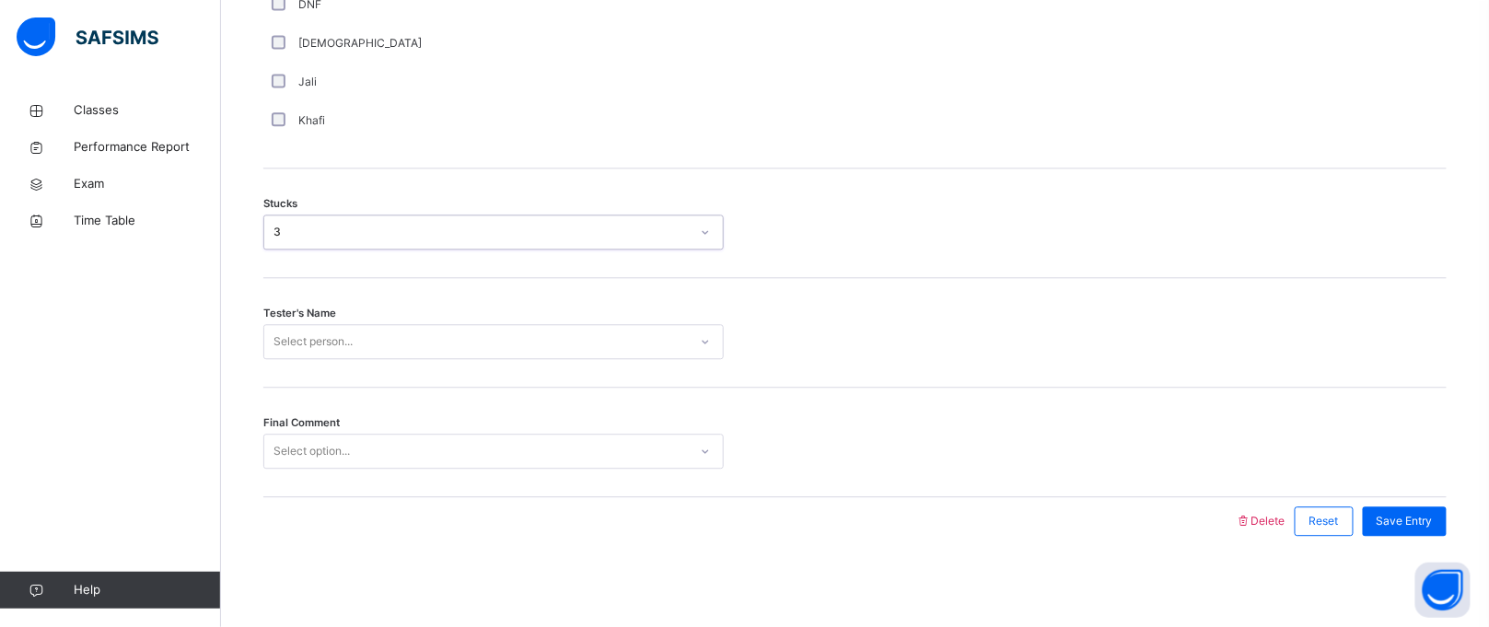
click at [401, 343] on div "Select person..." at bounding box center [476, 342] width 424 height 29
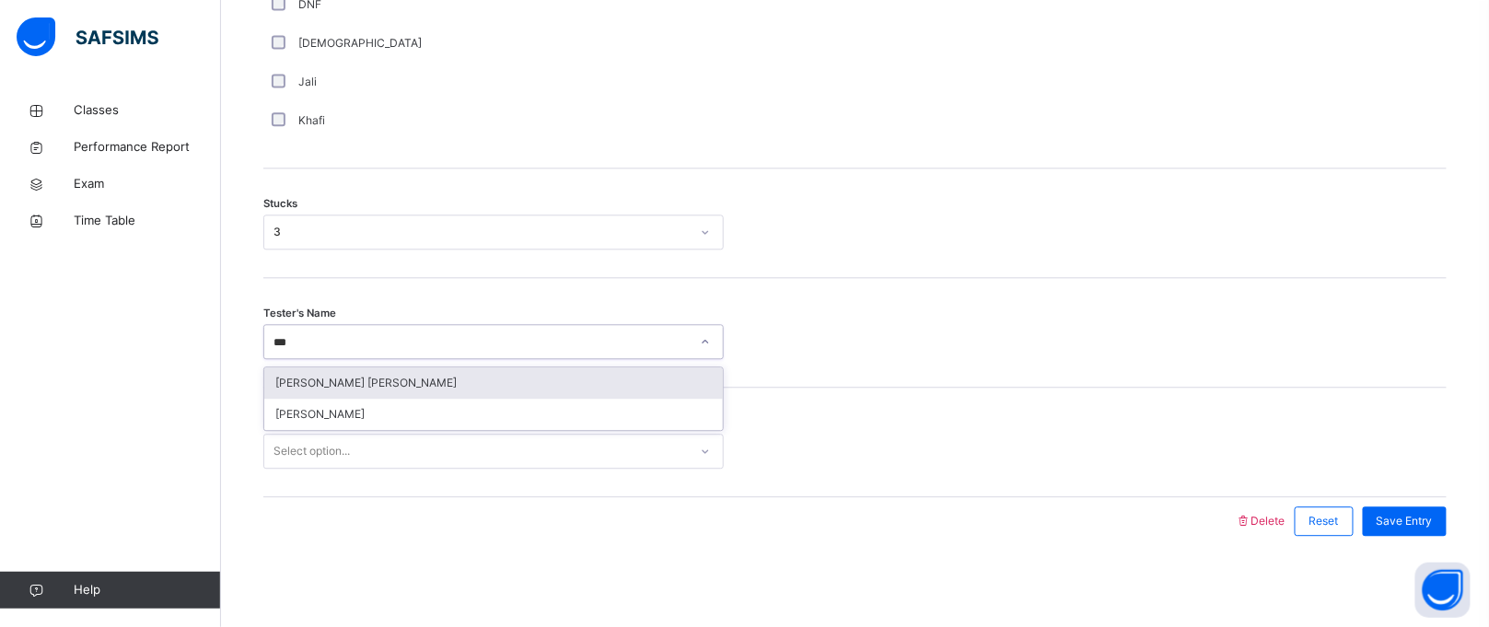
type input "****"
click at [417, 379] on div "[PERSON_NAME] [PERSON_NAME]" at bounding box center [493, 383] width 459 height 31
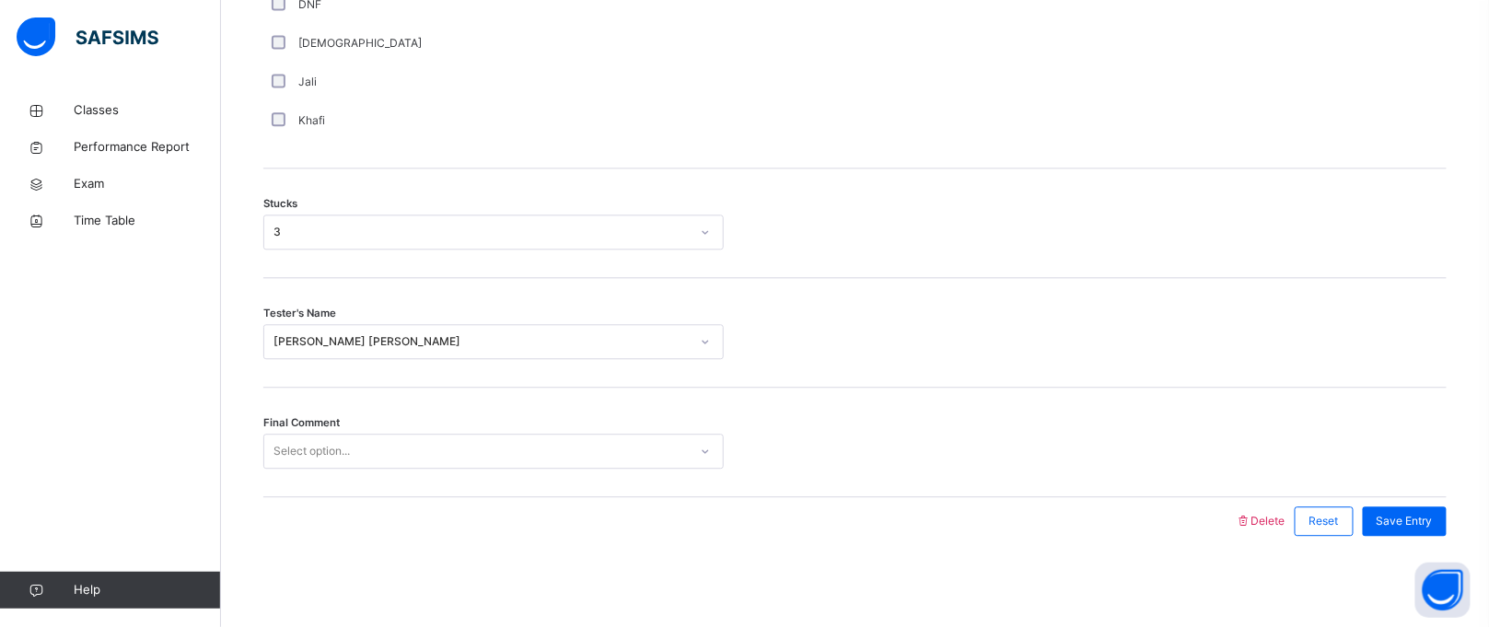
click at [415, 431] on div "Final Comment Select option..." at bounding box center [855, 443] width 1184 height 110
click at [411, 453] on div "Select option..." at bounding box center [476, 452] width 424 height 29
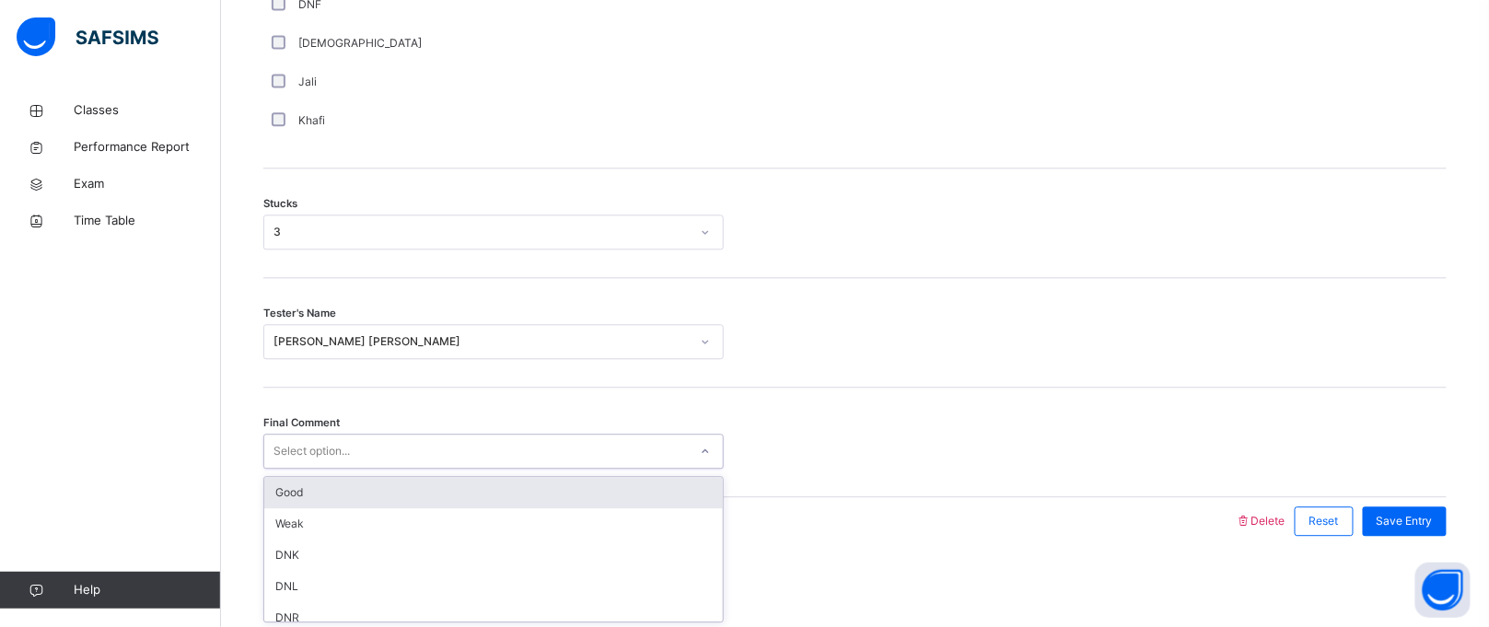
click at [407, 496] on div "Good" at bounding box center [493, 492] width 459 height 31
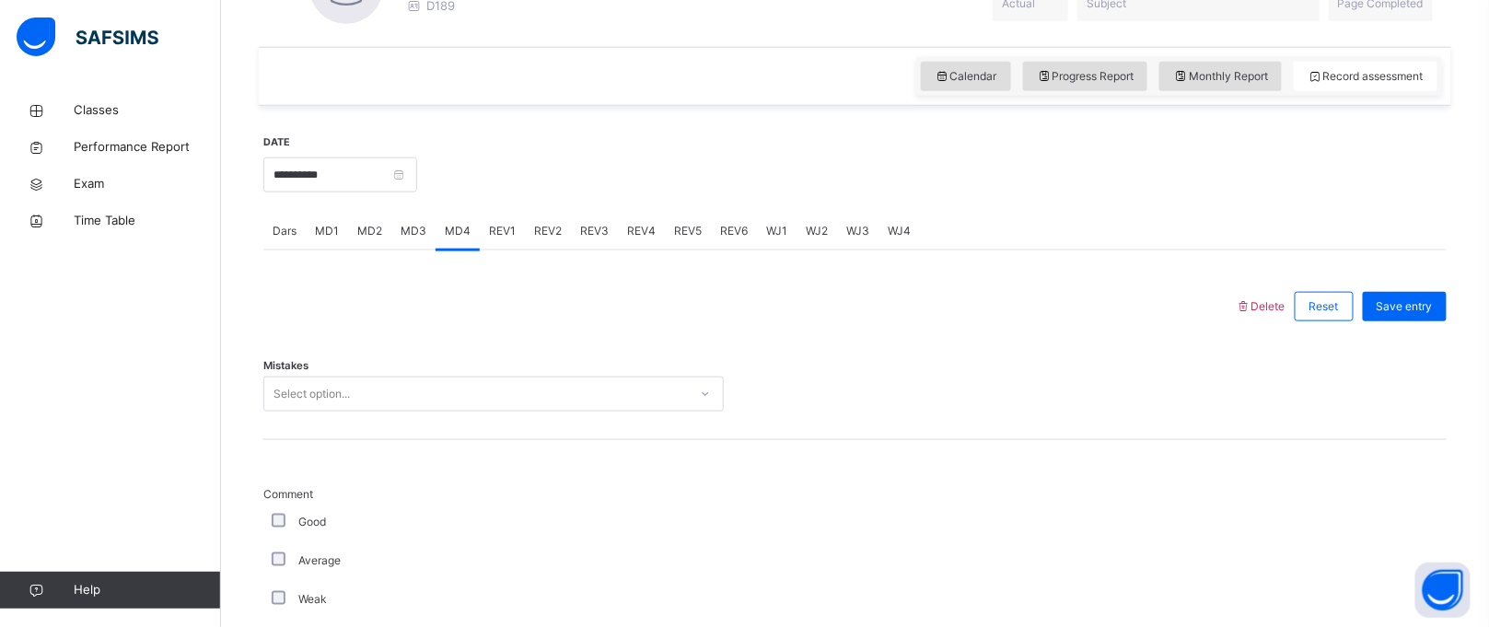
scroll to position [594, 0]
click at [375, 392] on div "Select option..." at bounding box center [476, 393] width 424 height 29
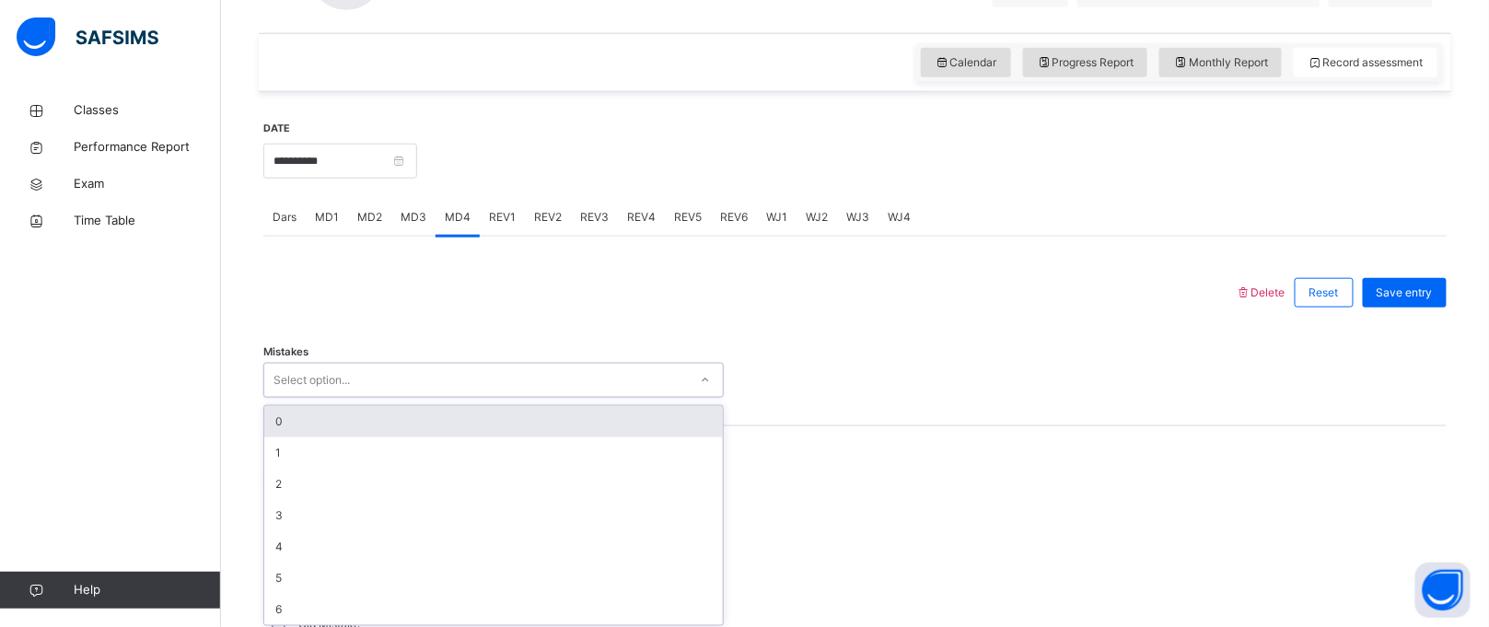
scroll to position [612, 0]
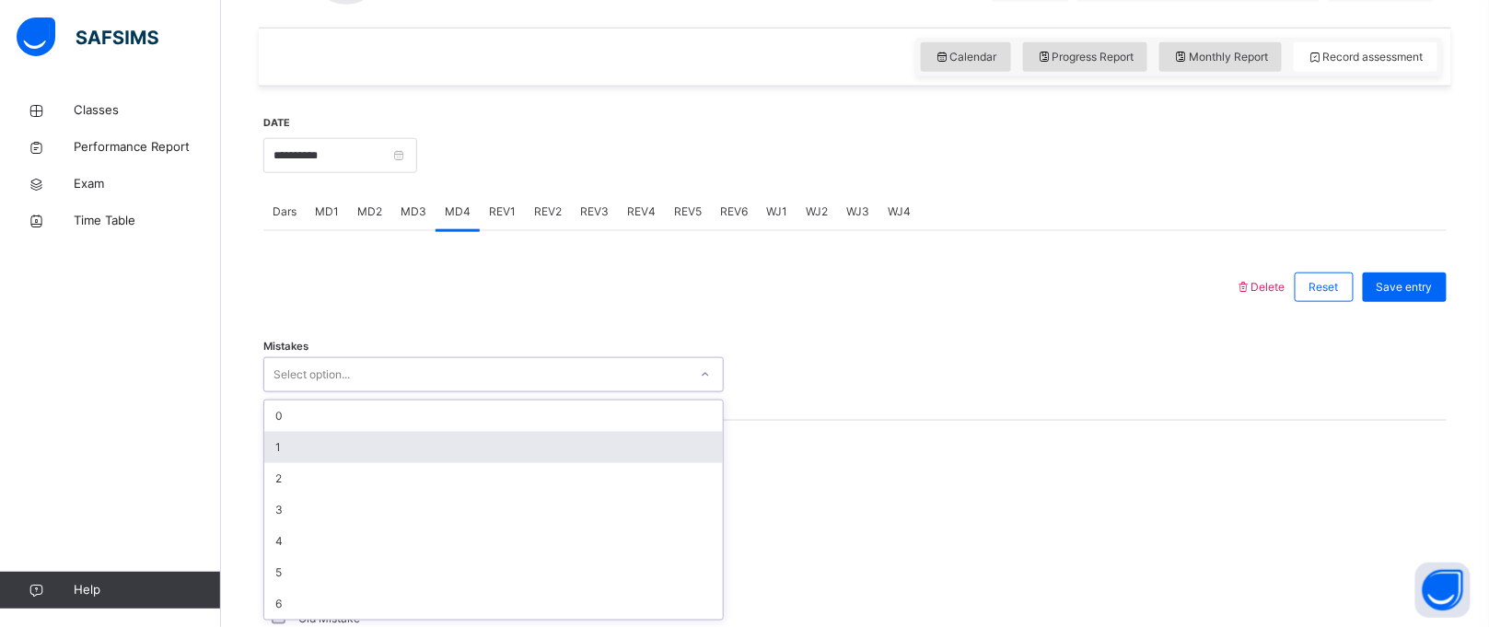
click at [380, 440] on div "1" at bounding box center [493, 447] width 459 height 31
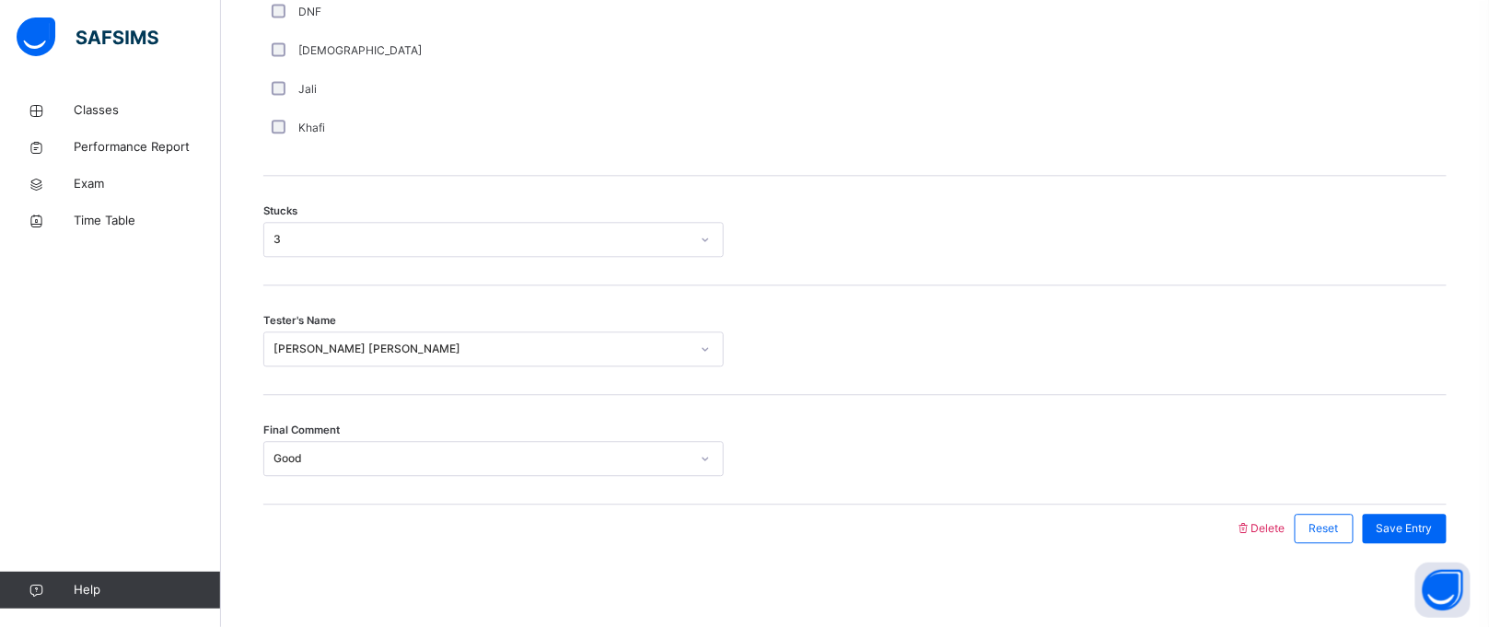
scroll to position [1458, 0]
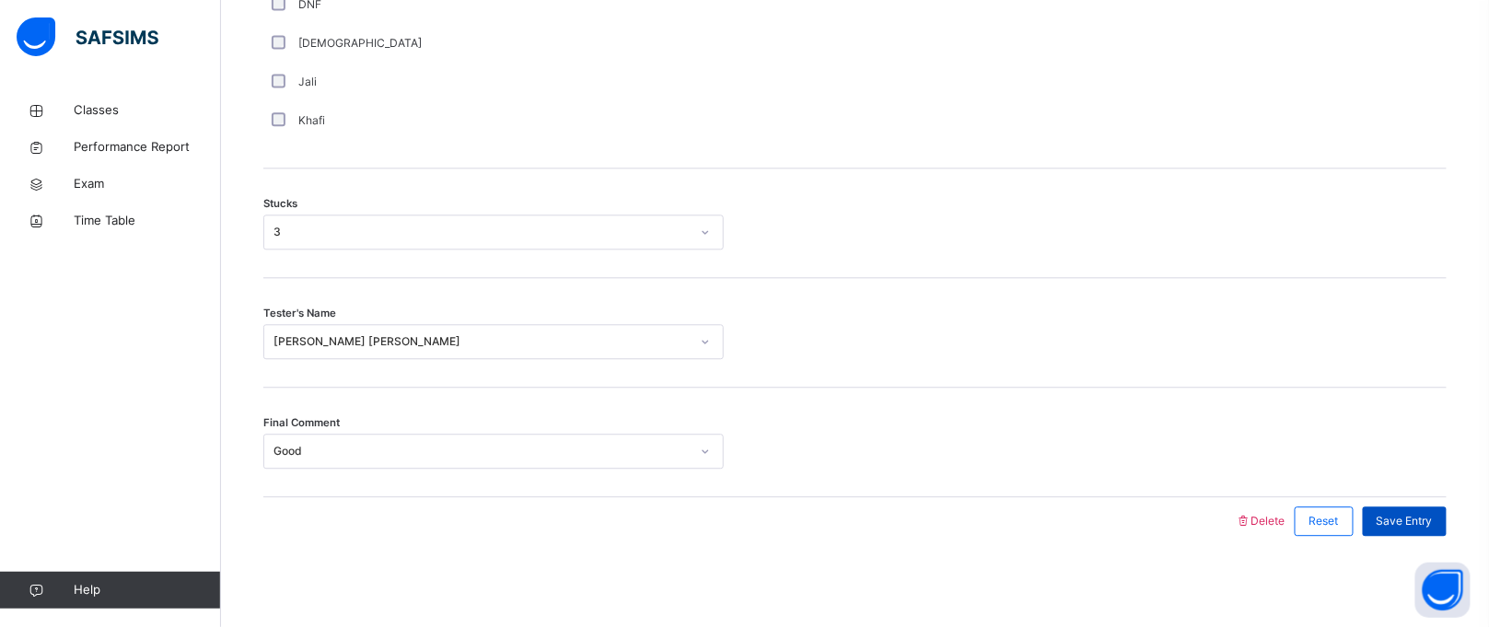
click at [1447, 529] on div "Save Entry" at bounding box center [1405, 521] width 84 height 29
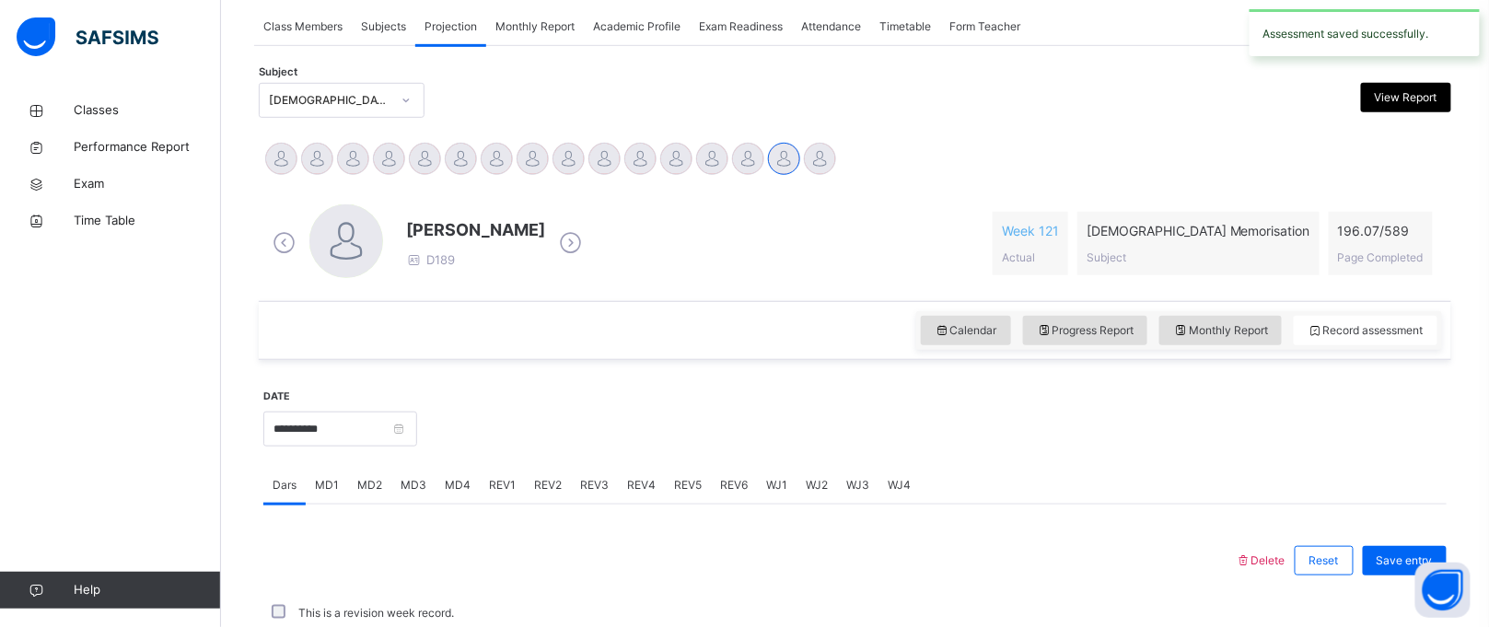
scroll to position [755, 0]
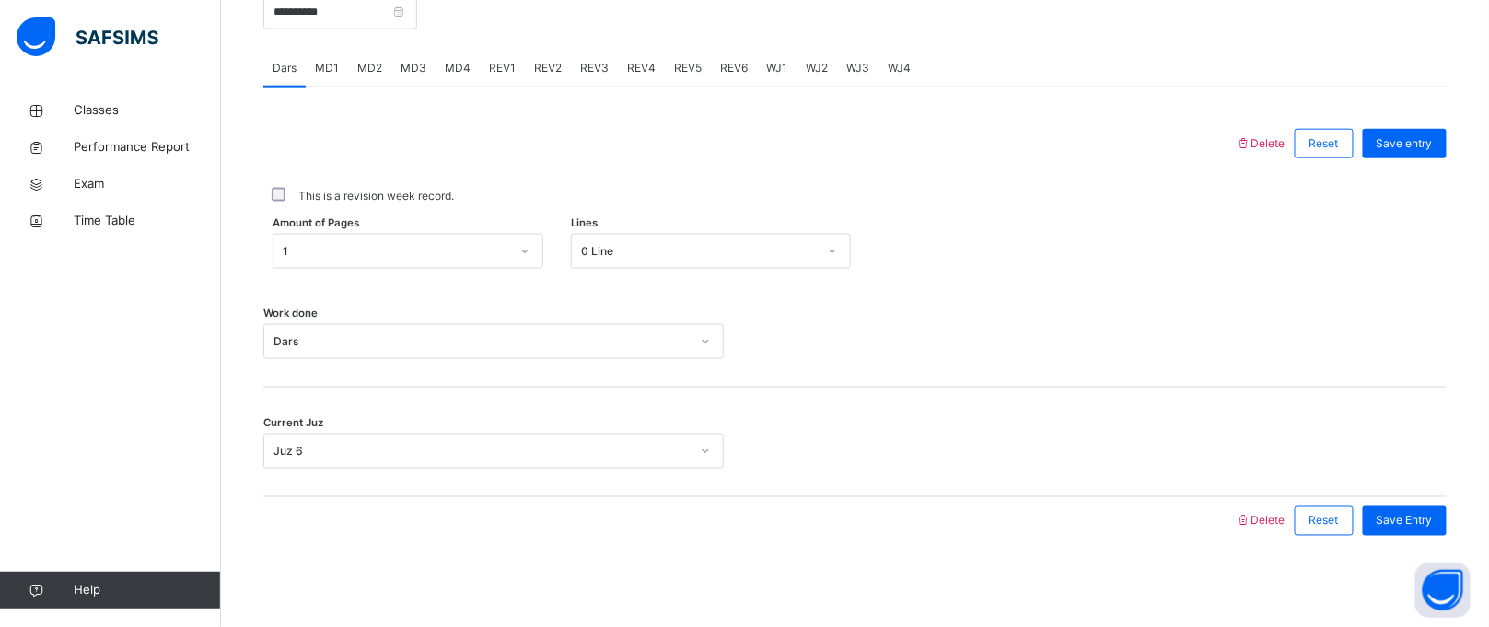
click at [511, 68] on span "REV1" at bounding box center [502, 68] width 27 height 17
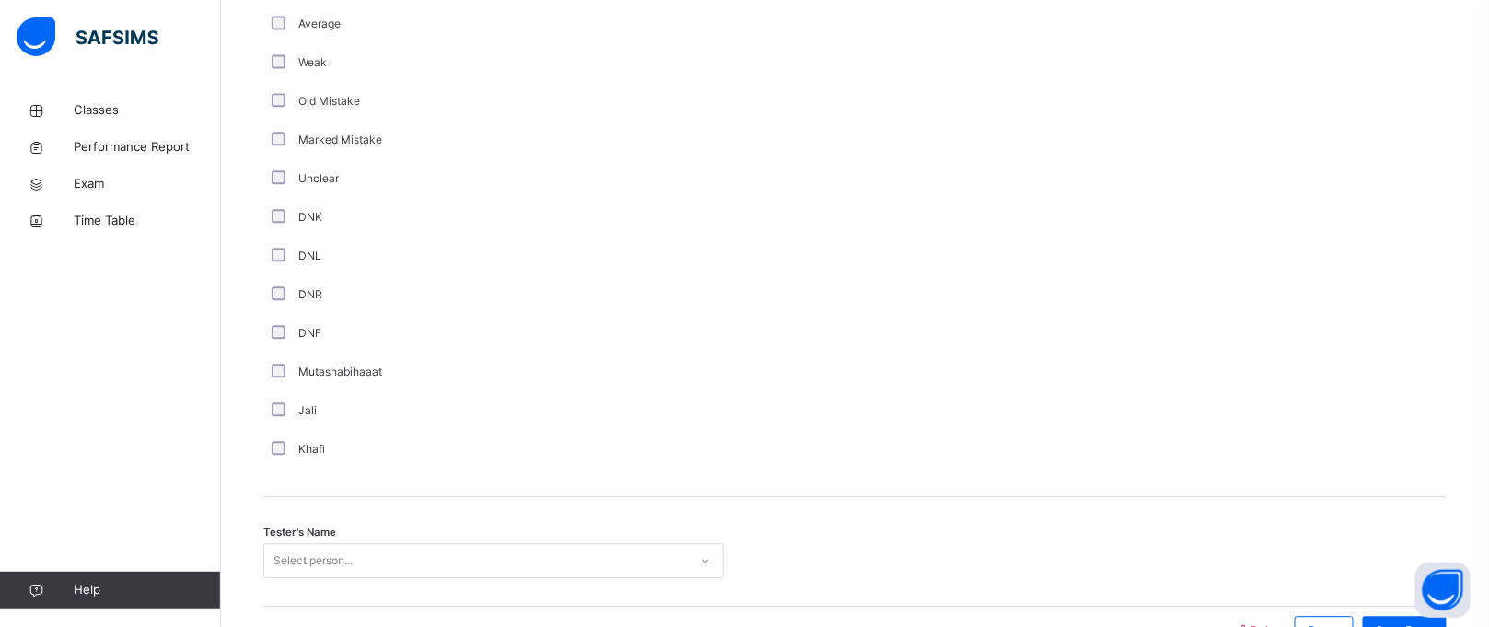
click at [292, 568] on div "Select person..." at bounding box center [493, 560] width 461 height 35
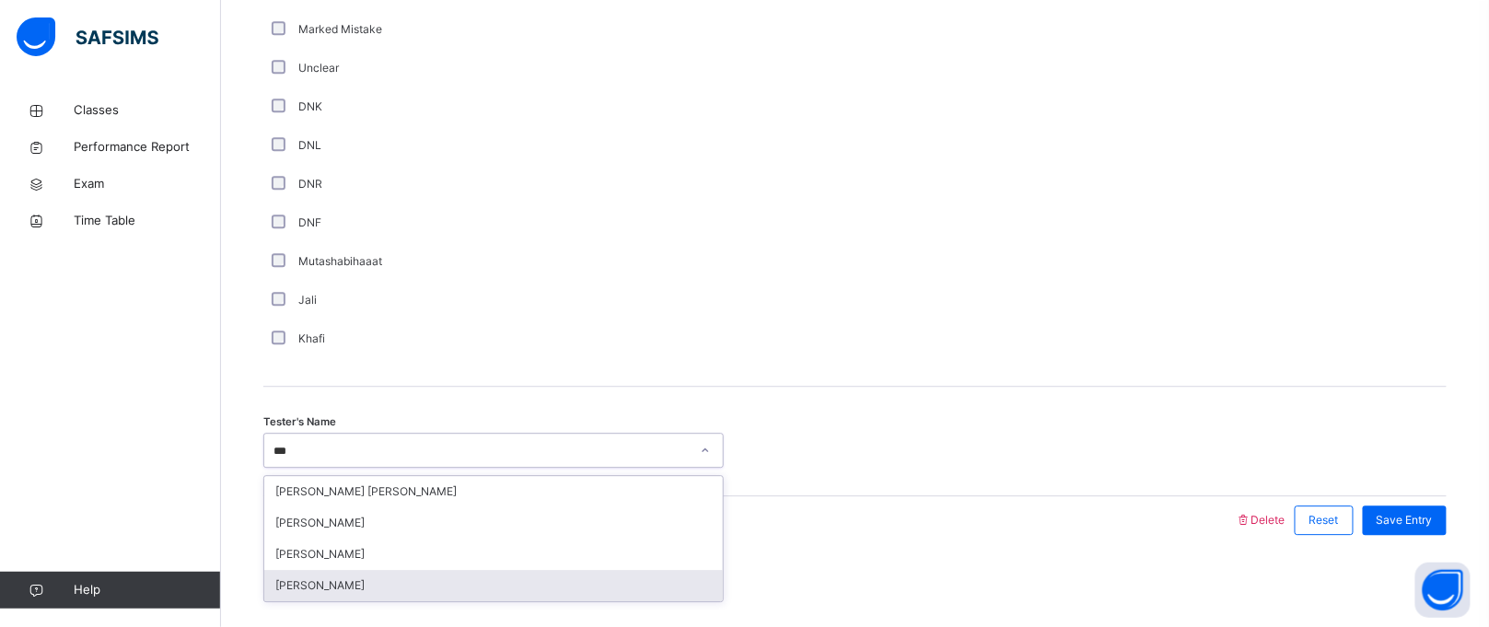
type input "****"
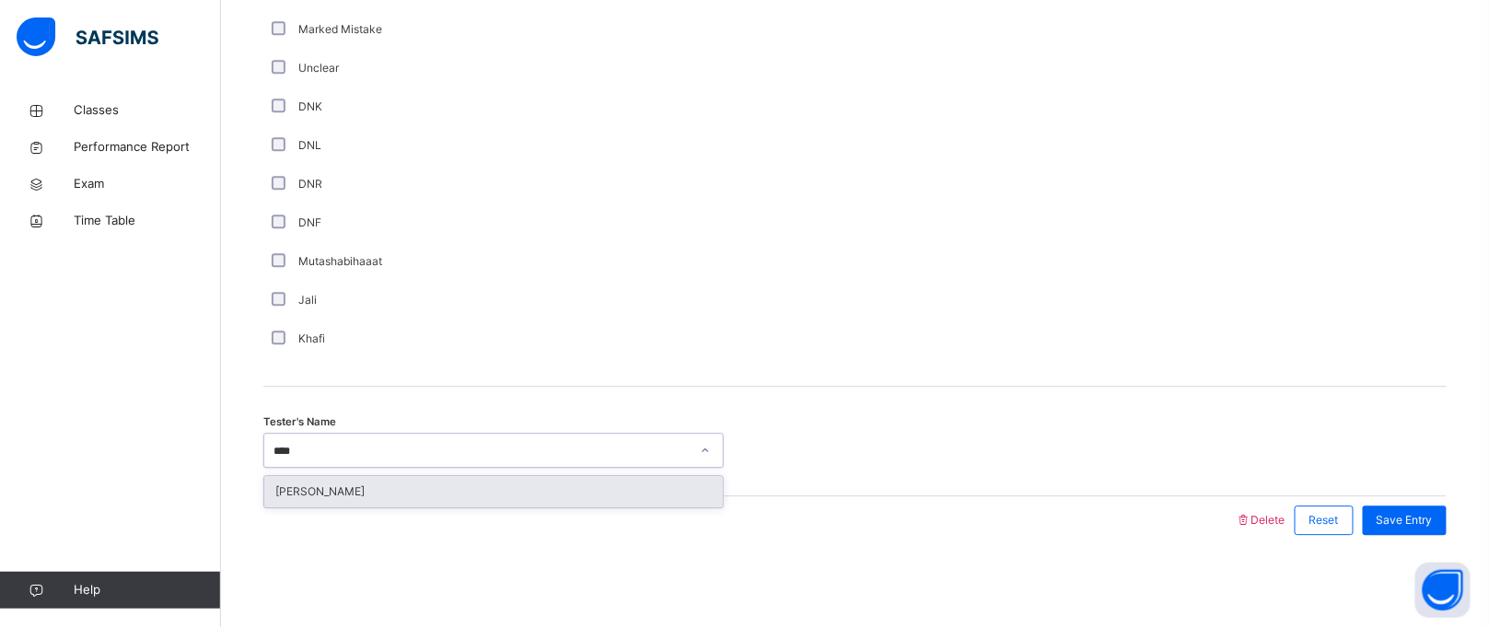
click at [393, 494] on div "[PERSON_NAME]" at bounding box center [493, 491] width 459 height 31
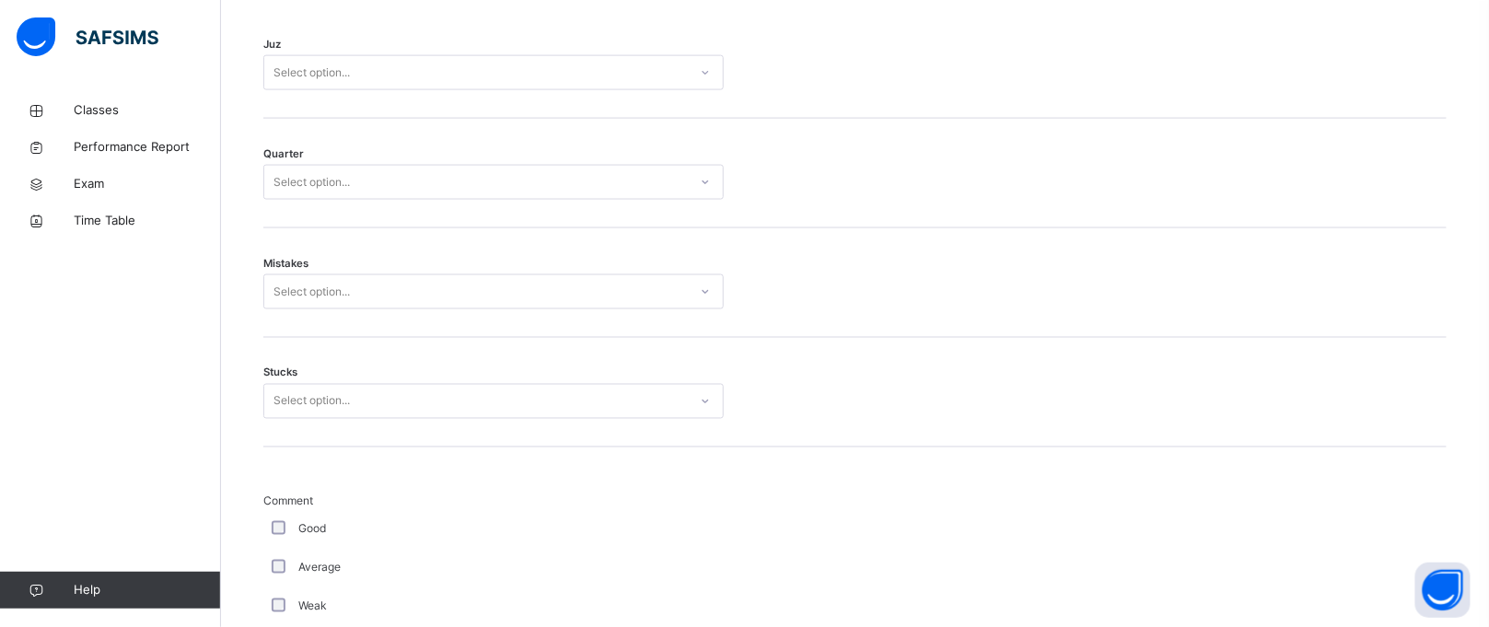
scroll to position [905, 0]
click at [449, 72] on div "Select option..." at bounding box center [476, 81] width 424 height 29
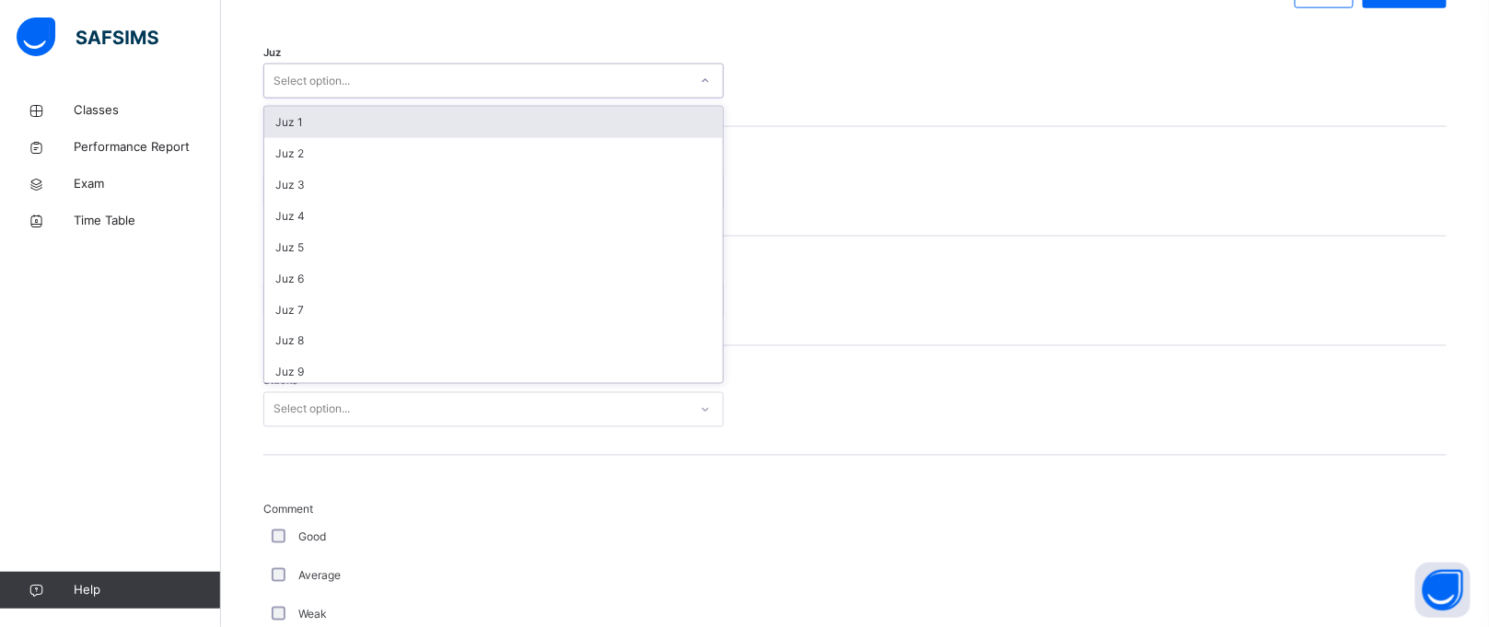
click at [435, 120] on div "Juz 1" at bounding box center [493, 122] width 459 height 31
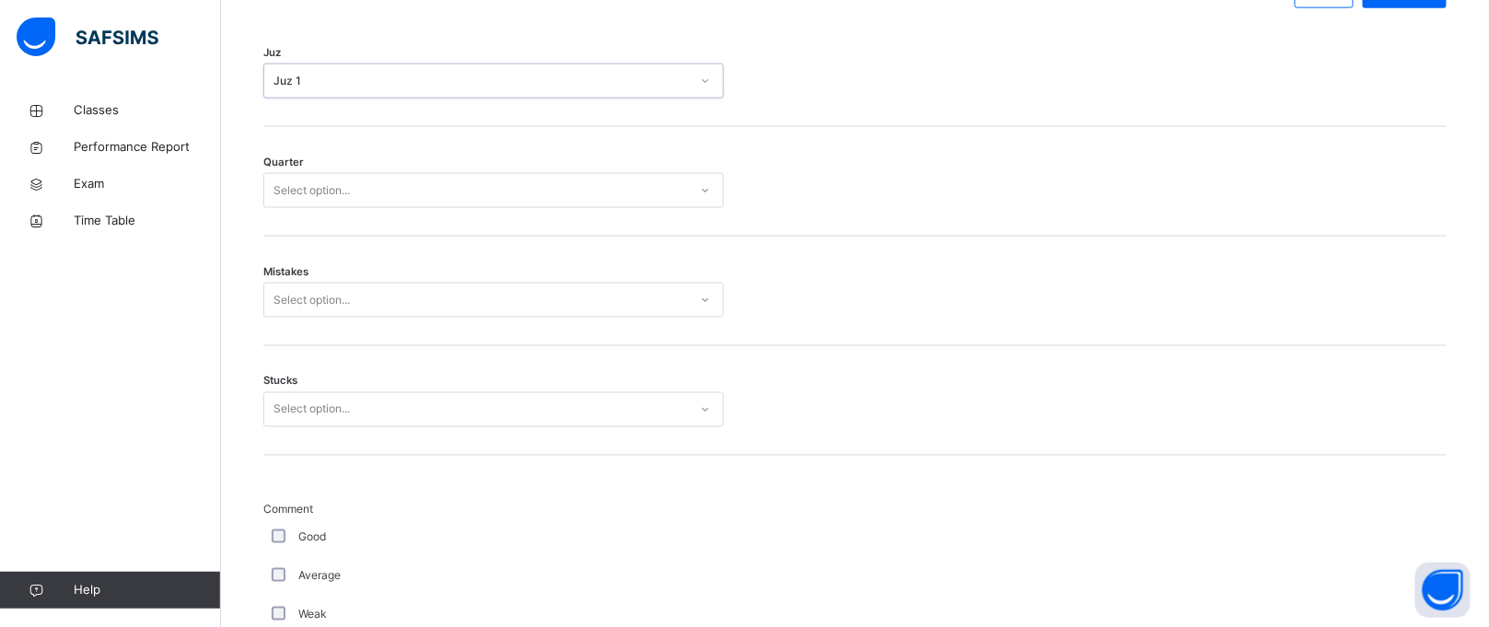
click at [450, 80] on div "Juz 1" at bounding box center [482, 81] width 416 height 17
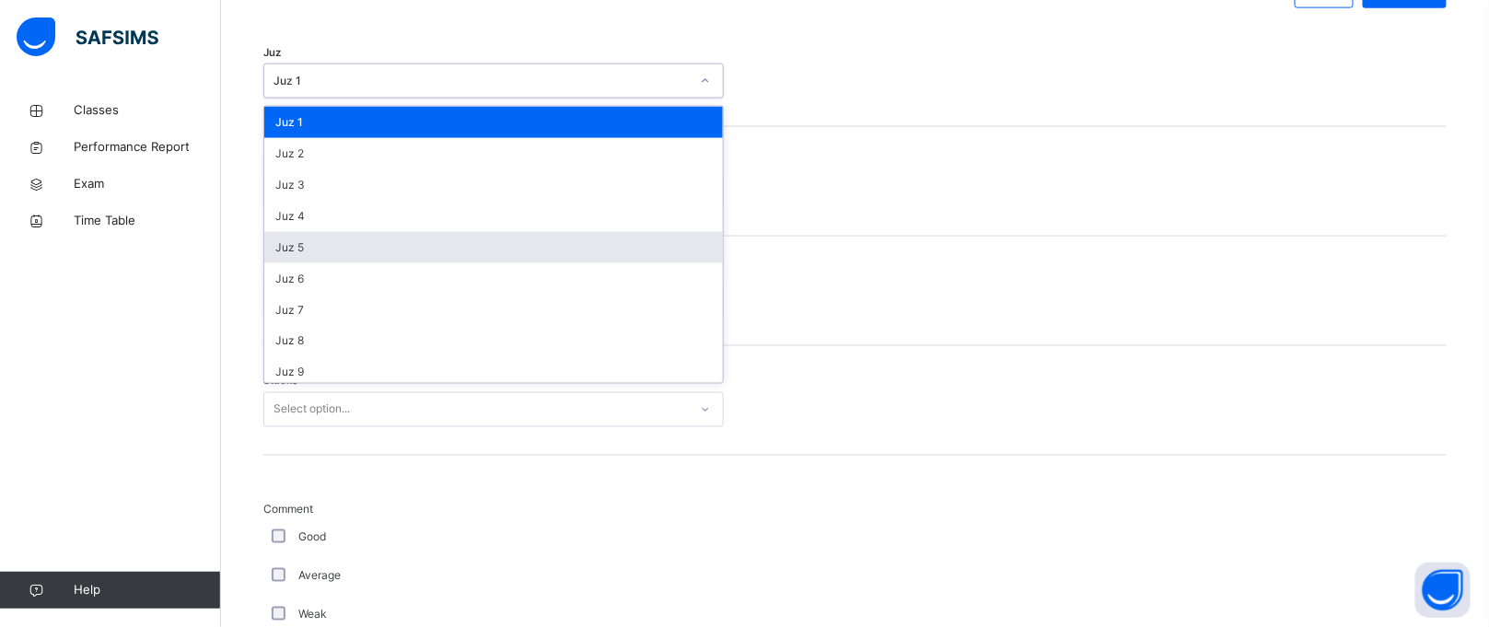
click at [418, 232] on div "Juz 5" at bounding box center [493, 247] width 459 height 31
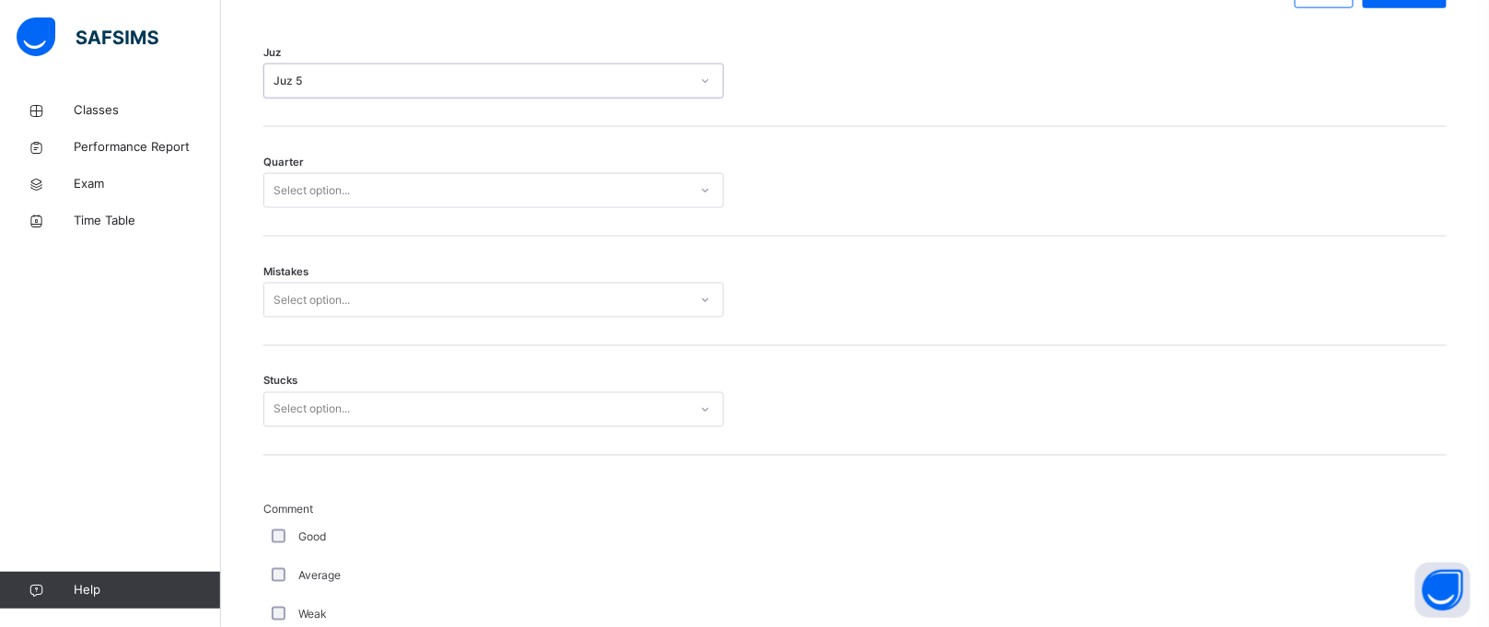
click at [428, 188] on div "Select option..." at bounding box center [476, 191] width 424 height 29
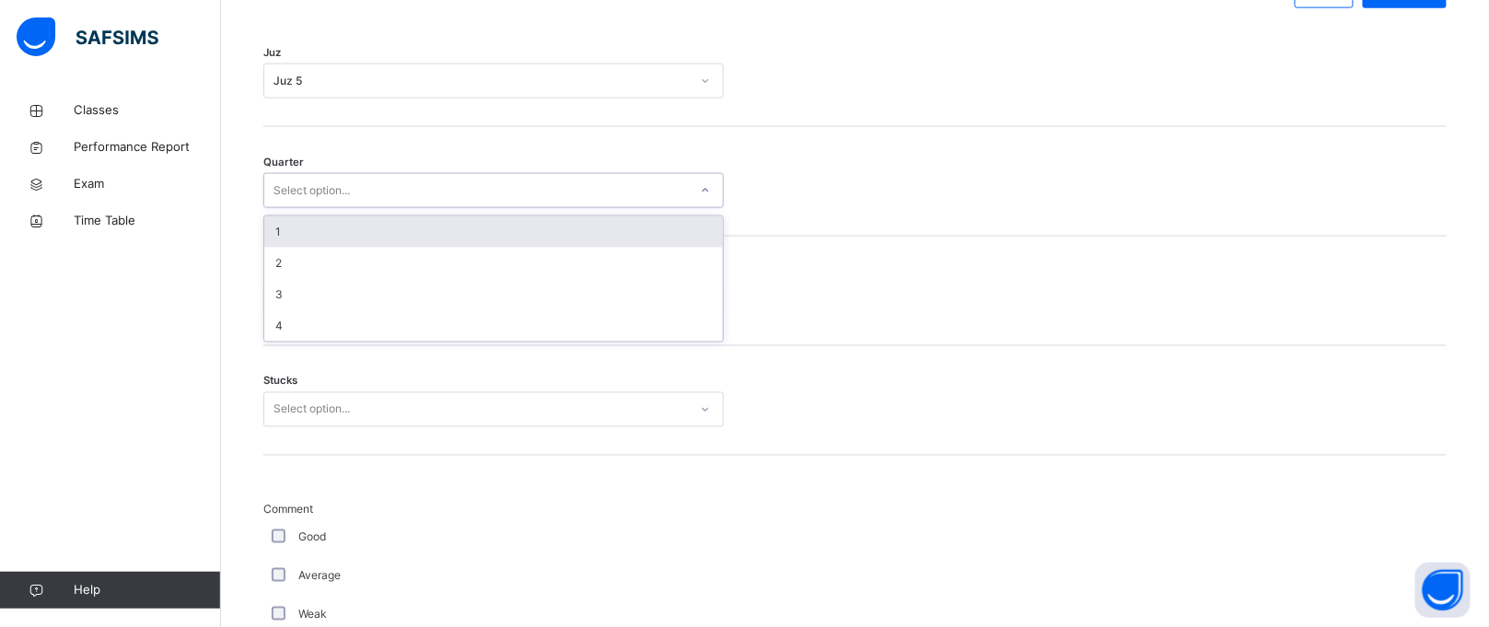
click at [405, 239] on div "1" at bounding box center [493, 231] width 459 height 31
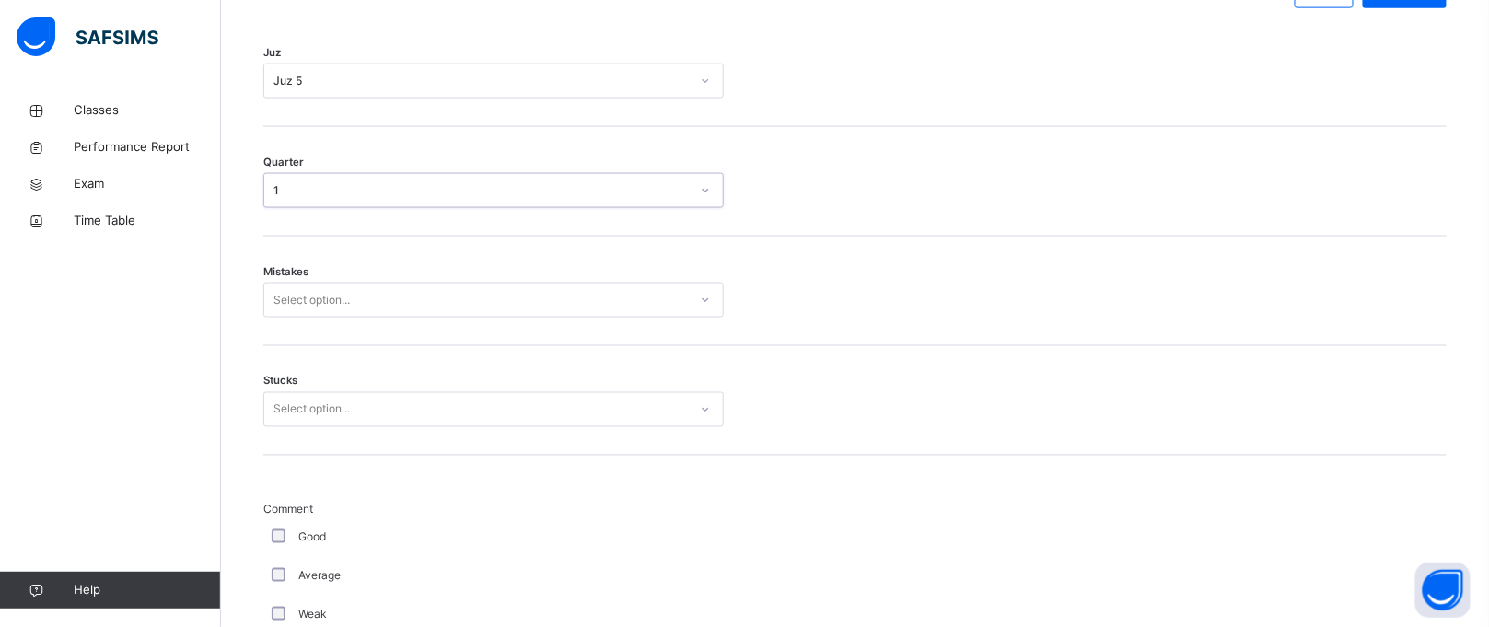
click at [391, 286] on div "Select option..." at bounding box center [476, 300] width 424 height 29
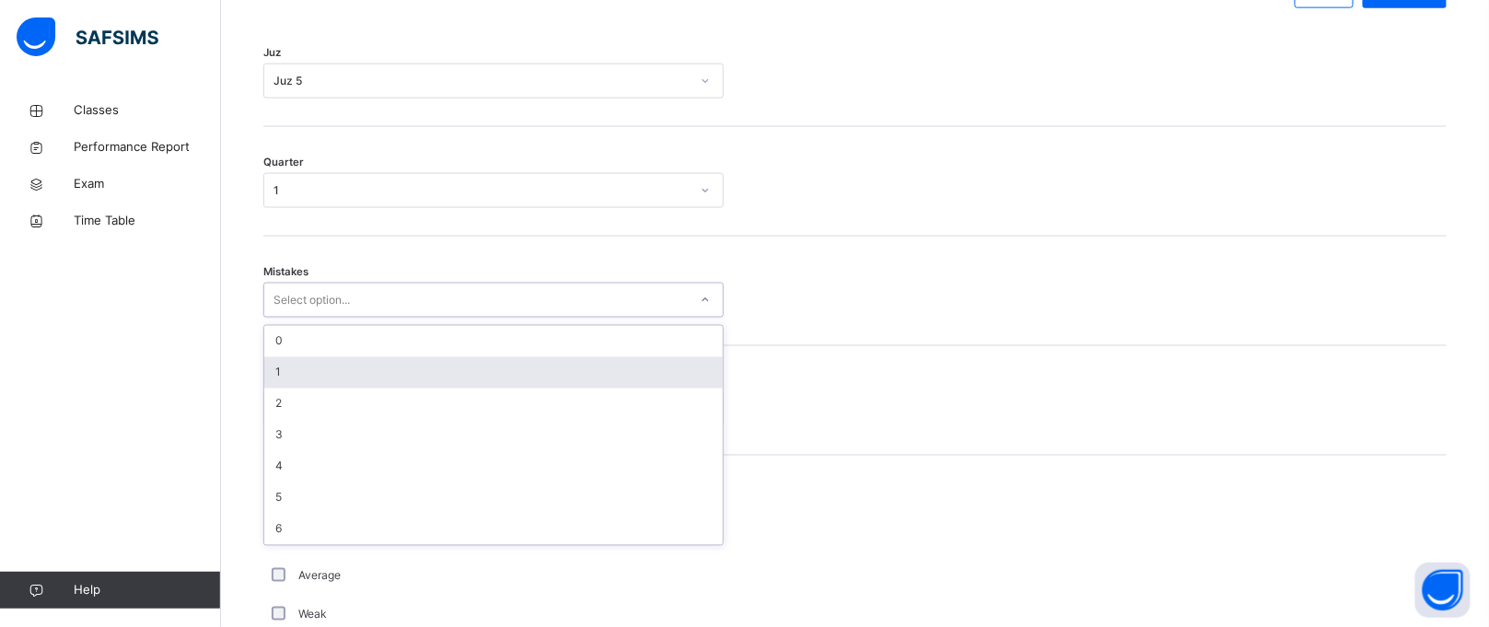
click at [372, 368] on div "1" at bounding box center [493, 372] width 459 height 31
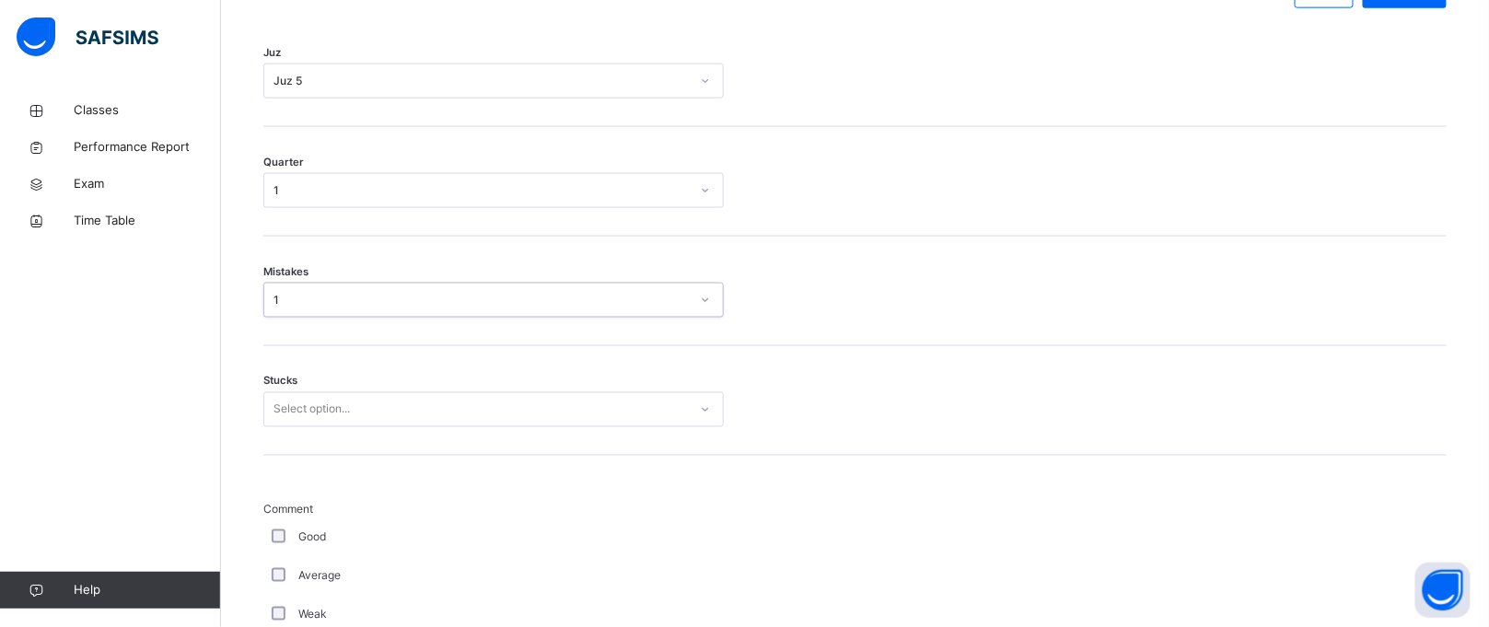
click at [400, 417] on div "Select option..." at bounding box center [476, 410] width 424 height 29
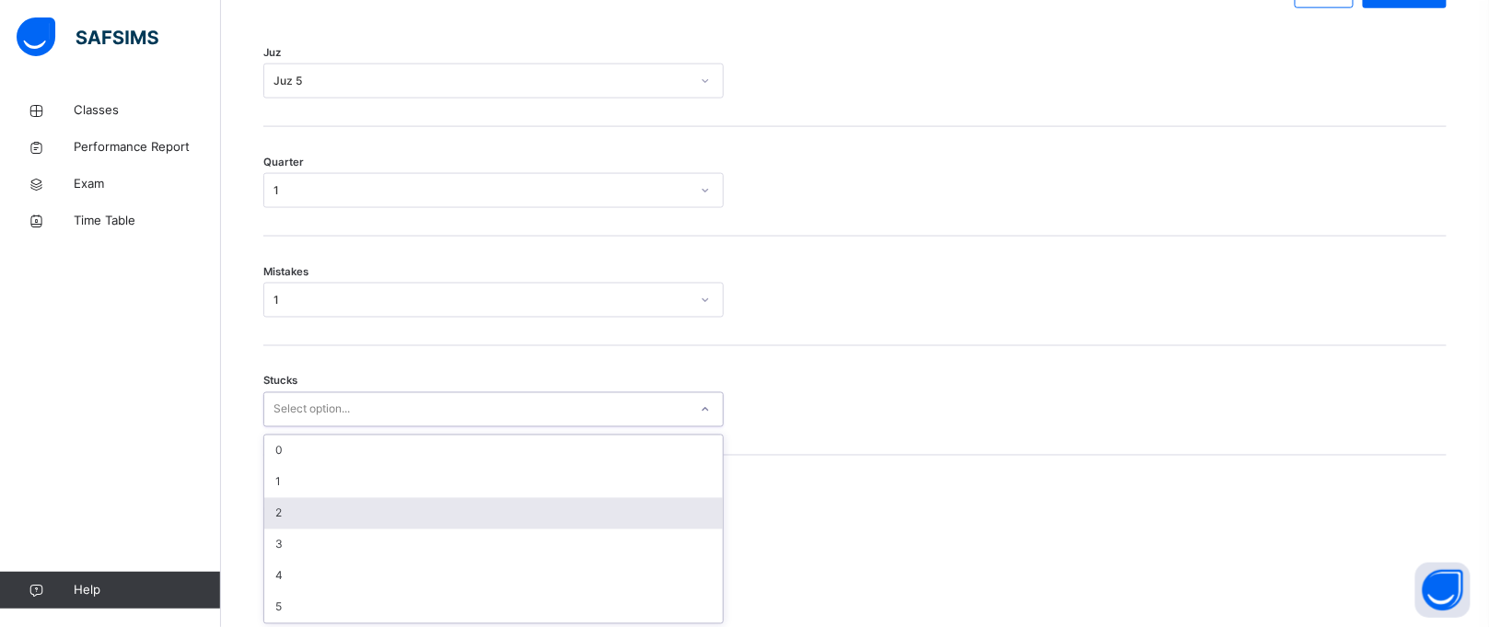
click at [385, 499] on div "2" at bounding box center [493, 513] width 459 height 31
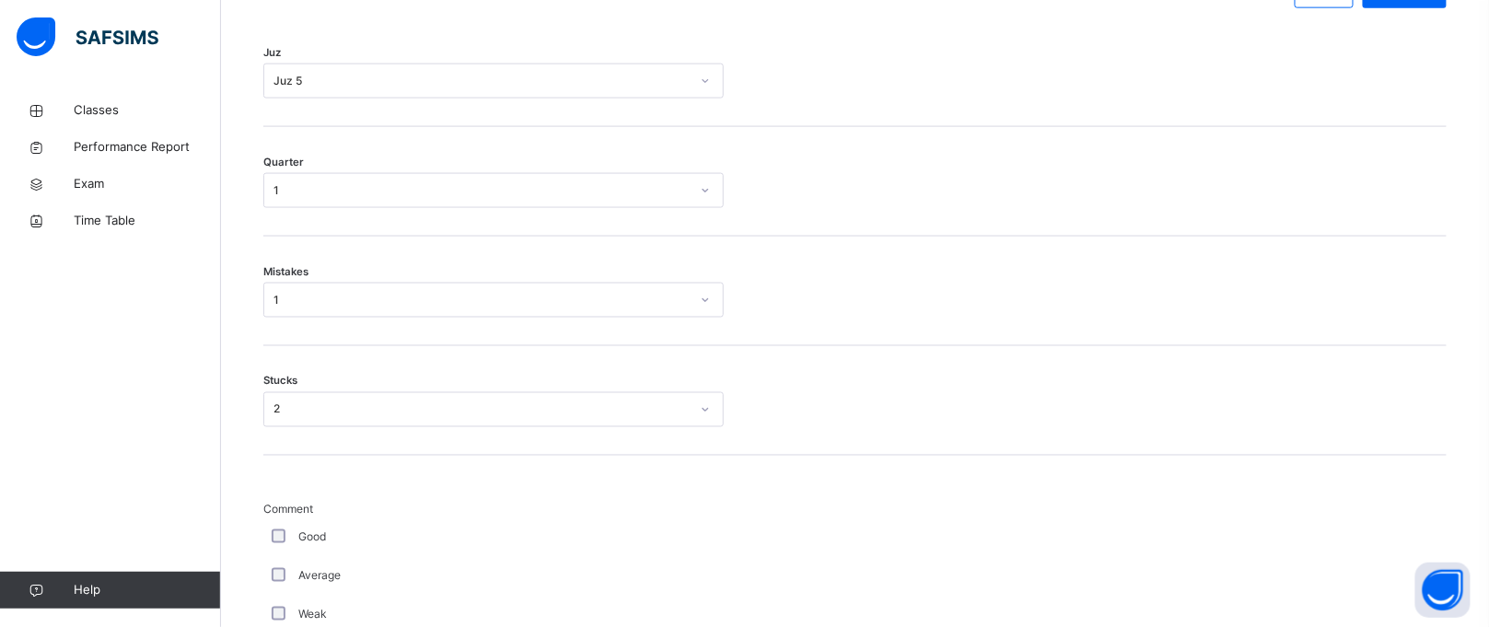
scroll to position [1569, 0]
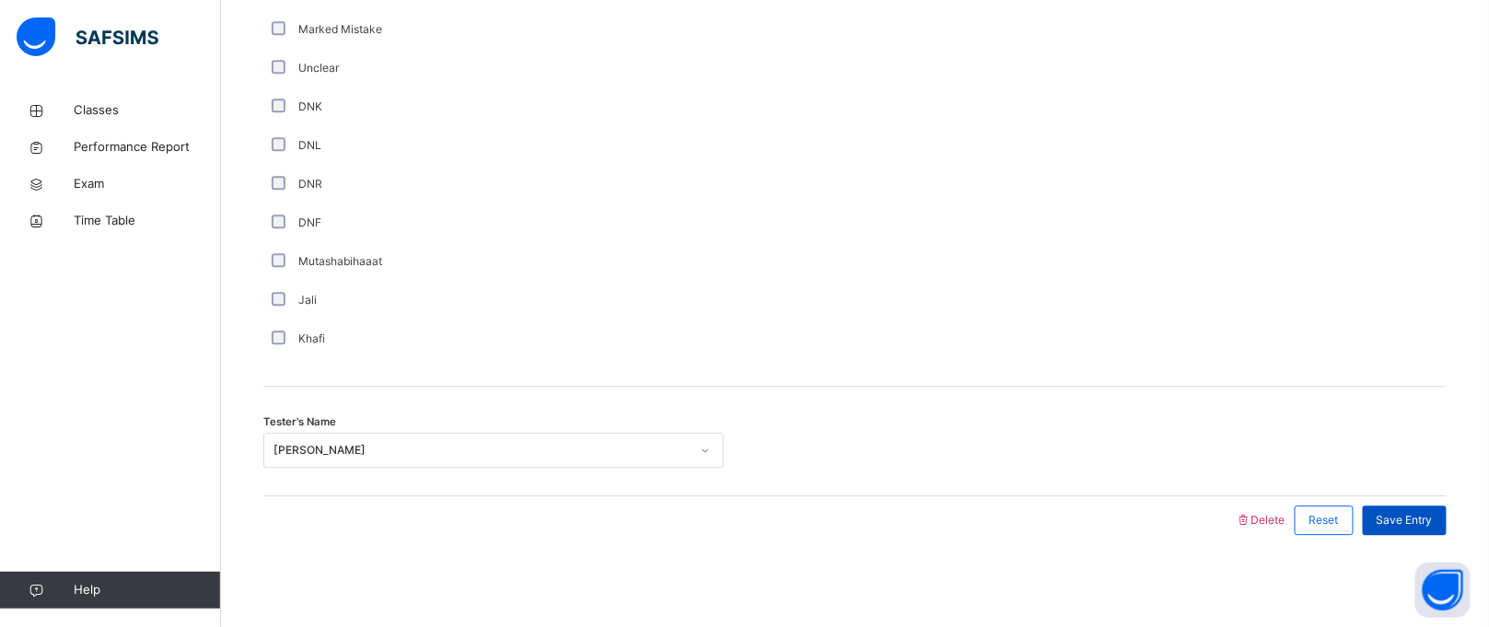
click at [1433, 520] on span "Save Entry" at bounding box center [1405, 520] width 56 height 17
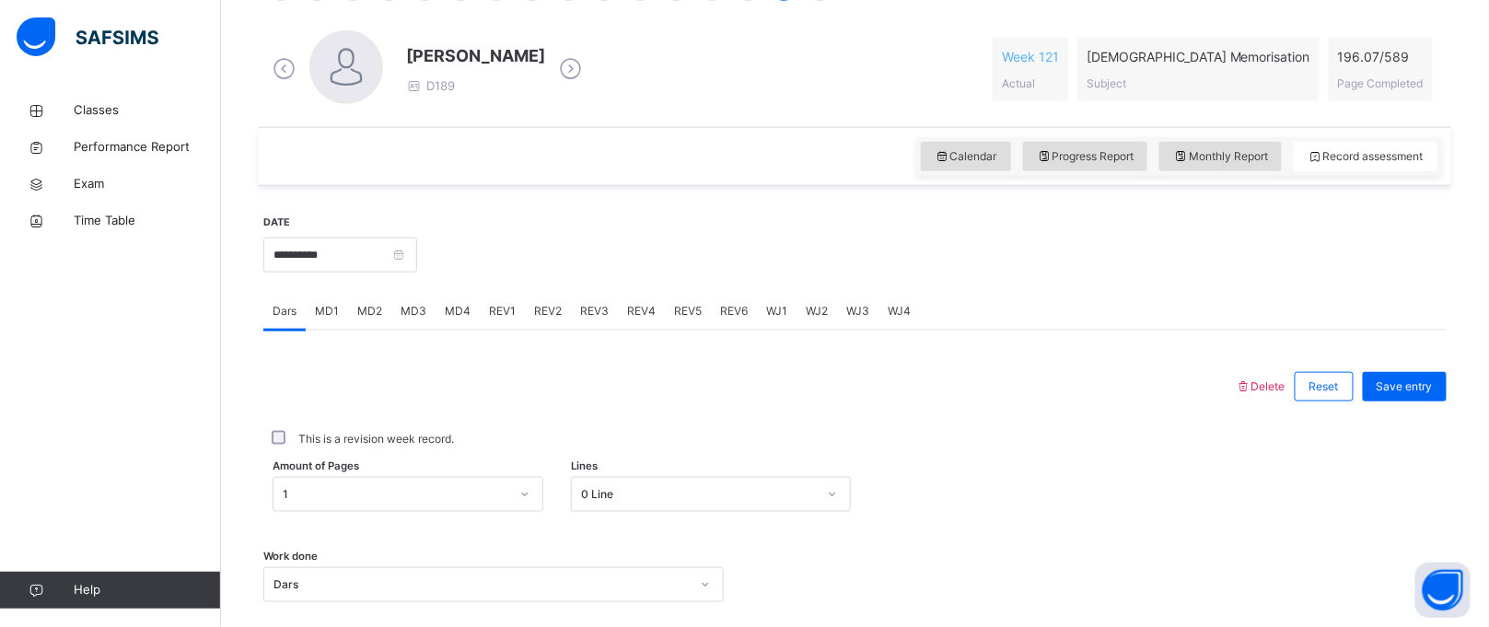
scroll to position [515, 0]
click at [534, 315] on span "REV2" at bounding box center [548, 308] width 28 height 17
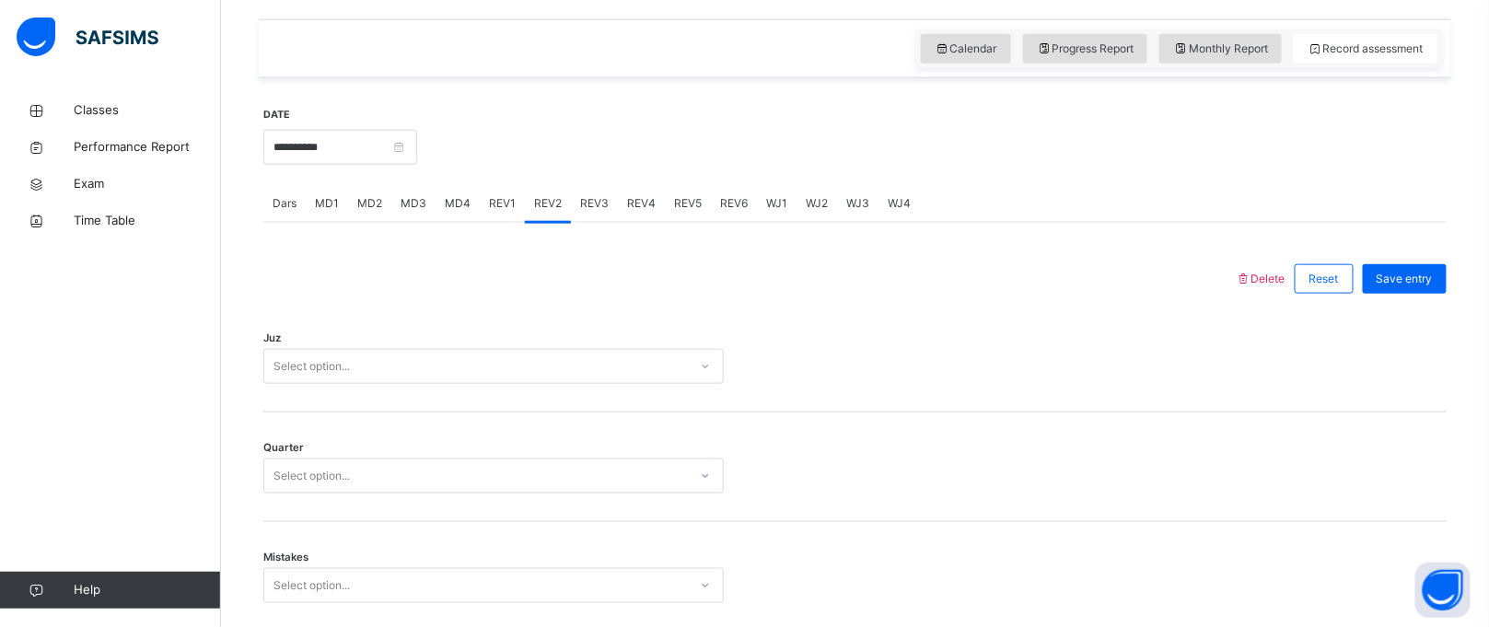
click at [447, 384] on div "Select option..." at bounding box center [493, 366] width 461 height 35
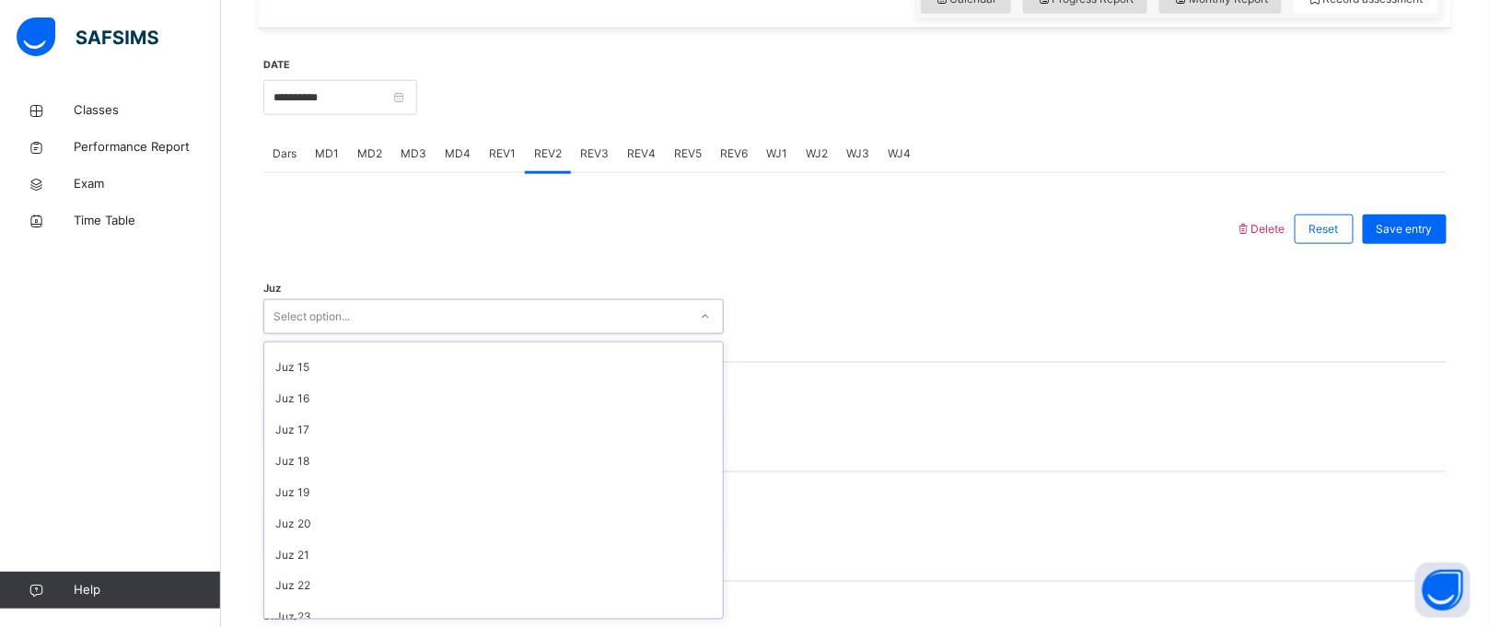
scroll to position [661, 0]
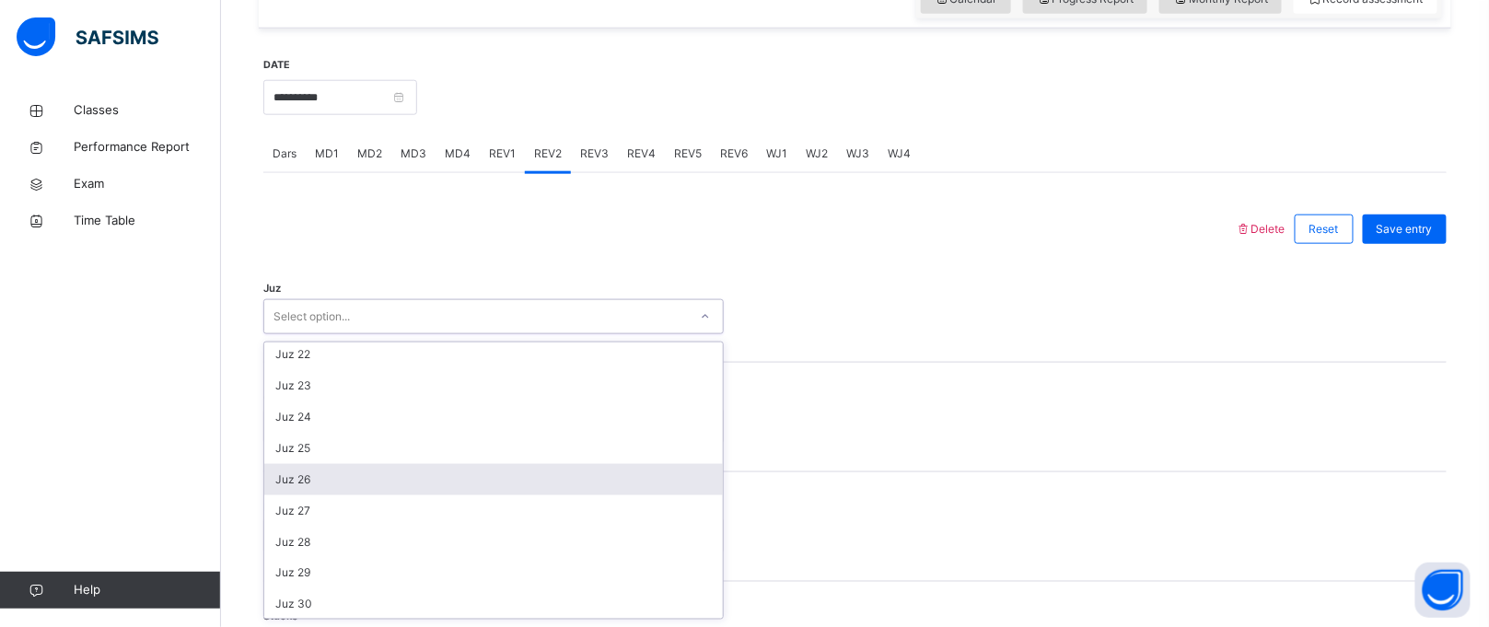
click at [399, 478] on div "Juz 26" at bounding box center [493, 479] width 459 height 31
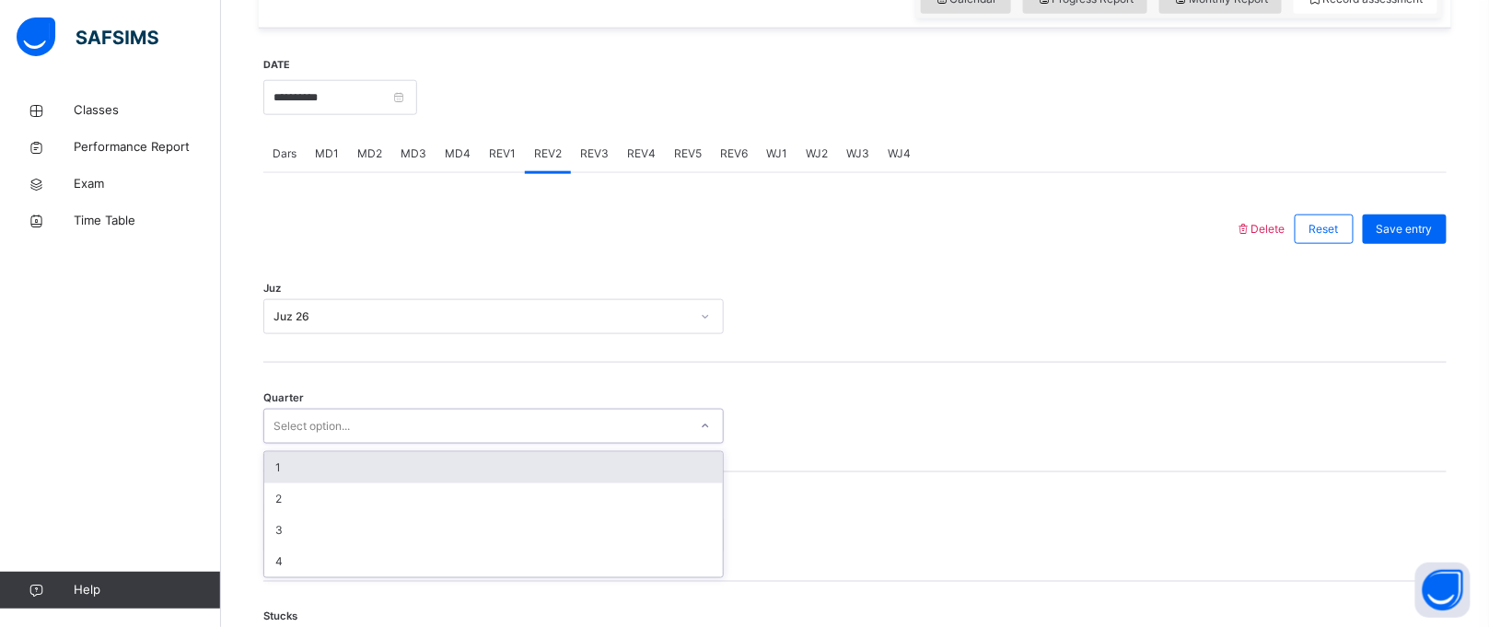
click at [421, 427] on div "Select option..." at bounding box center [476, 427] width 424 height 29
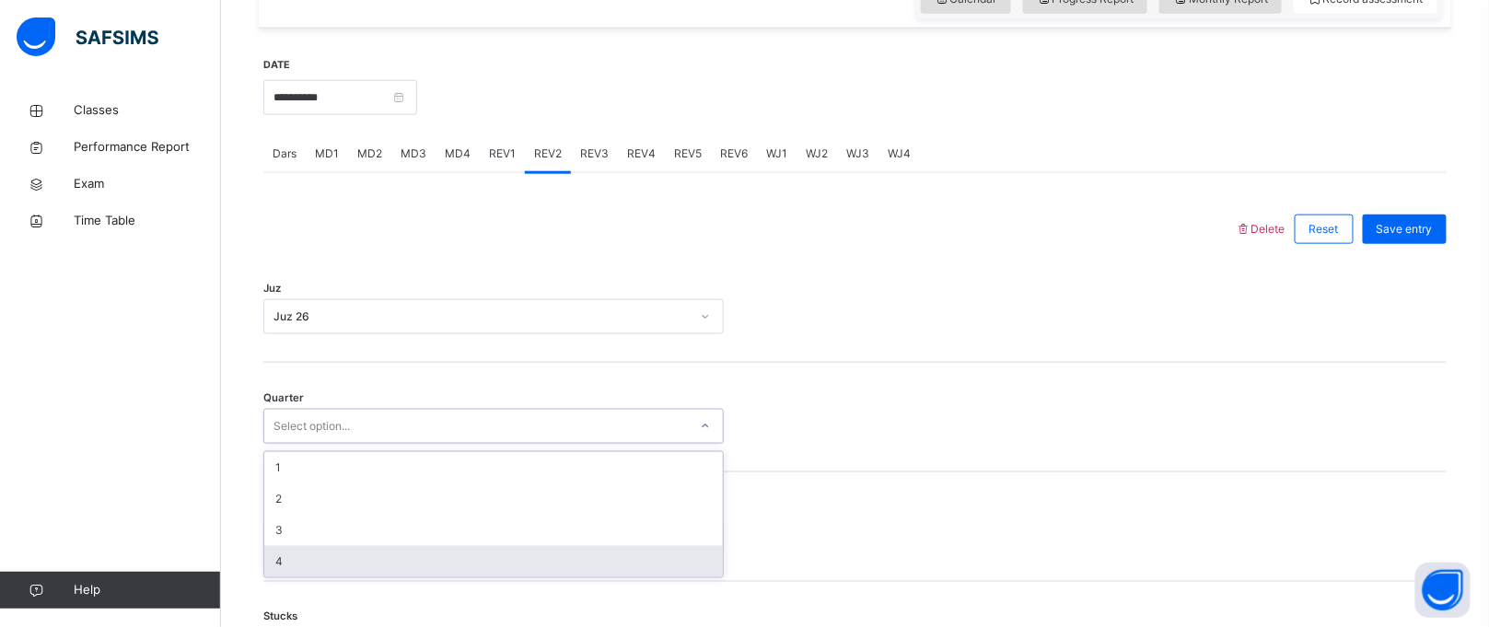
click at [344, 575] on div "4" at bounding box center [493, 561] width 459 height 31
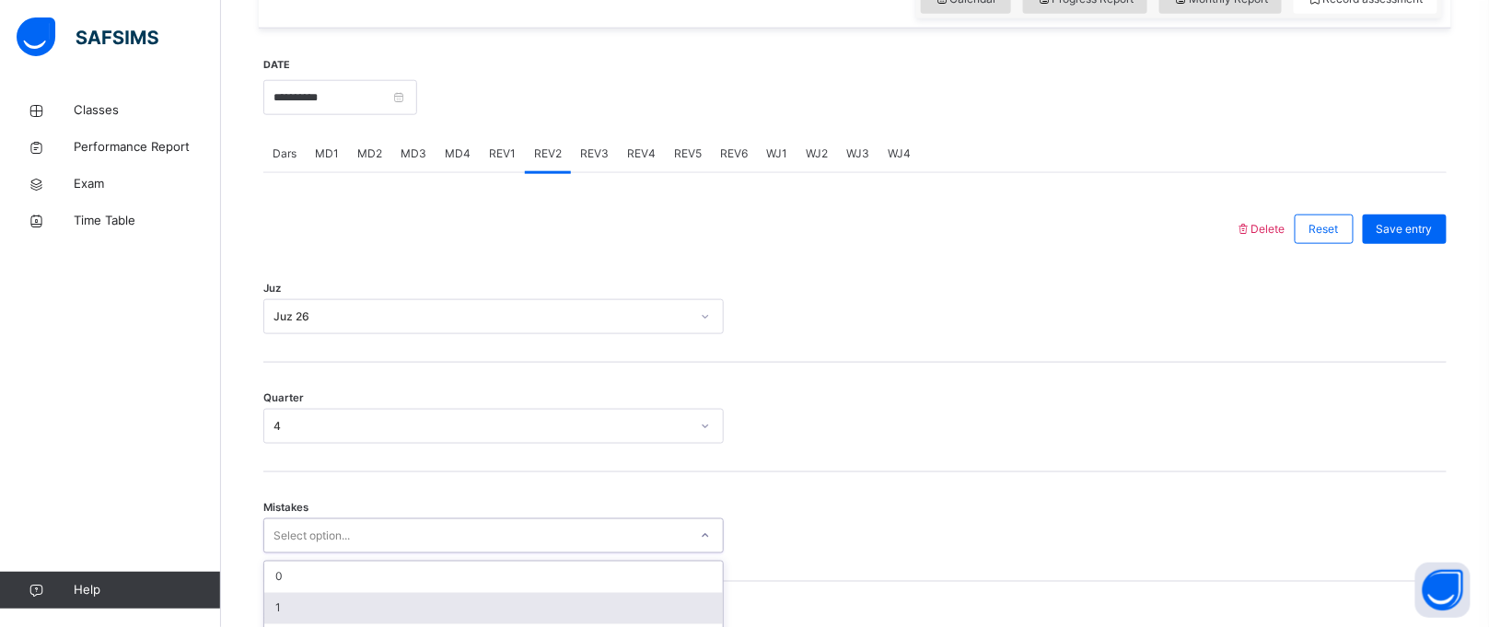
click at [344, 520] on div "option 1 focused, 2 of 7. 7 results available. Use Up and Down to choose option…" at bounding box center [493, 536] width 461 height 35
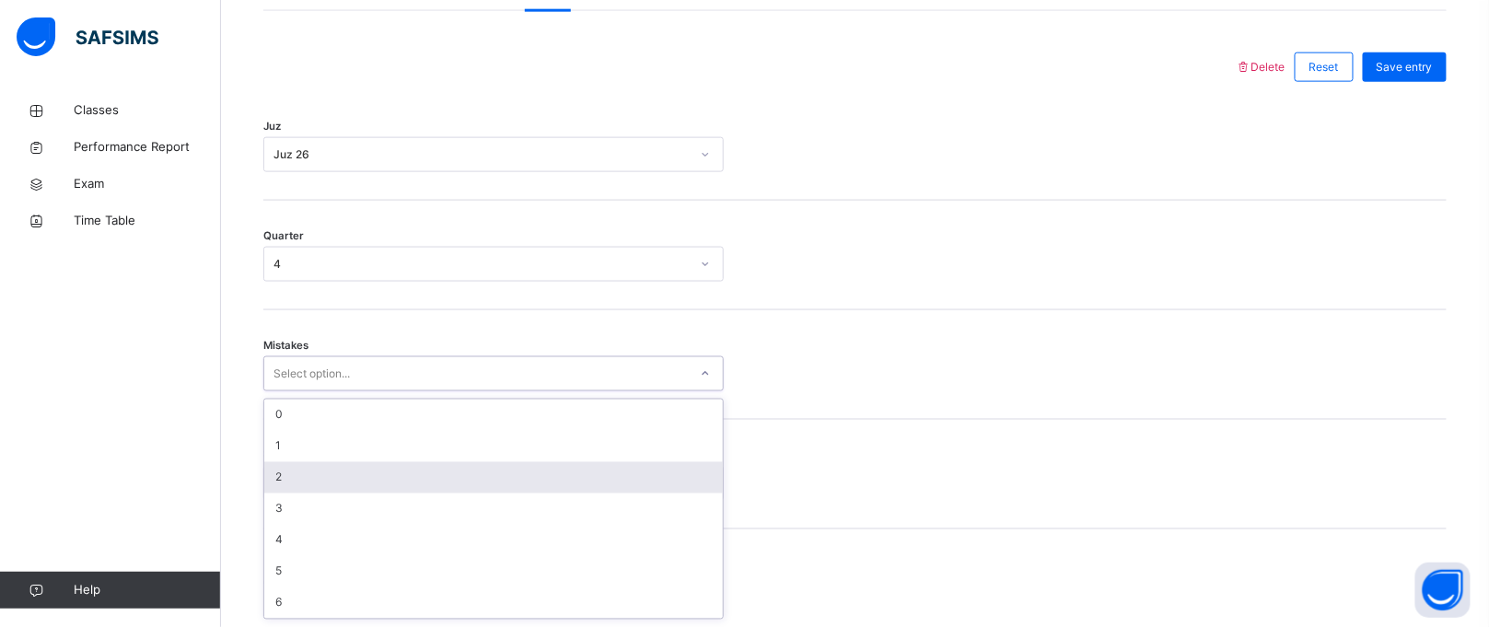
click at [351, 480] on div "2" at bounding box center [493, 477] width 459 height 31
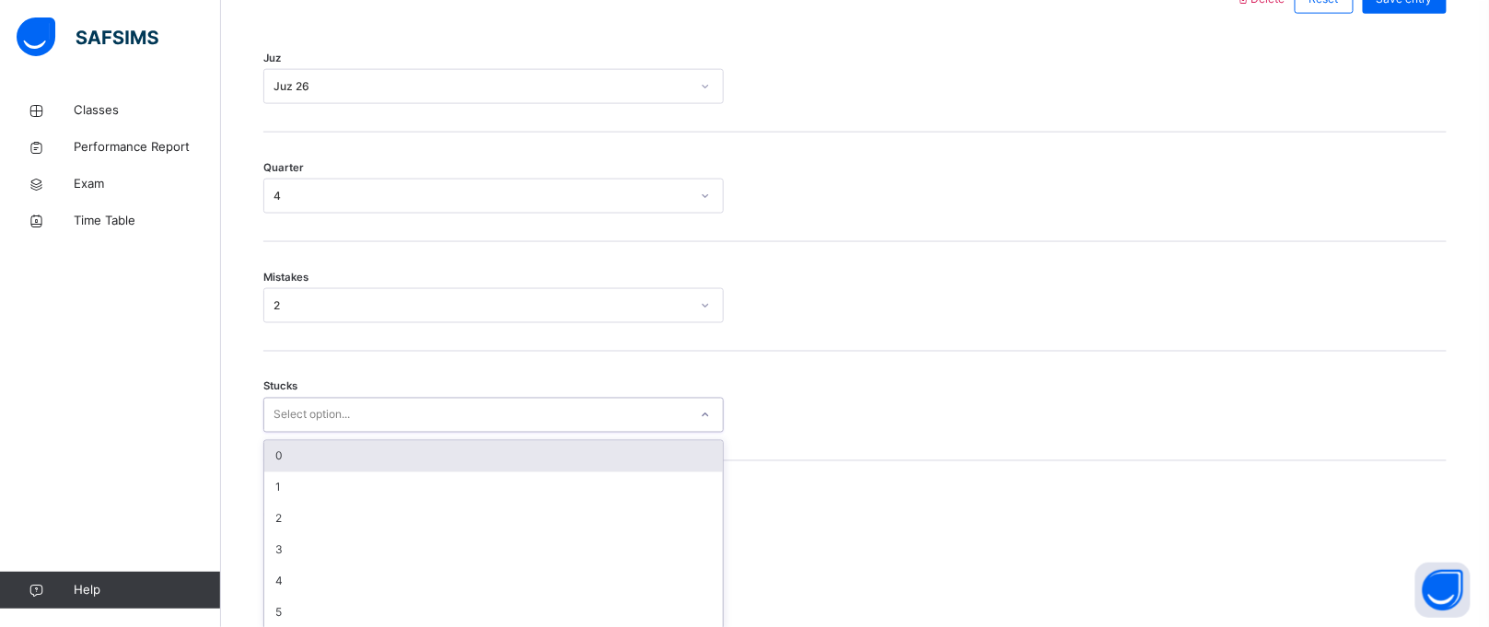
click at [351, 481] on div "1" at bounding box center [493, 488] width 459 height 31
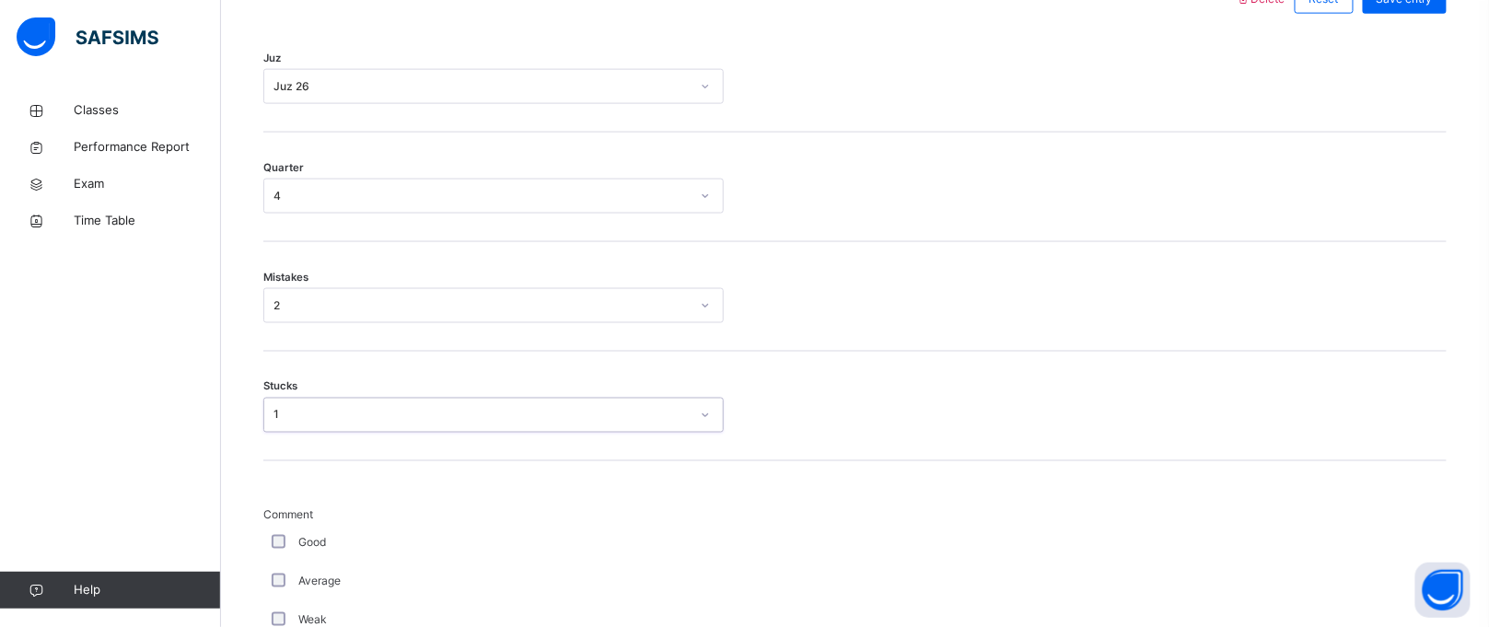
scroll to position [910, 0]
click at [356, 392] on div "1" at bounding box center [476, 405] width 424 height 29
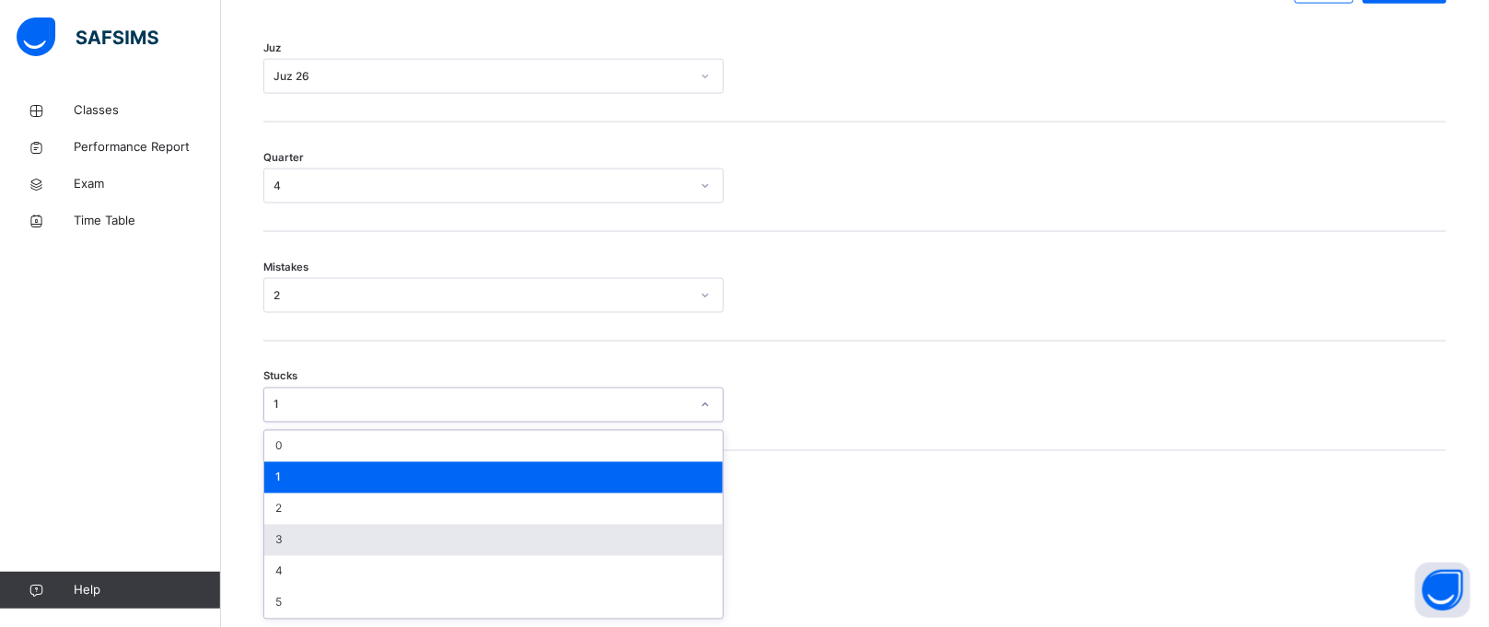
click at [307, 543] on div "3" at bounding box center [493, 540] width 459 height 31
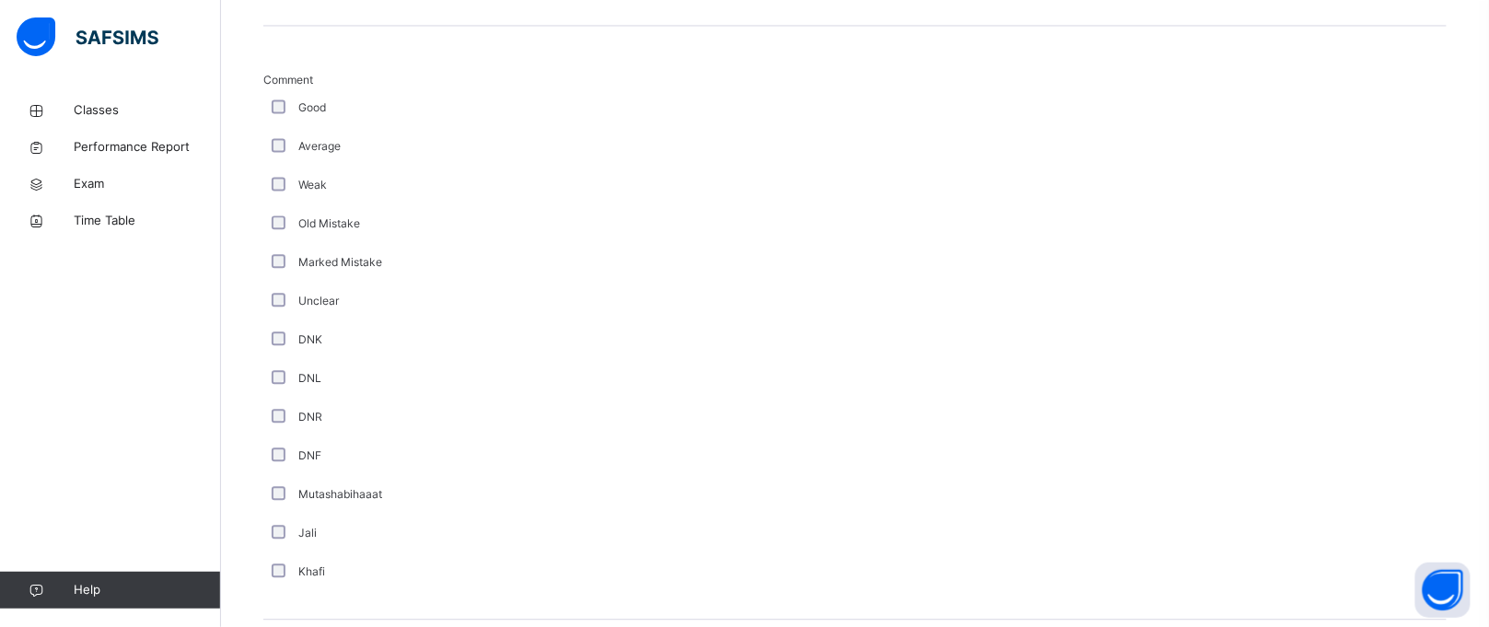
scroll to position [1569, 0]
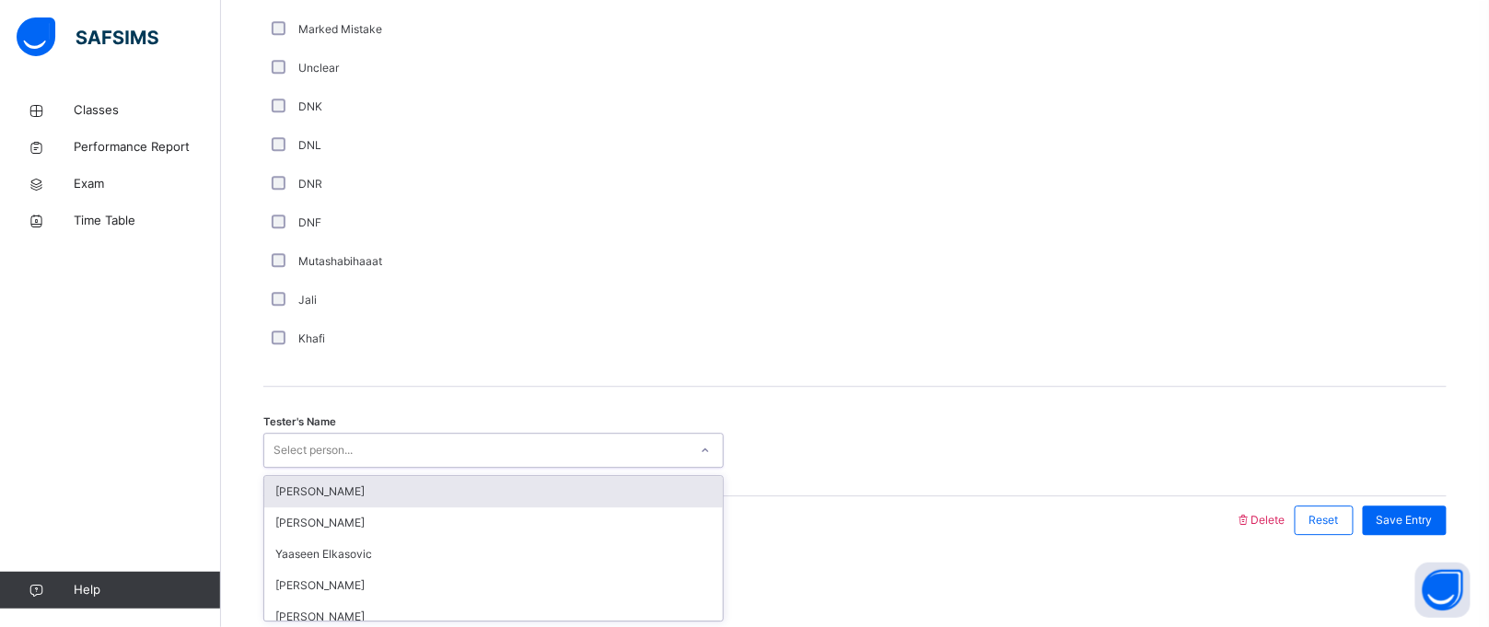
click at [309, 451] on div "Select person..." at bounding box center [313, 450] width 79 height 35
type input "****"
click at [317, 484] on div "[PERSON_NAME]" at bounding box center [493, 491] width 459 height 31
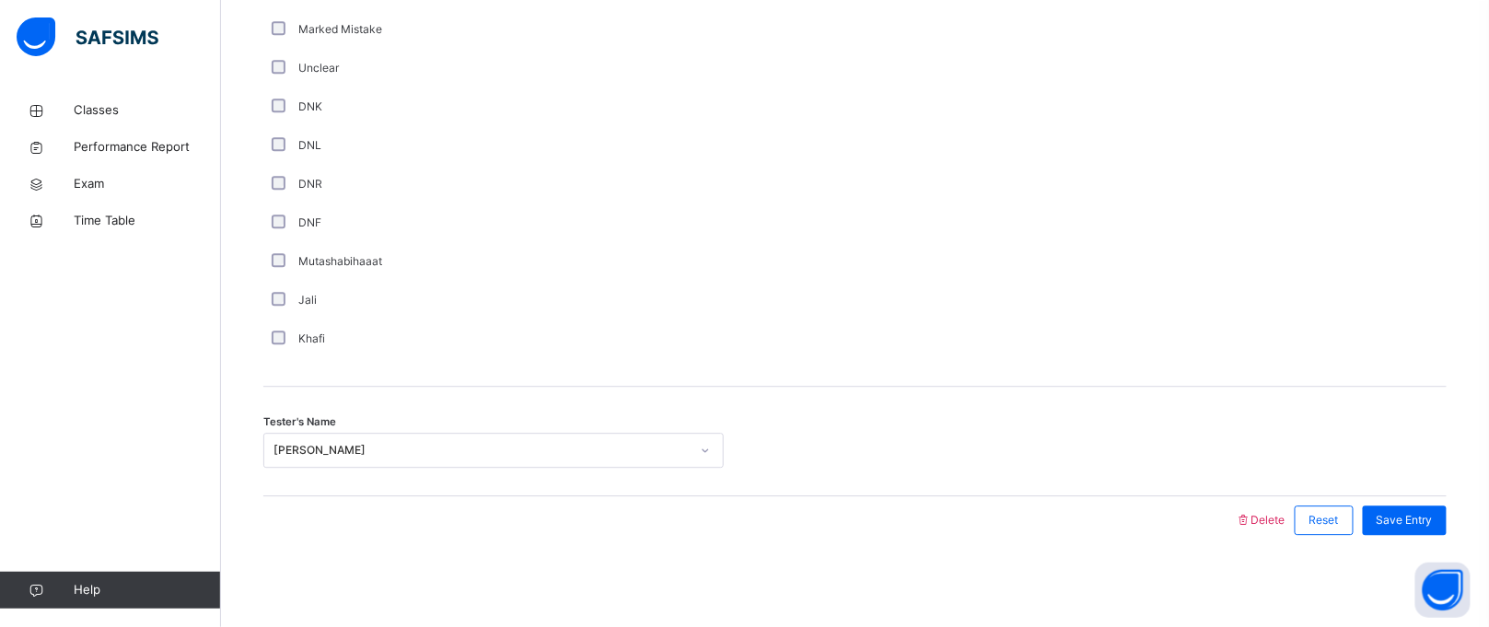
click at [1402, 505] on div "Save Entry" at bounding box center [1400, 520] width 93 height 48
click at [1419, 514] on span "Save Entry" at bounding box center [1405, 520] width 56 height 17
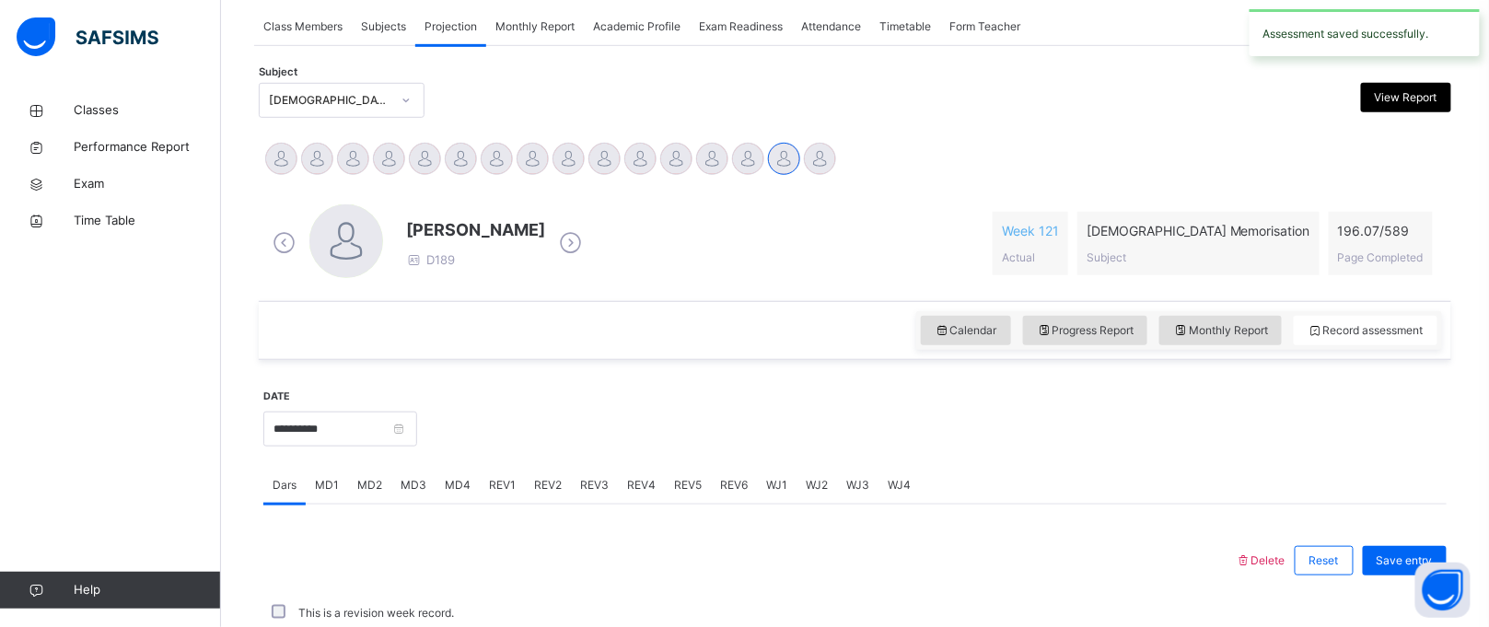
scroll to position [755, 0]
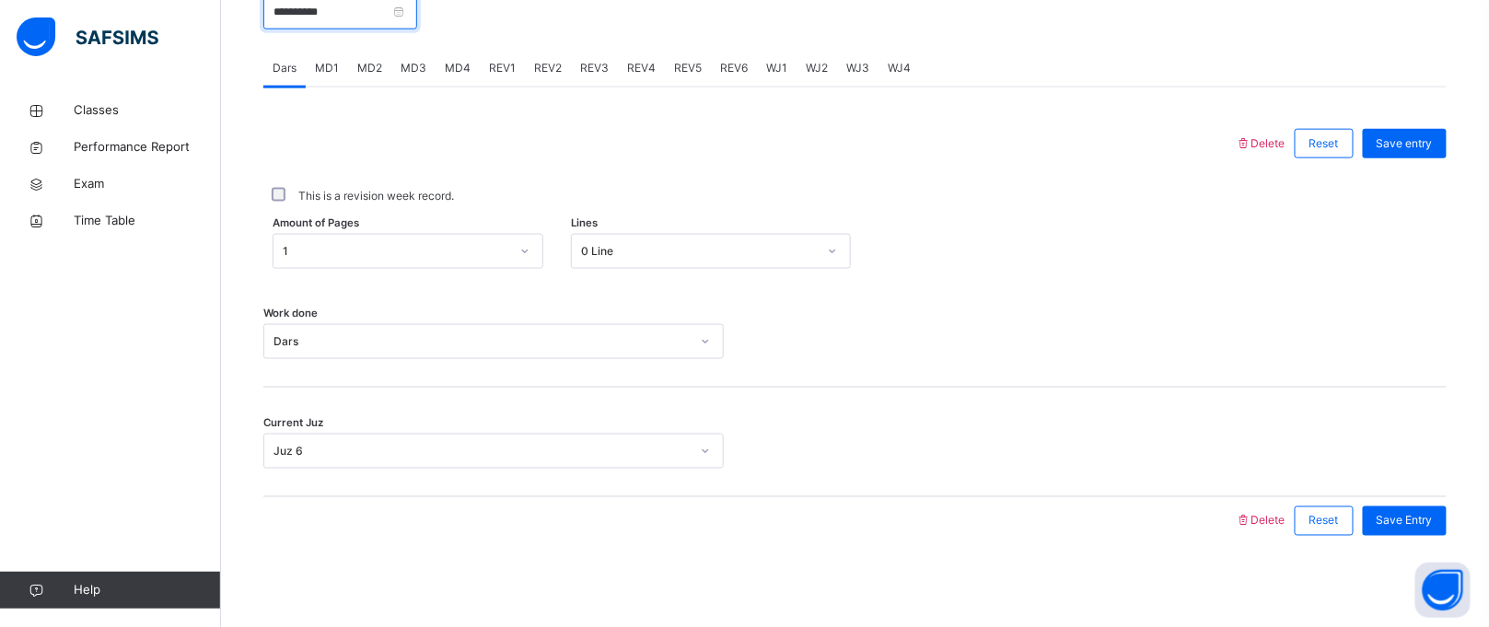
click at [307, 16] on input "**********" at bounding box center [340, 11] width 154 height 35
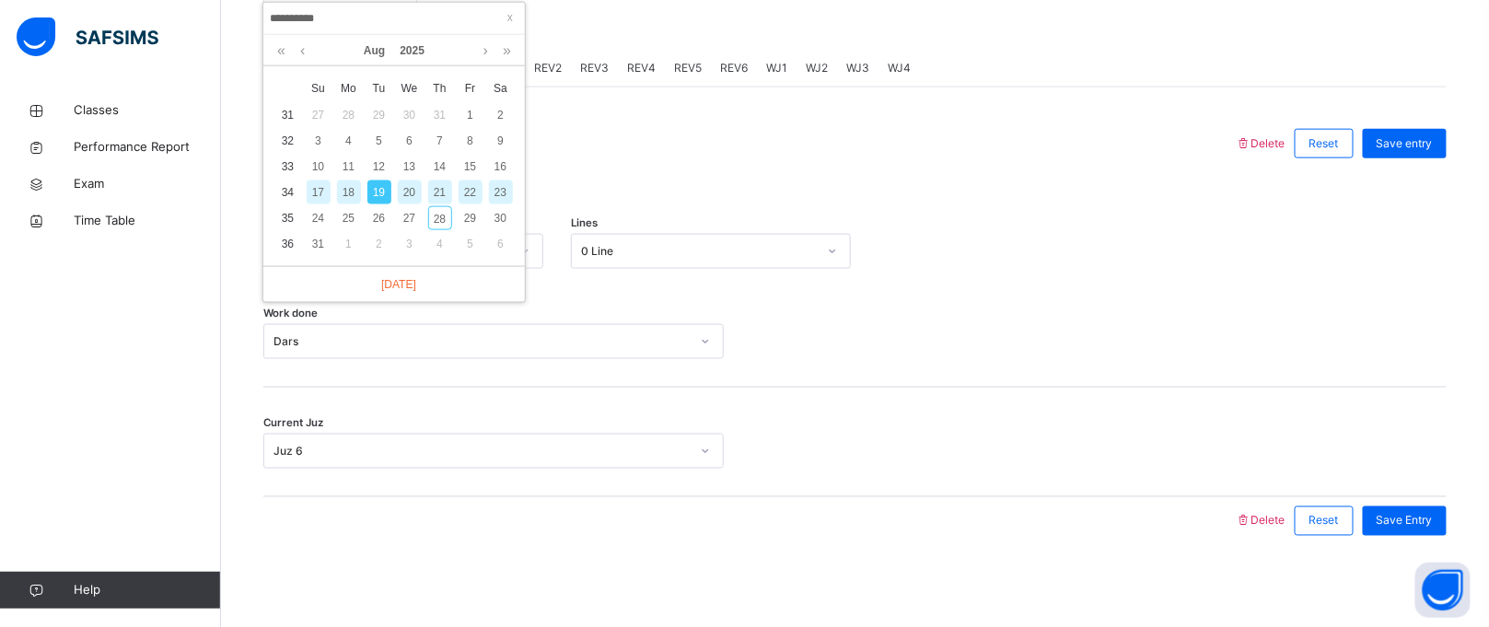
click at [441, 187] on div "21" at bounding box center [440, 193] width 24 height 24
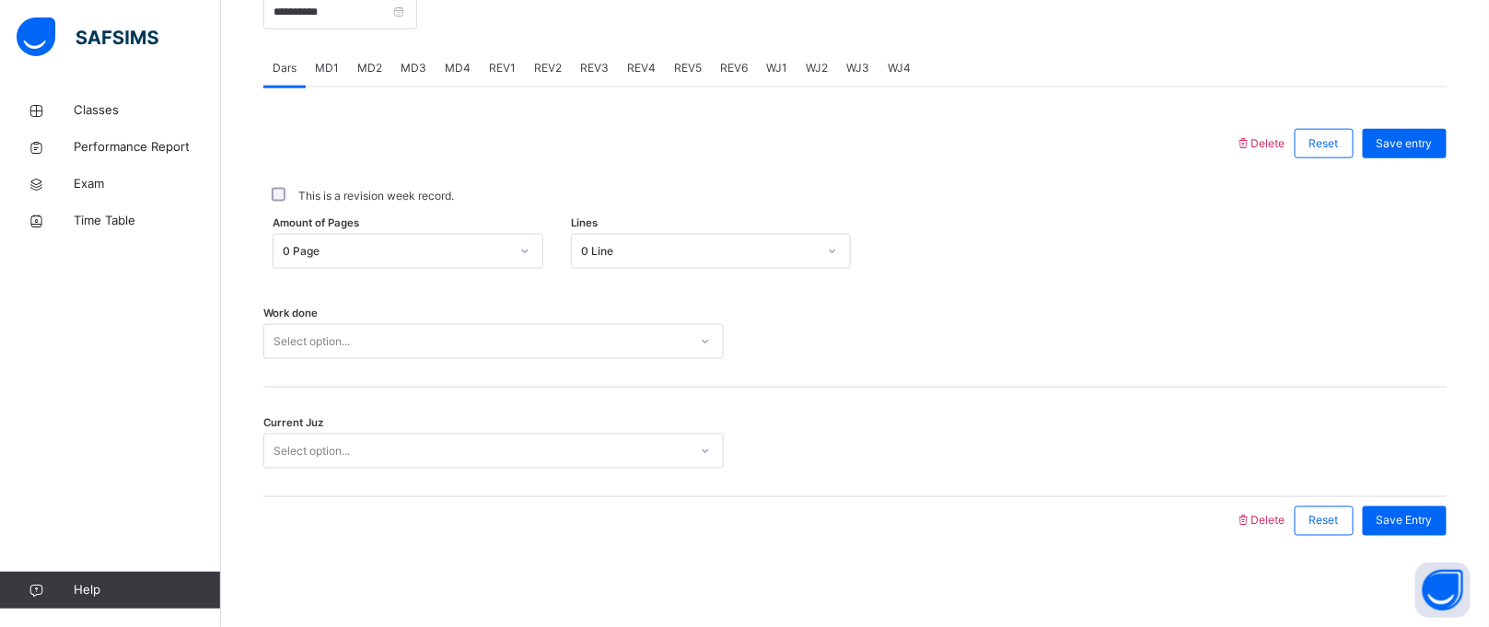
click at [391, 258] on div "0 Page" at bounding box center [396, 251] width 227 height 17
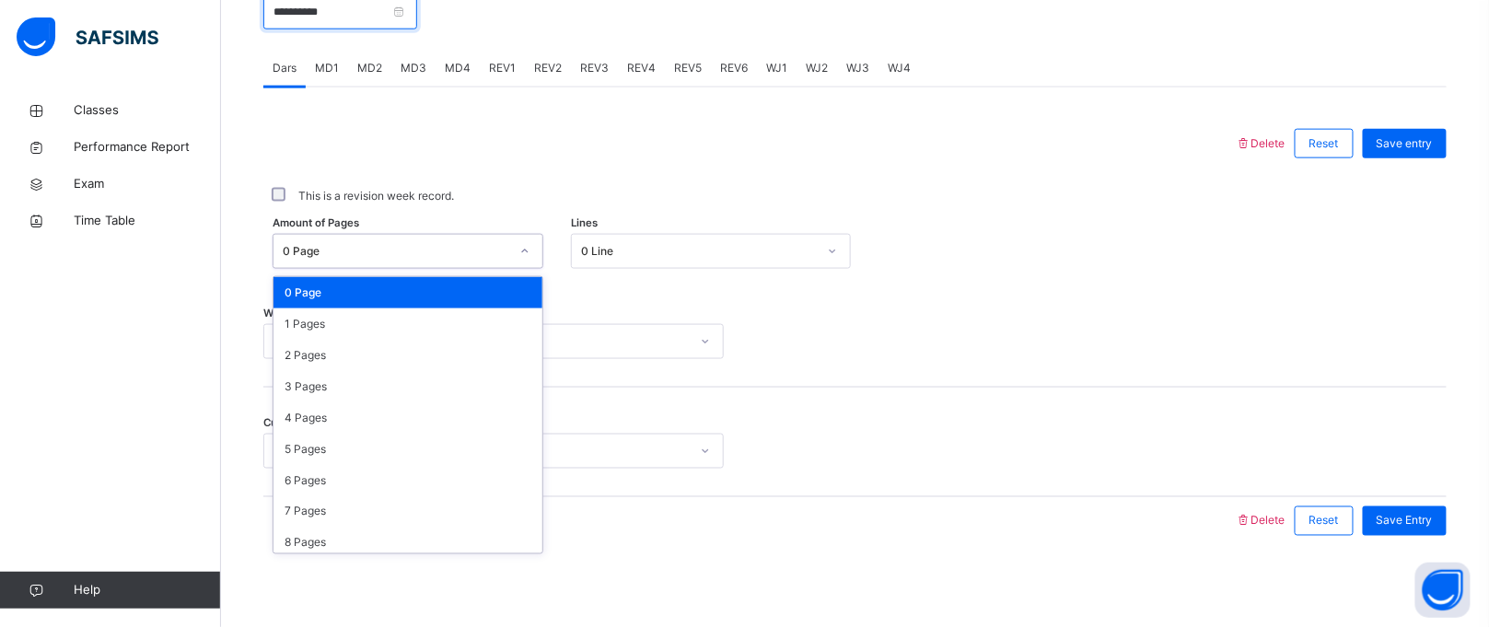
click at [311, 24] on input "**********" at bounding box center [340, 11] width 154 height 35
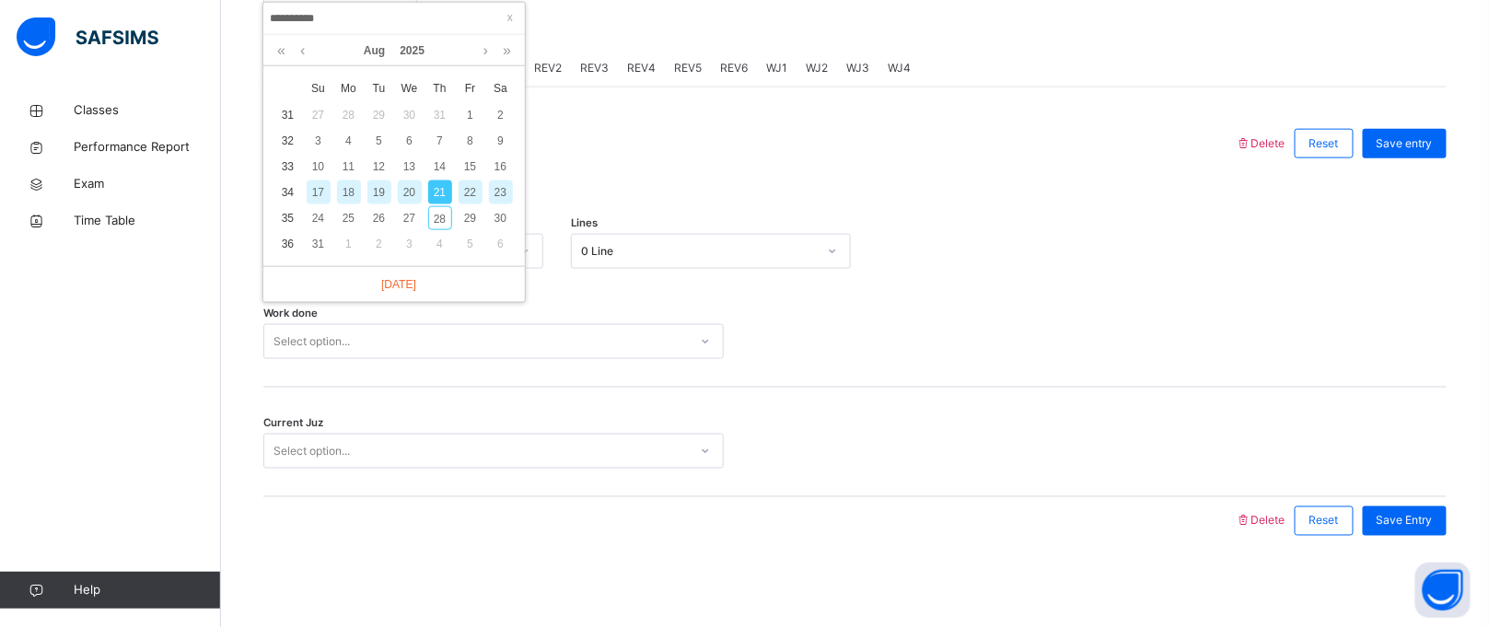
click at [372, 191] on div "19" at bounding box center [380, 193] width 24 height 24
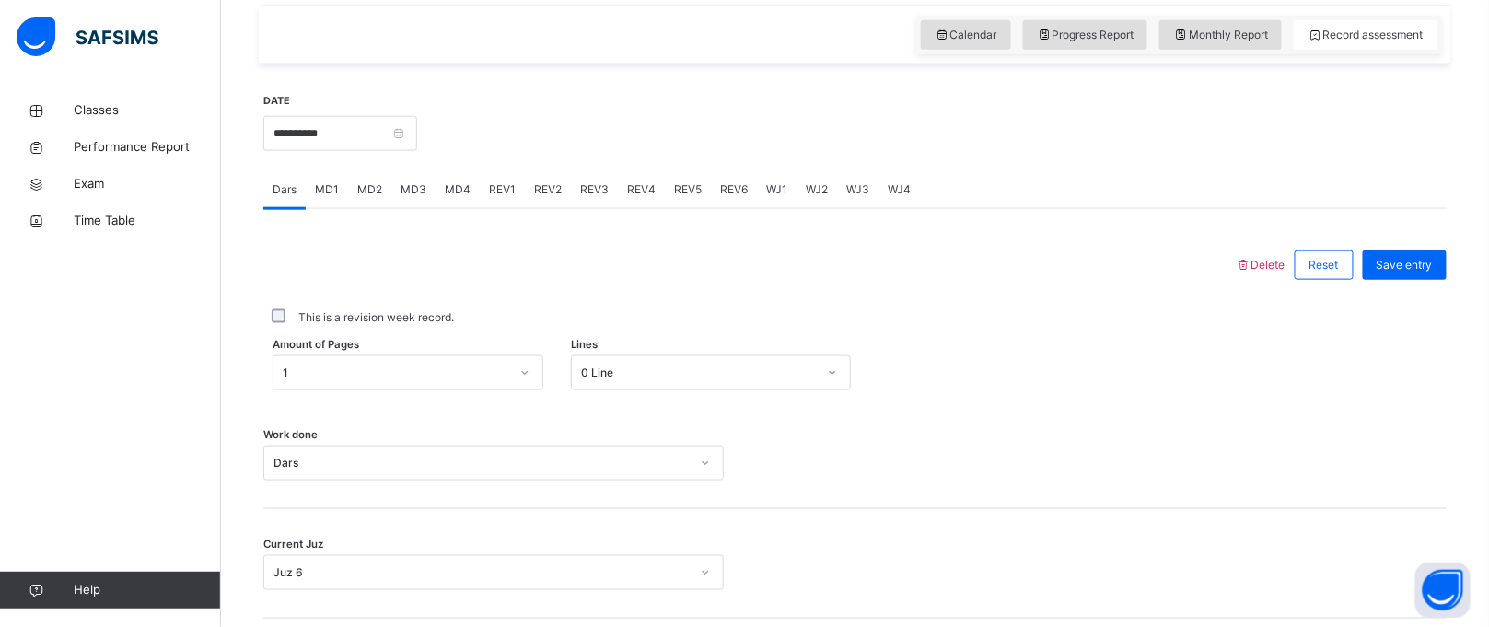
scroll to position [632, 0]
click at [1339, 273] on span "Reset" at bounding box center [1324, 267] width 29 height 17
click at [1339, 270] on span "Reset" at bounding box center [1324, 267] width 29 height 17
click at [476, 386] on div "Amount of Pages 1 Lines 0 Line" at bounding box center [855, 374] width 1184 height 53
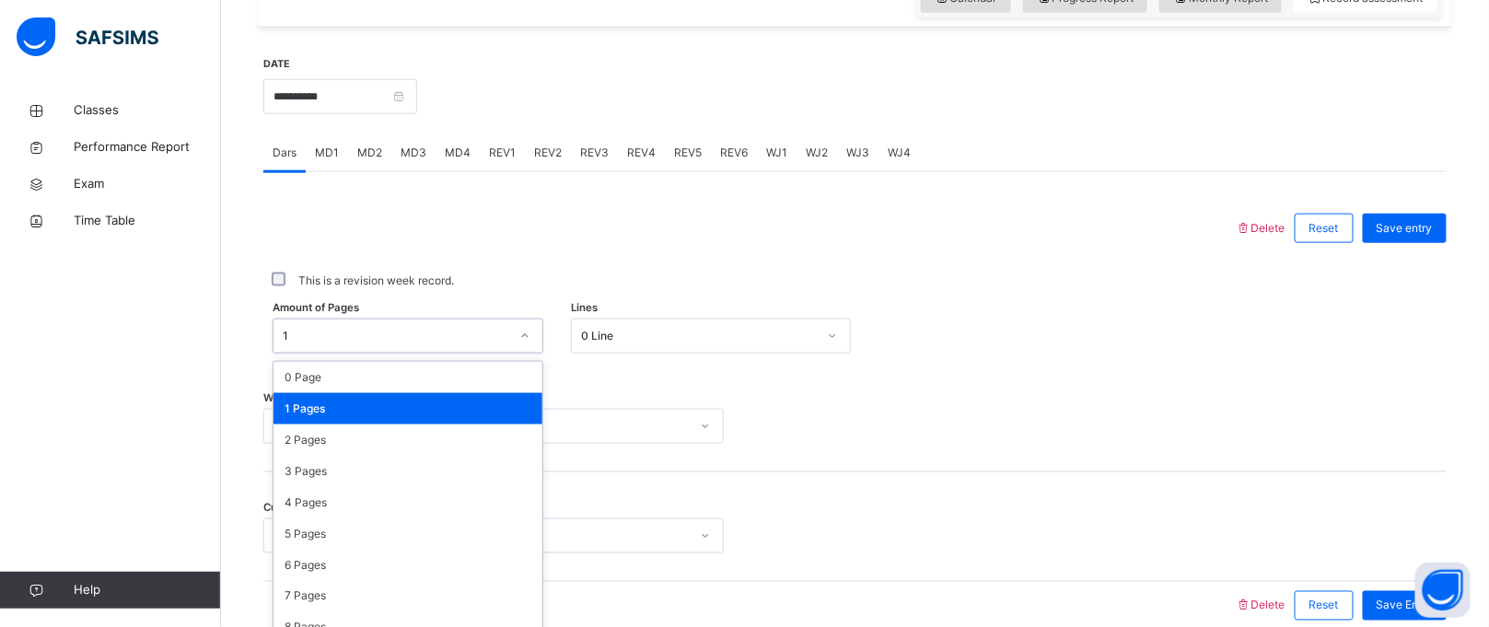
scroll to position [690, 0]
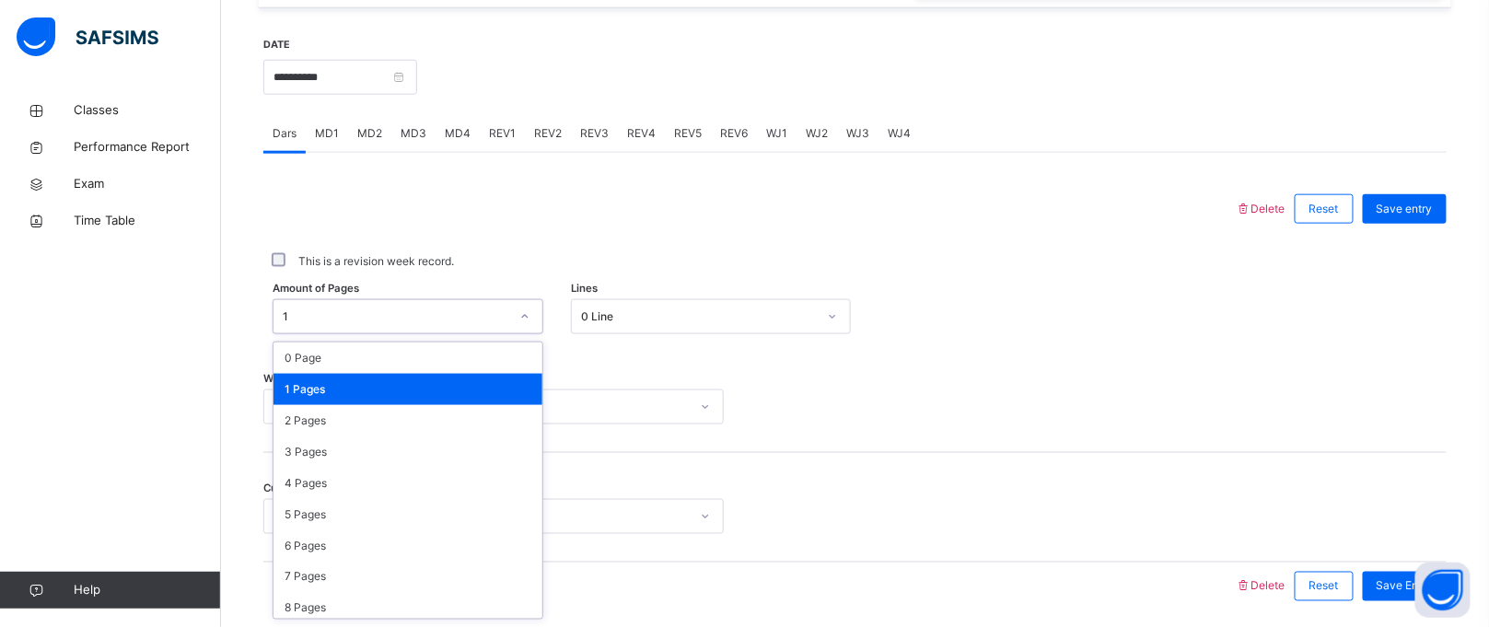
click at [650, 309] on div "0 Line" at bounding box center [699, 317] width 236 height 17
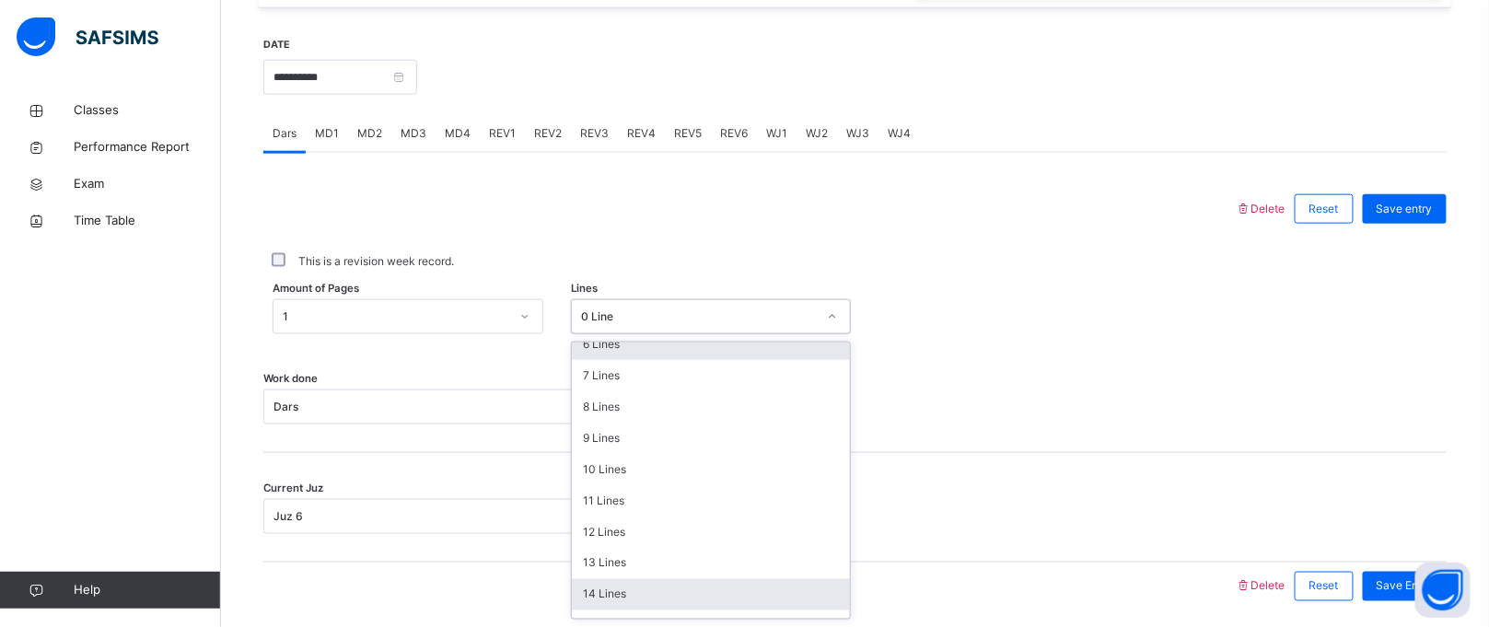
scroll to position [224, 0]
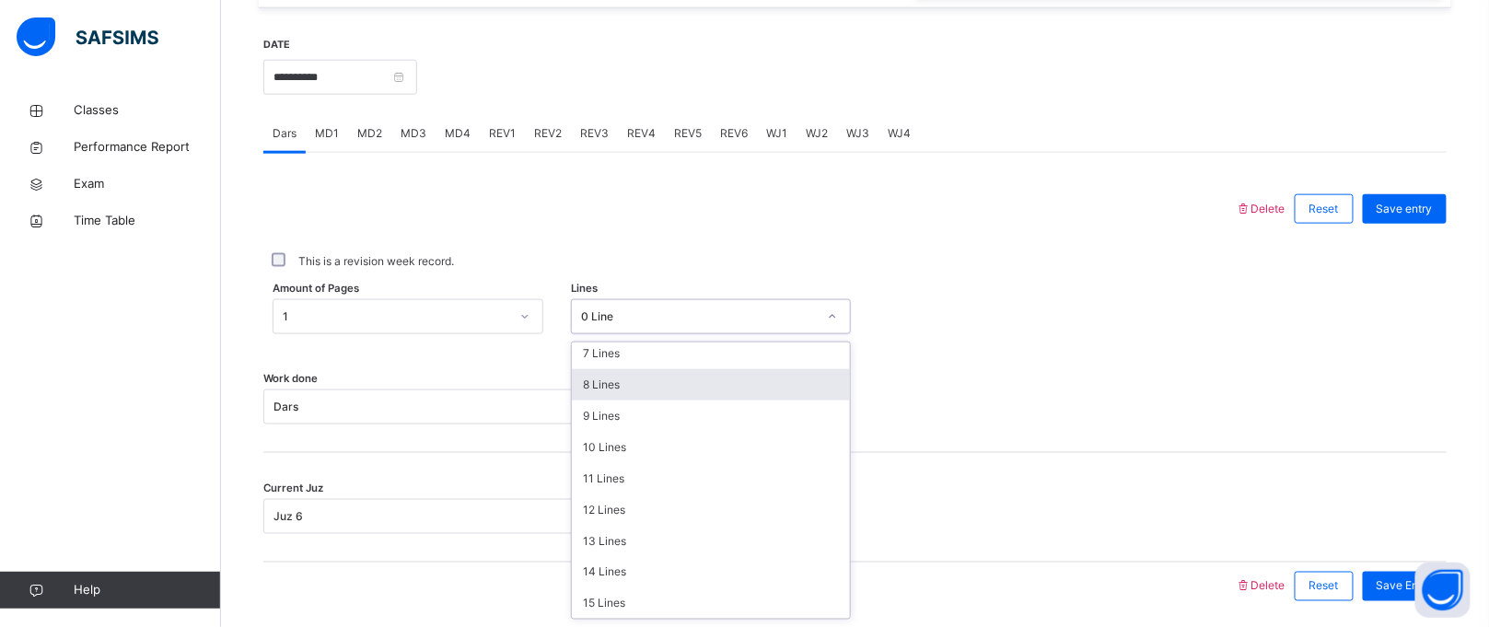
click at [660, 390] on div "8 Lines" at bounding box center [711, 384] width 278 height 31
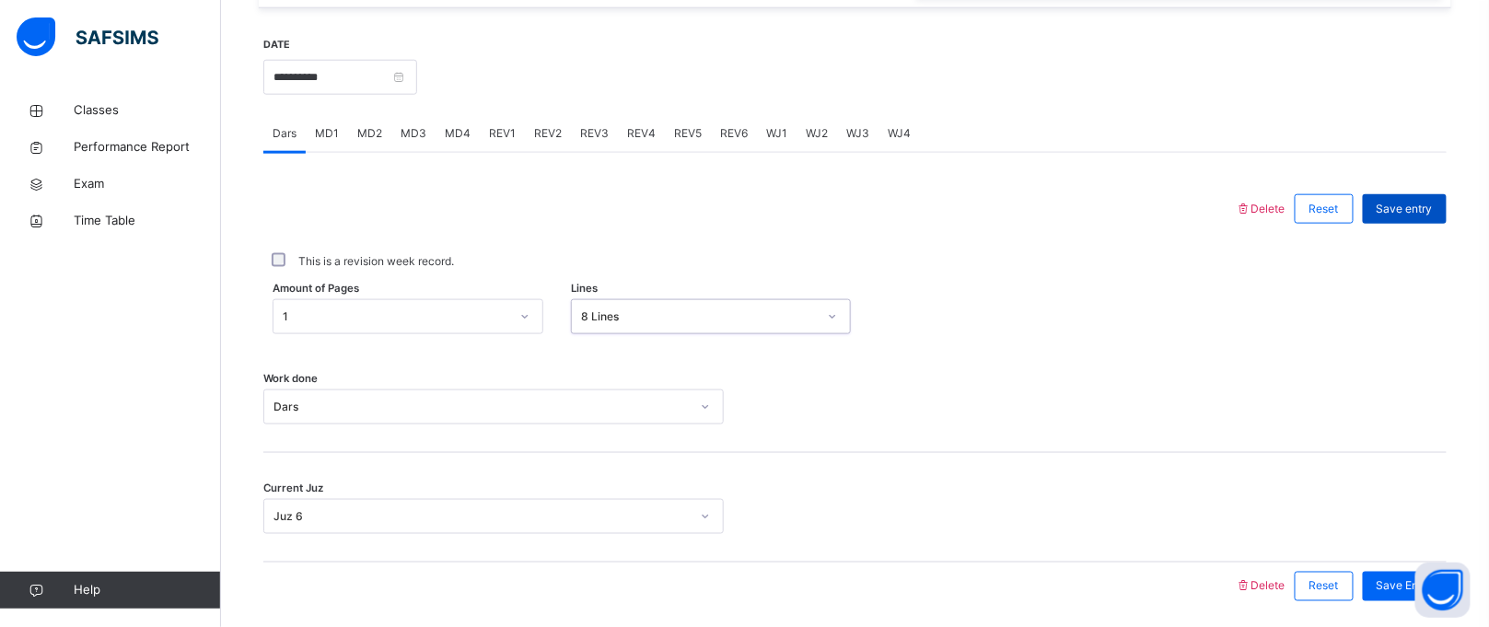
click at [1433, 212] on span "Save entry" at bounding box center [1405, 209] width 56 height 17
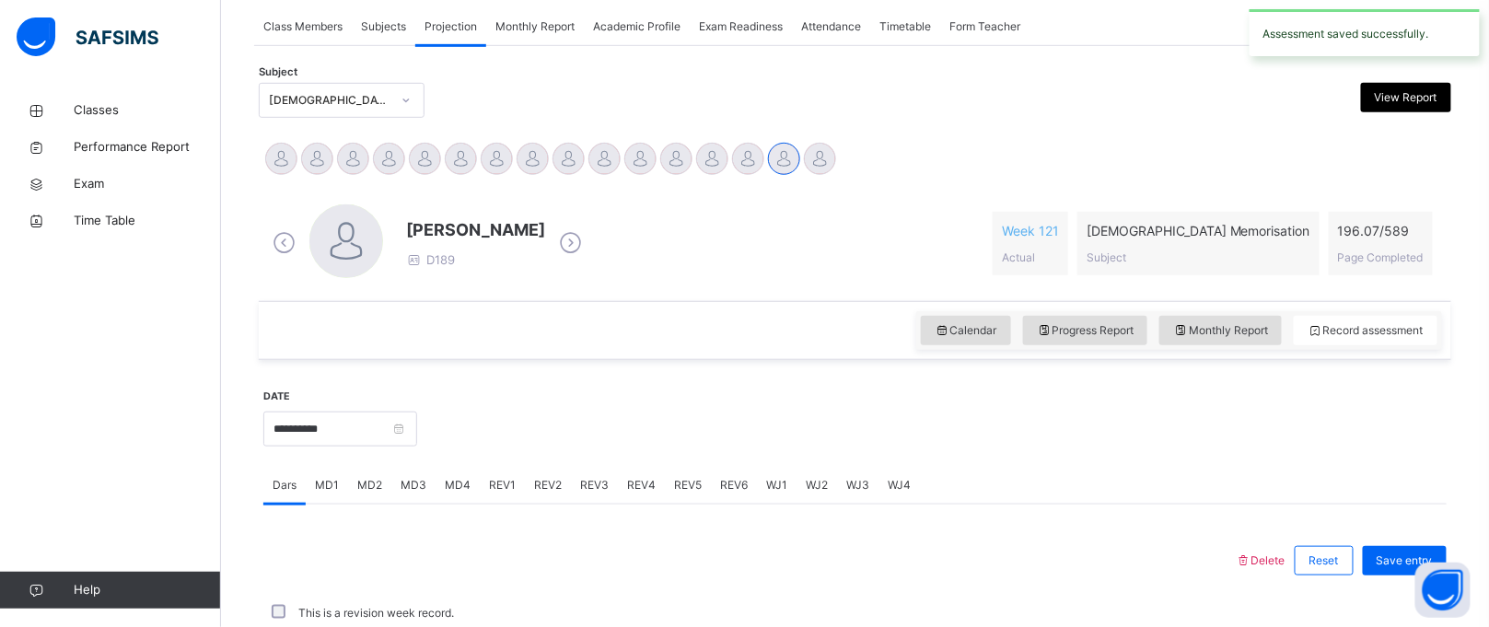
scroll to position [690, 0]
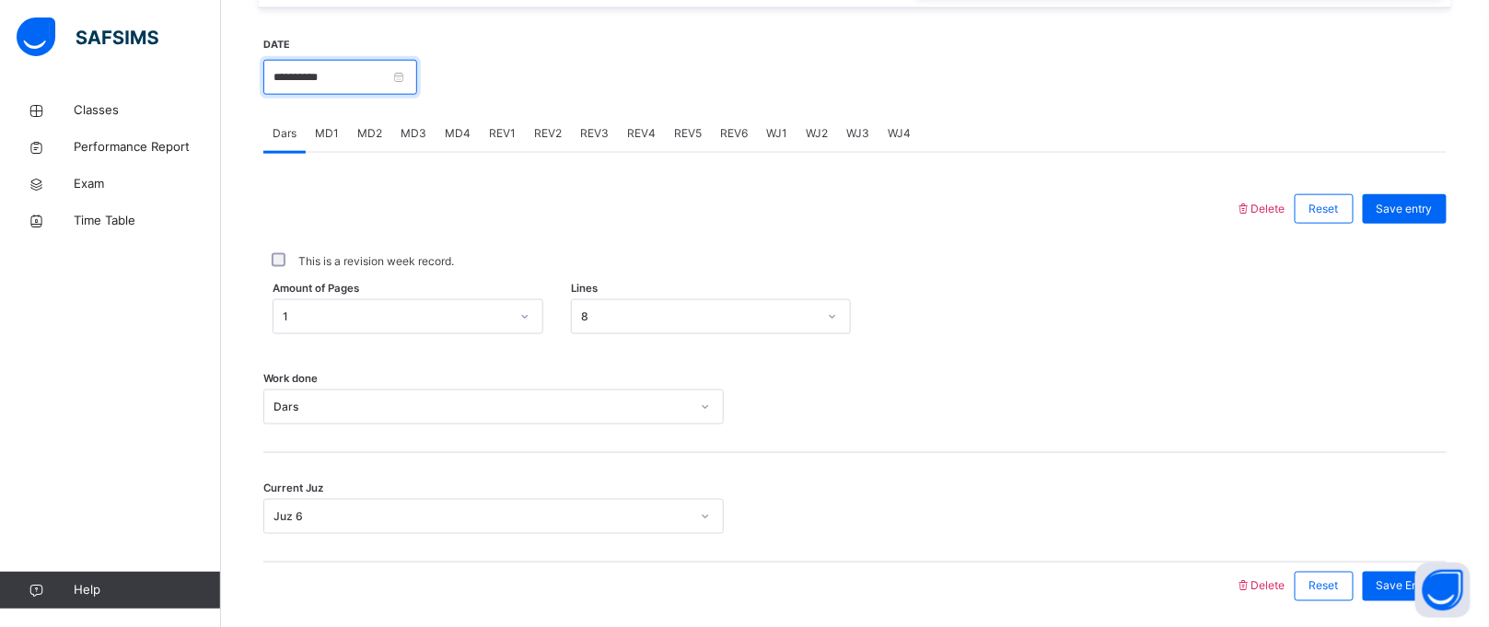
click at [364, 65] on input "**********" at bounding box center [340, 77] width 154 height 35
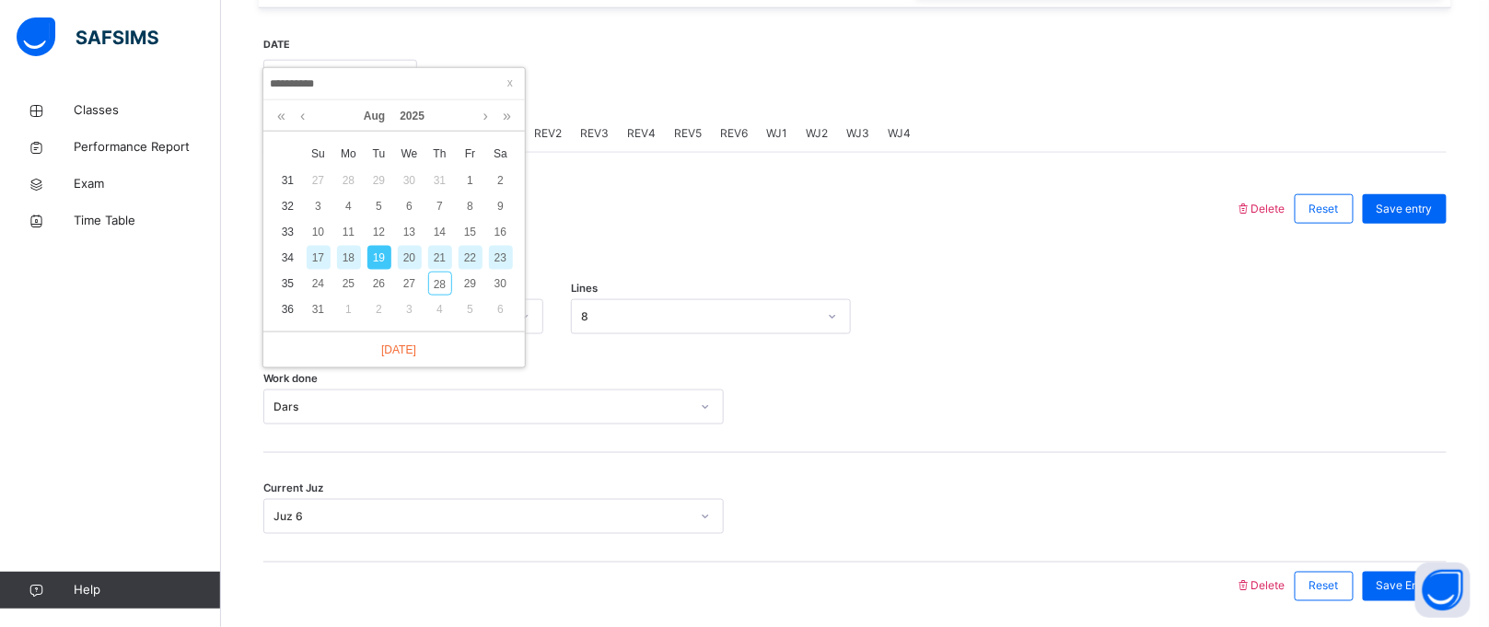
click at [438, 251] on div "21" at bounding box center [440, 258] width 24 height 24
type input "**********"
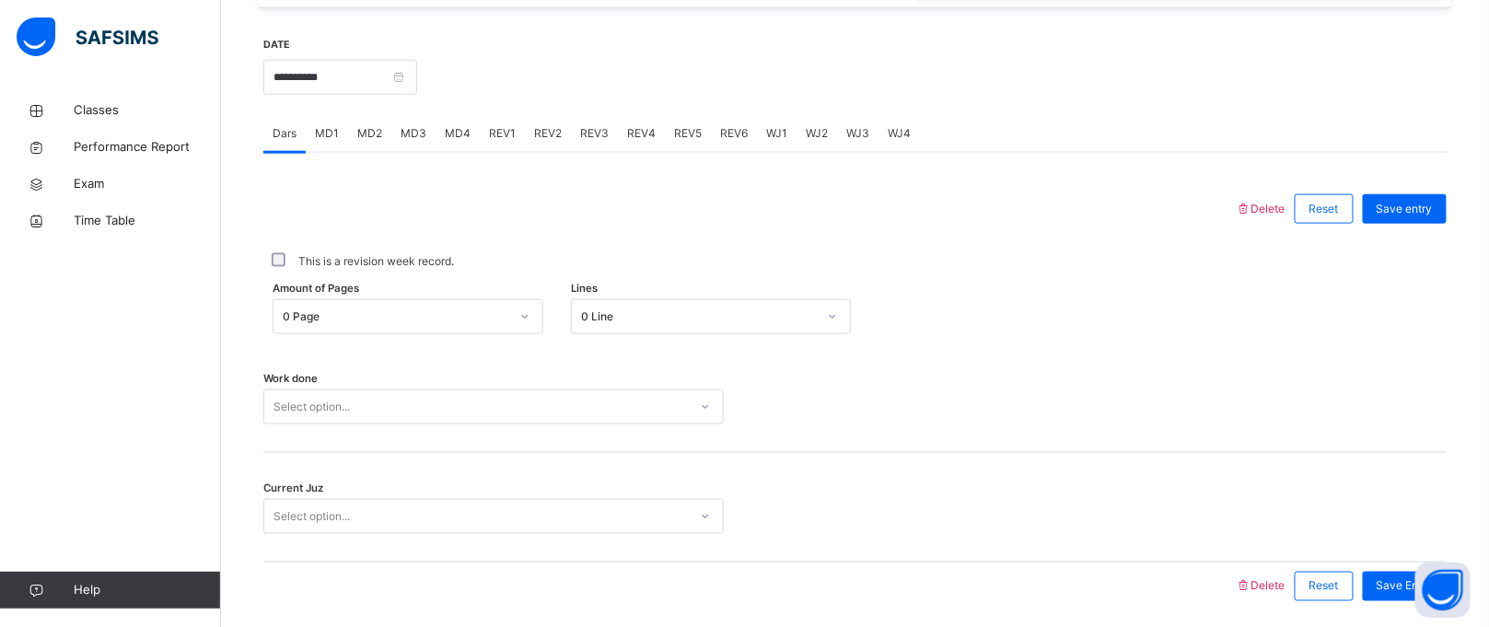
click at [424, 317] on div "0 Page" at bounding box center [396, 317] width 227 height 17
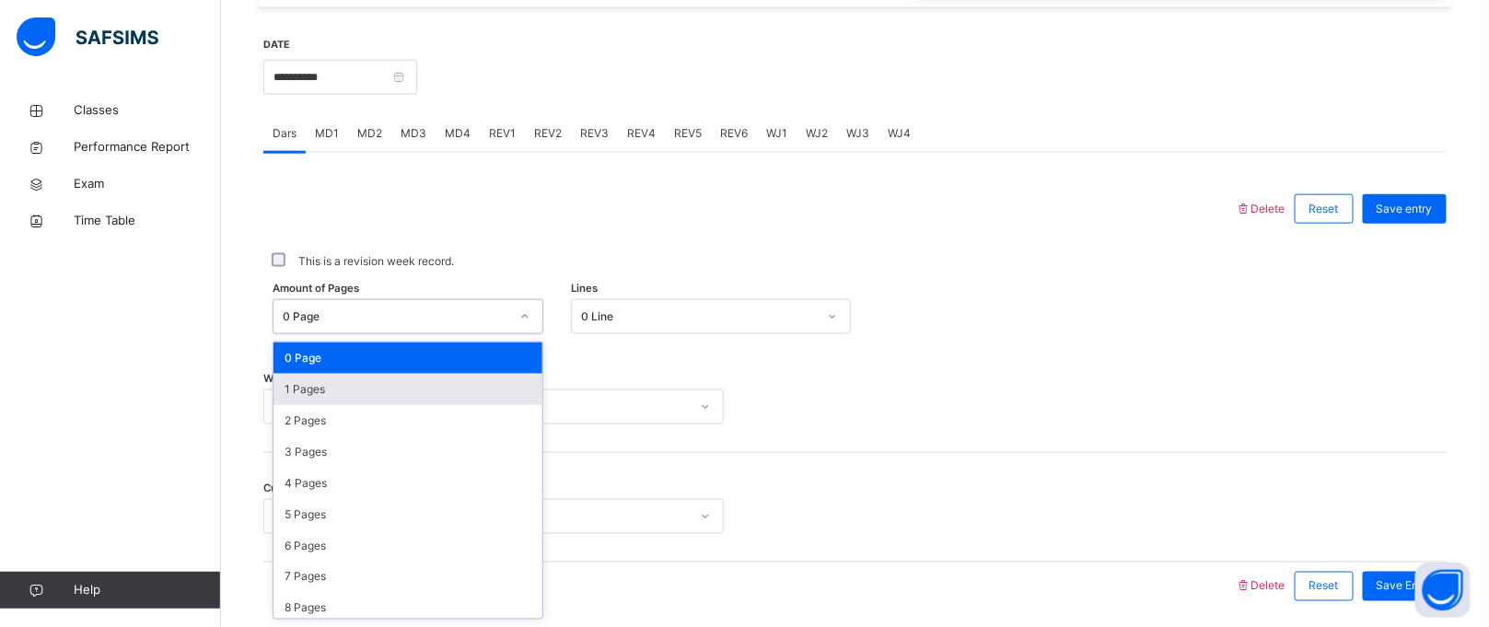
click at [394, 400] on div "1 Pages" at bounding box center [408, 389] width 269 height 31
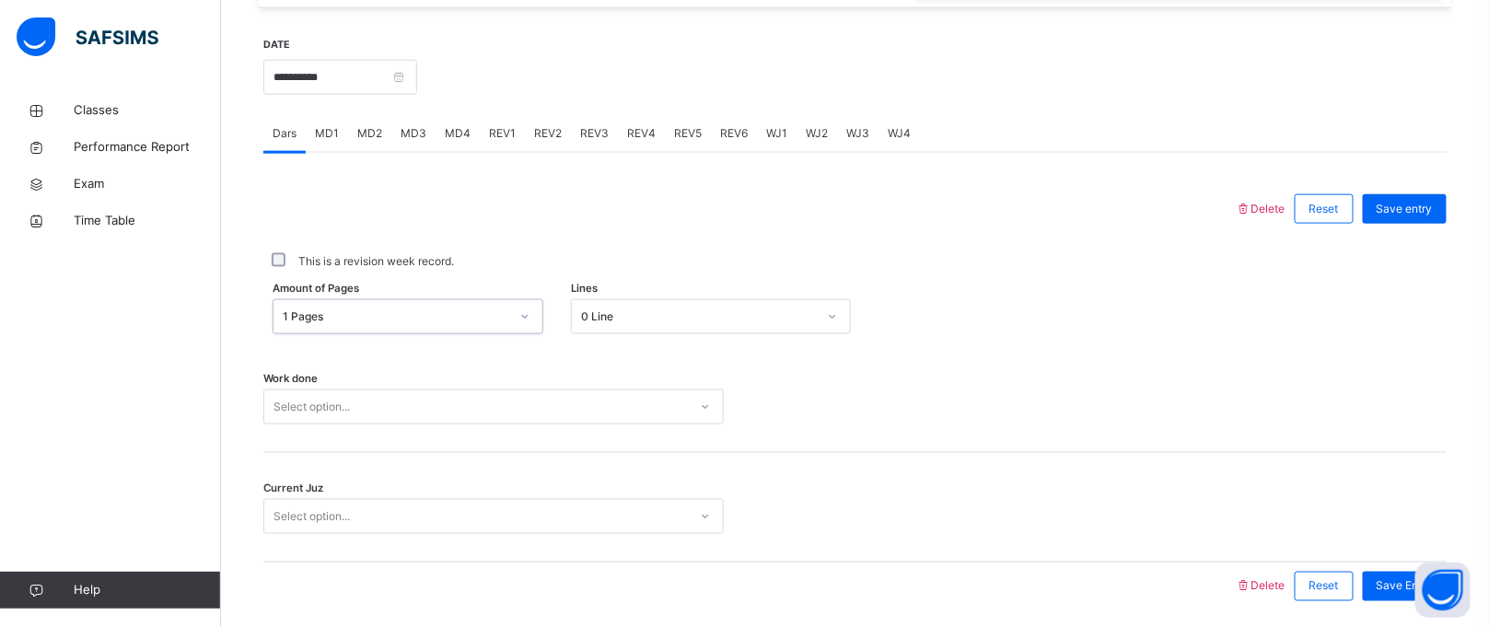
click at [394, 406] on div "Select option..." at bounding box center [493, 407] width 461 height 35
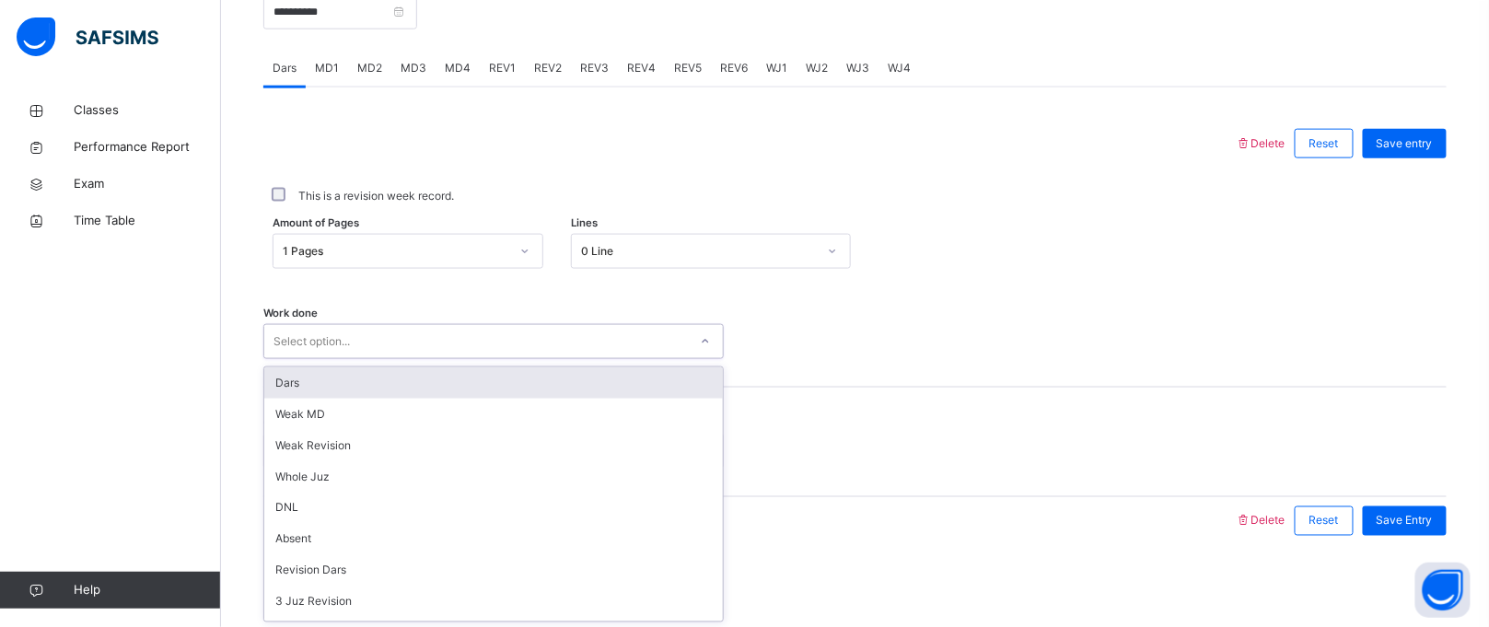
click at [413, 385] on div "Dars" at bounding box center [493, 383] width 459 height 31
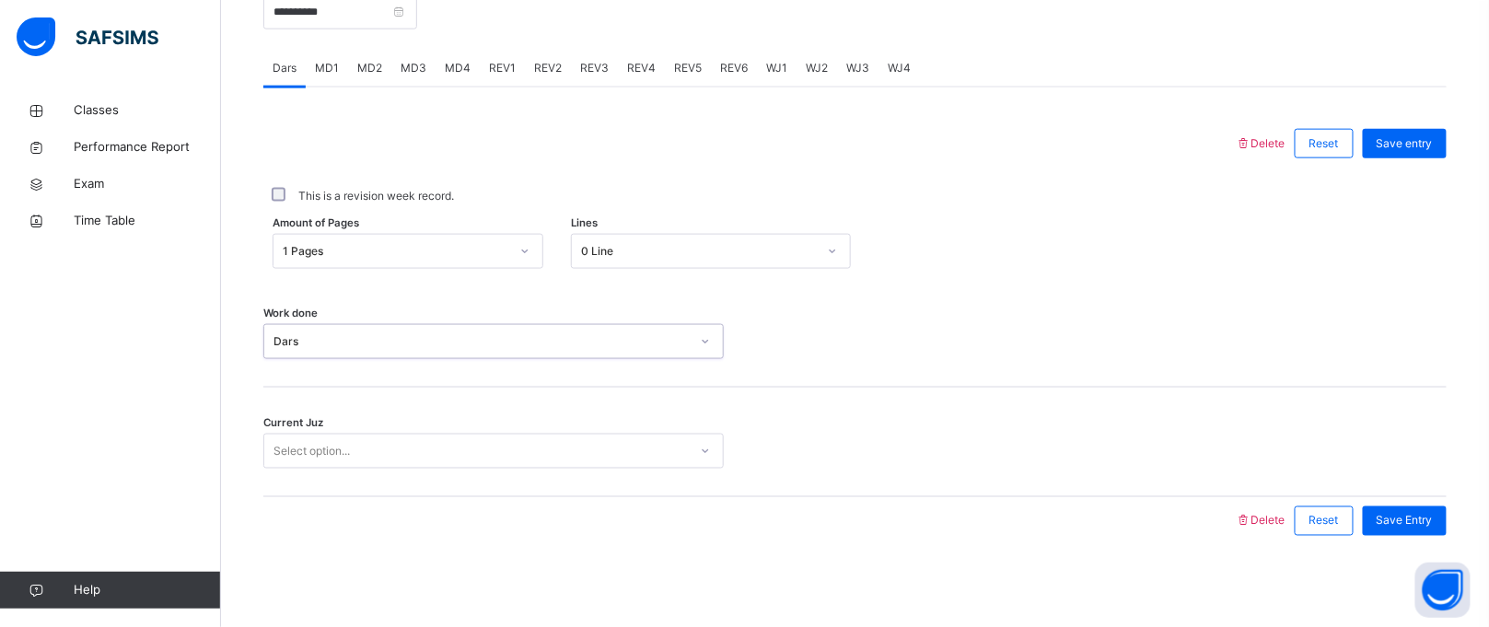
click at [415, 461] on div "Select option..." at bounding box center [476, 452] width 424 height 29
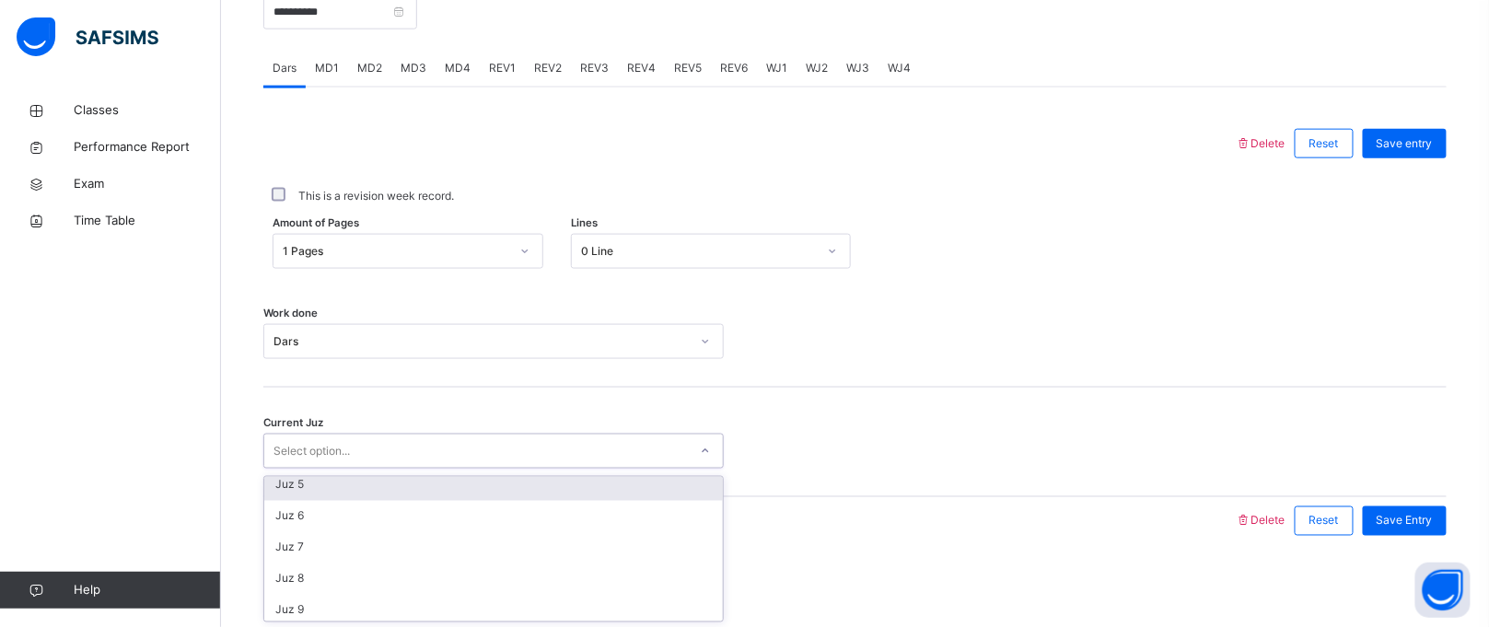
scroll to position [152, 0]
click at [401, 496] on div "Juz 6" at bounding box center [493, 497] width 459 height 31
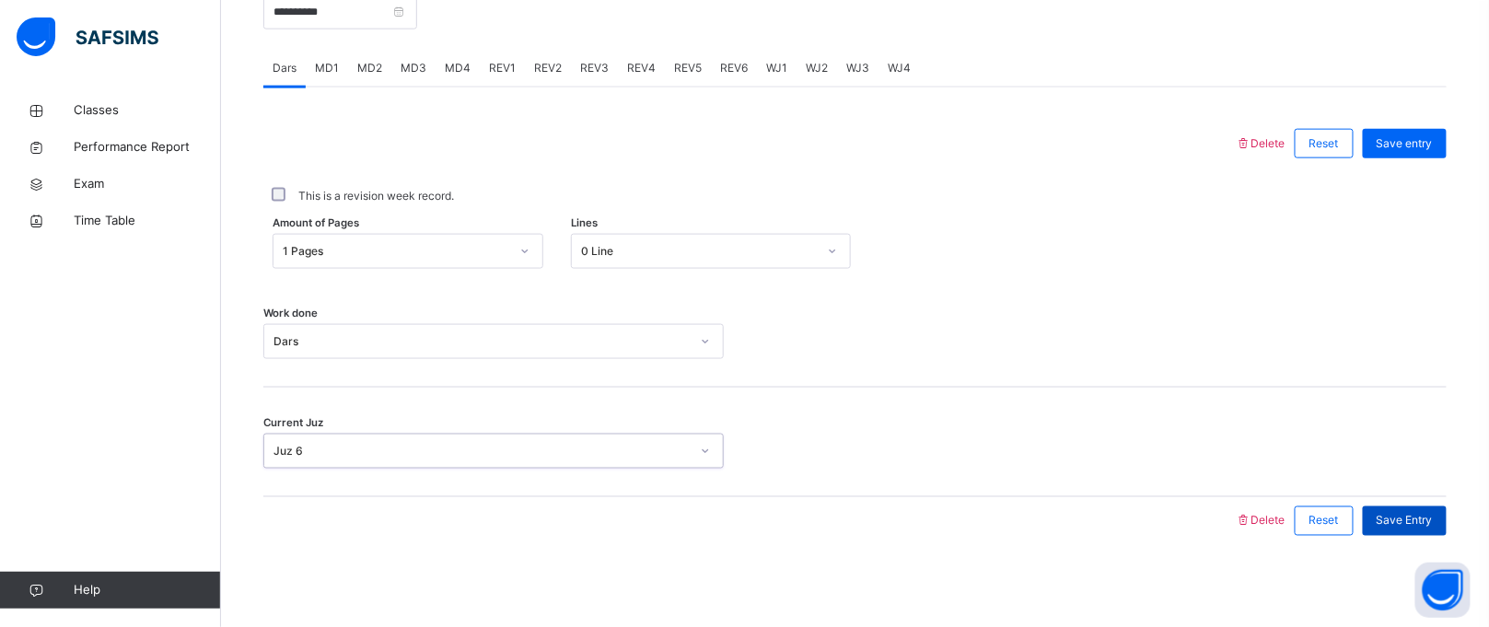
click at [1433, 521] on span "Save Entry" at bounding box center [1405, 521] width 56 height 17
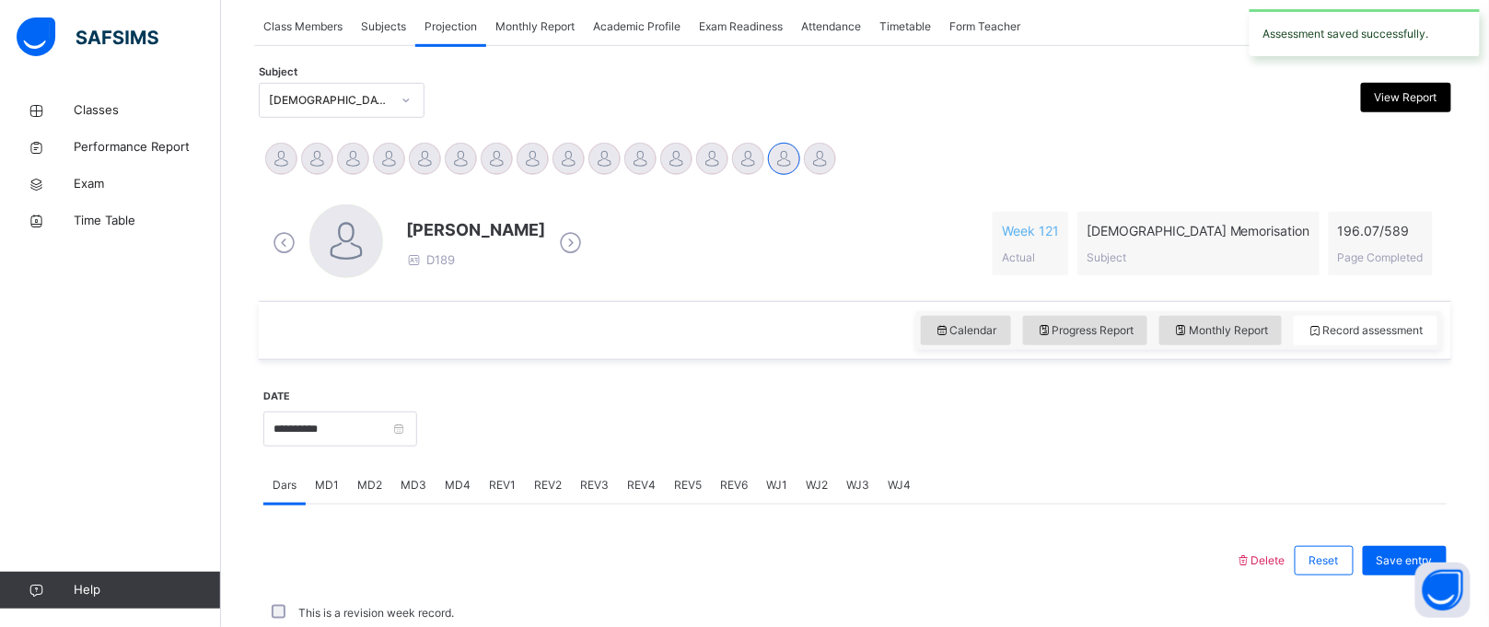
scroll to position [755, 0]
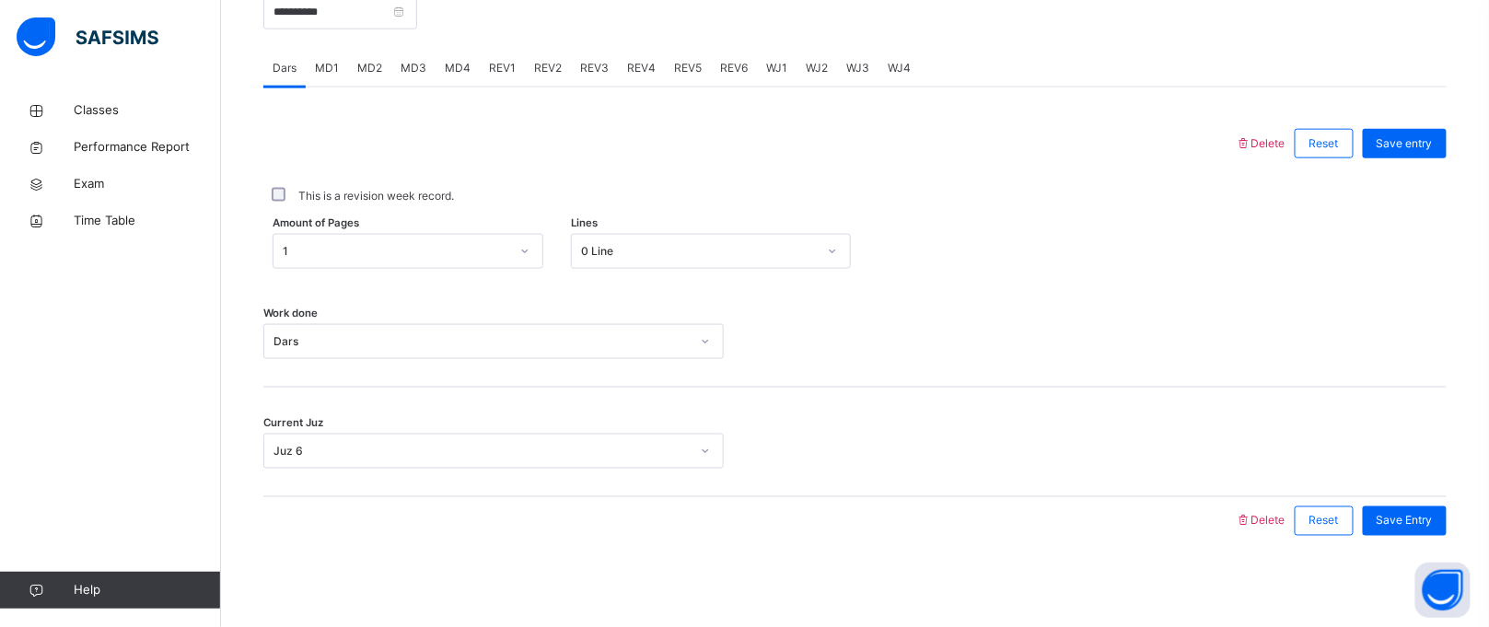
click at [358, 68] on span "MD2" at bounding box center [369, 68] width 25 height 17
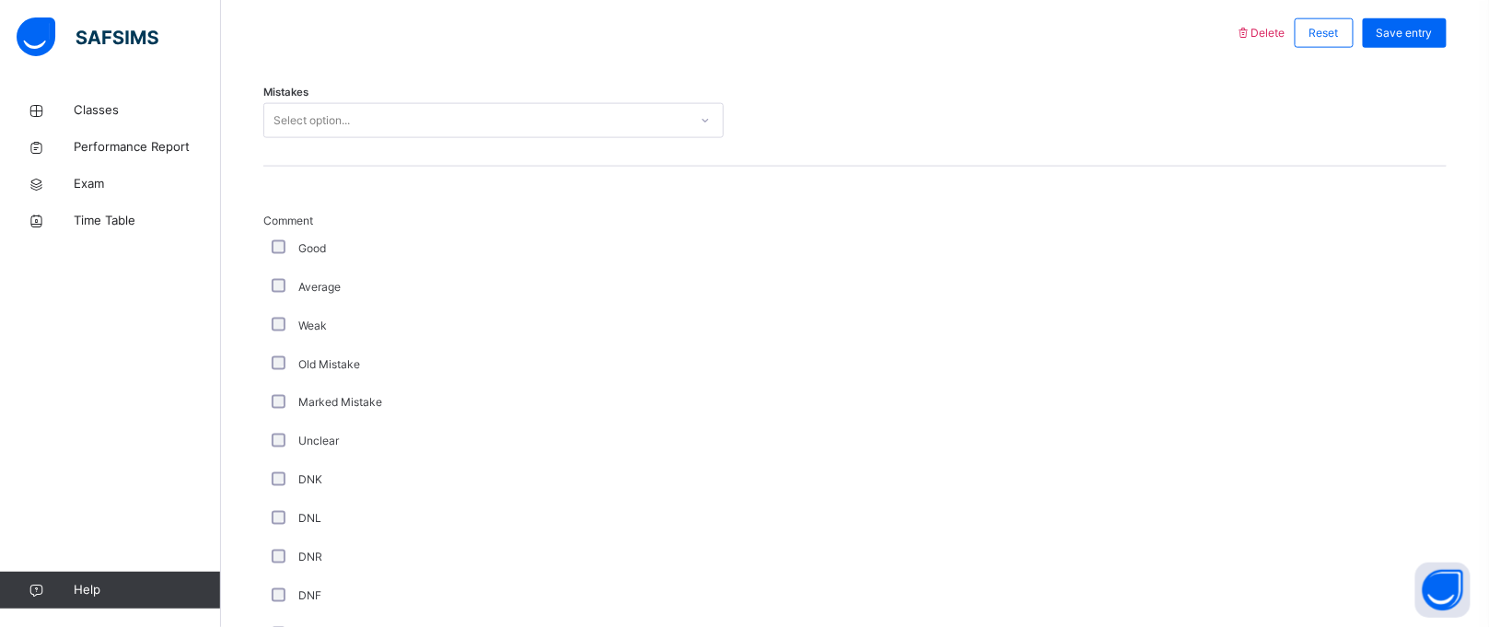
scroll to position [867, 0]
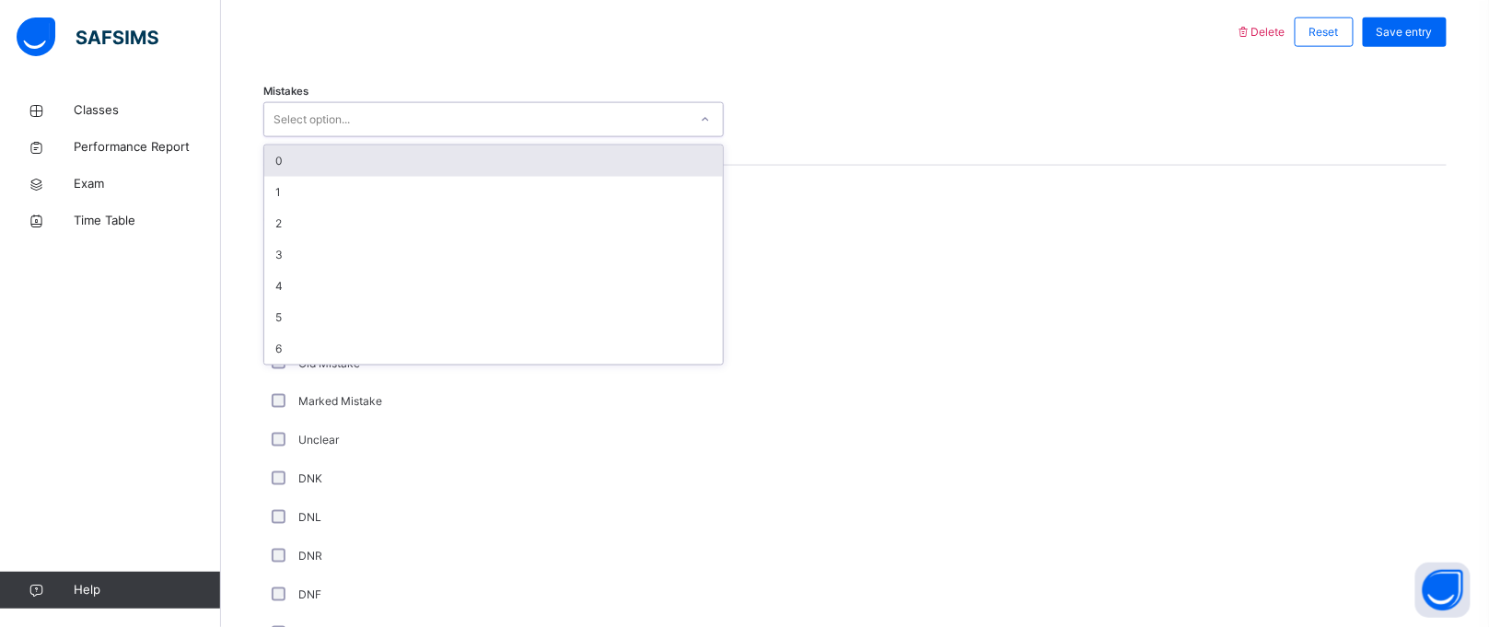
drag, startPoint x: 577, startPoint y: 132, endPoint x: 468, endPoint y: 134, distance: 108.7
click at [468, 134] on div "Select option..." at bounding box center [493, 119] width 461 height 35
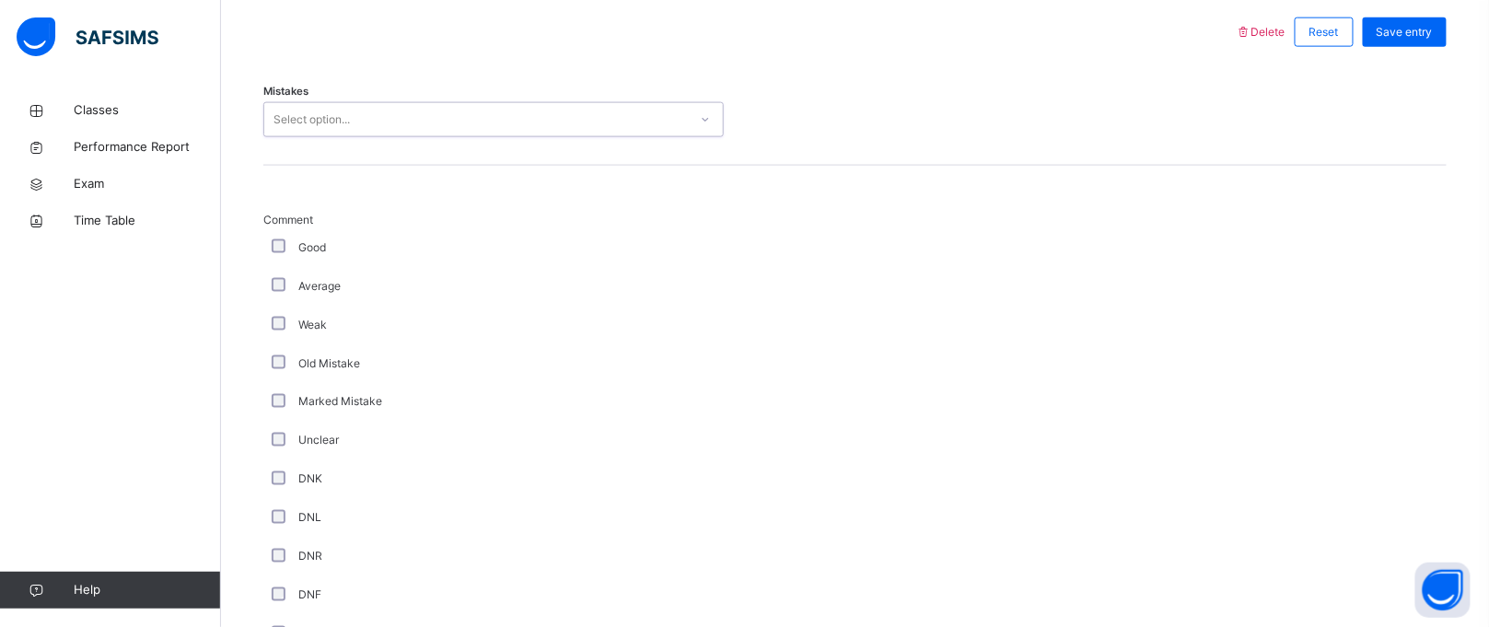
click at [491, 106] on div "Select option..." at bounding box center [476, 120] width 424 height 29
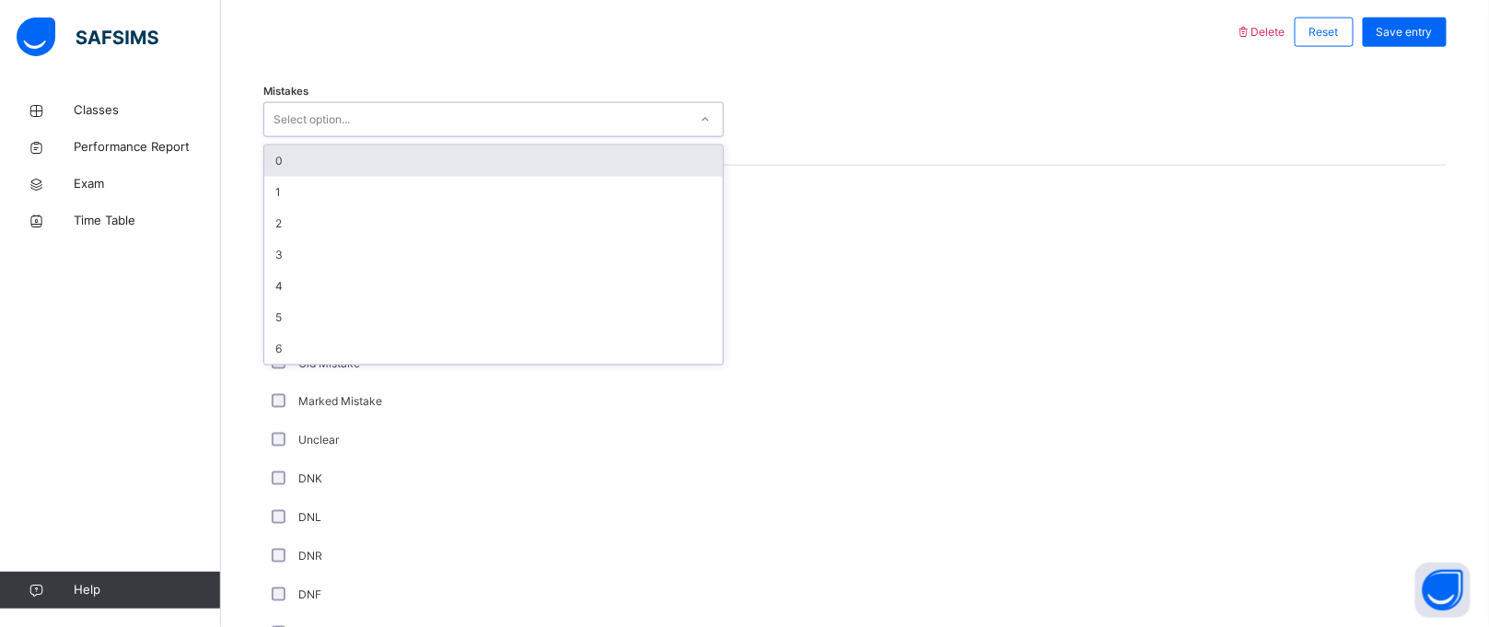
click at [417, 152] on div "0" at bounding box center [493, 161] width 459 height 31
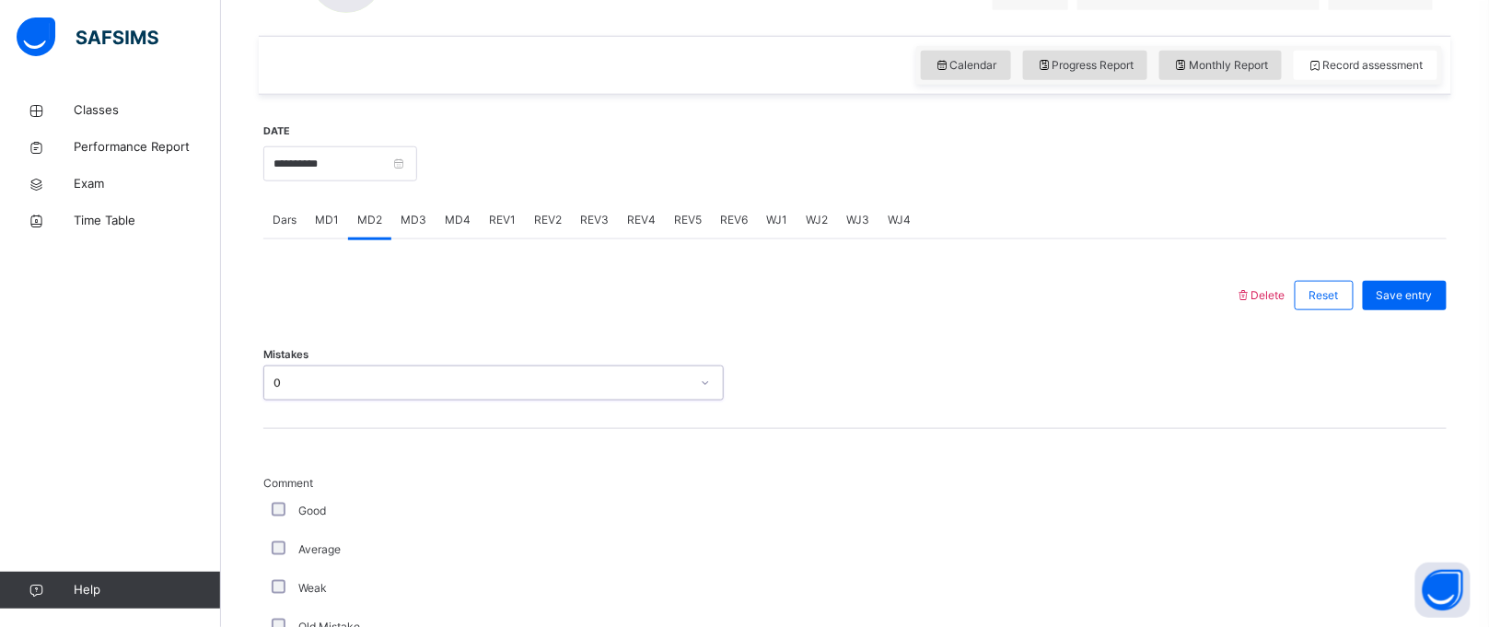
scroll to position [623, 0]
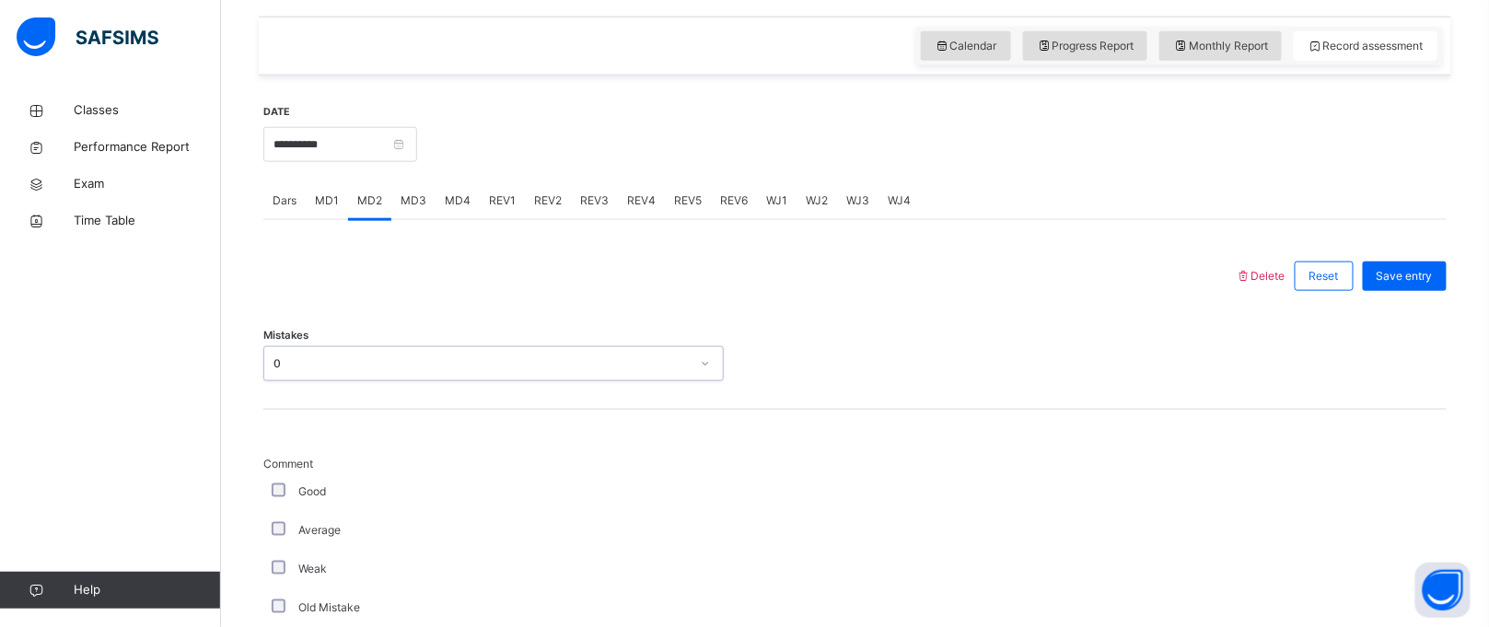
click at [1285, 278] on span "Delete" at bounding box center [1261, 276] width 50 height 14
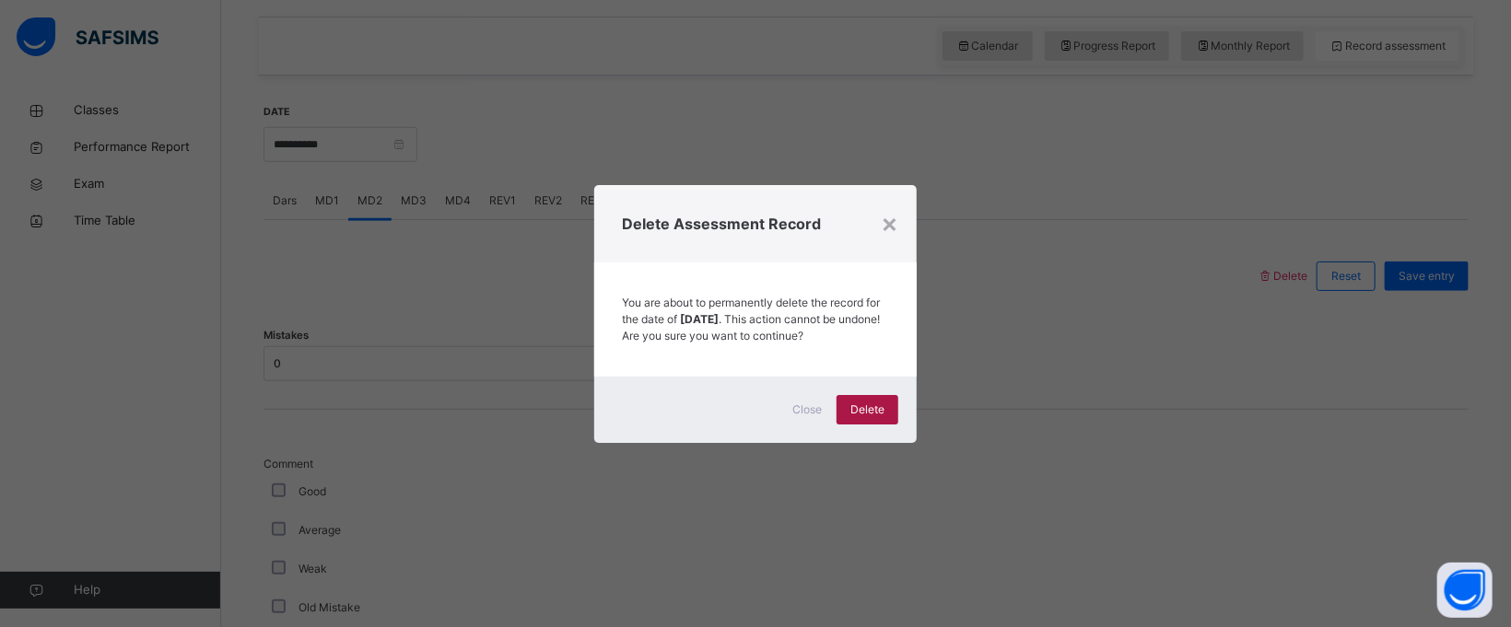
click at [864, 403] on div "Close Delete" at bounding box center [755, 410] width 322 height 66
click at [867, 411] on span "Delete" at bounding box center [867, 410] width 34 height 17
click at [880, 414] on span "Delete" at bounding box center [867, 410] width 34 height 17
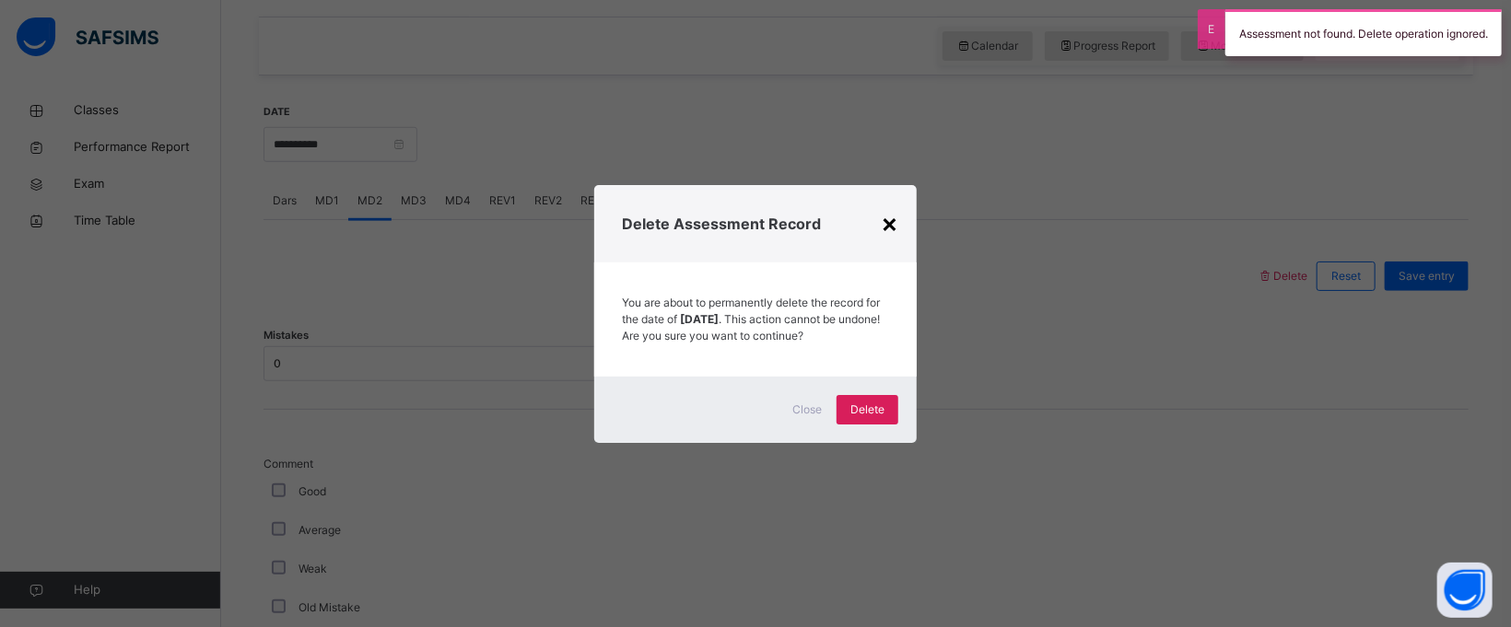
click at [893, 209] on div "×" at bounding box center [890, 223] width 18 height 39
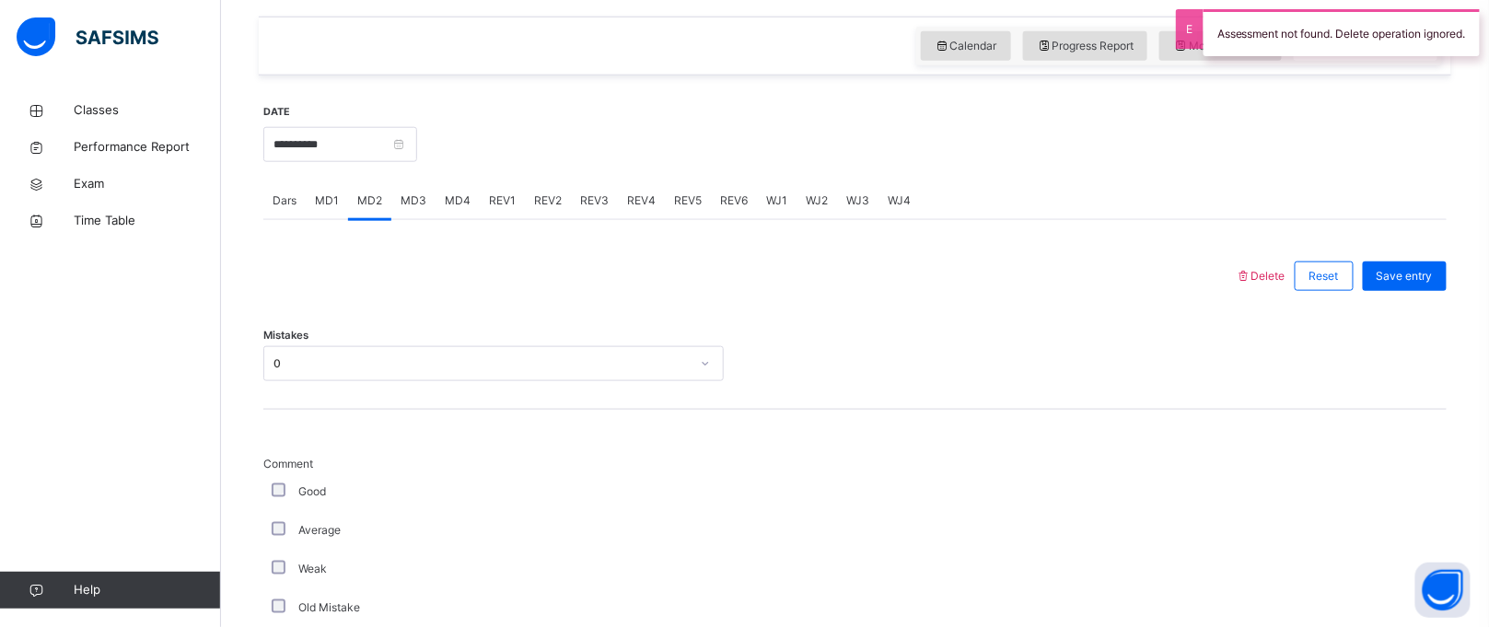
click at [403, 198] on span "MD3" at bounding box center [414, 201] width 26 height 17
click at [366, 375] on div "Select option..." at bounding box center [476, 364] width 424 height 29
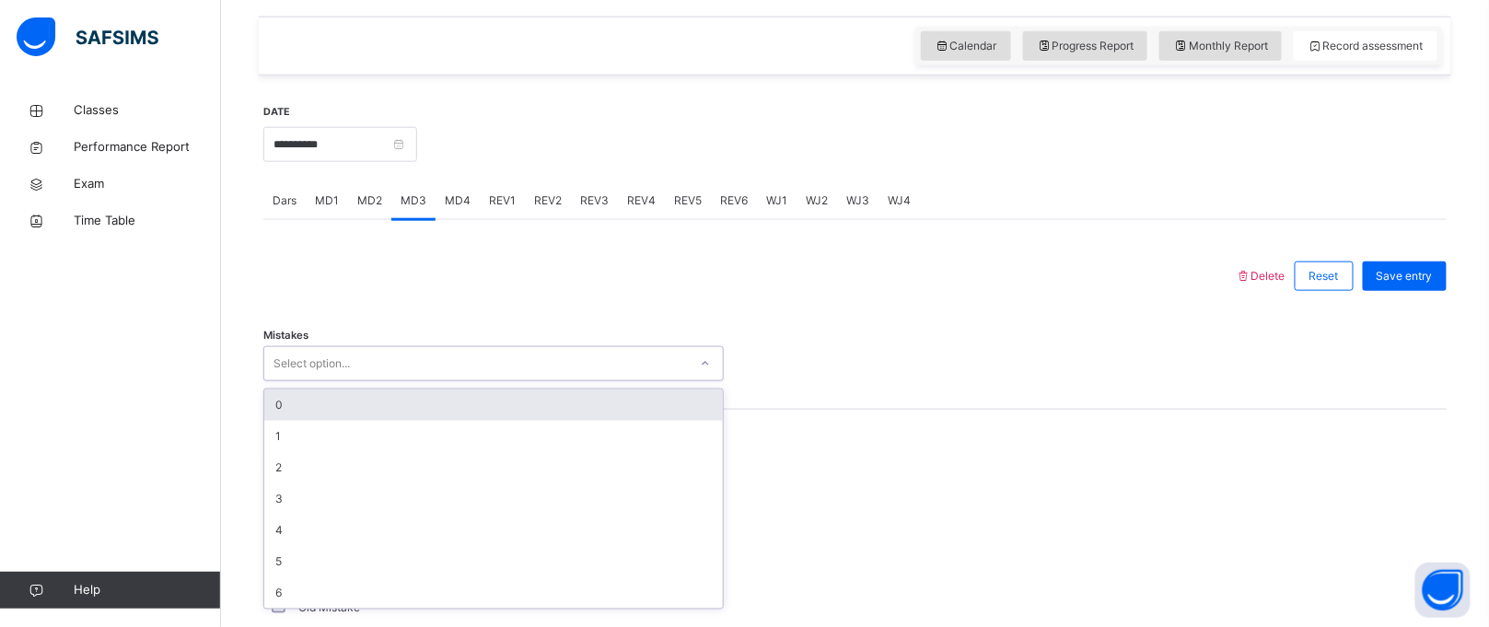
click at [394, 395] on div "0" at bounding box center [493, 405] width 459 height 31
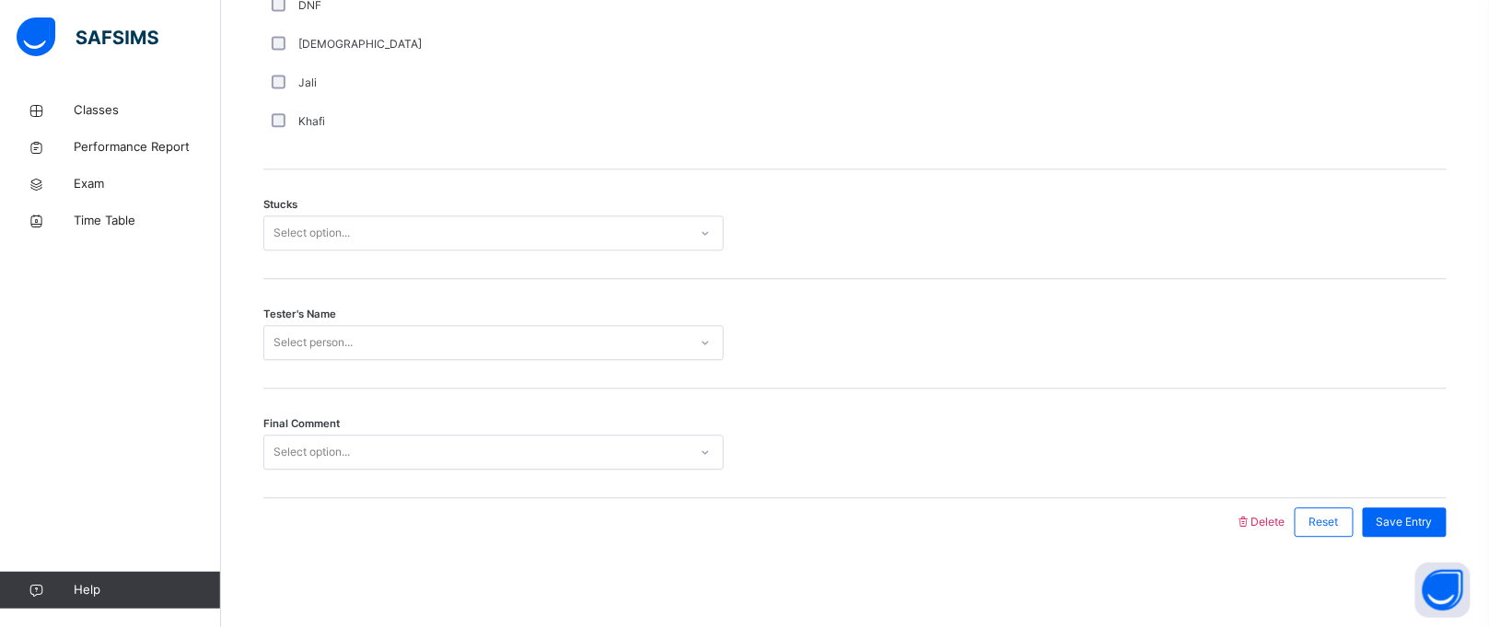
scroll to position [1458, 0]
click at [351, 248] on div "Select option..." at bounding box center [493, 232] width 461 height 35
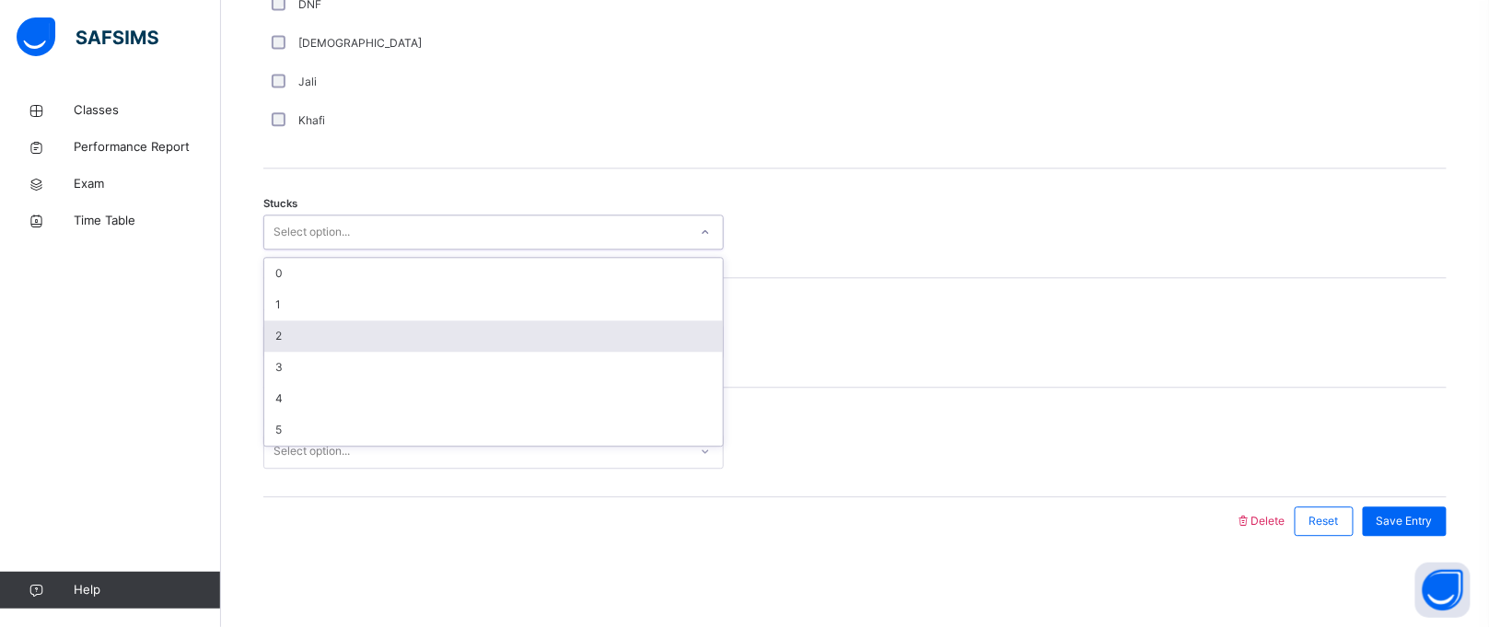
click at [338, 323] on div "2" at bounding box center [493, 336] width 459 height 31
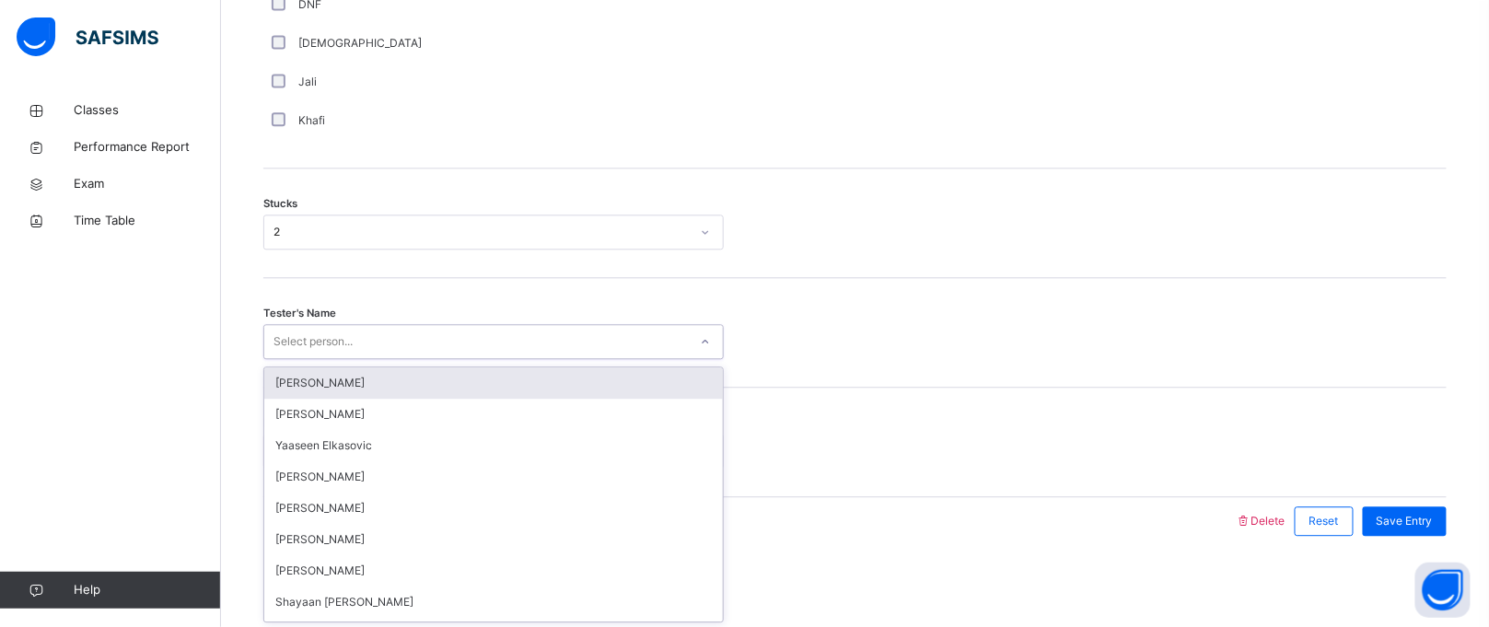
click at [336, 341] on div "Select person..." at bounding box center [313, 341] width 79 height 35
type input "****"
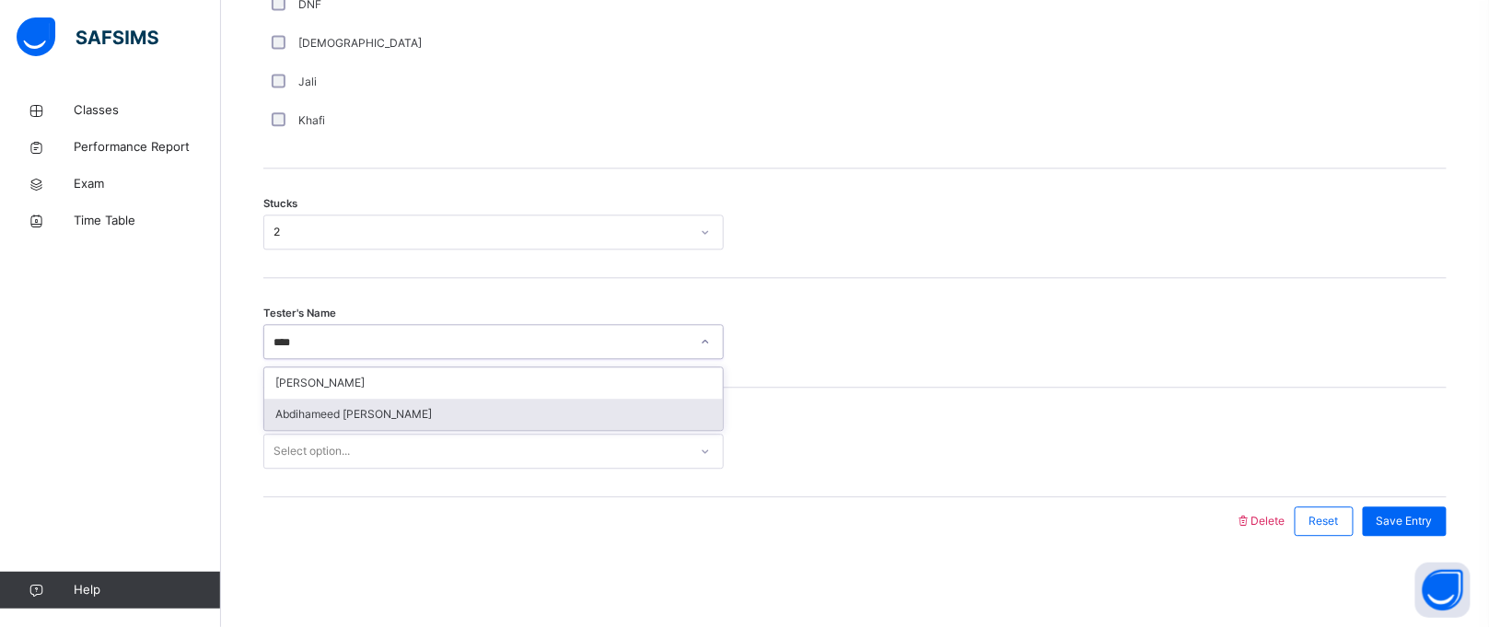
click at [346, 411] on div "Abdihameed [PERSON_NAME]" at bounding box center [493, 414] width 459 height 31
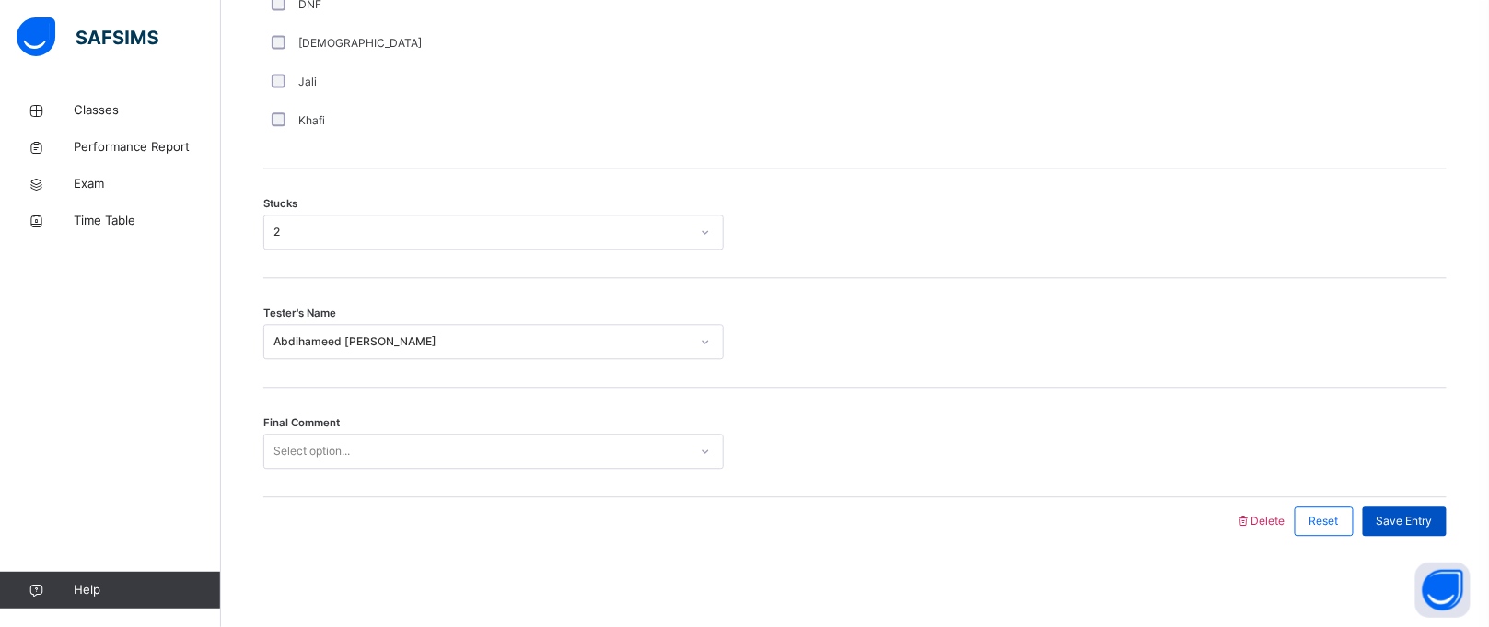
click at [1394, 524] on div "Save Entry" at bounding box center [1405, 521] width 84 height 29
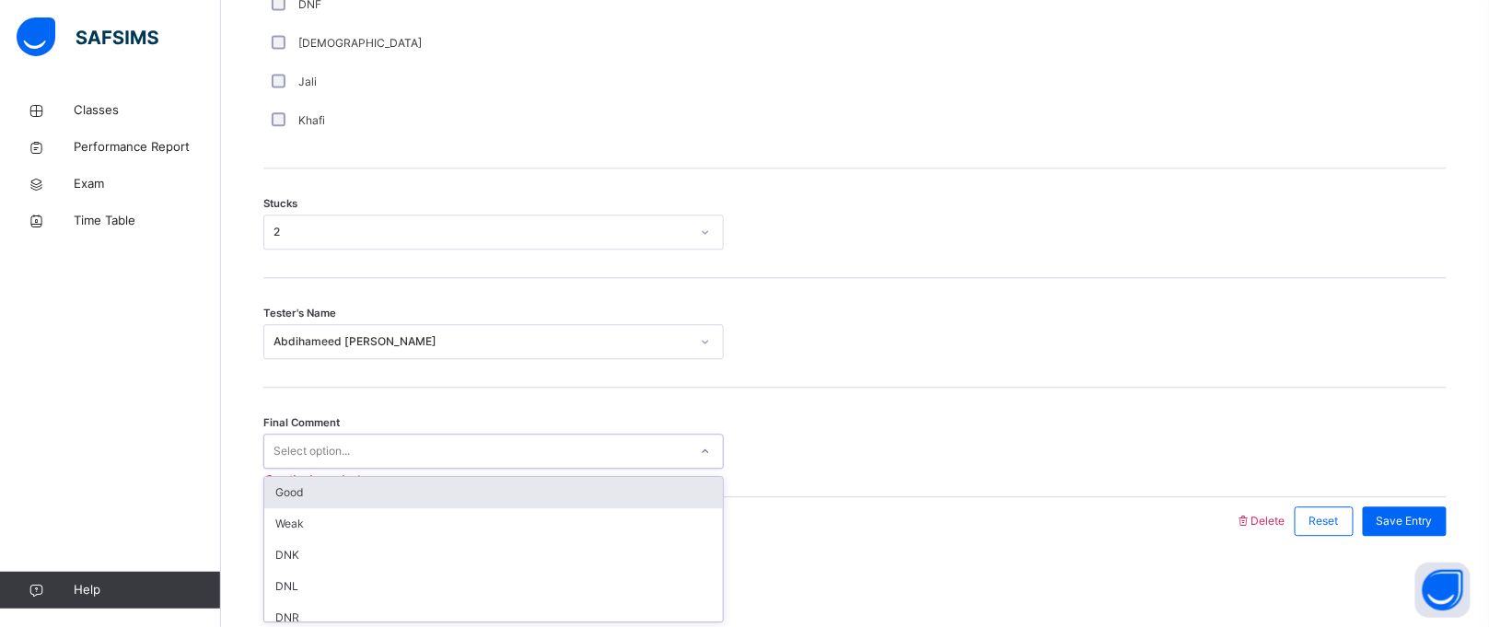
click at [623, 448] on div "Select option..." at bounding box center [476, 452] width 424 height 29
click at [593, 494] on div "Good" at bounding box center [493, 492] width 459 height 31
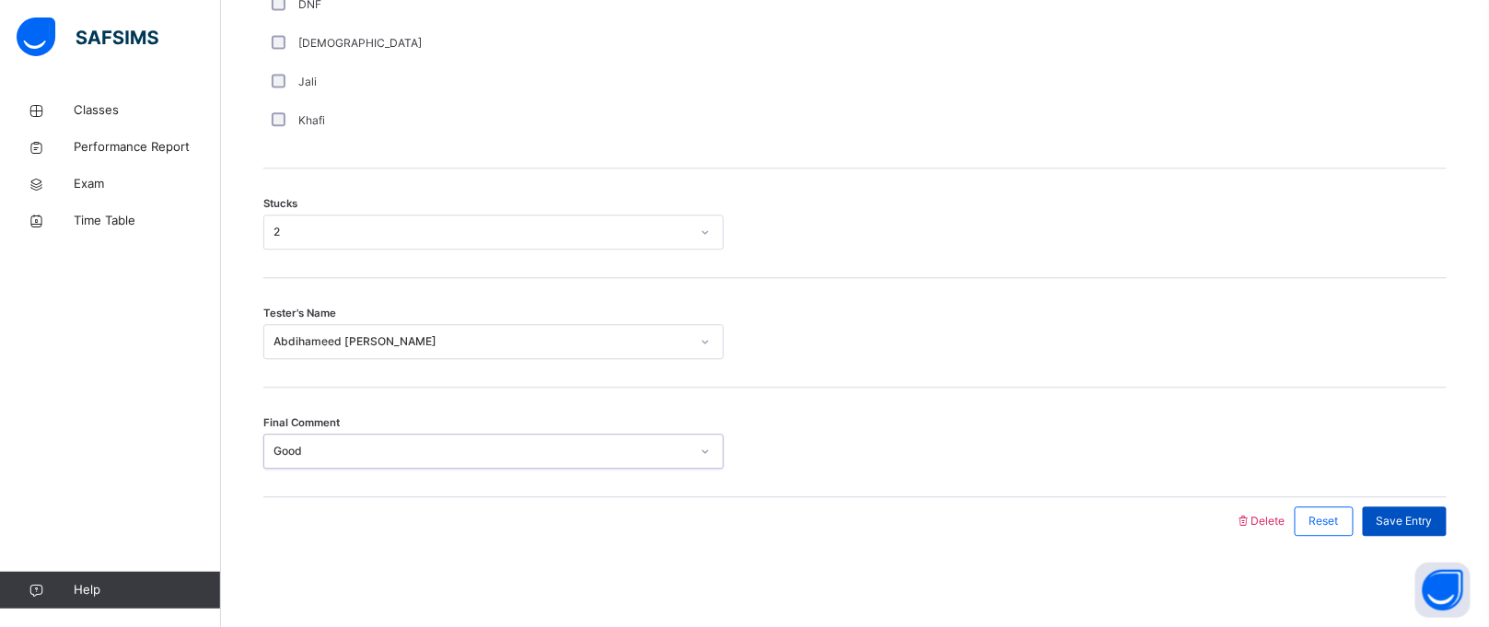
click at [1418, 525] on span "Save Entry" at bounding box center [1405, 521] width 56 height 17
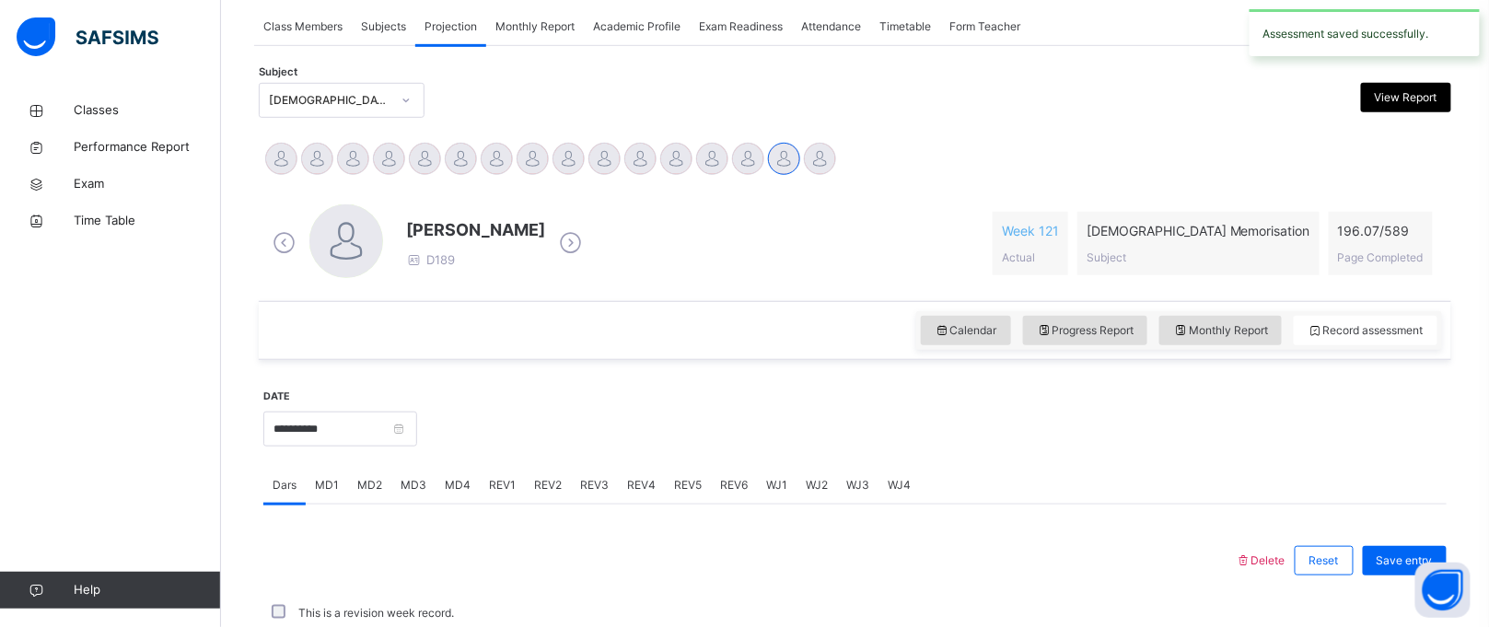
scroll to position [755, 0]
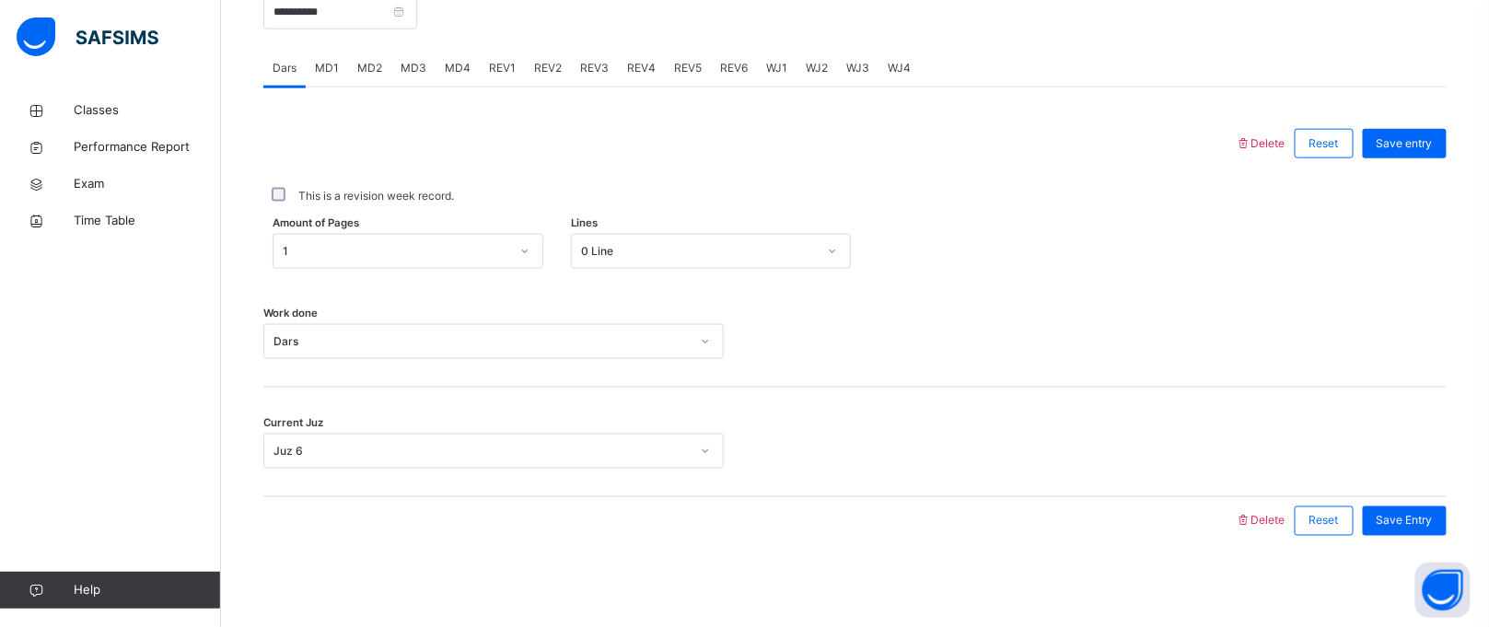
click at [445, 64] on span "MD4" at bounding box center [458, 68] width 26 height 17
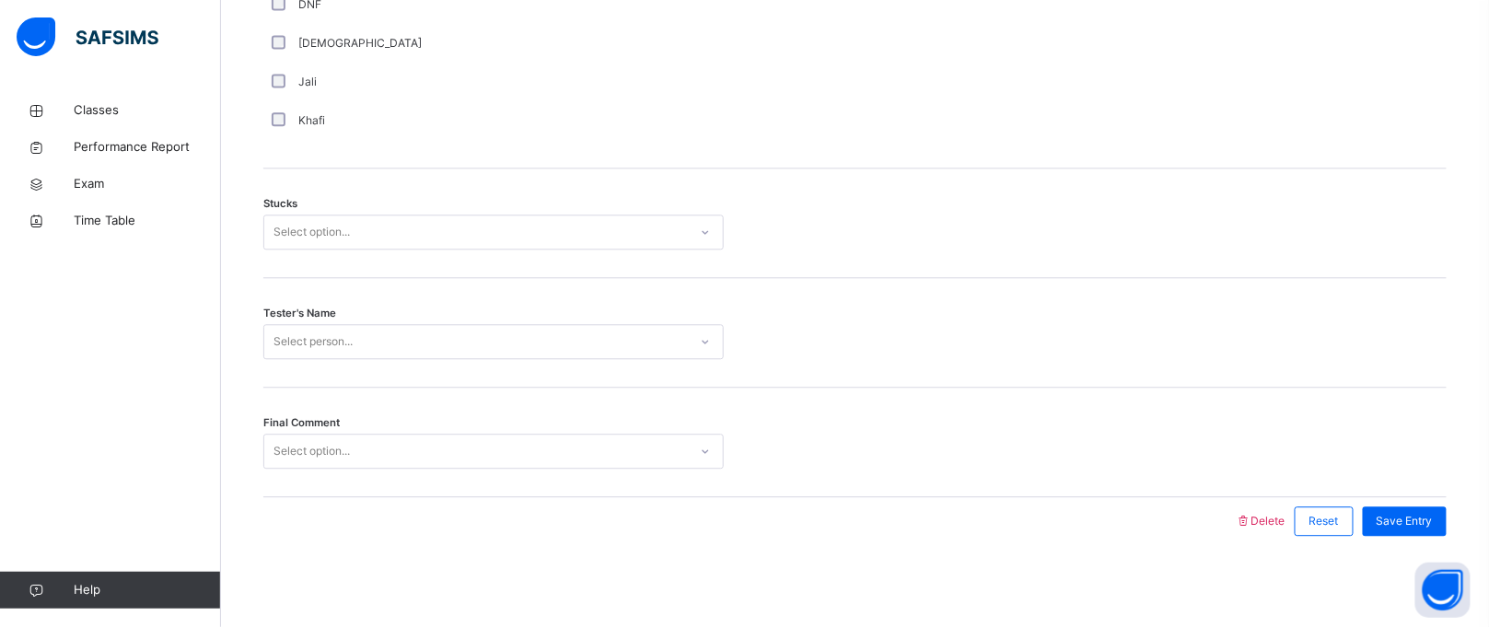
click at [424, 237] on div "Select option..." at bounding box center [476, 232] width 424 height 29
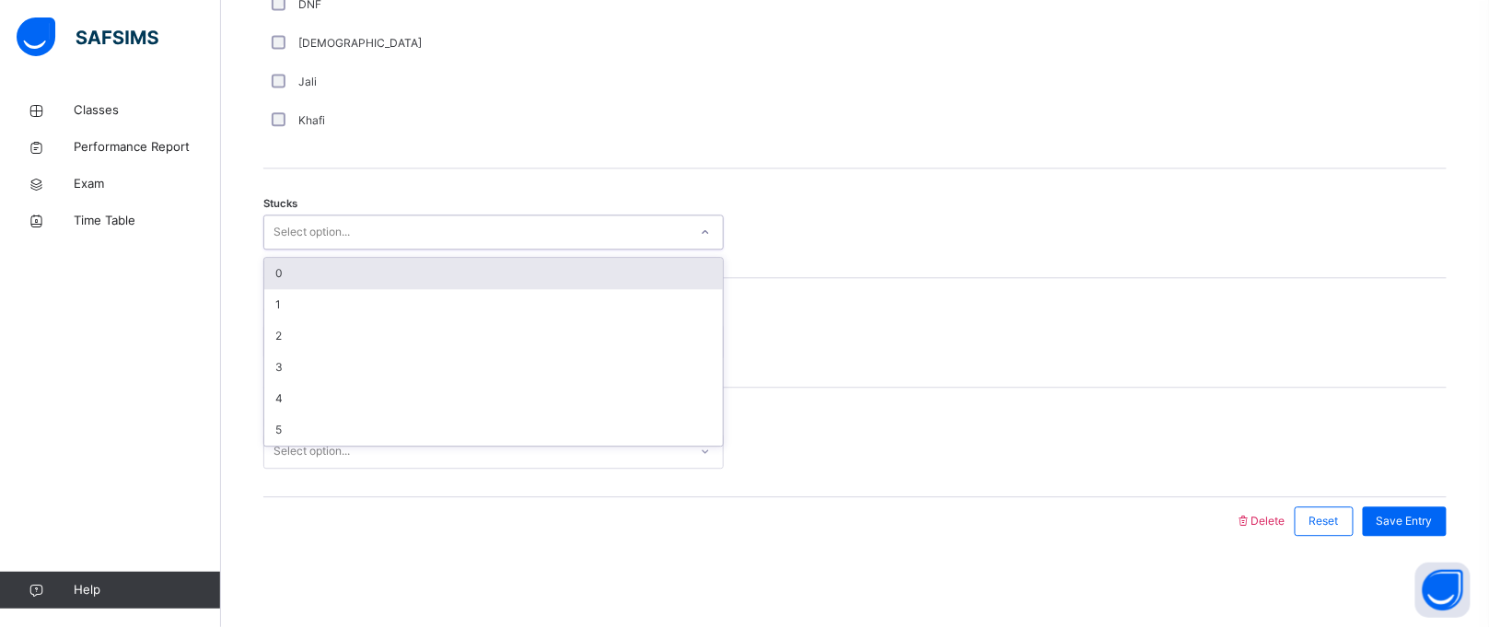
click at [434, 280] on div "0" at bounding box center [493, 273] width 459 height 31
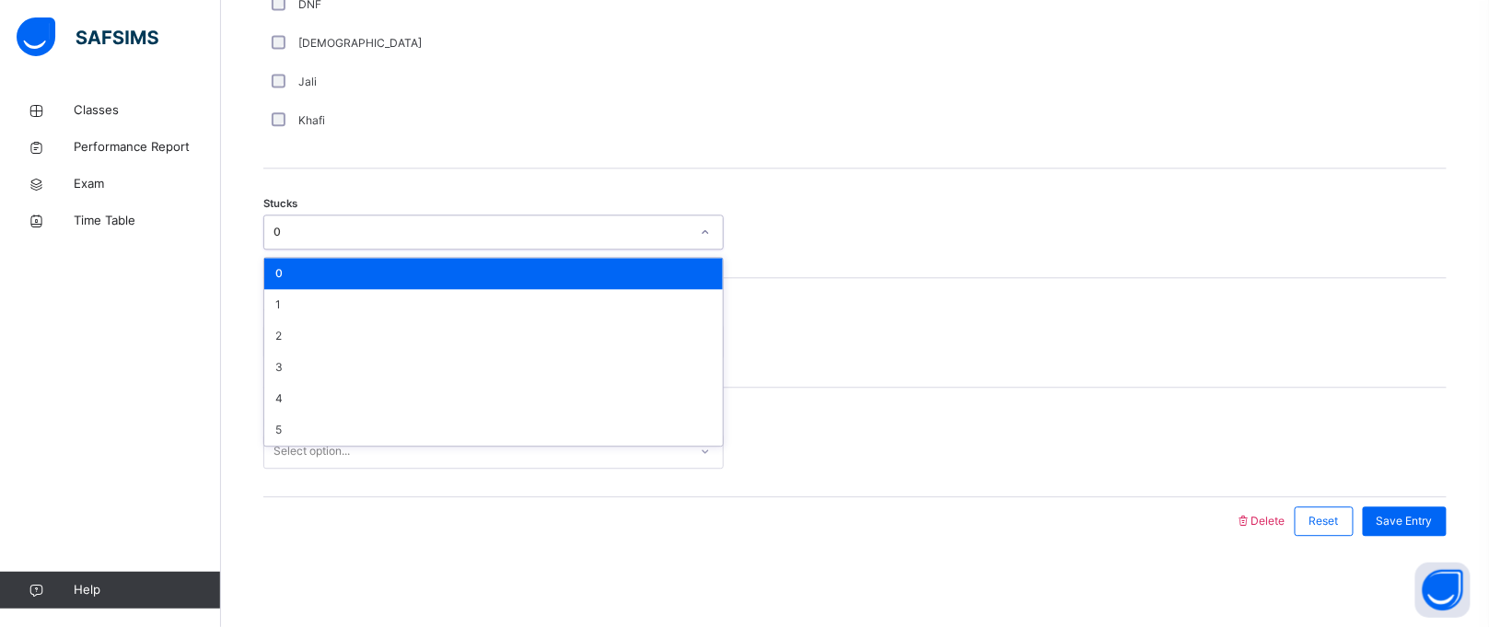
click at [489, 239] on div "0" at bounding box center [482, 232] width 416 height 17
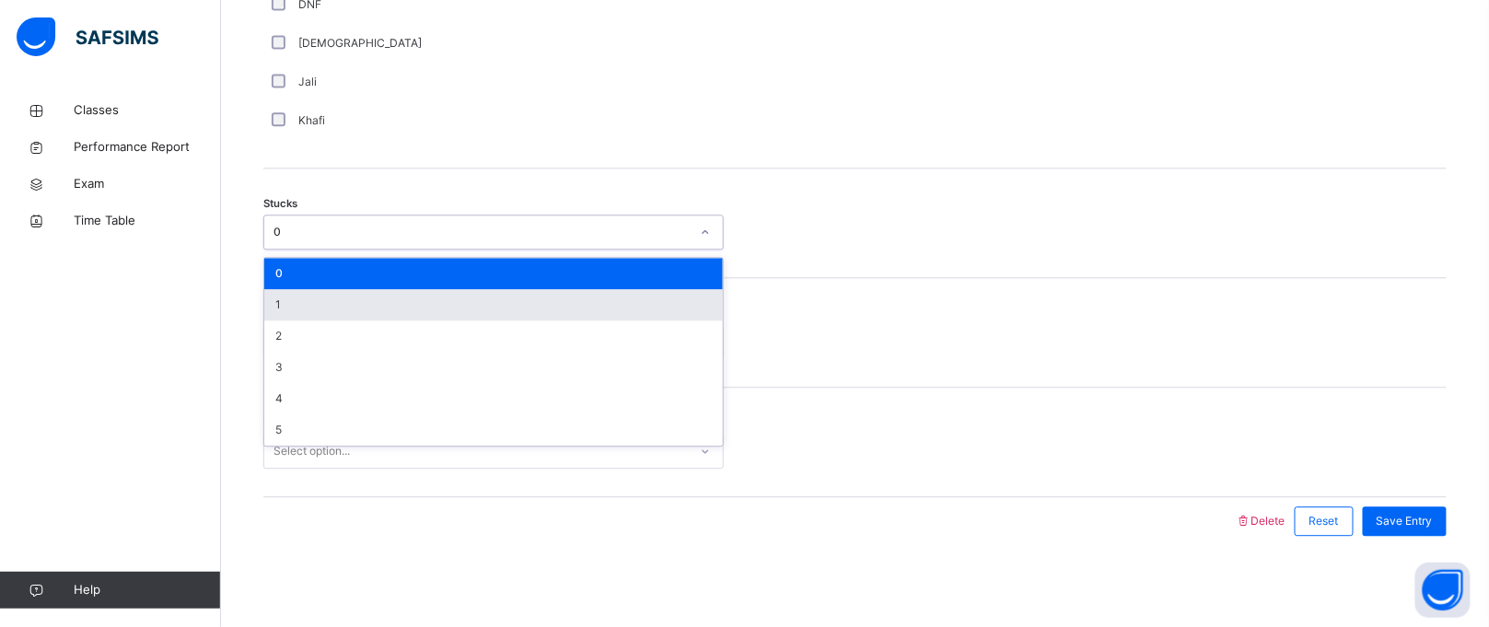
click at [476, 300] on div "1" at bounding box center [493, 304] width 459 height 31
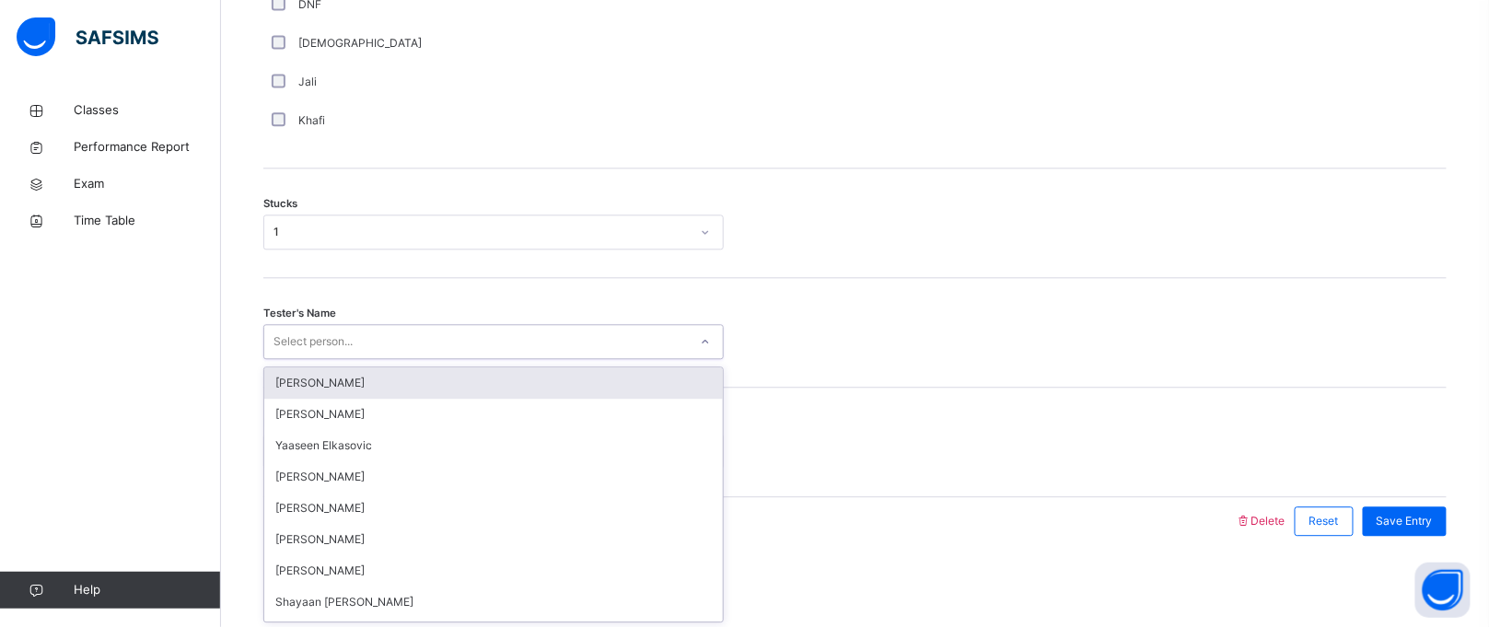
click at [462, 352] on div "Select person..." at bounding box center [476, 342] width 424 height 29
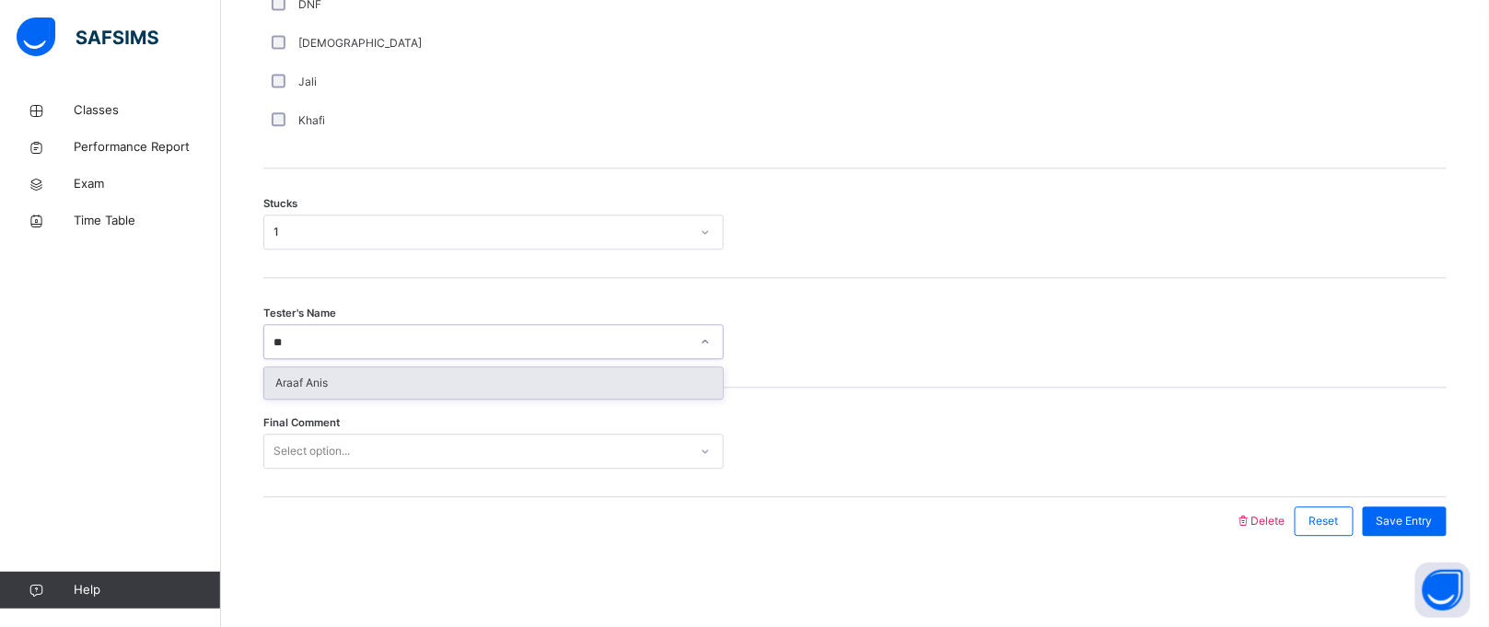
type input "*"
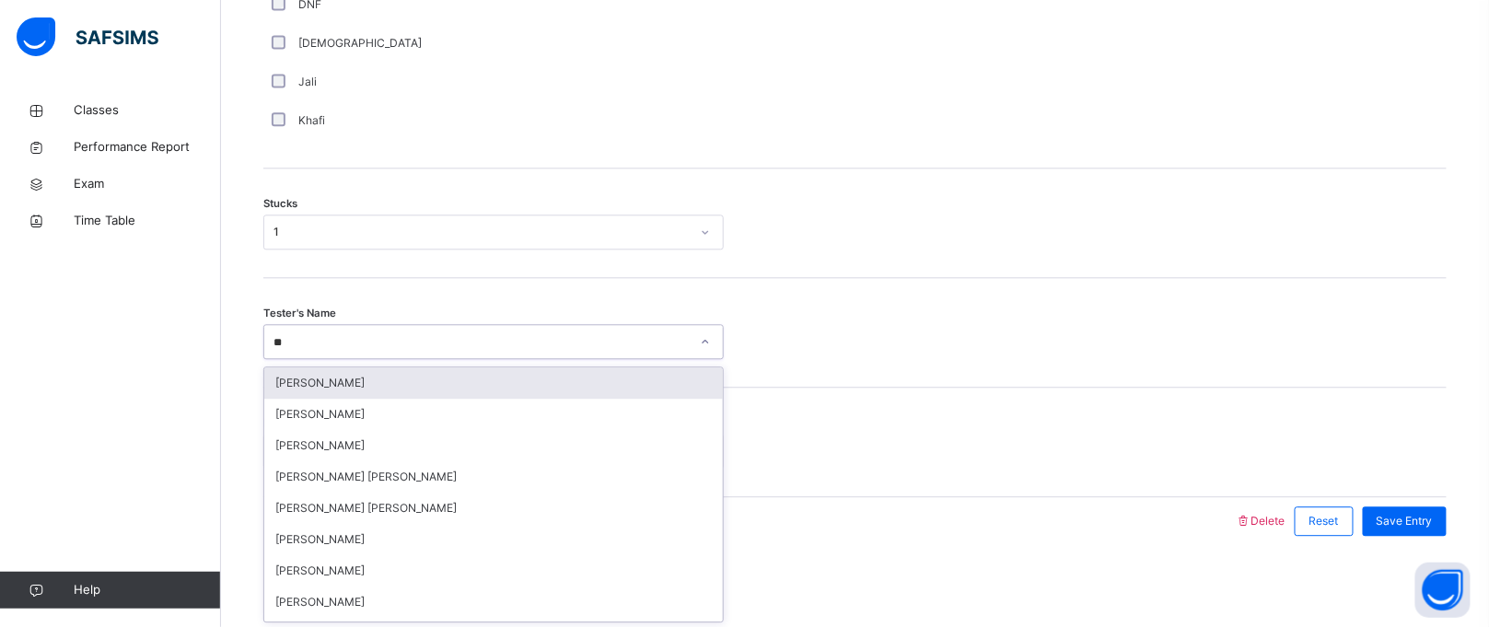
type input "***"
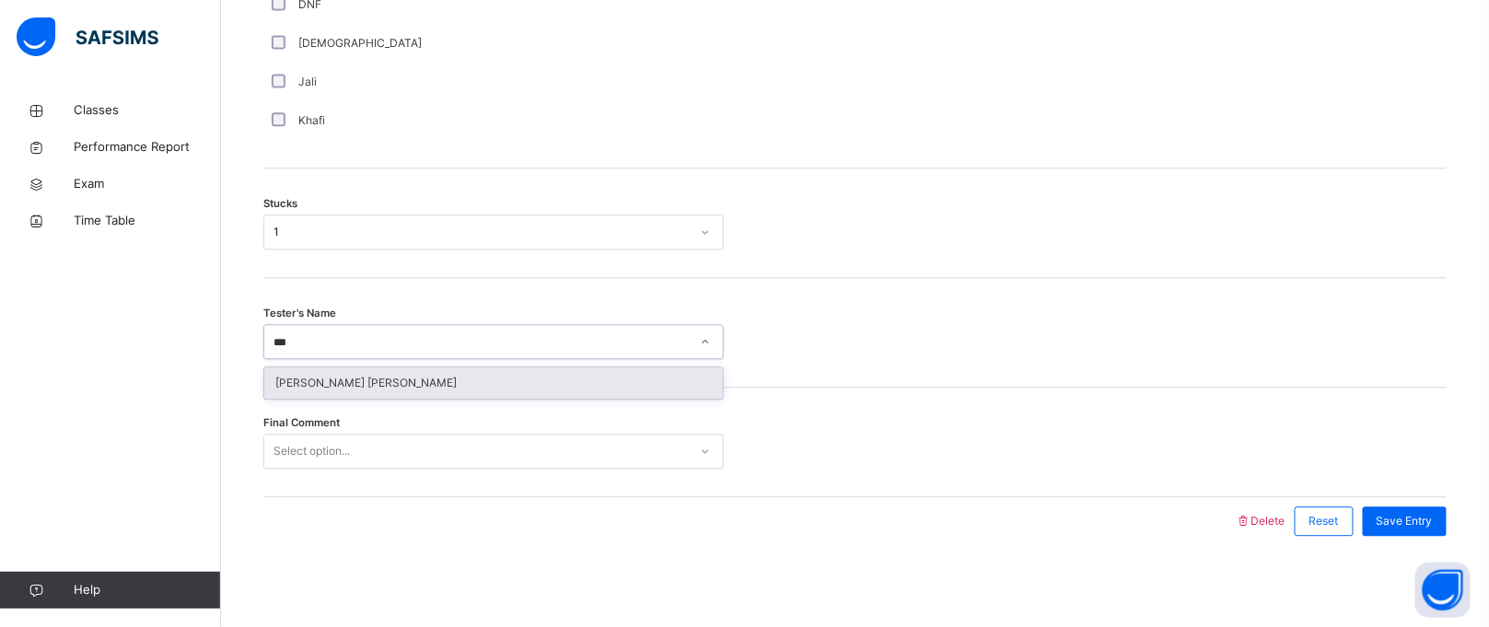
click at [487, 384] on div "[PERSON_NAME] [PERSON_NAME]" at bounding box center [493, 383] width 459 height 31
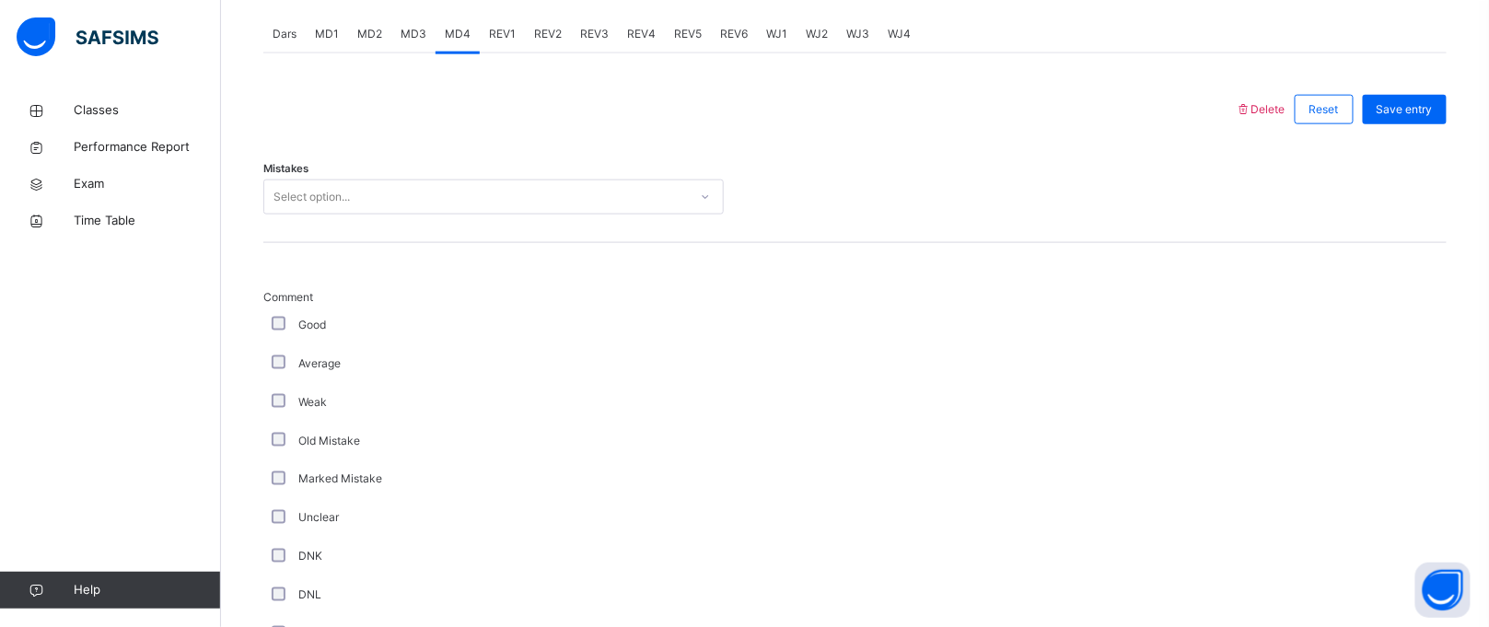
scroll to position [756, 0]
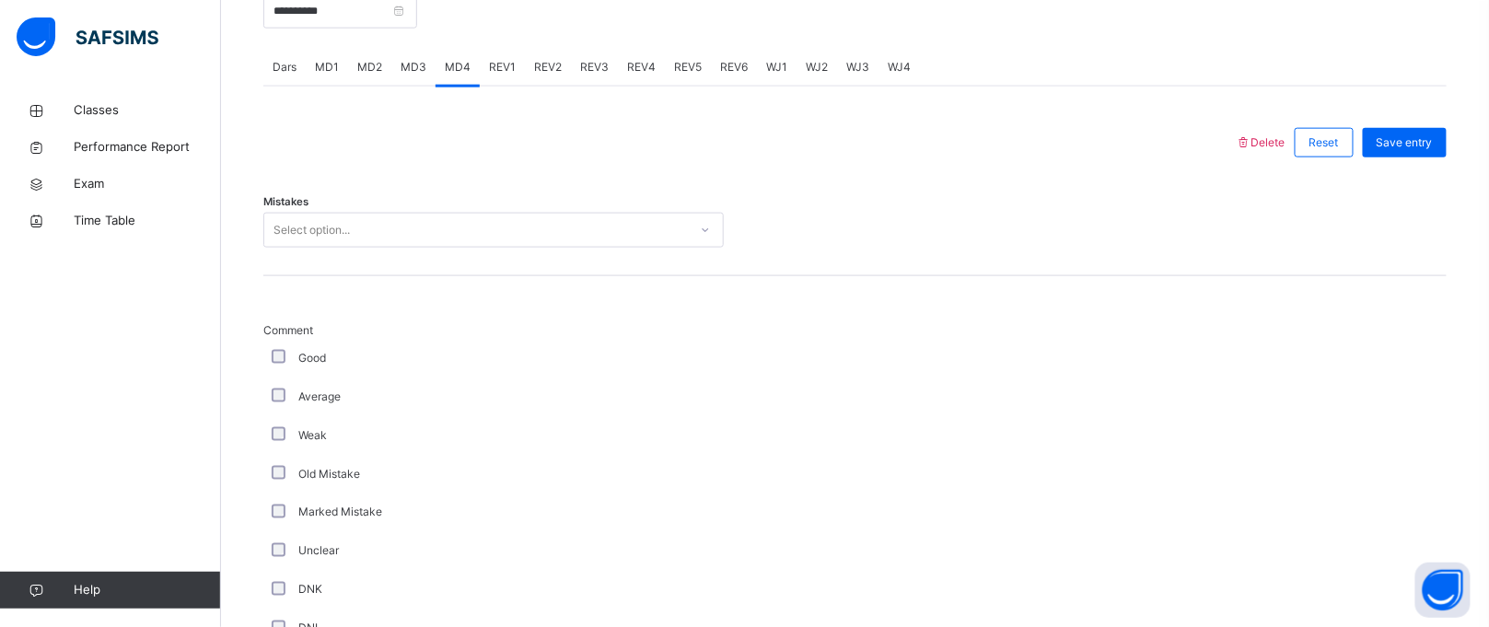
click at [483, 228] on div "Select option..." at bounding box center [476, 230] width 424 height 29
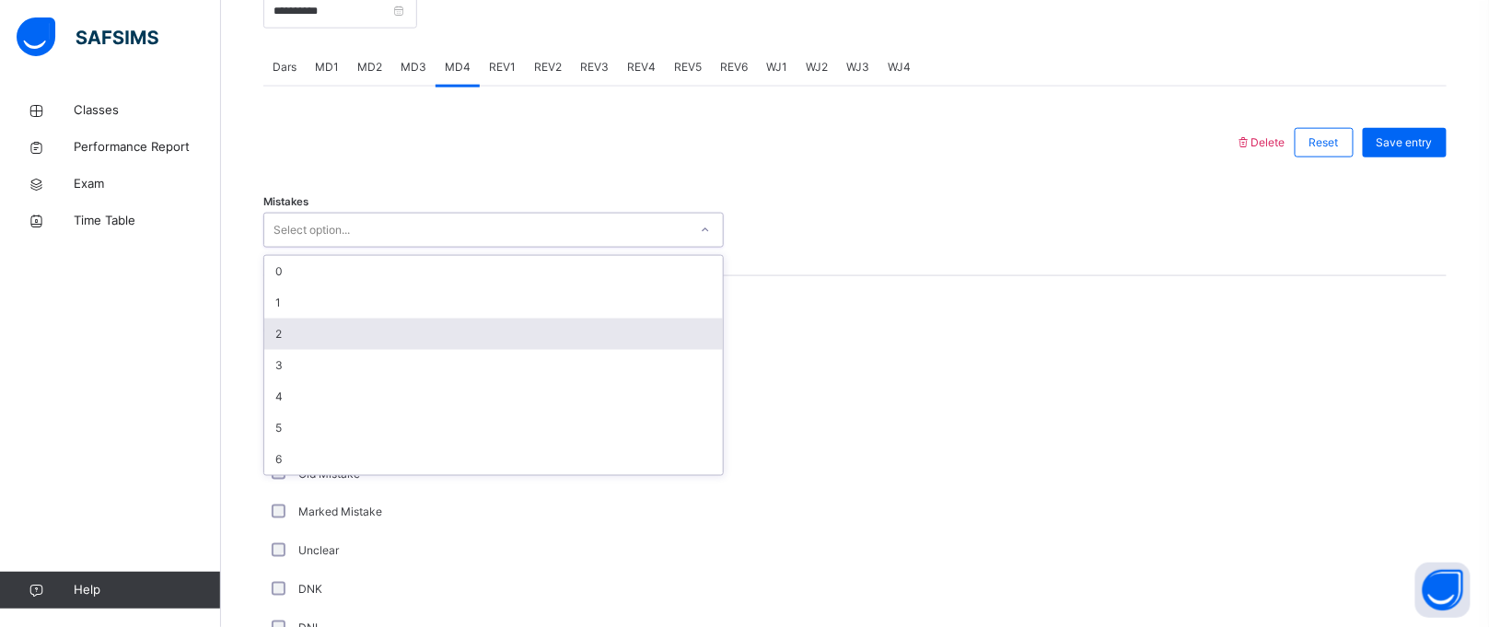
click at [472, 330] on div "2" at bounding box center [493, 334] width 459 height 31
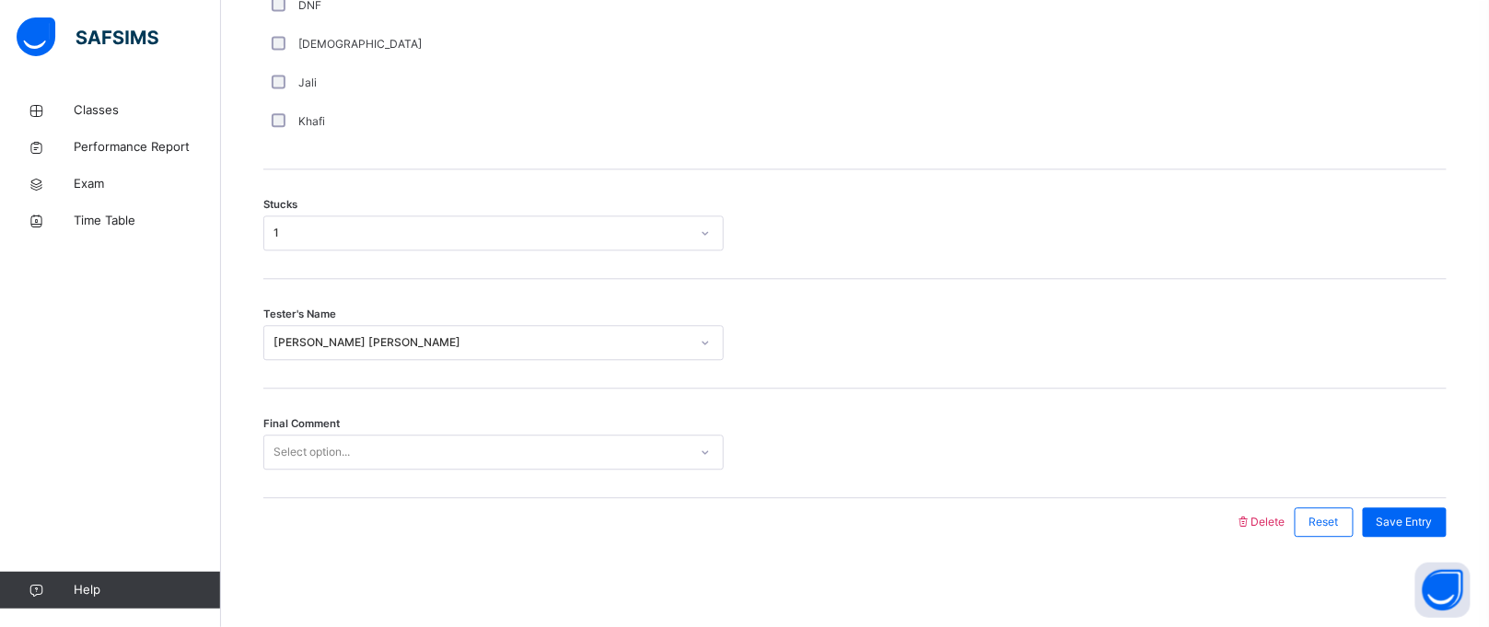
scroll to position [1458, 0]
click at [432, 458] on div "Select option..." at bounding box center [476, 452] width 424 height 29
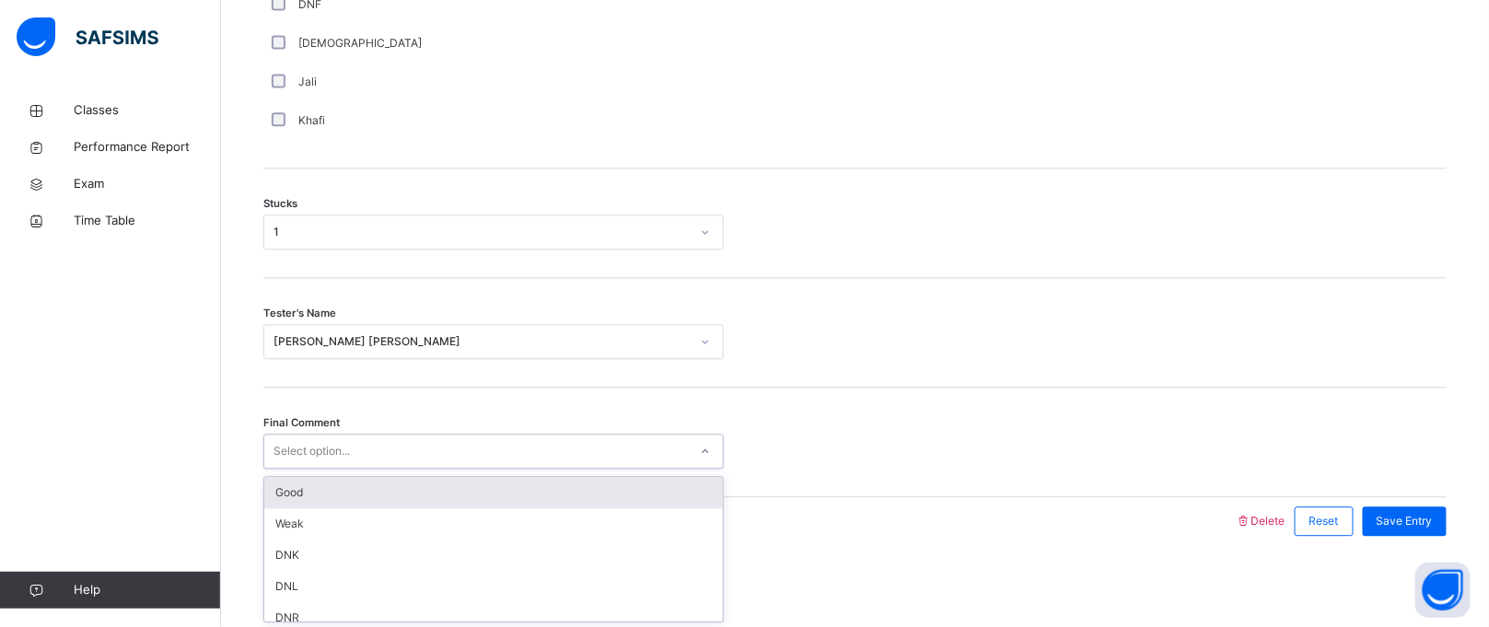
click at [432, 490] on div "Good" at bounding box center [493, 492] width 459 height 31
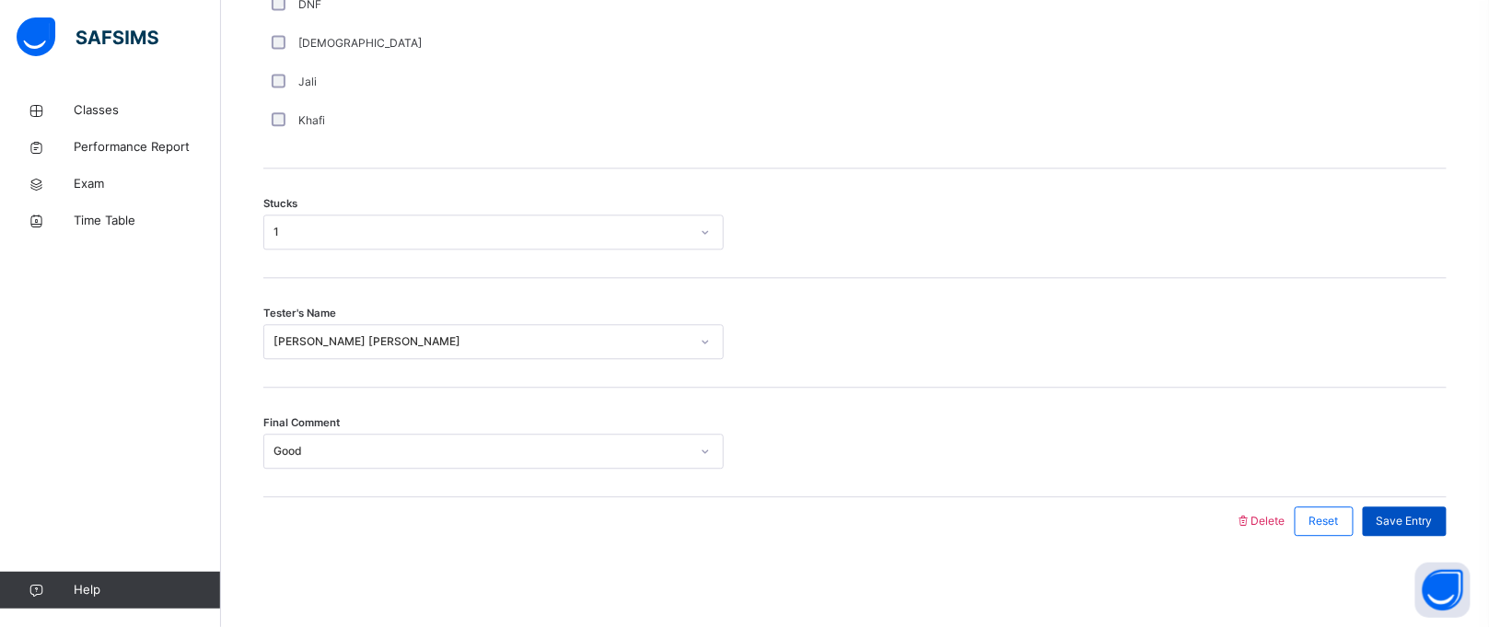
click at [1433, 524] on span "Save Entry" at bounding box center [1405, 521] width 56 height 17
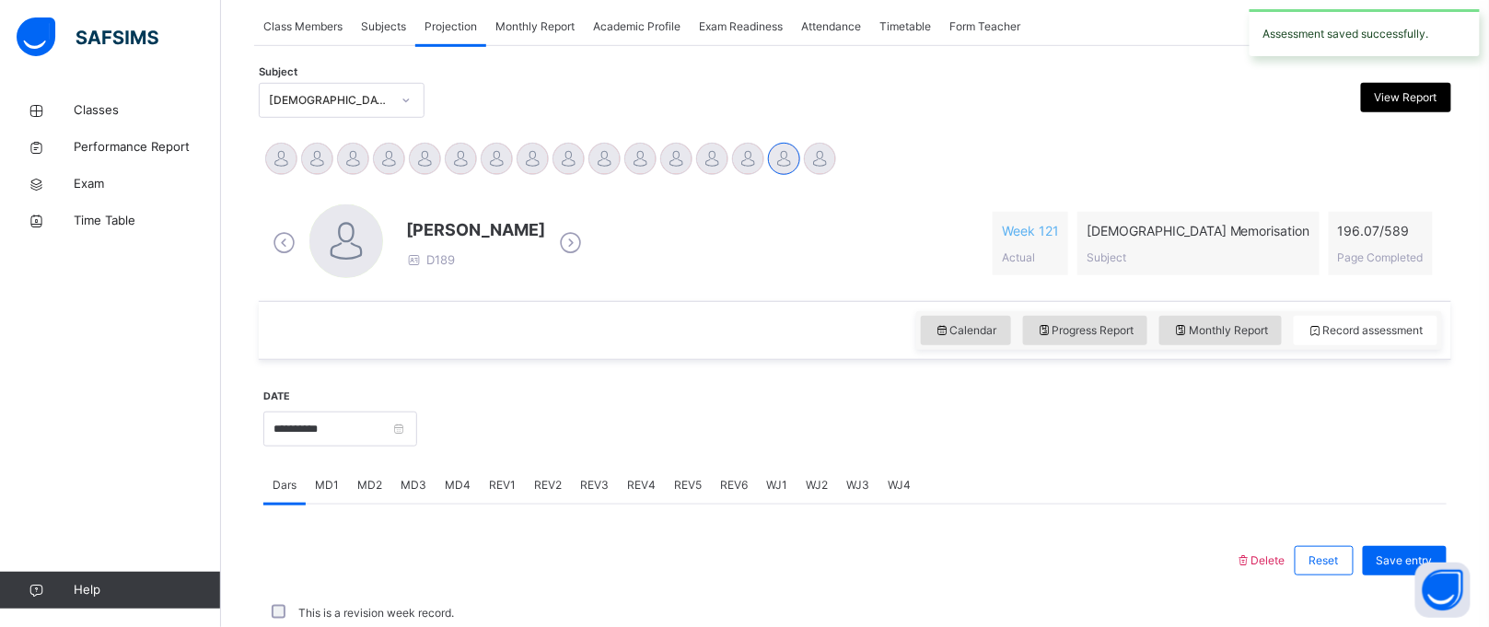
scroll to position [755, 0]
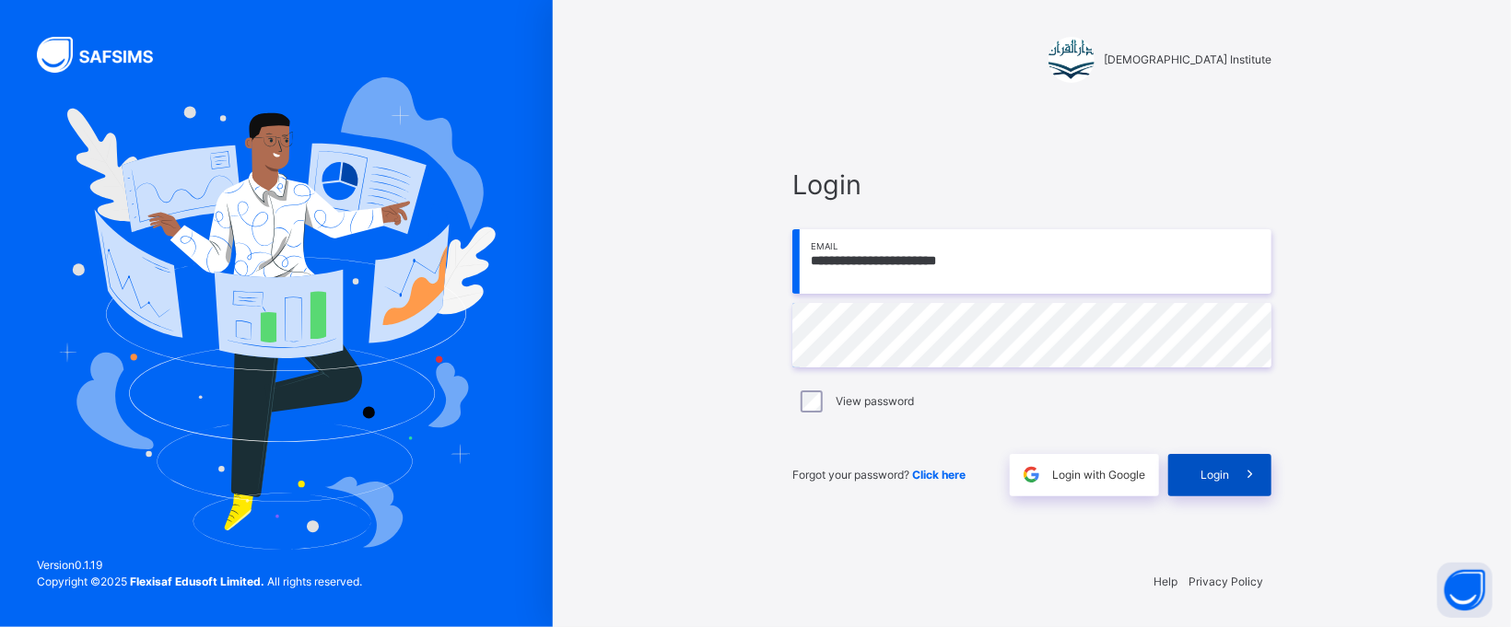
click at [1225, 469] on span "Login" at bounding box center [1214, 475] width 29 height 17
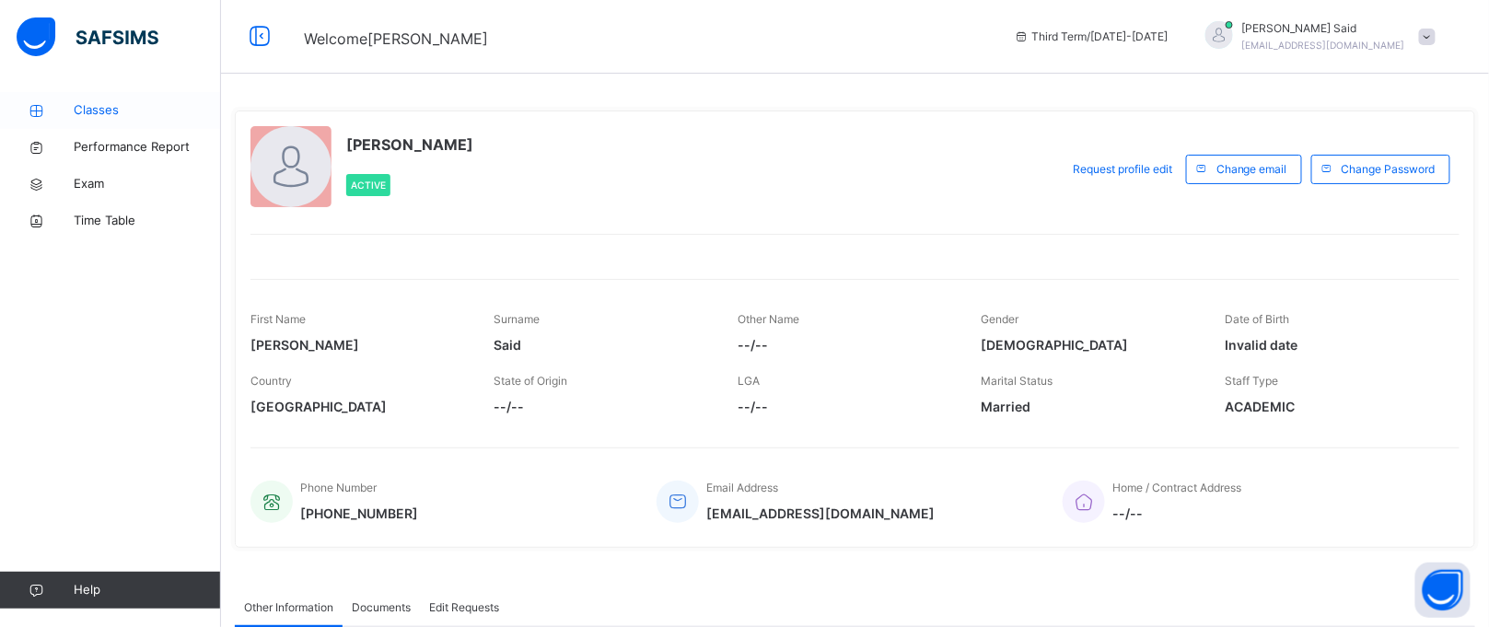
click at [157, 101] on span "Classes" at bounding box center [147, 110] width 147 height 18
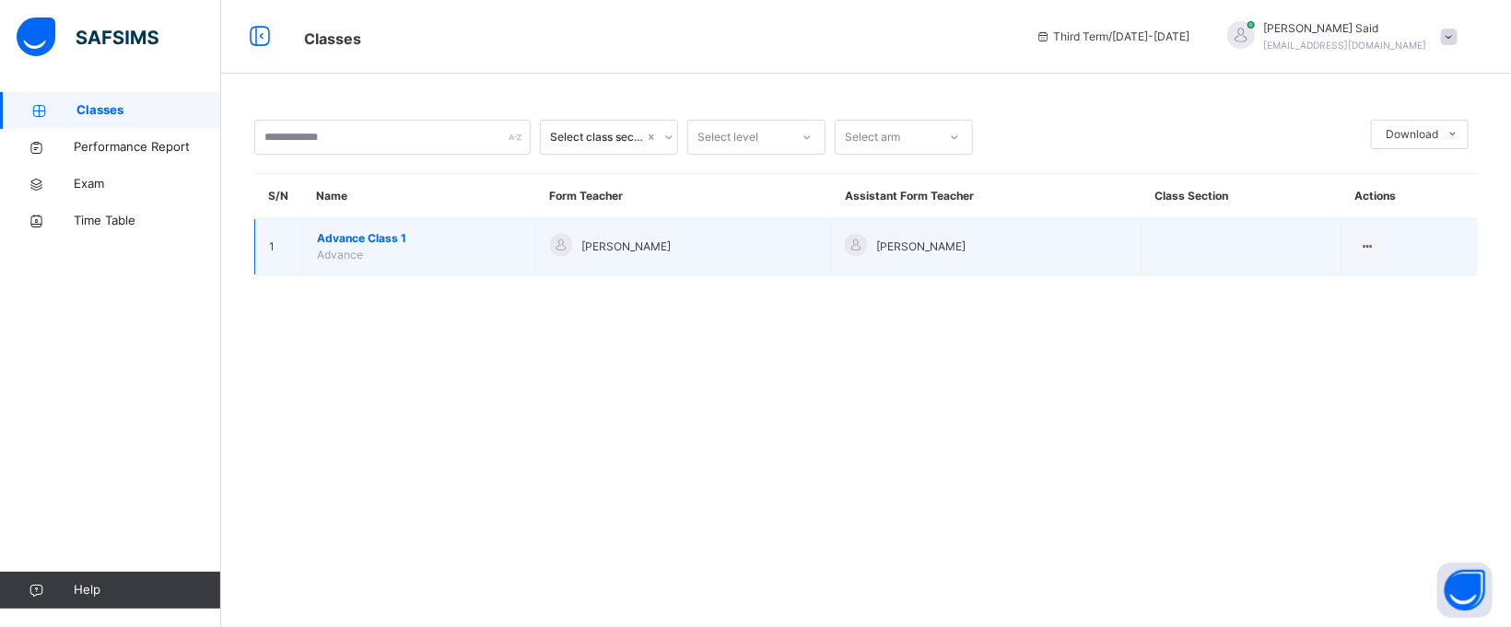
click at [372, 236] on span "Advance Class 1" at bounding box center [419, 238] width 204 height 17
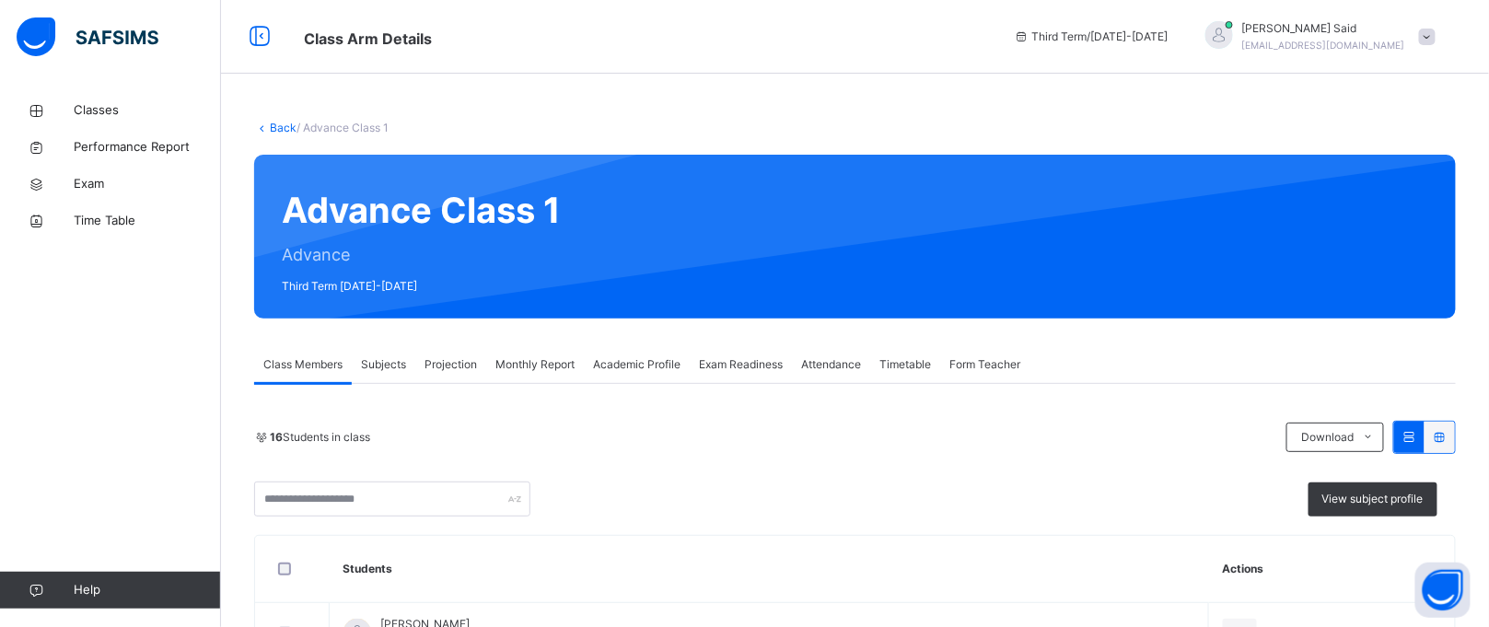
click at [452, 361] on span "Projection" at bounding box center [451, 364] width 53 height 17
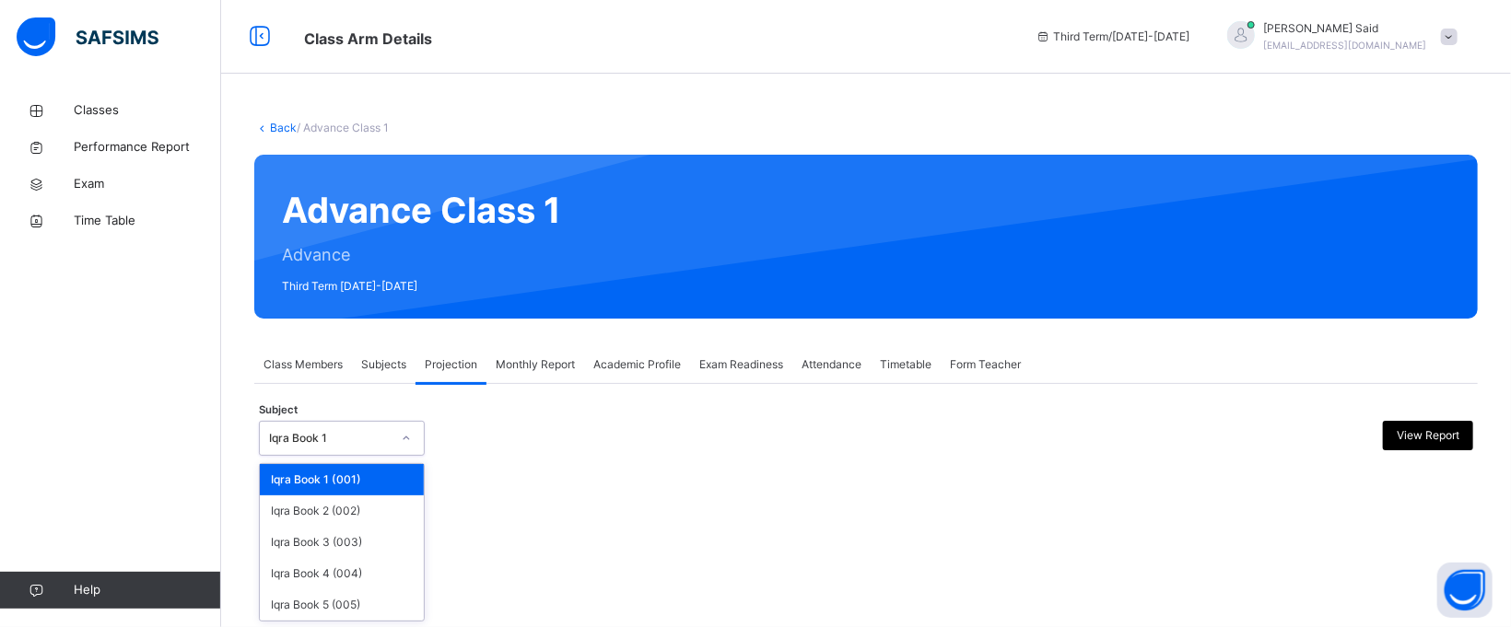
click at [399, 448] on div at bounding box center [406, 438] width 31 height 29
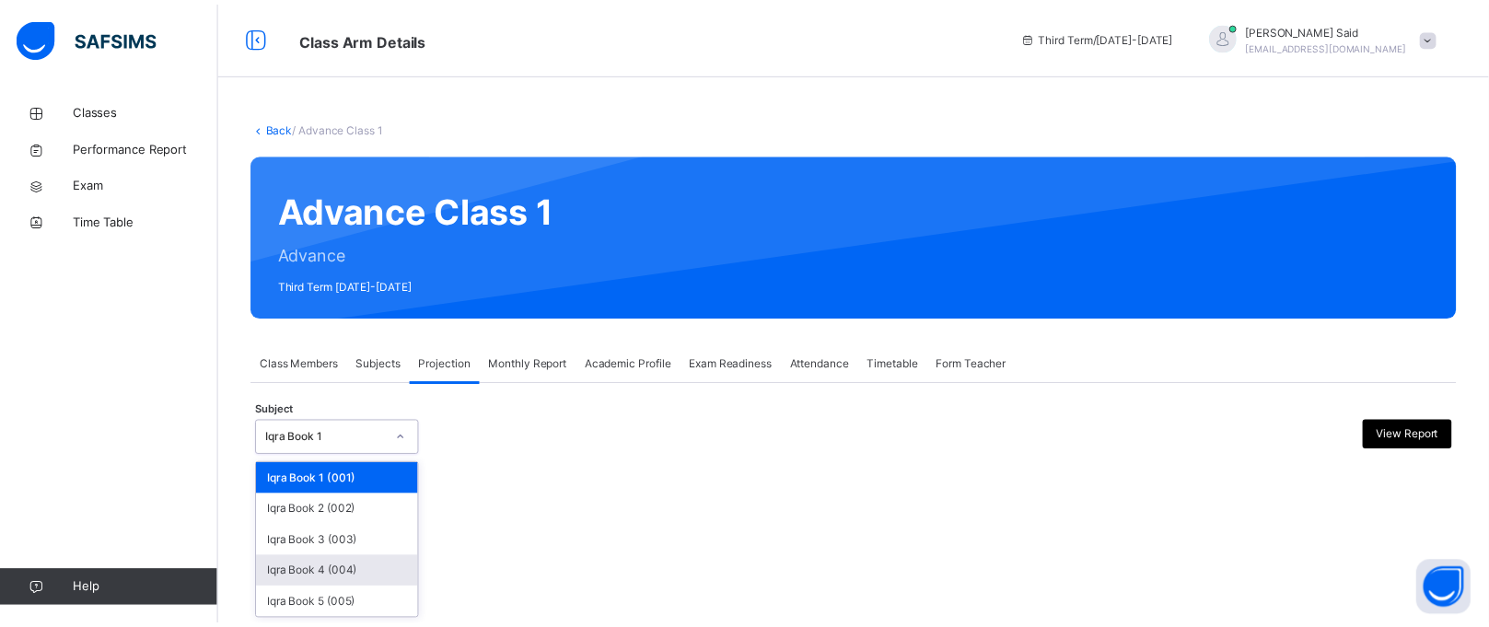
scroll to position [110, 0]
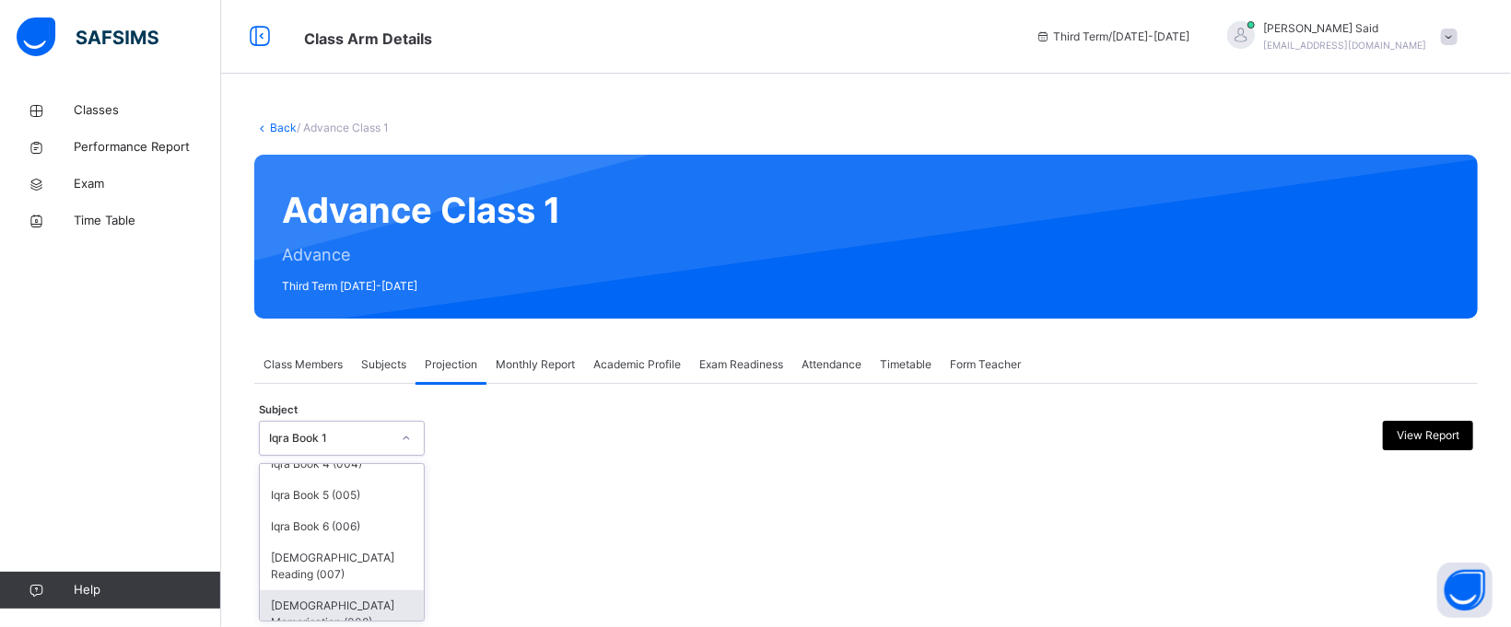
click at [341, 590] on div "[DEMOGRAPHIC_DATA] Memorisation (008)" at bounding box center [342, 614] width 164 height 48
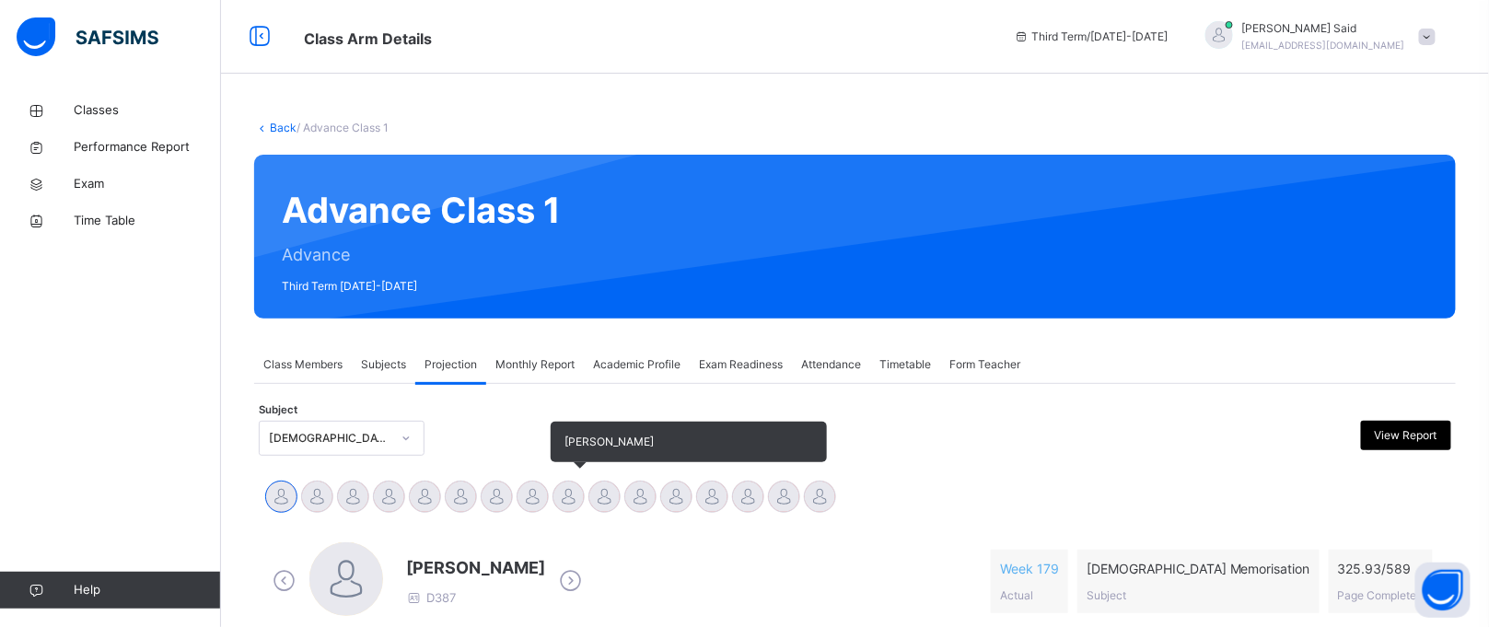
click at [551, 496] on div "[PERSON_NAME]" at bounding box center [569, 499] width 36 height 41
click at [563, 497] on div at bounding box center [569, 497] width 32 height 32
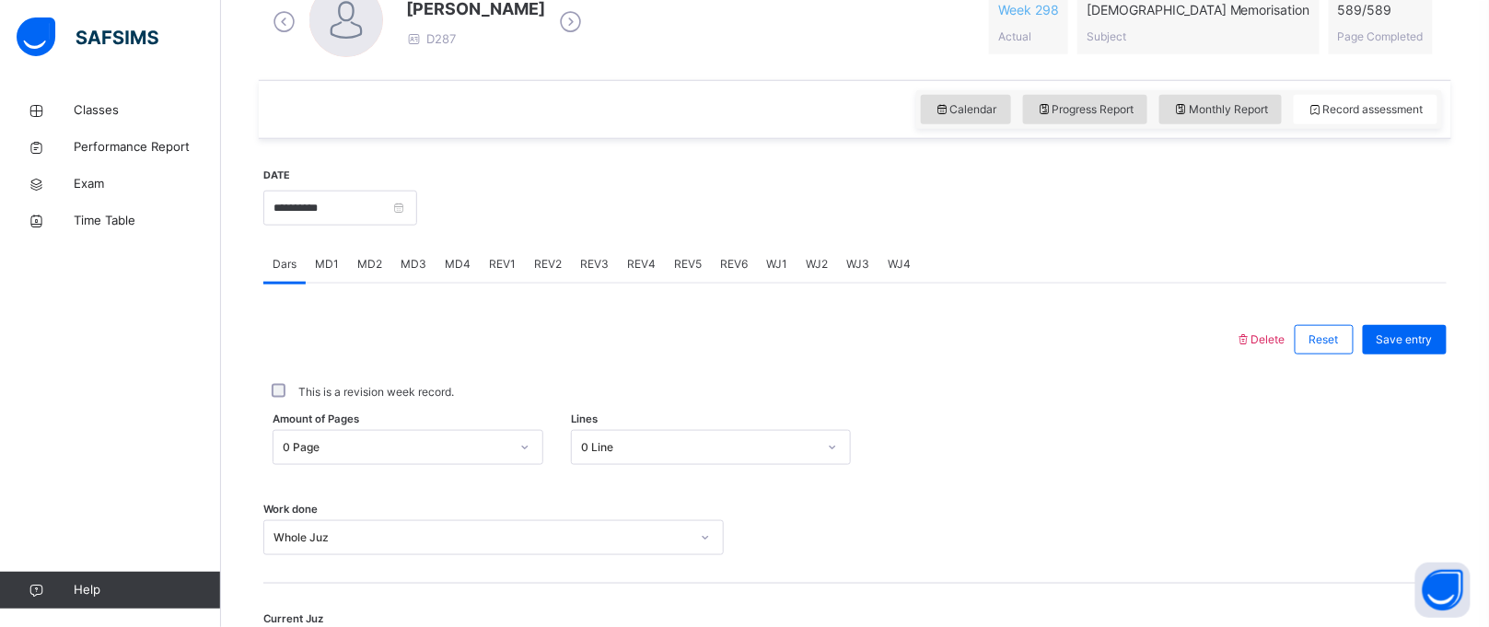
scroll to position [543, 0]
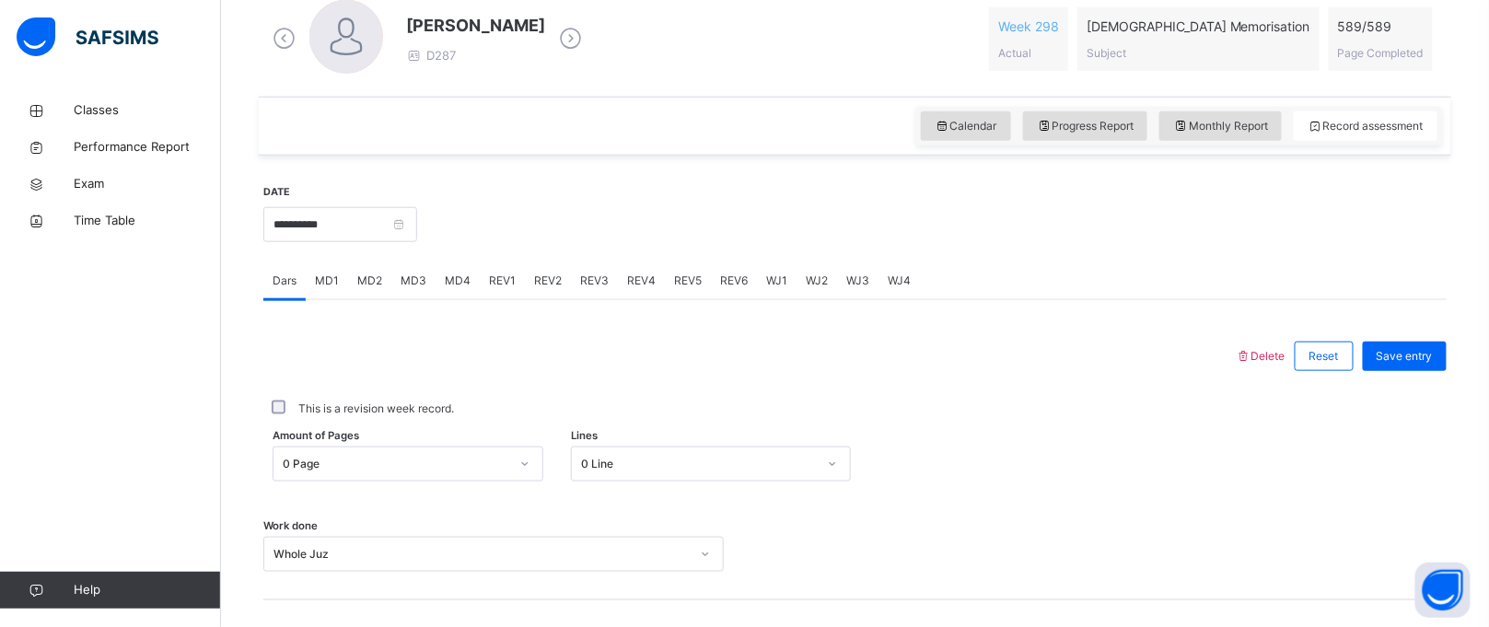
click at [393, 204] on div "**********" at bounding box center [340, 222] width 154 height 79
click at [393, 216] on input "**********" at bounding box center [340, 224] width 154 height 35
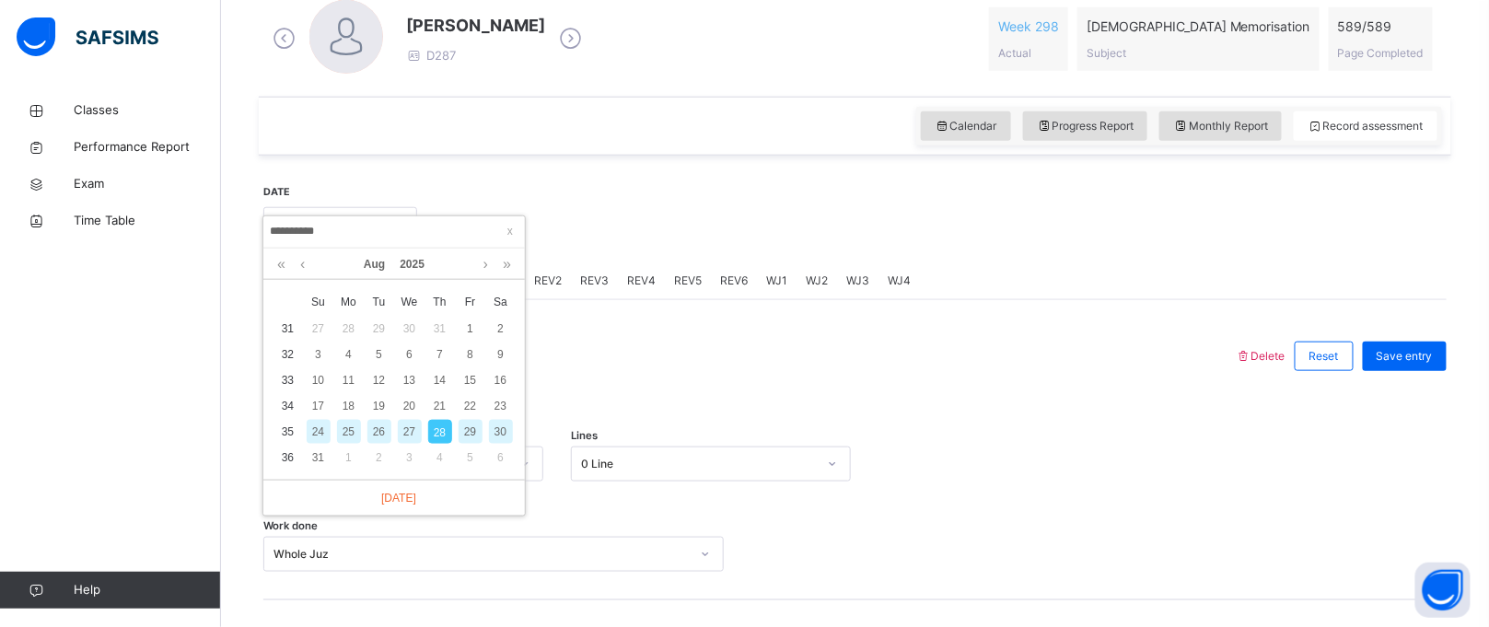
click at [379, 420] on div "26" at bounding box center [380, 432] width 24 height 24
type input "**********"
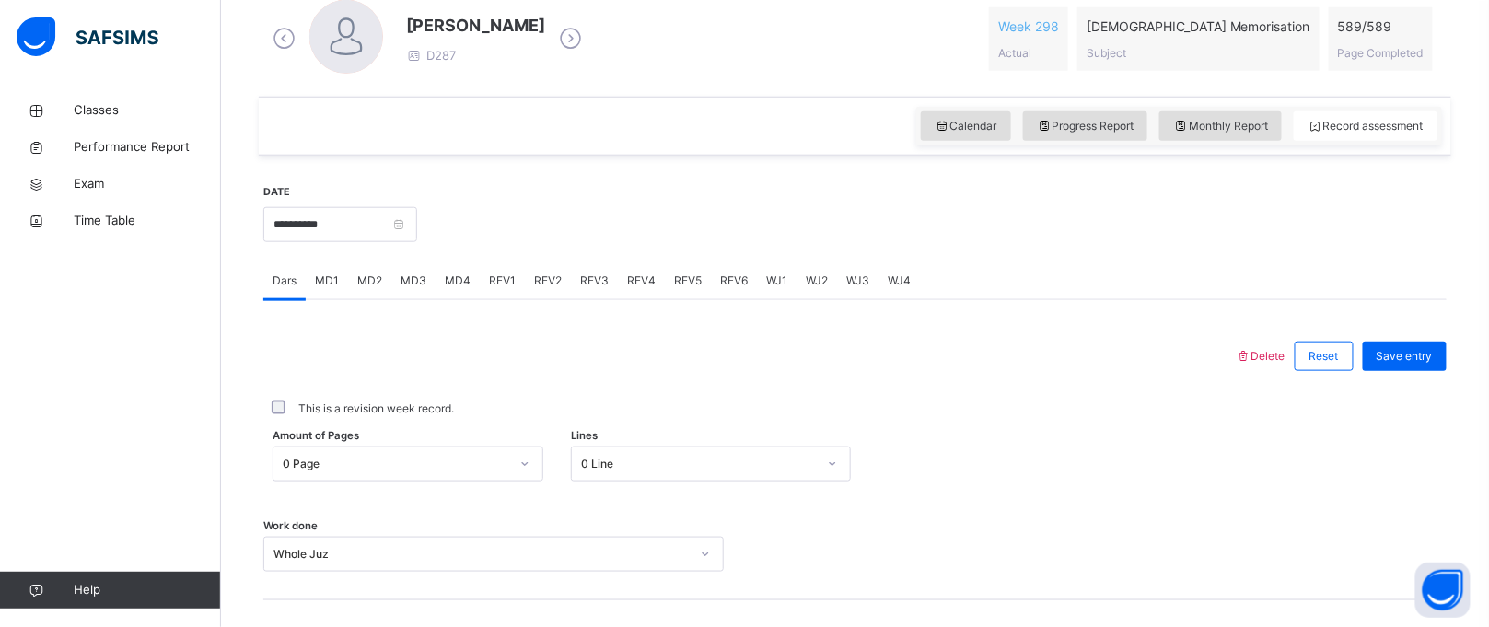
click at [498, 276] on span "REV1" at bounding box center [502, 281] width 27 height 17
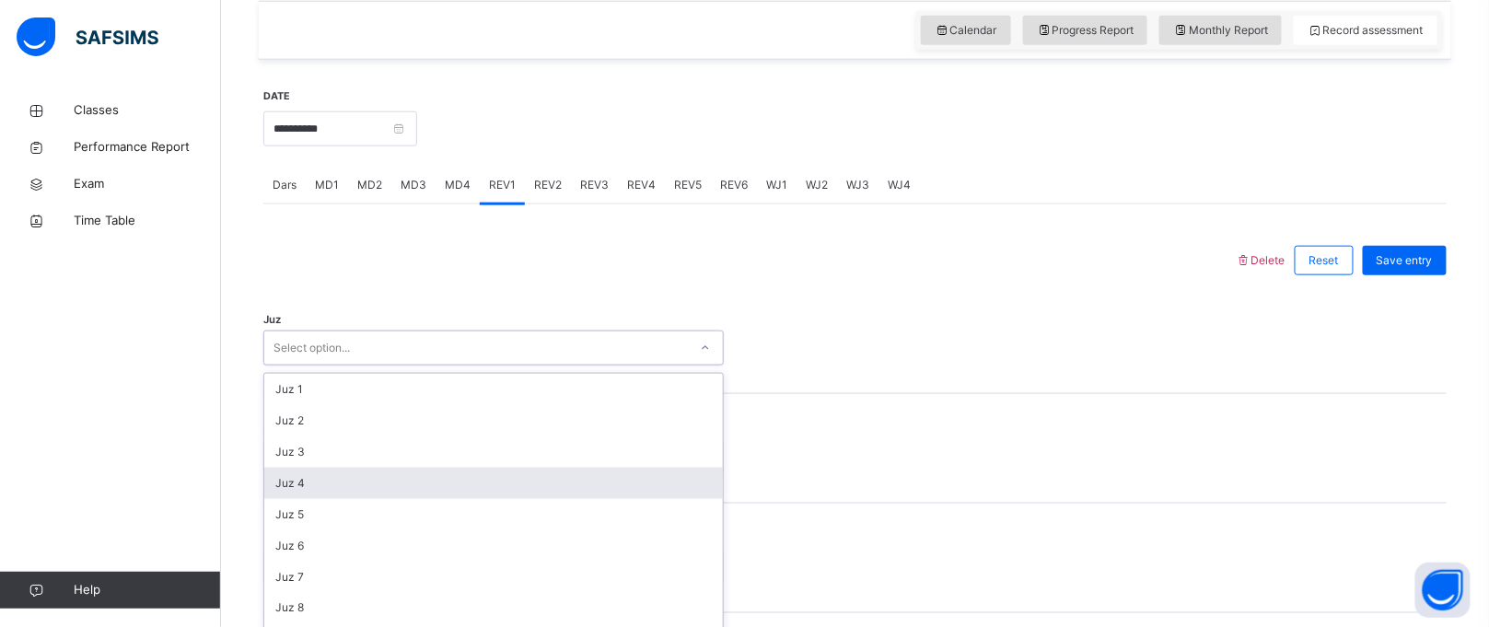
click at [456, 366] on div "option Juz 4 focused, 4 of 30. 30 results available. Use Up and Down to choose …" at bounding box center [493, 348] width 461 height 35
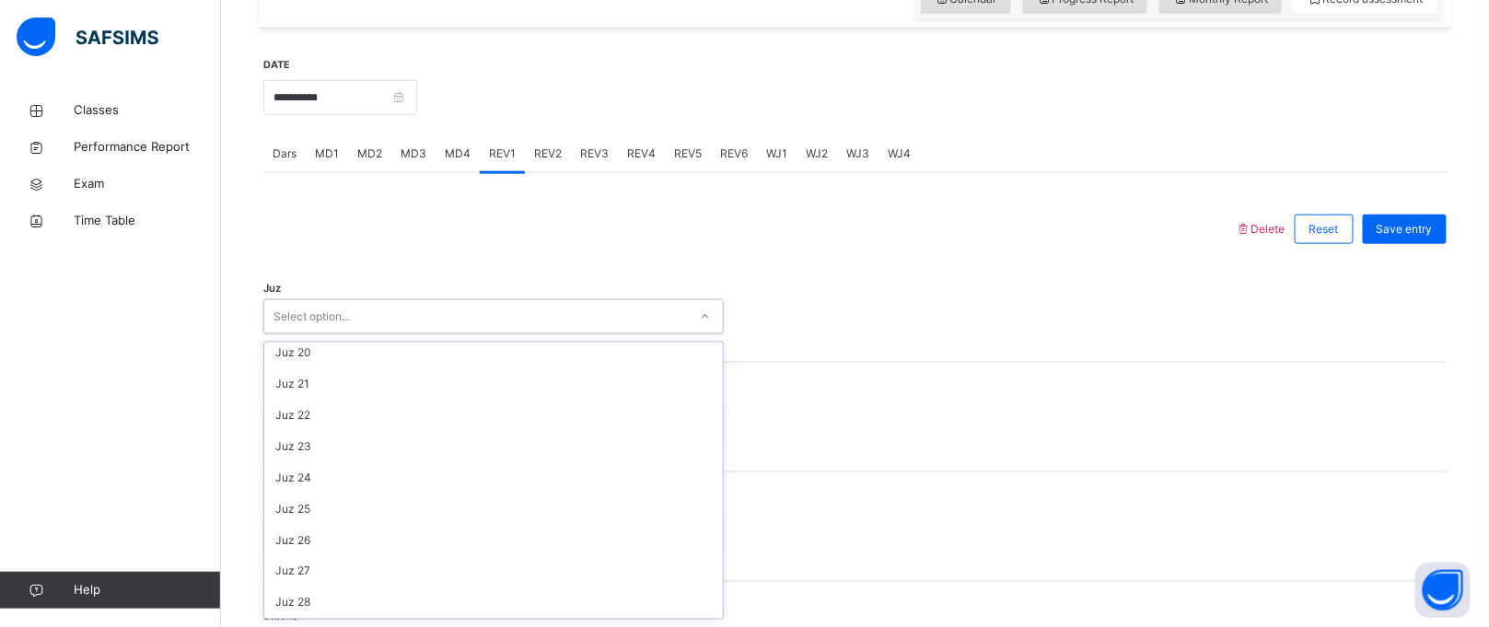
scroll to position [661, 0]
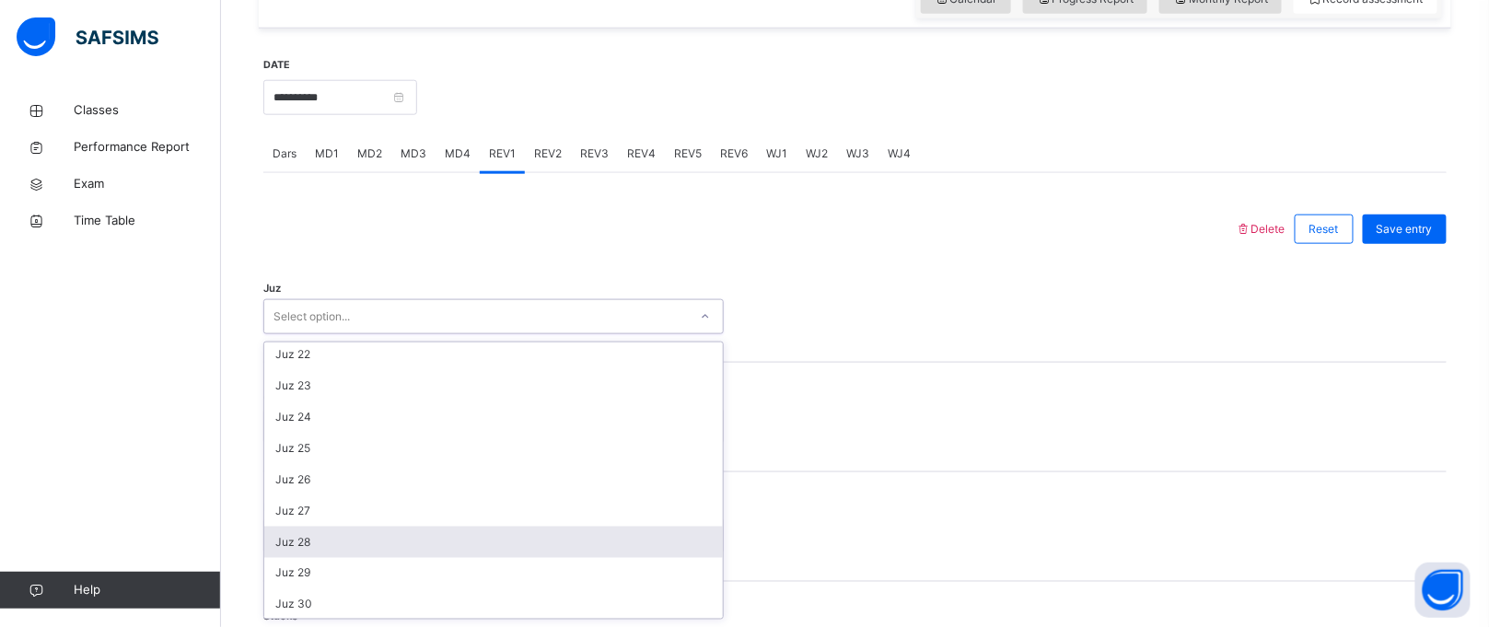
click at [373, 550] on div "Juz 28" at bounding box center [493, 542] width 459 height 31
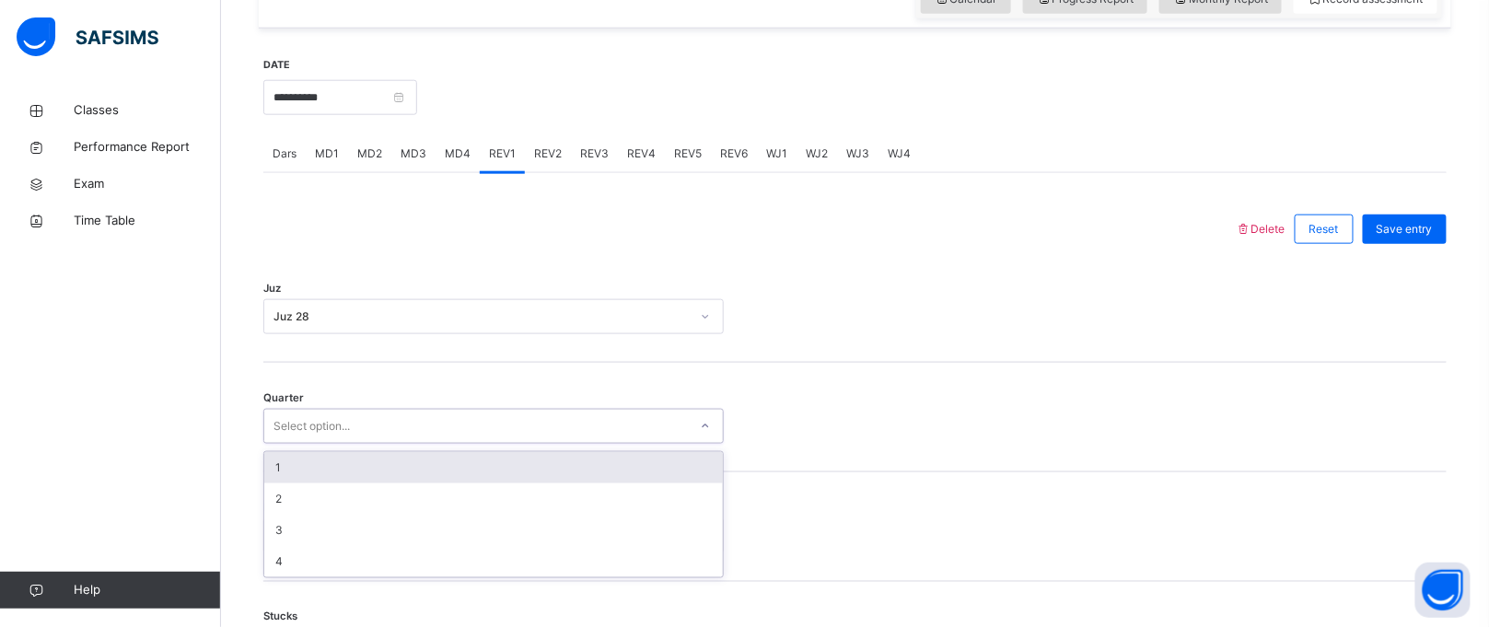
click at [334, 424] on div "Select option..." at bounding box center [312, 426] width 76 height 35
click at [356, 452] on div "1" at bounding box center [493, 467] width 459 height 31
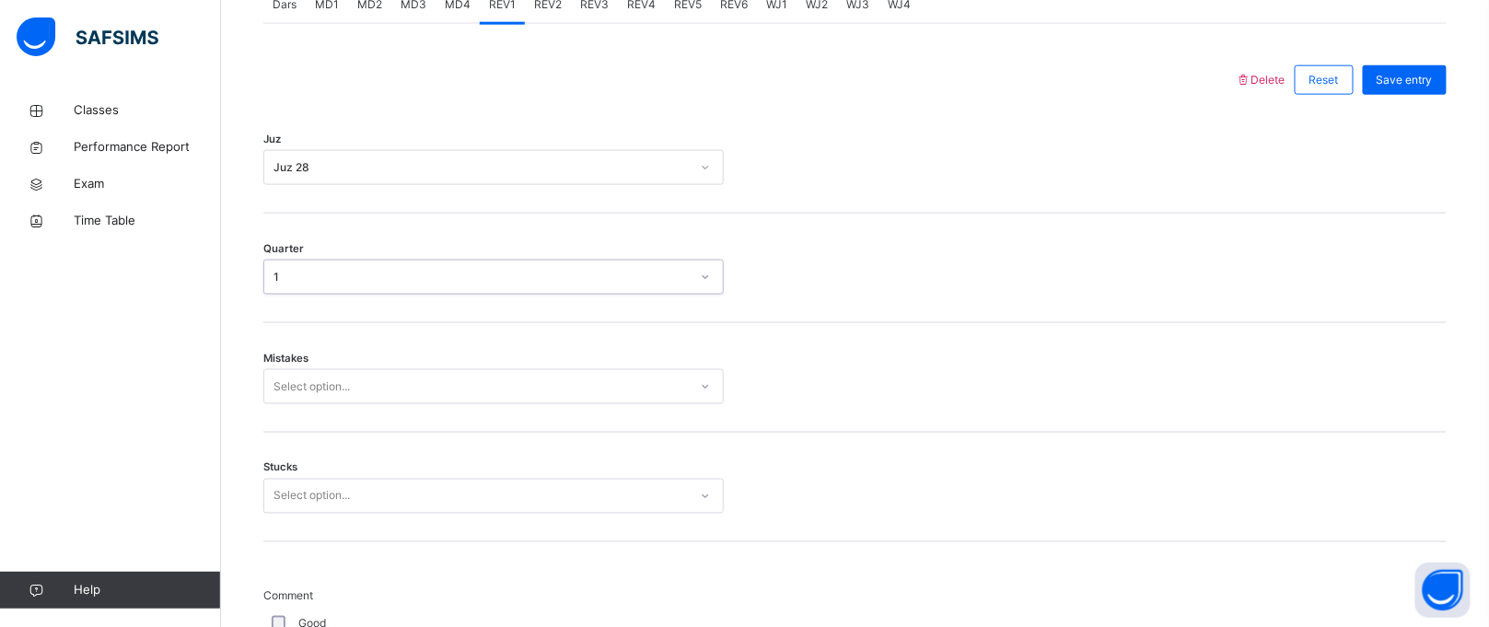
click at [317, 404] on div "Select option..." at bounding box center [493, 386] width 461 height 35
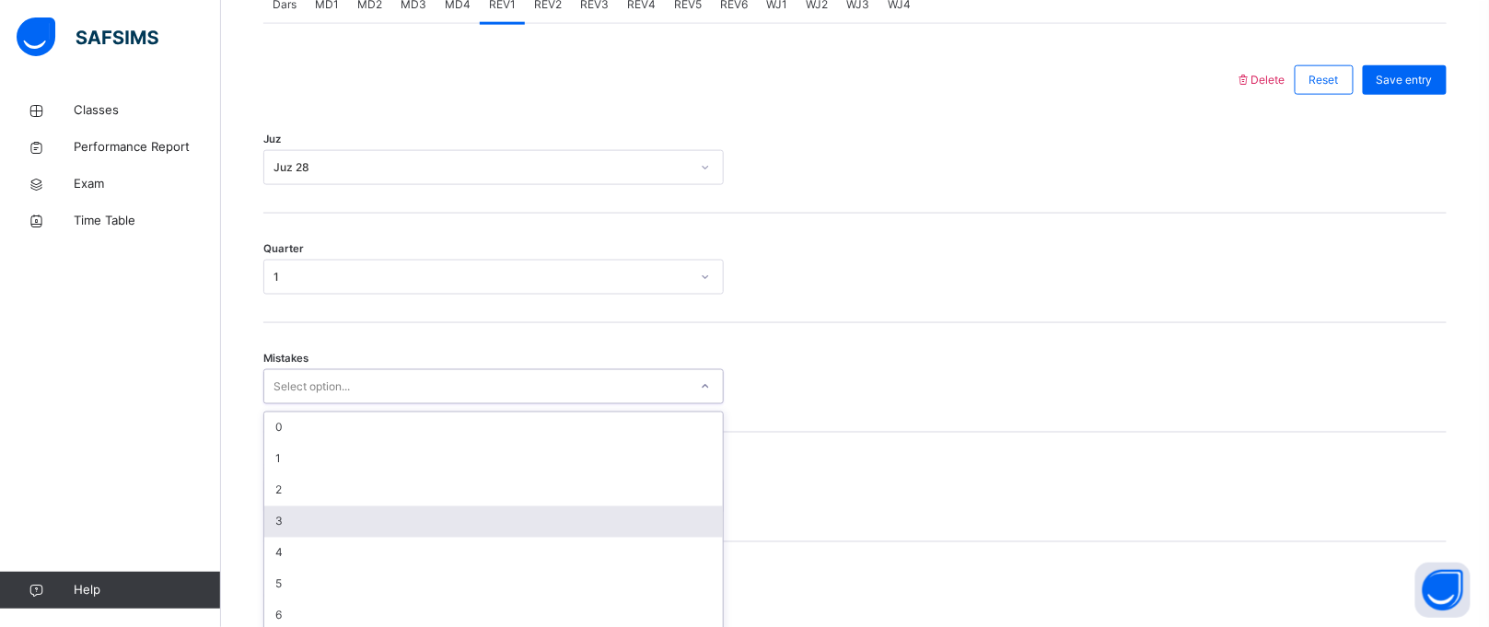
scroll to position [832, 0]
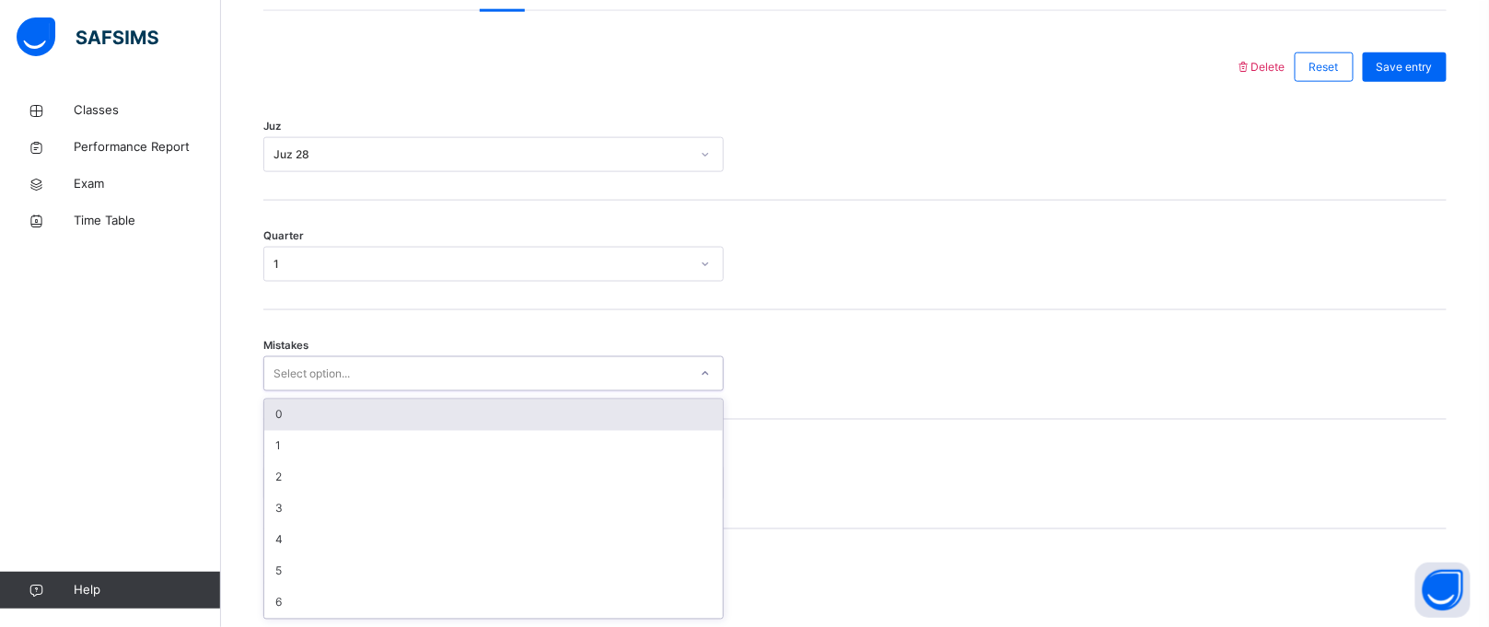
click at [289, 422] on div "0" at bounding box center [493, 415] width 459 height 31
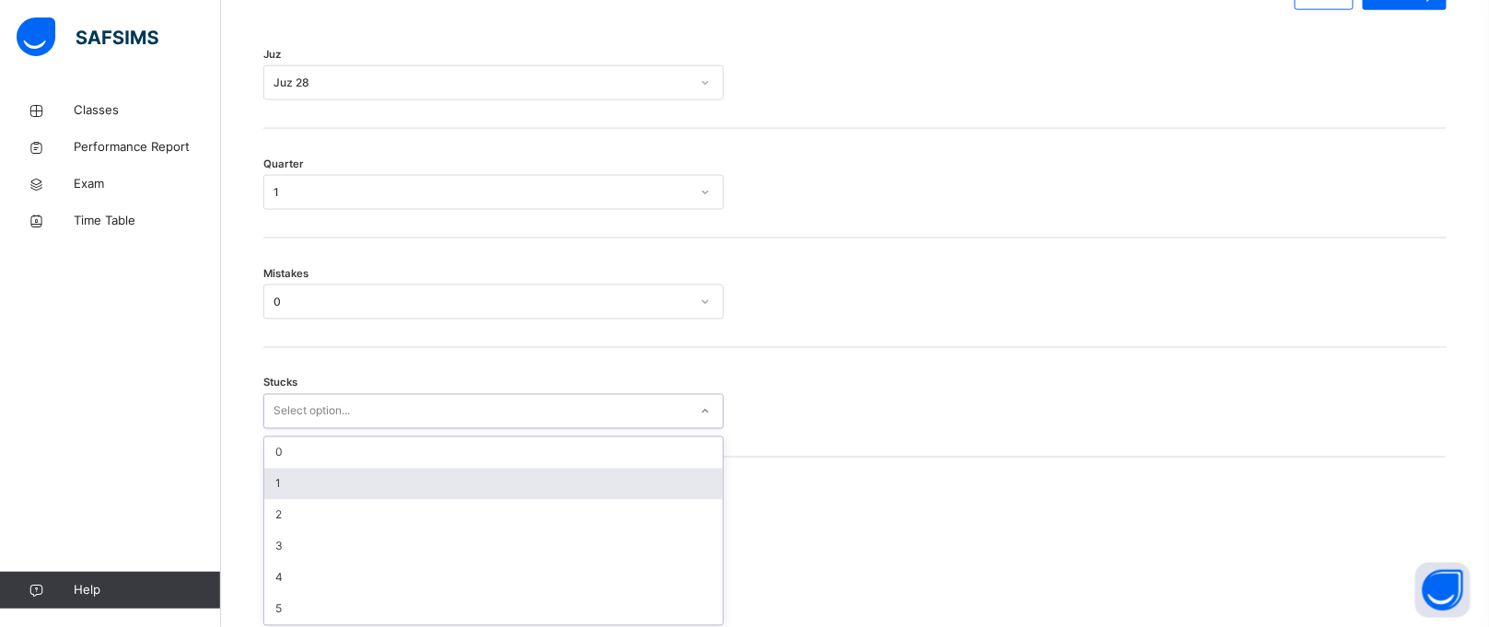
click at [289, 429] on div "option 1 focused, 2 of 6. 6 results available. Use Up and Down to choose option…" at bounding box center [493, 411] width 461 height 35
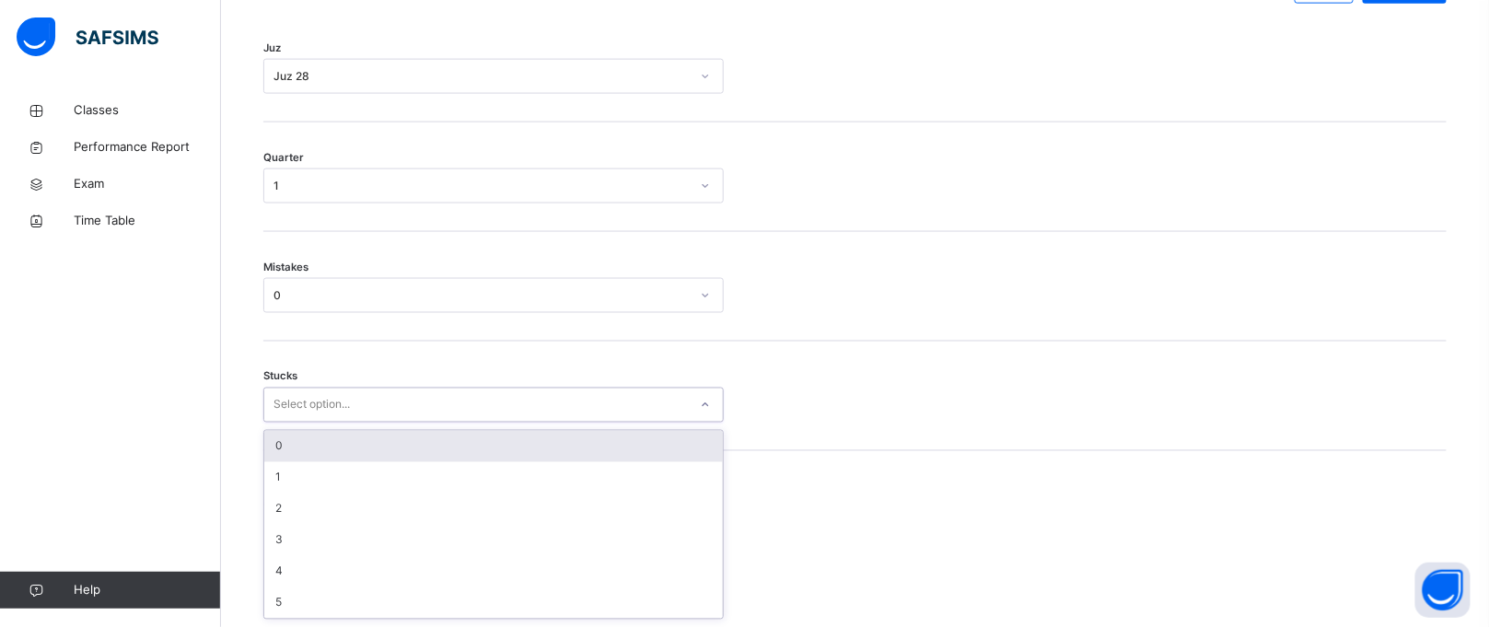
click at [286, 437] on div "0" at bounding box center [493, 446] width 459 height 31
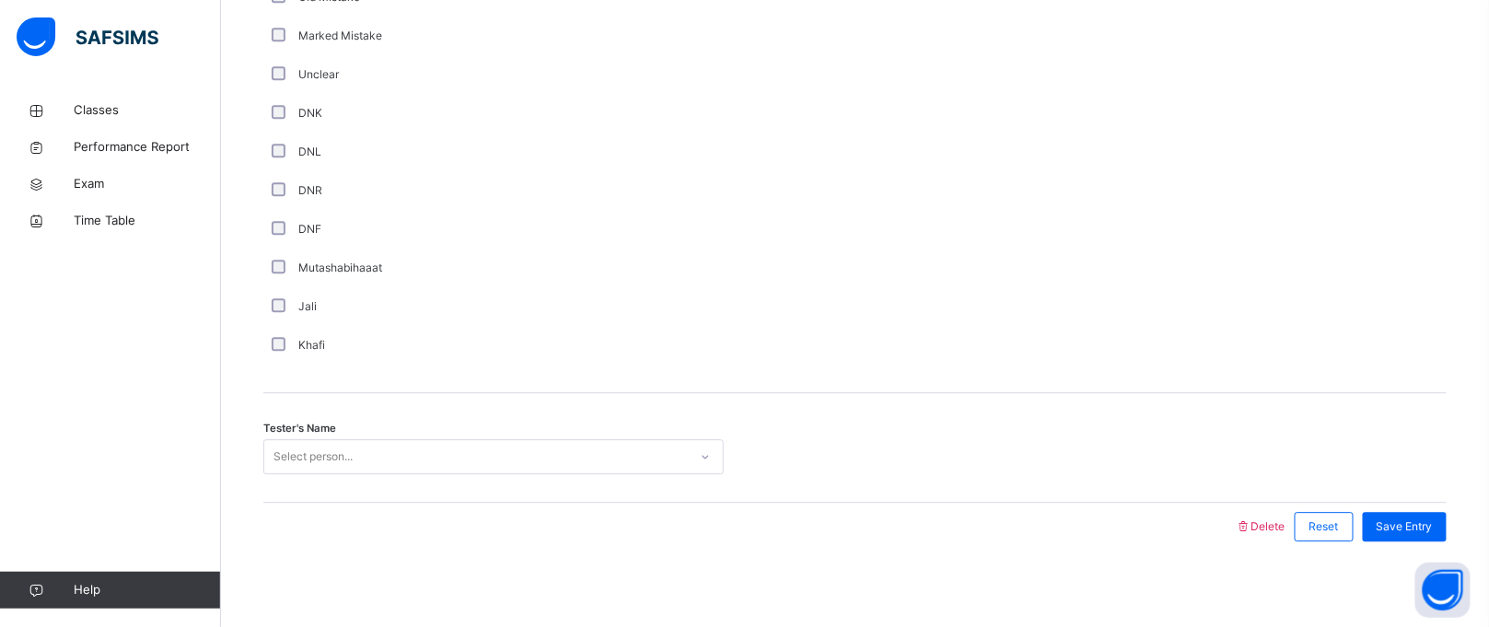
scroll to position [1569, 0]
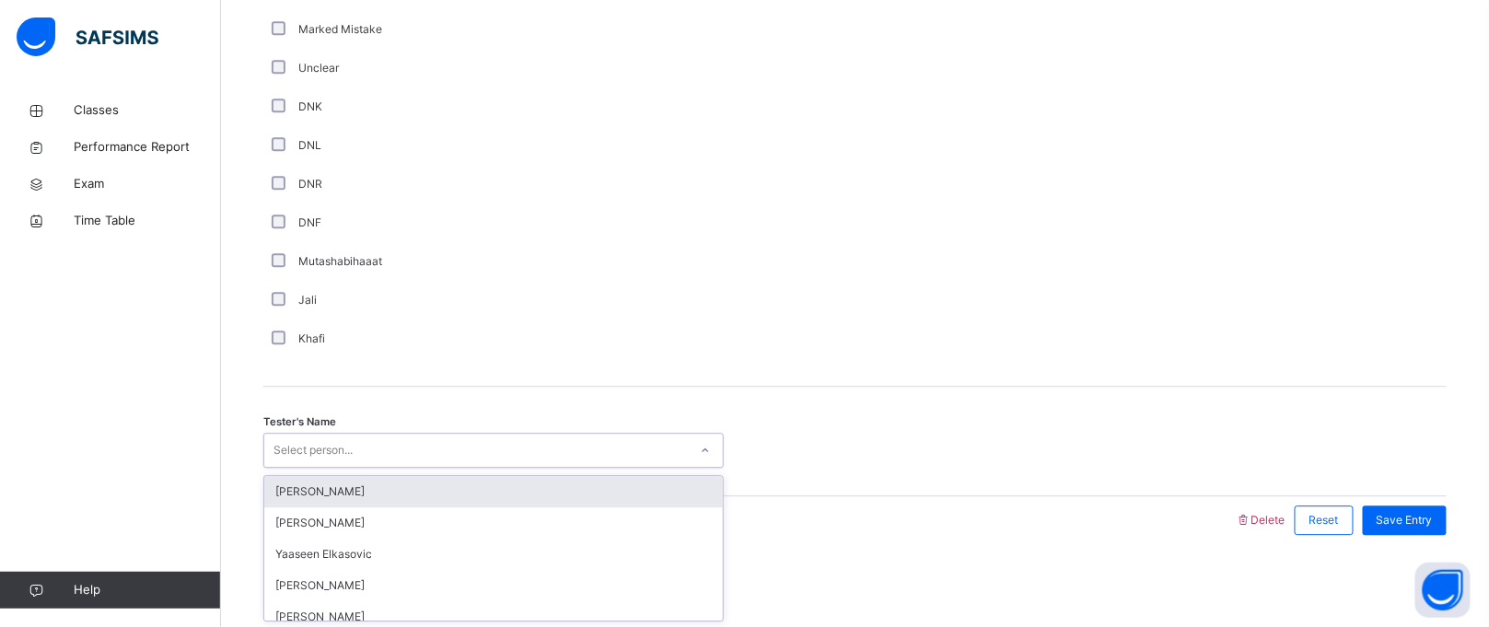
click at [291, 450] on div "Select person..." at bounding box center [313, 450] width 79 height 35
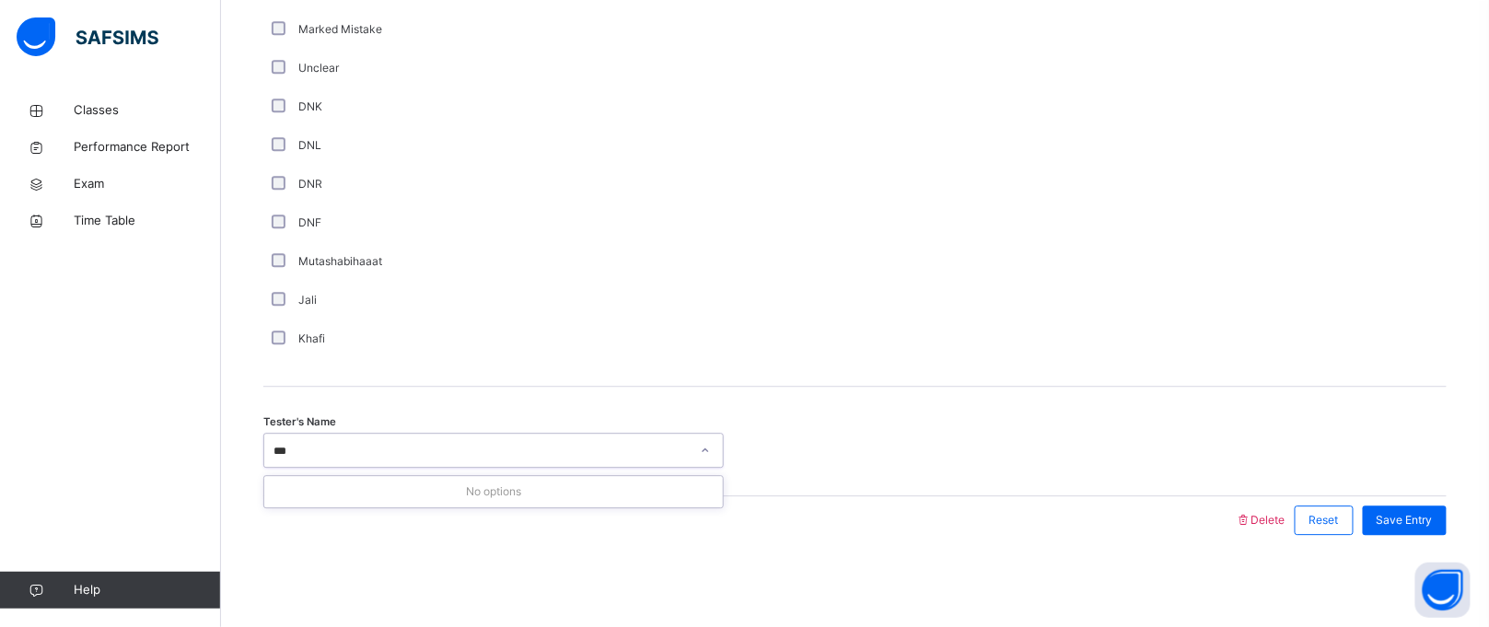
type input "**"
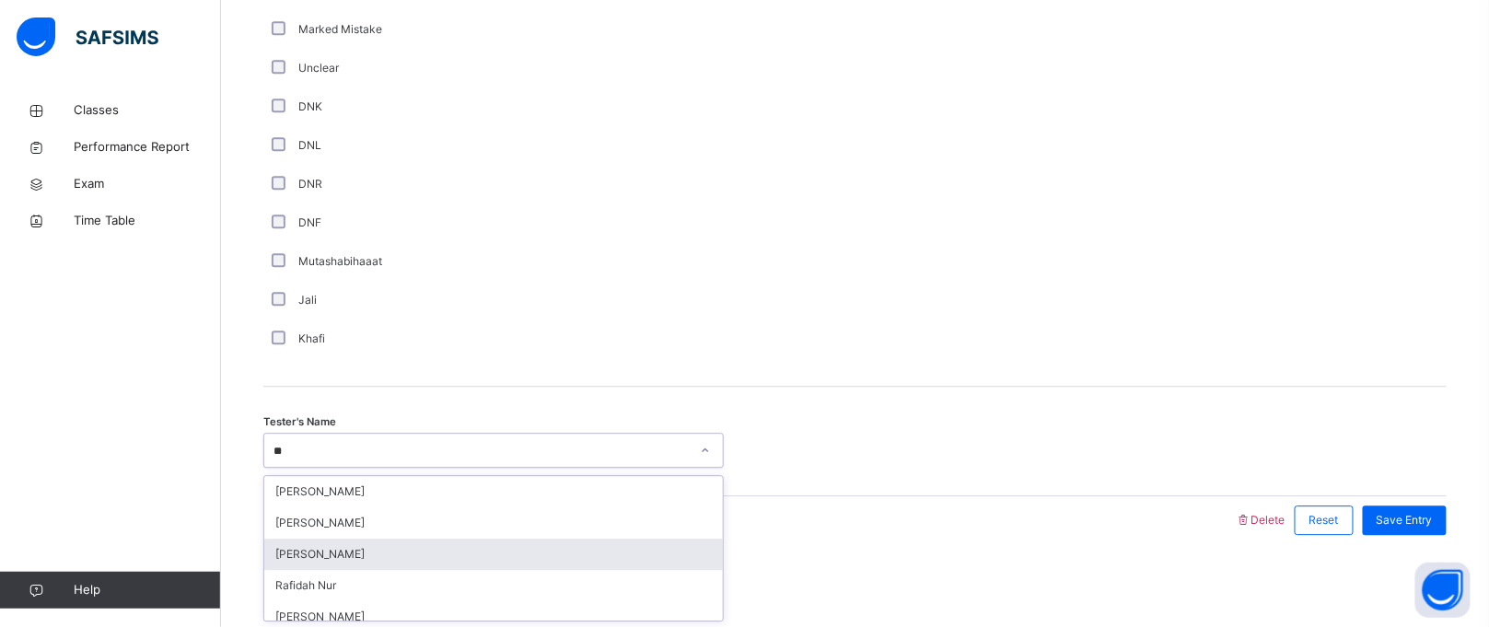
click at [352, 544] on div "[PERSON_NAME]" at bounding box center [493, 554] width 459 height 31
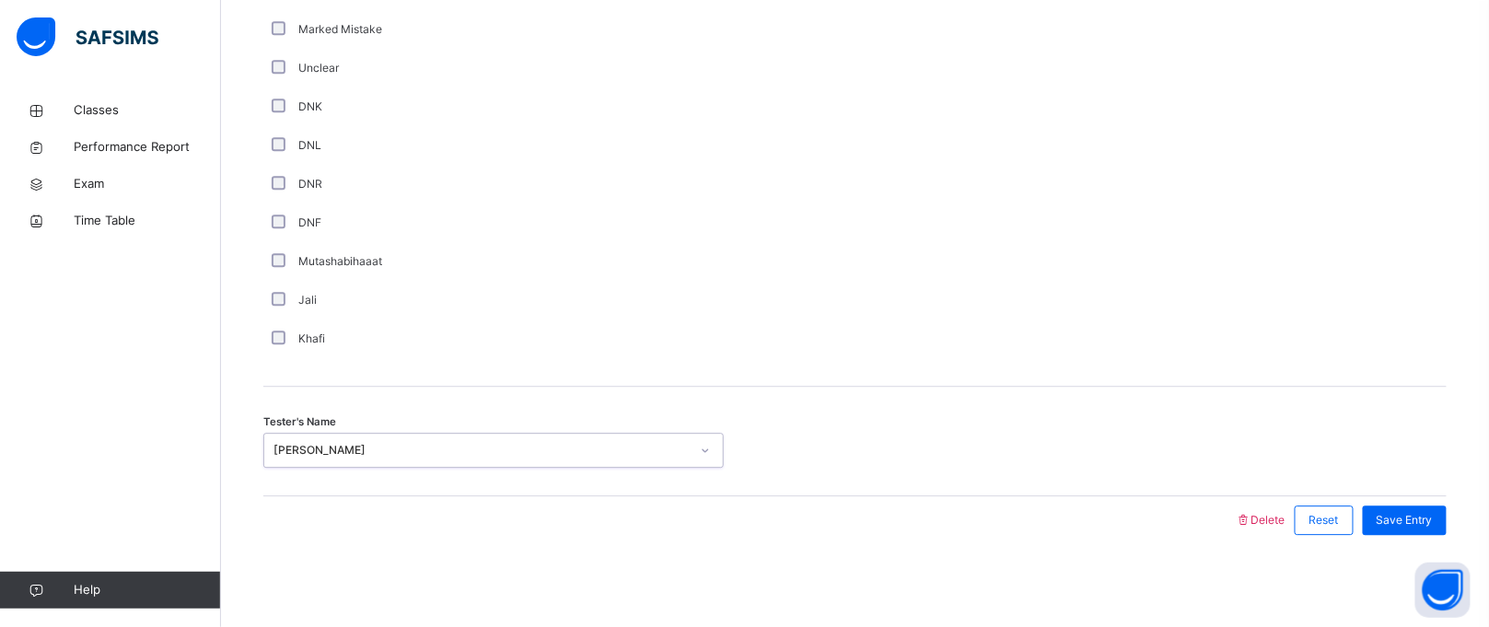
click at [613, 457] on div "[PERSON_NAME]" at bounding box center [482, 450] width 416 height 17
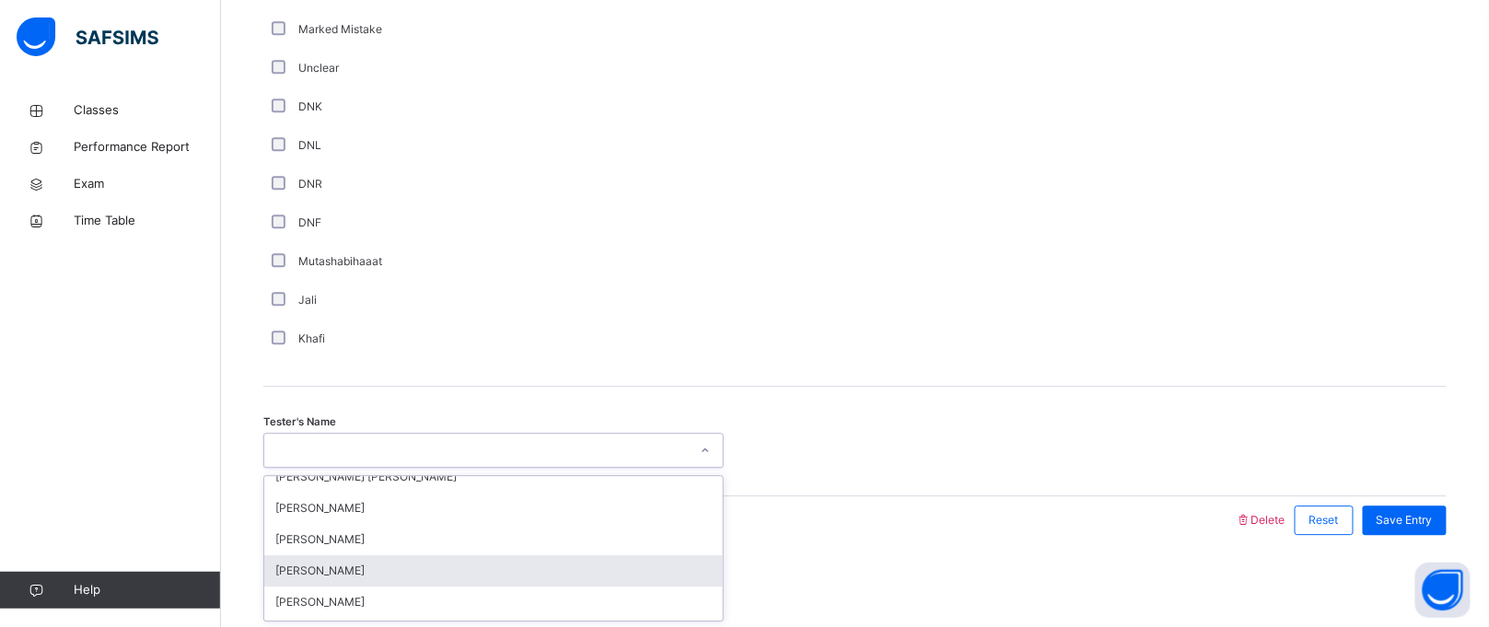
type input "*"
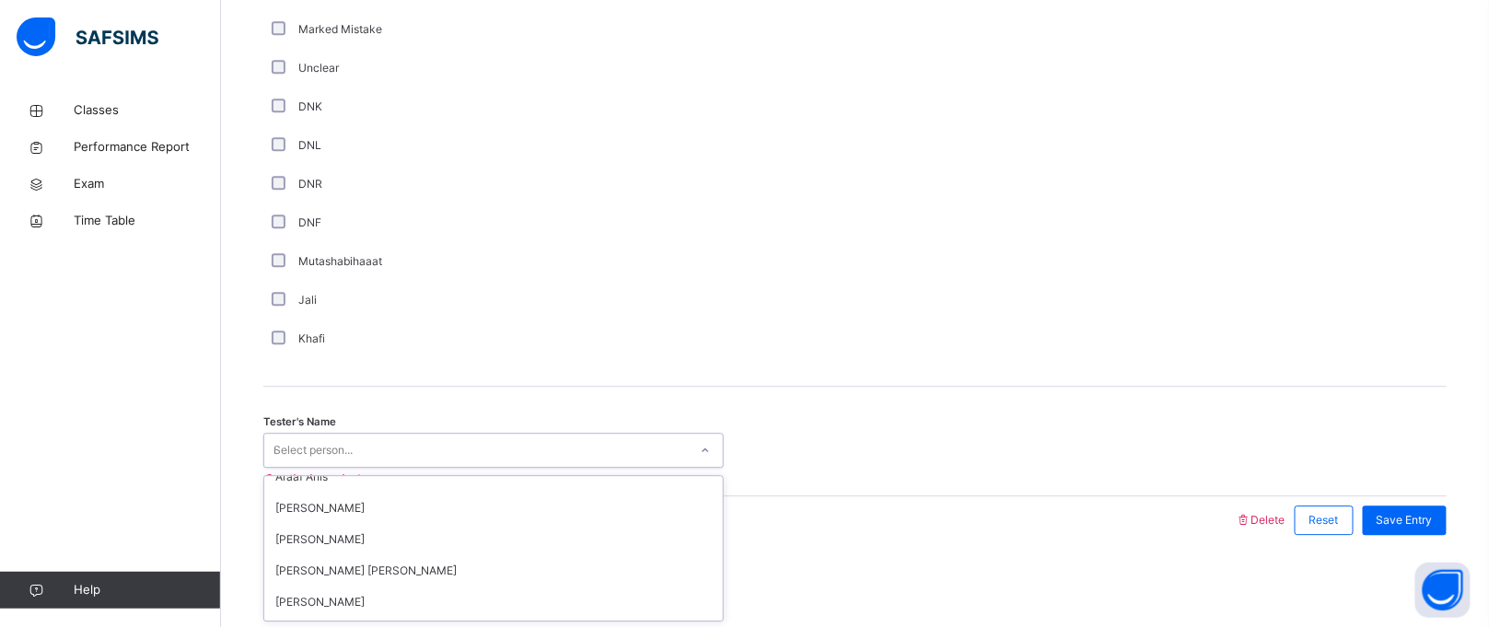
scroll to position [0, 0]
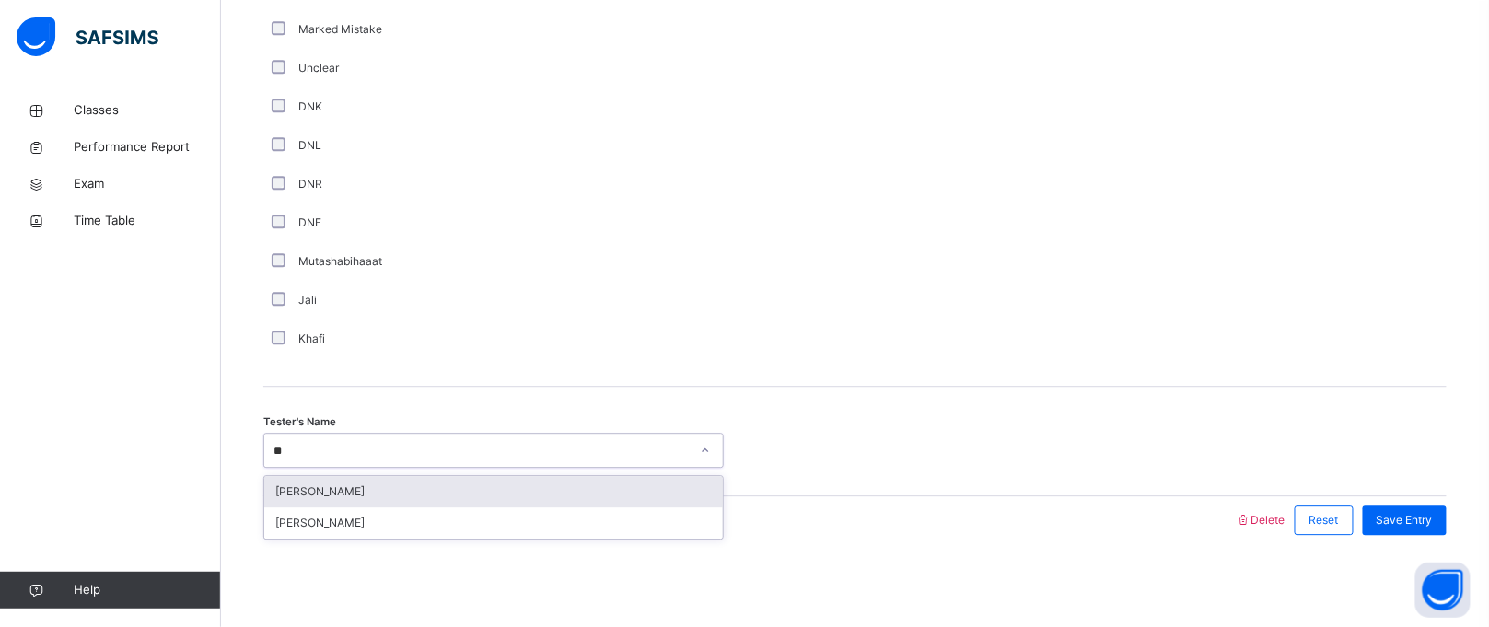
type input "***"
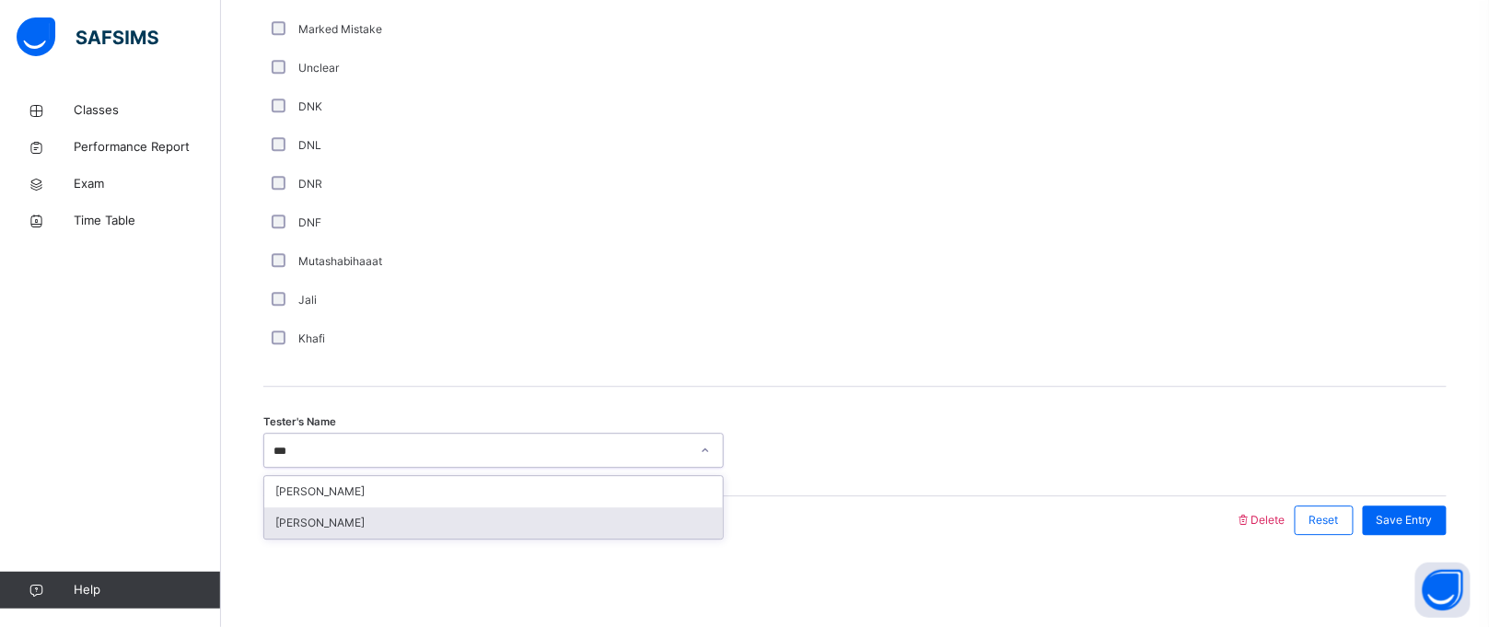
click at [488, 532] on div "[PERSON_NAME]" at bounding box center [493, 523] width 459 height 31
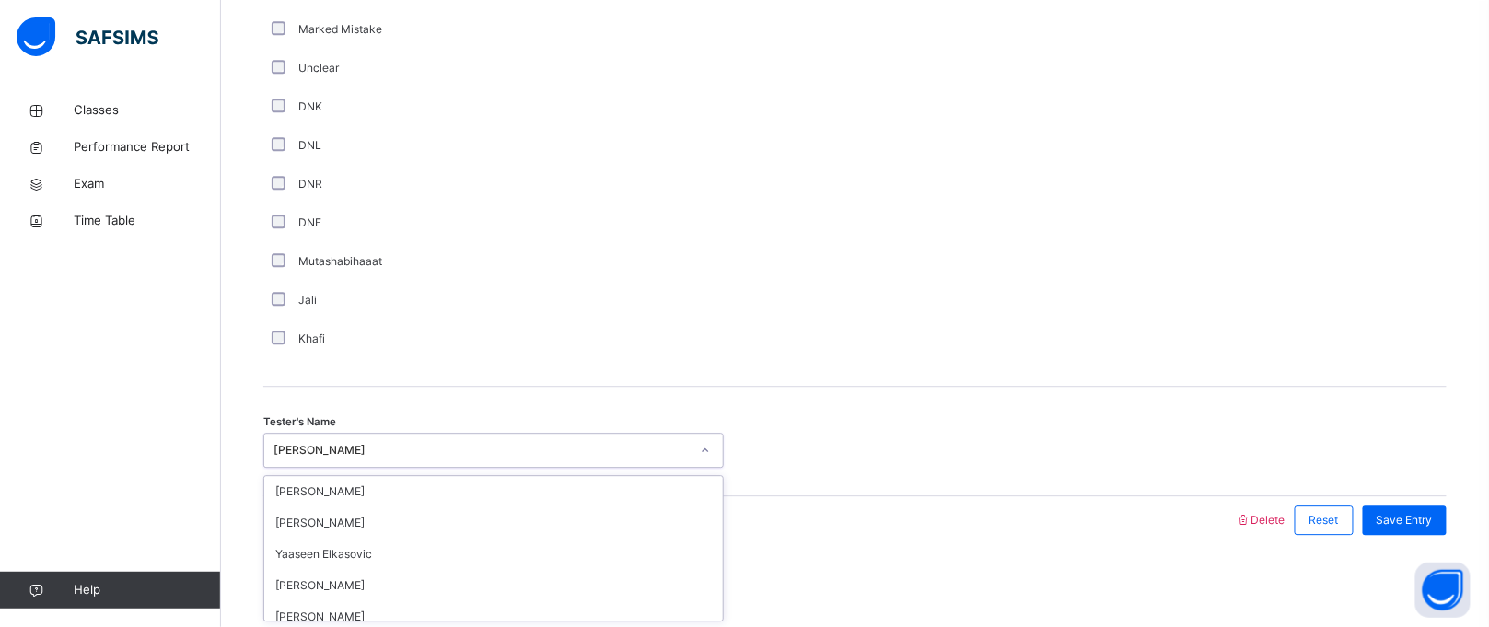
click at [686, 455] on div "[PERSON_NAME]" at bounding box center [482, 450] width 416 height 17
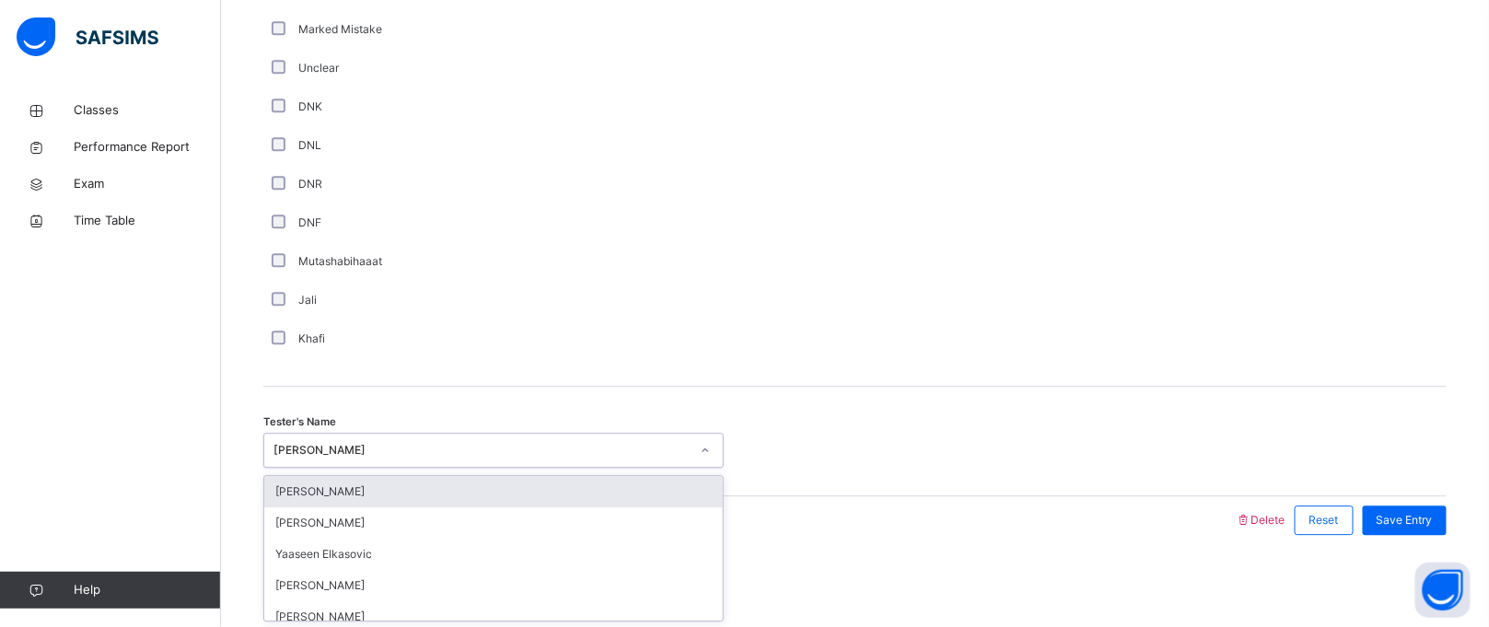
click at [468, 497] on div "[PERSON_NAME]" at bounding box center [493, 491] width 459 height 31
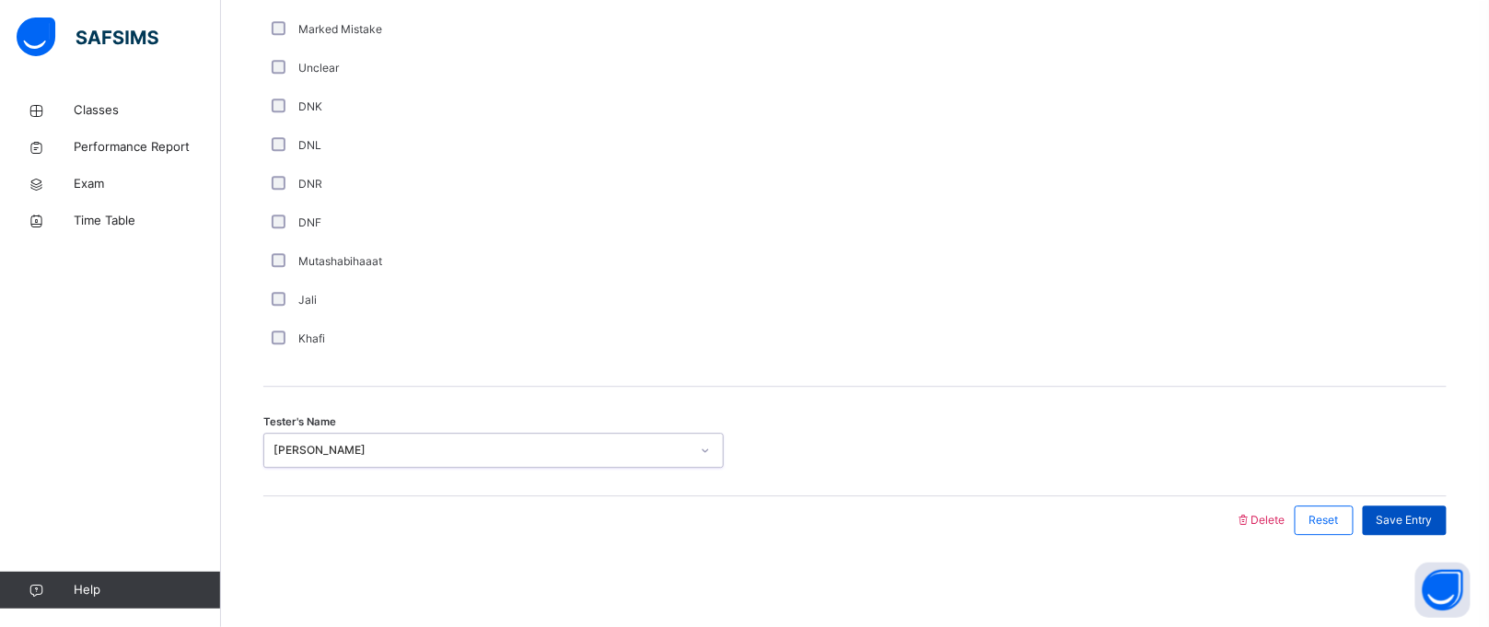
click at [1433, 513] on span "Save Entry" at bounding box center [1405, 520] width 56 height 17
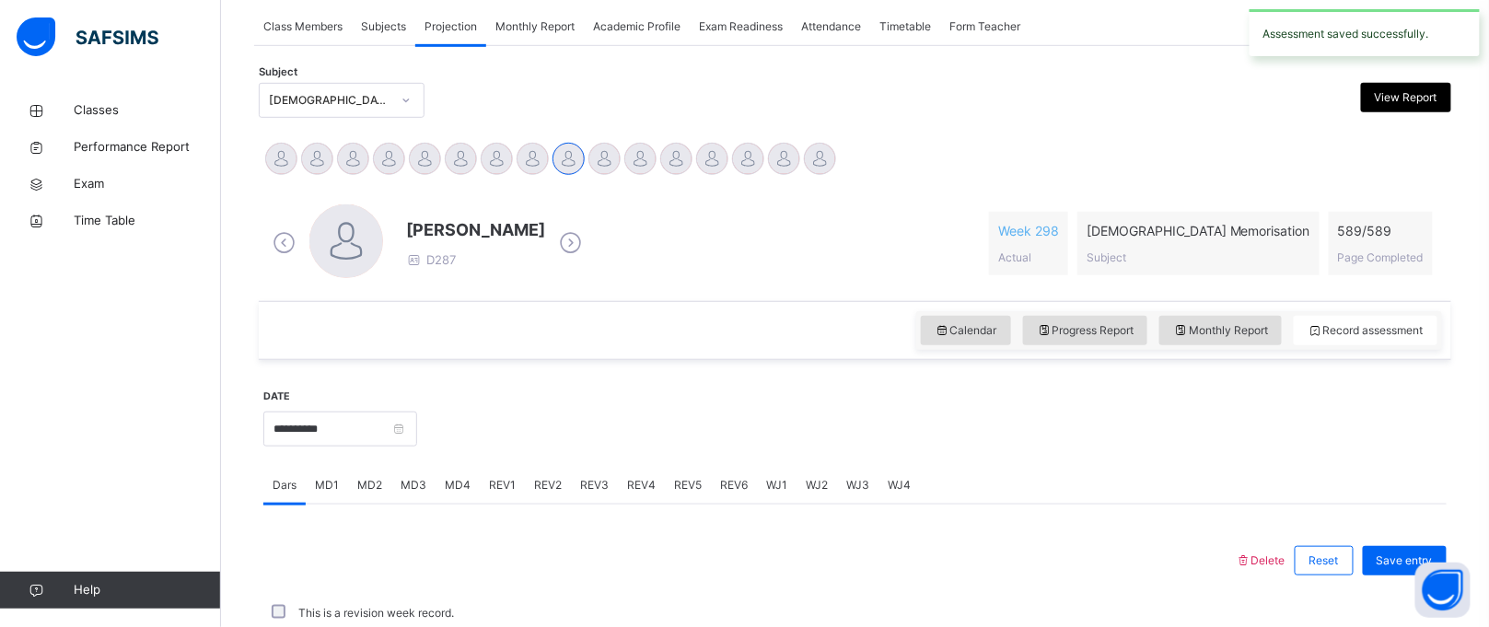
scroll to position [755, 0]
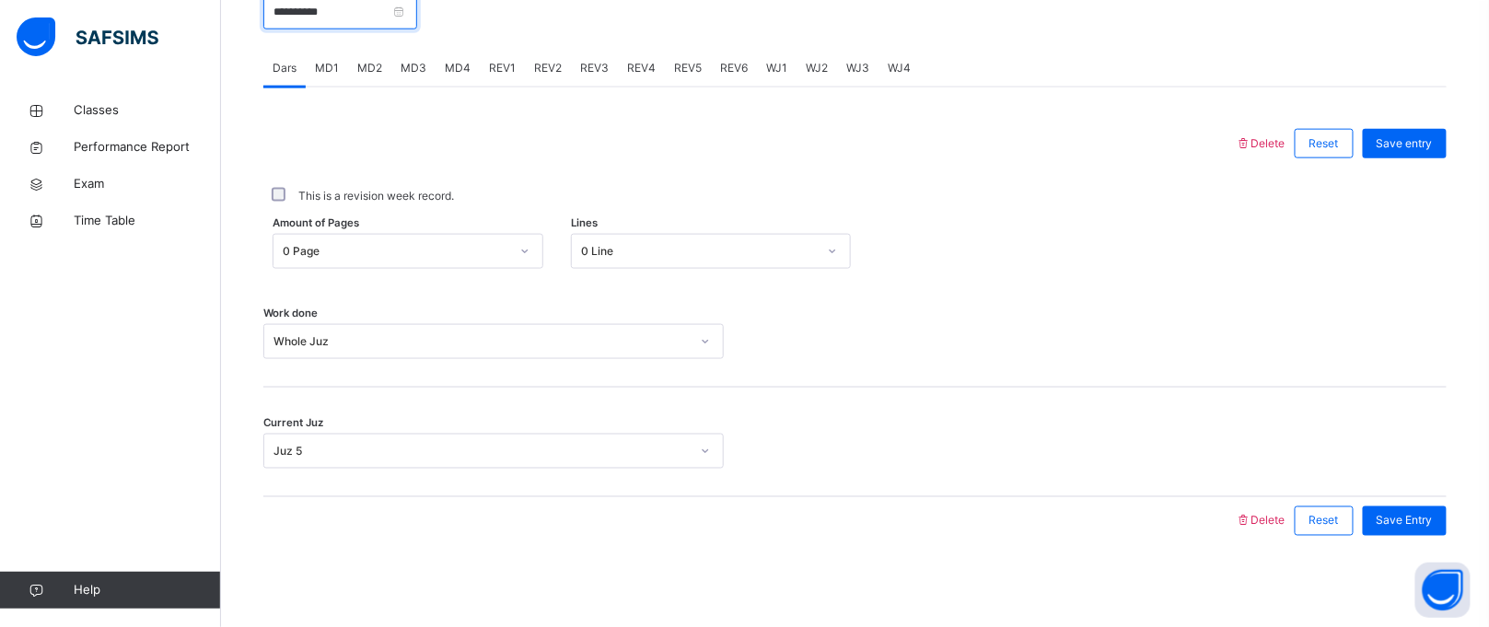
click at [383, 17] on input "**********" at bounding box center [340, 11] width 154 height 35
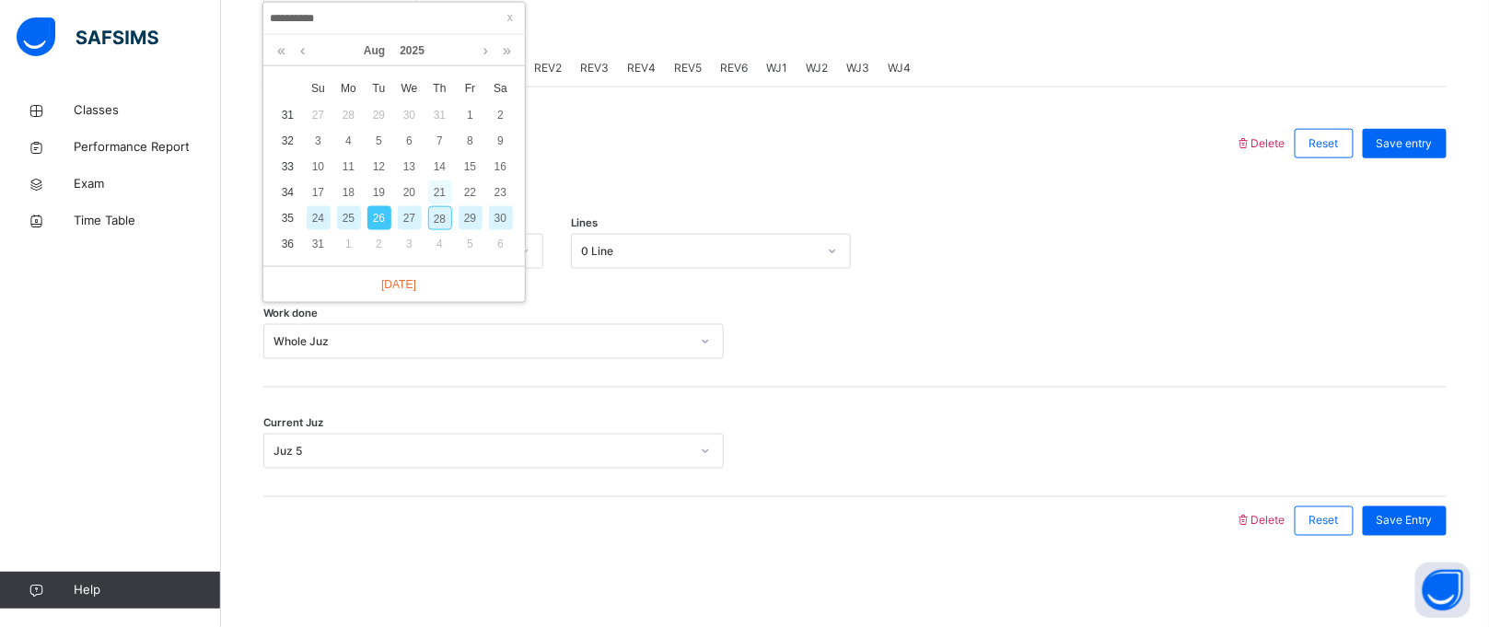
click at [438, 197] on div "21" at bounding box center [440, 193] width 24 height 24
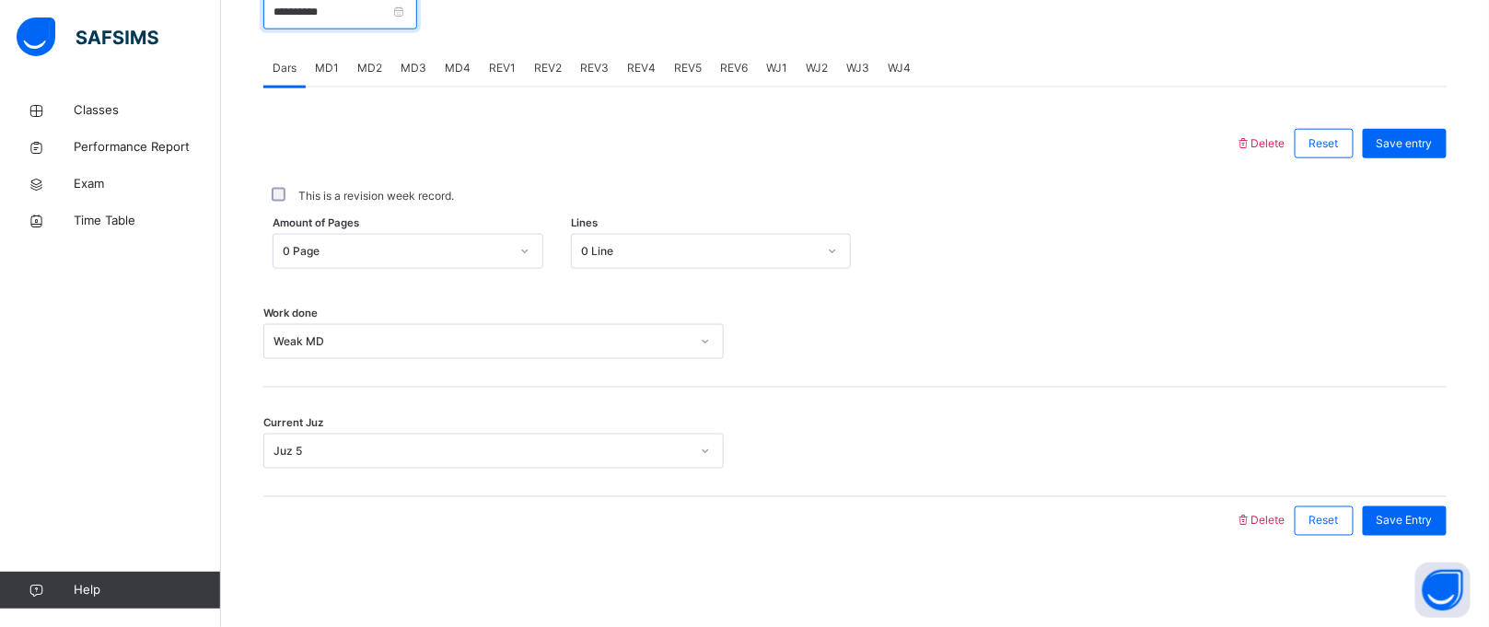
click at [358, 20] on input "**********" at bounding box center [340, 11] width 154 height 35
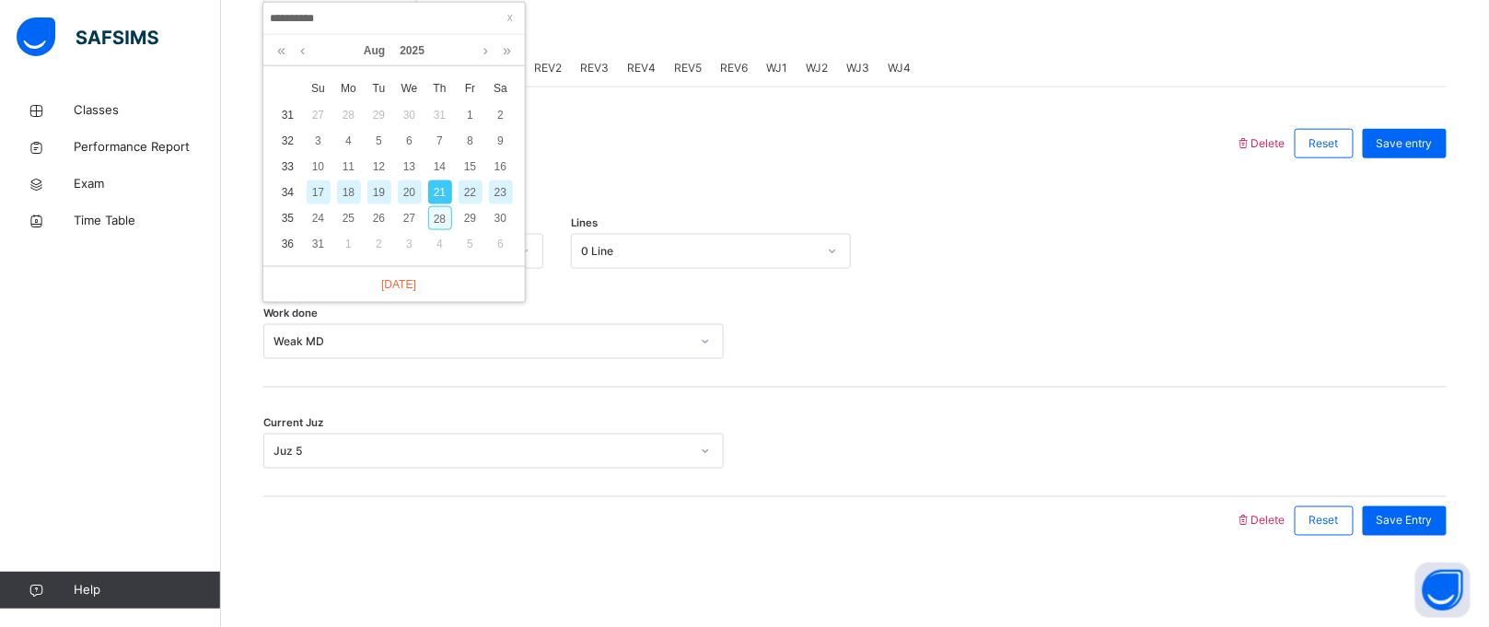
click at [449, 208] on div "28" at bounding box center [440, 218] width 24 height 24
type input "**********"
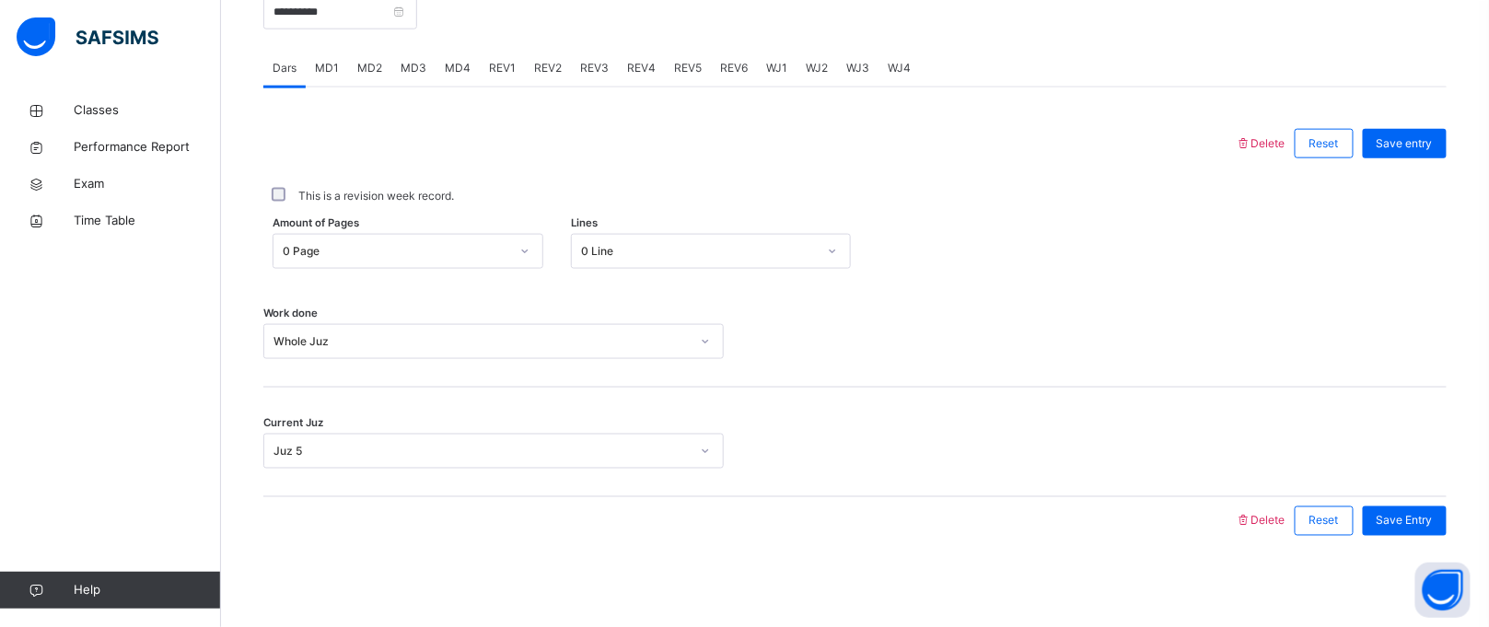
click at [338, 55] on div "MD1" at bounding box center [327, 68] width 42 height 37
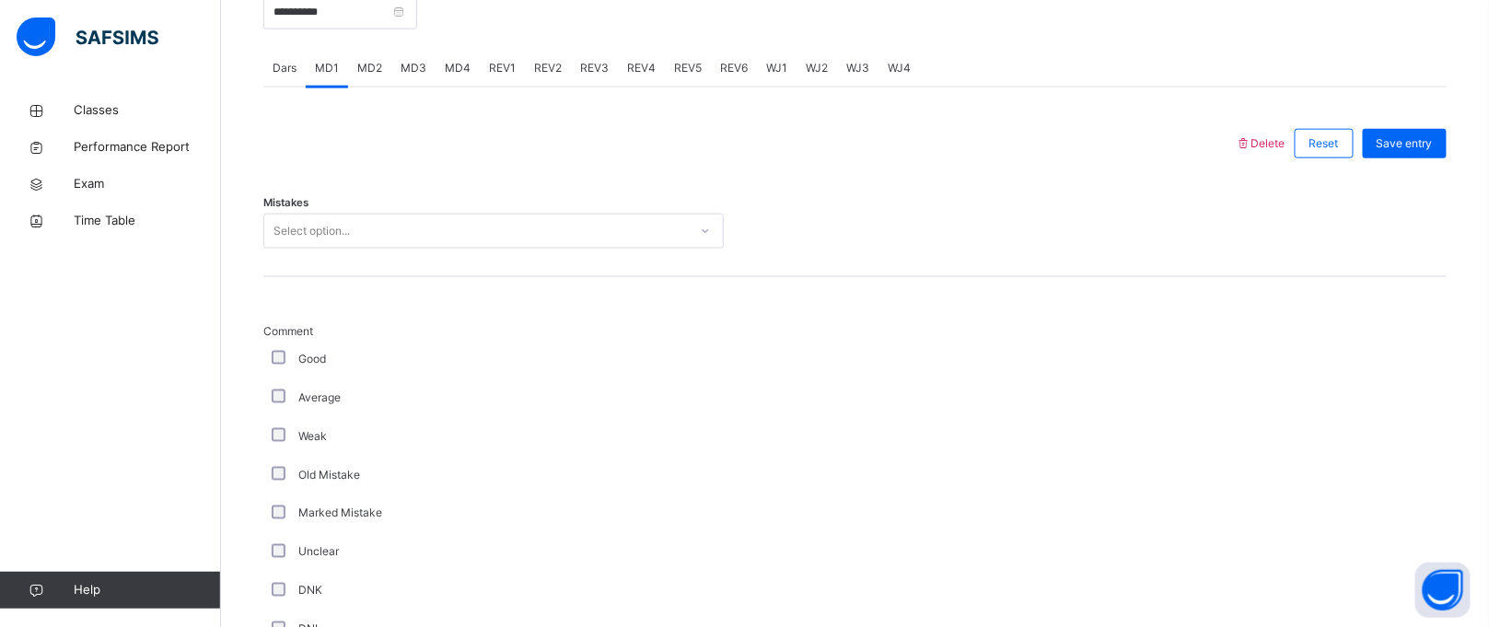
click at [772, 61] on span "WJ1" at bounding box center [776, 68] width 21 height 17
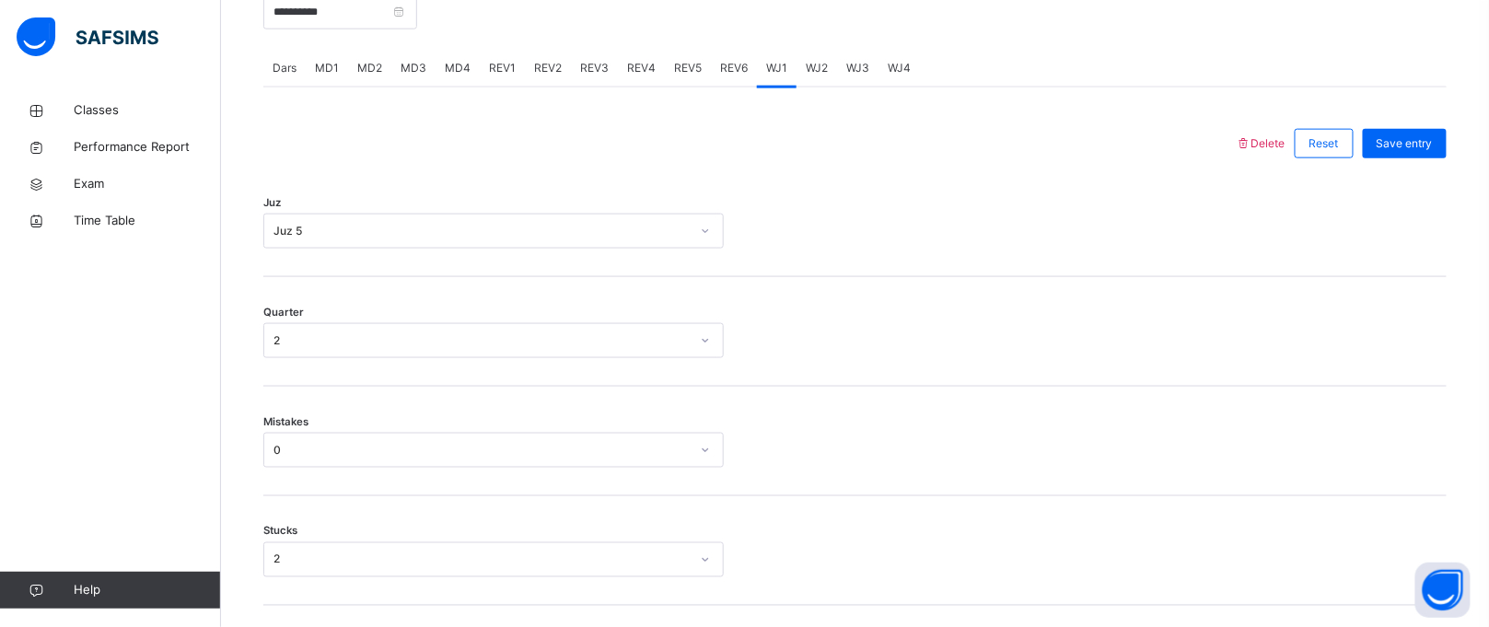
click at [810, 72] on span "WJ2" at bounding box center [817, 68] width 22 height 17
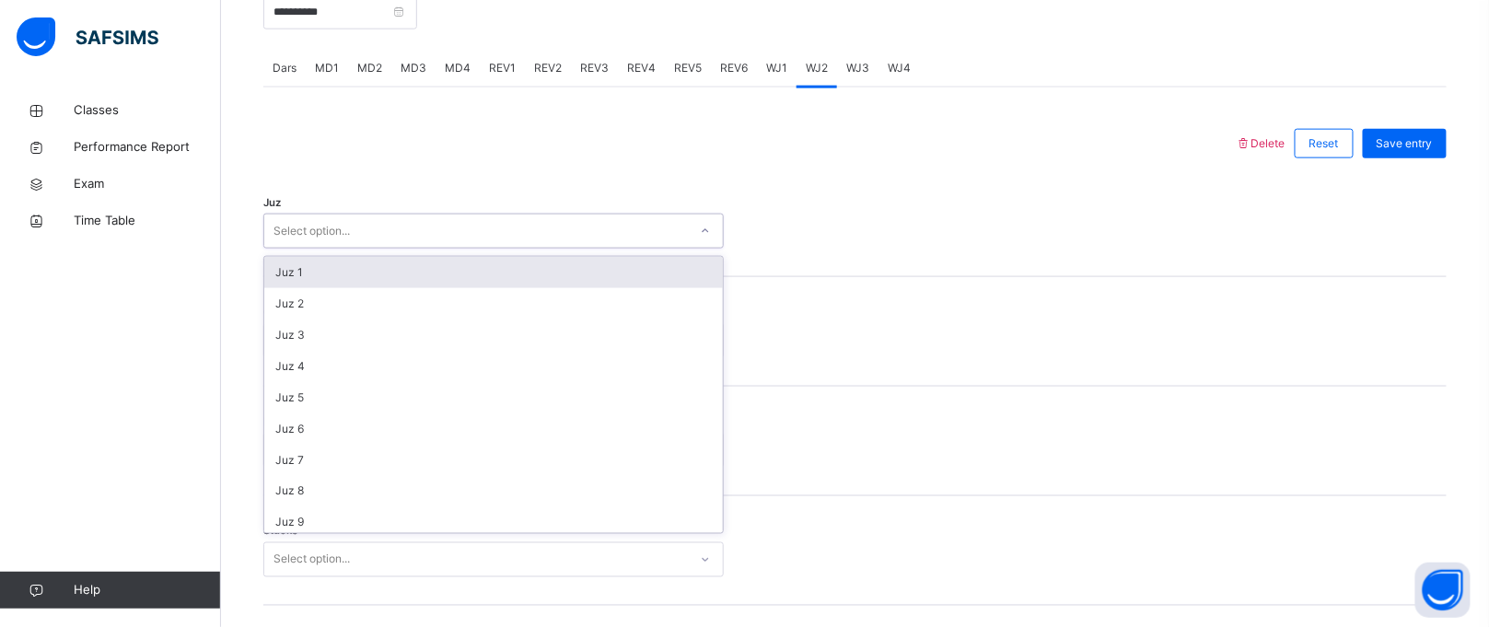
click at [615, 232] on div "Select option..." at bounding box center [476, 231] width 424 height 29
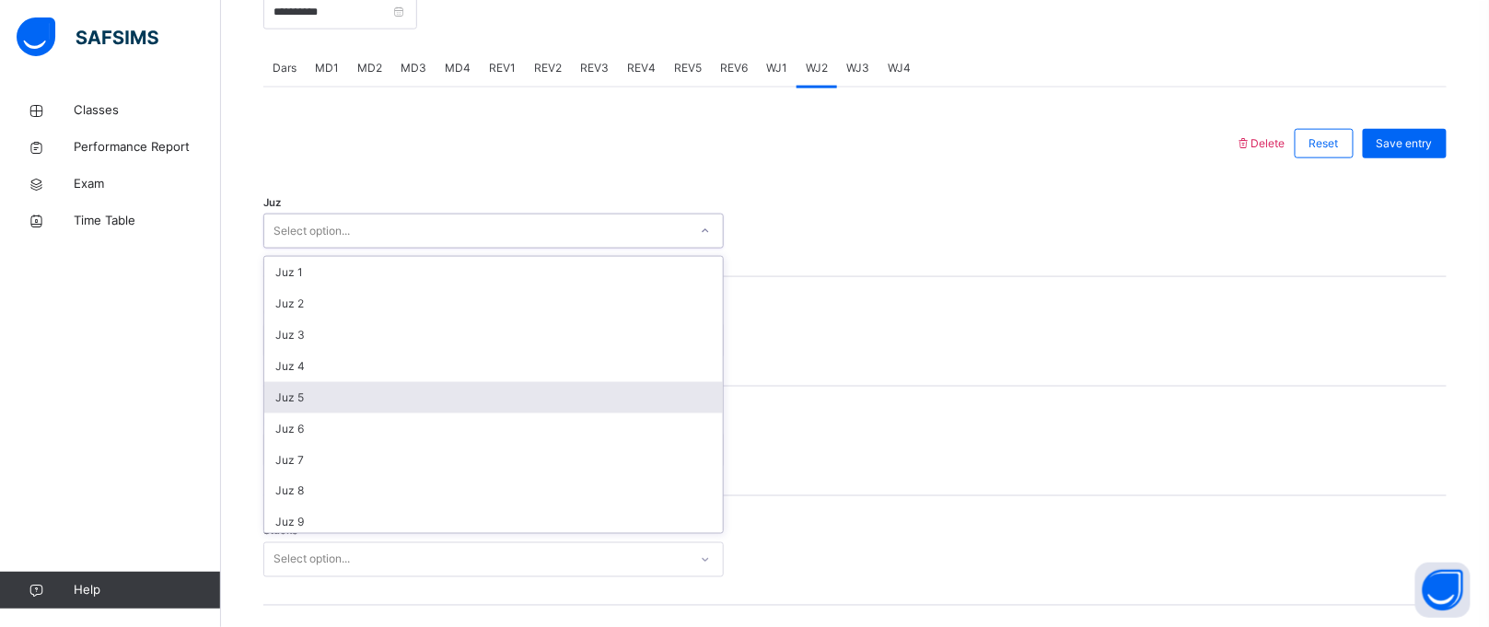
click at [374, 389] on div "Juz 5" at bounding box center [493, 397] width 459 height 31
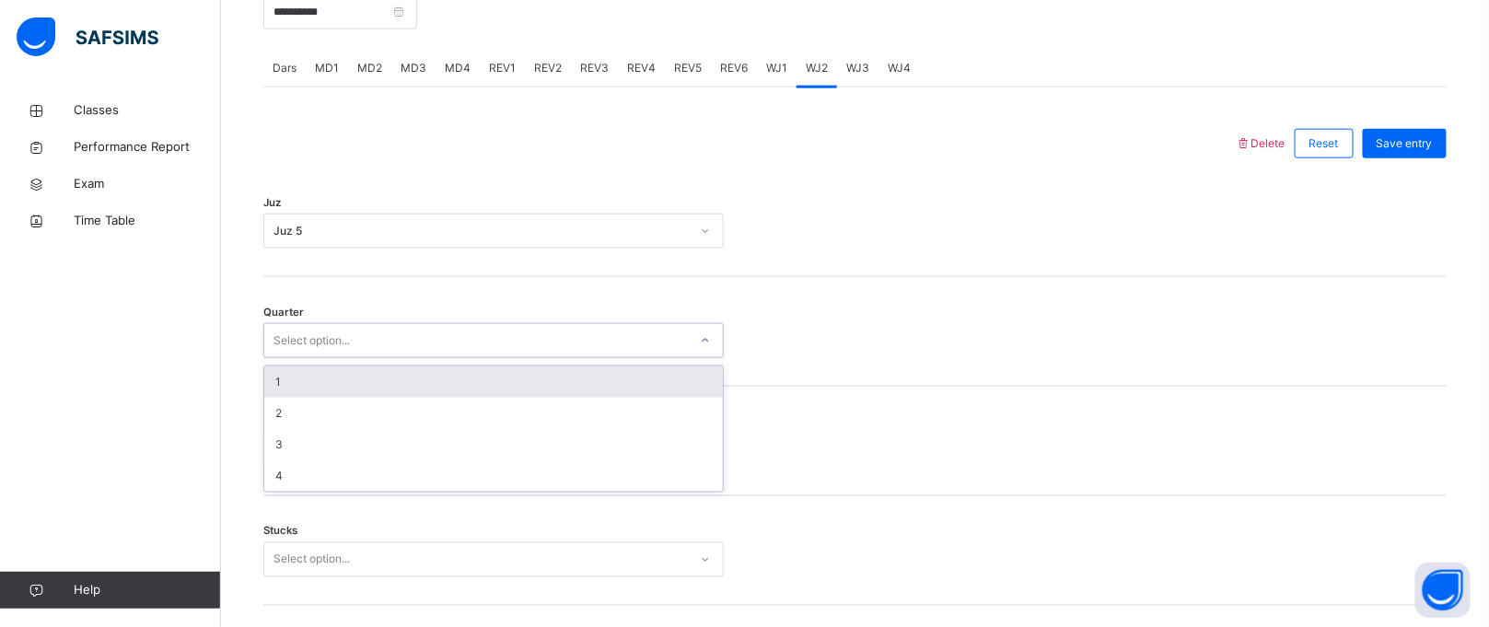
click at [383, 334] on div "Select option..." at bounding box center [476, 341] width 424 height 29
click at [317, 379] on div "1" at bounding box center [493, 382] width 459 height 31
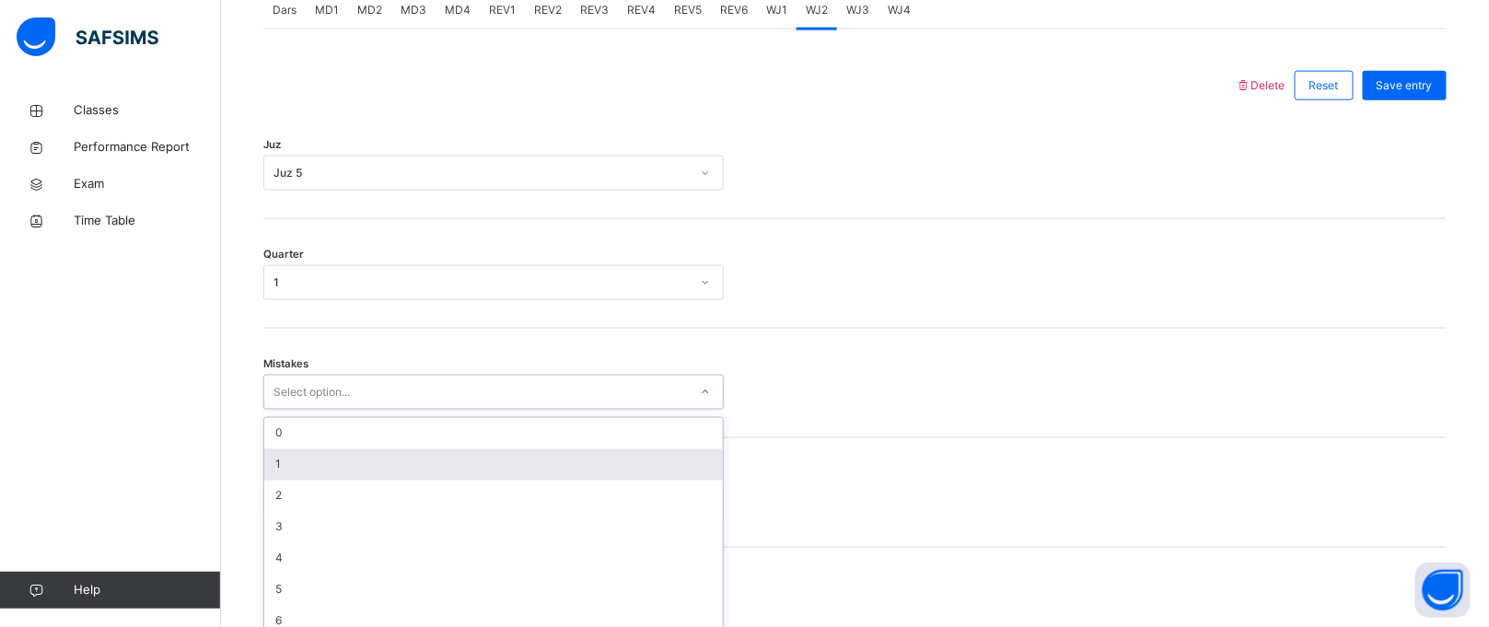
click at [307, 410] on div "option 1 focused, 2 of 7. 7 results available. Use Up and Down to choose option…" at bounding box center [493, 392] width 461 height 35
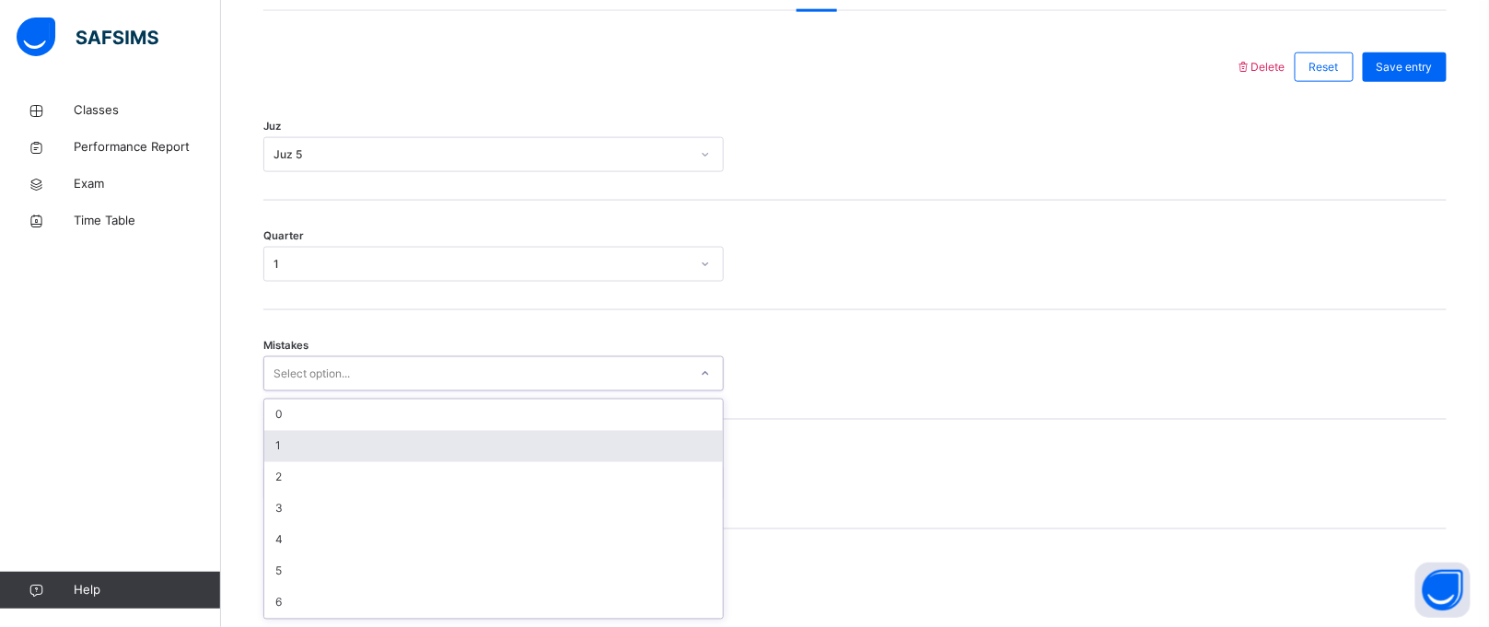
click at [344, 450] on div "1" at bounding box center [493, 446] width 459 height 31
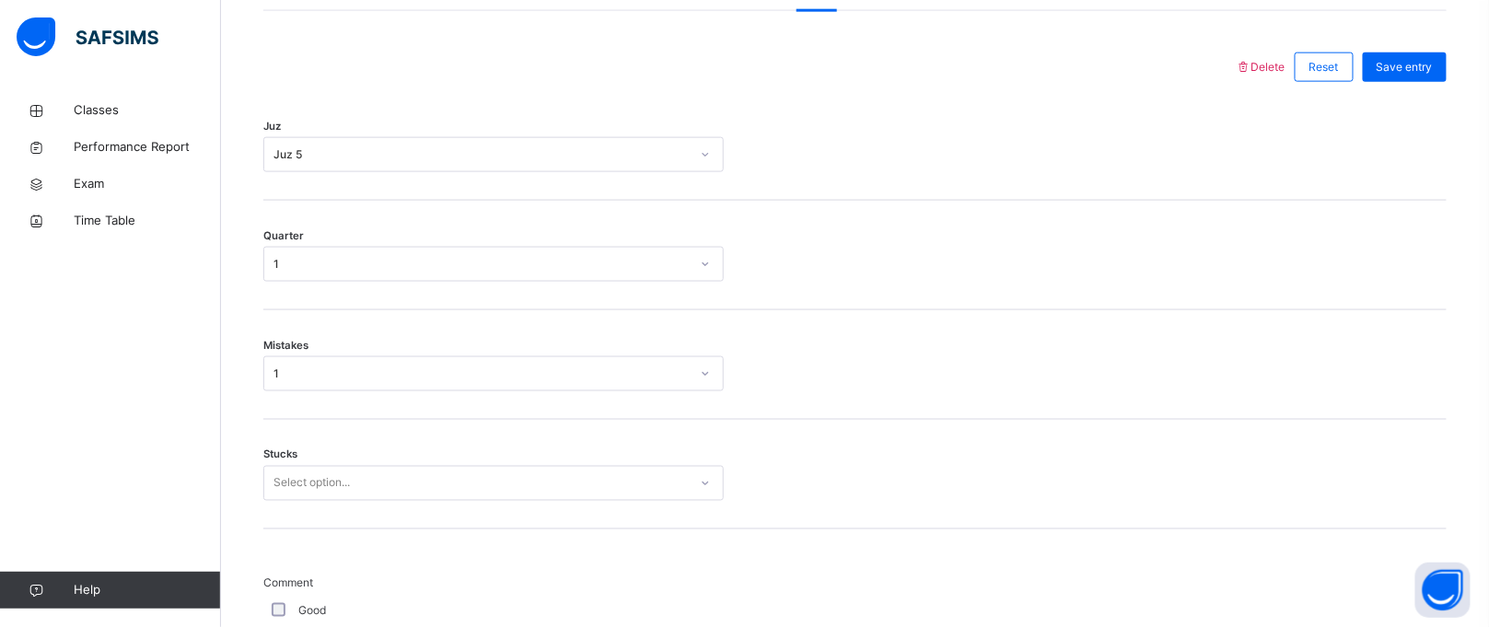
click at [352, 353] on div "Mistakes 1" at bounding box center [855, 365] width 1184 height 110
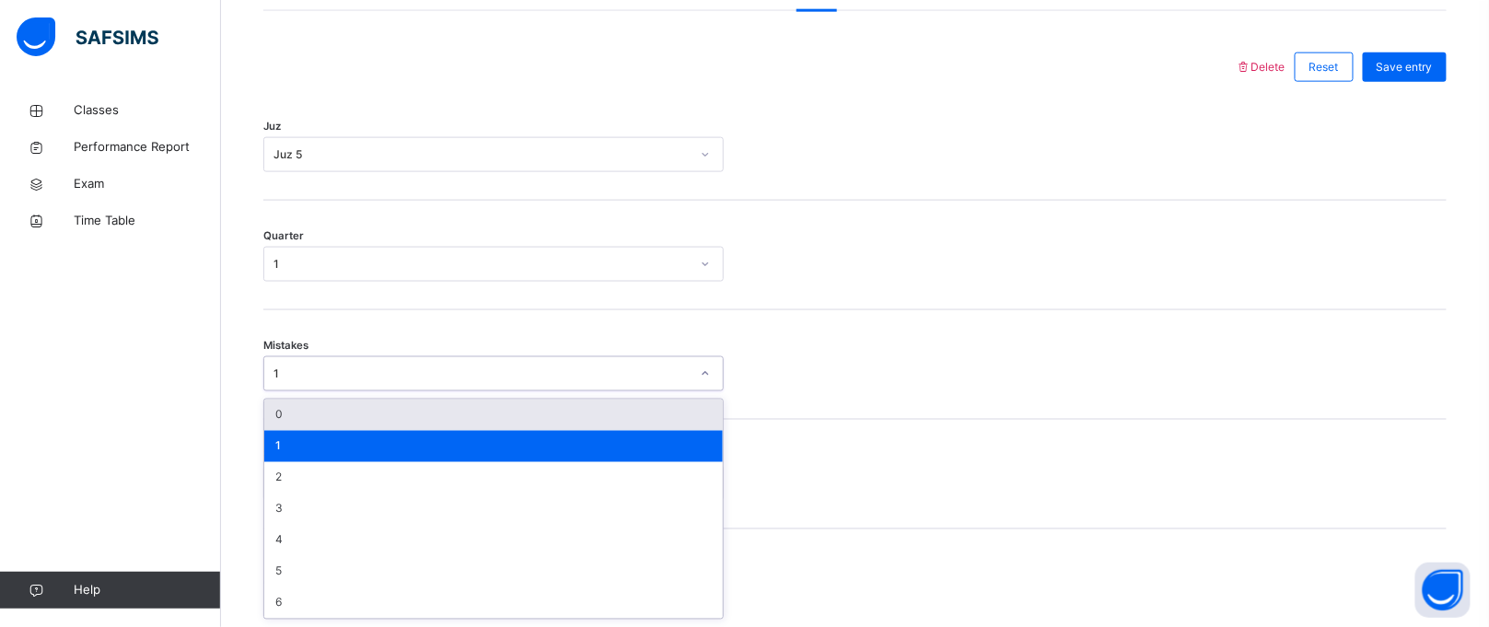
click at [350, 378] on div "1" at bounding box center [482, 374] width 416 height 17
click at [338, 418] on div "0" at bounding box center [493, 415] width 459 height 31
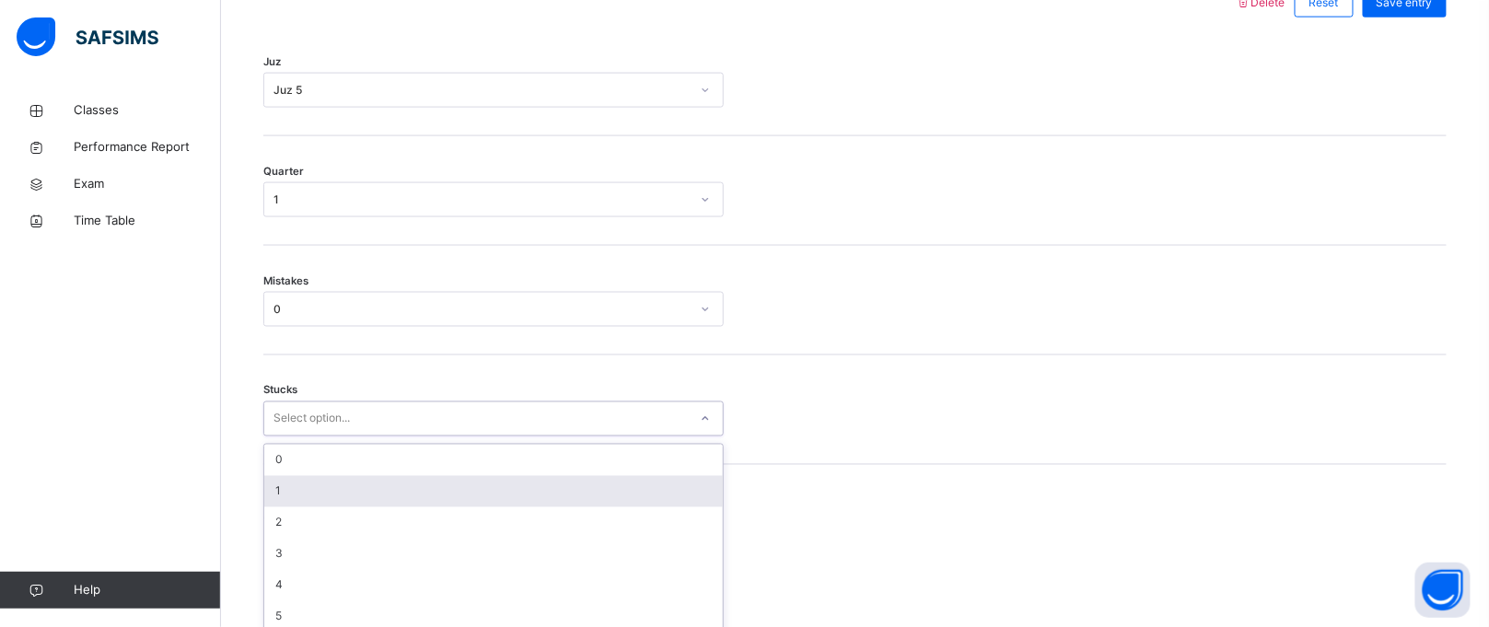
scroll to position [910, 0]
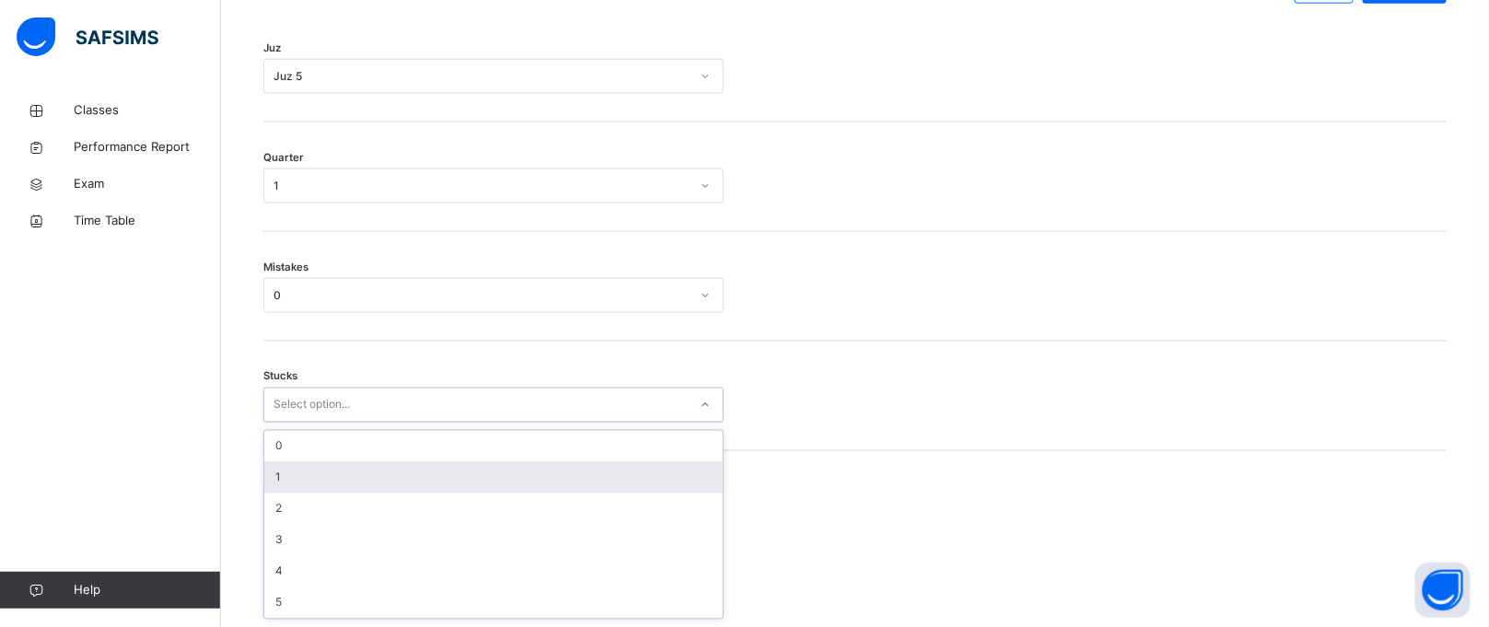
click at [323, 423] on div "option 1 focused, 2 of 6. 6 results available. Use Up and Down to choose option…" at bounding box center [493, 405] width 461 height 35
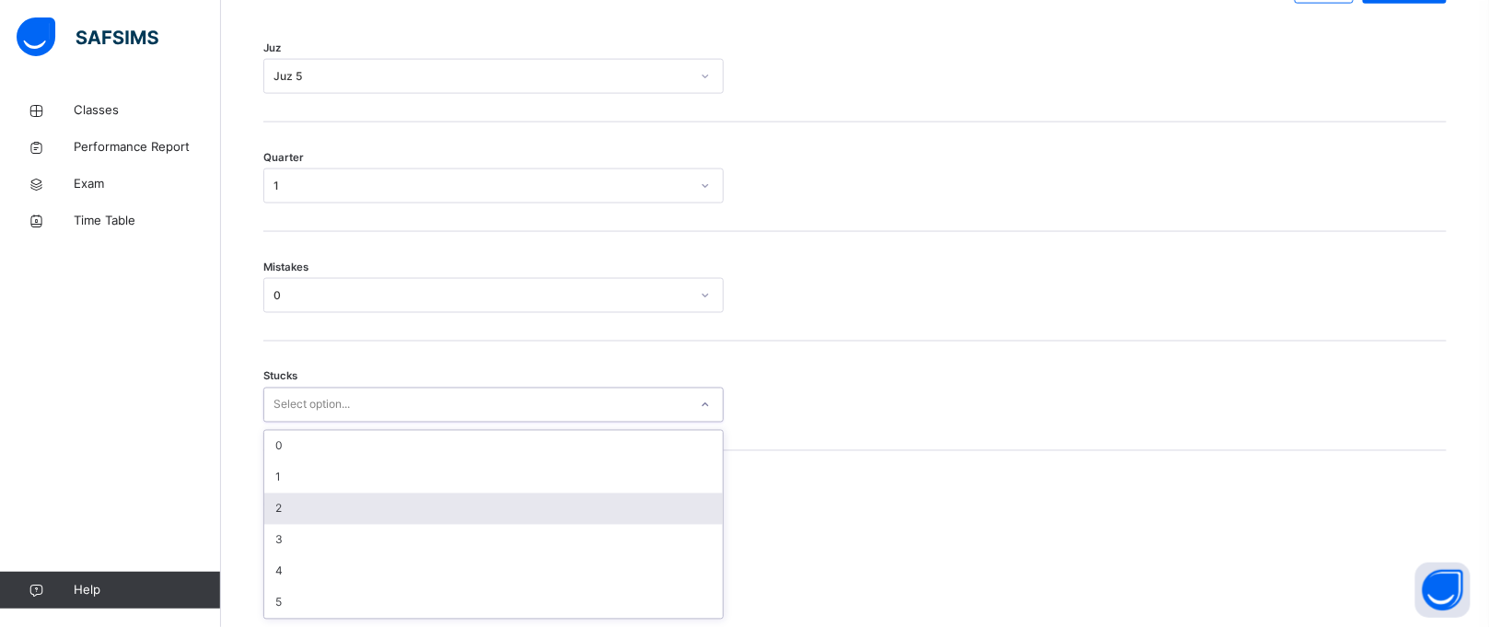
click at [320, 501] on div "2" at bounding box center [493, 509] width 459 height 31
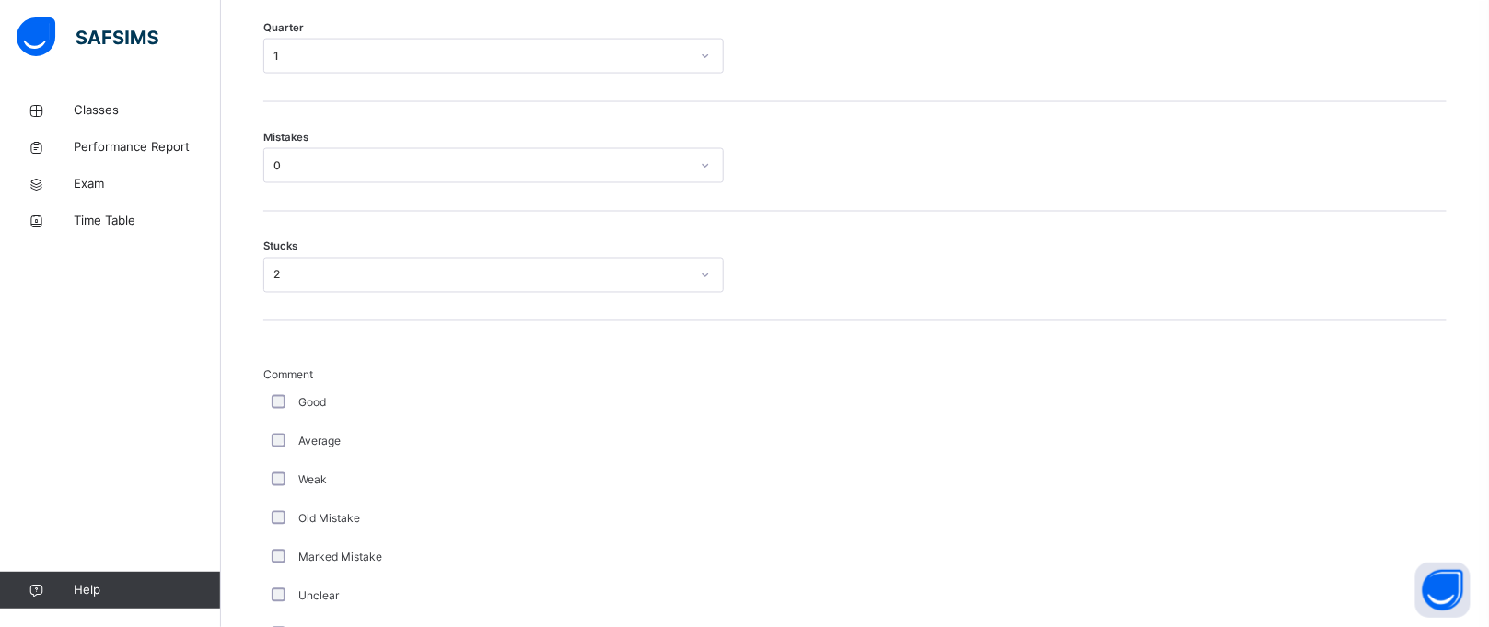
scroll to position [1569, 0]
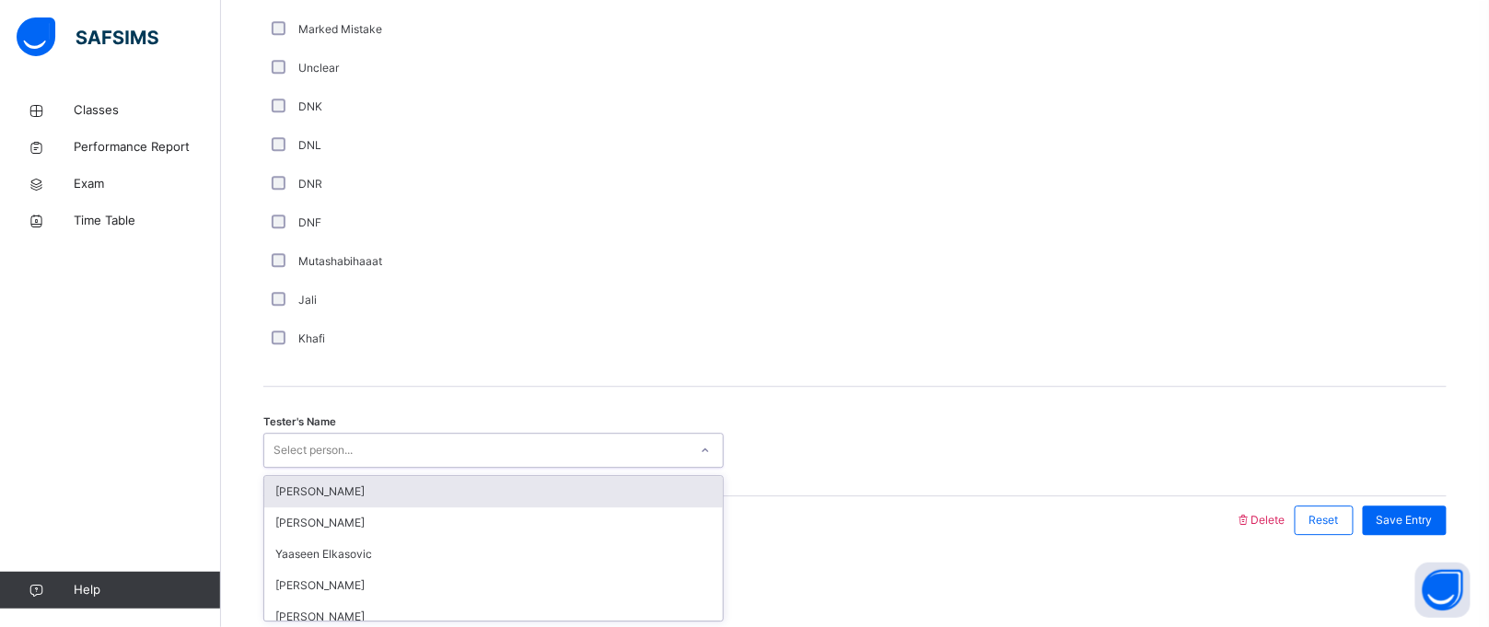
click at [308, 436] on div "Select person..." at bounding box center [313, 450] width 79 height 35
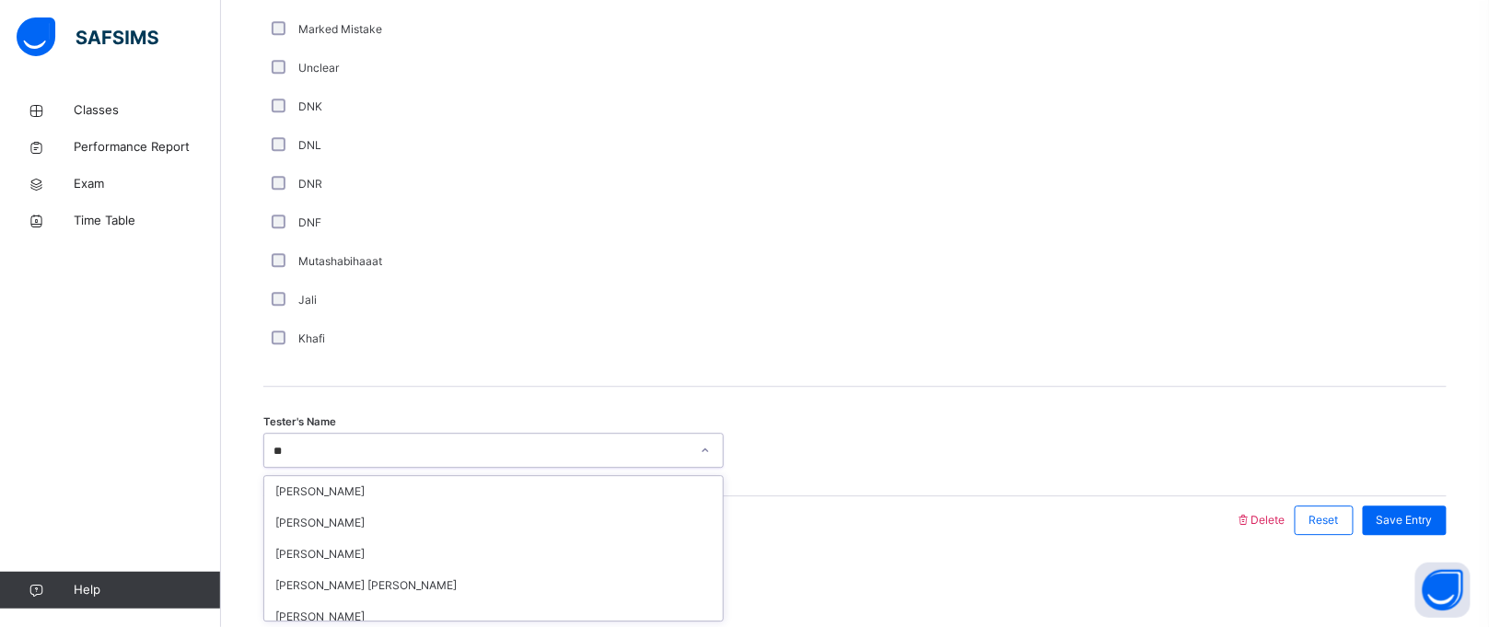
type input "***"
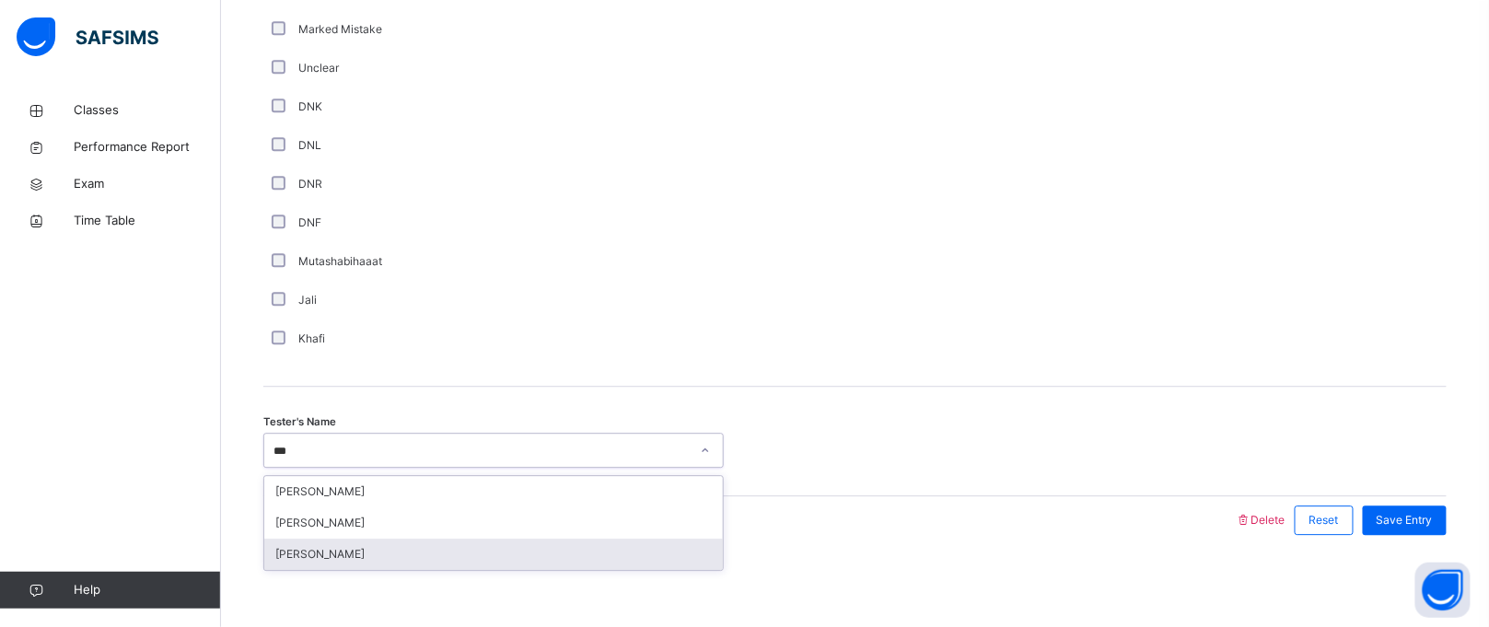
click at [344, 539] on div "[PERSON_NAME]" at bounding box center [493, 554] width 459 height 31
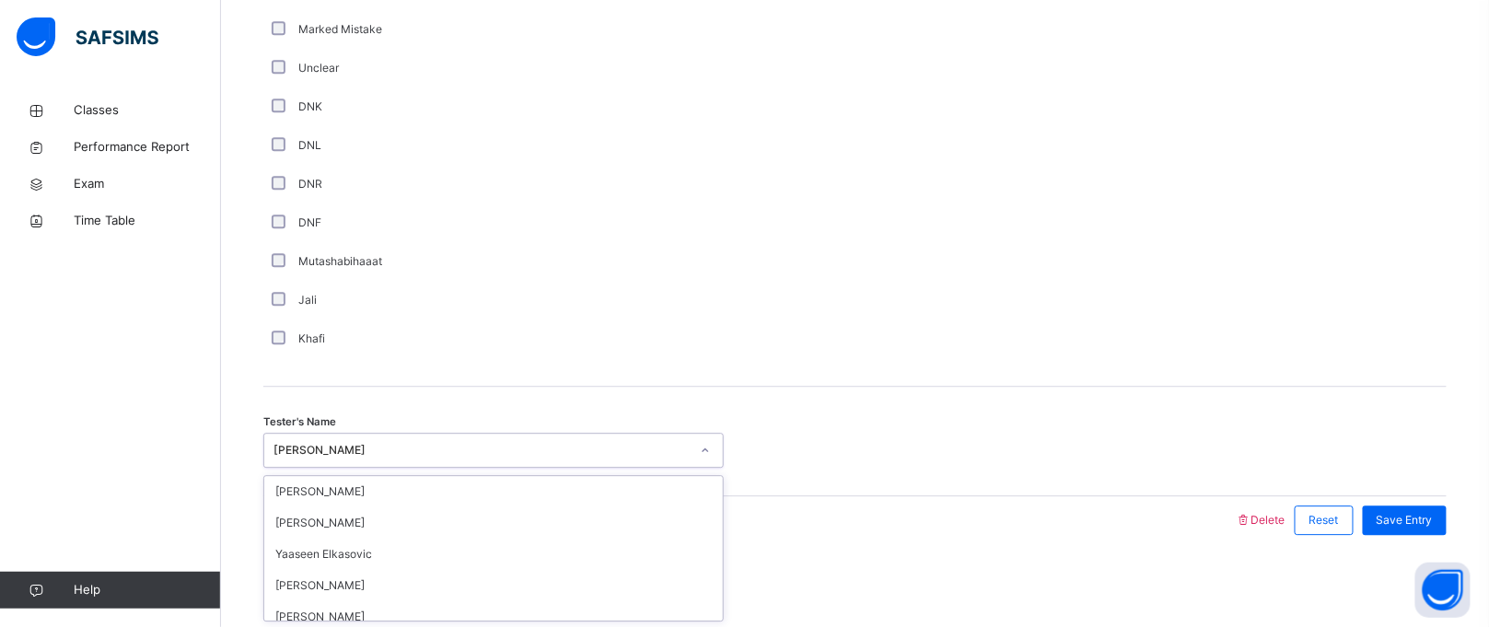
click at [364, 450] on div "[PERSON_NAME]" at bounding box center [482, 450] width 416 height 17
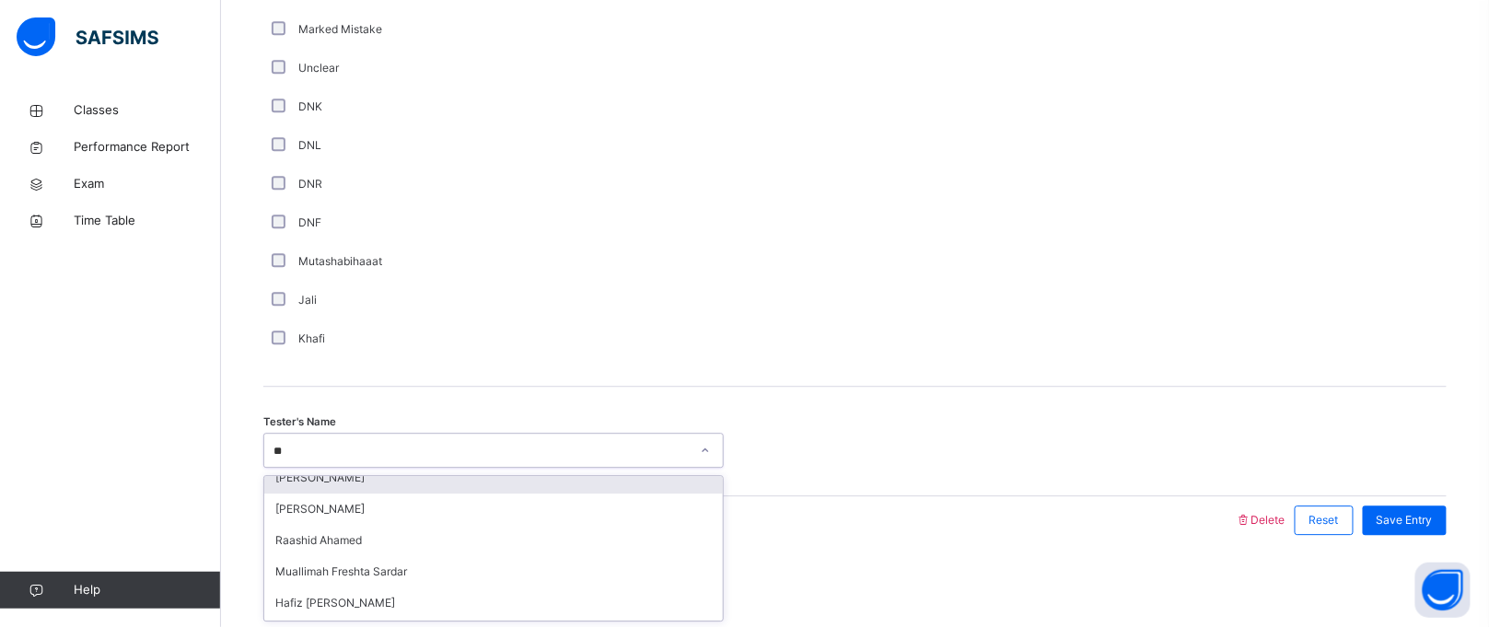
scroll to position [360, 0]
type input "***"
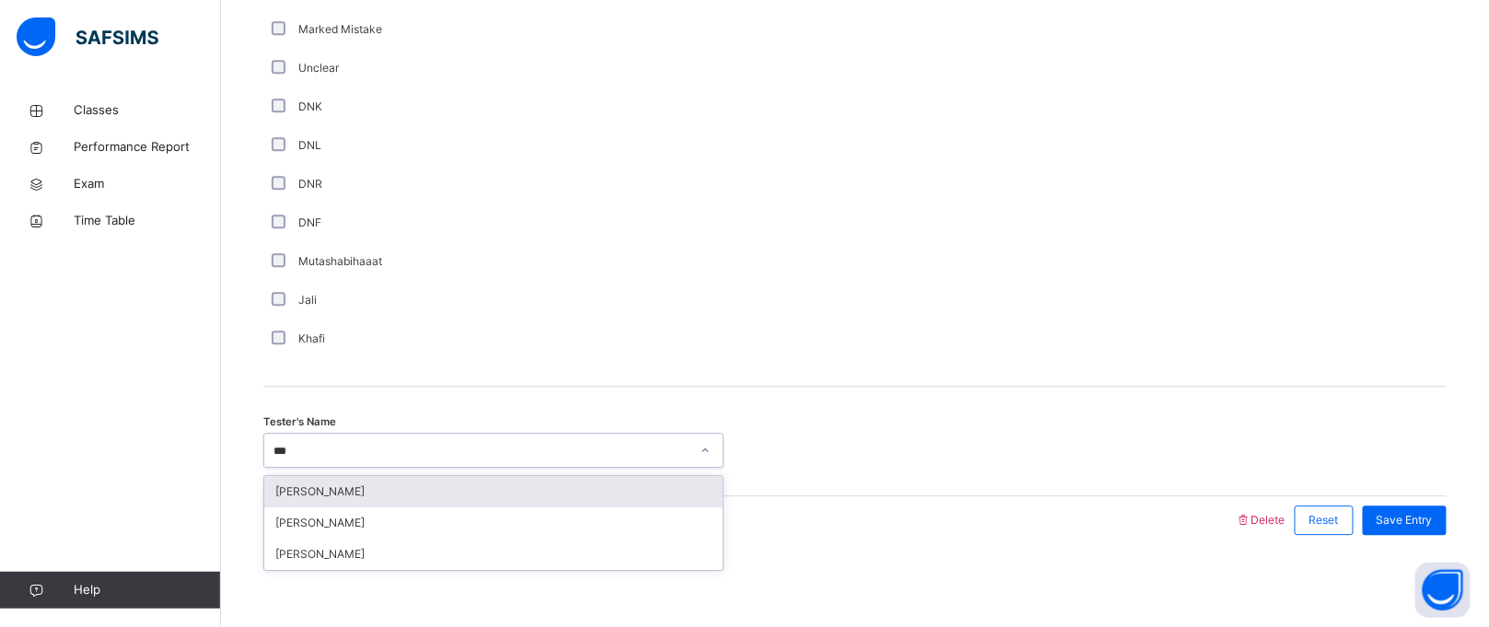
scroll to position [0, 0]
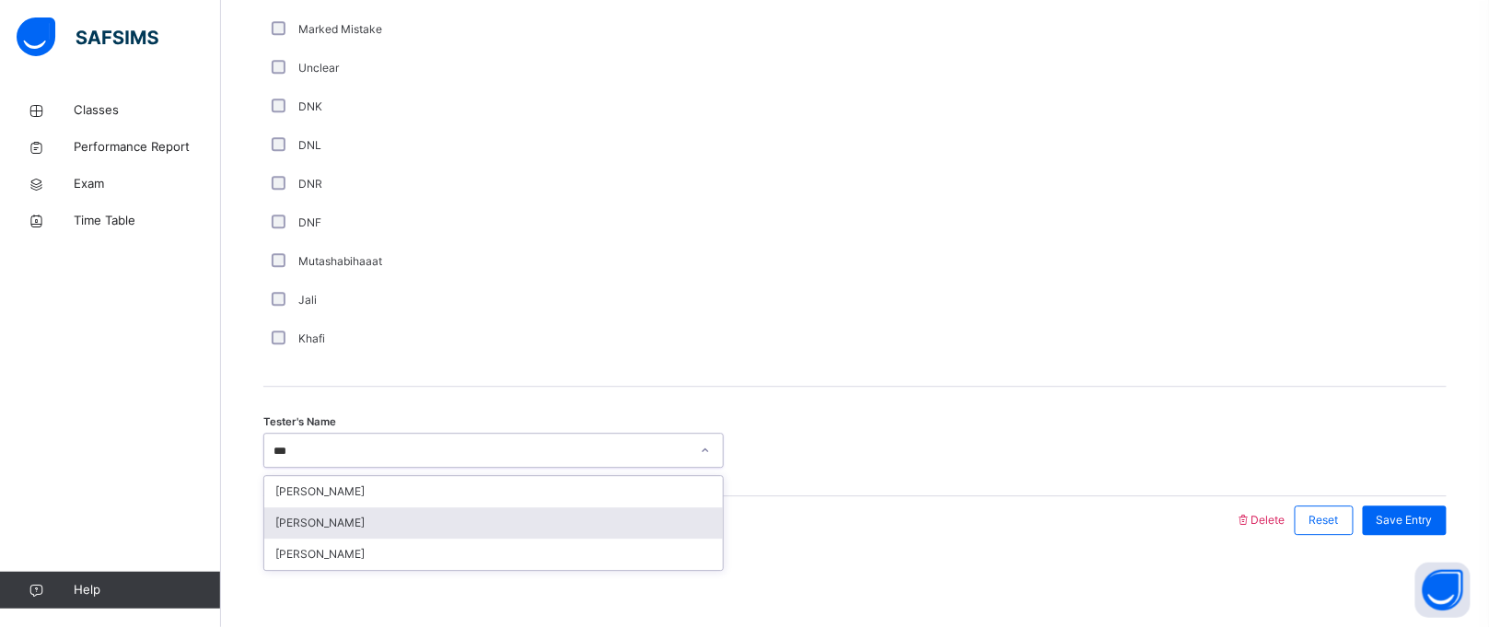
click at [416, 511] on div "[PERSON_NAME]" at bounding box center [493, 523] width 459 height 31
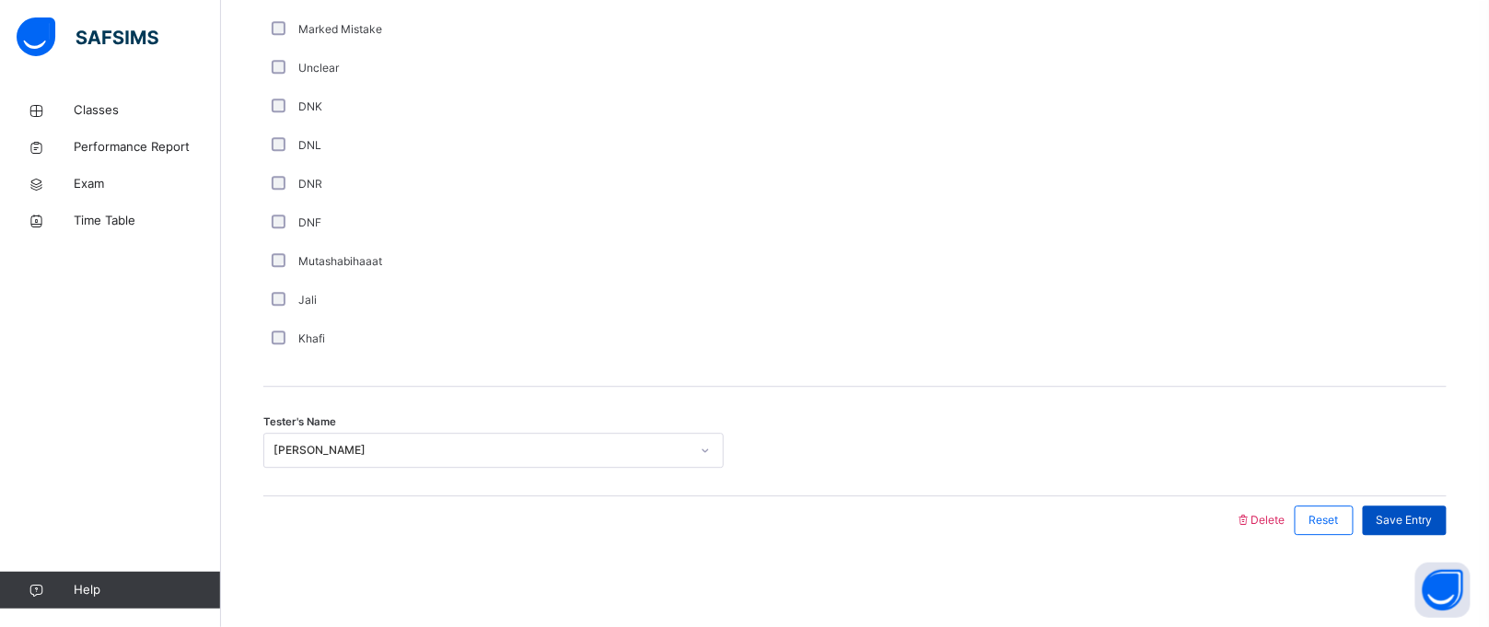
click at [1422, 517] on span "Save Entry" at bounding box center [1405, 520] width 56 height 17
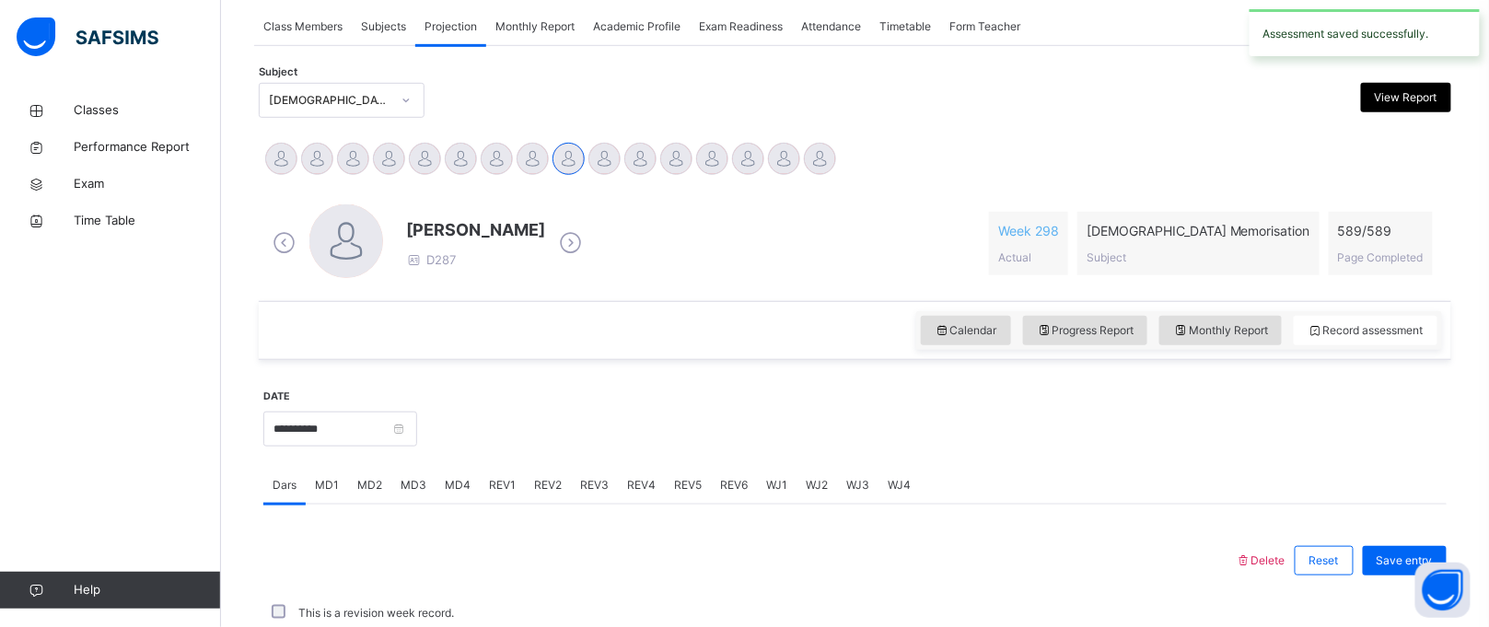
scroll to position [755, 0]
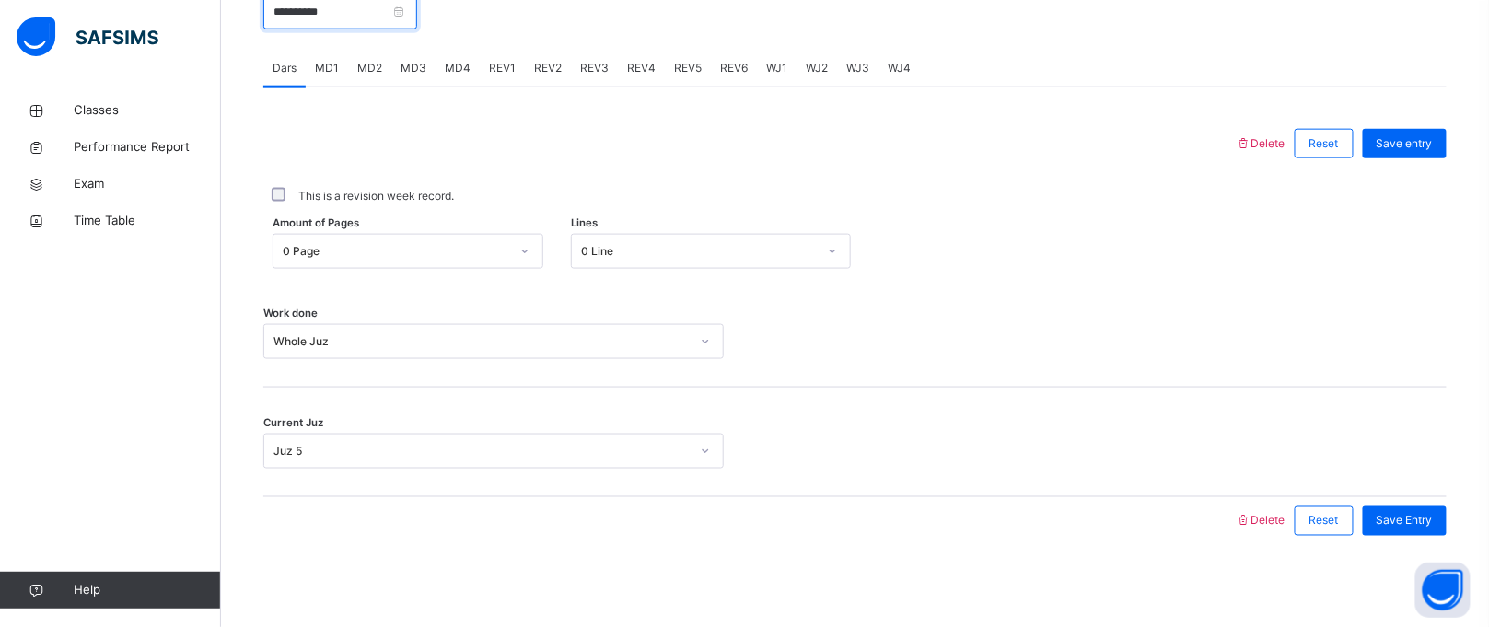
click at [323, 11] on input "**********" at bounding box center [340, 11] width 154 height 35
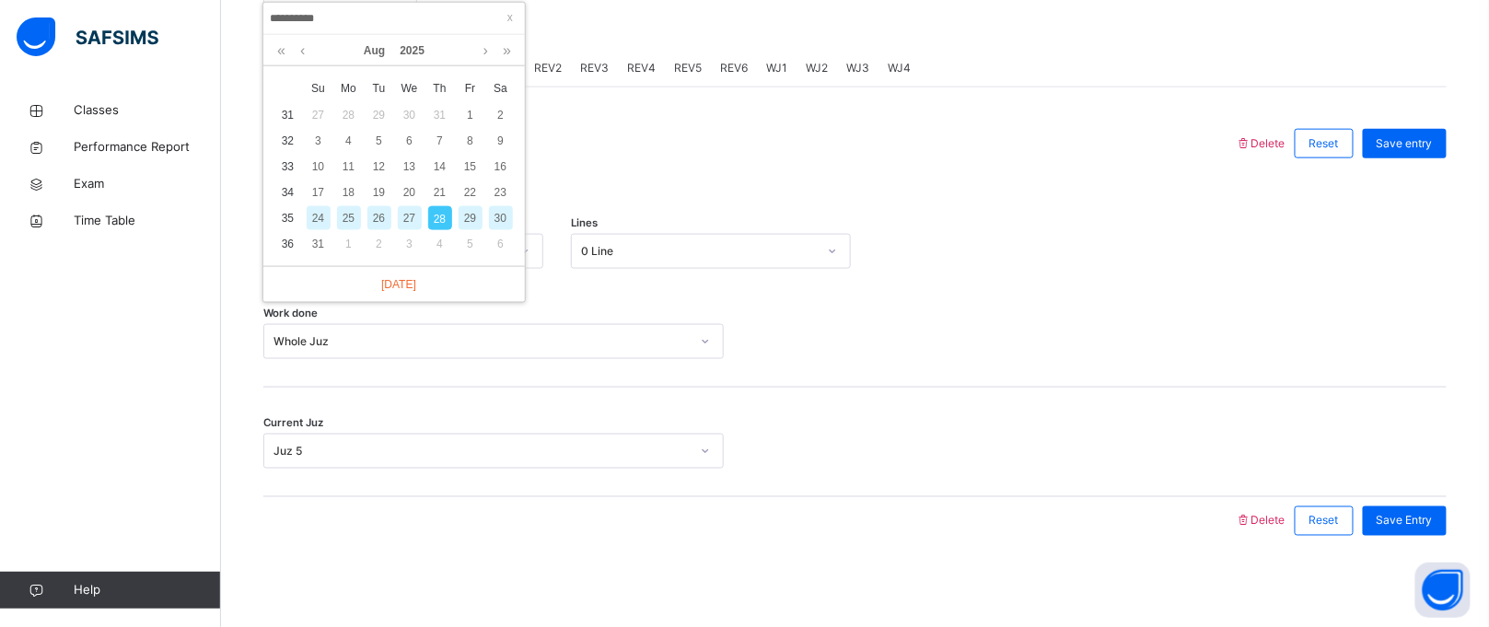
click at [313, 213] on div "24" at bounding box center [319, 218] width 24 height 24
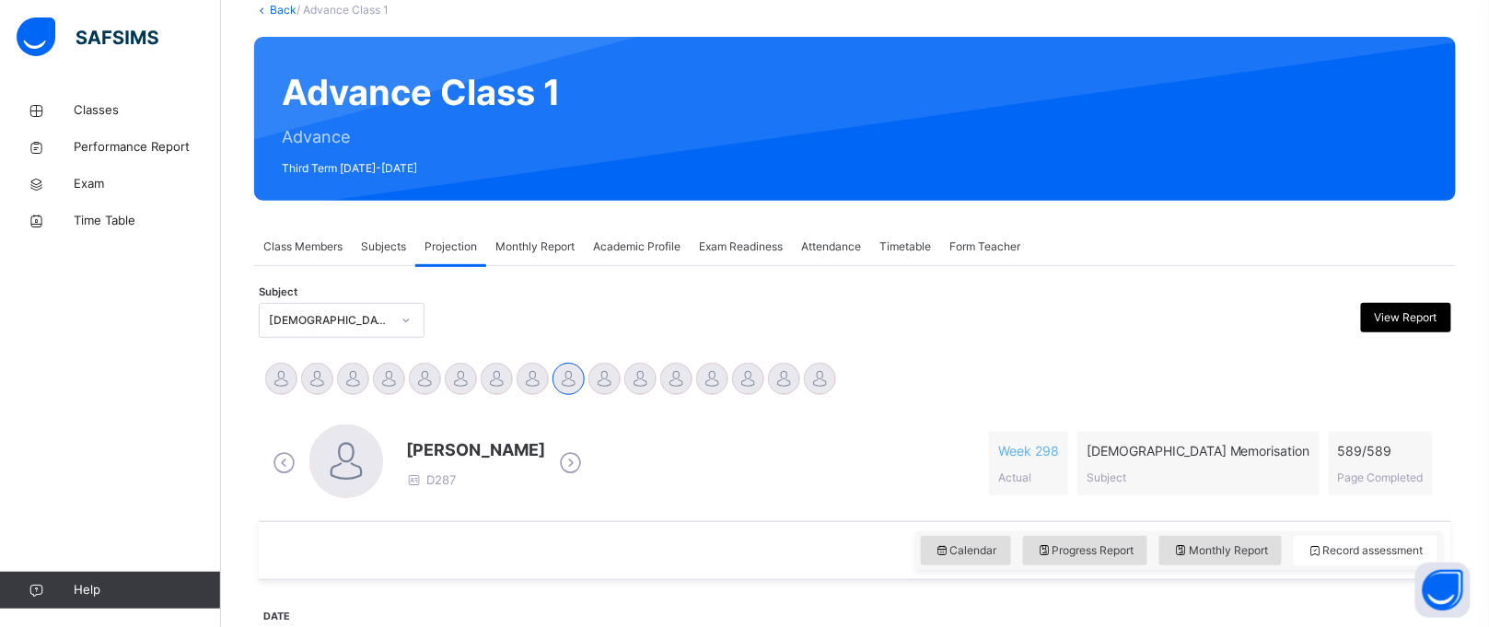
scroll to position [0, 0]
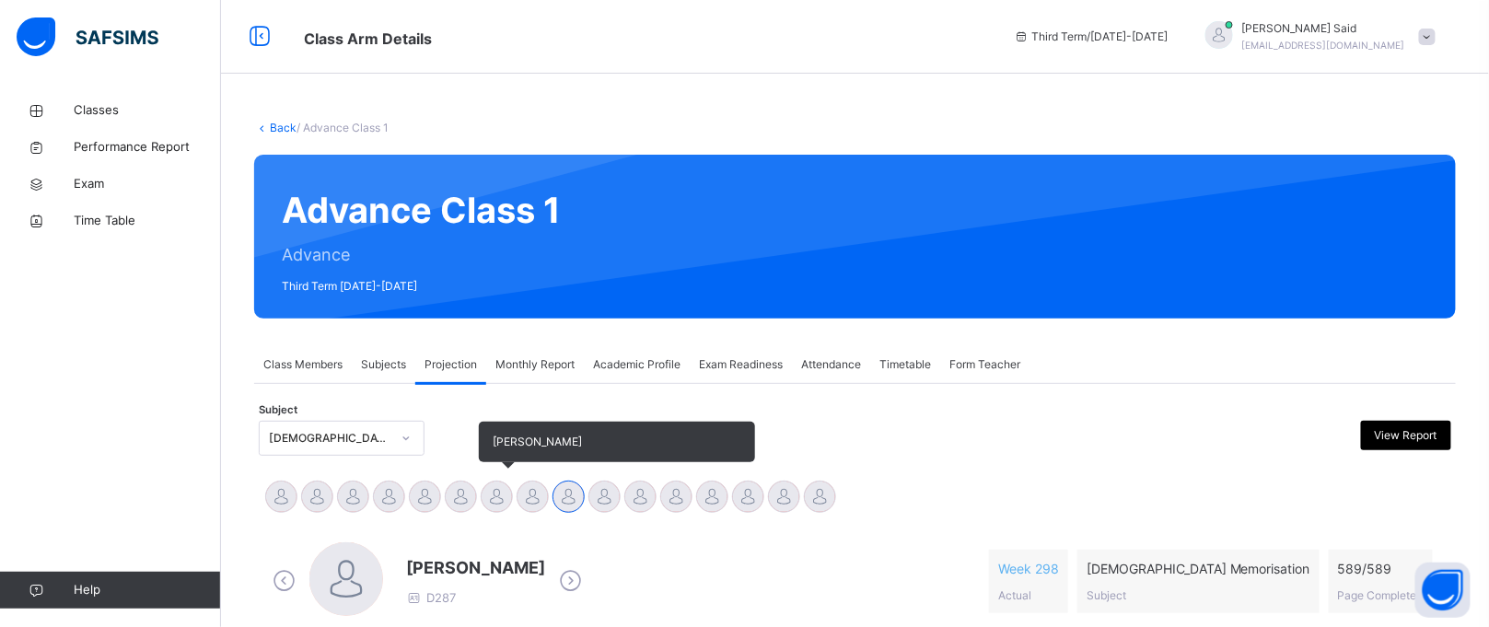
click at [483, 497] on div at bounding box center [497, 497] width 32 height 32
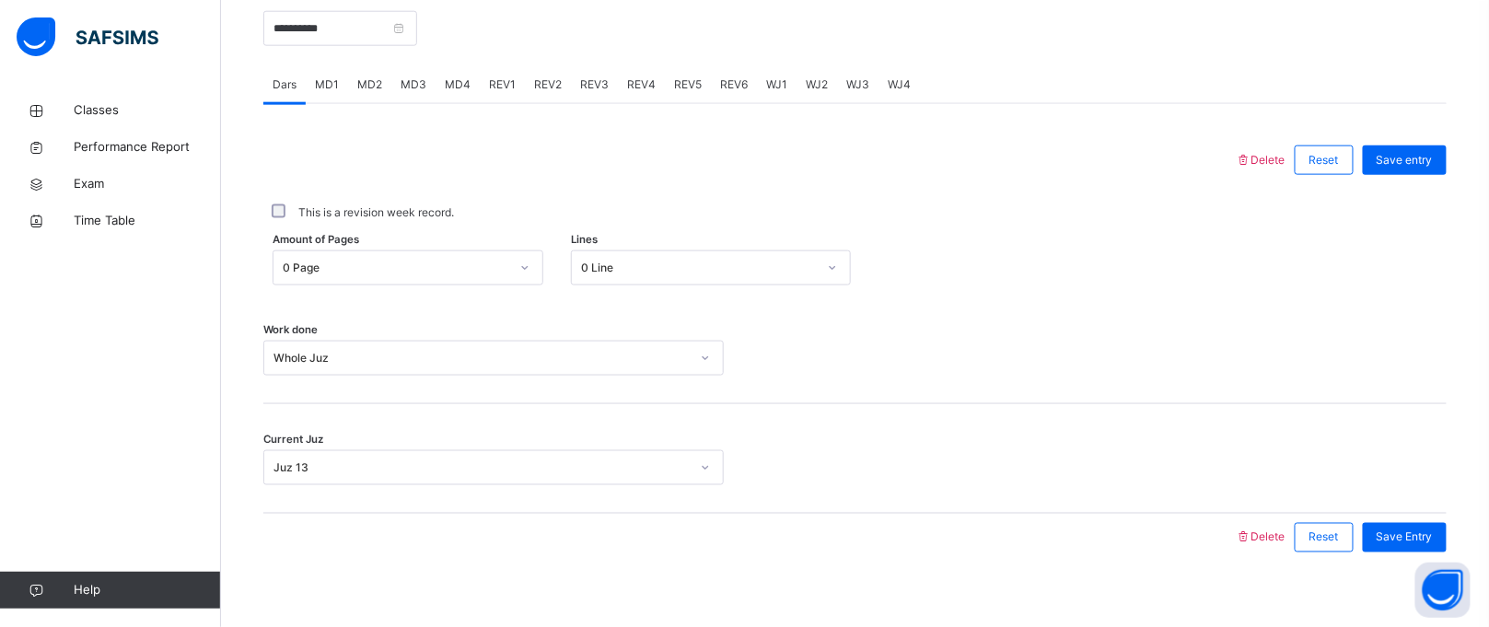
scroll to position [755, 0]
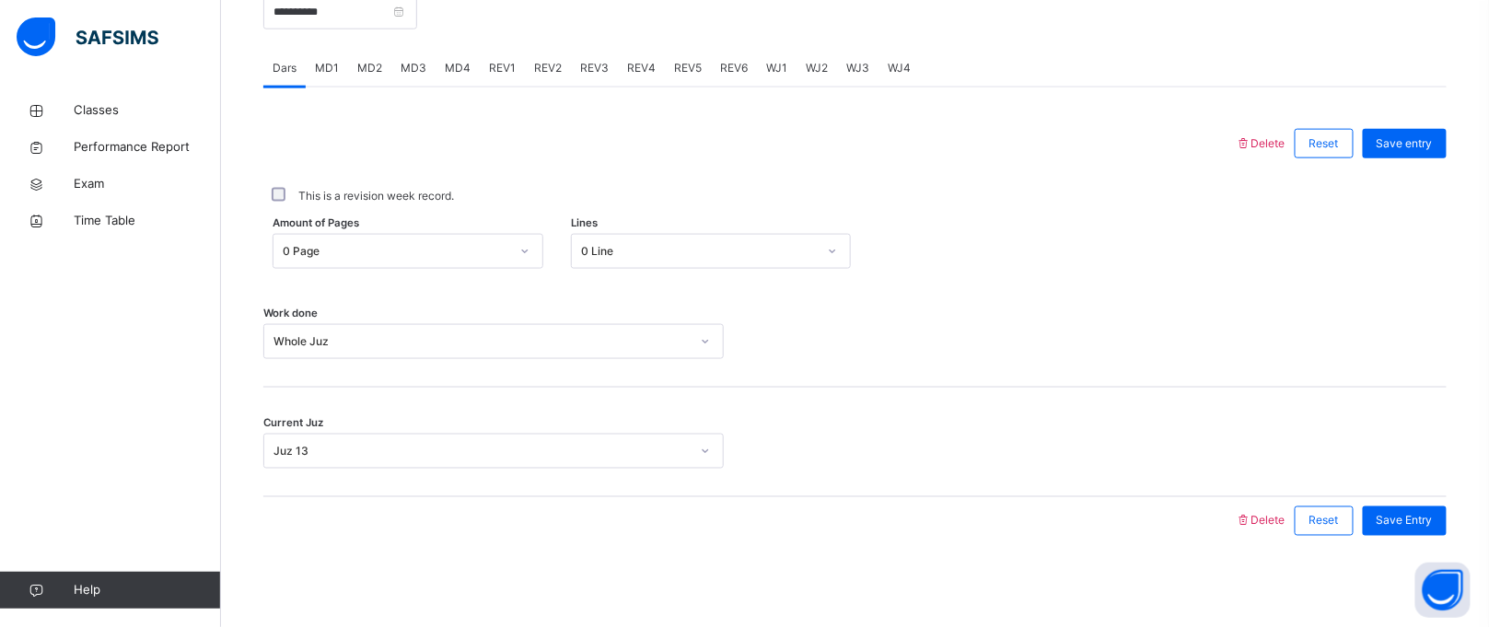
click at [867, 60] on div "WJ3" at bounding box center [857, 68] width 41 height 37
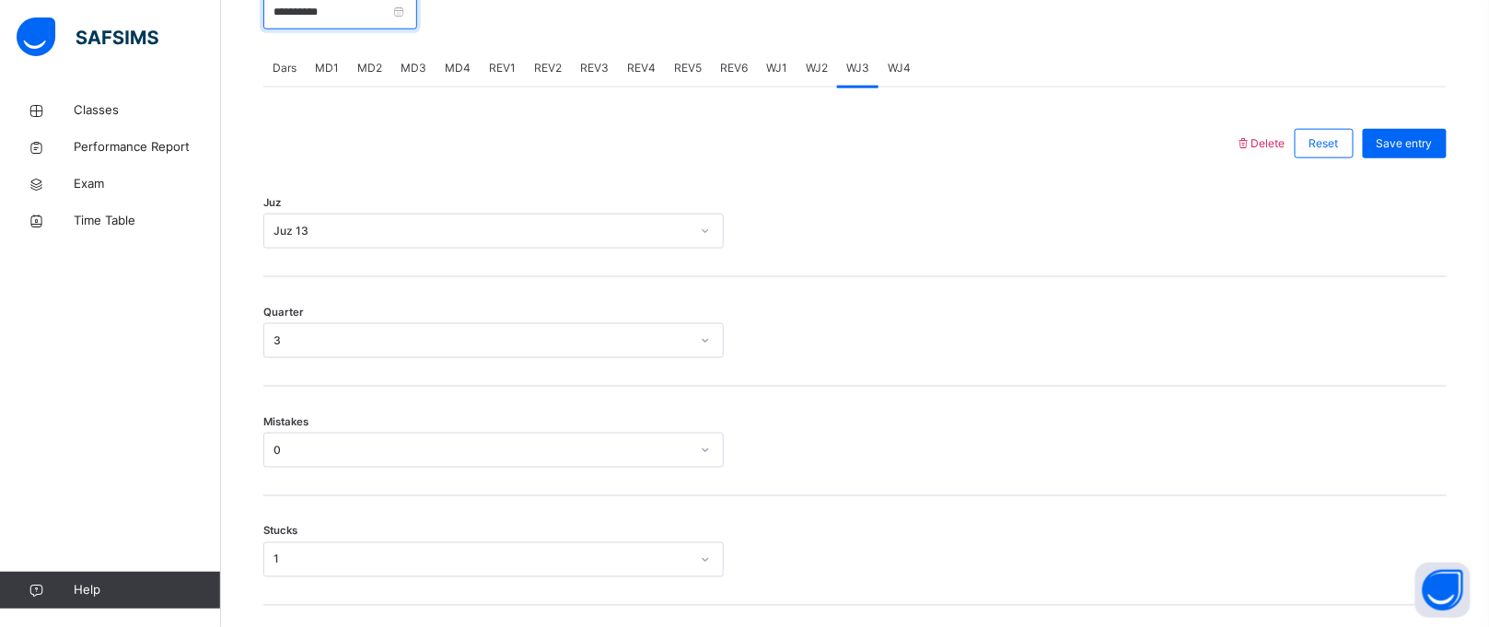
click at [358, 22] on input "**********" at bounding box center [340, 11] width 154 height 35
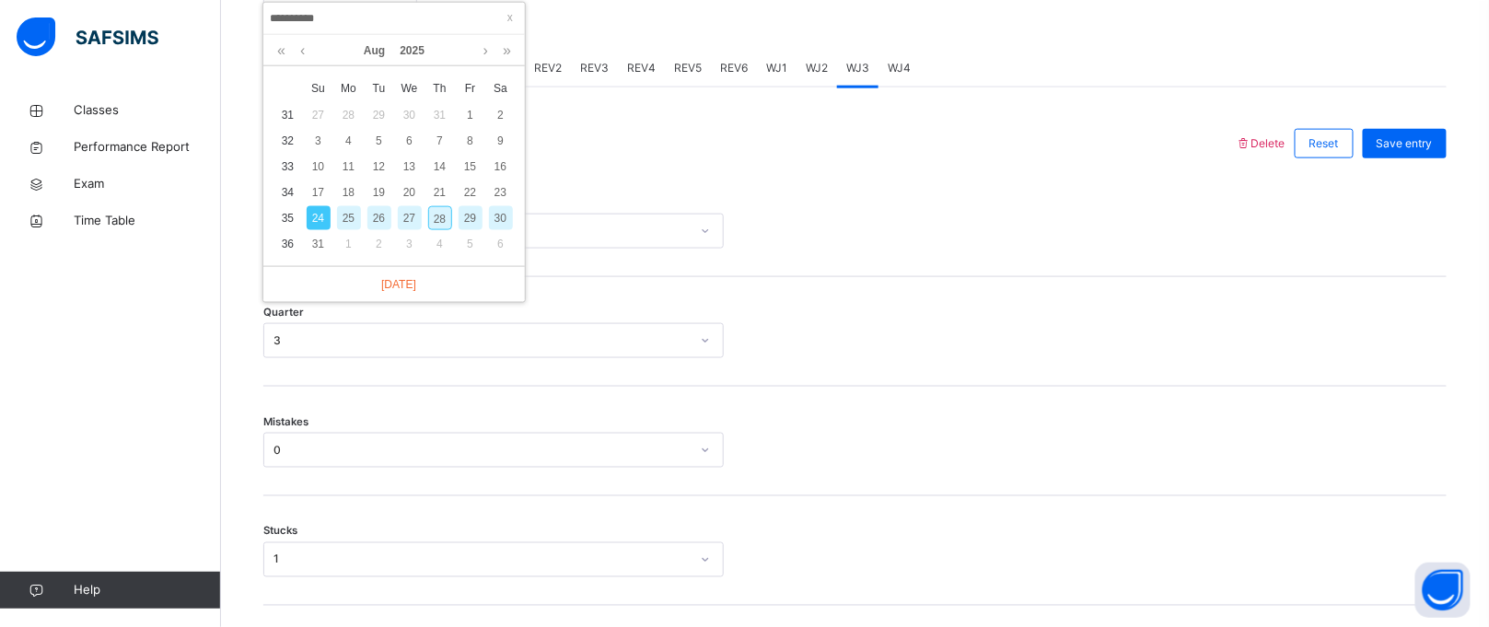
click at [377, 213] on div "26" at bounding box center [380, 218] width 24 height 24
type input "**********"
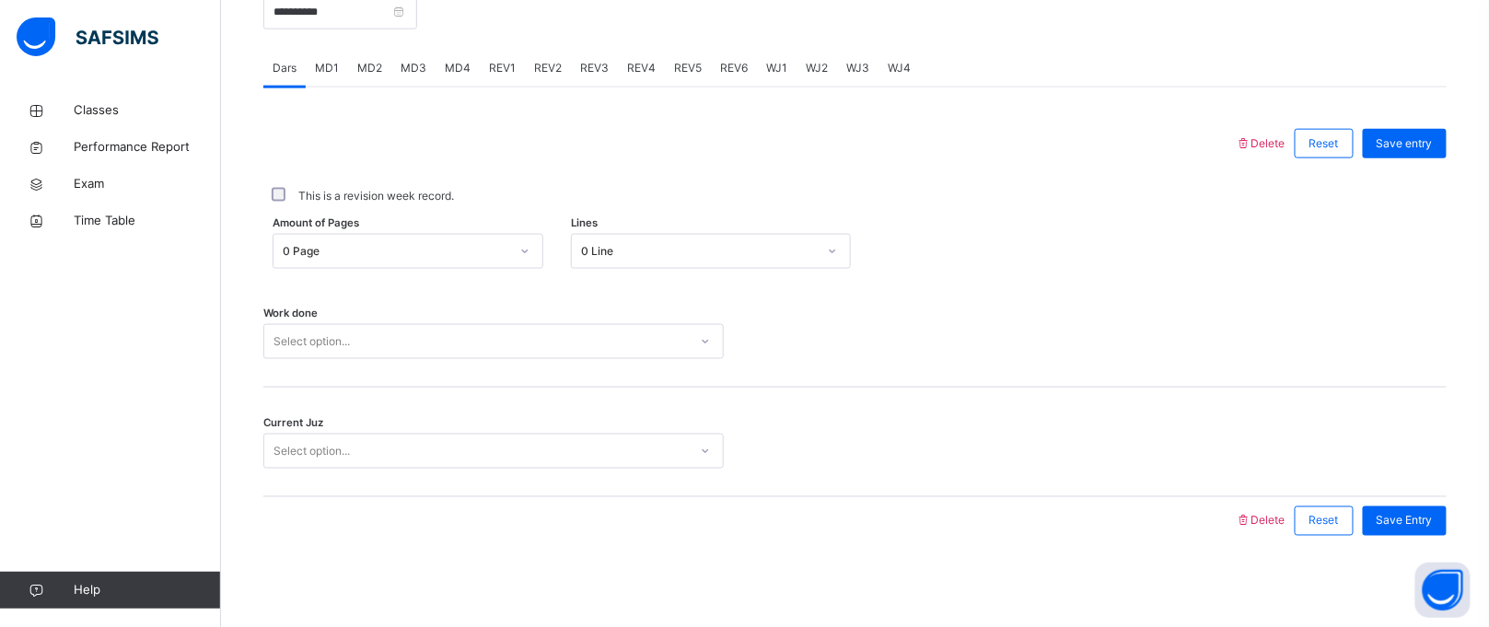
click at [325, 334] on div "Select option..." at bounding box center [312, 341] width 76 height 35
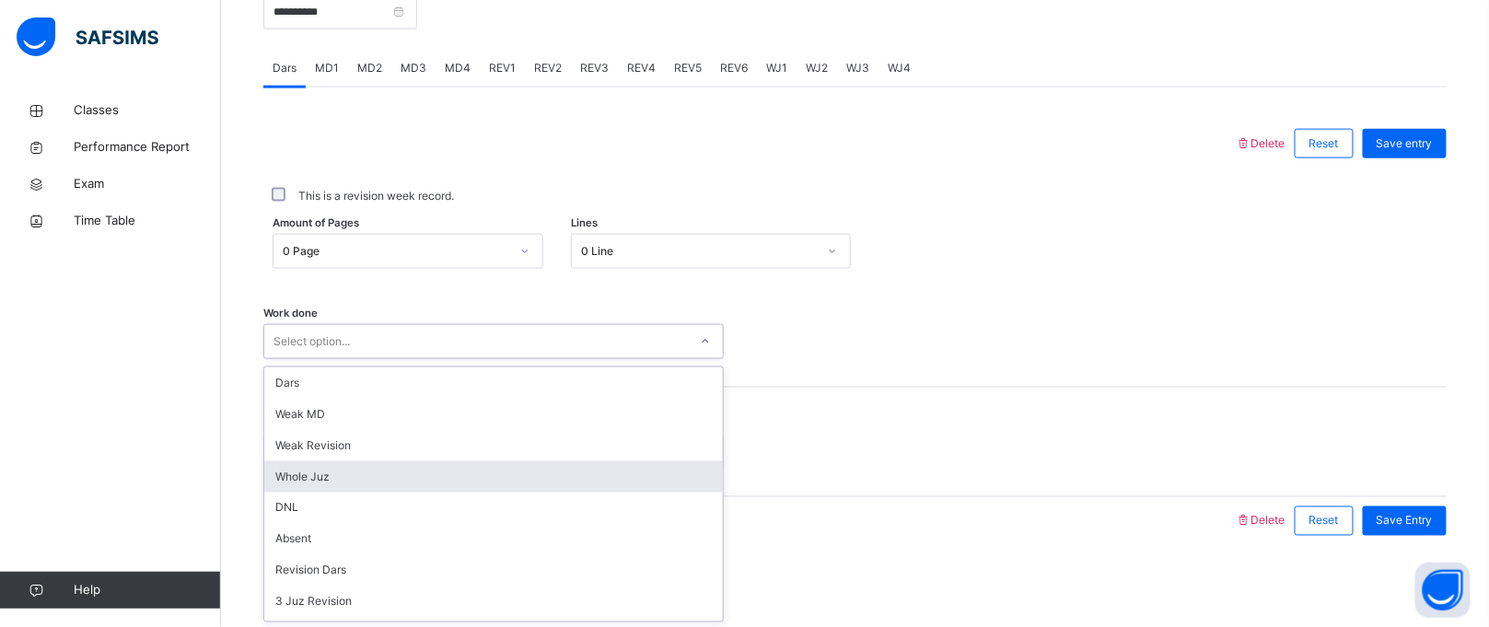
click at [294, 474] on div "Whole Juz" at bounding box center [493, 476] width 459 height 31
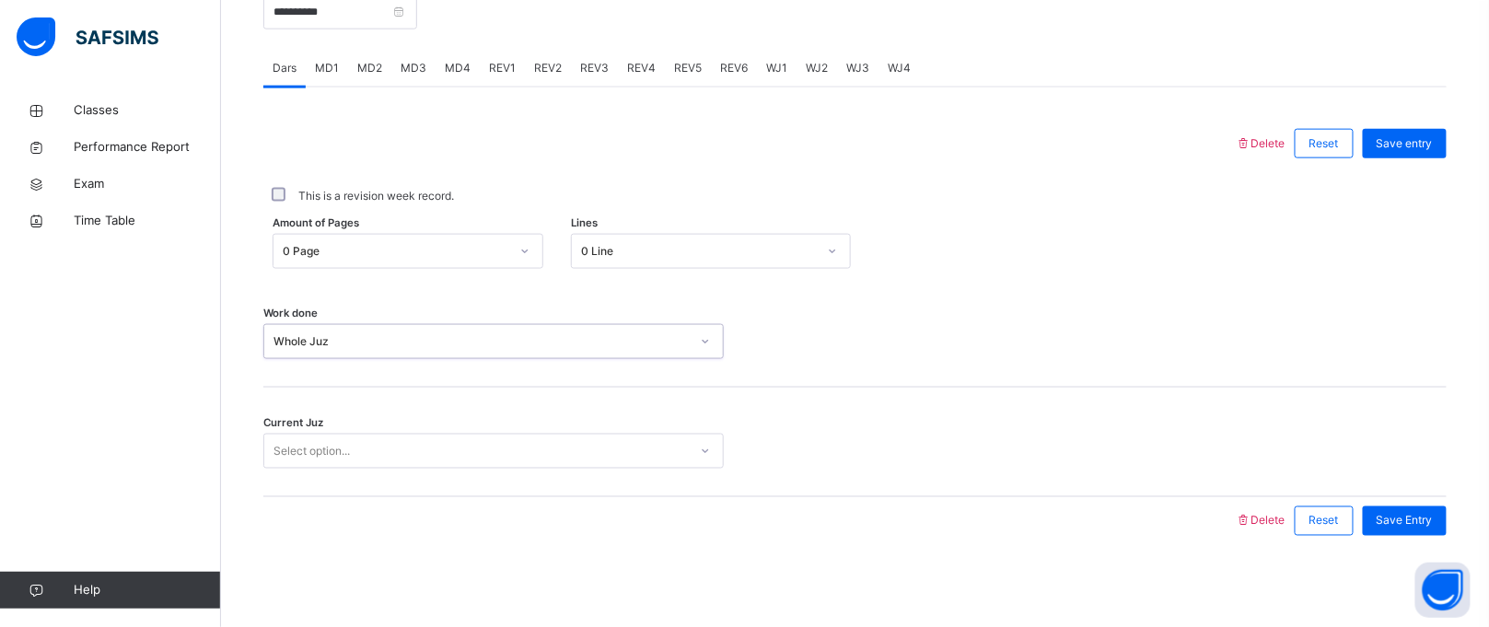
click at [305, 448] on div "Select option..." at bounding box center [312, 451] width 76 height 35
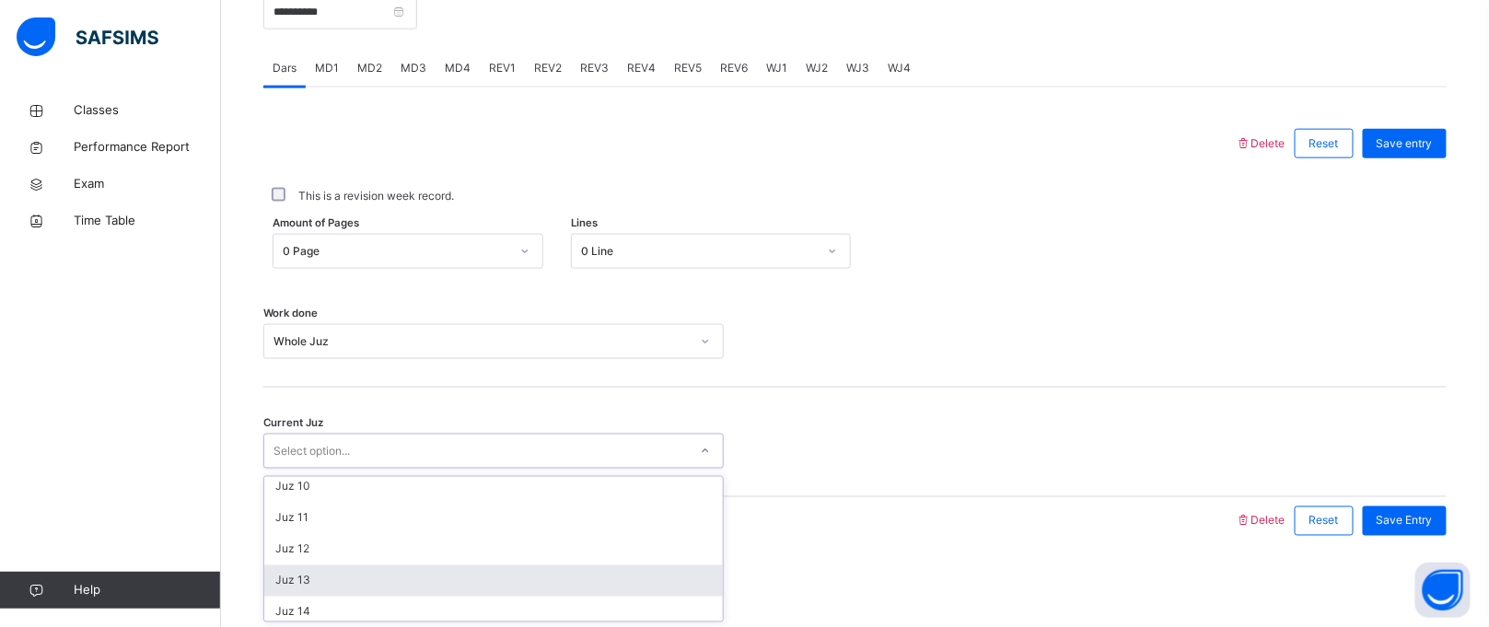
click at [296, 572] on div "Juz 13" at bounding box center [493, 581] width 459 height 31
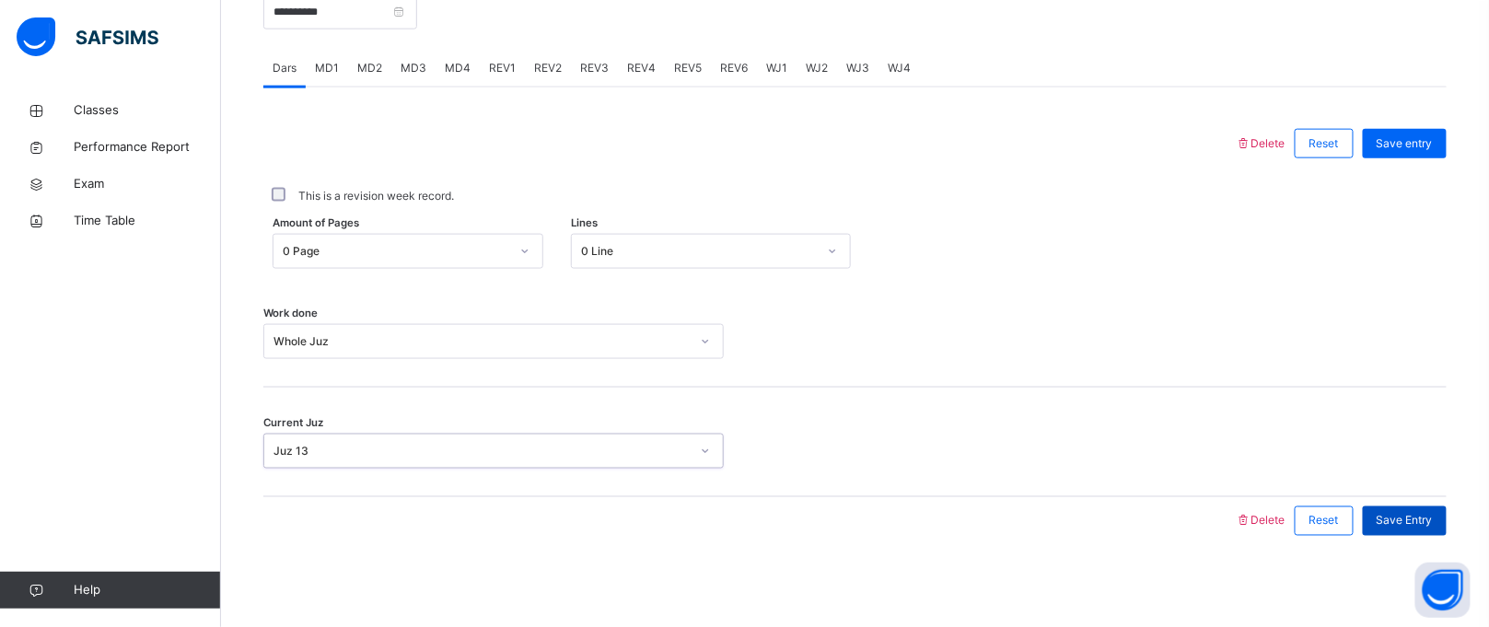
click at [1403, 516] on span "Save Entry" at bounding box center [1405, 521] width 56 height 17
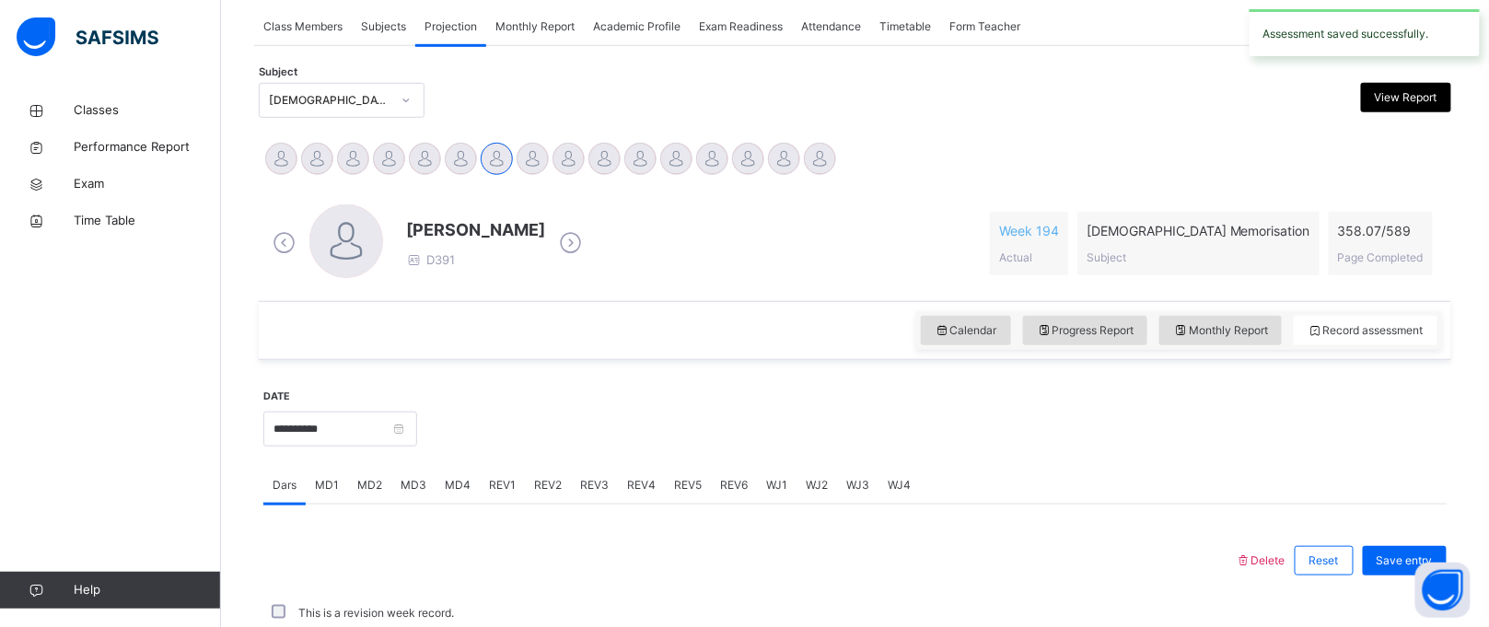
scroll to position [755, 0]
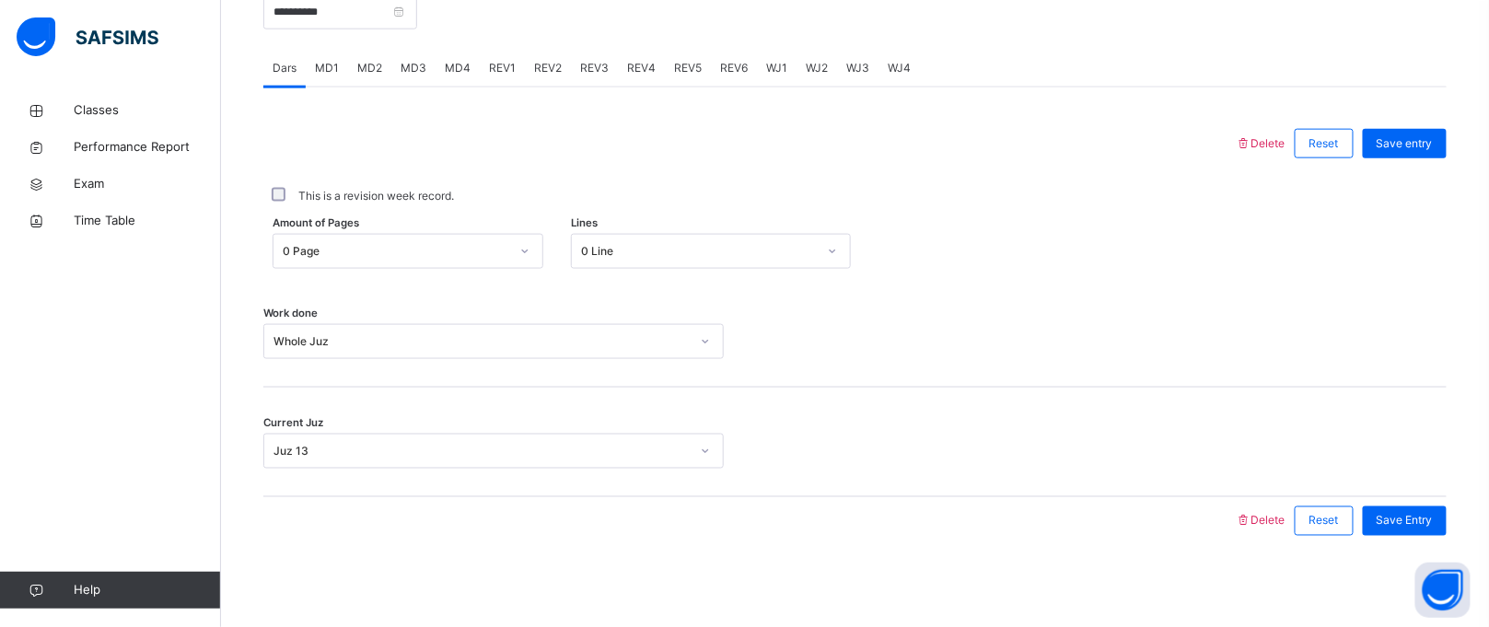
click at [772, 50] on div "WJ1" at bounding box center [777, 68] width 40 height 37
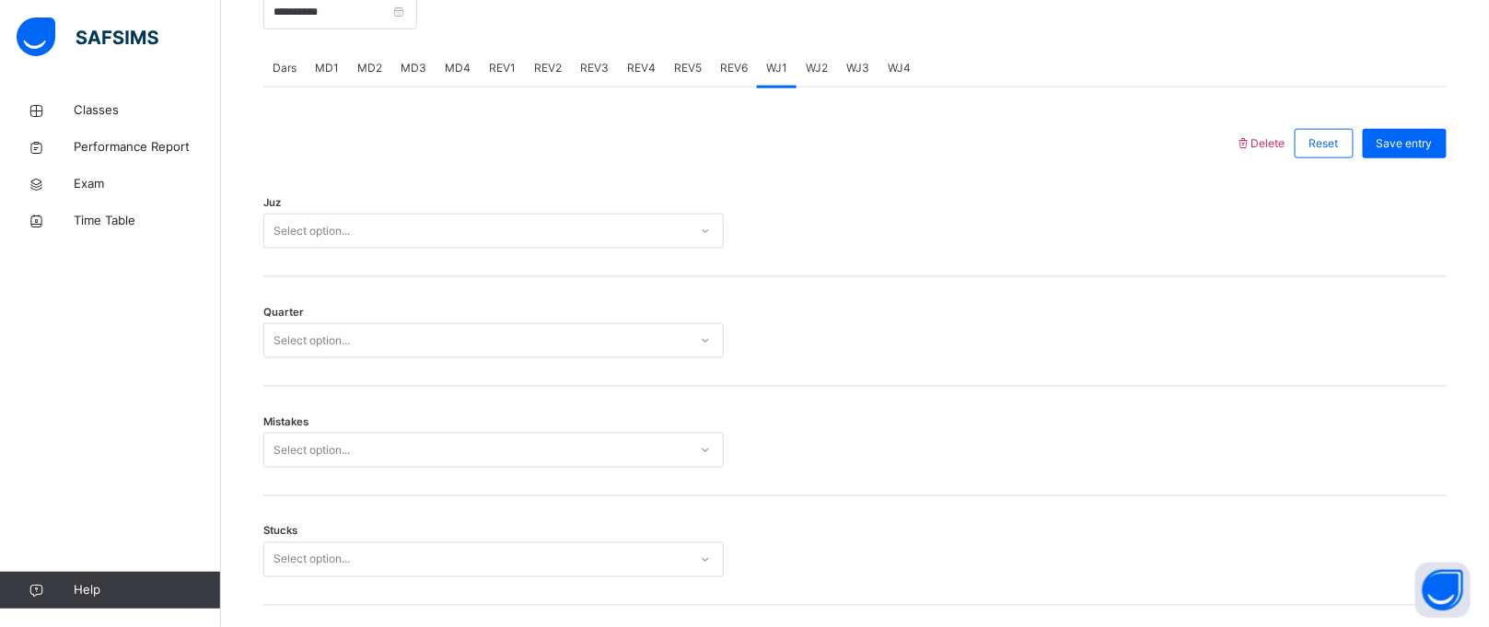
click at [633, 214] on div "Select option..." at bounding box center [493, 231] width 461 height 35
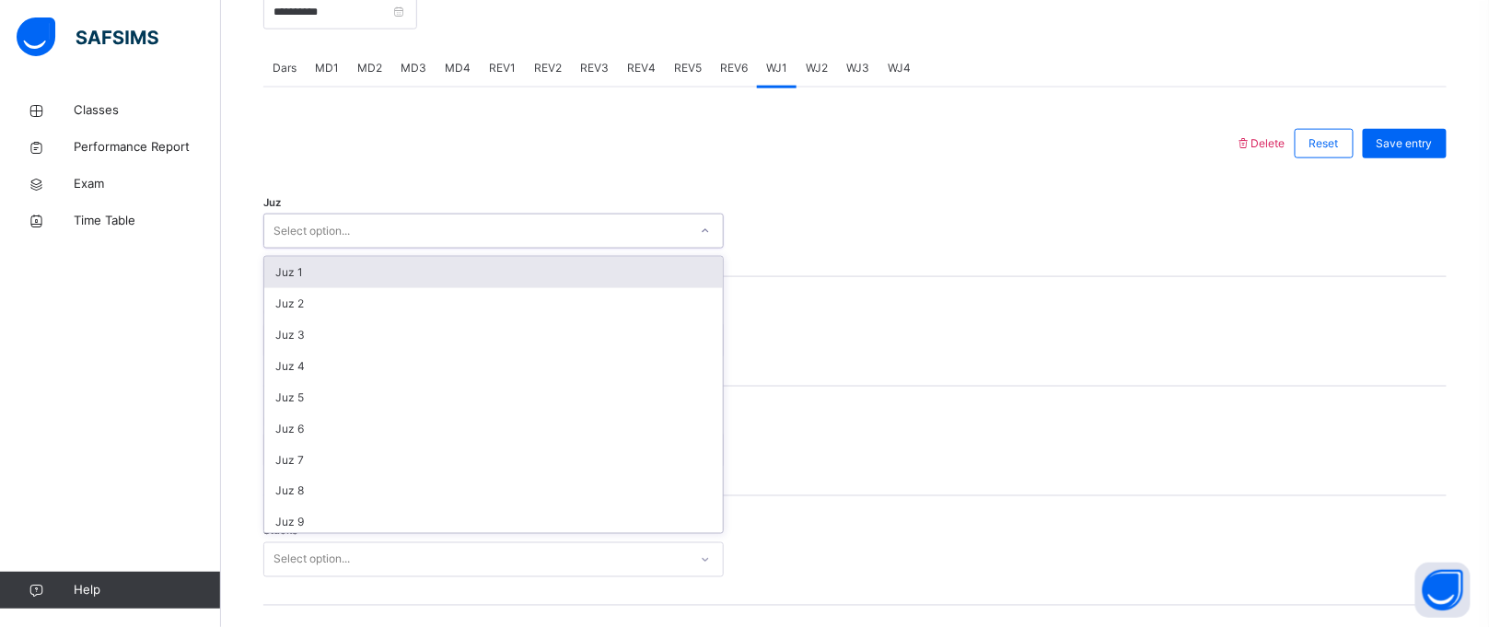
click at [633, 221] on div "Select option..." at bounding box center [476, 231] width 424 height 29
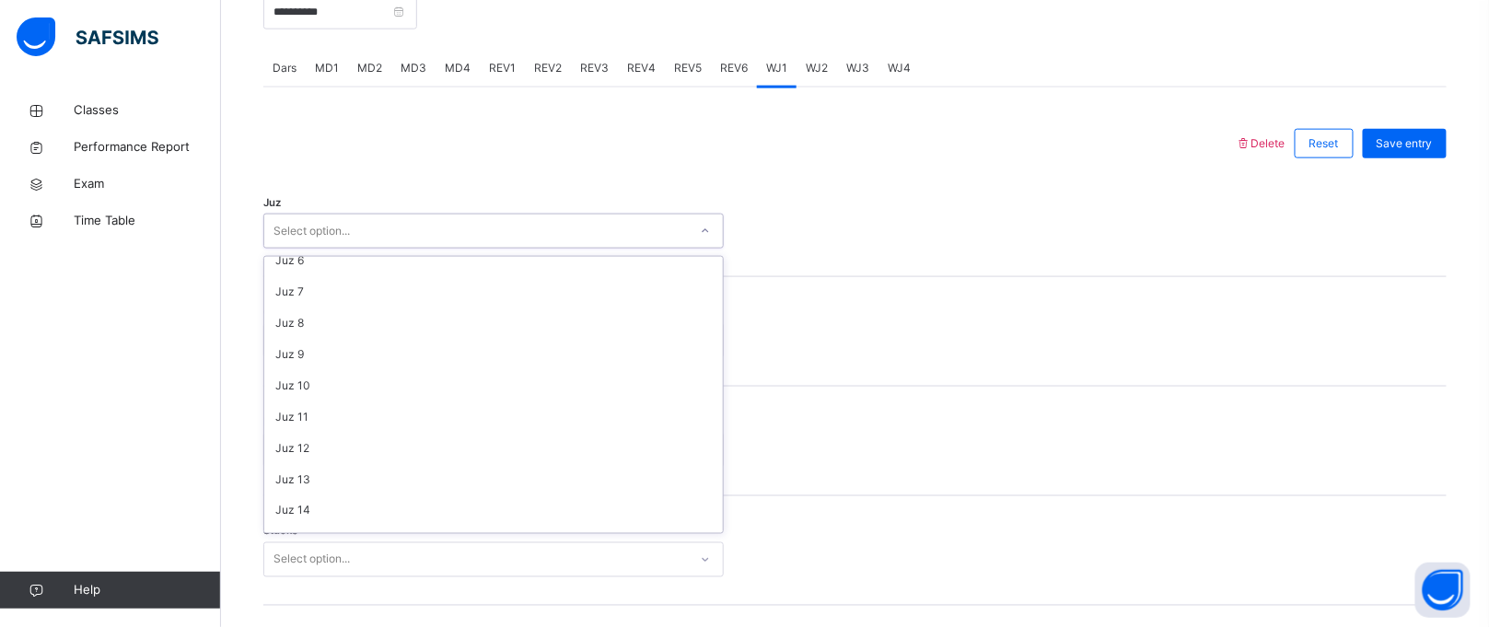
scroll to position [169, 0]
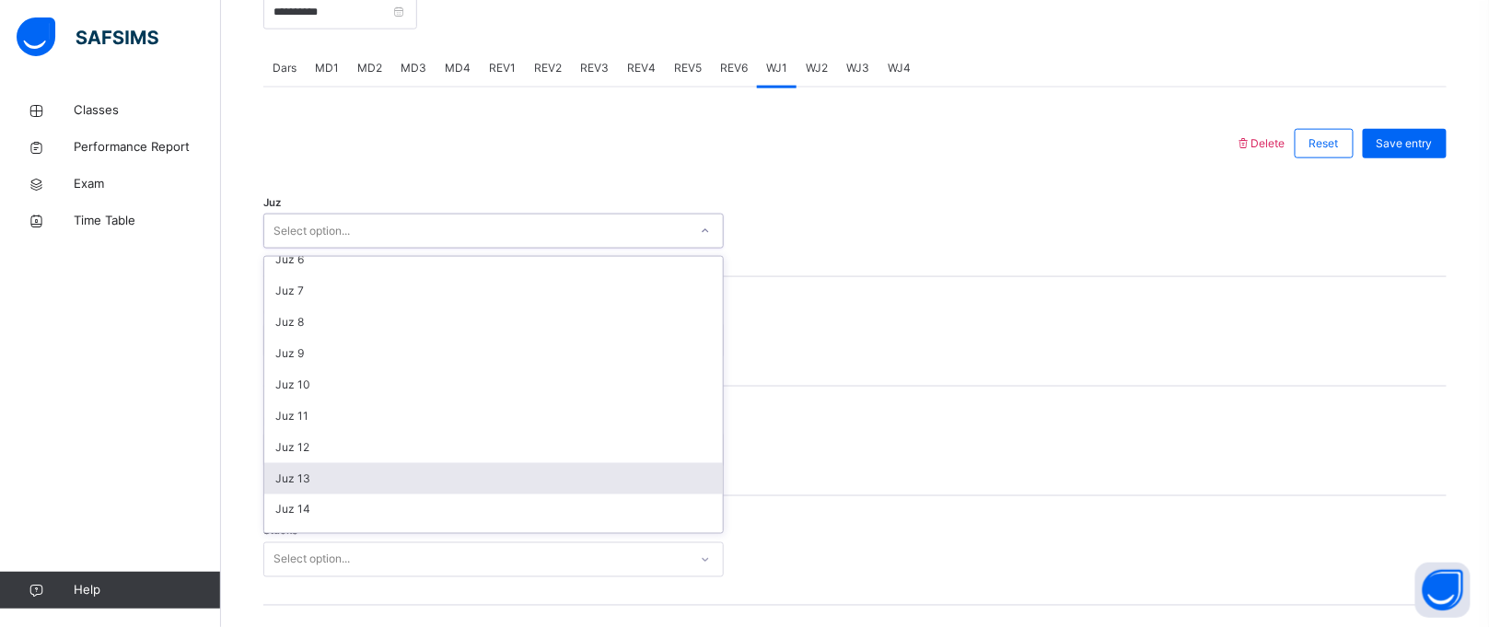
click at [456, 464] on div "Juz 13" at bounding box center [493, 478] width 459 height 31
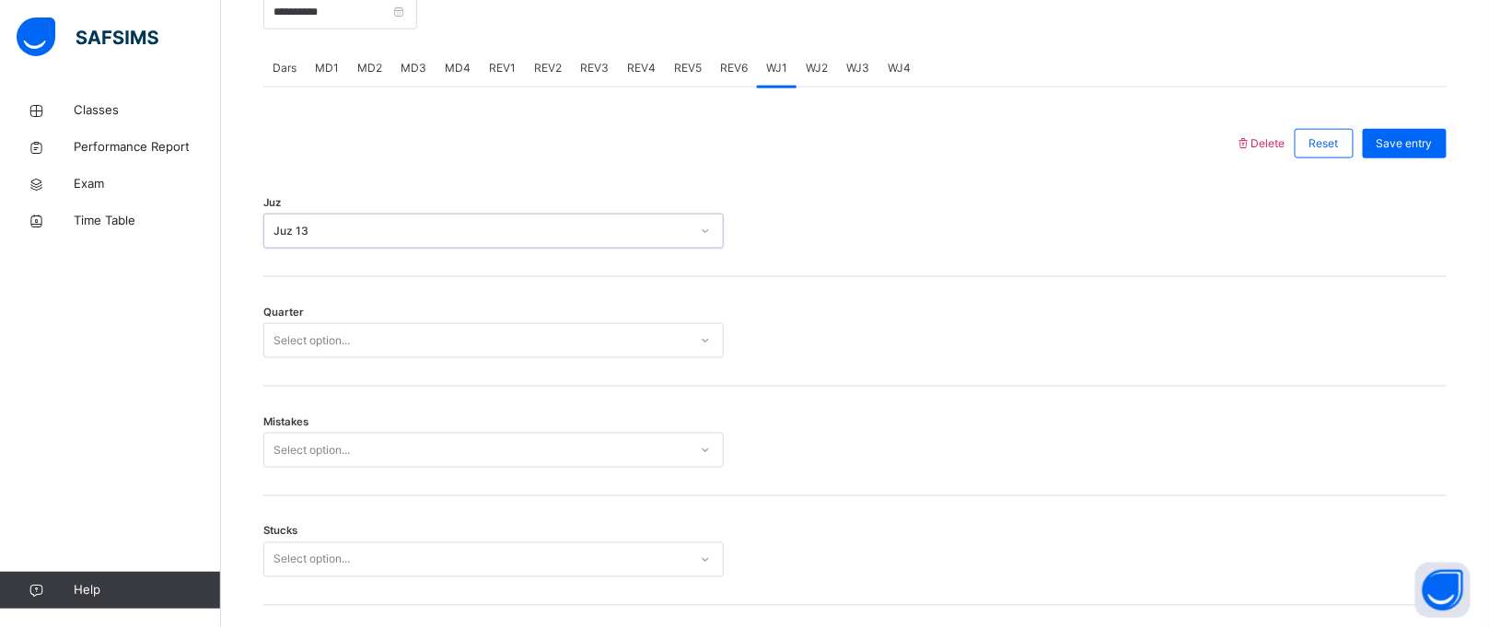
click at [432, 347] on div "Select option..." at bounding box center [476, 341] width 424 height 29
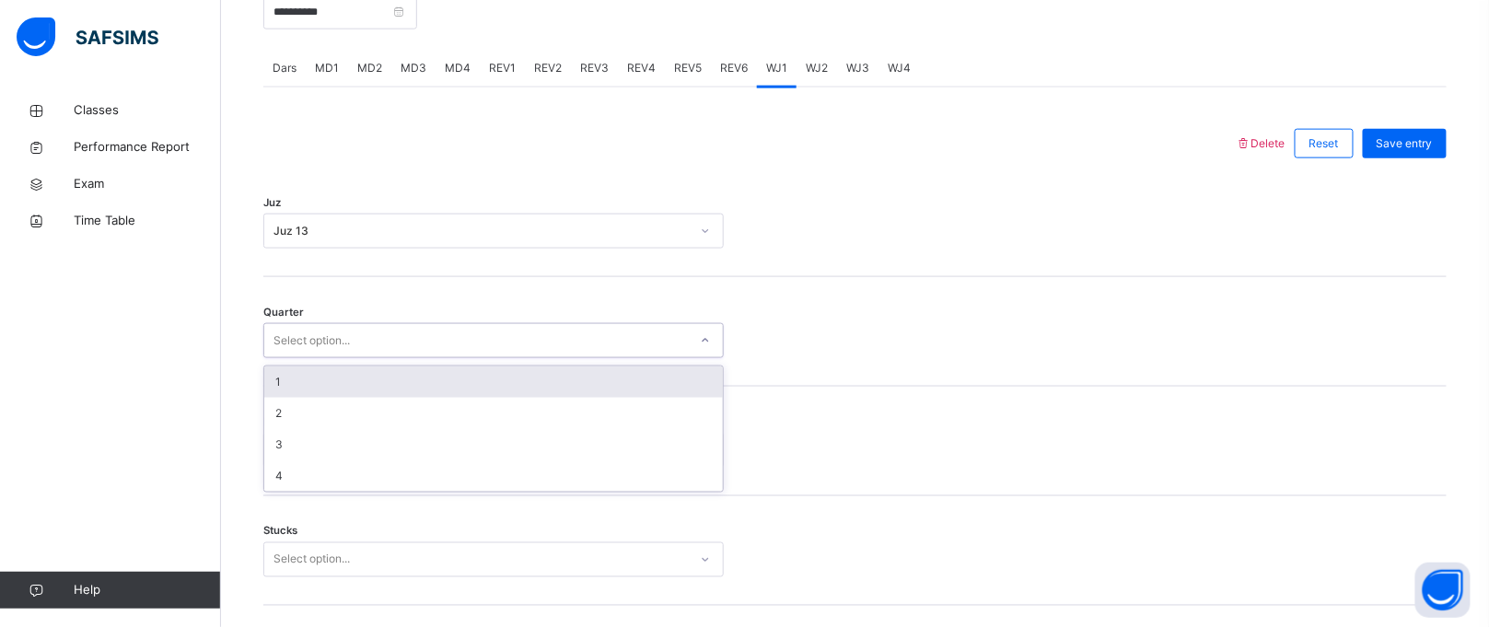
click at [416, 387] on div "1" at bounding box center [493, 382] width 459 height 31
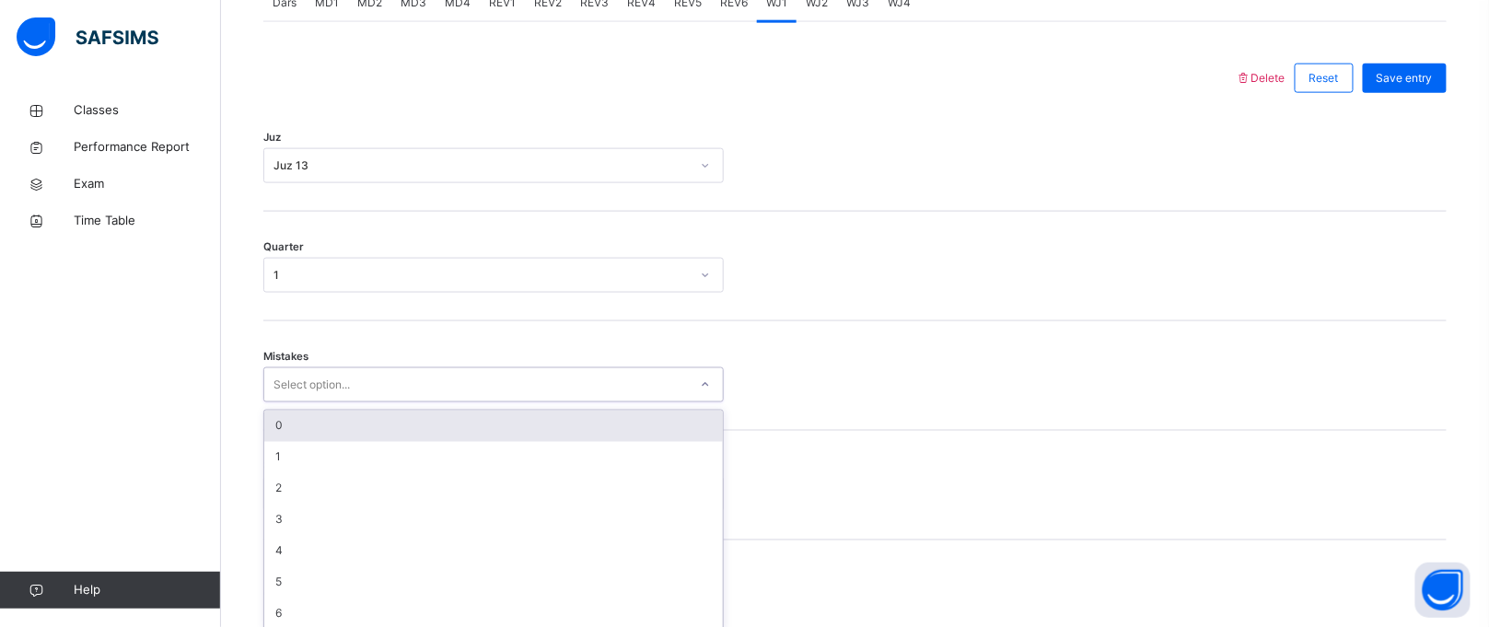
click at [414, 403] on div "option 0 focused, 1 of 7. 7 results available. Use Up and Down to choose option…" at bounding box center [493, 385] width 461 height 35
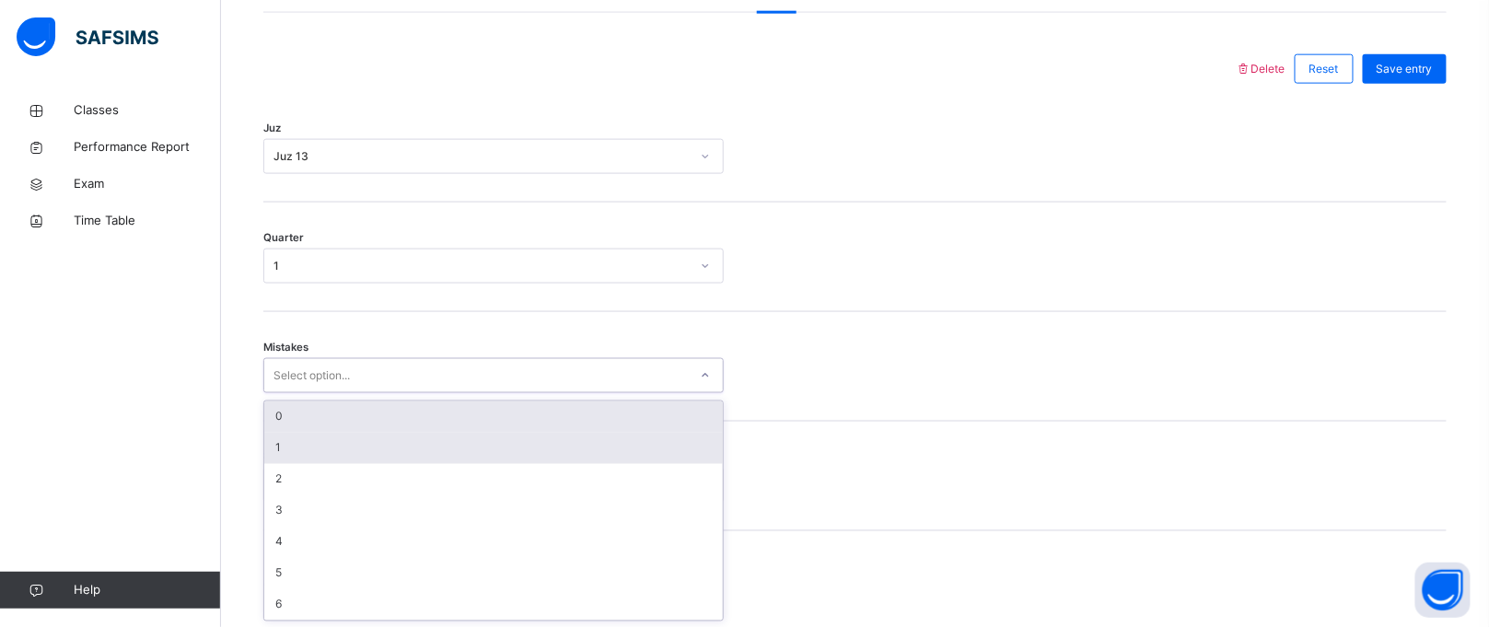
scroll to position [832, 0]
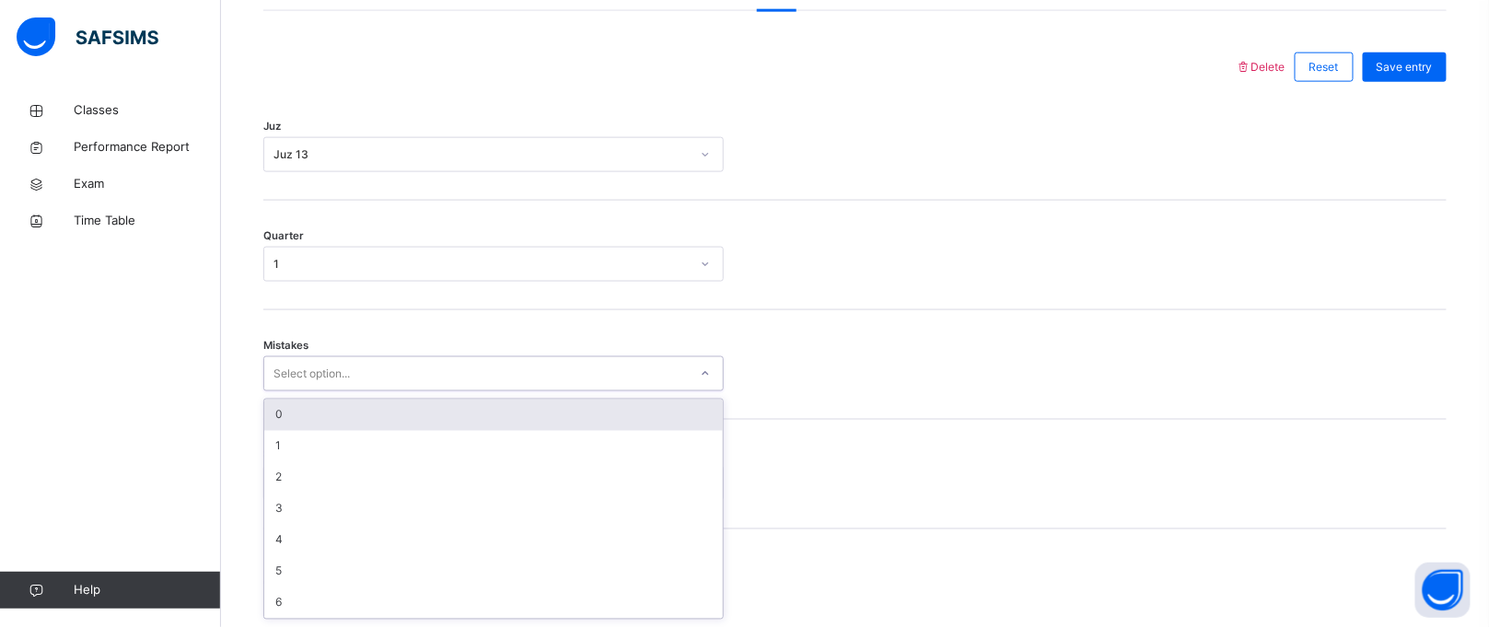
click at [403, 424] on div "0" at bounding box center [493, 415] width 459 height 31
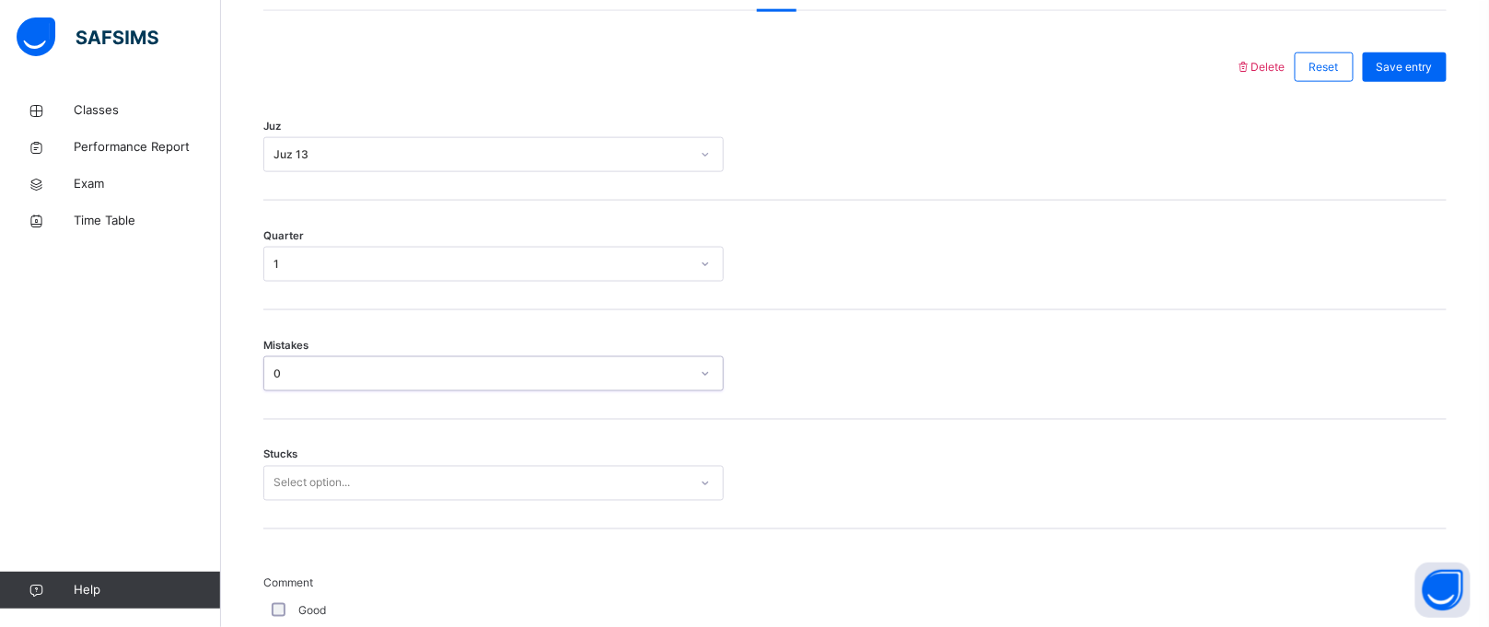
click at [390, 456] on div "Stucks Select option..." at bounding box center [855, 475] width 1184 height 110
click at [367, 500] on div "Stucks Select option..." at bounding box center [855, 475] width 1184 height 110
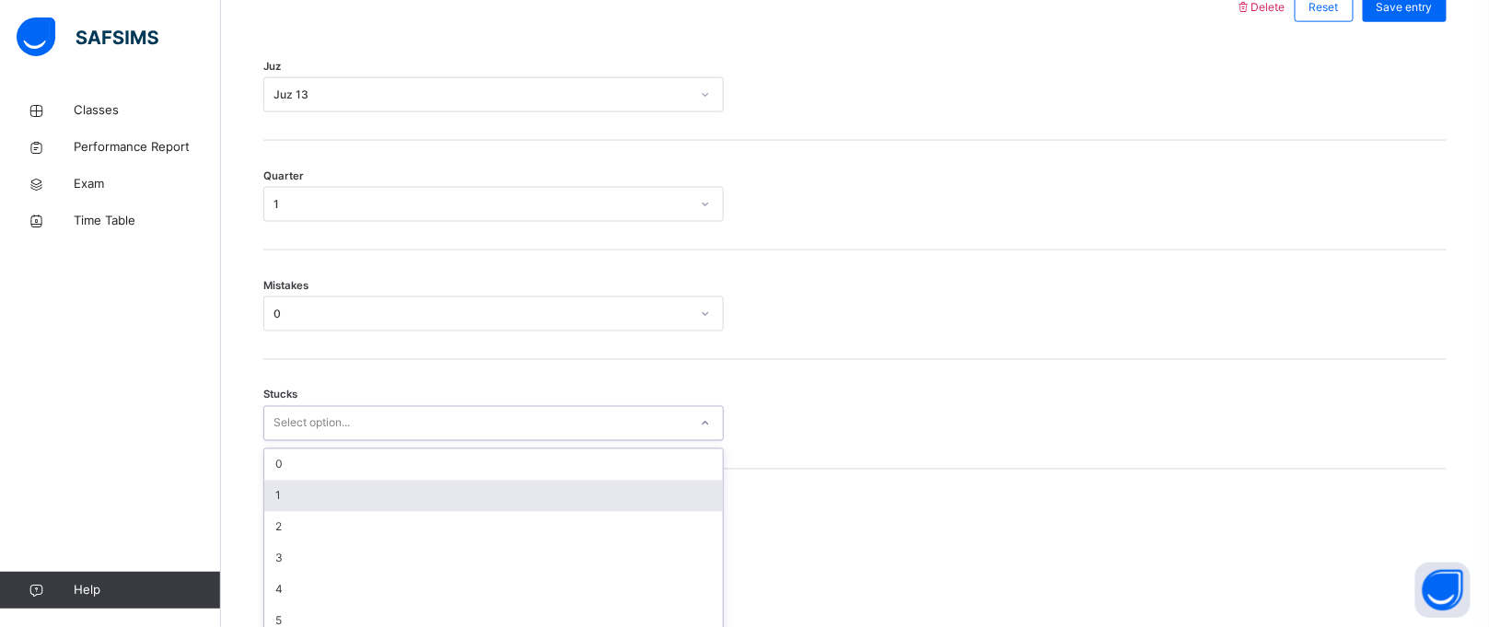
click at [367, 441] on div "option 1 focused, 2 of 6. 6 results available. Use Up and Down to choose option…" at bounding box center [493, 423] width 461 height 35
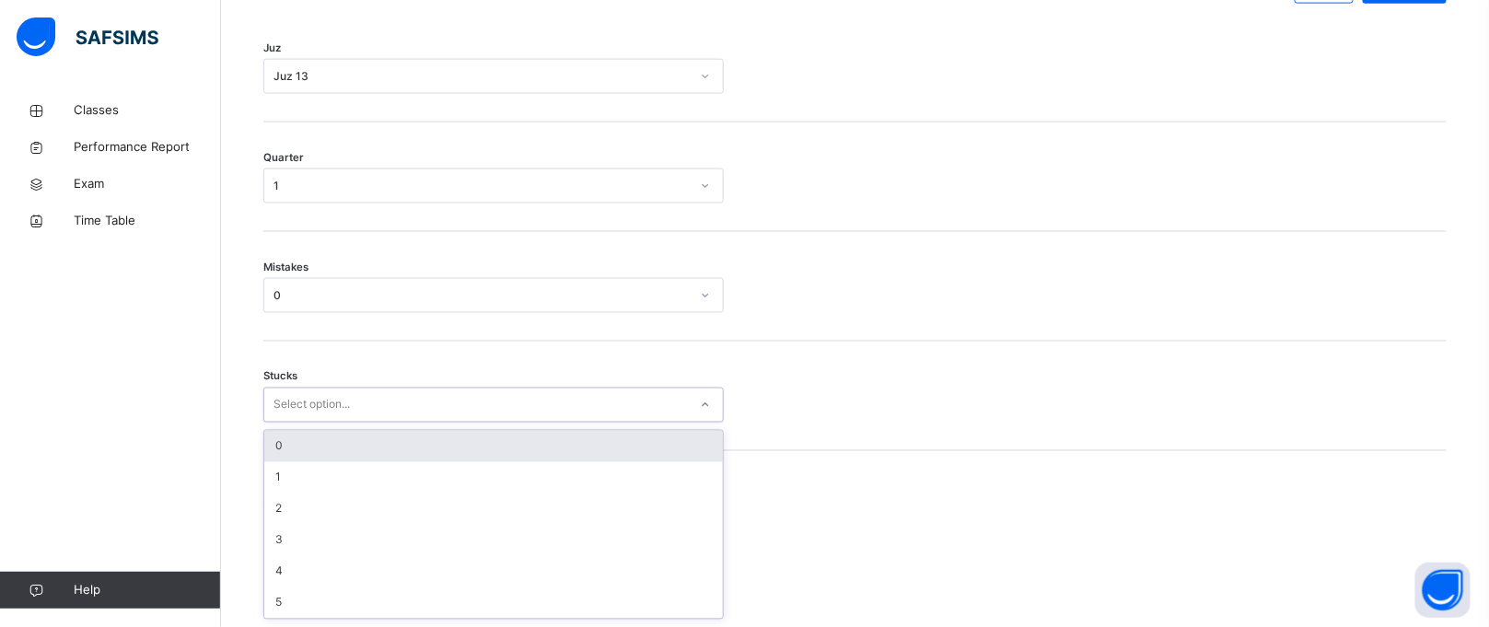
click at [378, 458] on div "0" at bounding box center [493, 446] width 459 height 31
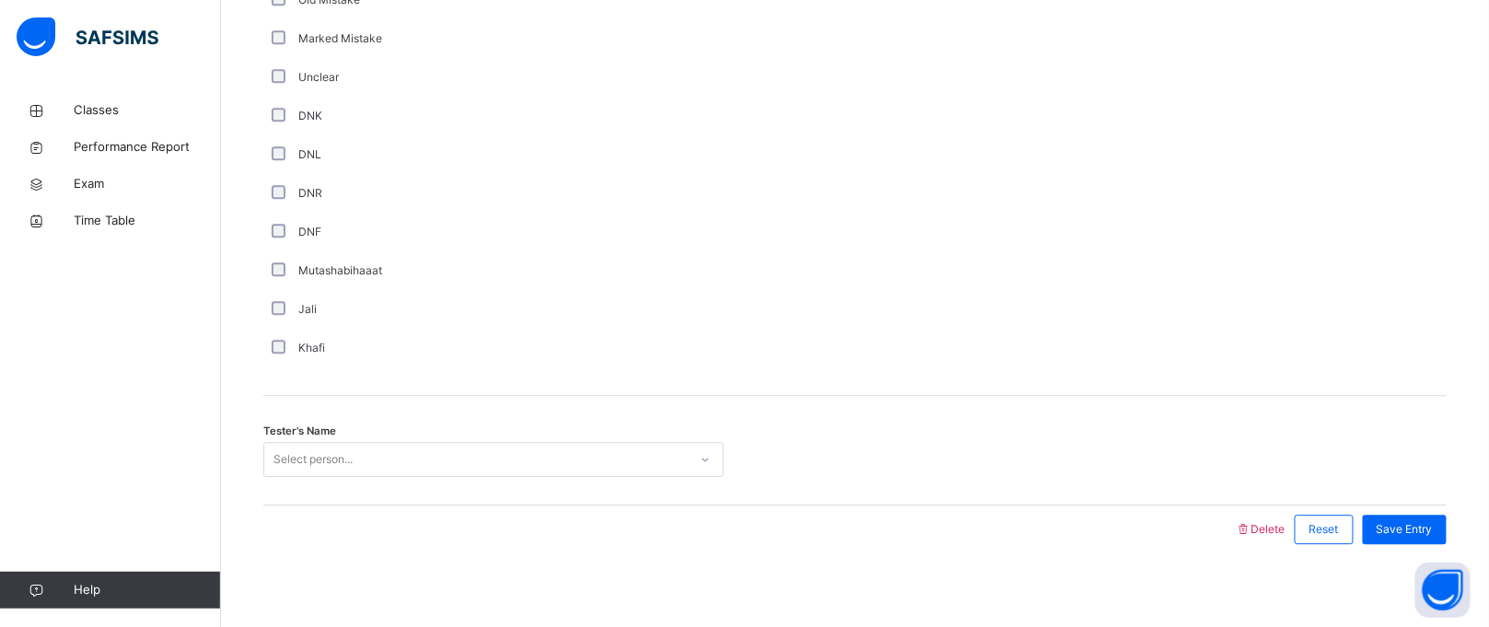
scroll to position [1569, 0]
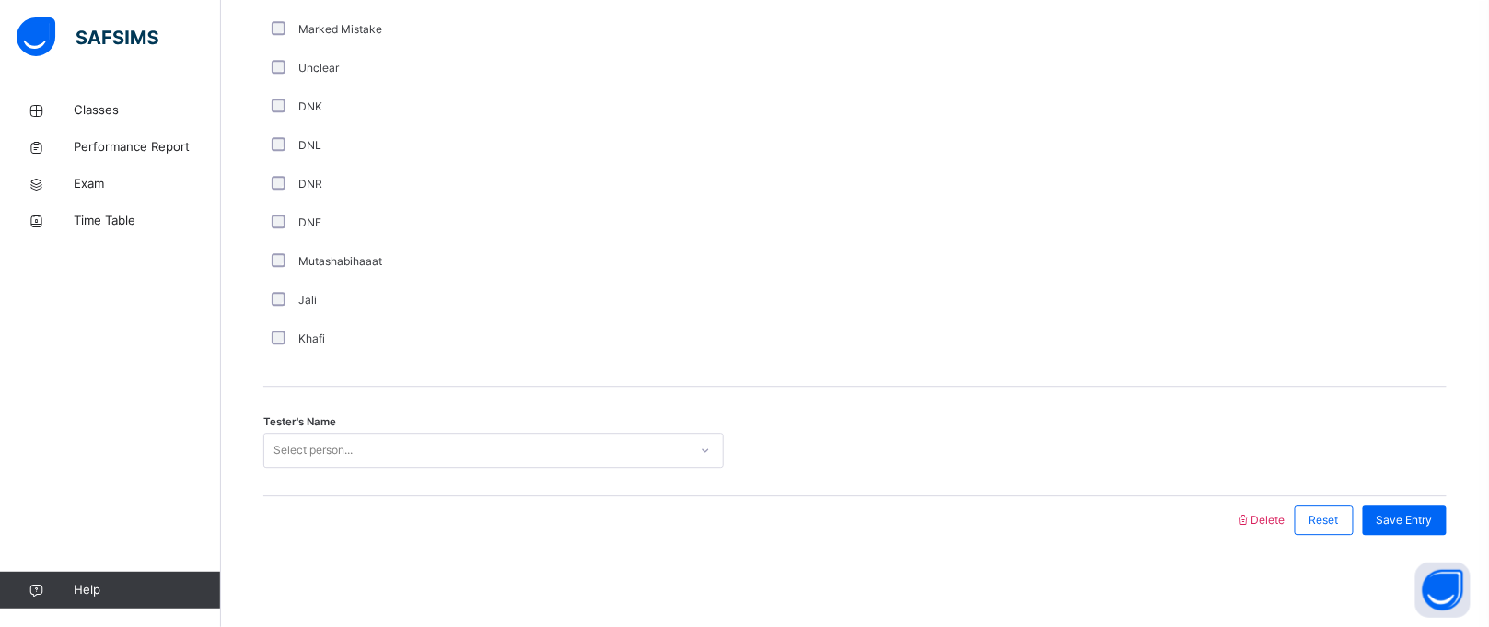
click at [665, 449] on div "Select person..." at bounding box center [476, 451] width 424 height 29
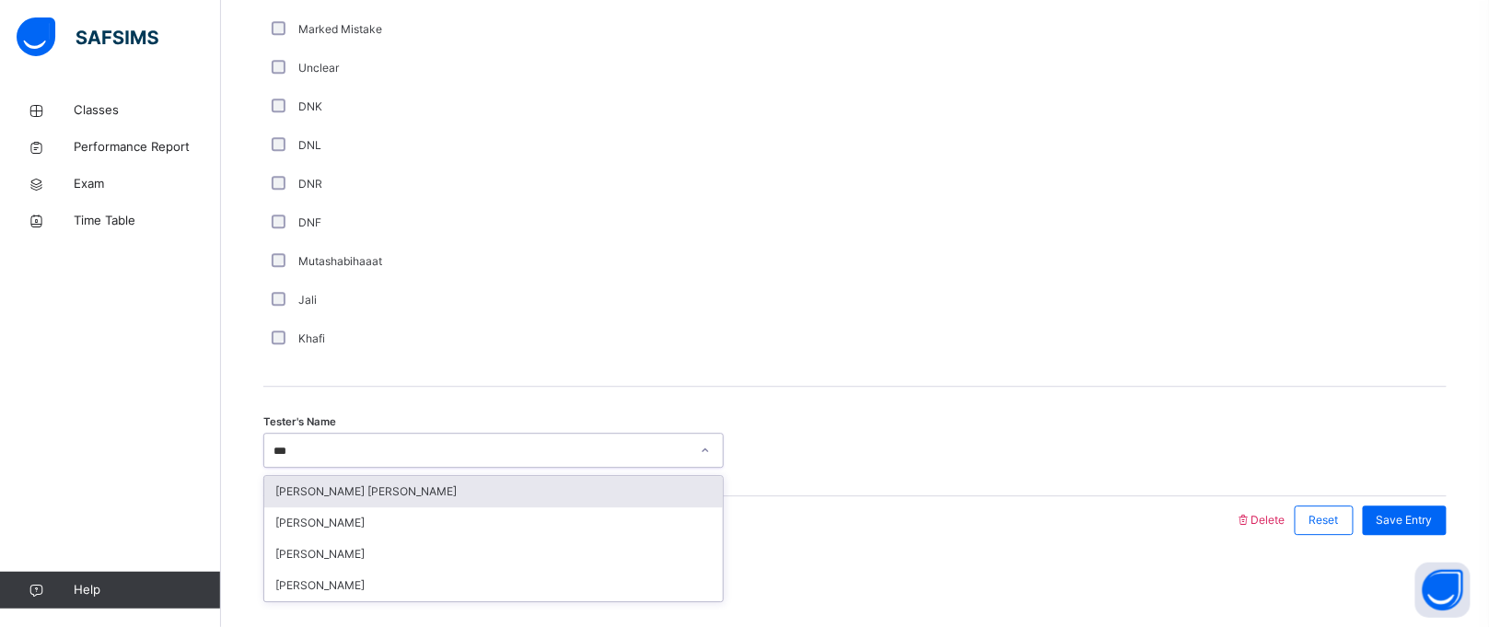
type input "****"
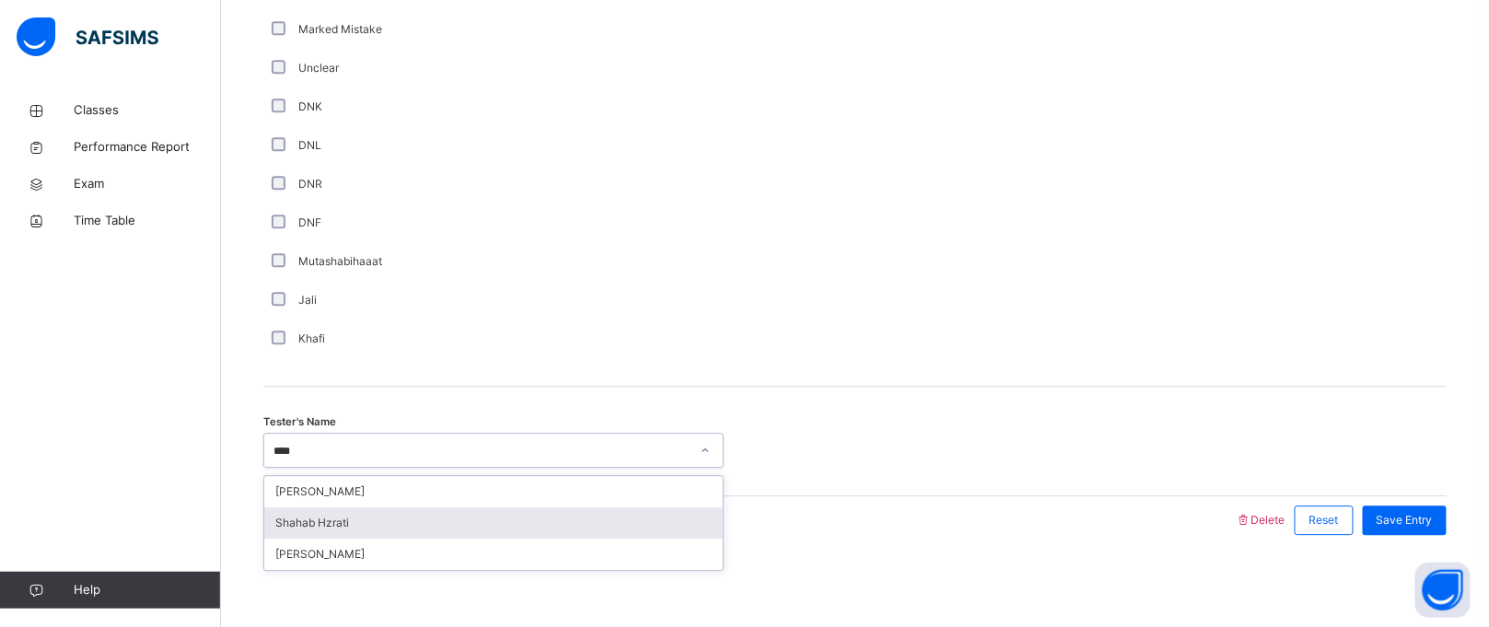
click at [604, 521] on div "Shahab Hzrati" at bounding box center [493, 523] width 459 height 31
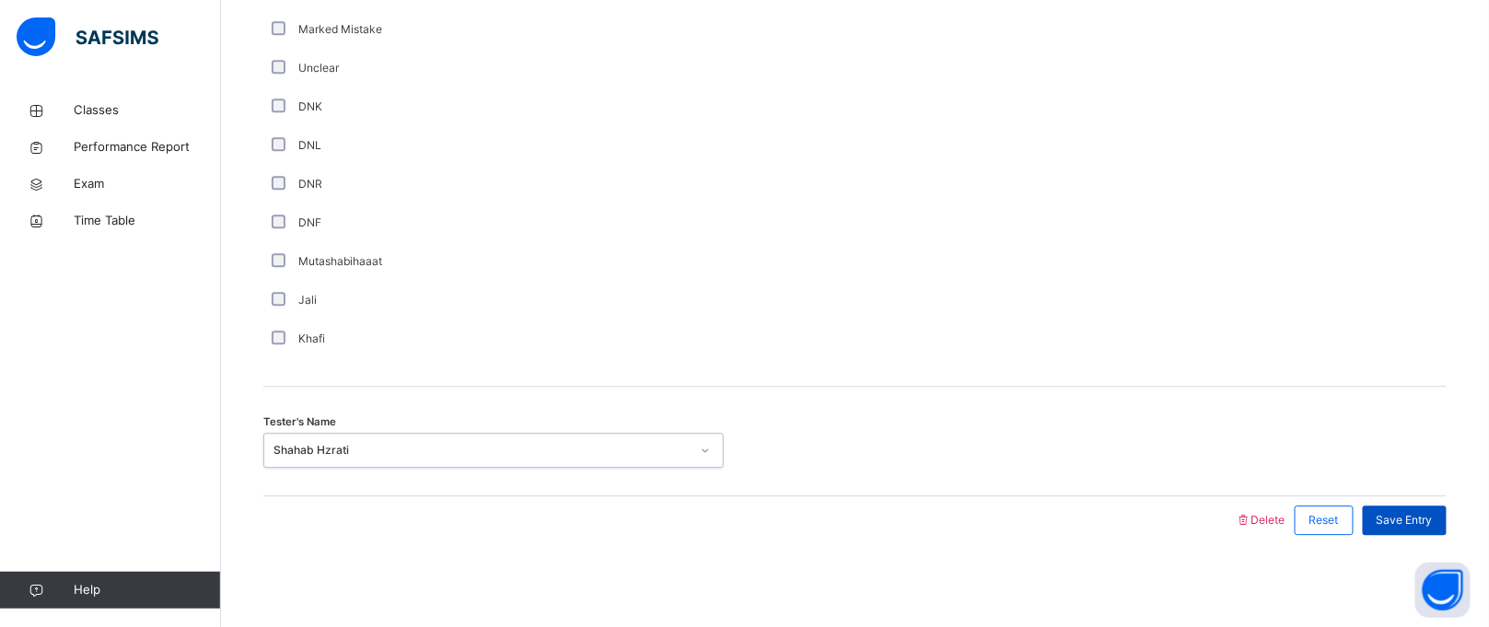
click at [1416, 508] on div "Save Entry" at bounding box center [1405, 520] width 84 height 29
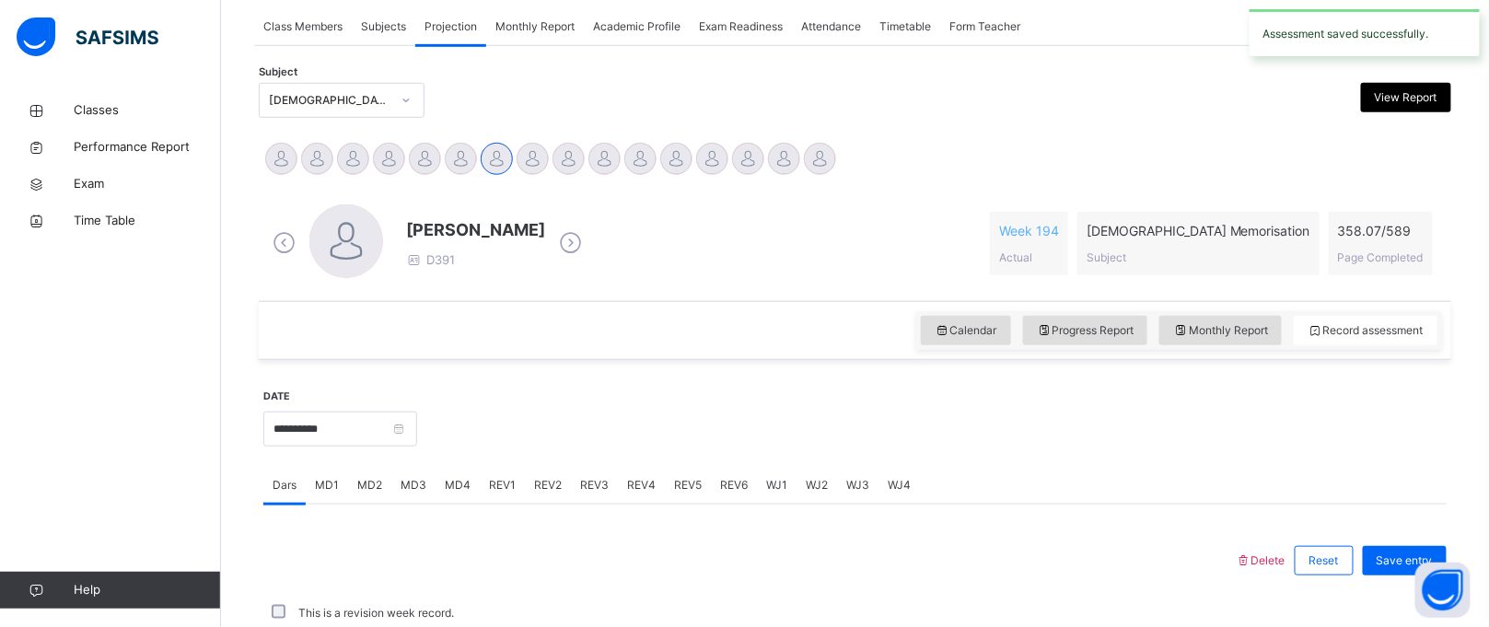
scroll to position [755, 0]
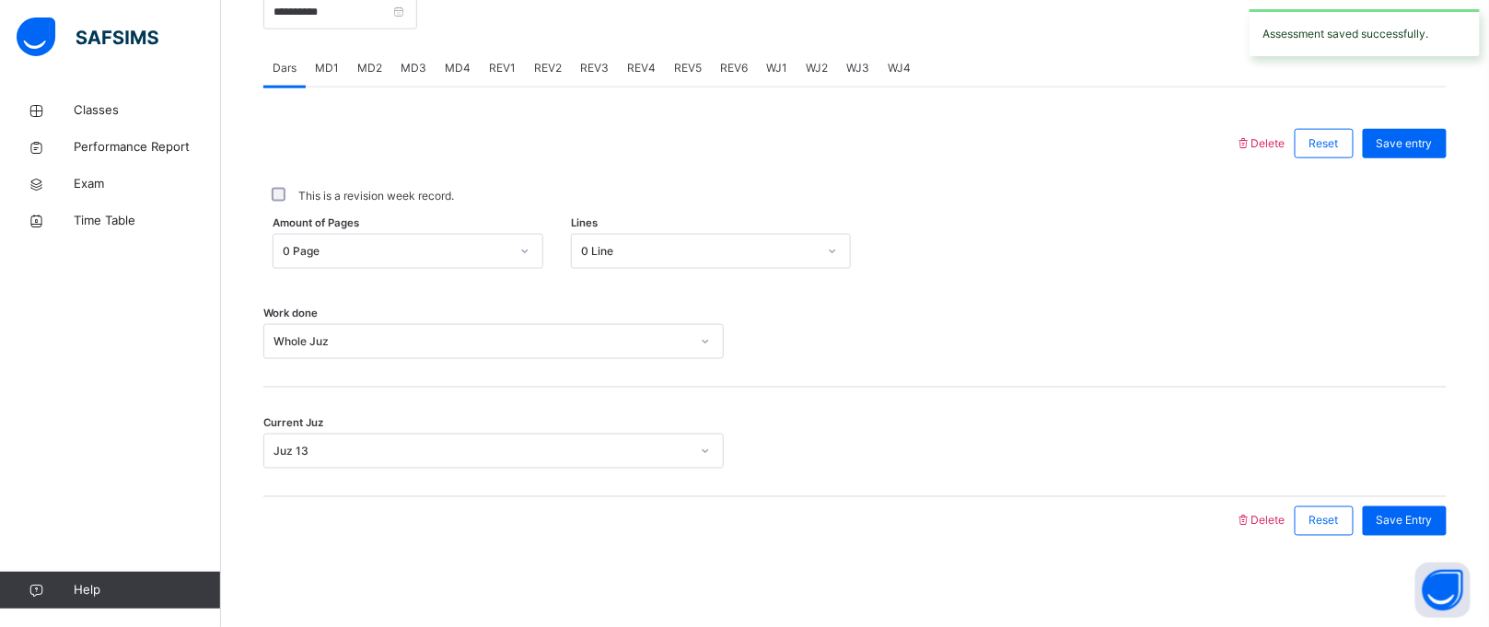
click at [806, 61] on span "WJ2" at bounding box center [817, 68] width 22 height 17
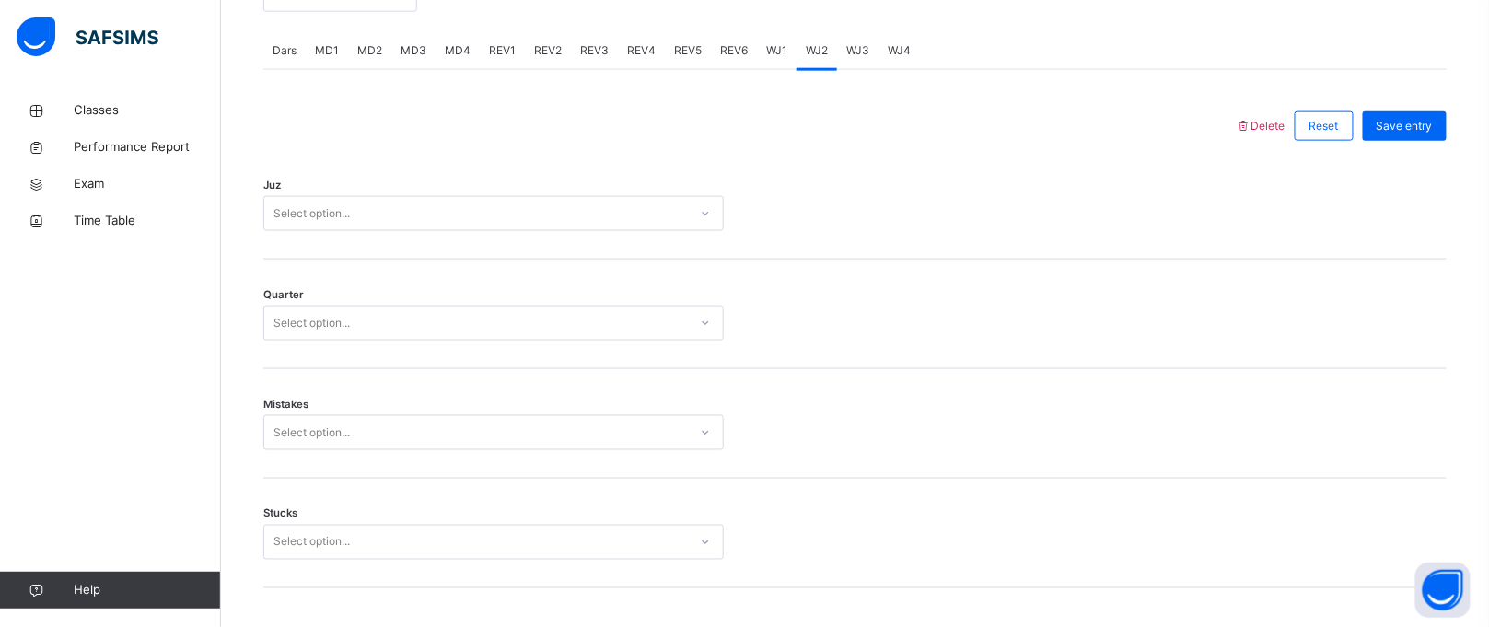
scroll to position [839, 0]
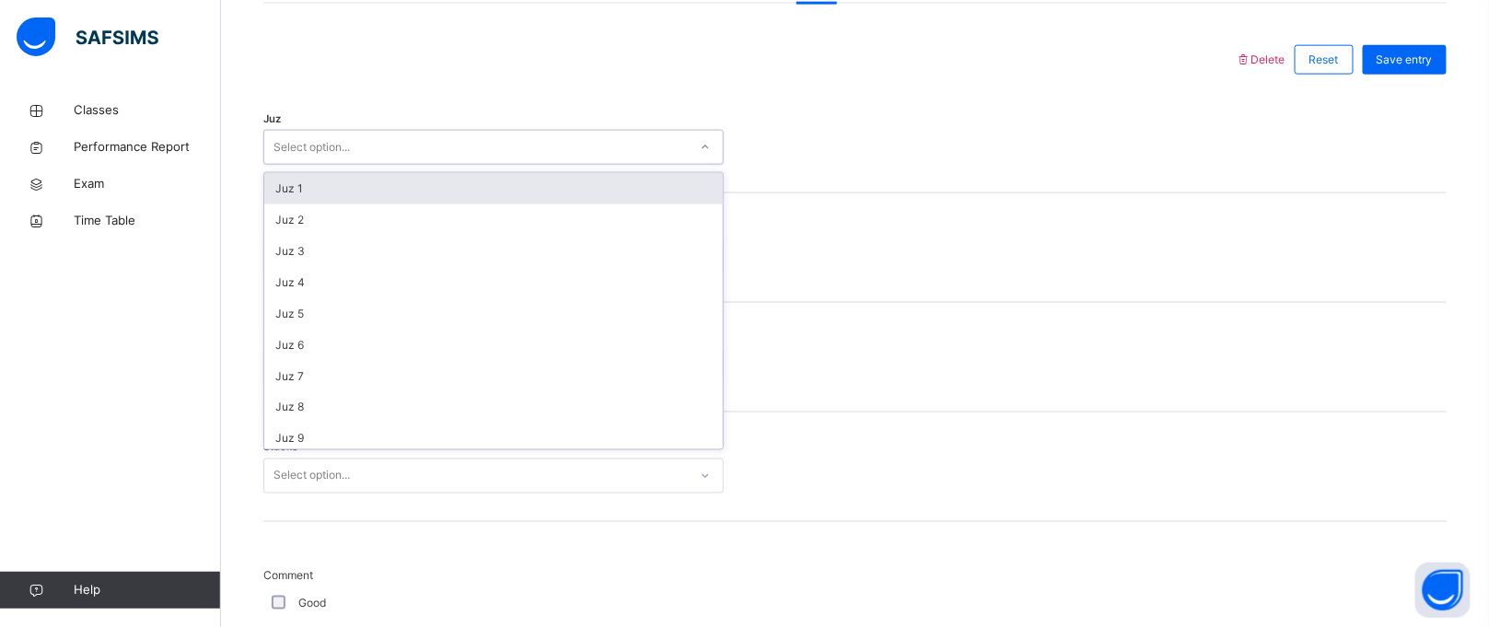
click at [662, 146] on div "Select option..." at bounding box center [476, 148] width 424 height 29
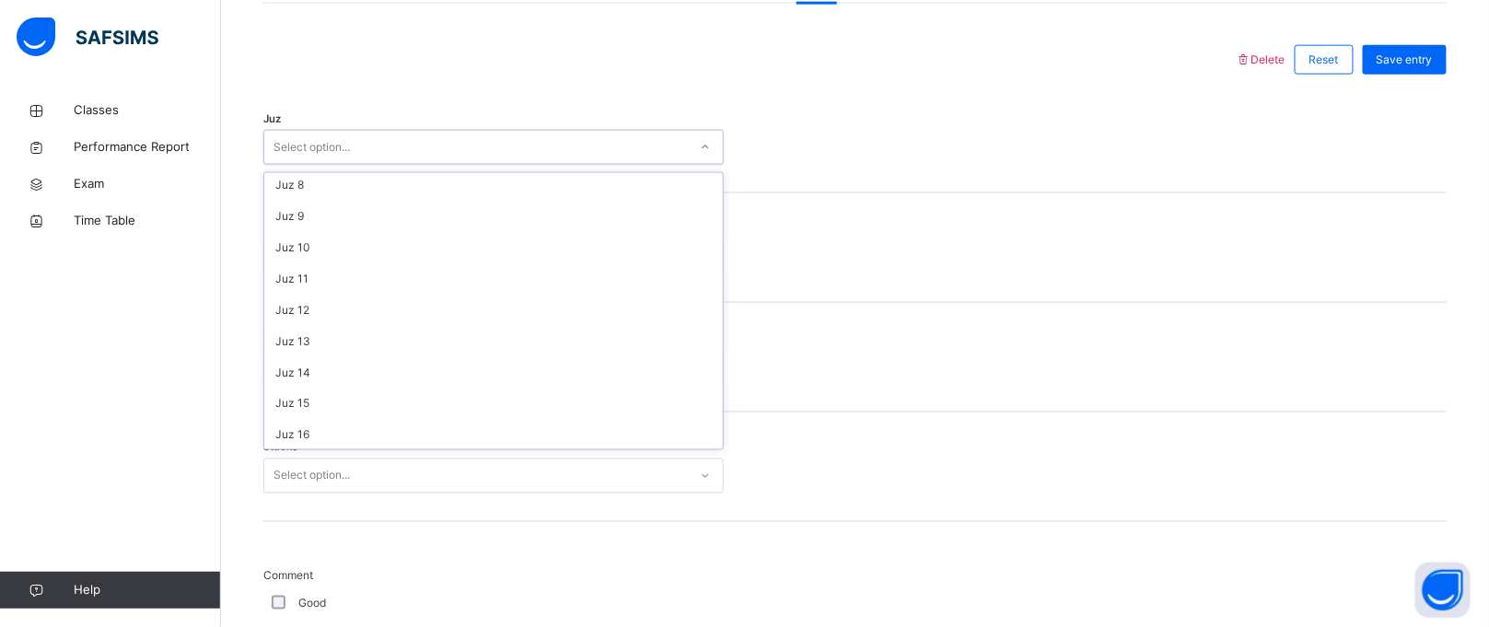
scroll to position [228, 0]
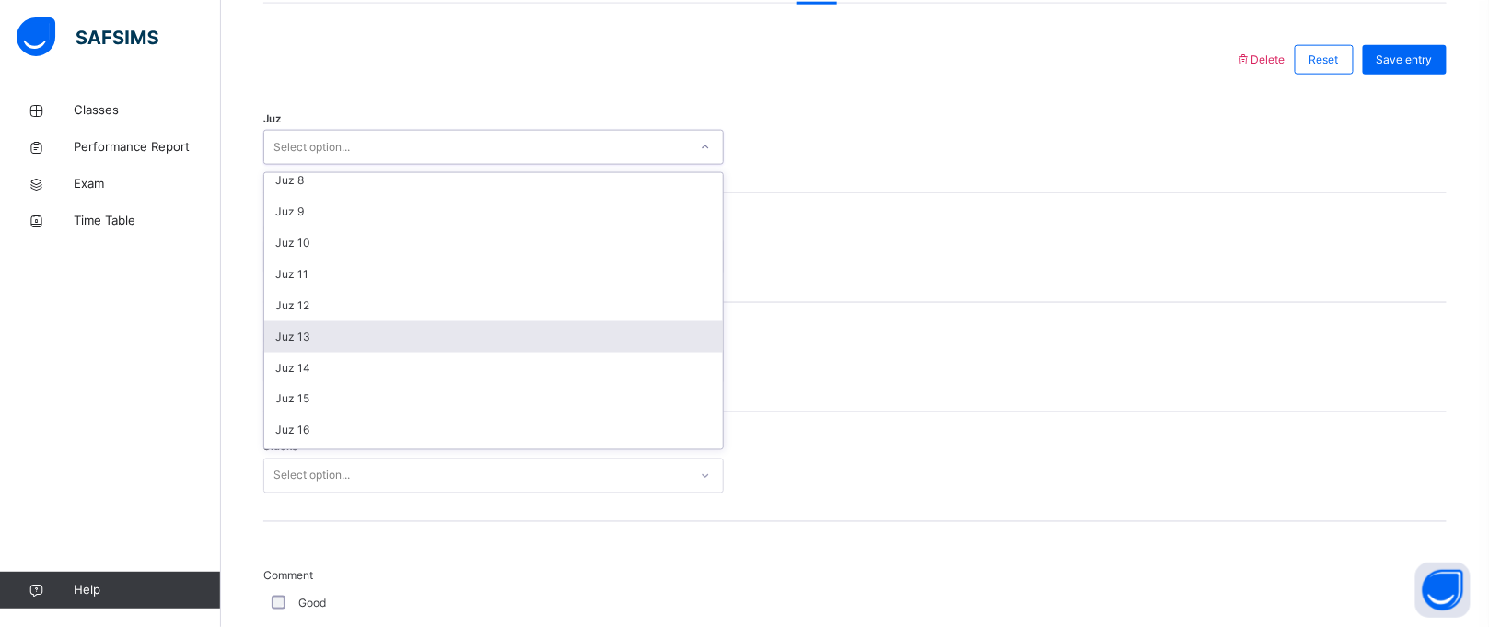
click at [568, 336] on div "Juz 13" at bounding box center [493, 336] width 459 height 31
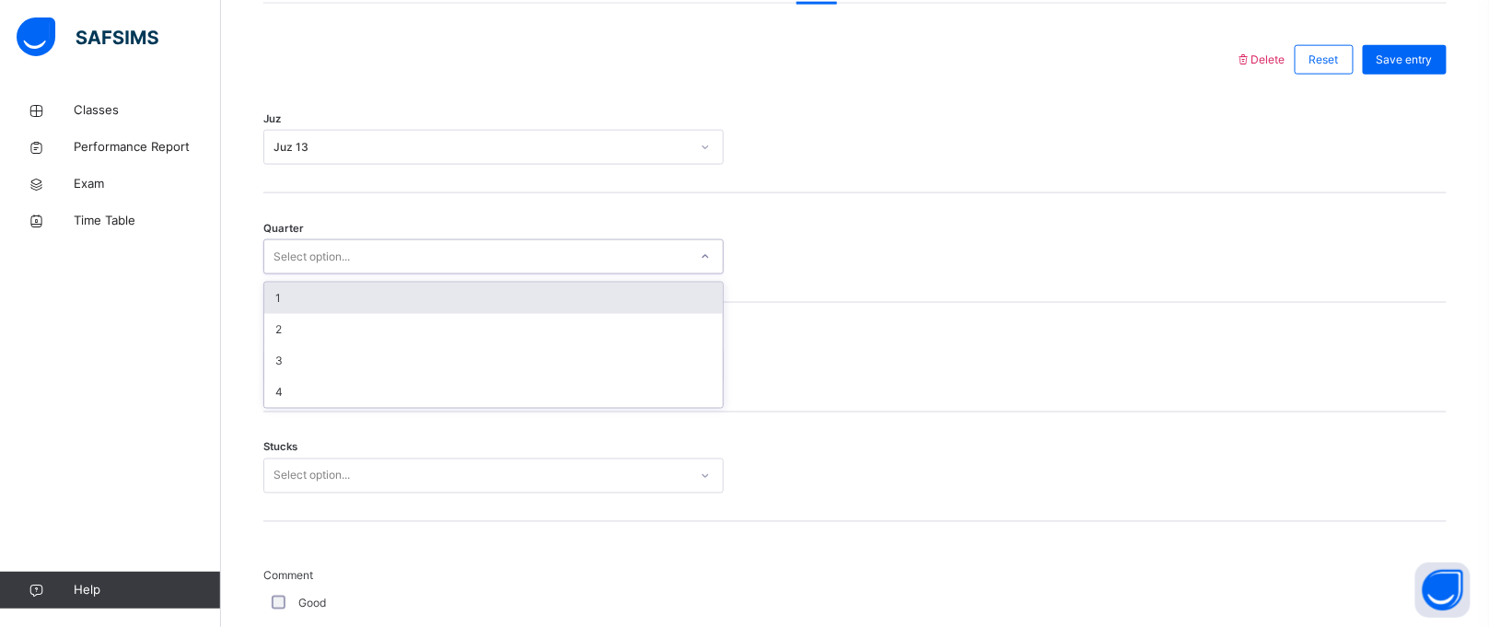
click at [562, 243] on div "Select option..." at bounding box center [476, 257] width 424 height 29
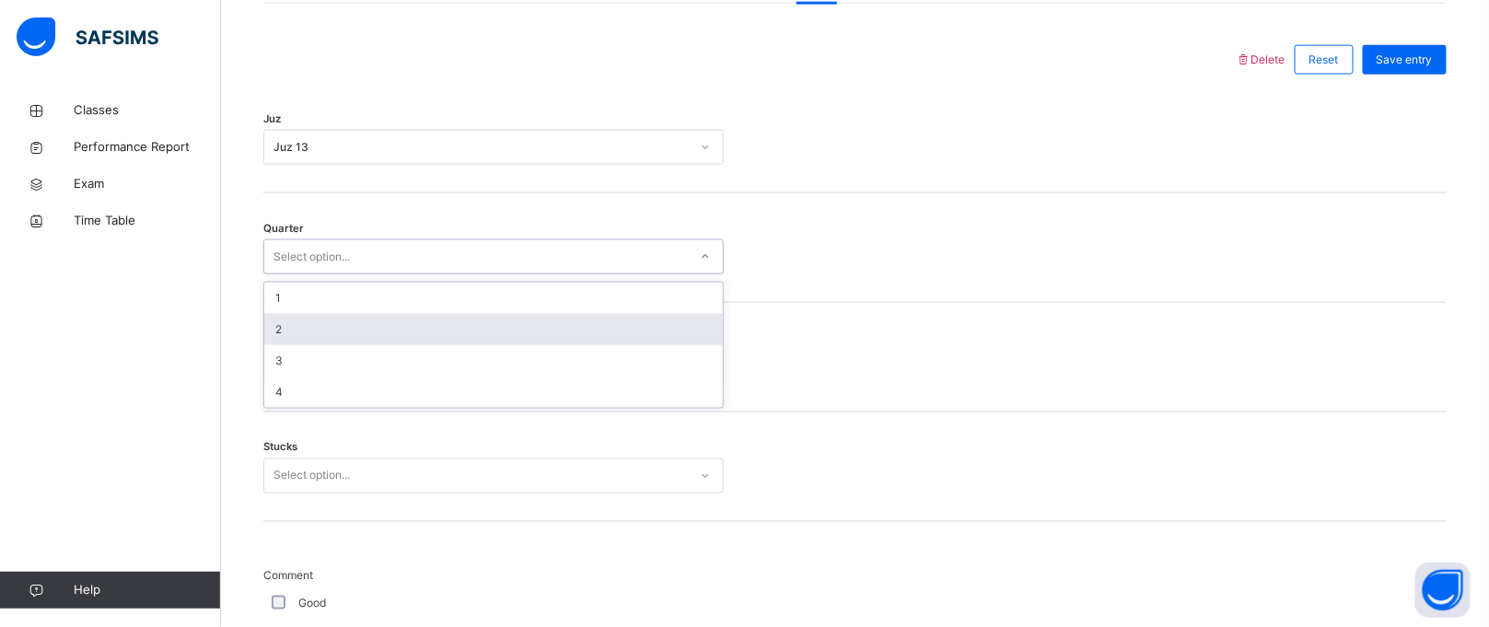
click at [531, 323] on div "2" at bounding box center [493, 329] width 459 height 31
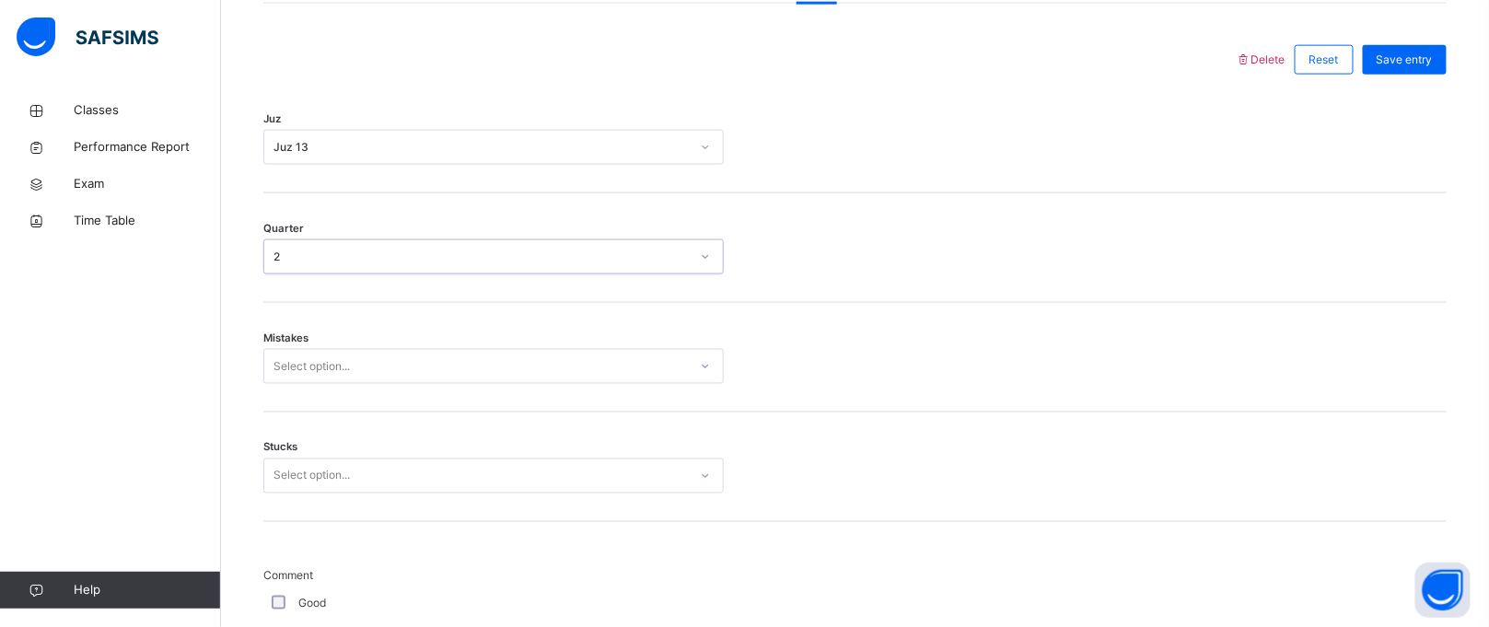
click at [515, 353] on div "Select option..." at bounding box center [476, 367] width 424 height 29
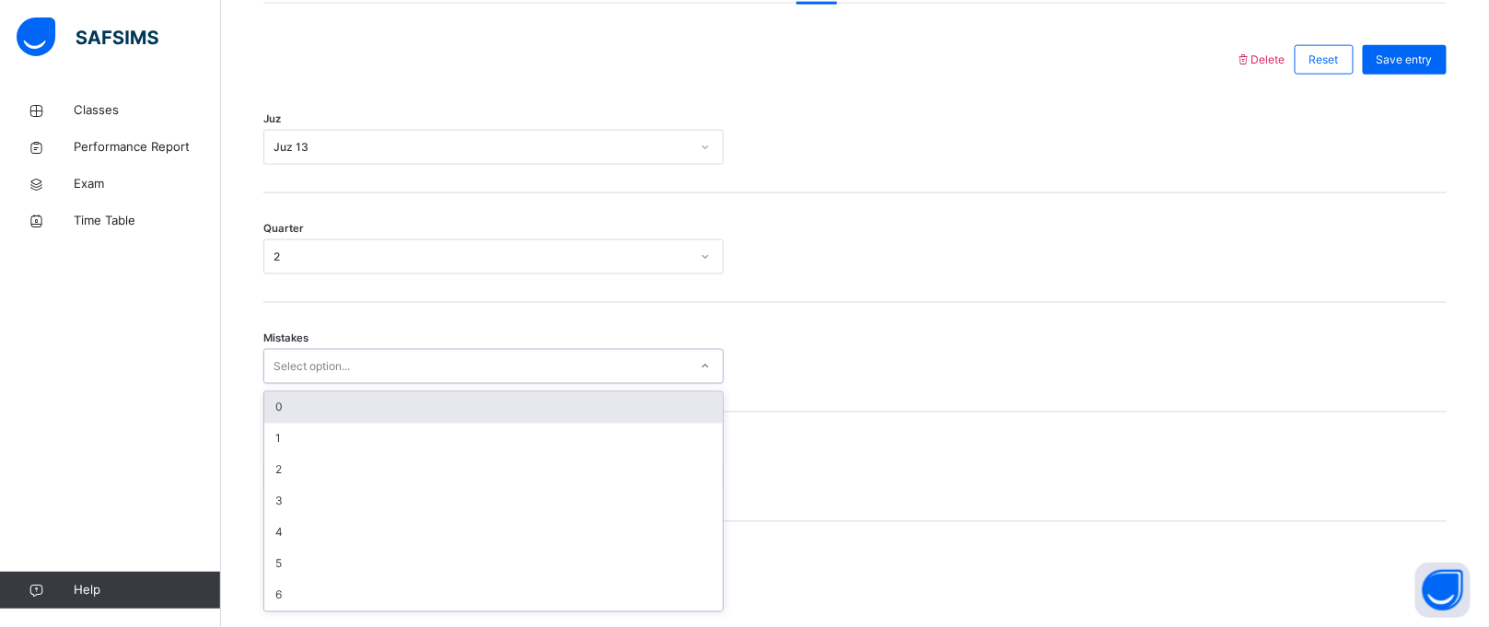
click at [466, 414] on div "0" at bounding box center [493, 407] width 459 height 31
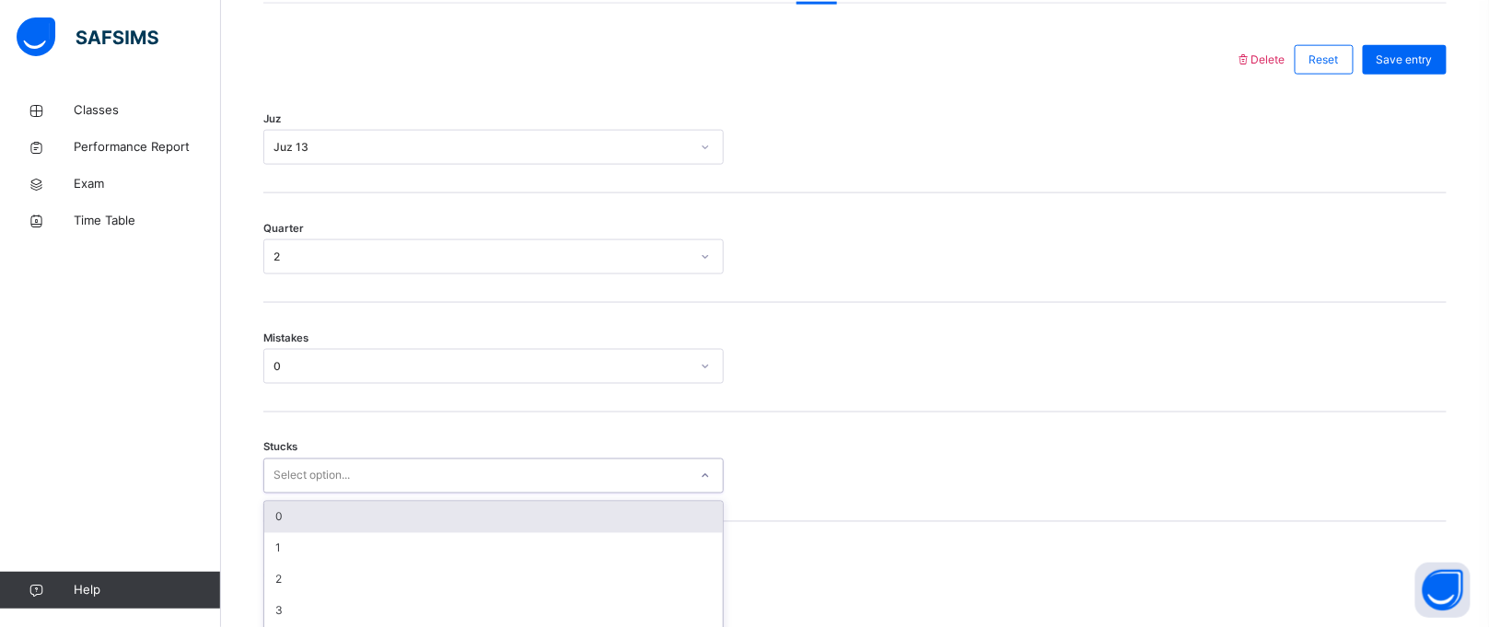
click at [428, 459] on div "option 0 focused, 1 of 6. 6 results available. Use Up and Down to choose option…" at bounding box center [493, 476] width 461 height 35
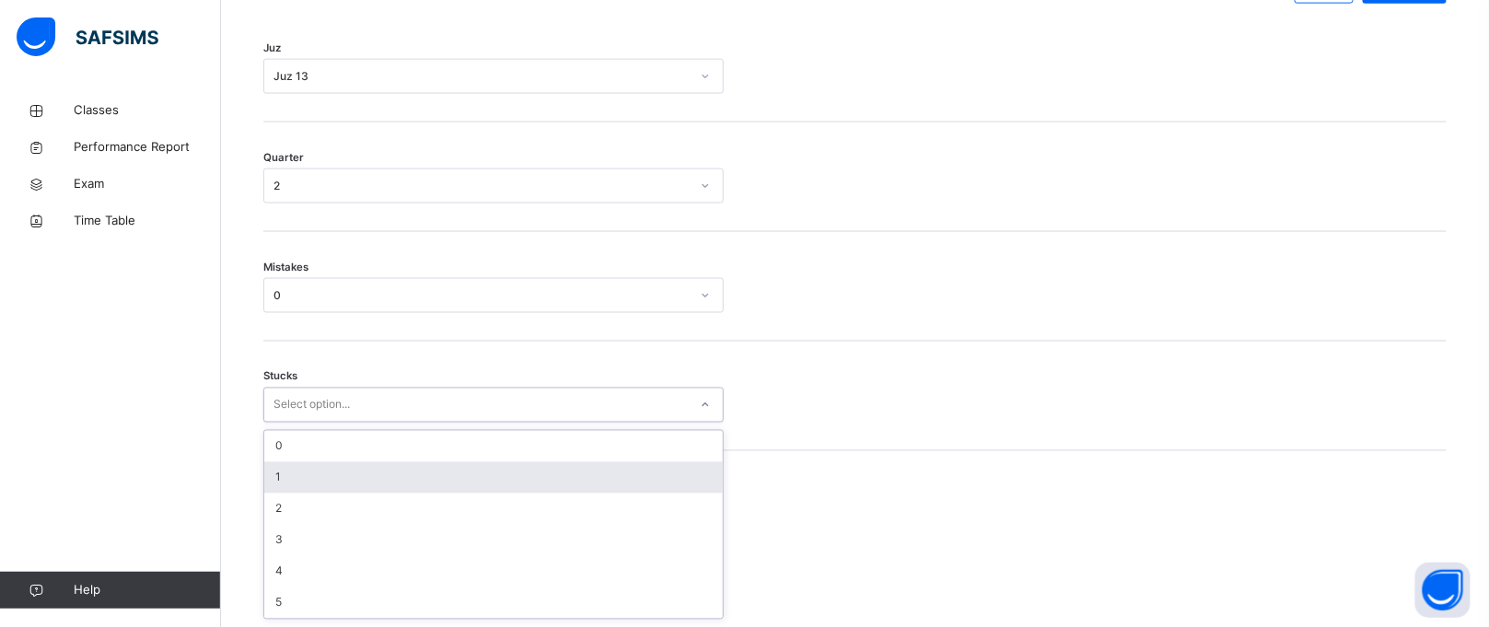
click at [419, 480] on div "1" at bounding box center [493, 477] width 459 height 31
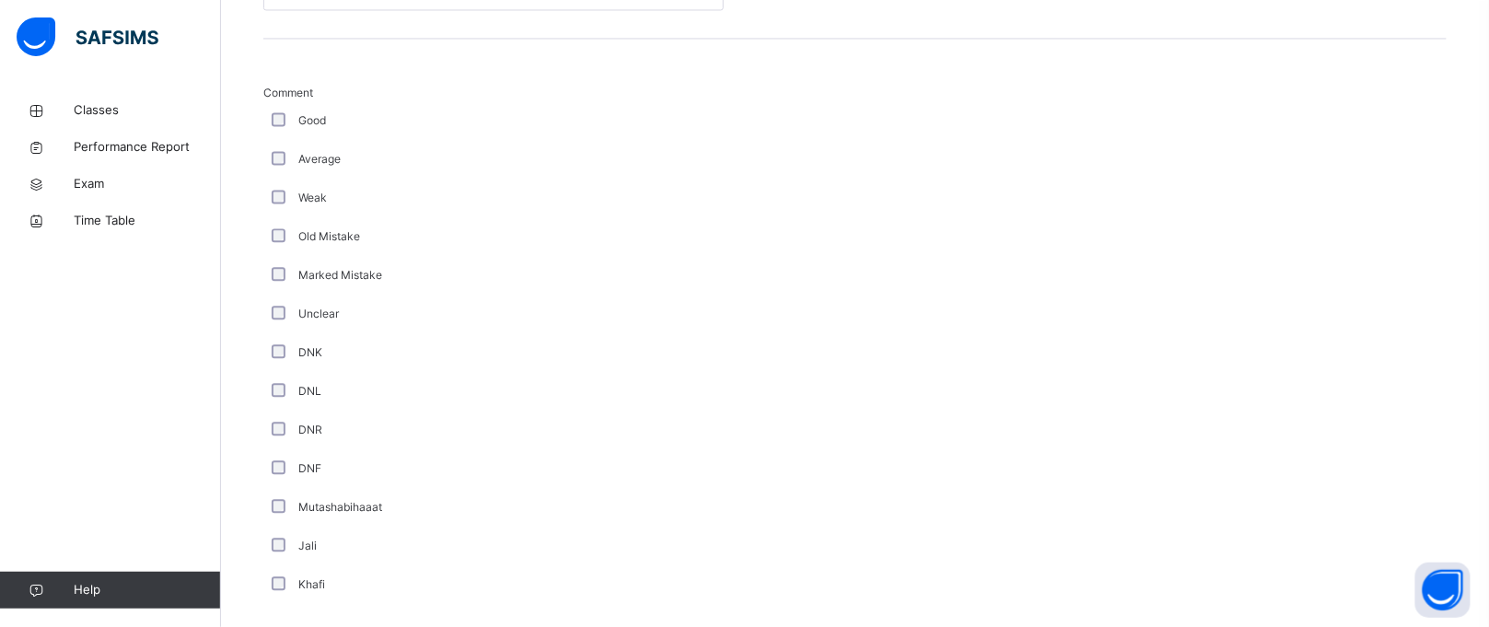
scroll to position [1569, 0]
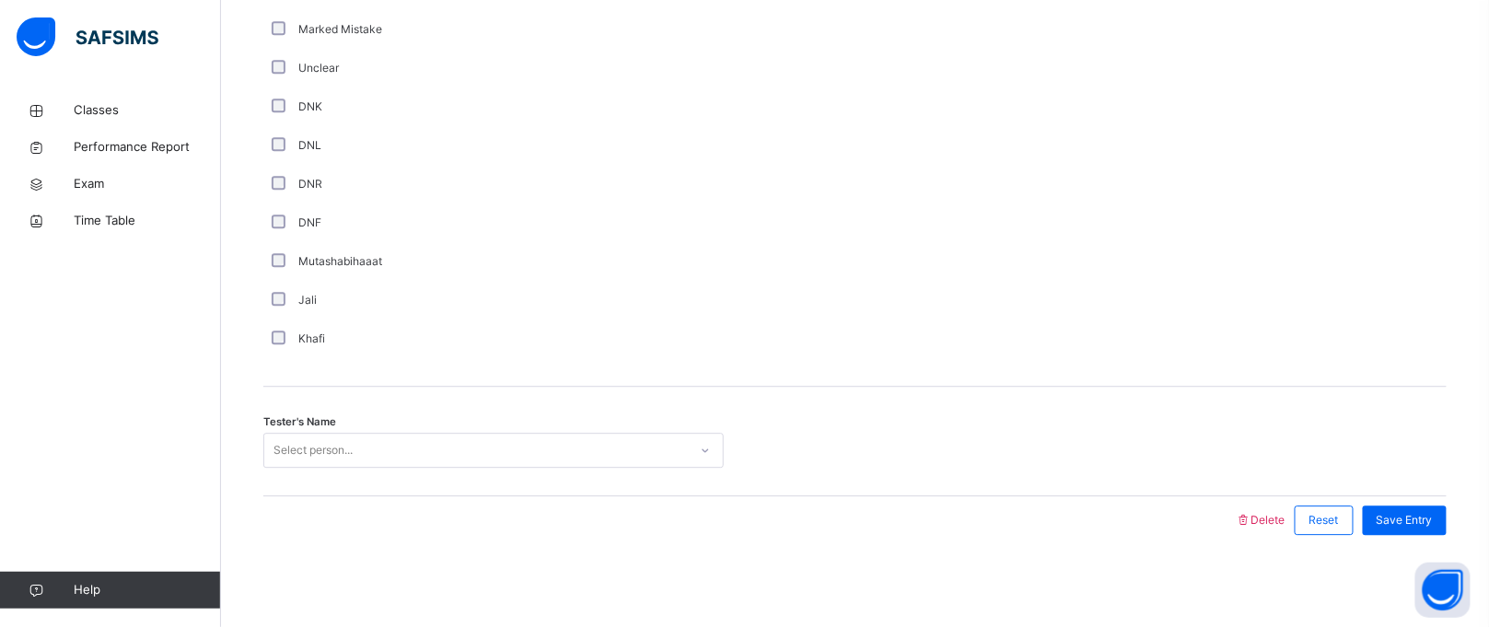
click at [467, 433] on div "Select person..." at bounding box center [493, 450] width 461 height 35
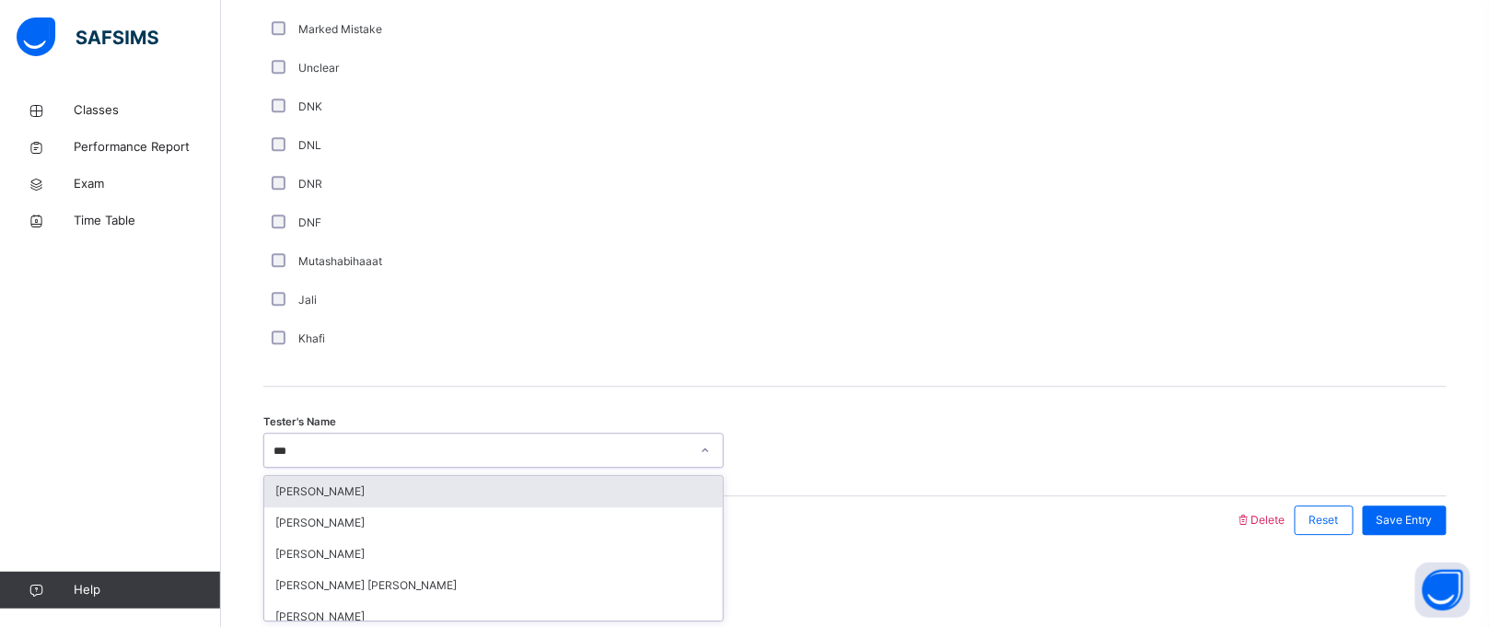
type input "****"
click at [441, 496] on div "[PERSON_NAME]" at bounding box center [493, 491] width 459 height 31
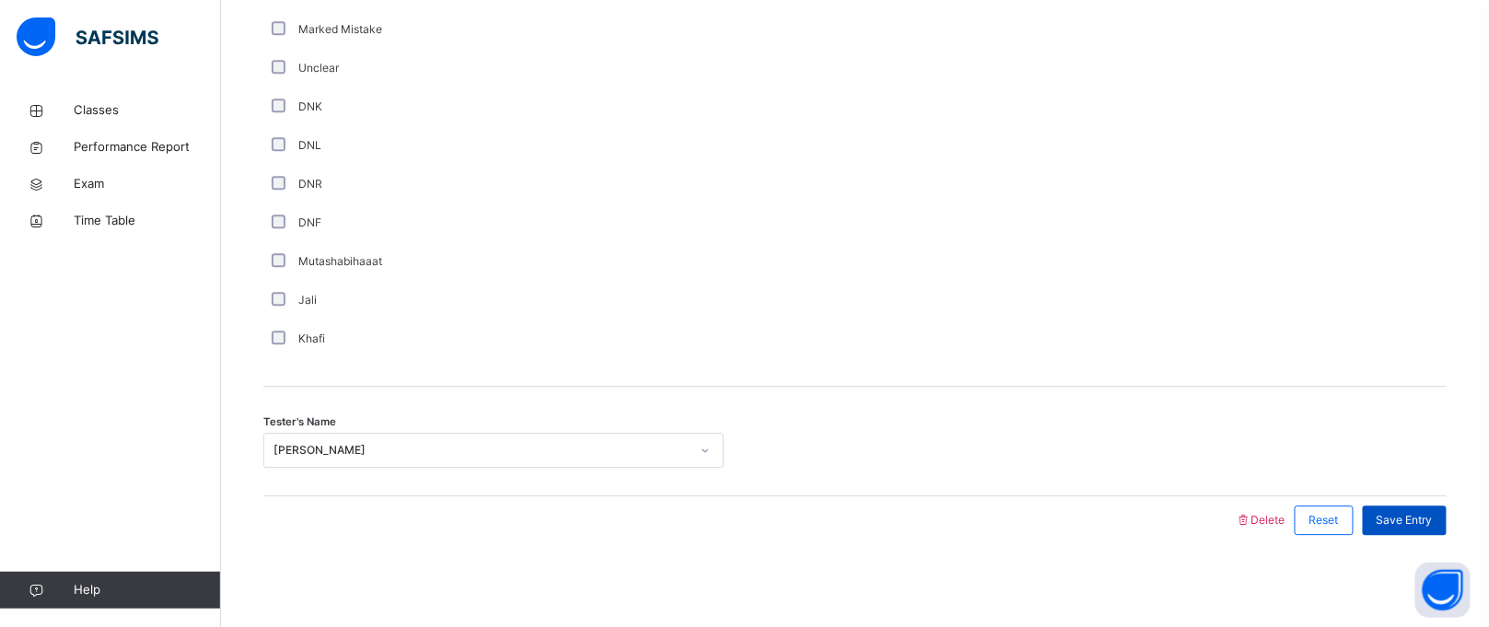
click at [1433, 528] on span "Save Entry" at bounding box center [1405, 520] width 56 height 17
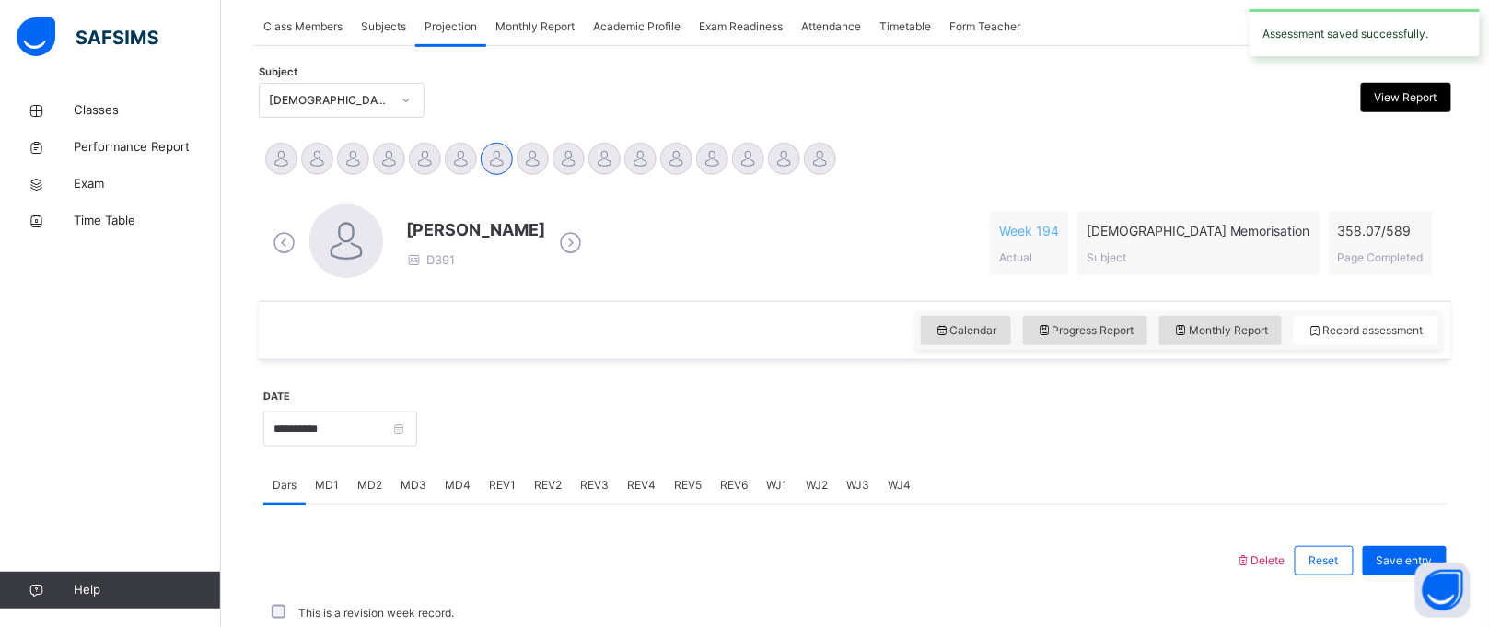
scroll to position [755, 0]
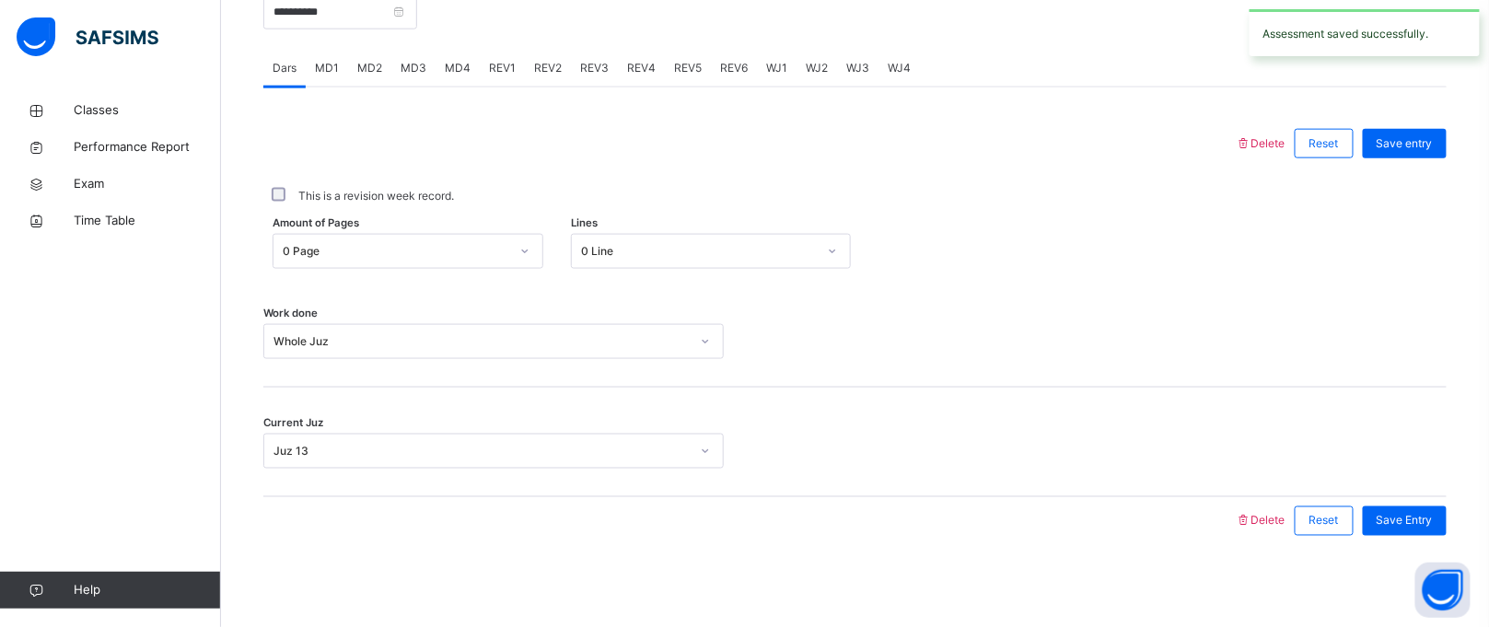
click at [902, 65] on span "WJ4" at bounding box center [899, 68] width 23 height 17
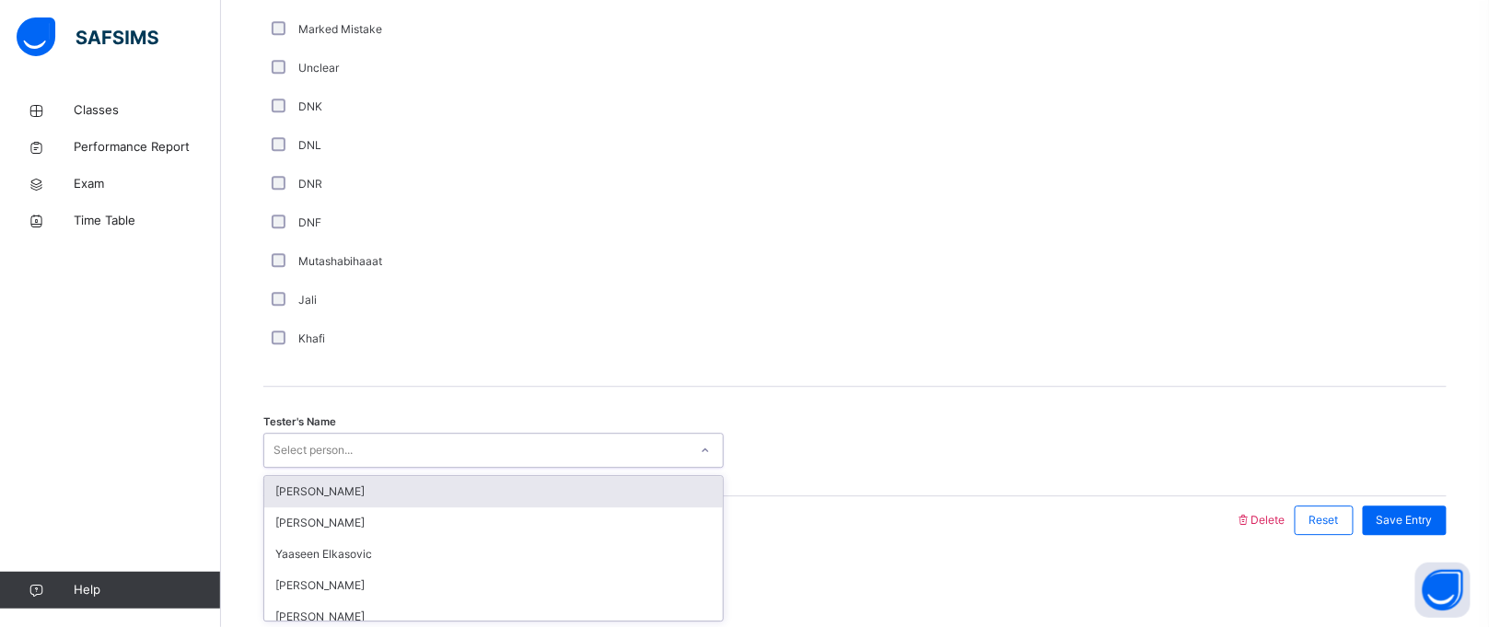
drag, startPoint x: 718, startPoint y: 258, endPoint x: 474, endPoint y: 446, distance: 307.3
click at [474, 446] on div "Select person..." at bounding box center [476, 451] width 424 height 29
type input "*****"
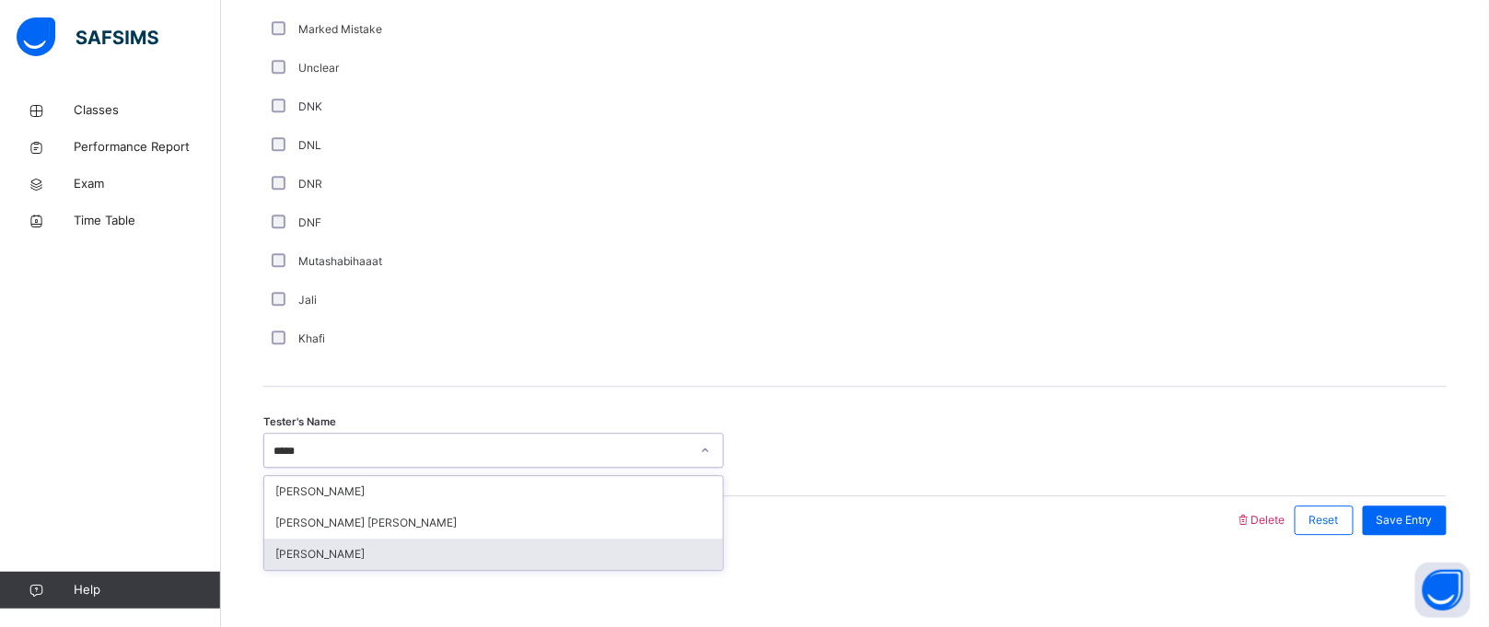
click at [363, 551] on div "[PERSON_NAME]" at bounding box center [493, 554] width 459 height 31
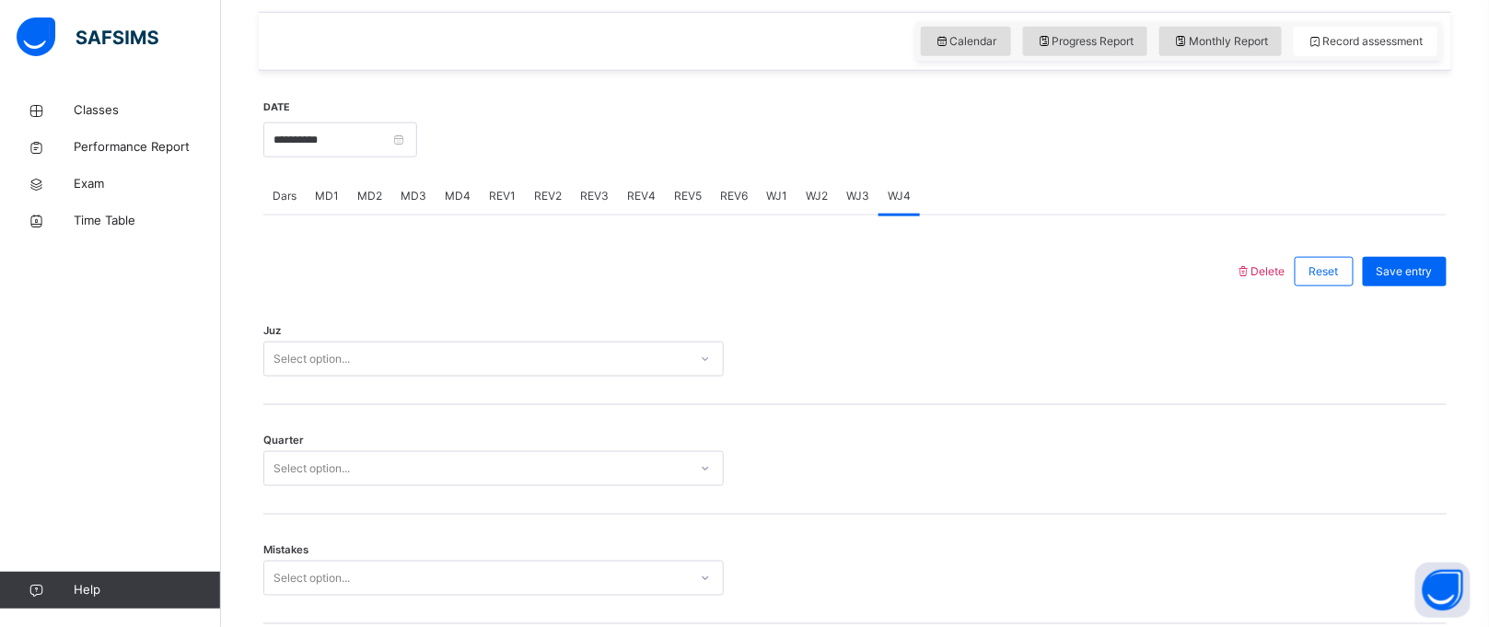
scroll to position [659, 0]
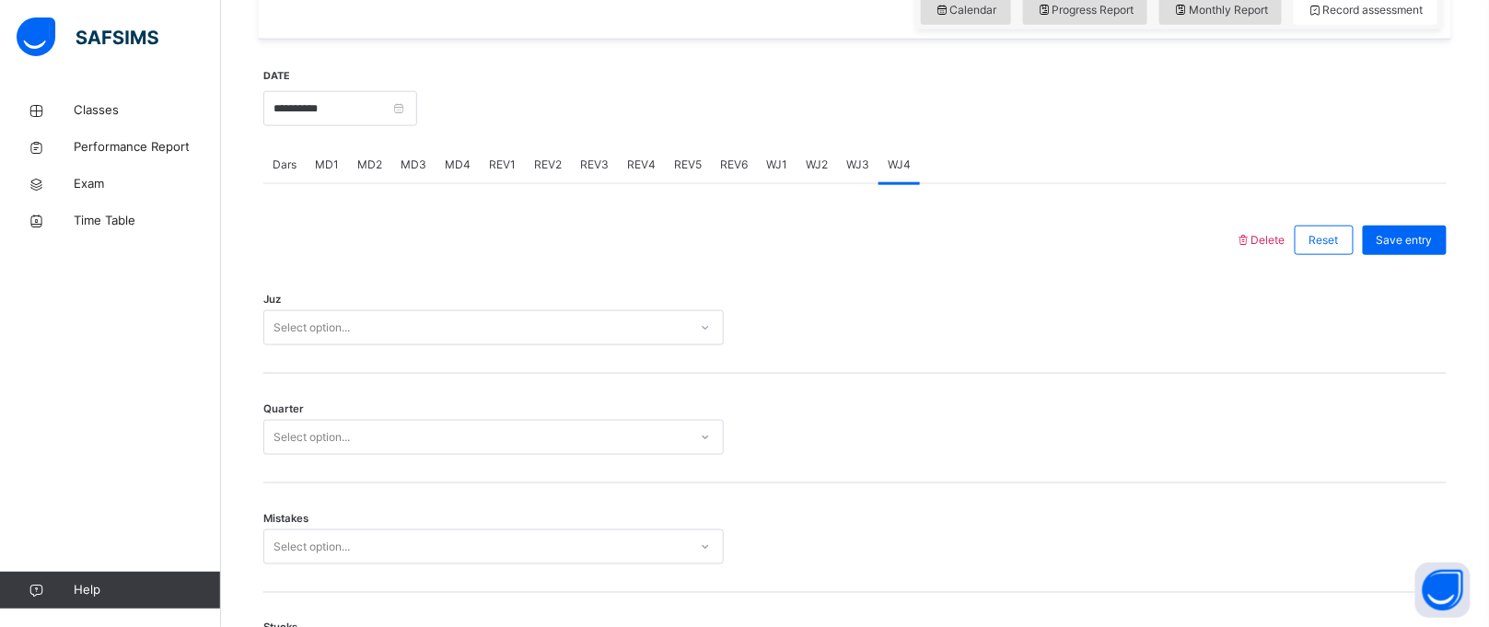
click at [532, 361] on div "Juz Select option..." at bounding box center [855, 319] width 1184 height 110
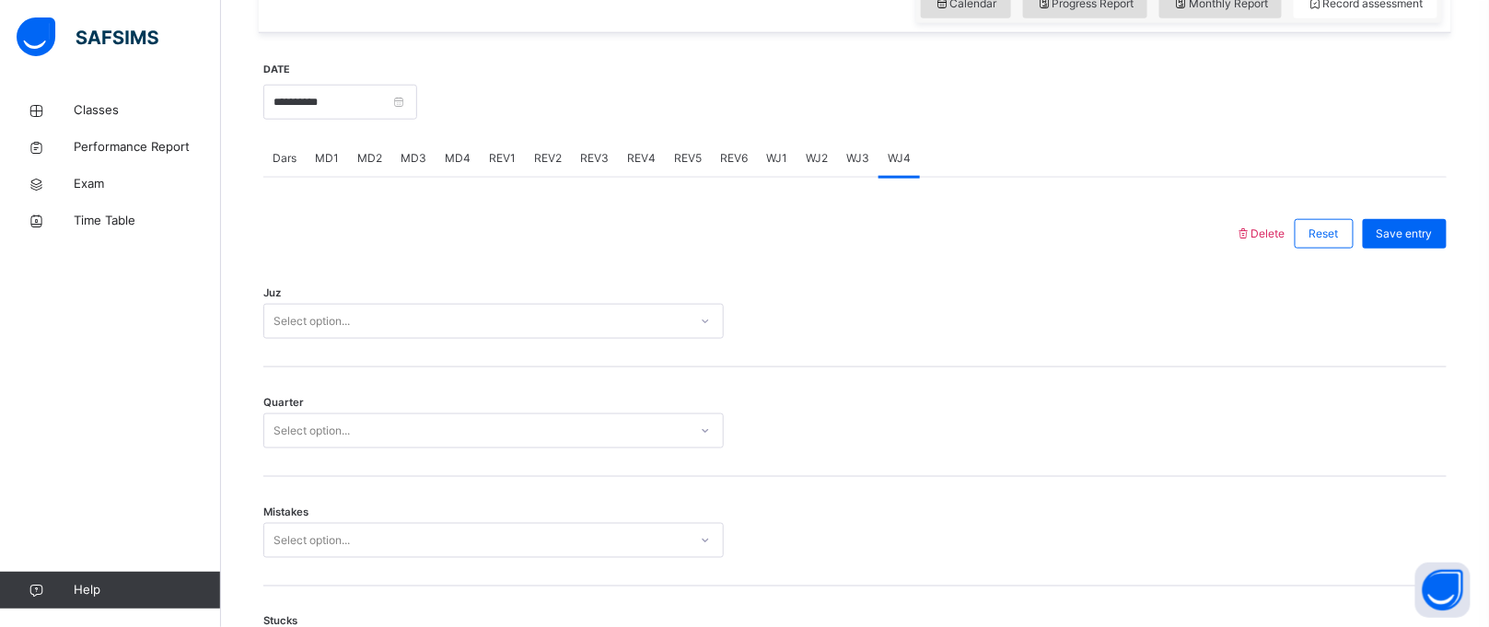
click at [527, 326] on div "Select option..." at bounding box center [476, 322] width 424 height 29
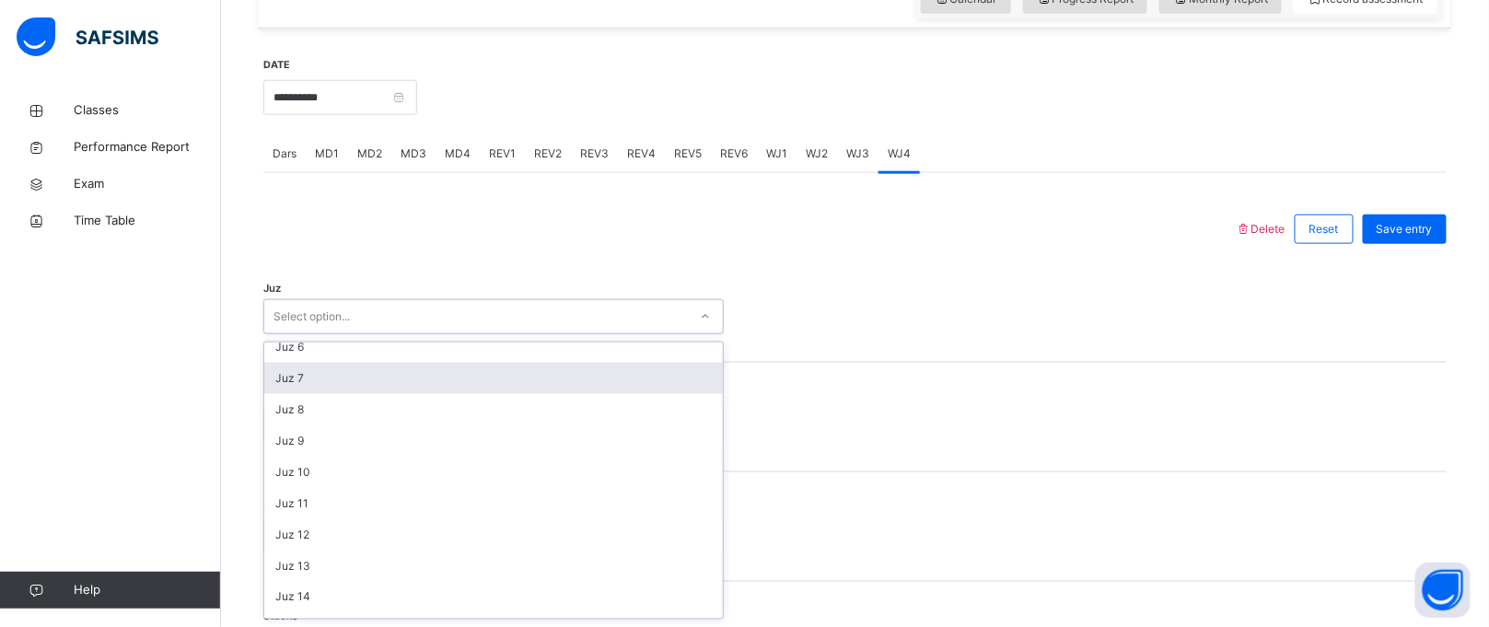
scroll to position [170, 0]
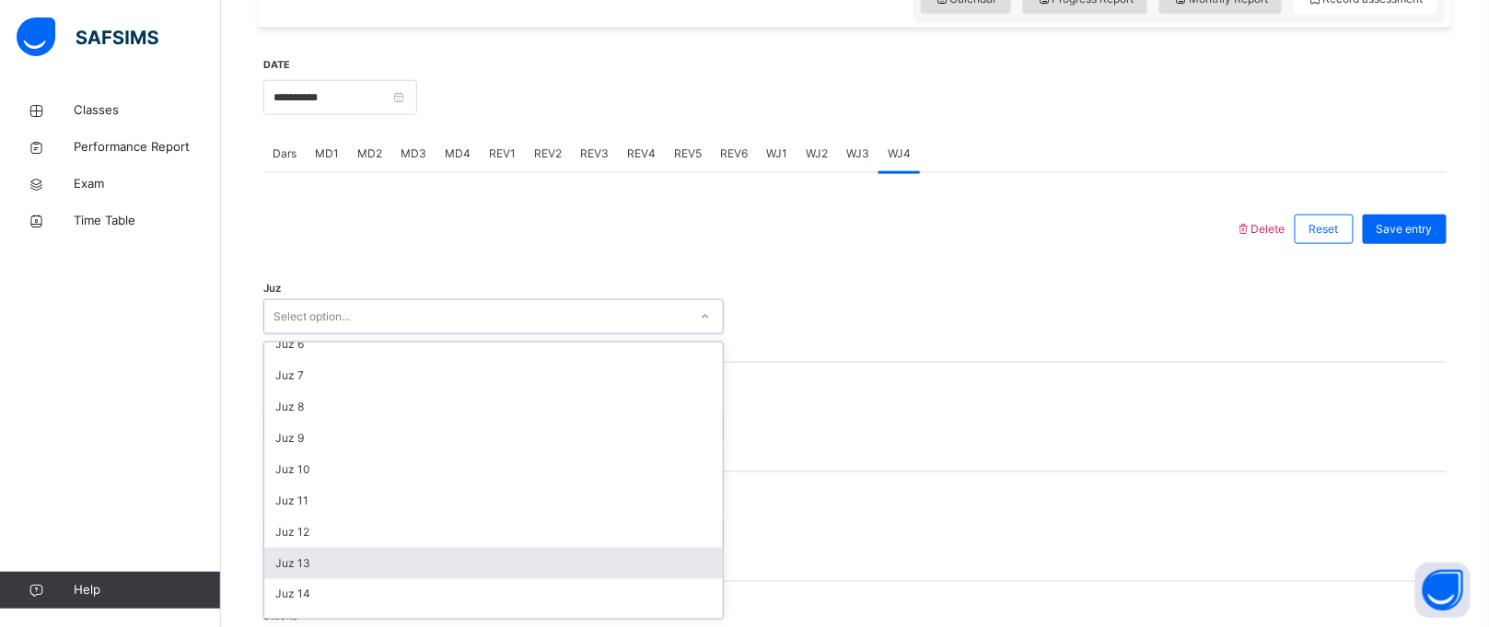
click at [338, 549] on div "Juz 13" at bounding box center [493, 563] width 459 height 31
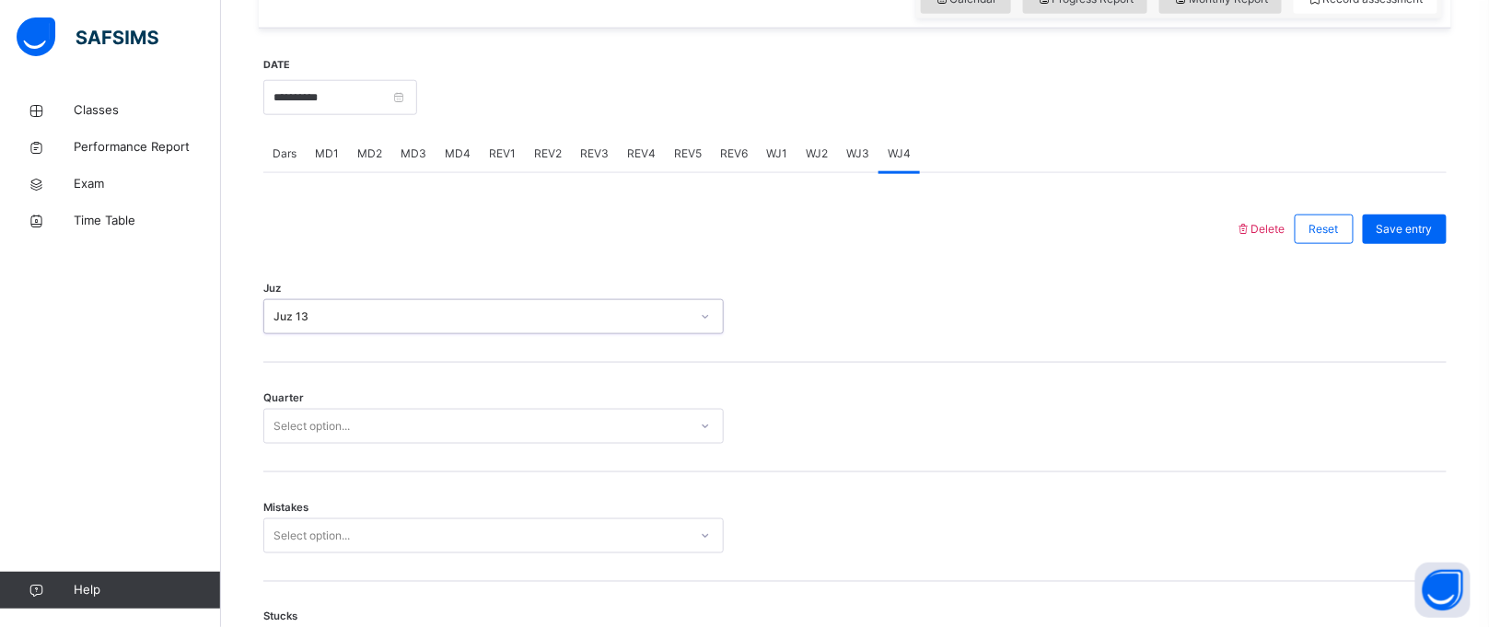
click at [405, 413] on div "Select option..." at bounding box center [476, 427] width 424 height 29
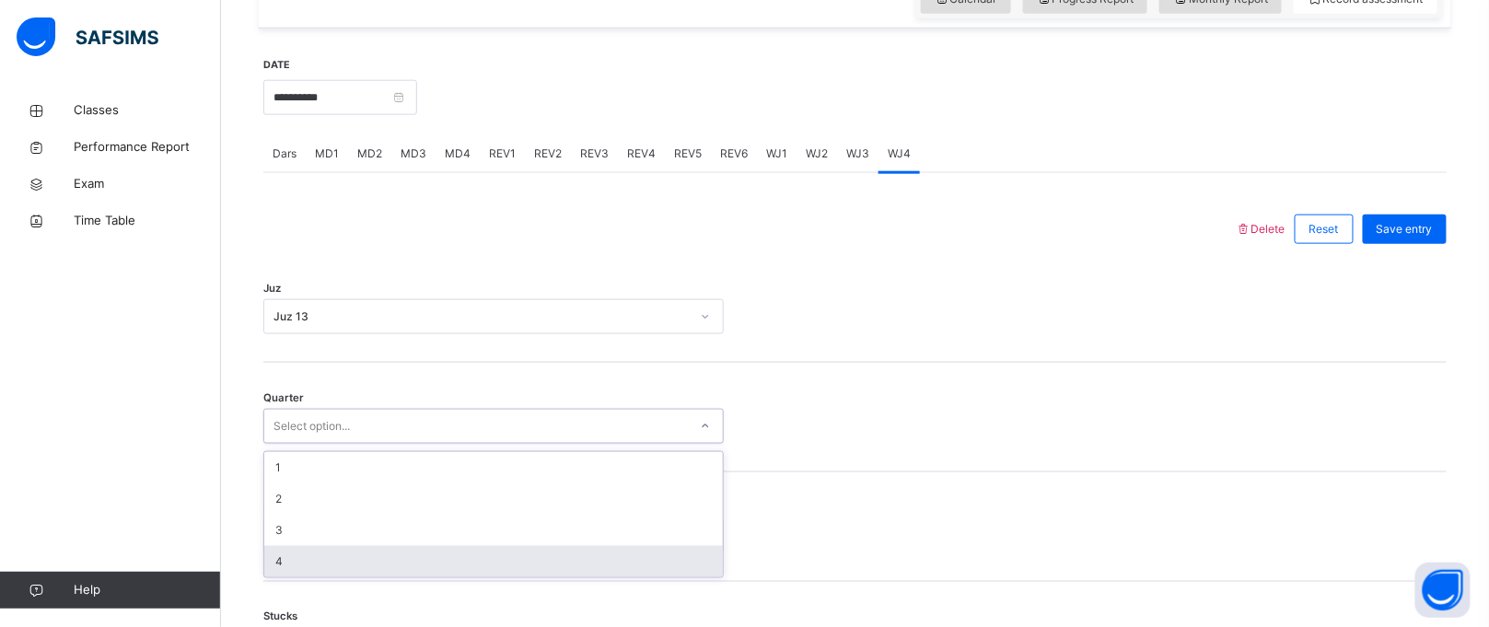
click at [345, 562] on div "4" at bounding box center [493, 561] width 459 height 31
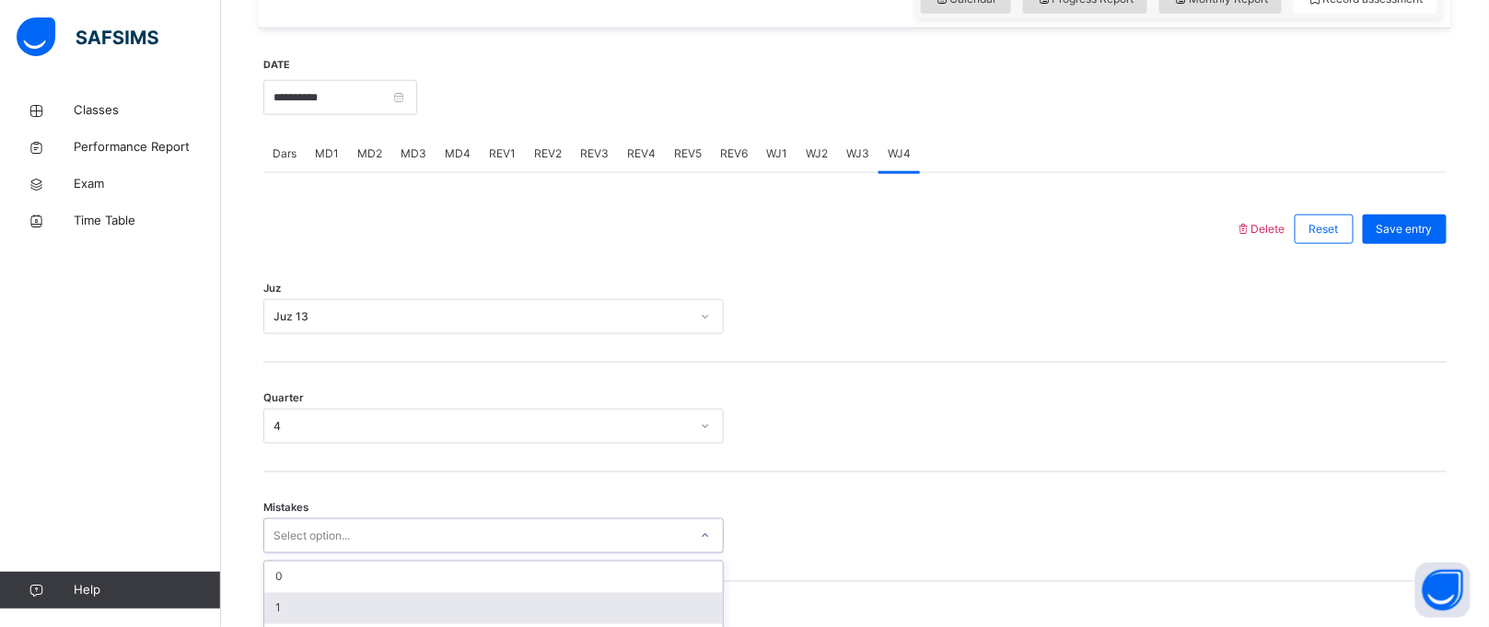
click at [357, 525] on div "option 1 focused, 2 of 7. 7 results available. Use Up and Down to choose option…" at bounding box center [493, 536] width 461 height 35
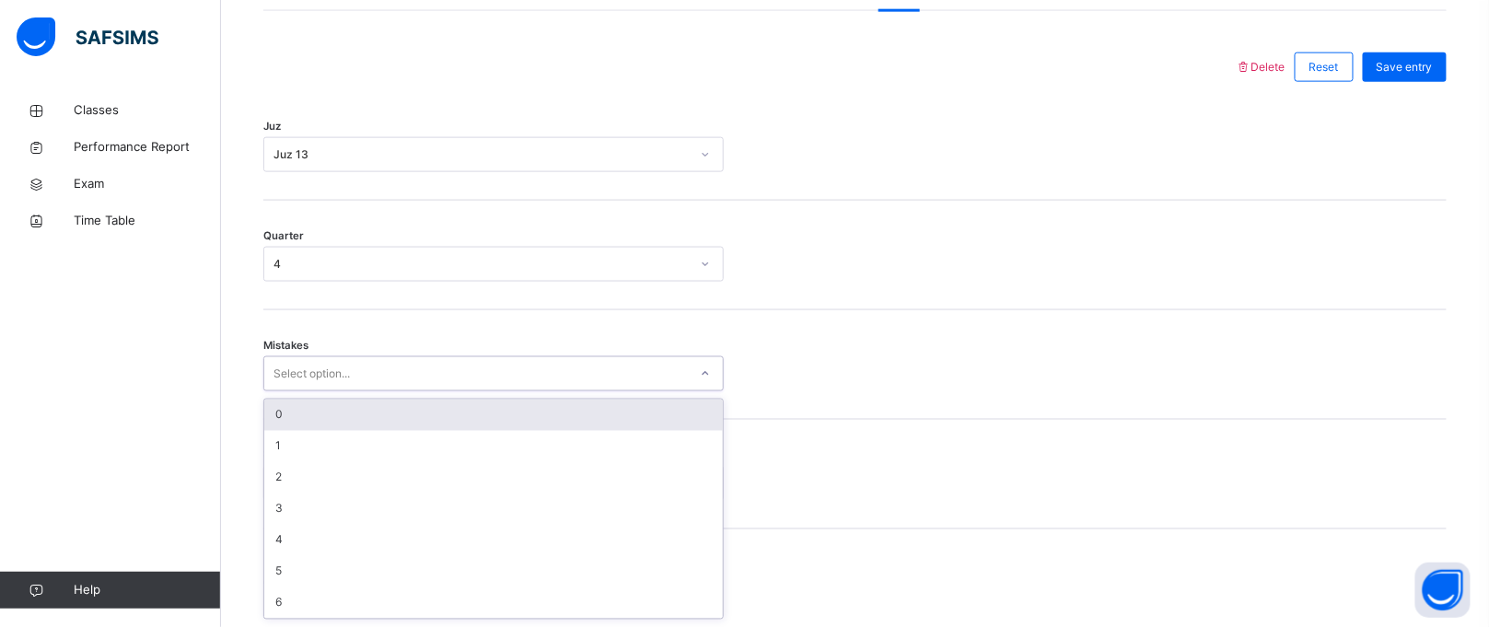
click at [388, 422] on div "0" at bounding box center [493, 415] width 459 height 31
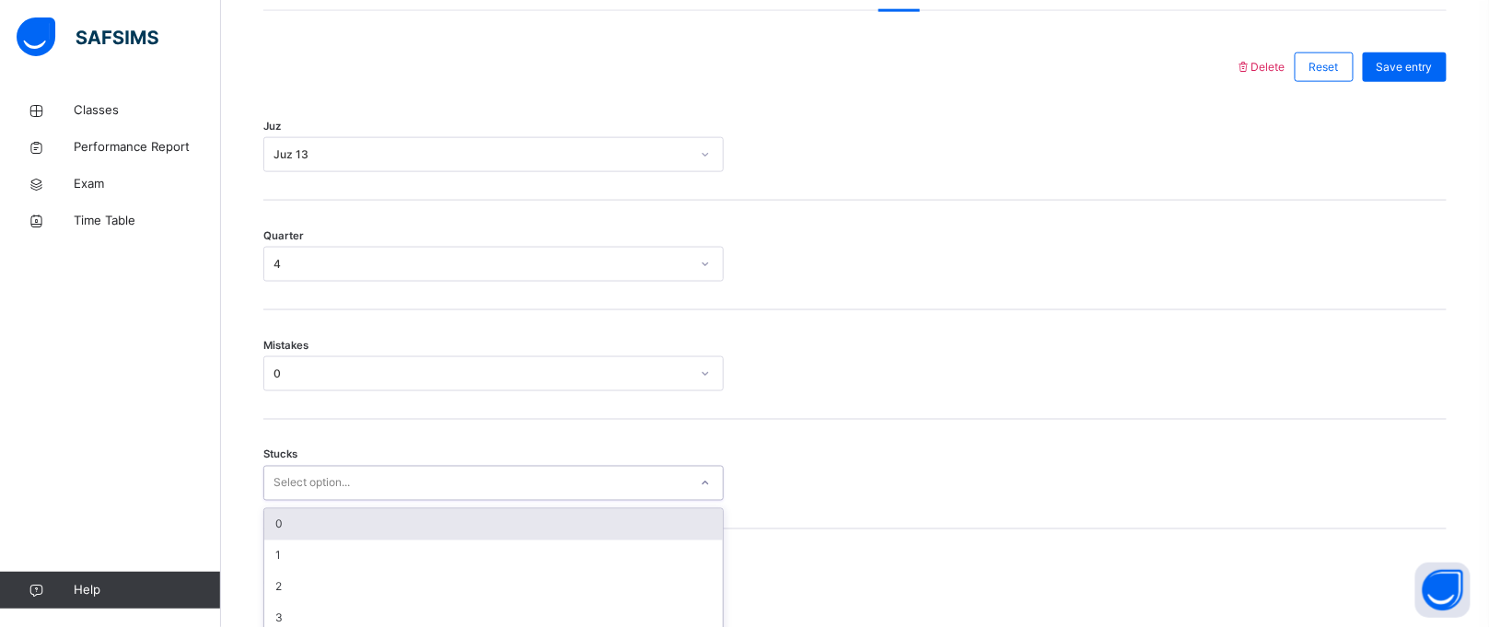
scroll to position [910, 0]
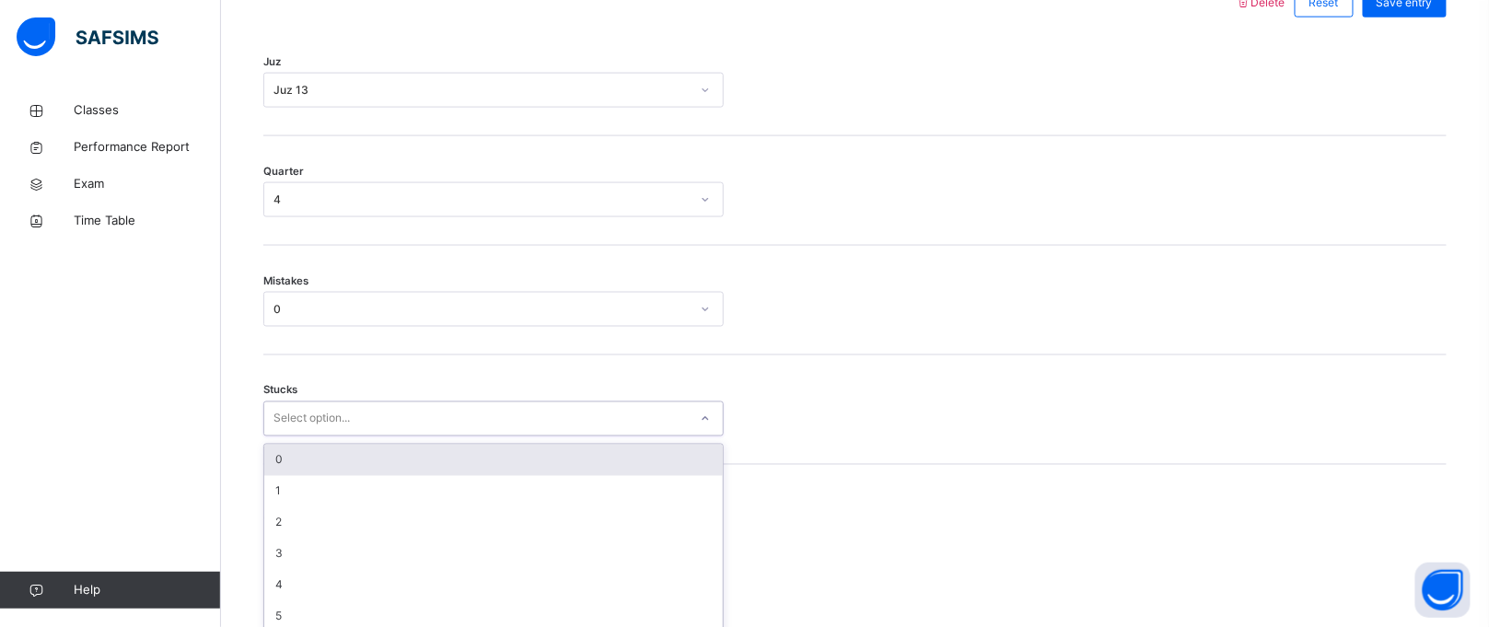
click at [363, 437] on div "option 0 focused, 1 of 6. 6 results available. Use Up and Down to choose option…" at bounding box center [493, 419] width 461 height 35
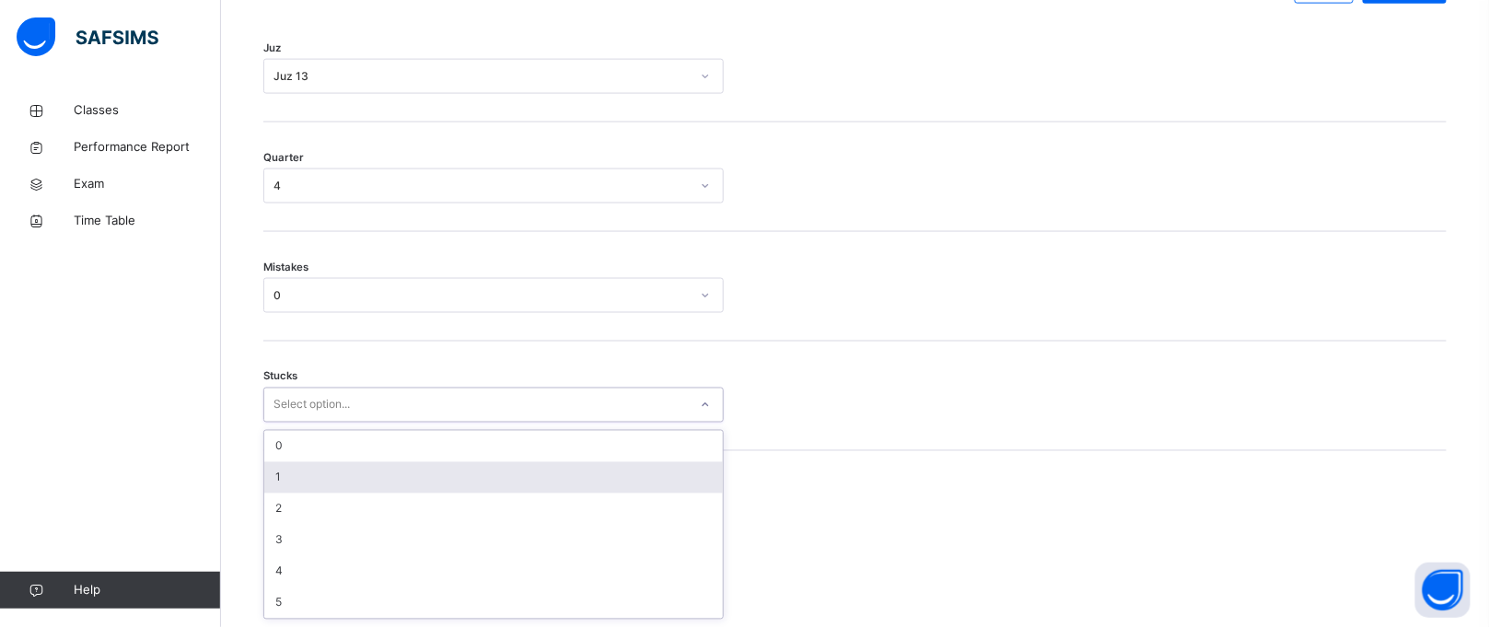
click at [363, 489] on div "1" at bounding box center [493, 477] width 459 height 31
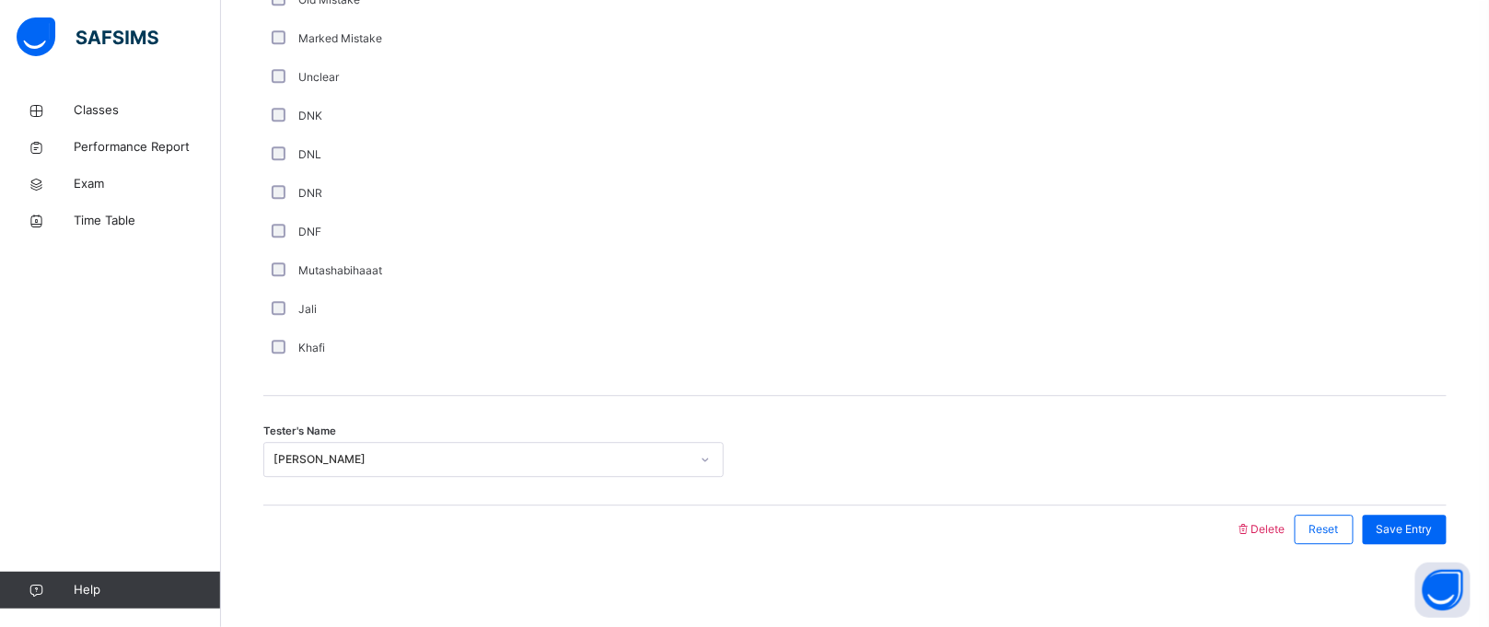
scroll to position [1563, 0]
click at [1405, 518] on span "Save Entry" at bounding box center [1405, 526] width 56 height 17
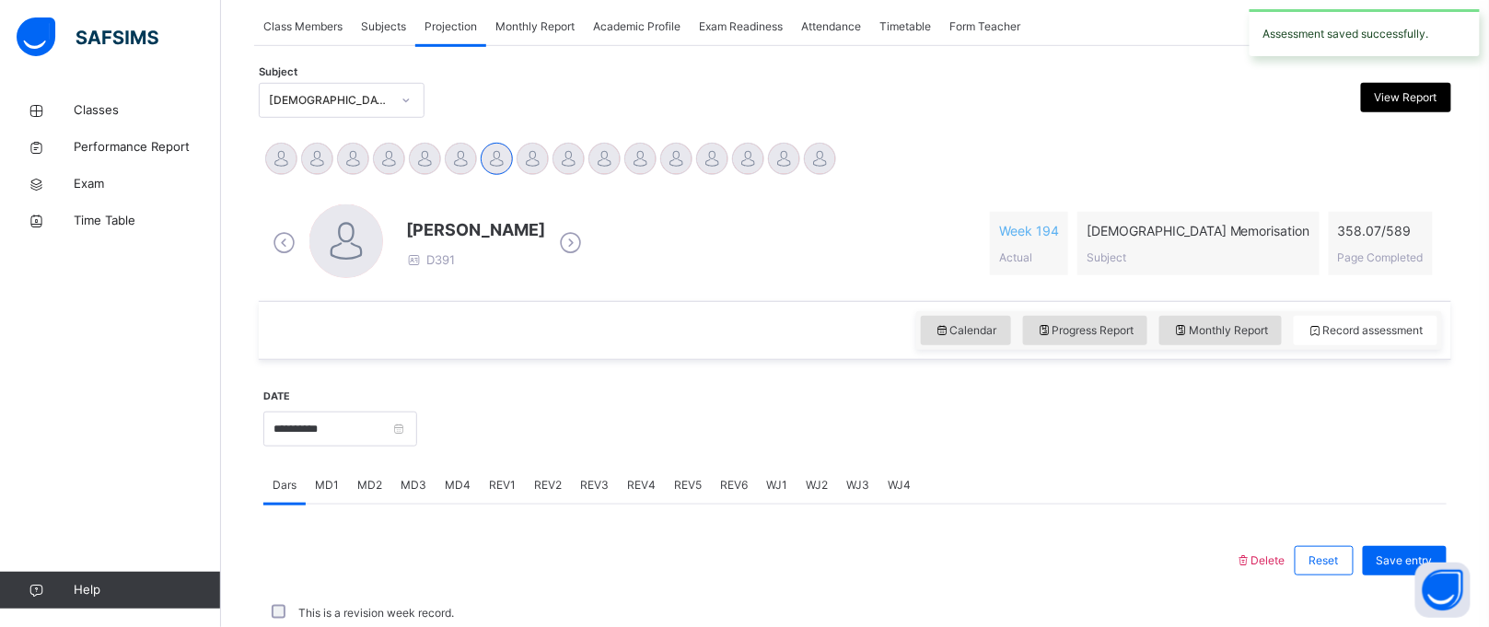
scroll to position [755, 0]
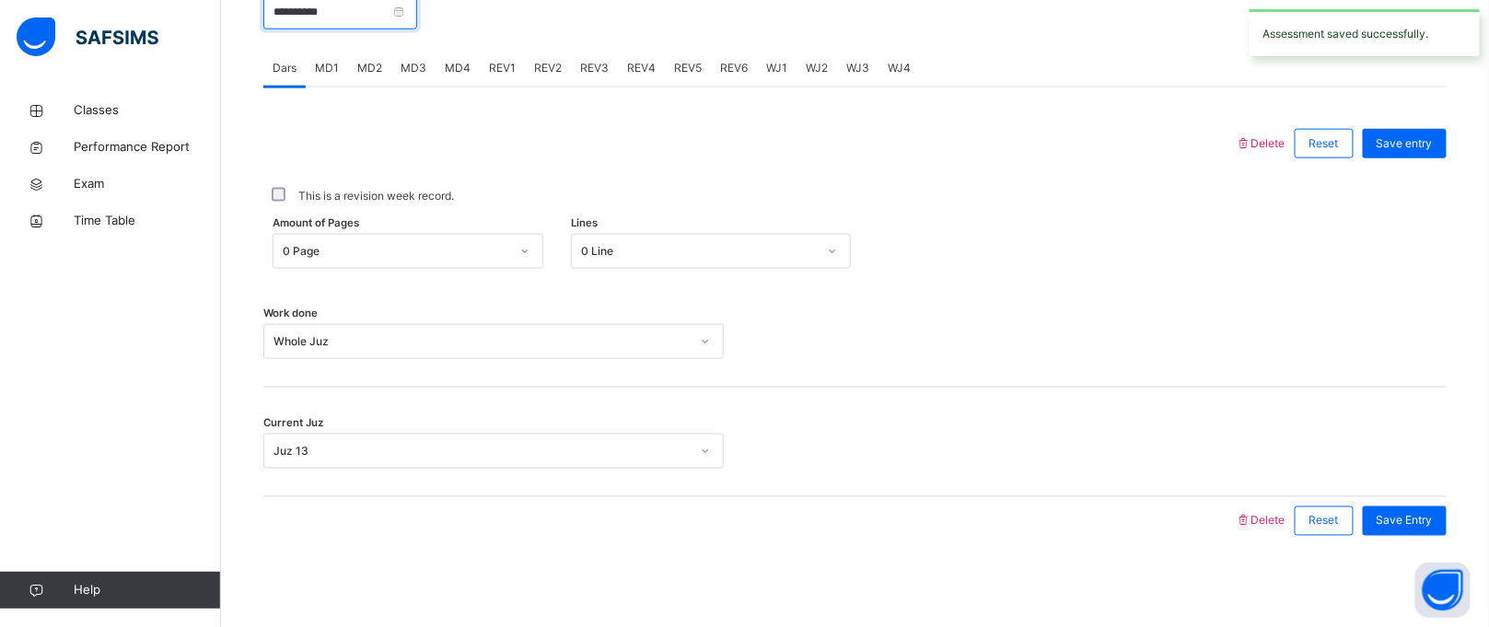
click at [371, 26] on input "**********" at bounding box center [340, 11] width 154 height 35
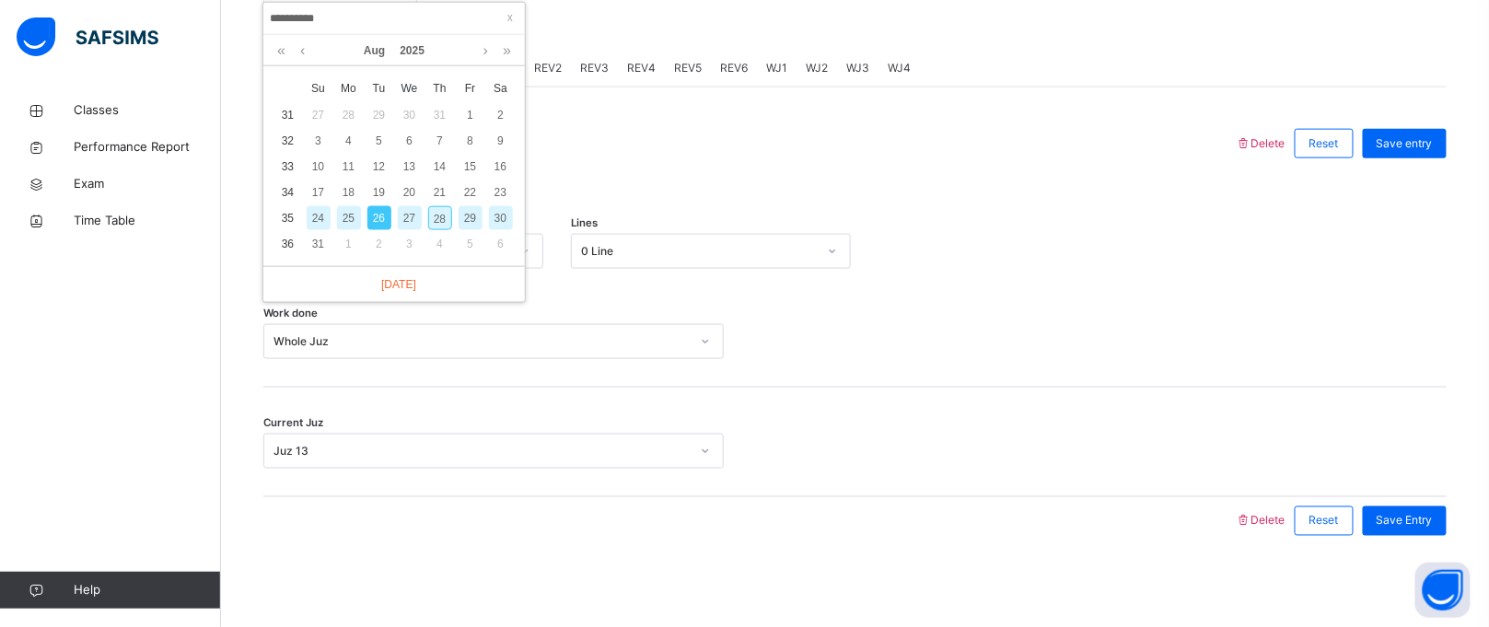
click at [445, 220] on div "28" at bounding box center [440, 218] width 24 height 24
type input "**********"
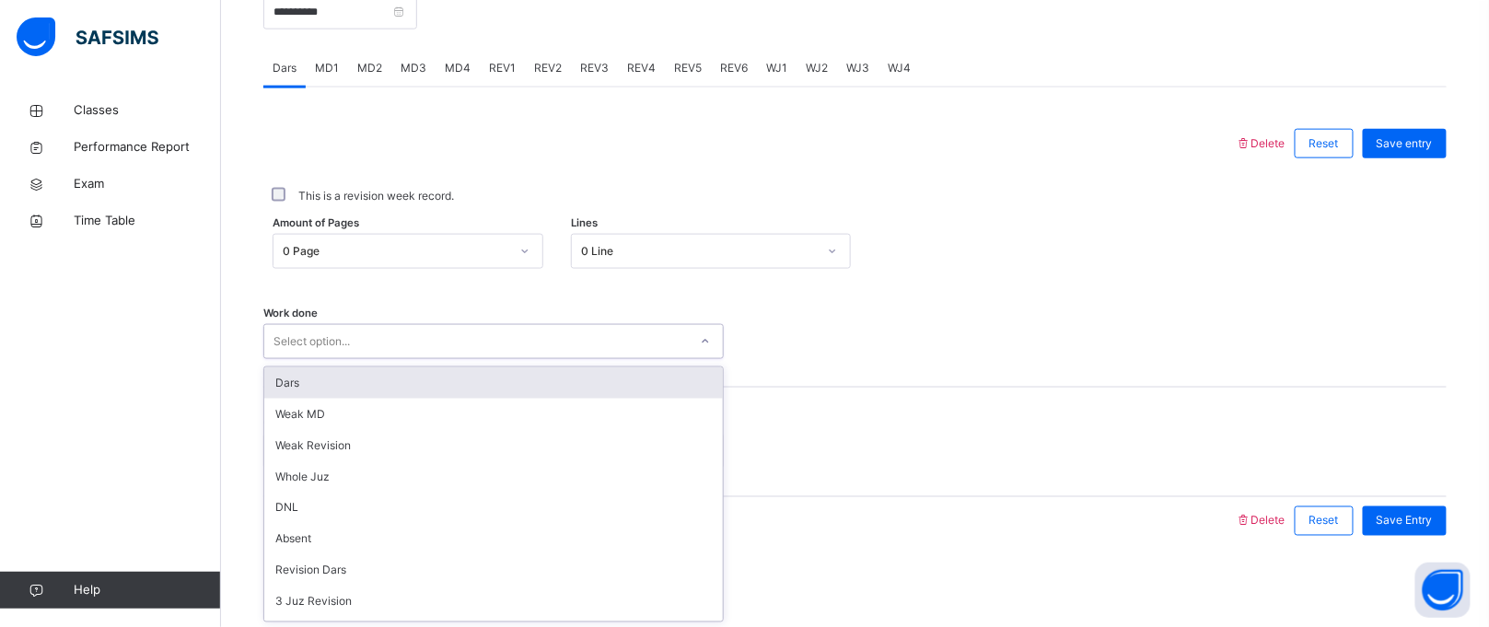
click at [455, 329] on div "Select option..." at bounding box center [476, 342] width 424 height 29
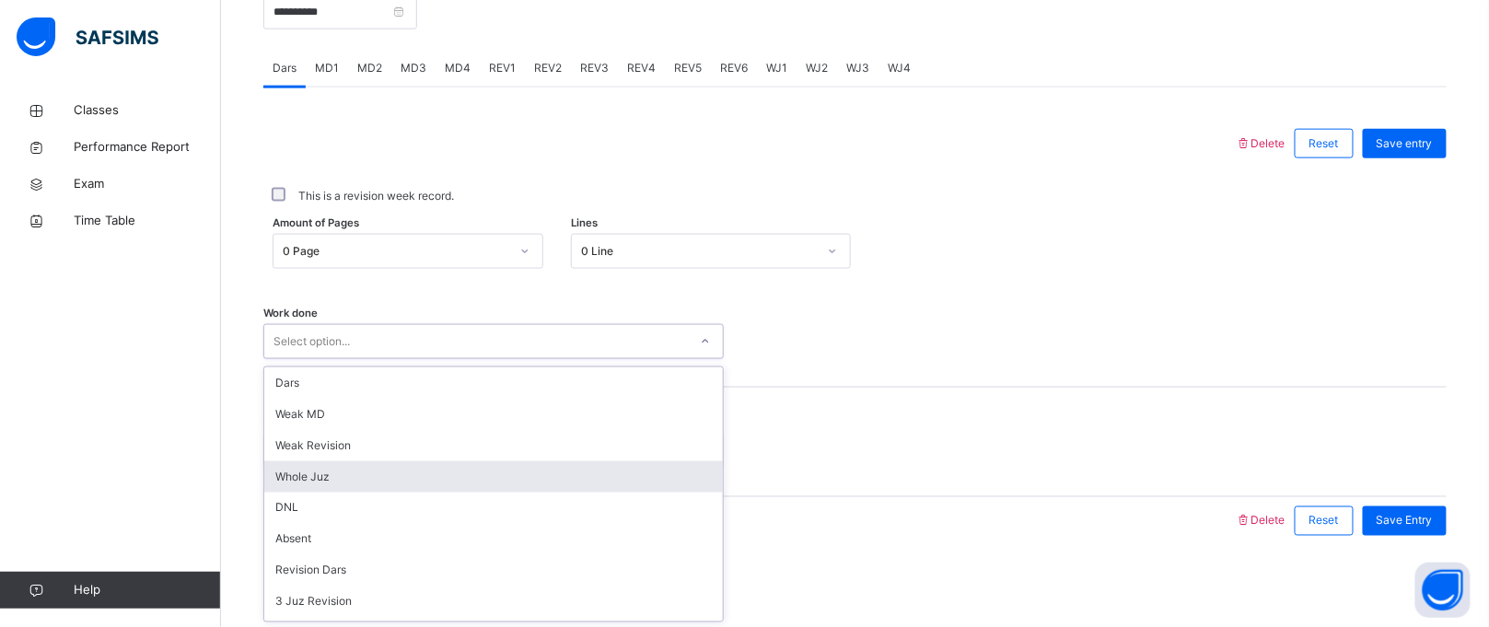
click at [411, 470] on div "Whole Juz" at bounding box center [493, 476] width 459 height 31
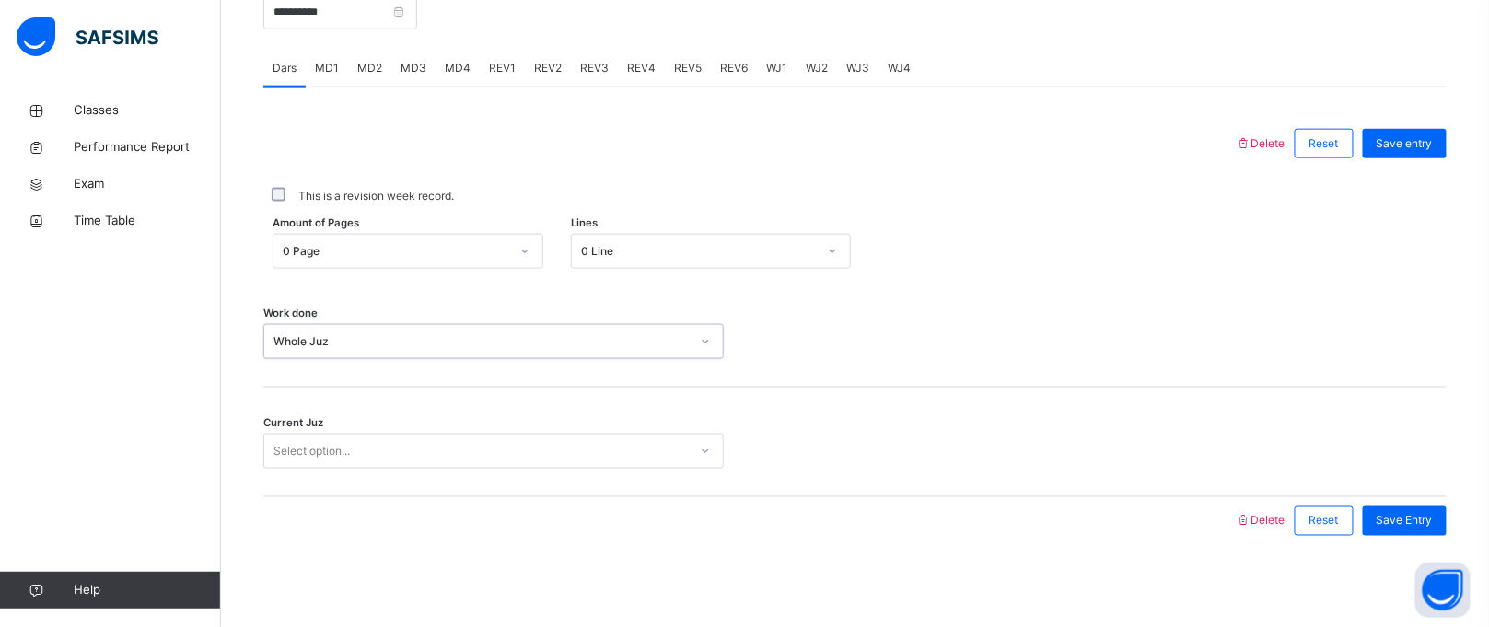
click at [412, 451] on div "Select option..." at bounding box center [476, 452] width 424 height 29
type input "*"
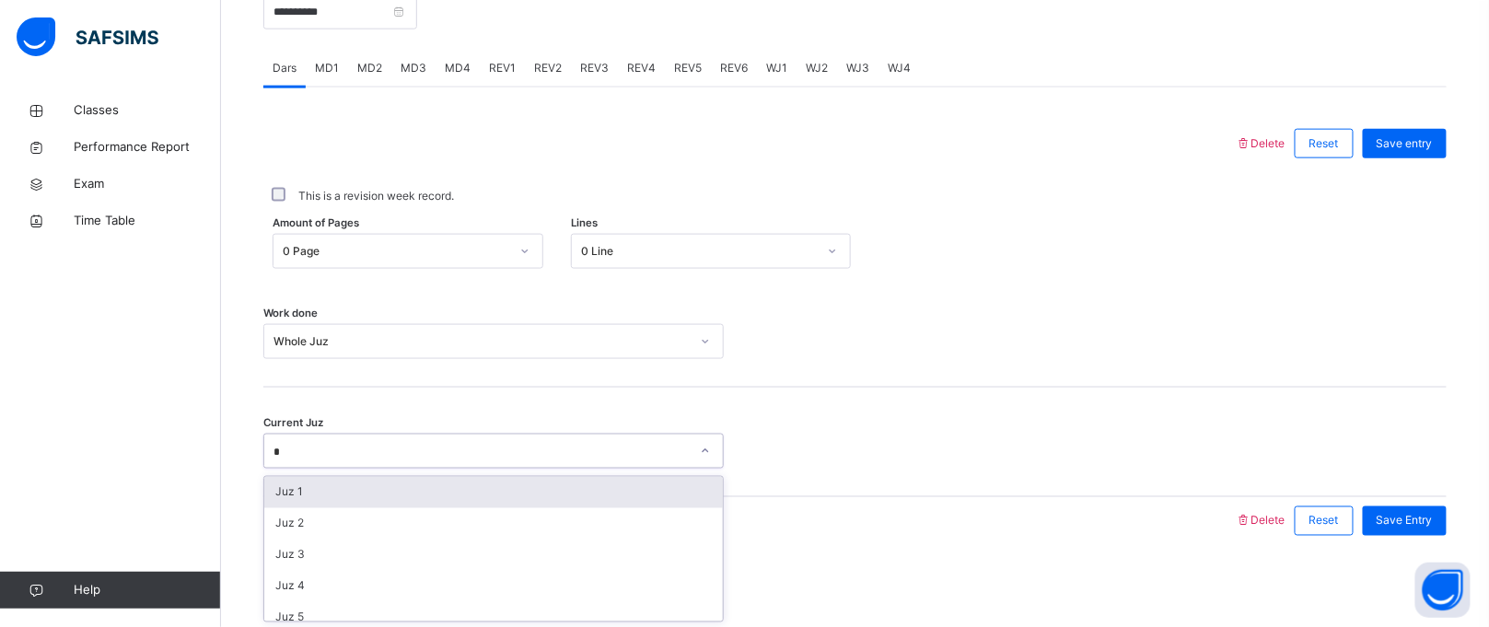
type input "**"
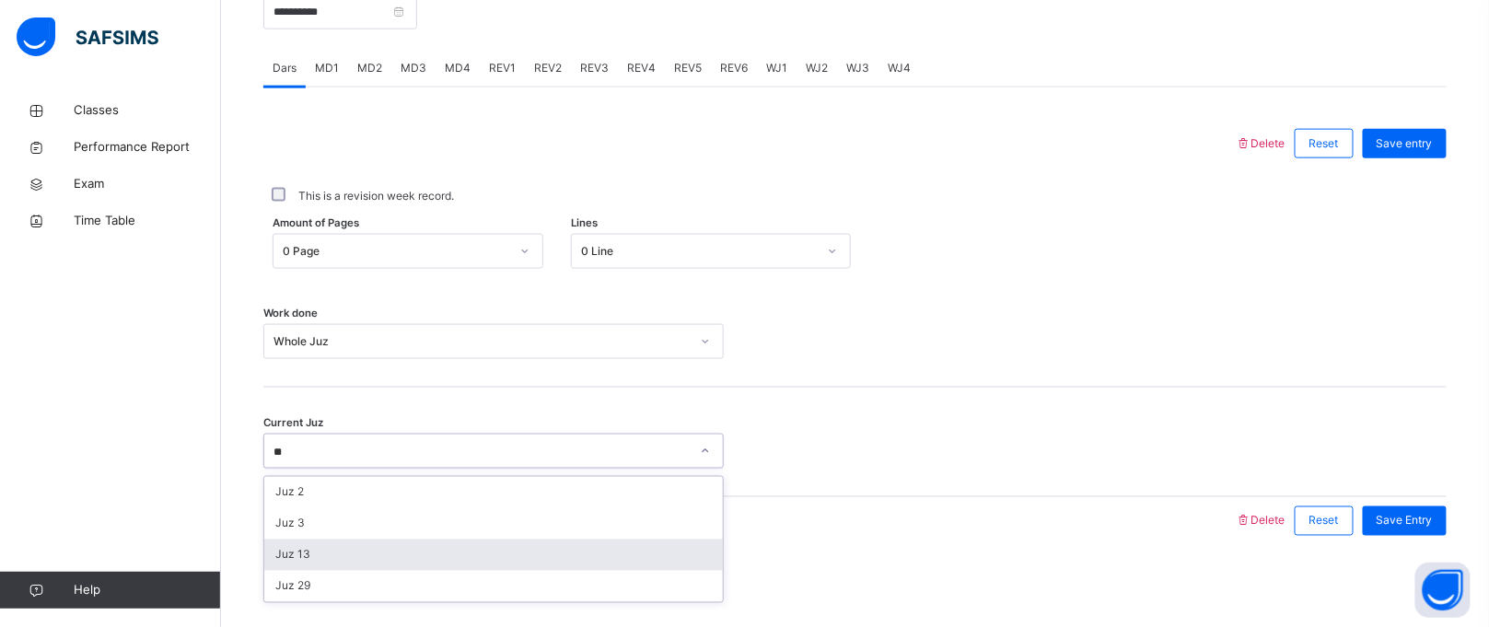
click at [363, 564] on div "Juz 13" at bounding box center [493, 555] width 459 height 31
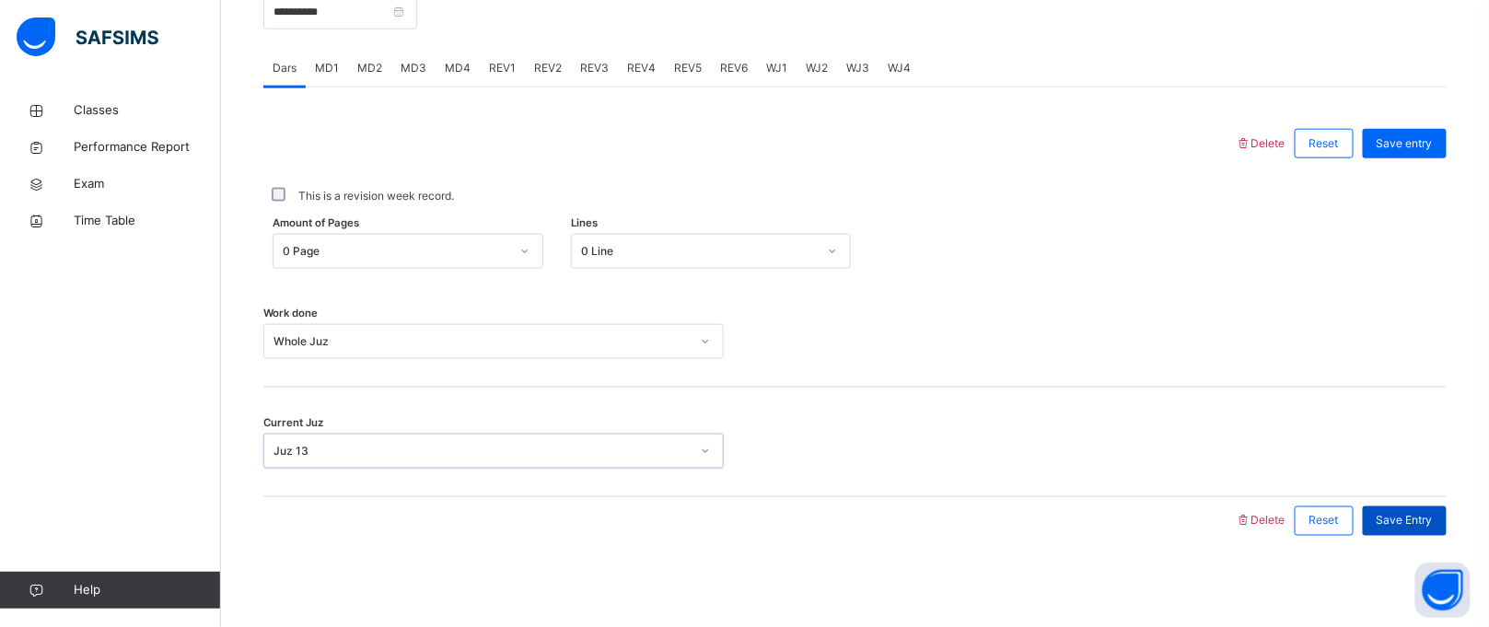
click at [1433, 522] on span "Save Entry" at bounding box center [1405, 521] width 56 height 17
click at [784, 57] on div "WJ1" at bounding box center [777, 68] width 40 height 37
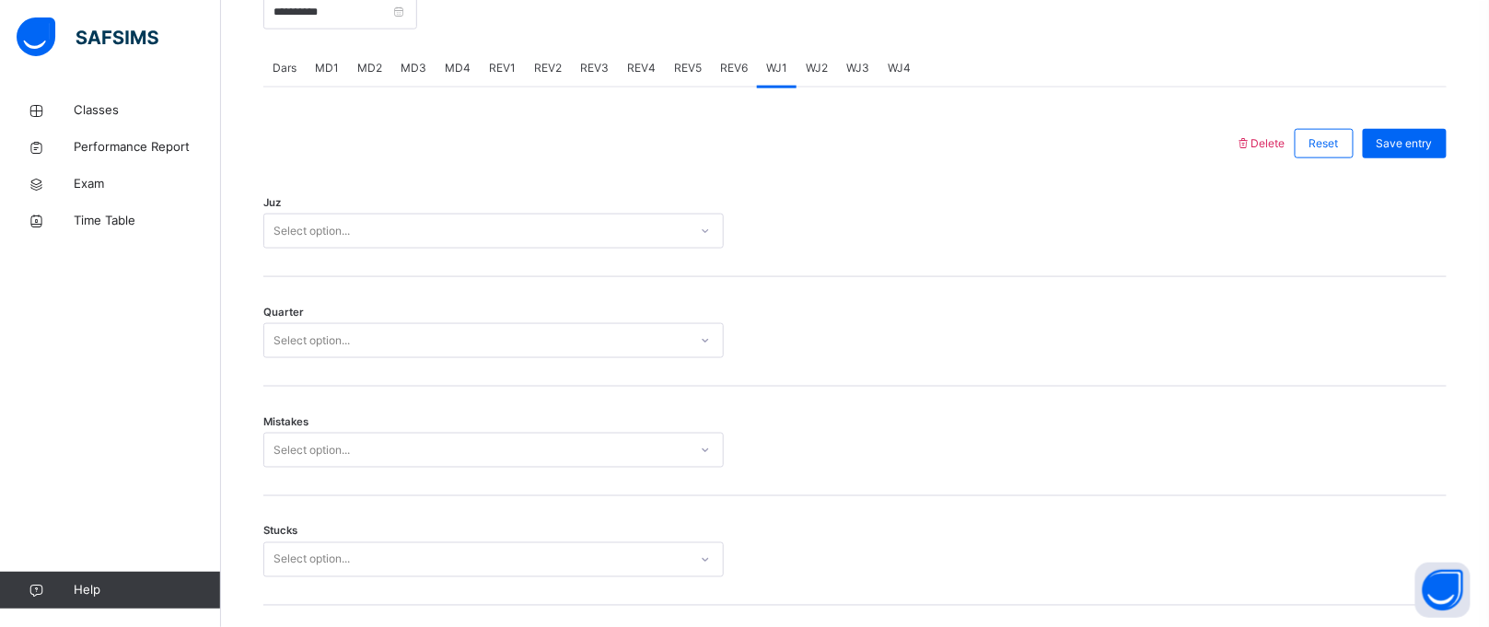
click at [555, 217] on div "Select option..." at bounding box center [476, 231] width 424 height 29
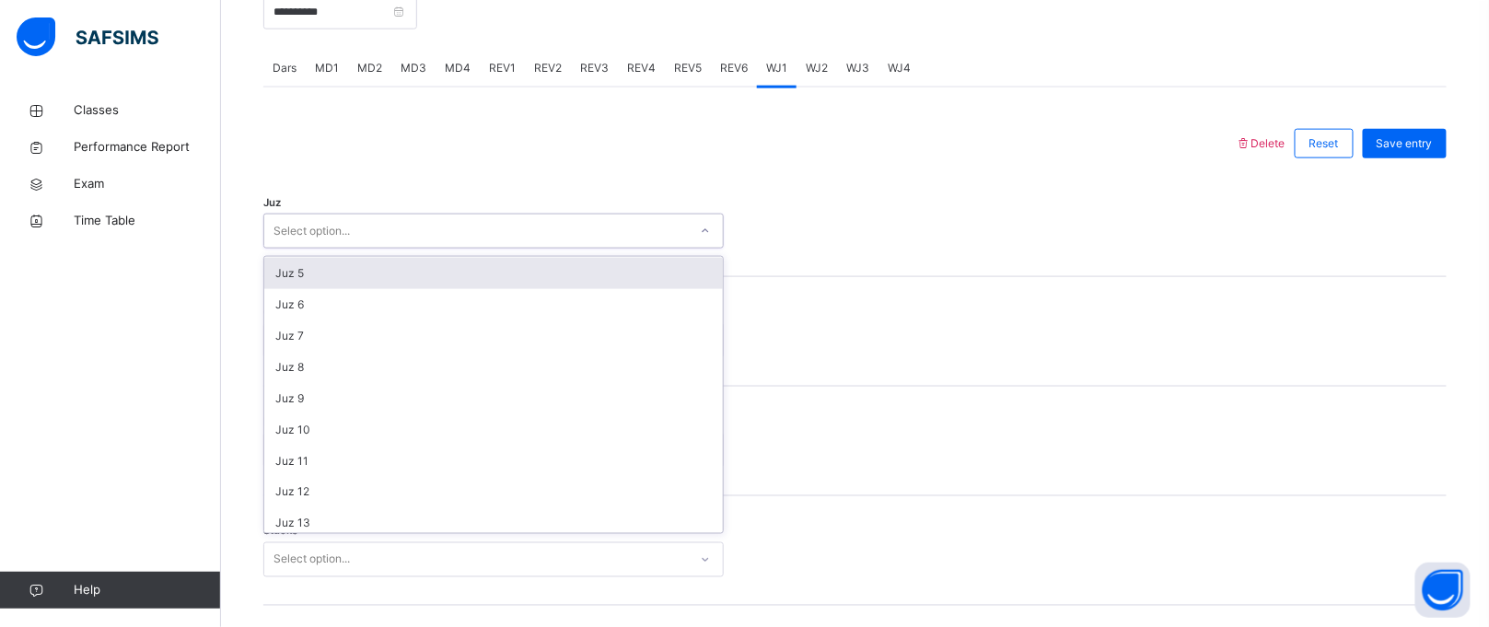
scroll to position [203, 0]
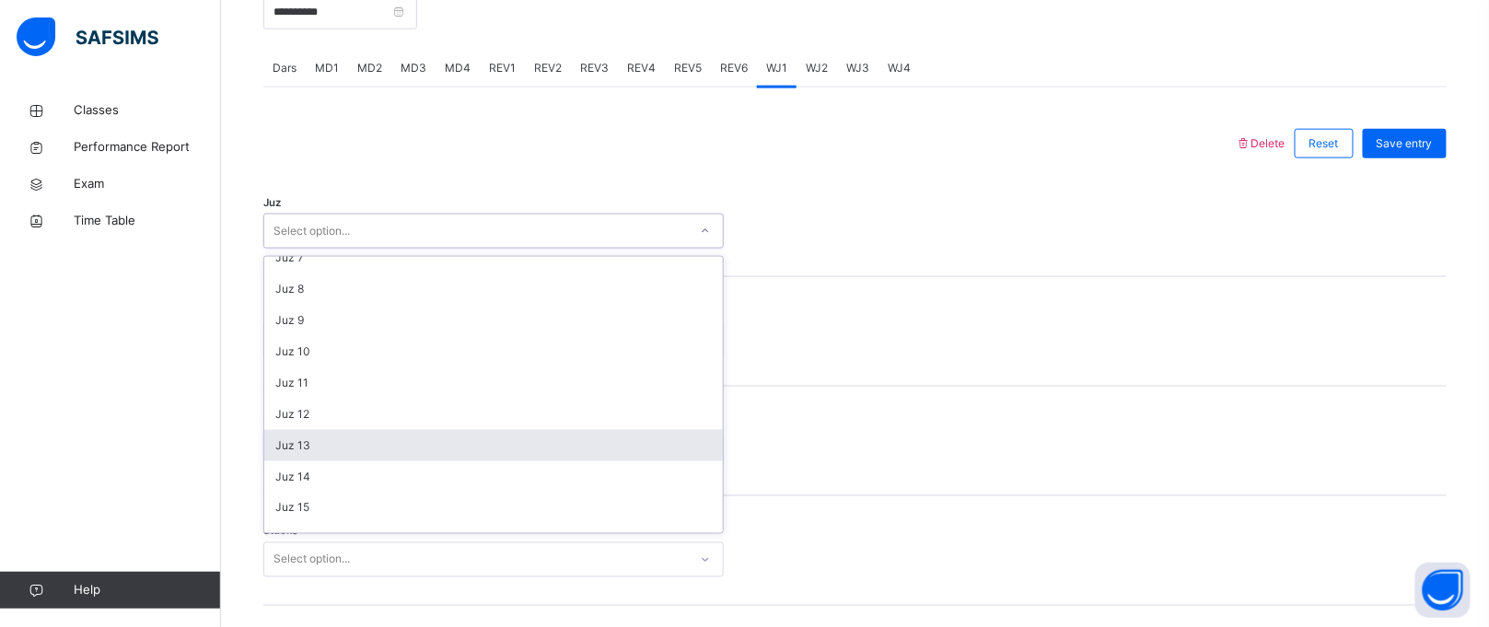
click at [436, 440] on div "Juz 13" at bounding box center [493, 445] width 459 height 31
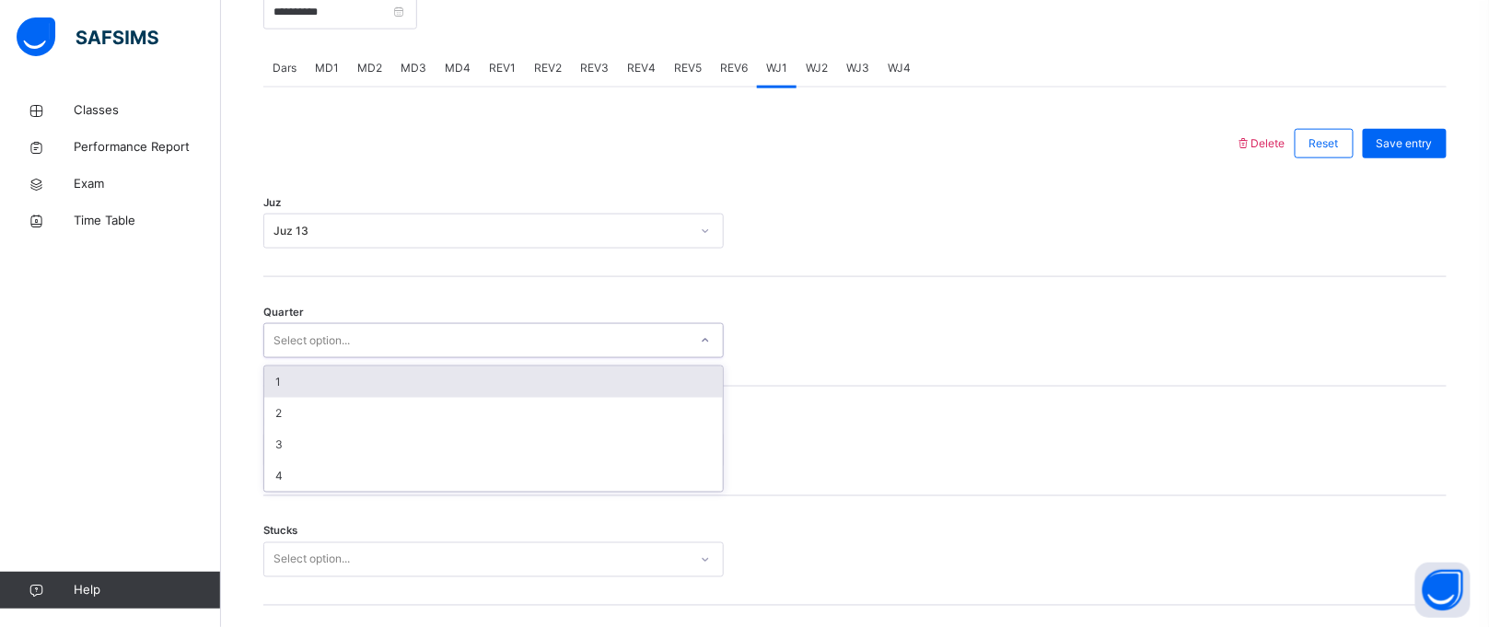
click at [454, 334] on div "Select option..." at bounding box center [476, 341] width 424 height 29
click at [439, 374] on div "1" at bounding box center [493, 382] width 459 height 31
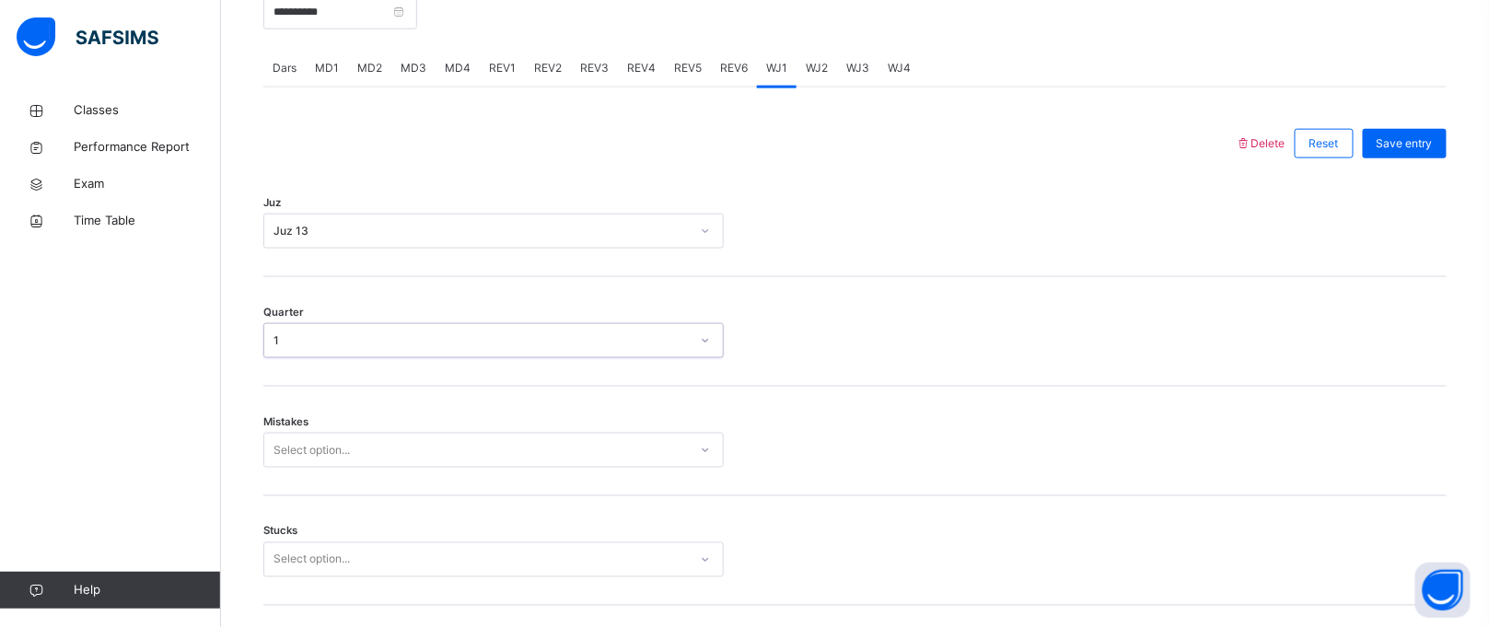
click at [407, 429] on div "Mistakes Select option..." at bounding box center [855, 442] width 1184 height 110
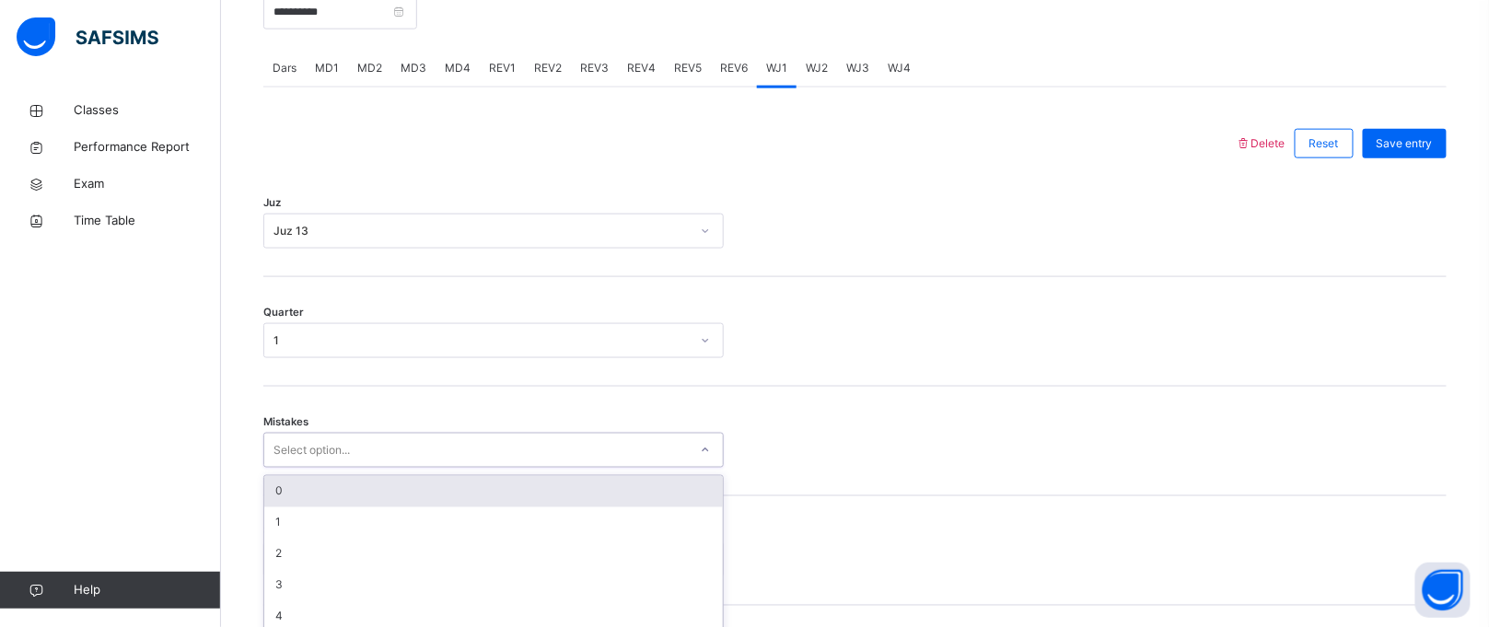
click at [403, 436] on div "option 0 focused, 1 of 7. 7 results available. Use Up and Down to choose option…" at bounding box center [493, 450] width 461 height 35
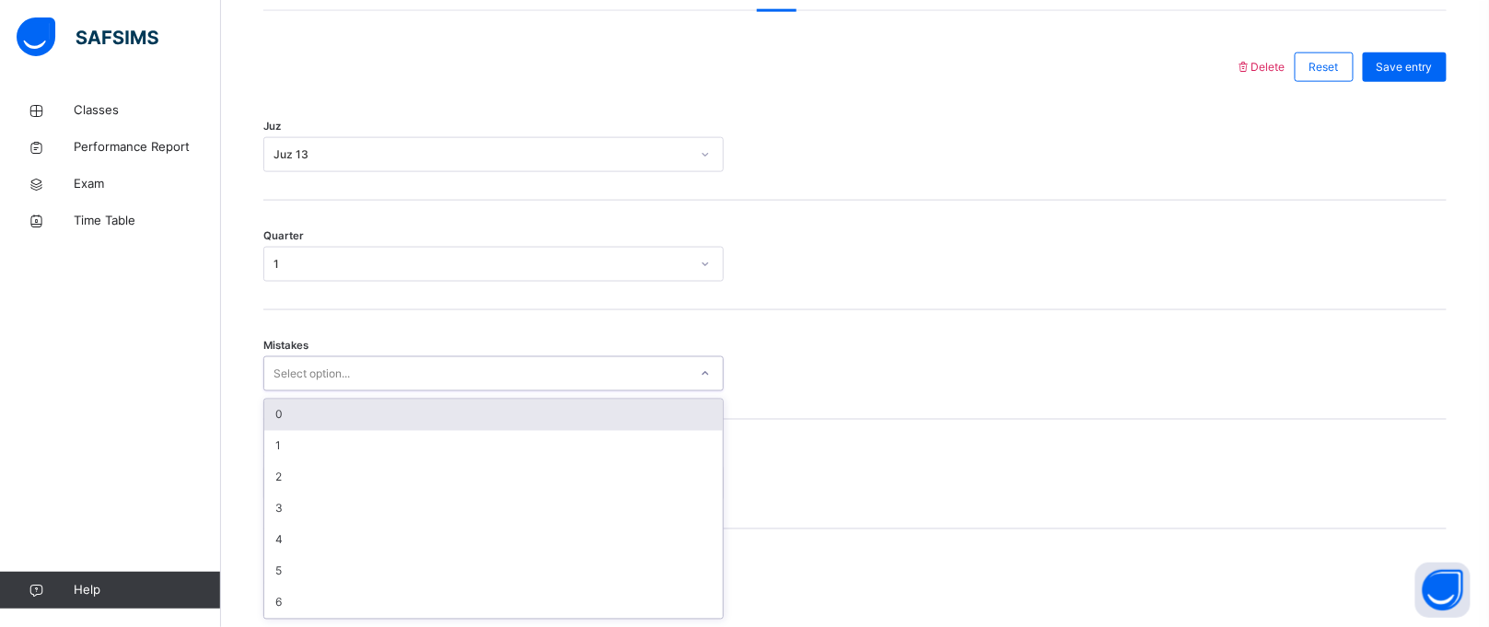
click at [397, 422] on div "0" at bounding box center [493, 415] width 459 height 31
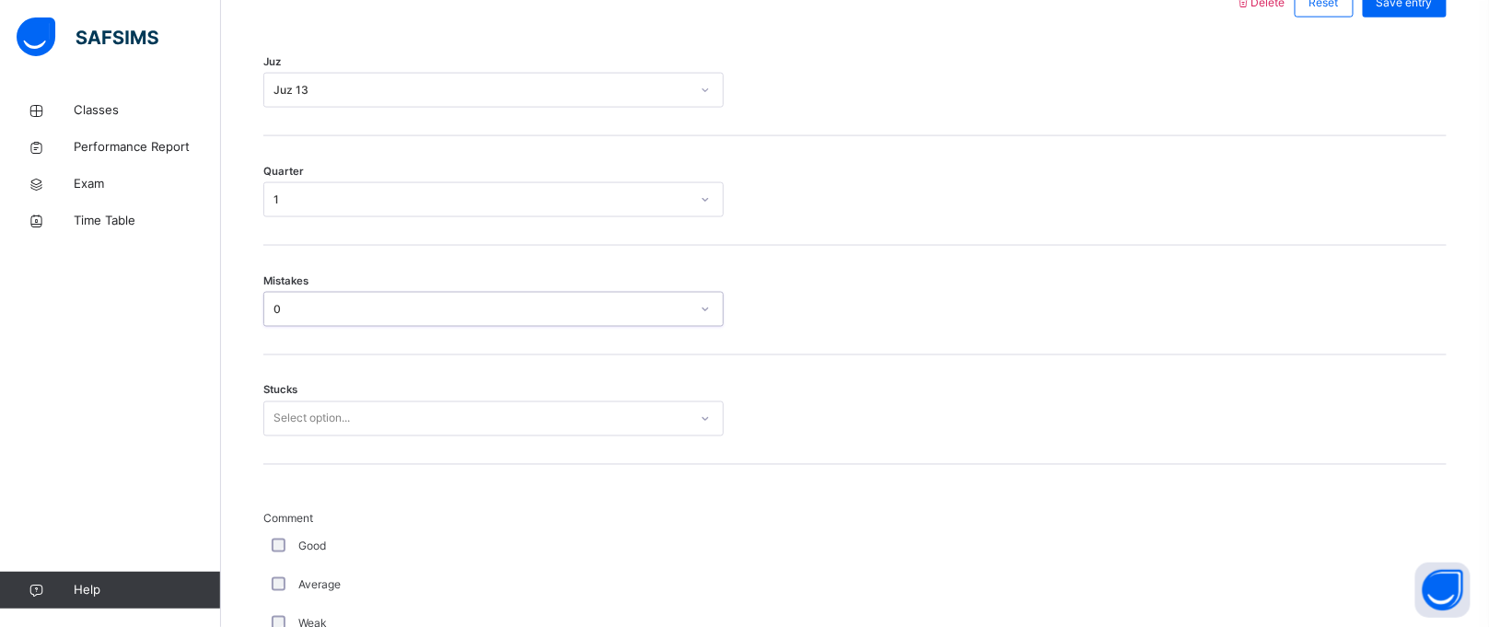
click at [346, 437] on div "Select option..." at bounding box center [493, 419] width 461 height 35
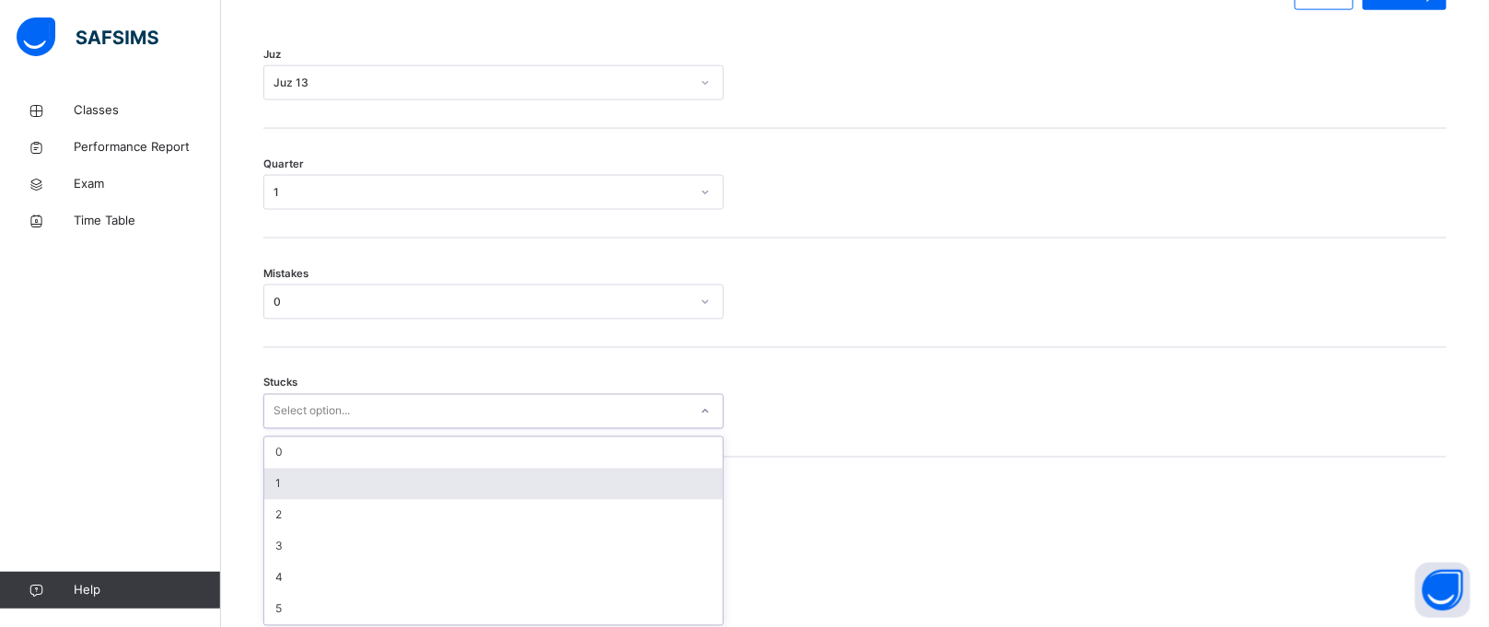
scroll to position [910, 0]
click at [345, 469] on div "1" at bounding box center [493, 477] width 459 height 31
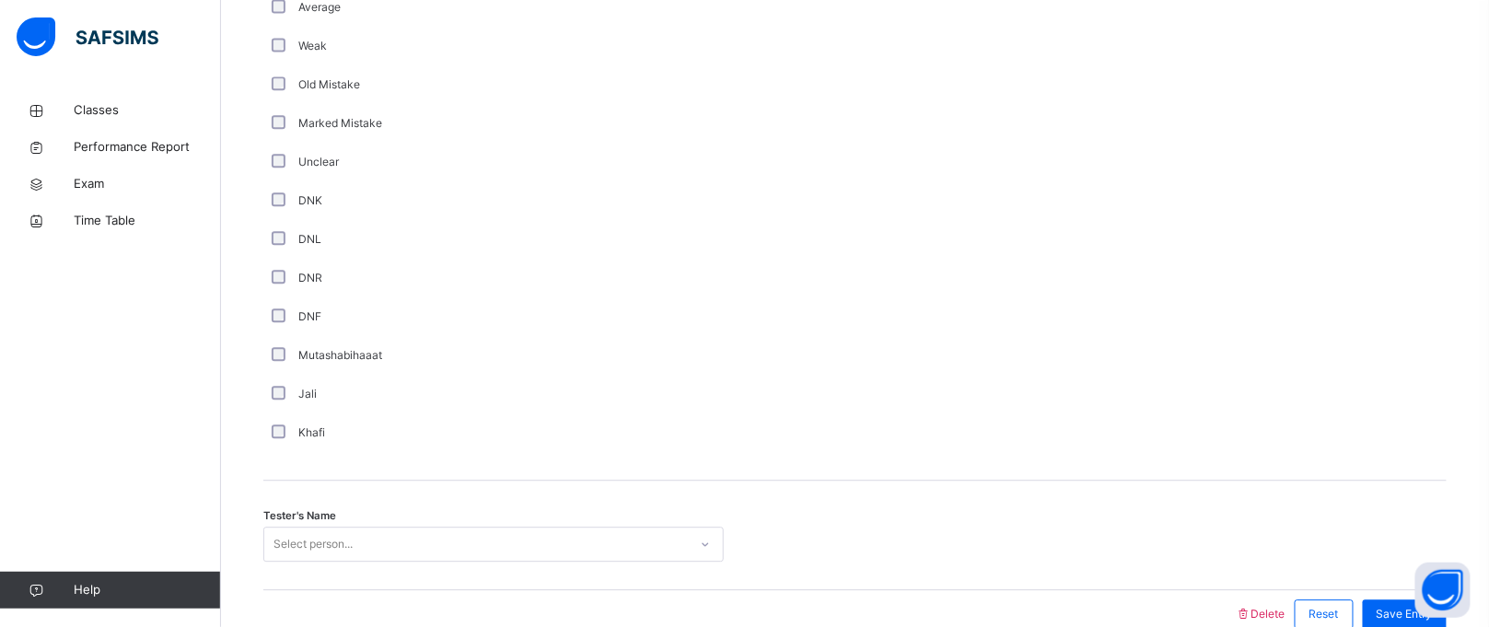
scroll to position [1569, 0]
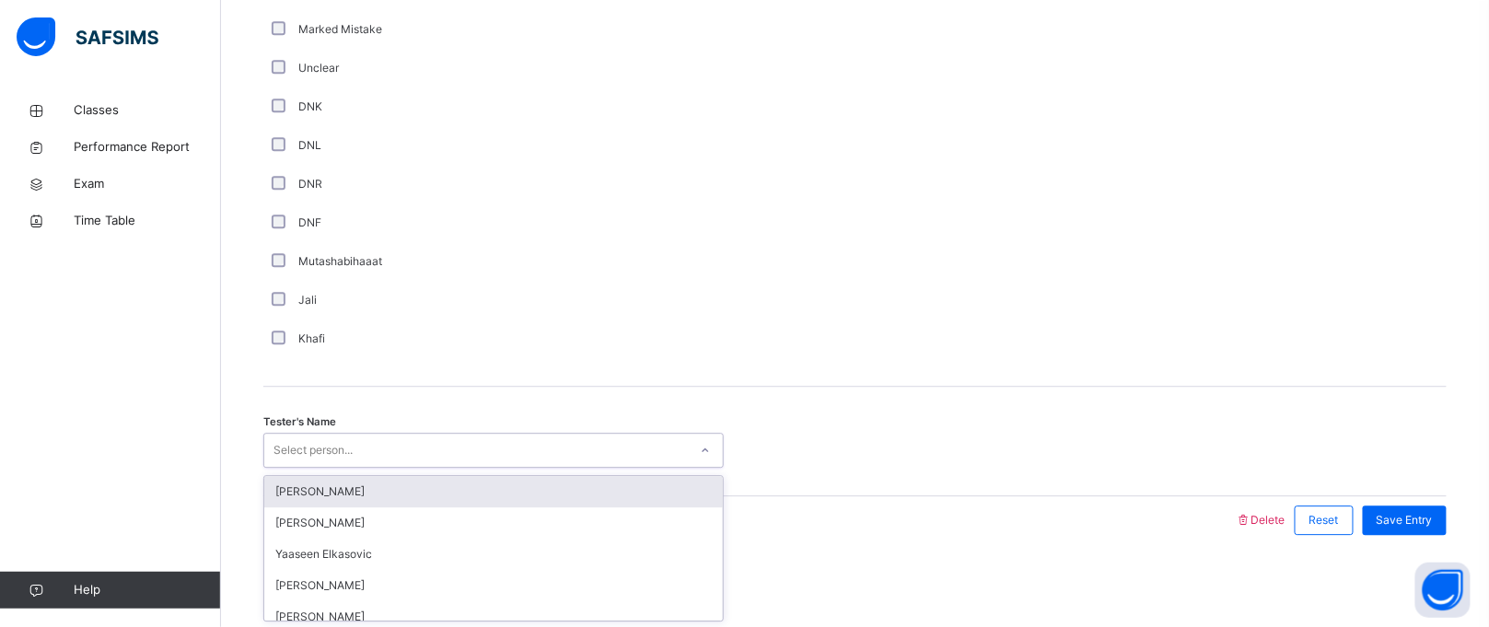
click at [519, 439] on div "Select person..." at bounding box center [476, 451] width 424 height 29
type input "*"
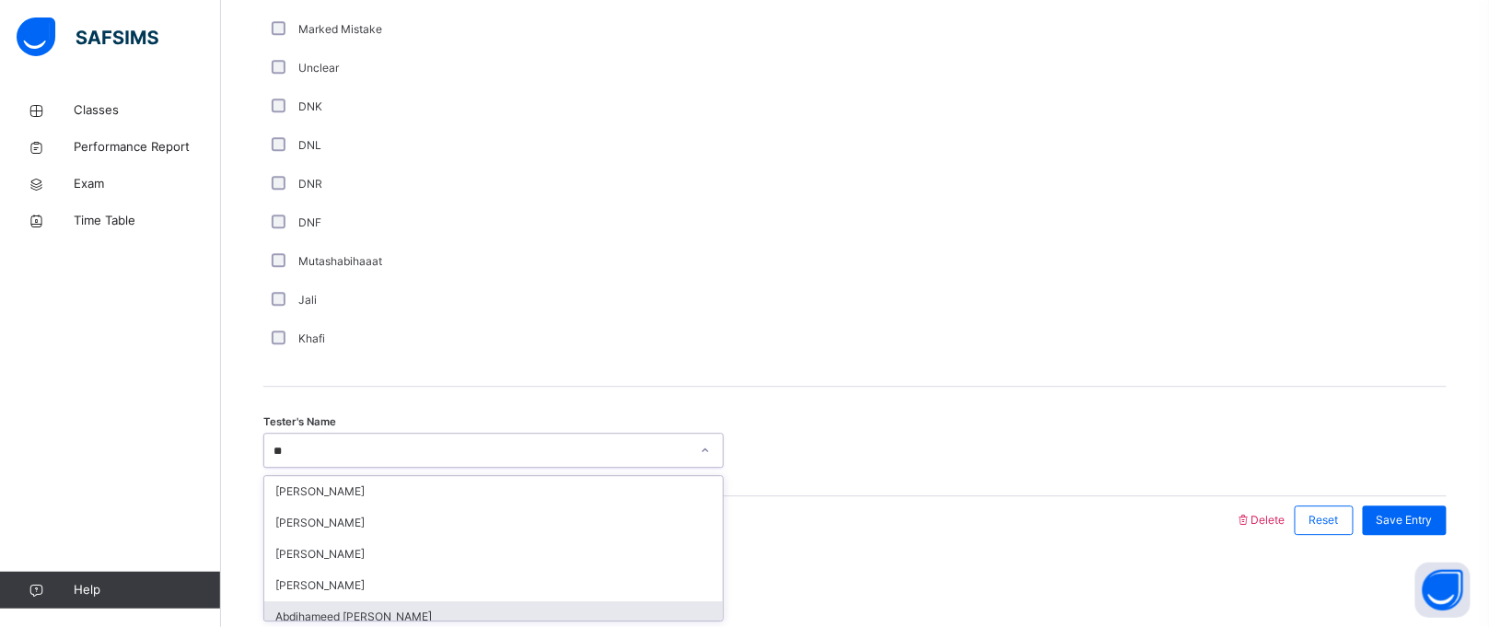
type input "***"
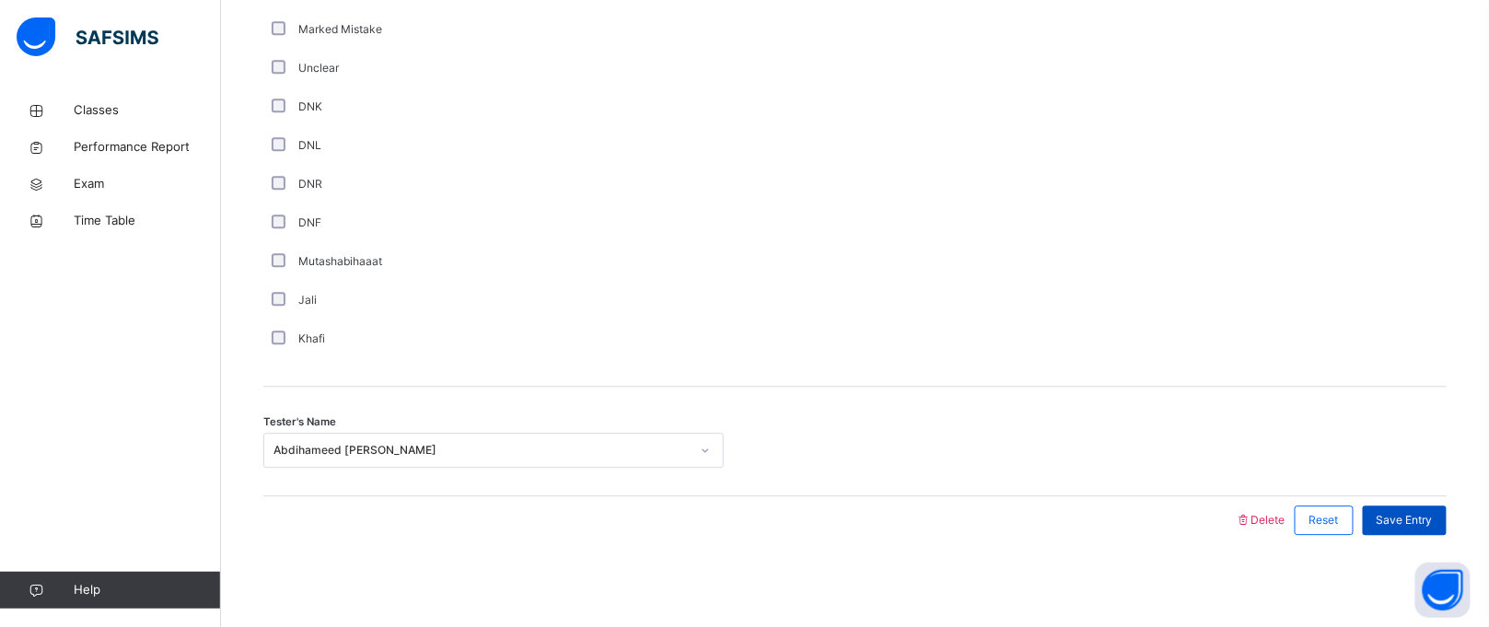
click at [1433, 514] on span "Save Entry" at bounding box center [1405, 520] width 56 height 17
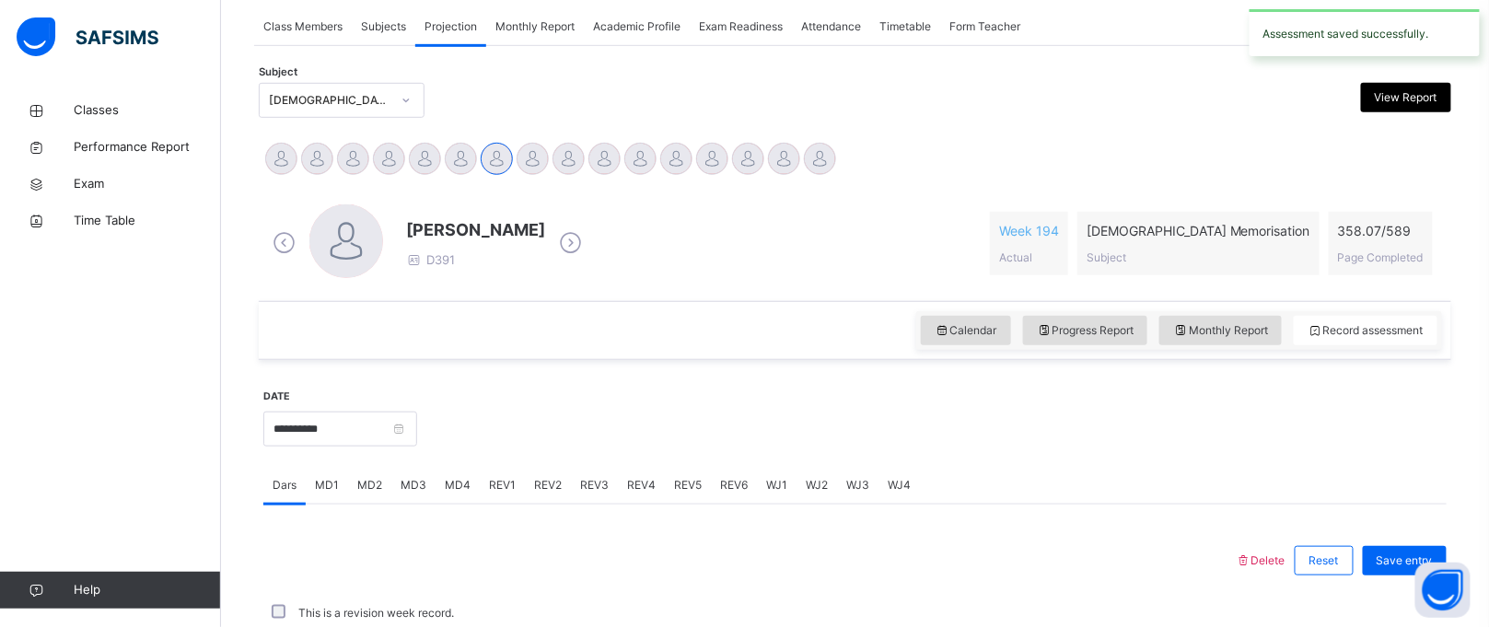
scroll to position [755, 0]
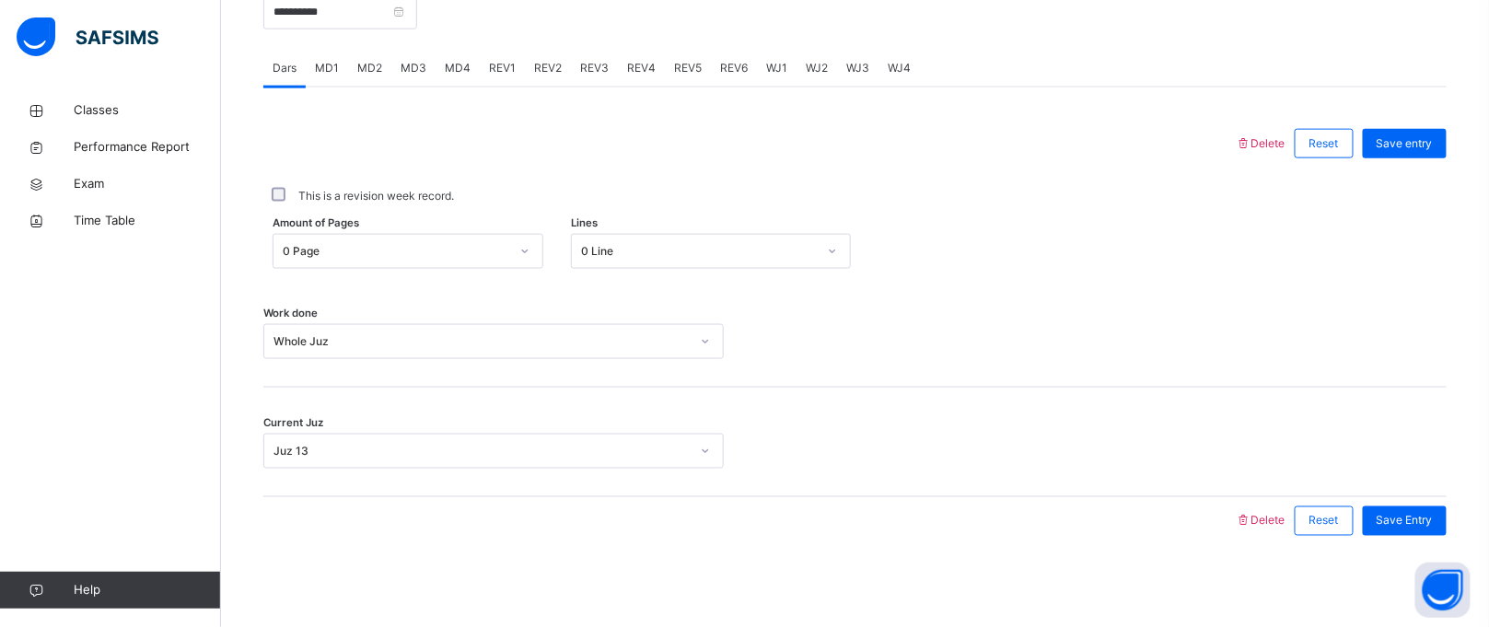
click at [809, 72] on span "WJ2" at bounding box center [817, 68] width 22 height 17
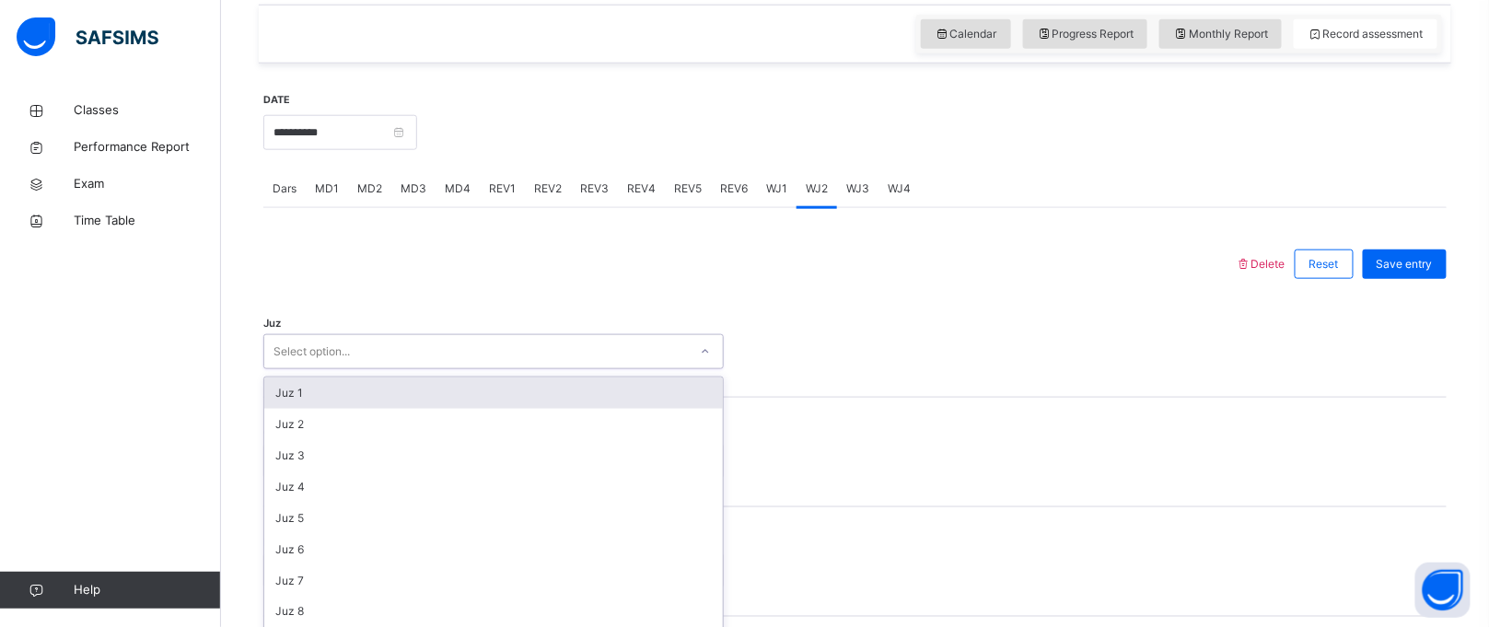
scroll to position [670, 0]
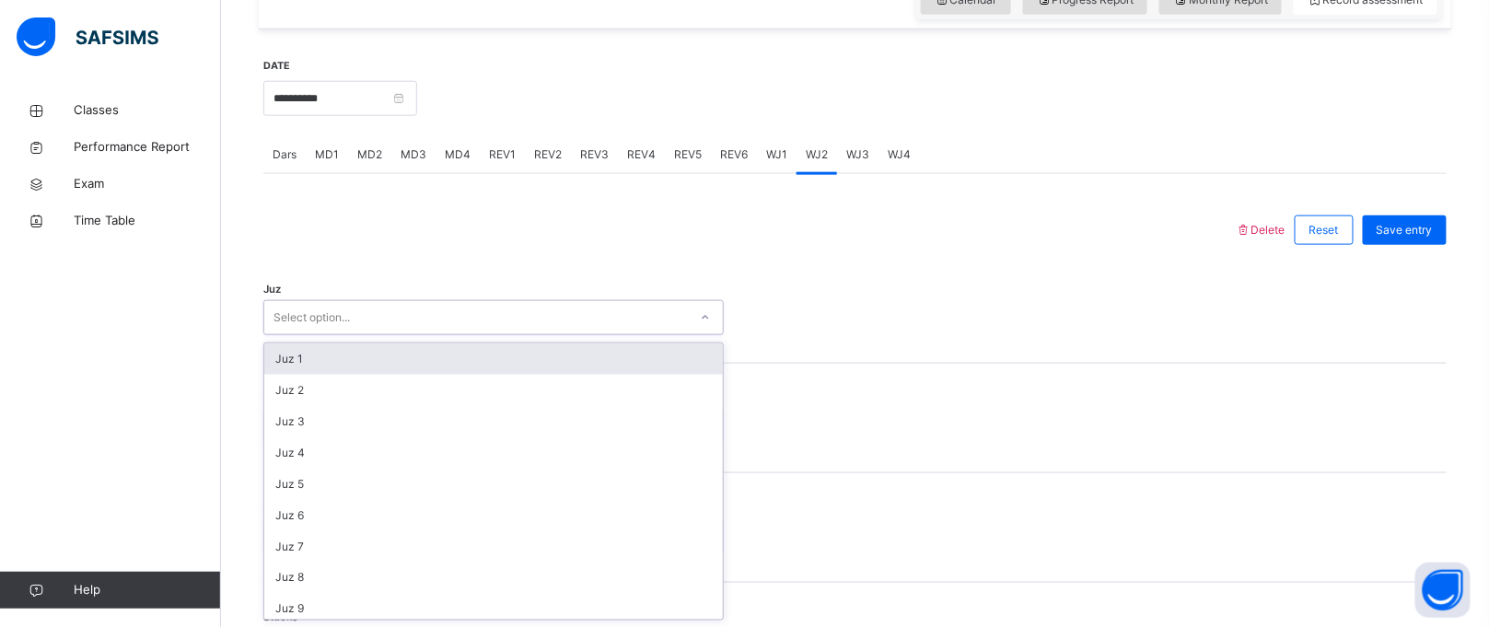
click at [617, 340] on div "Juz option Juz 1 focused, 1 of 30. 30 results available. Use Up and Down to cho…" at bounding box center [855, 309] width 1184 height 110
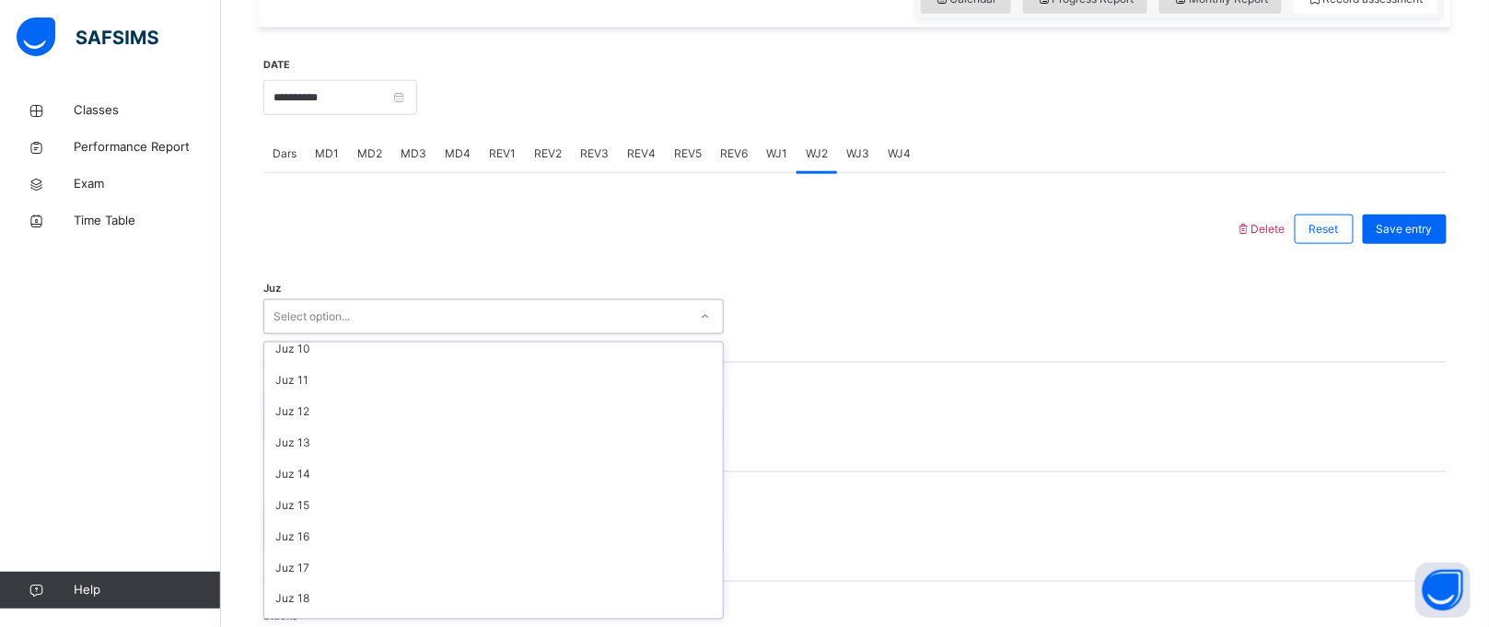
scroll to position [293, 0]
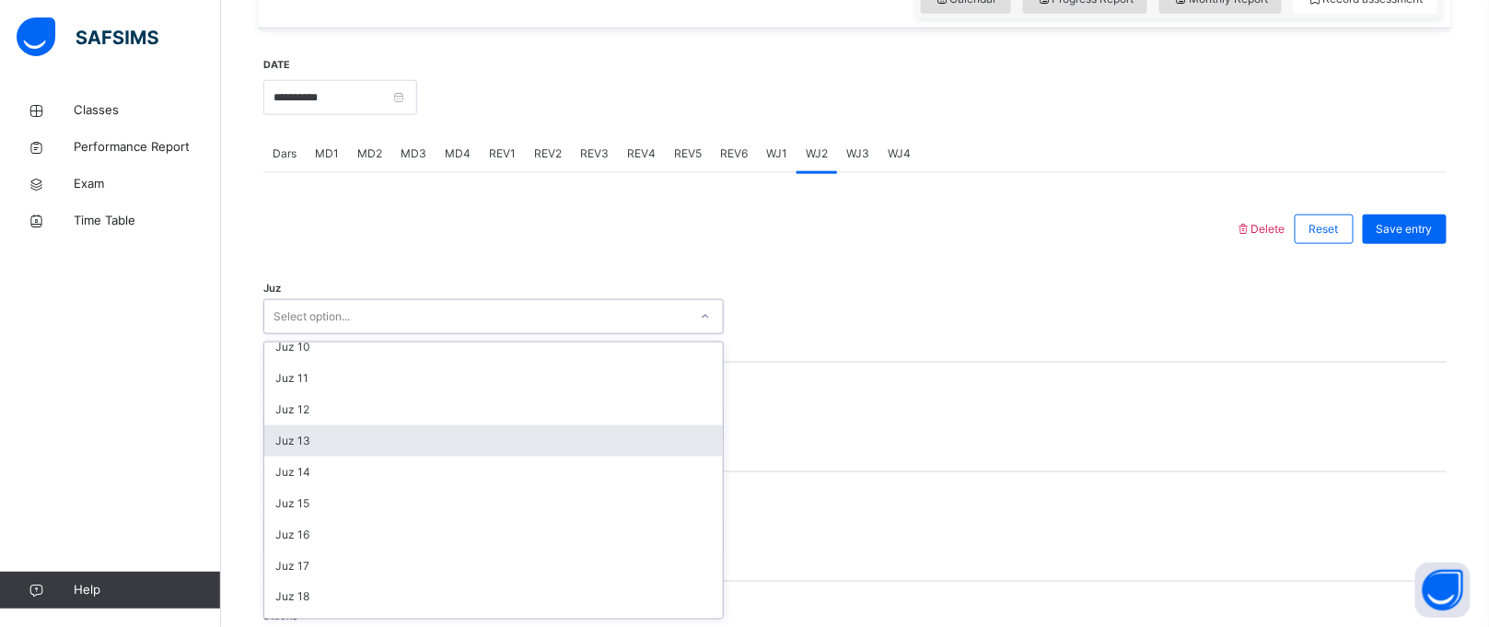
click at [402, 439] on div "Juz 13" at bounding box center [493, 441] width 459 height 31
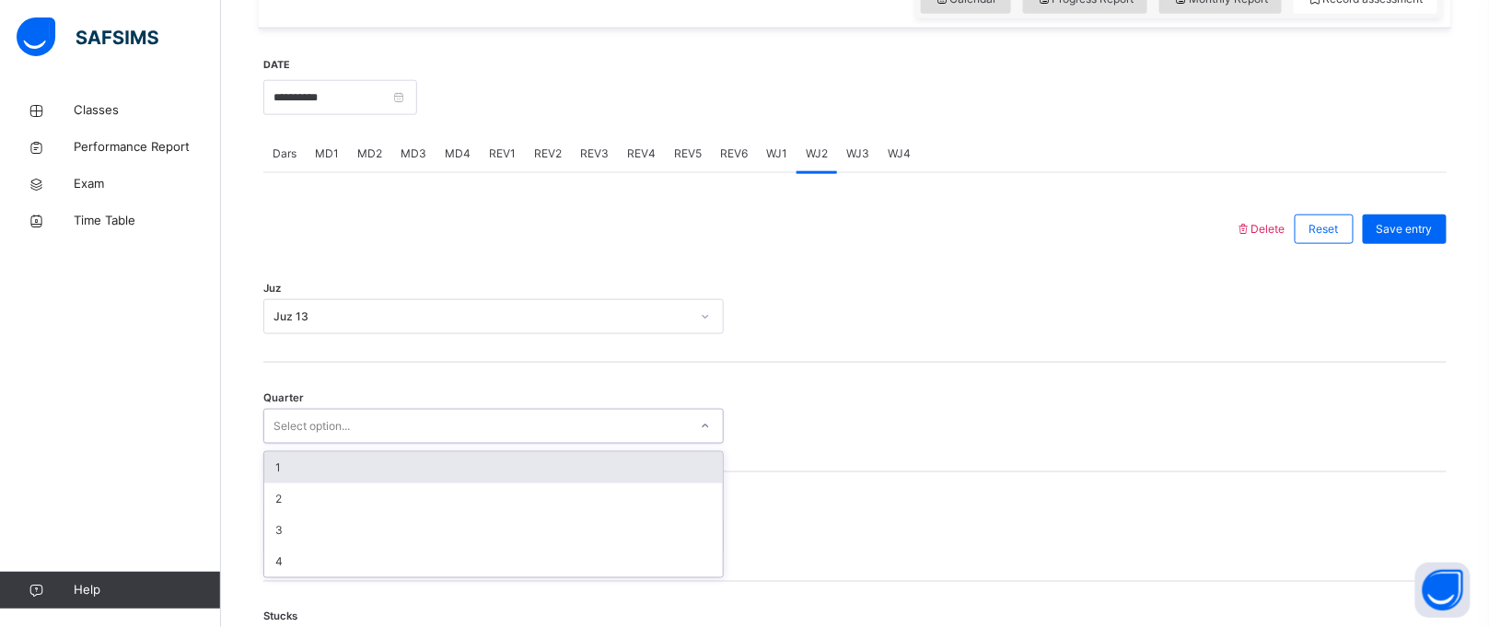
click at [390, 423] on div "Select option..." at bounding box center [476, 427] width 424 height 29
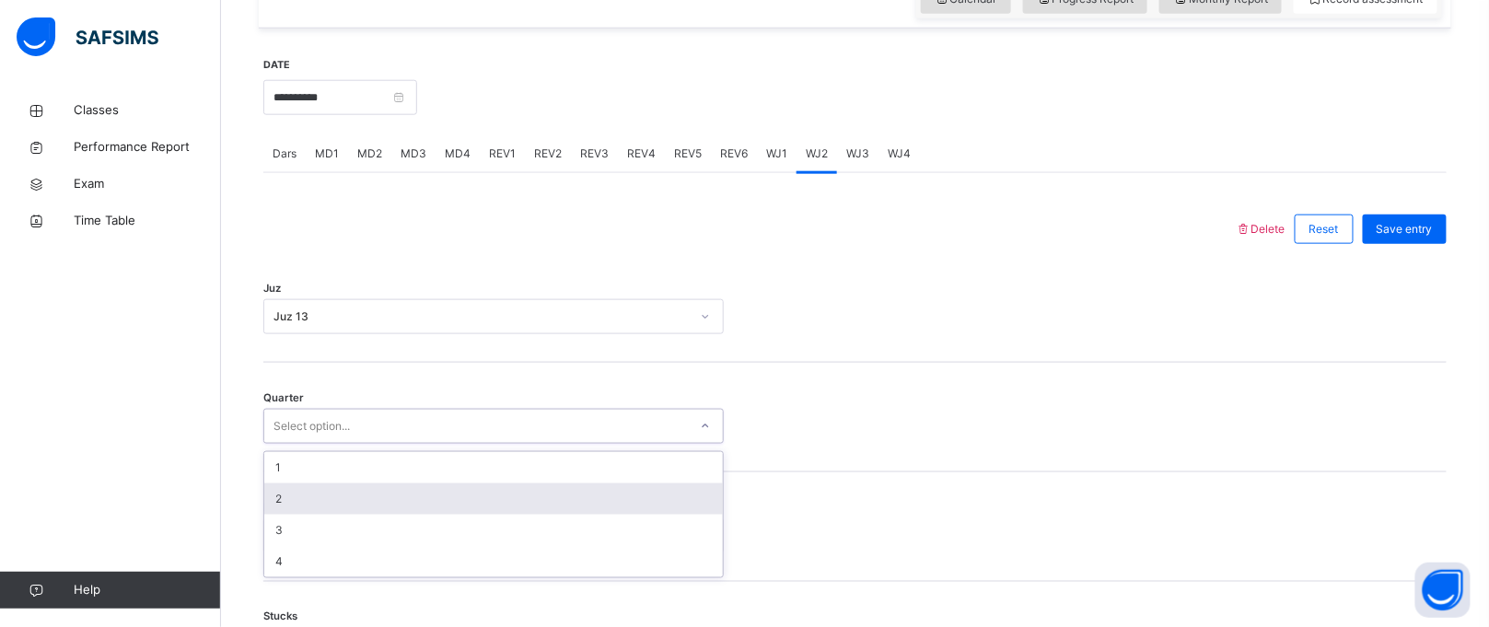
click at [342, 506] on div "2" at bounding box center [493, 499] width 459 height 31
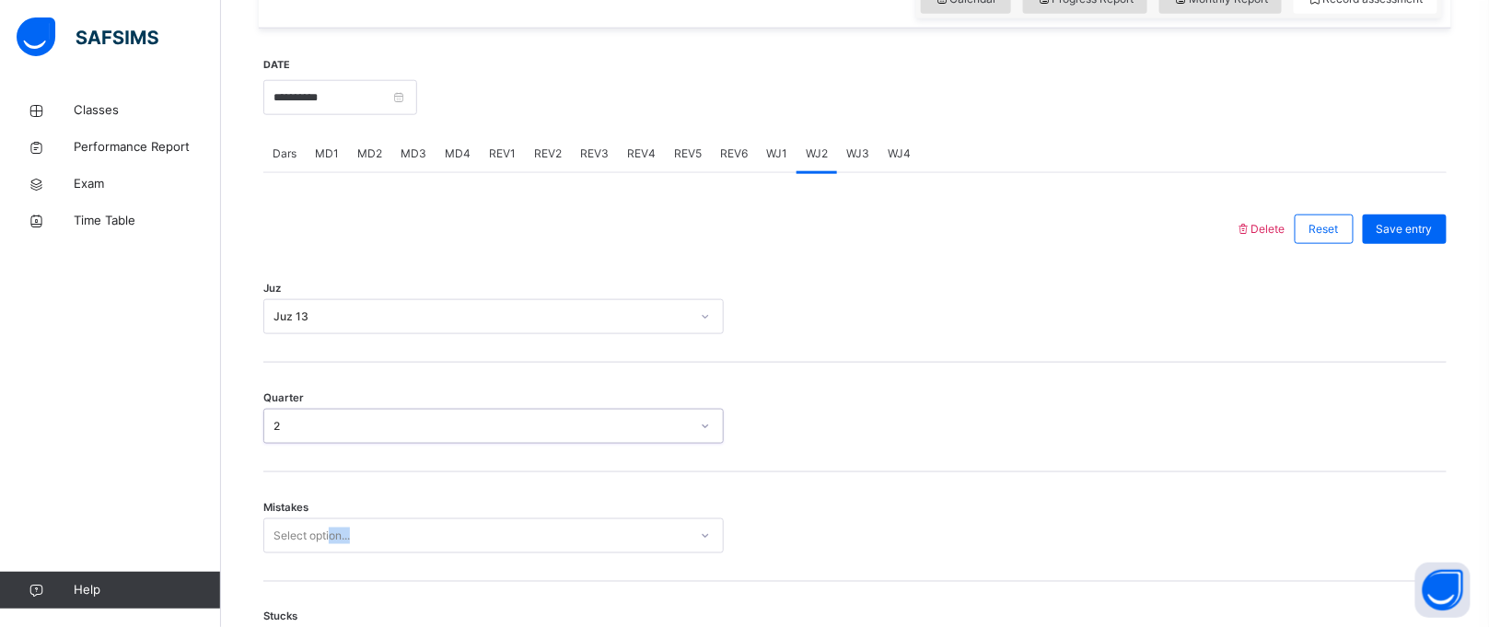
click at [325, 531] on div "Mistakes Select option..." at bounding box center [855, 528] width 1184 height 110
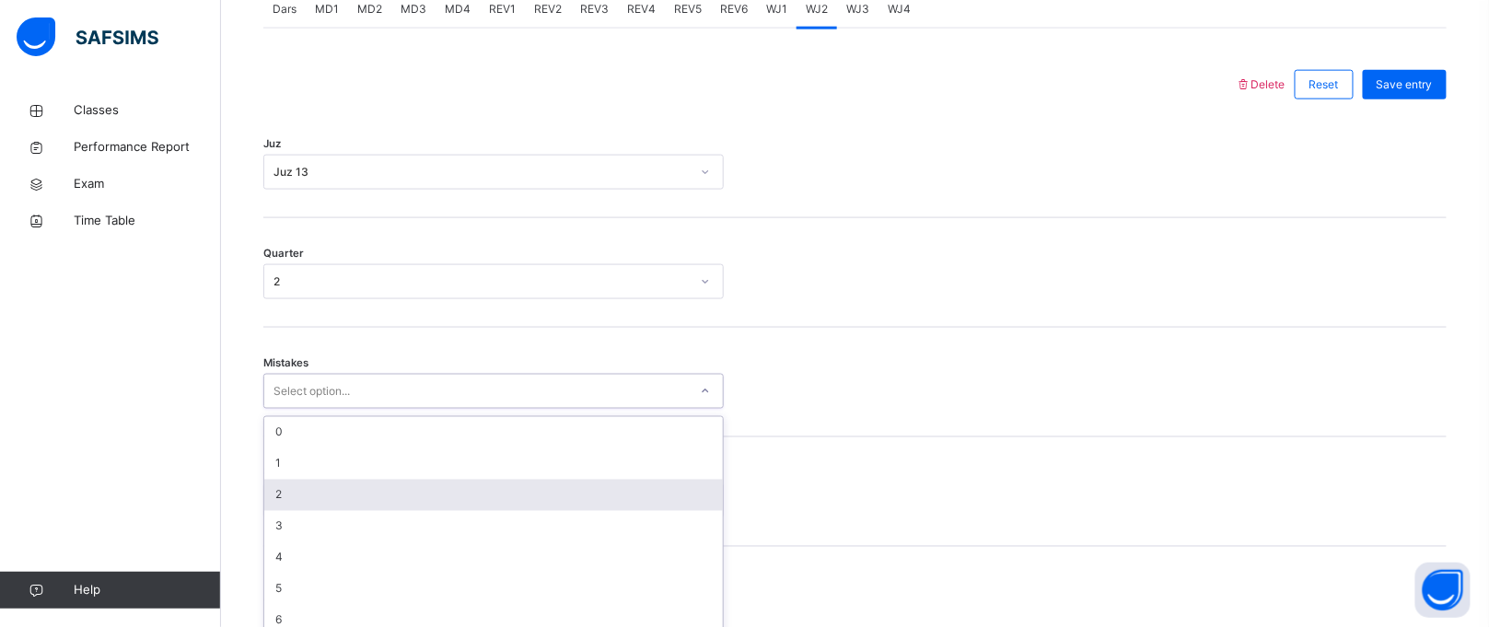
click at [325, 409] on div "option 2 focused, 3 of 7. 7 results available. Use Up and Down to choose option…" at bounding box center [493, 391] width 461 height 35
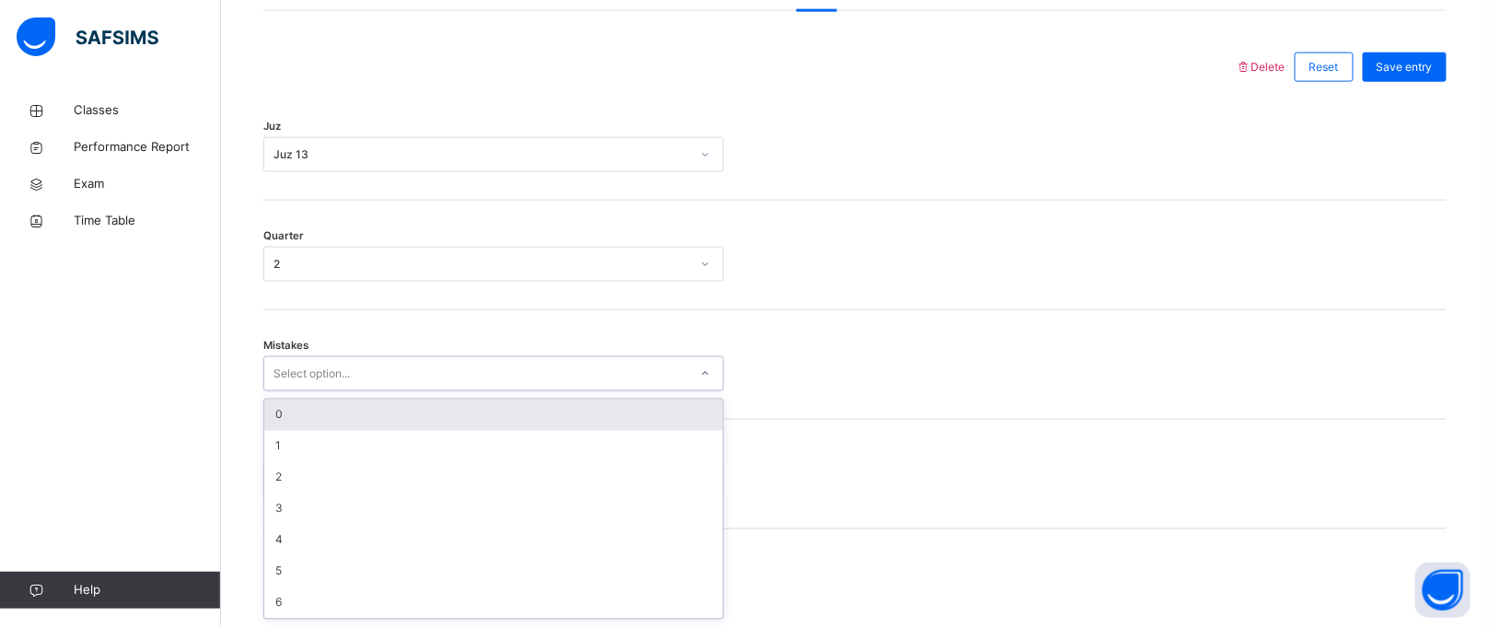
click at [368, 420] on div "0" at bounding box center [493, 415] width 459 height 31
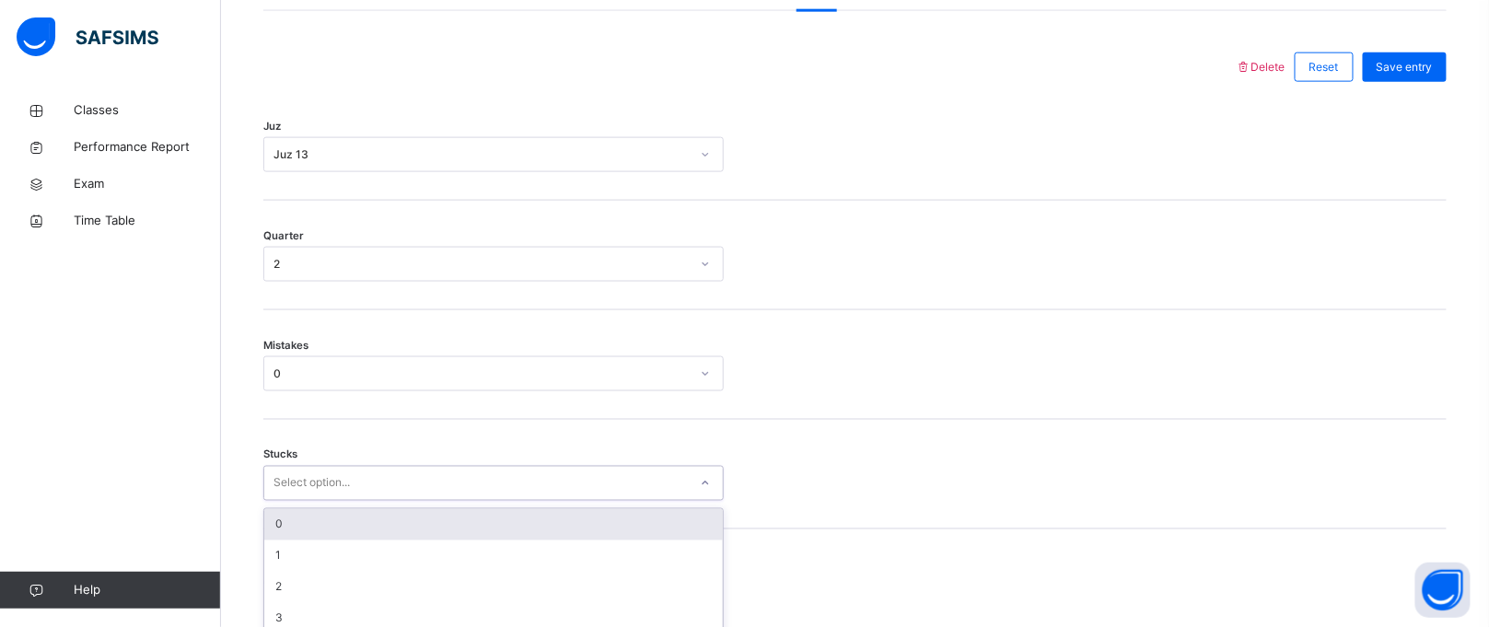
scroll to position [910, 0]
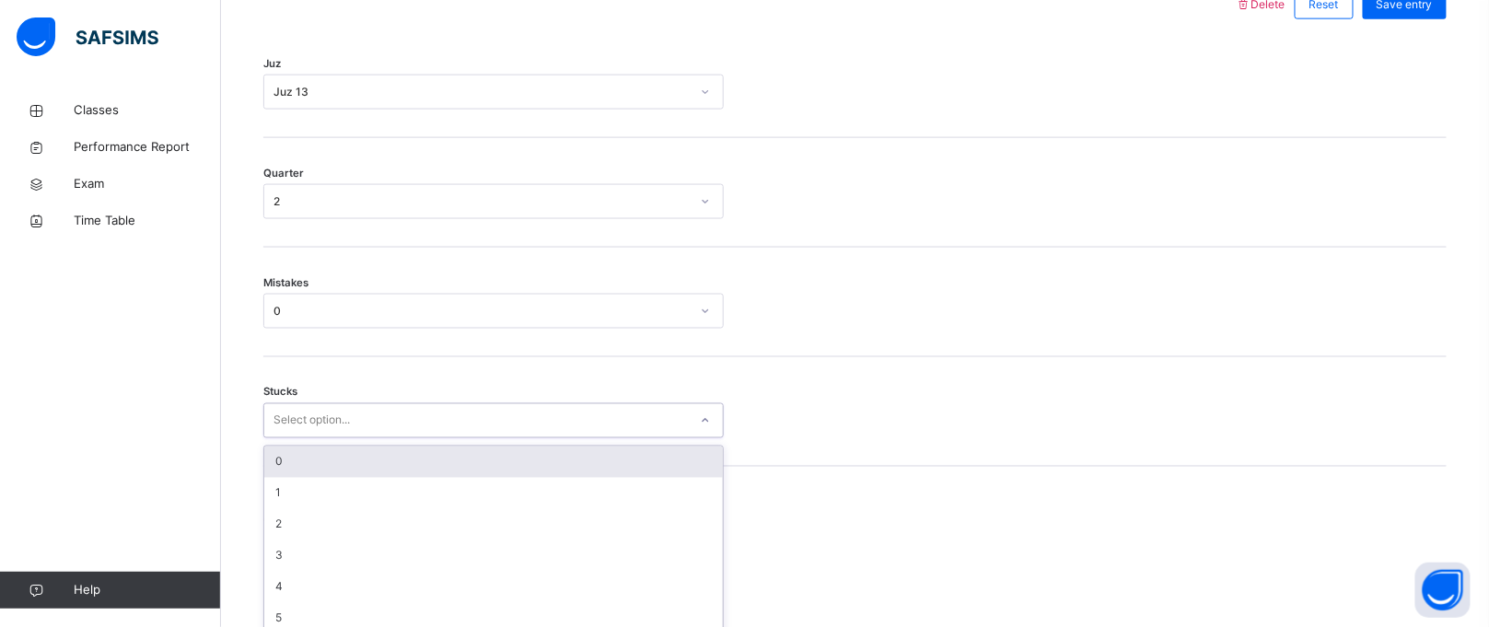
click at [342, 438] on div "option 0 focused, 1 of 6. 6 results available. Use Up and Down to choose option…" at bounding box center [493, 420] width 461 height 35
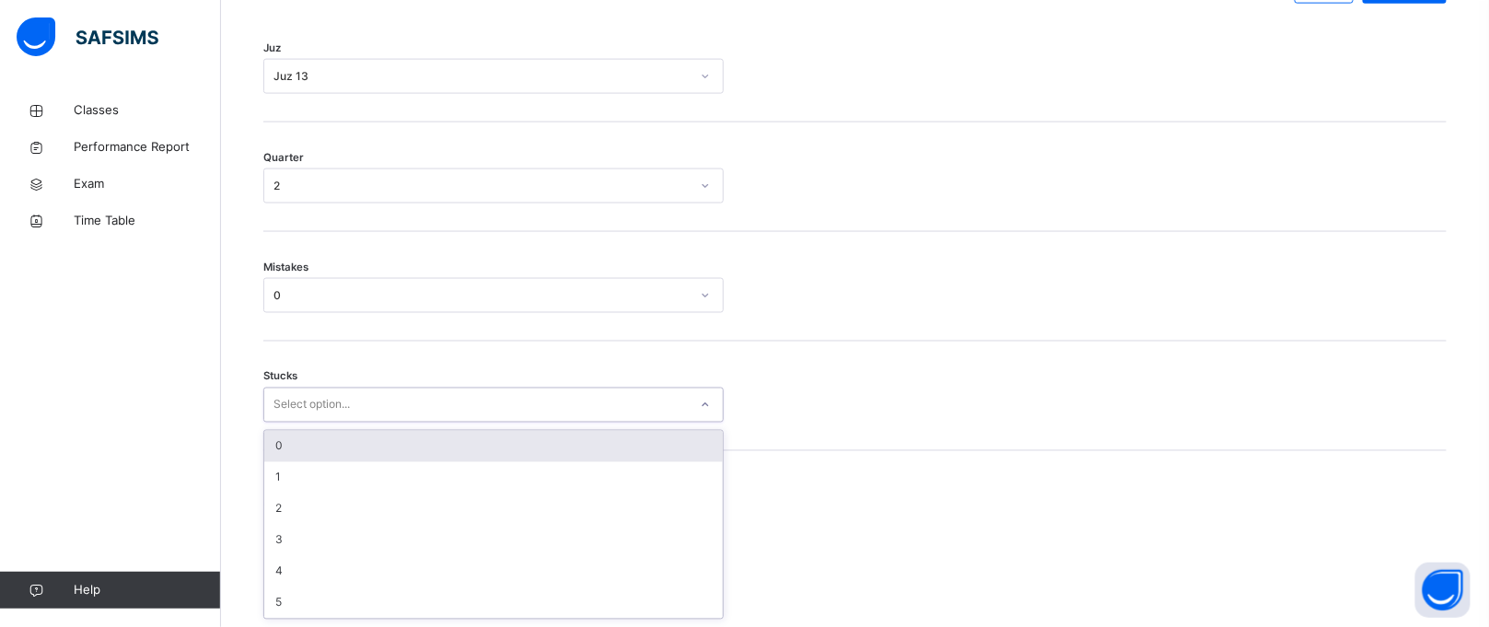
click at [347, 458] on div "0" at bounding box center [493, 446] width 459 height 31
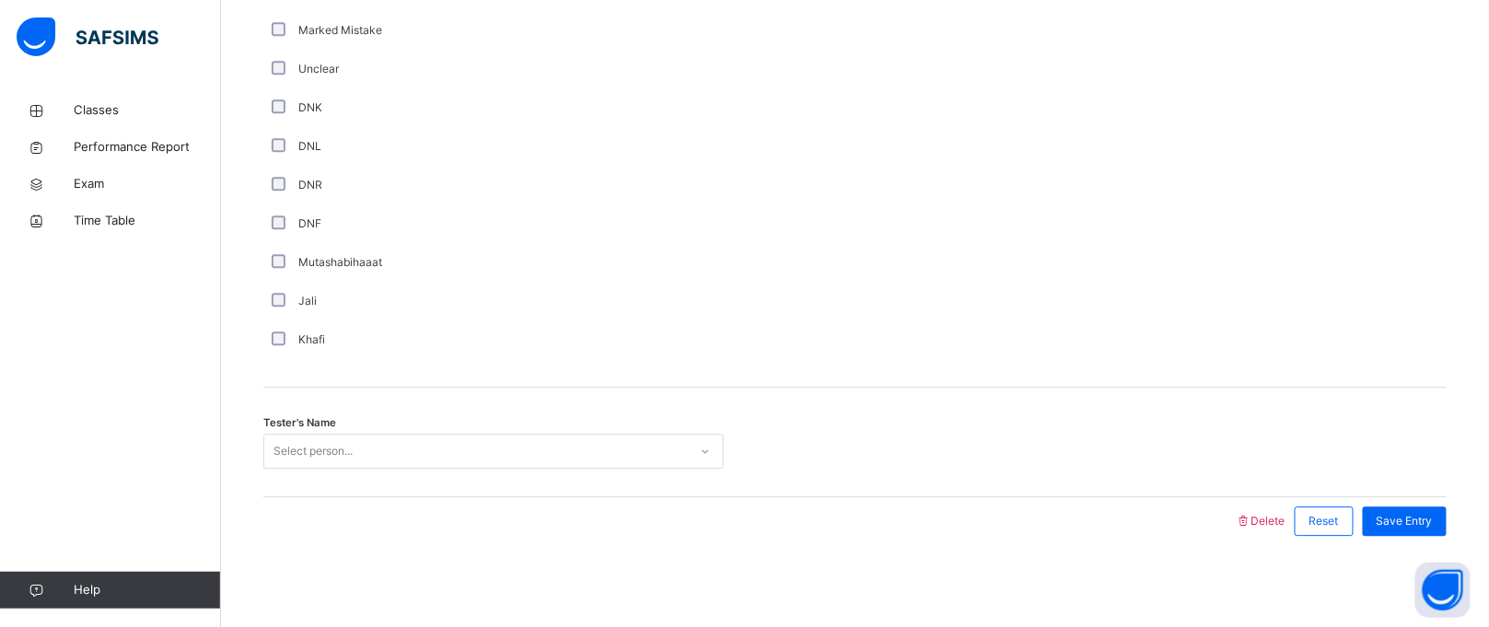
scroll to position [1569, 0]
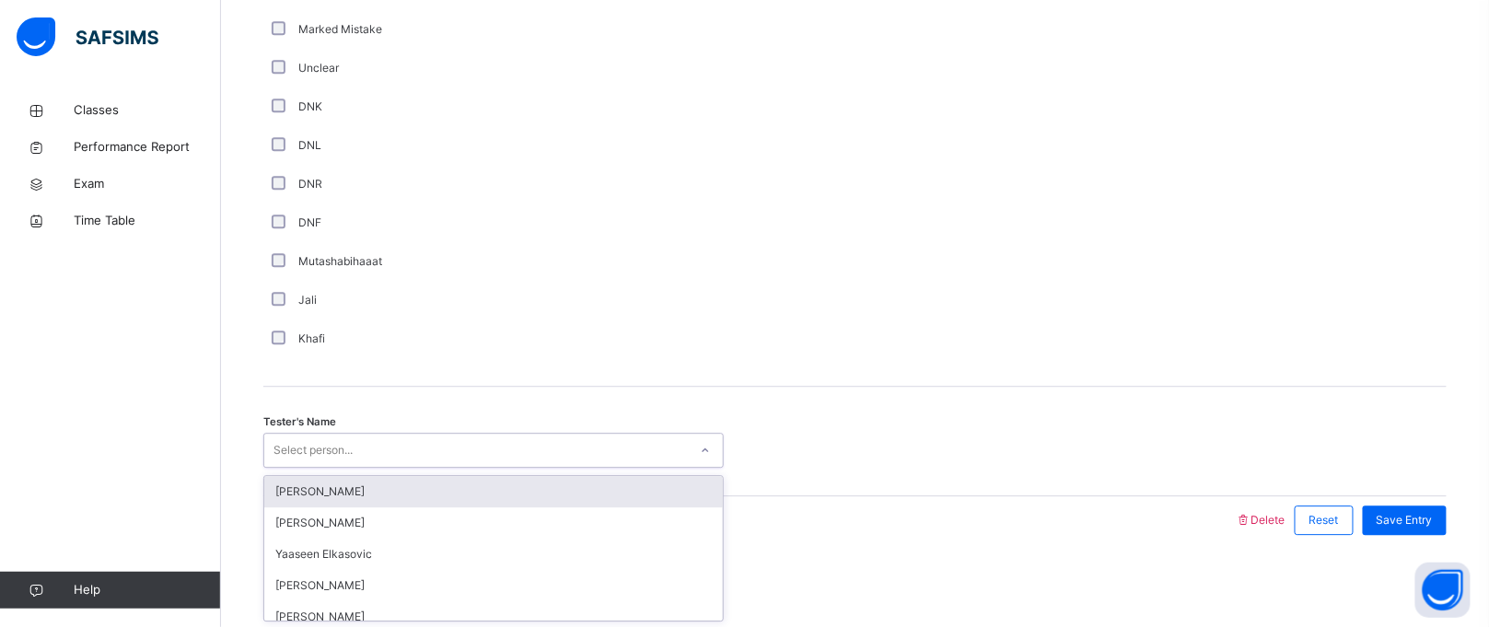
click at [516, 451] on div "Select person..." at bounding box center [476, 451] width 424 height 29
type input "***"
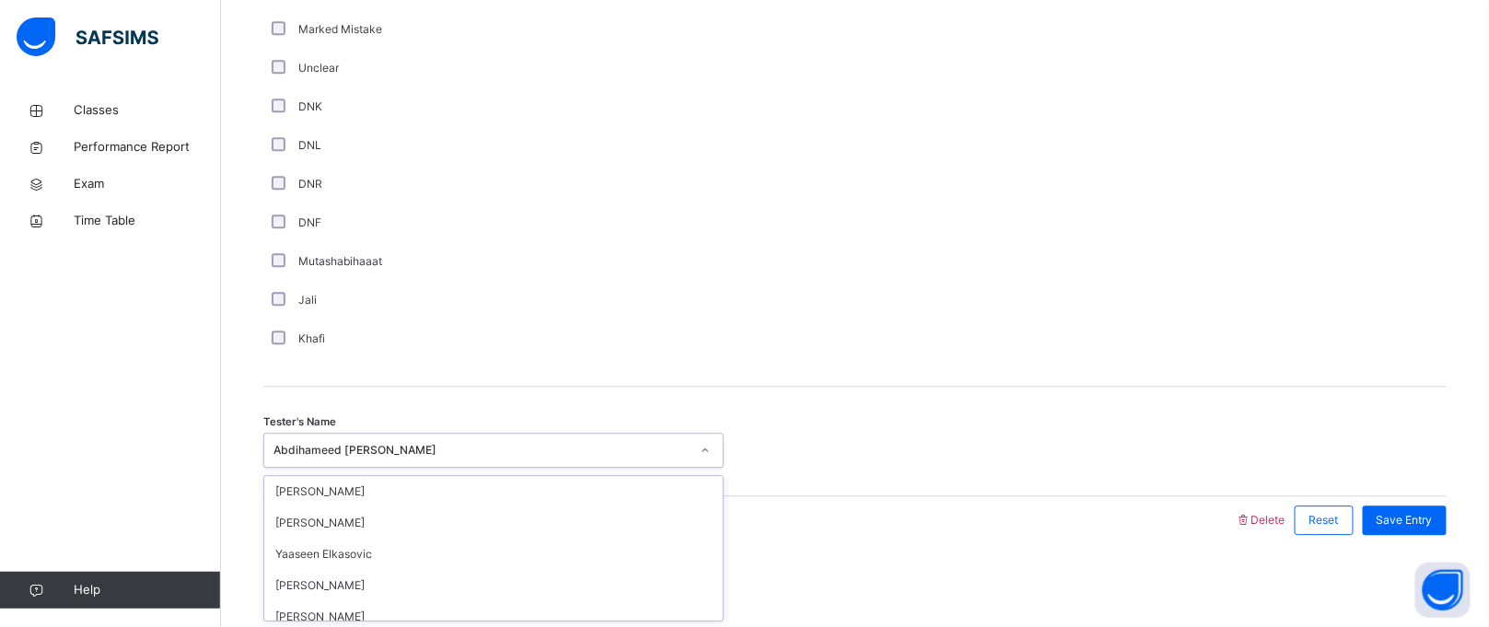
click at [498, 459] on div "Abdihameed [PERSON_NAME]" at bounding box center [476, 451] width 424 height 29
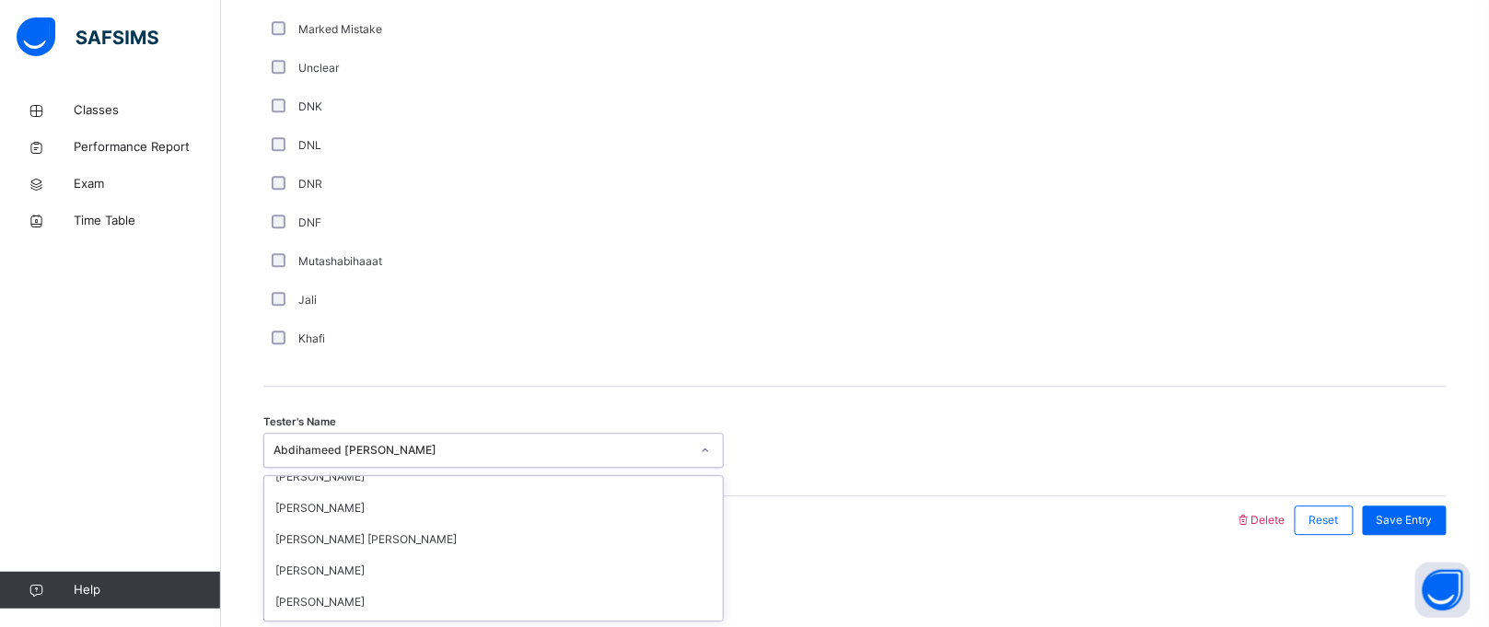
click at [498, 459] on div "Abdihameed [PERSON_NAME]" at bounding box center [476, 451] width 424 height 29
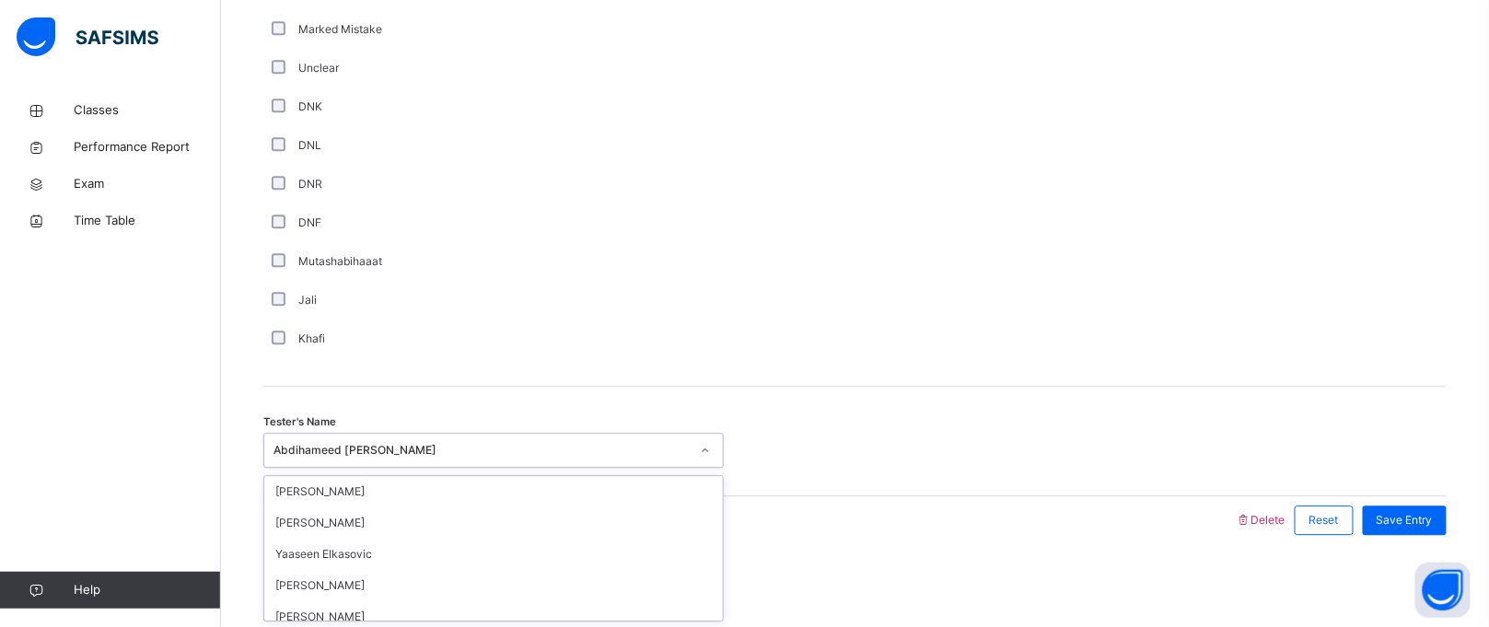
click at [485, 456] on div "Abdihameed [PERSON_NAME]" at bounding box center [482, 450] width 416 height 17
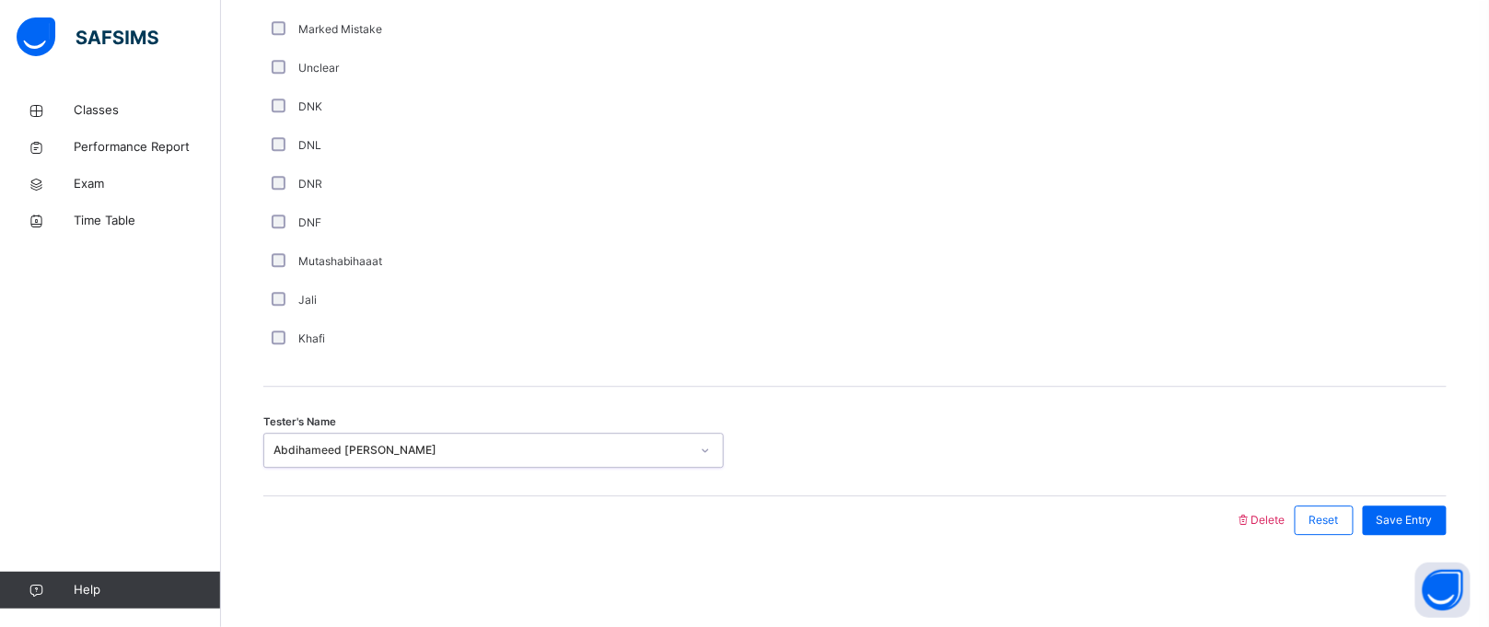
click at [485, 456] on div "Abdihameed [PERSON_NAME]" at bounding box center [482, 450] width 416 height 17
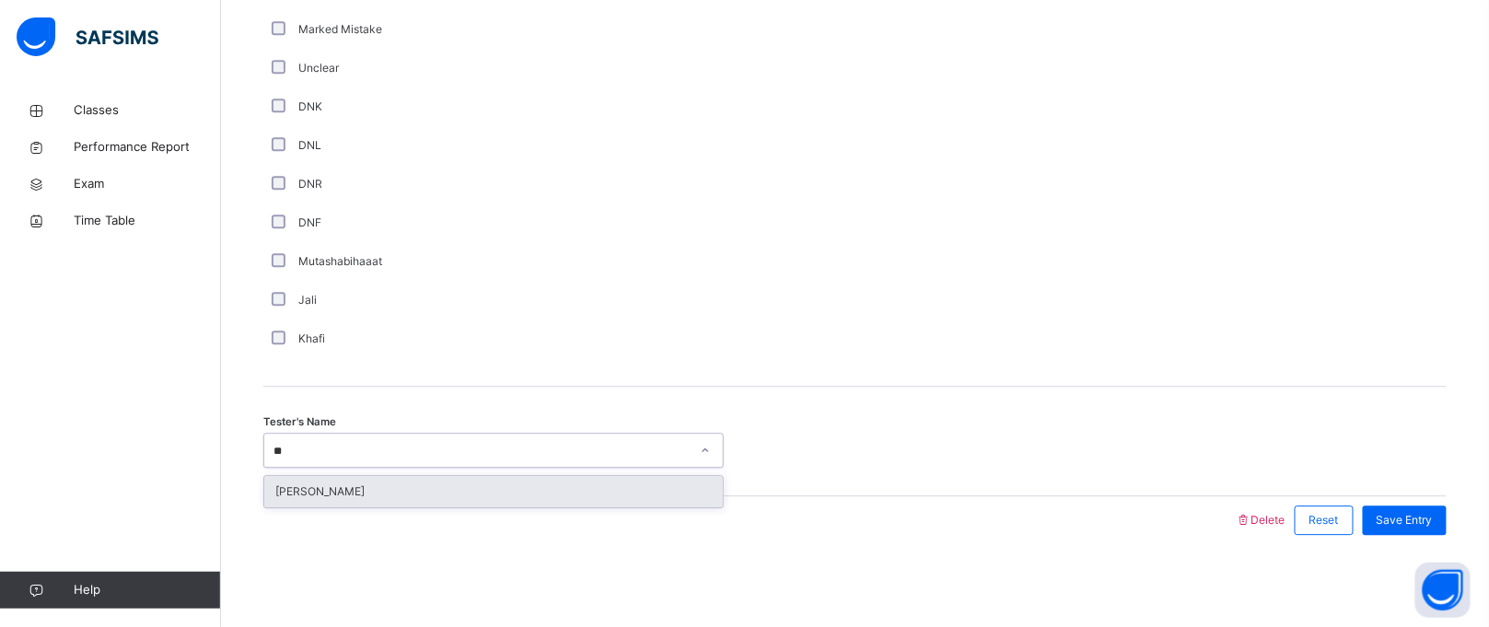
type input "*"
type input "***"
click at [483, 481] on div "Abdihameed [PERSON_NAME]" at bounding box center [493, 491] width 459 height 31
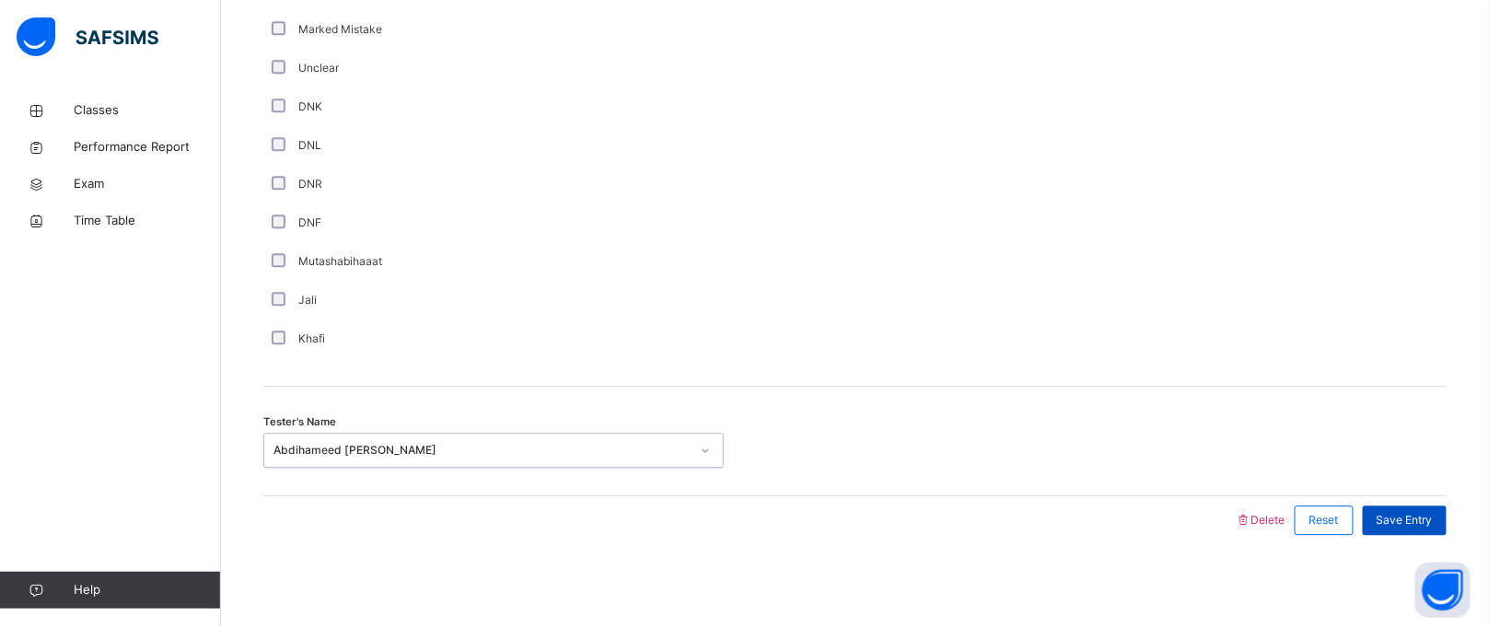
click at [1403, 508] on div "Save Entry" at bounding box center [1405, 520] width 84 height 29
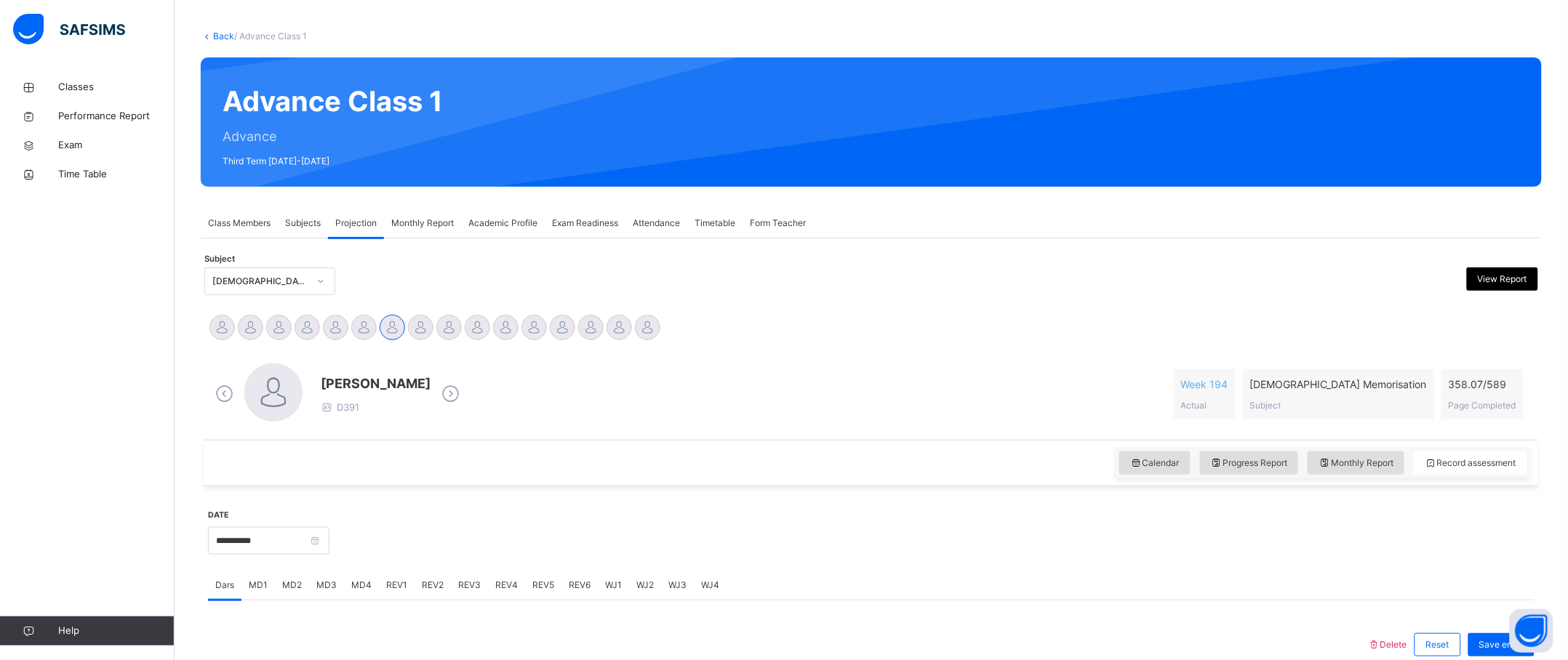
scroll to position [72, 0]
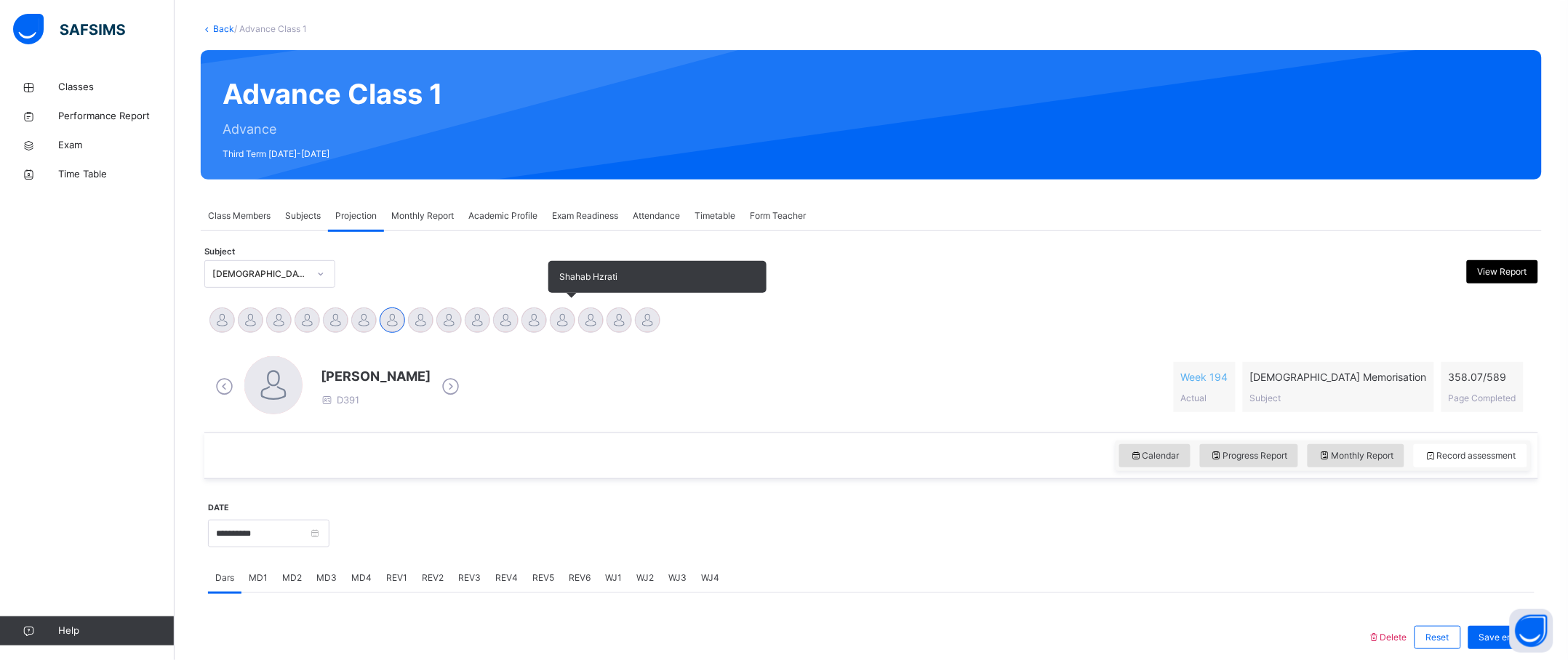
click at [555, 311] on div at bounding box center [562, 321] width 25 height 25
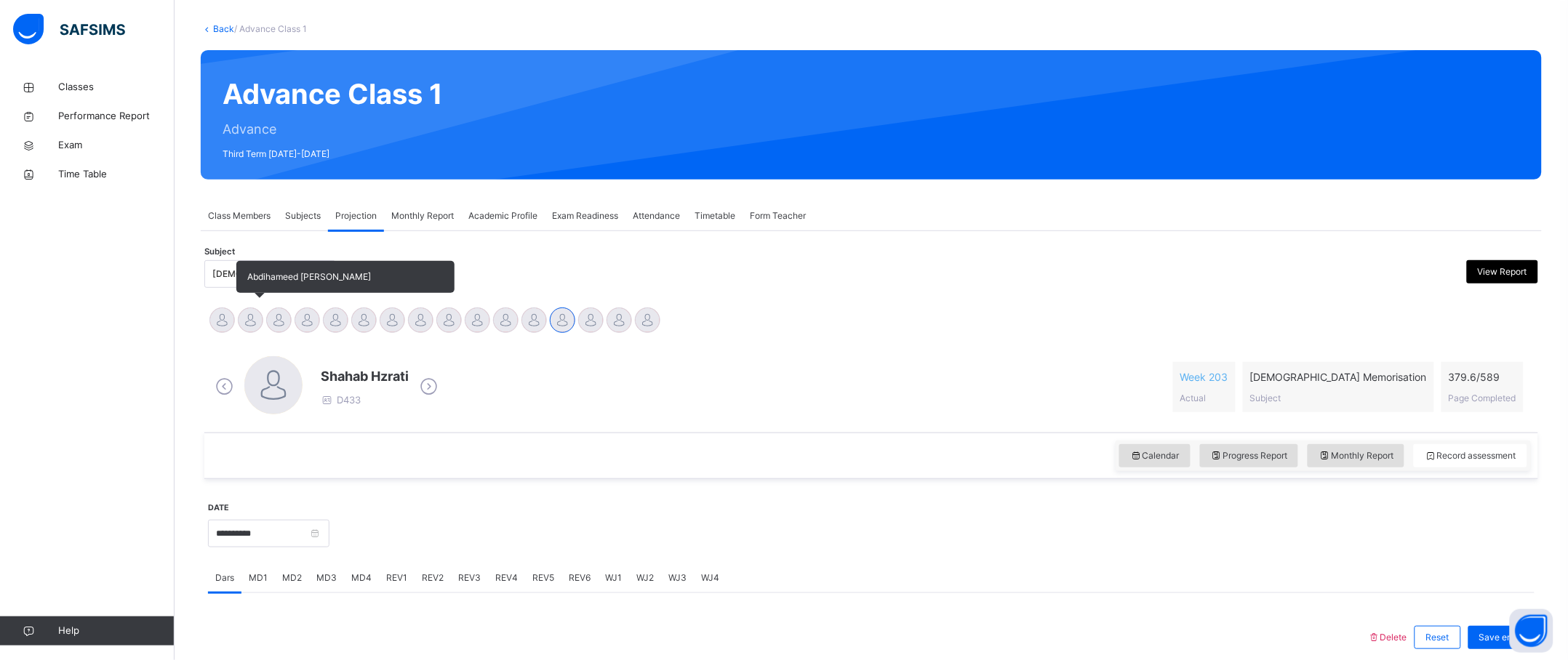
click at [258, 308] on div "Abdihameed [PERSON_NAME]" at bounding box center [250, 322] width 28 height 32
click at [250, 316] on div at bounding box center [250, 321] width 25 height 25
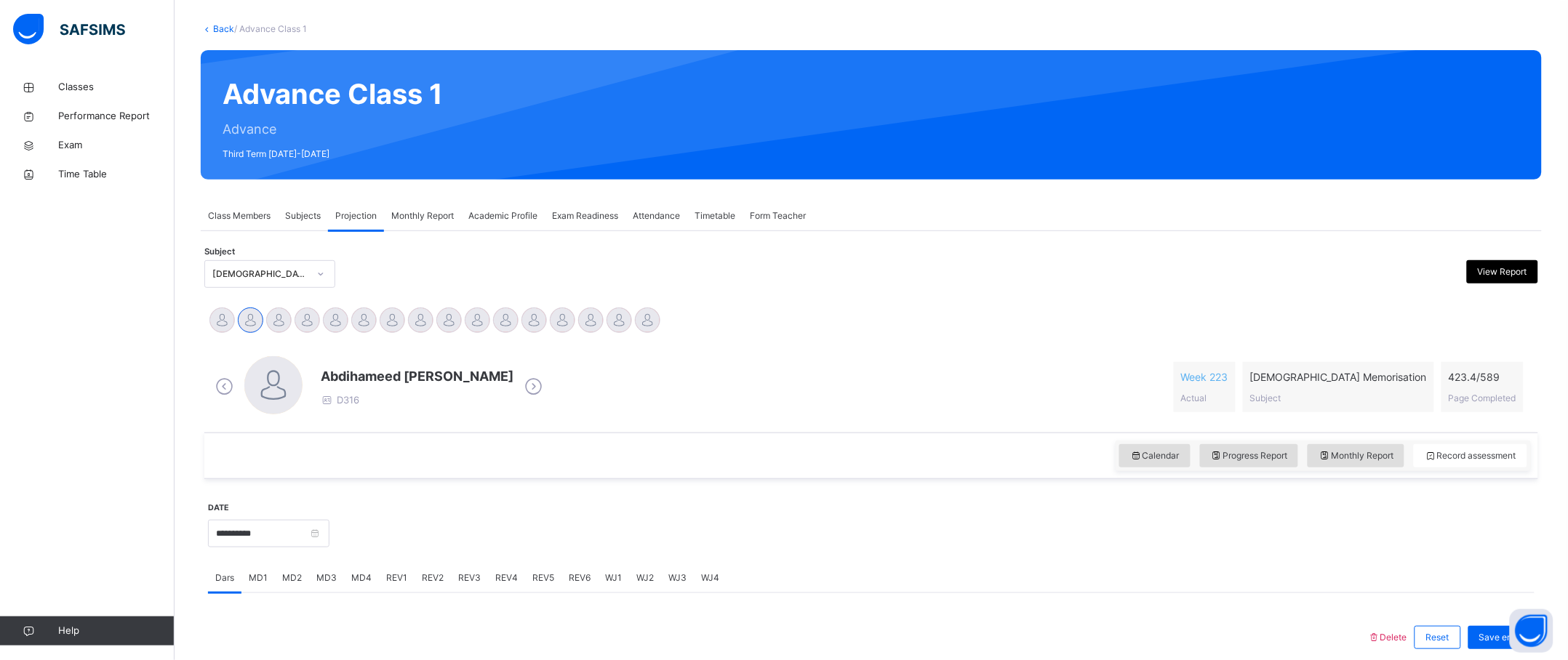
click at [1192, 114] on div at bounding box center [992, 114] width 1056 height 100
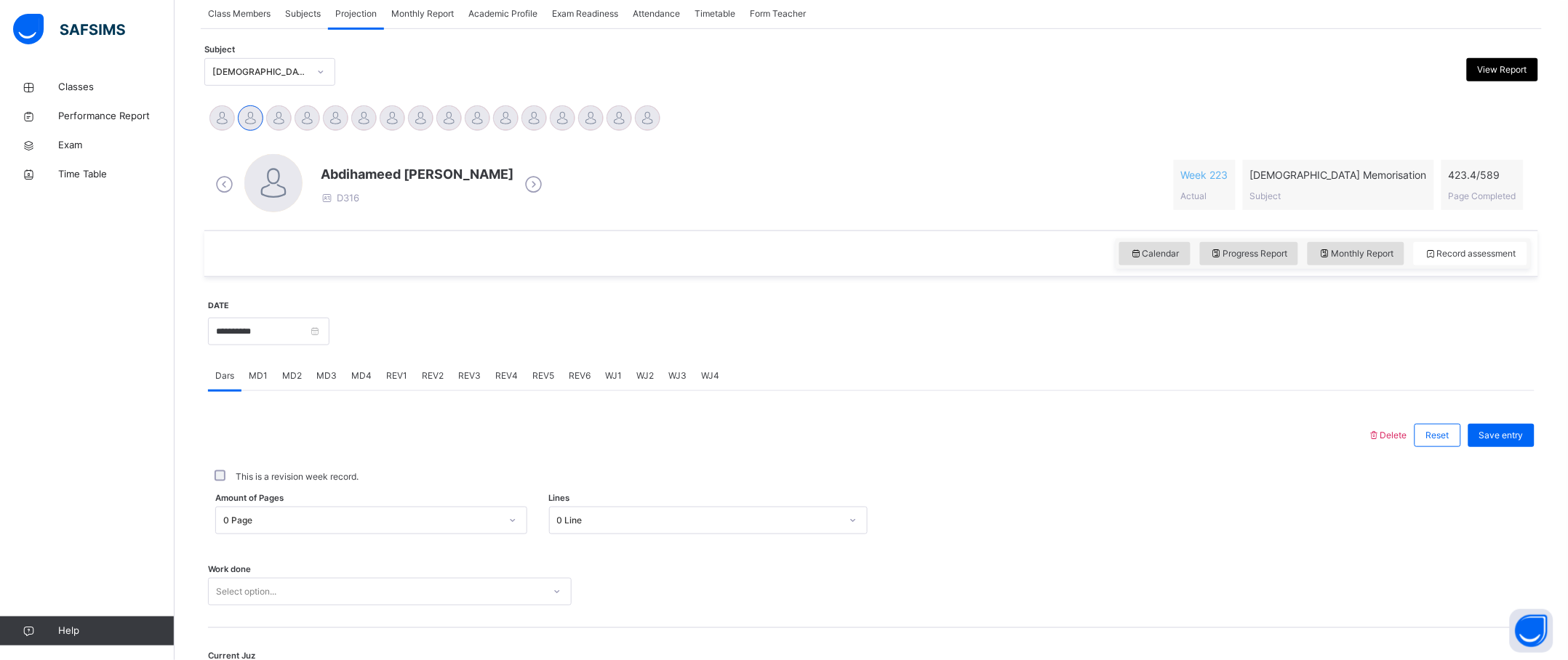
scroll to position [433, 0]
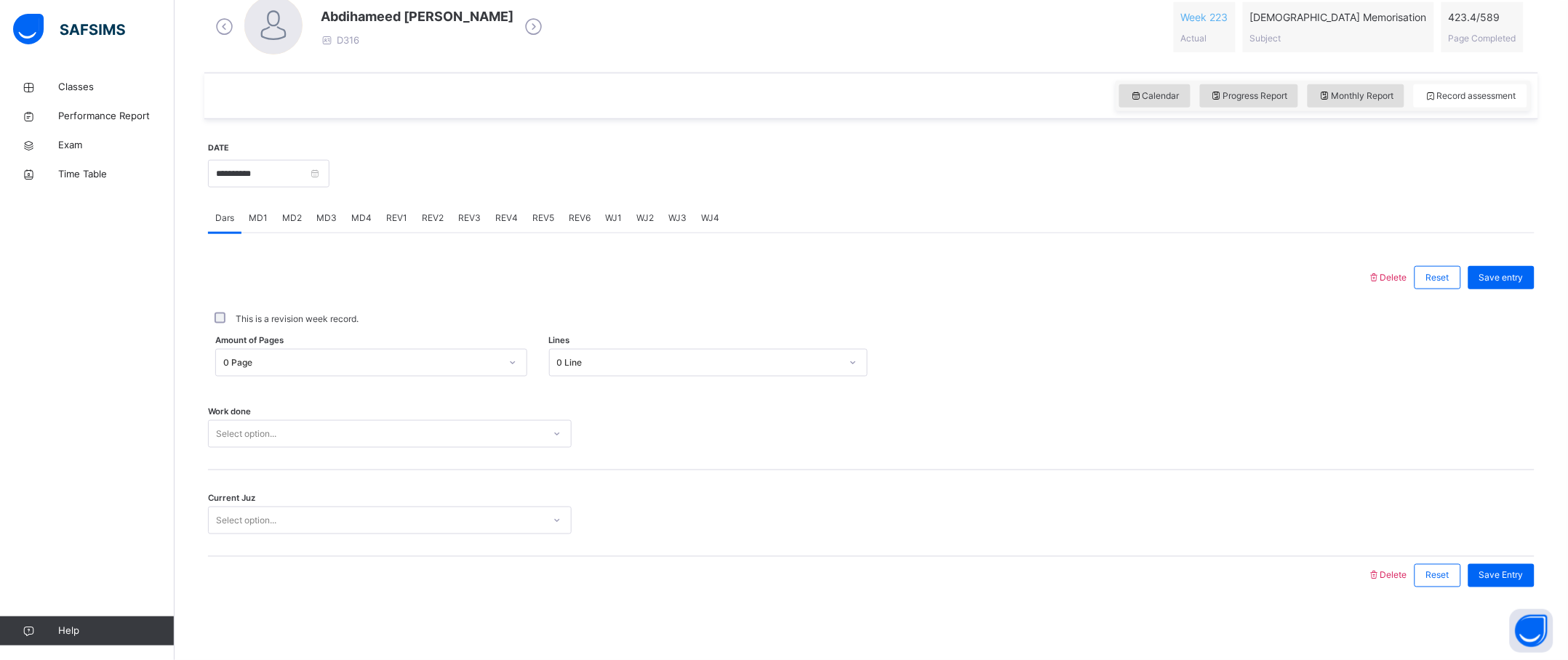
click at [323, 372] on div "0 Page" at bounding box center [358, 363] width 283 height 23
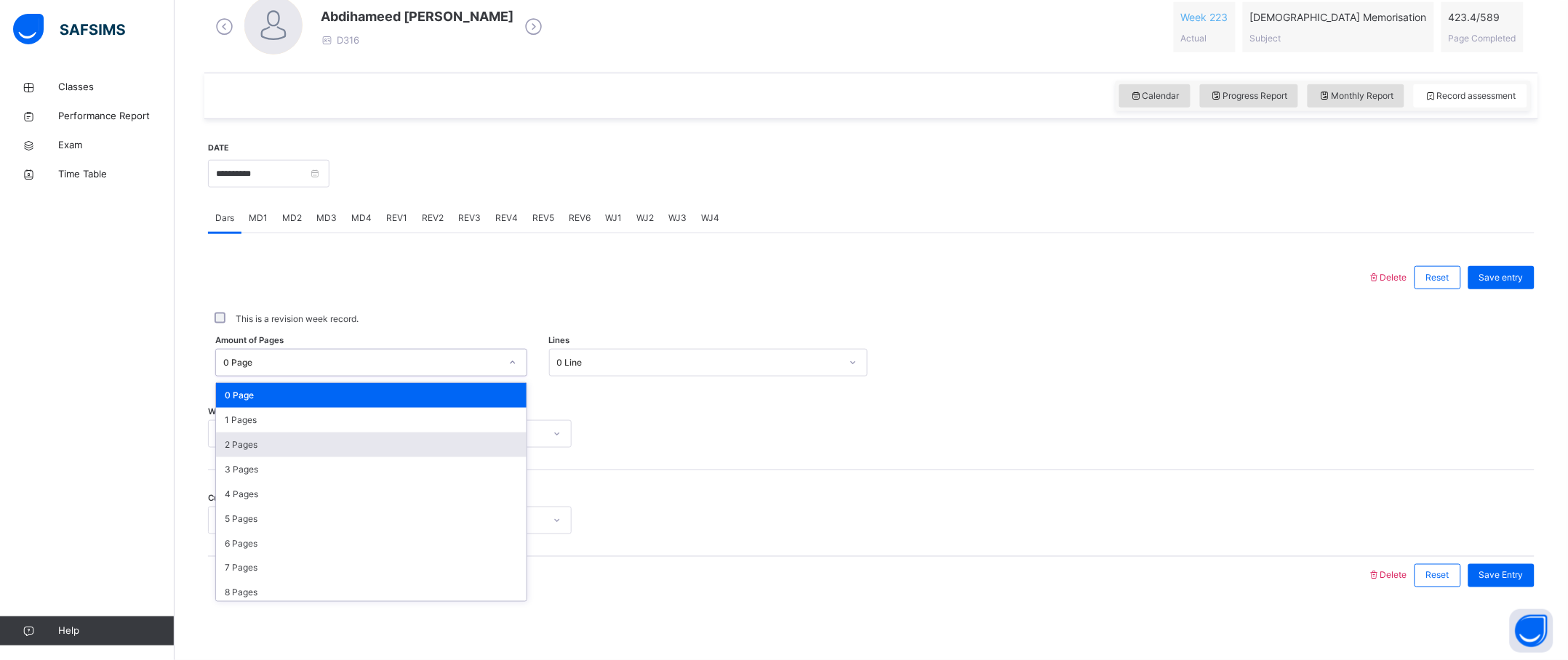
click at [314, 439] on div "2 Pages" at bounding box center [371, 444] width 310 height 24
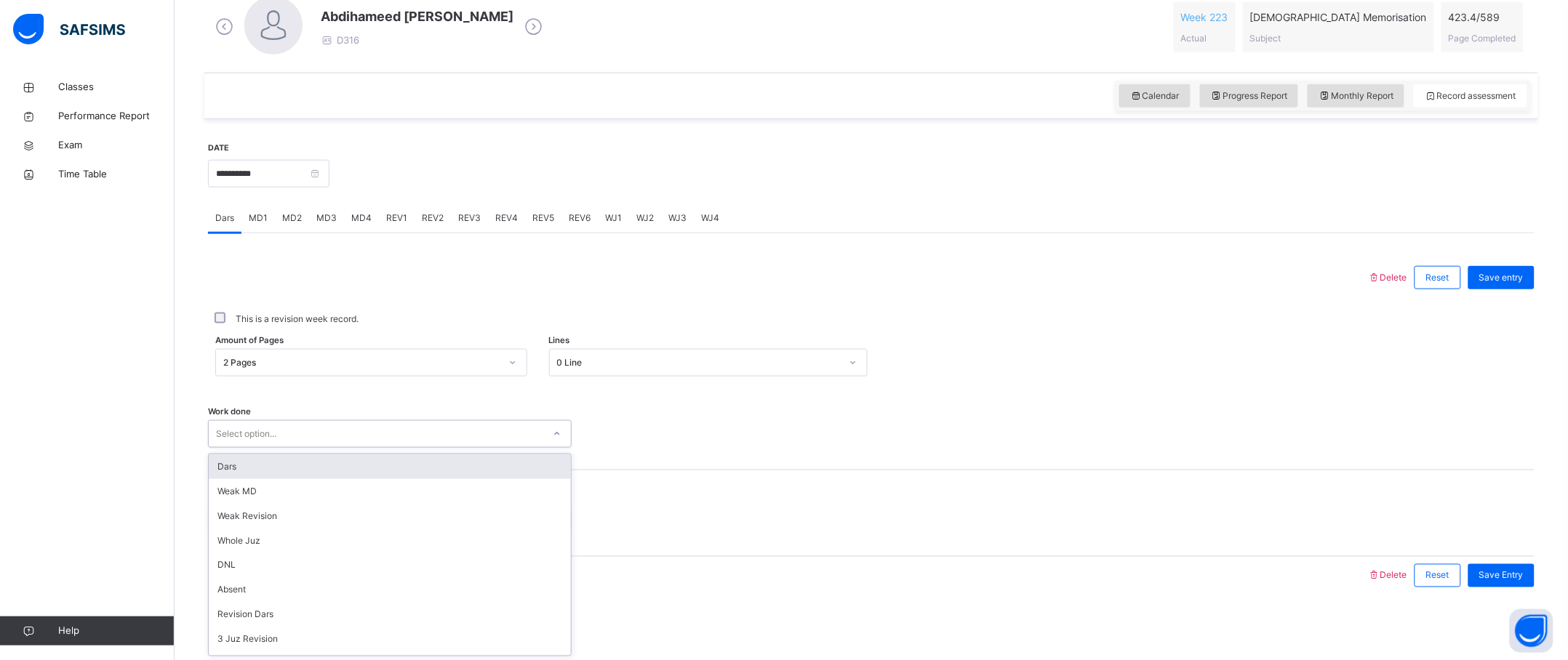
click at [314, 439] on div "Select option..." at bounding box center [376, 434] width 335 height 23
click at [305, 463] on div "Dars" at bounding box center [389, 467] width 362 height 24
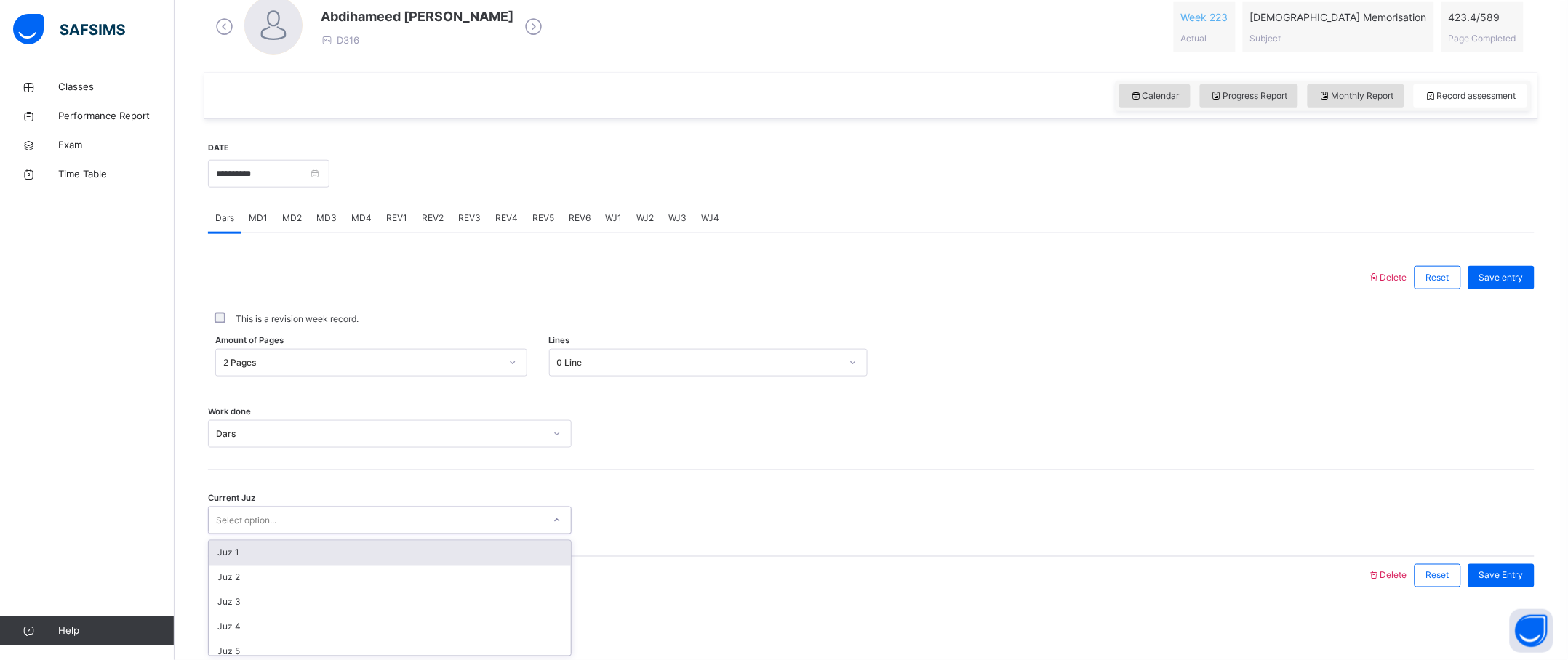
click at [299, 494] on div "Select option..." at bounding box center [376, 521] width 335 height 23
click at [299, 494] on div "Juz 17" at bounding box center [389, 549] width 362 height 24
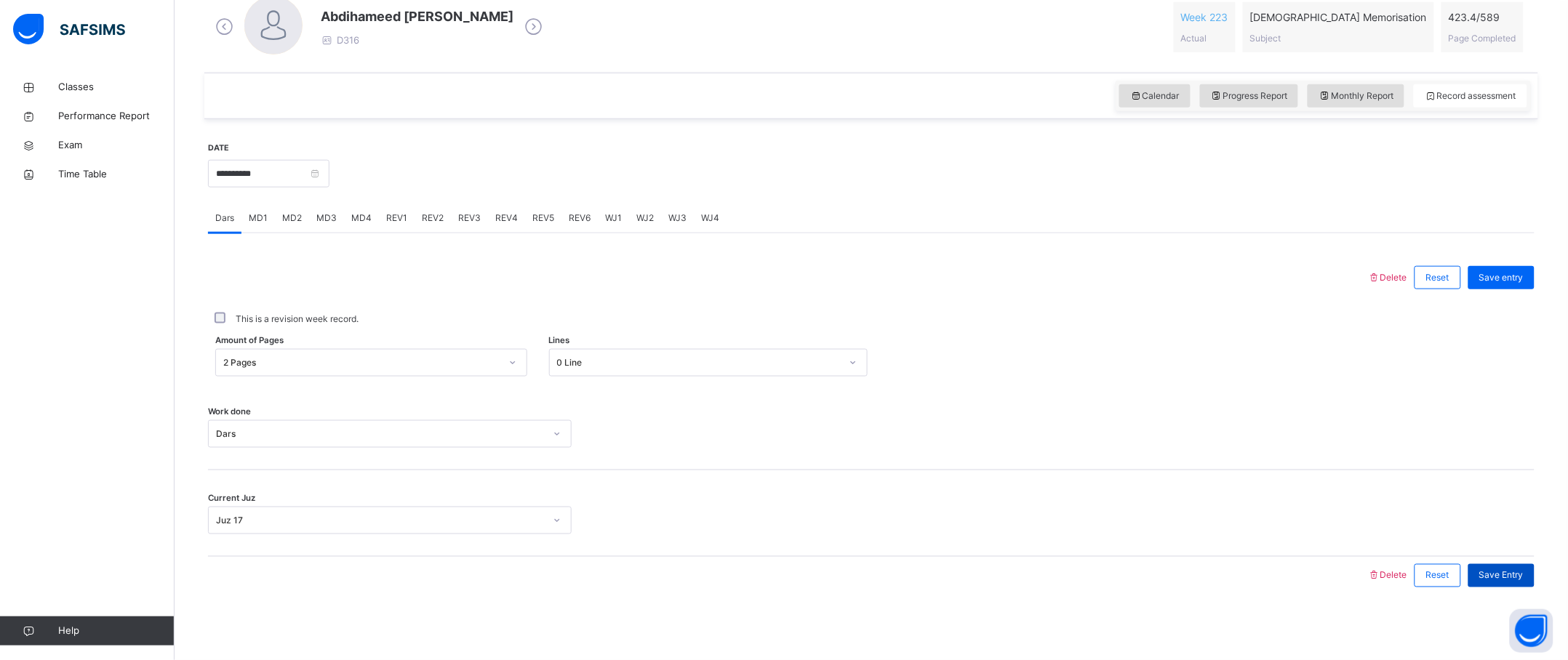
click at [1192, 494] on span "Save Entry" at bounding box center [1502, 576] width 44 height 13
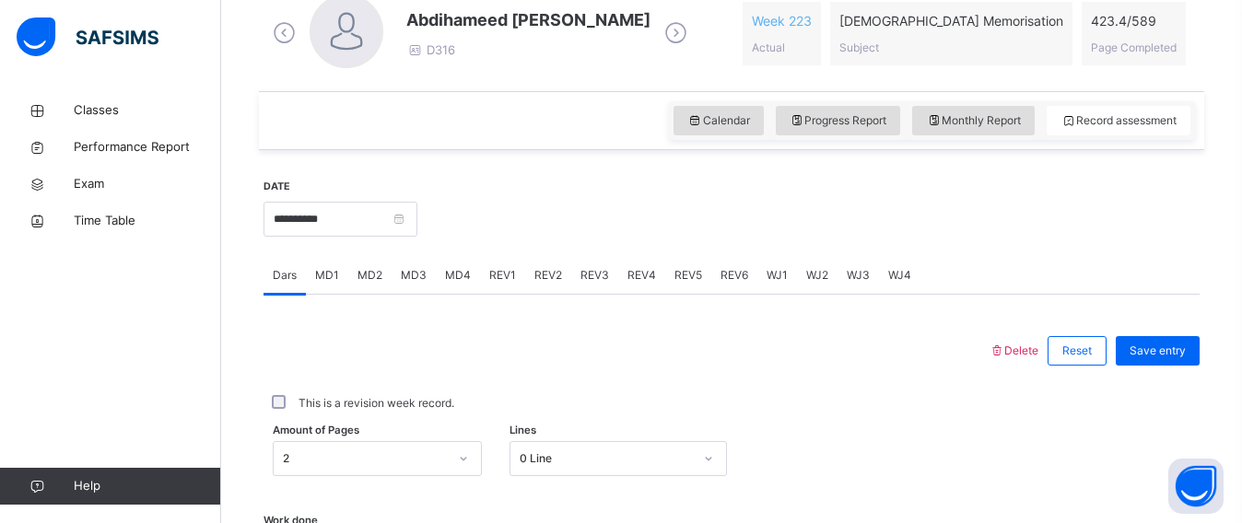
scroll to position [539, 0]
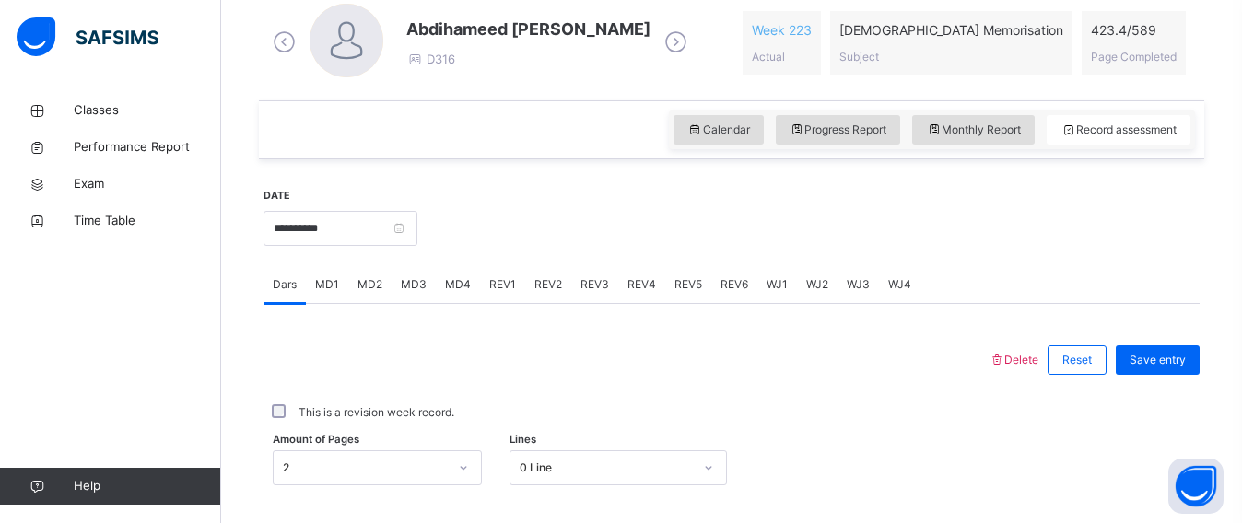
click at [464, 294] on div "MD4" at bounding box center [458, 284] width 44 height 37
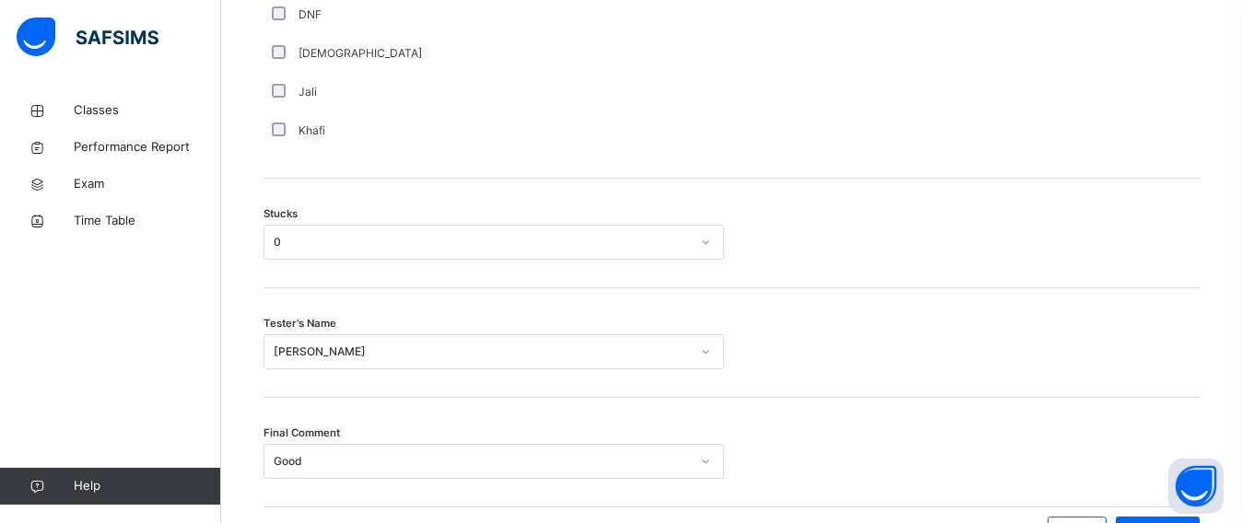
scroll to position [1477, 0]
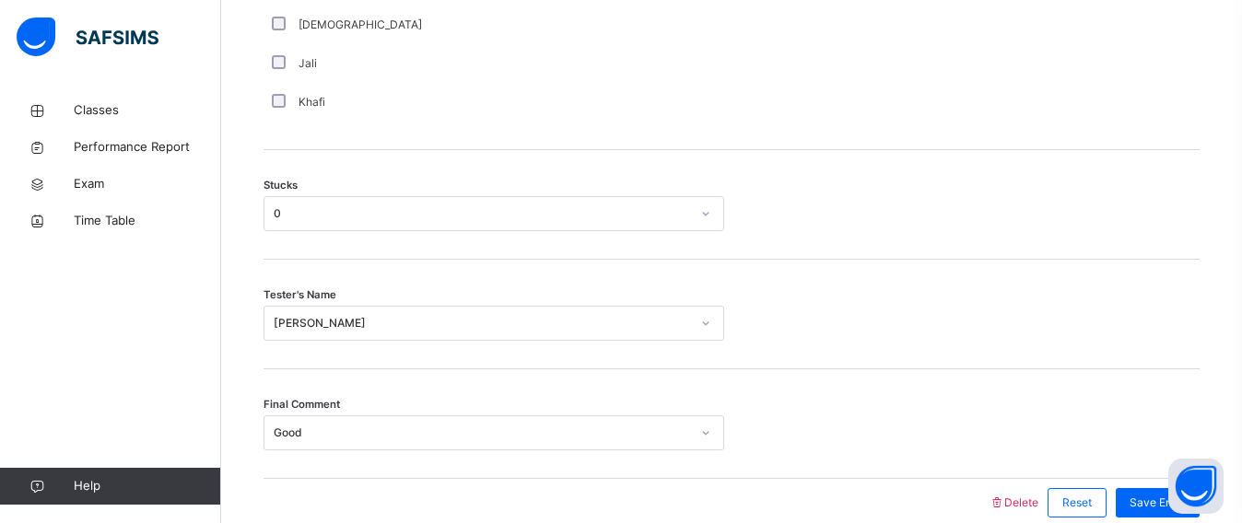
click at [1159, 450] on div "Final Comment Good" at bounding box center [731, 424] width 936 height 110
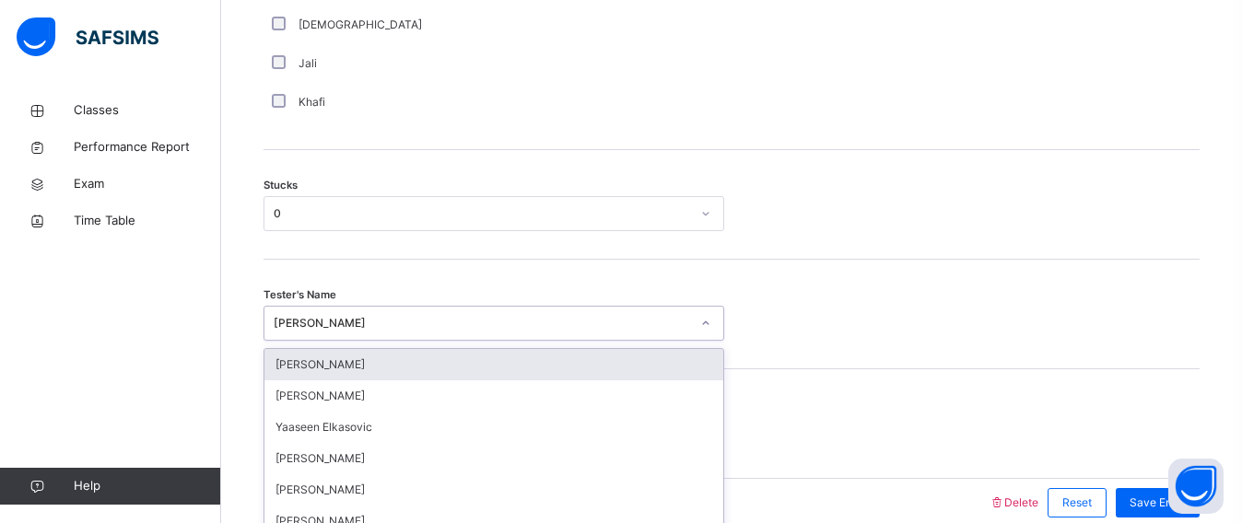
click at [442, 322] on div "option [PERSON_NAME] focused, 1 of 91. 91 results available. Use Up and Down to…" at bounding box center [493, 323] width 461 height 35
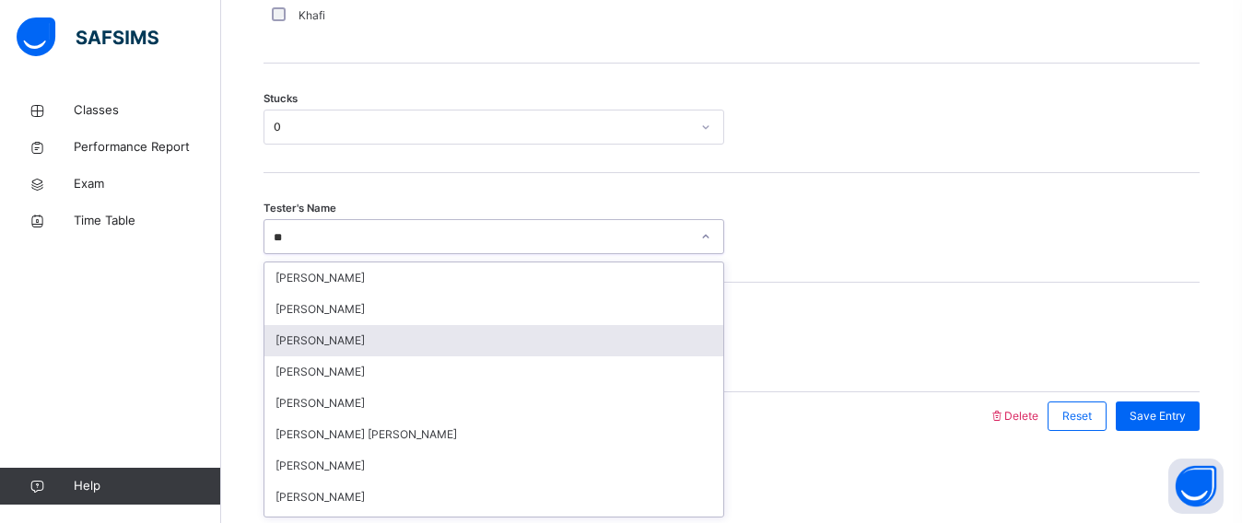
type input "***"
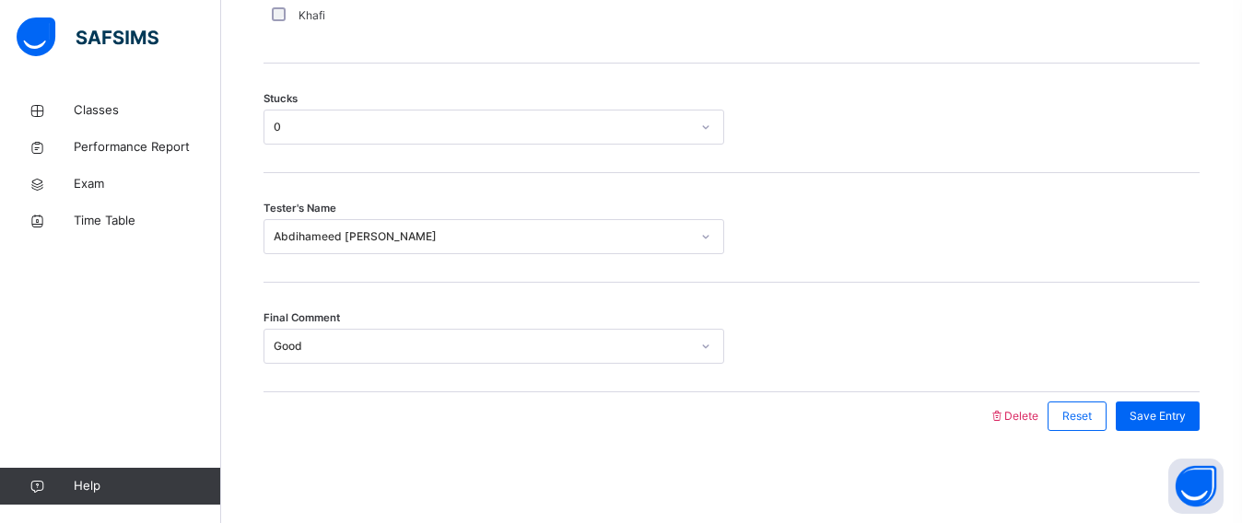
click at [491, 214] on div "Tester's Name Abdihameed [PERSON_NAME]" at bounding box center [731, 228] width 936 height 110
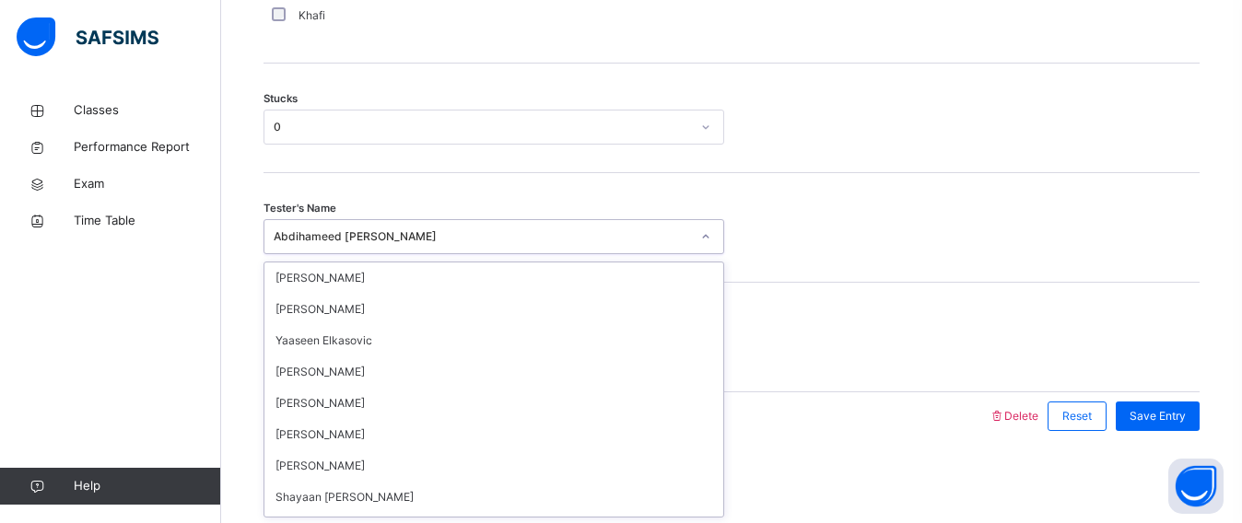
click at [465, 241] on div "Abdihameed [PERSON_NAME]" at bounding box center [482, 236] width 416 height 17
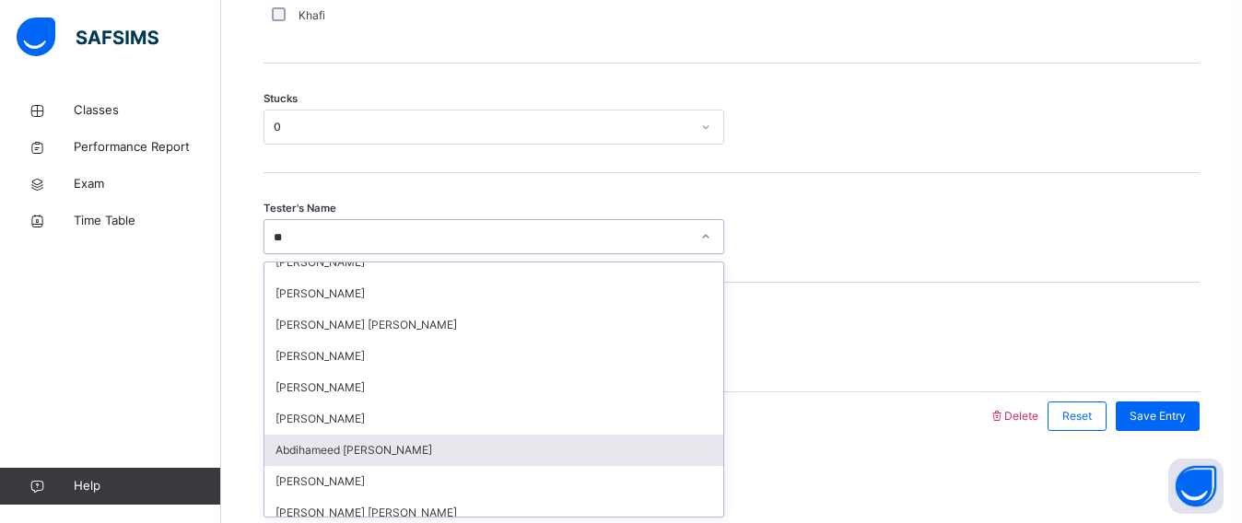
scroll to position [0, 0]
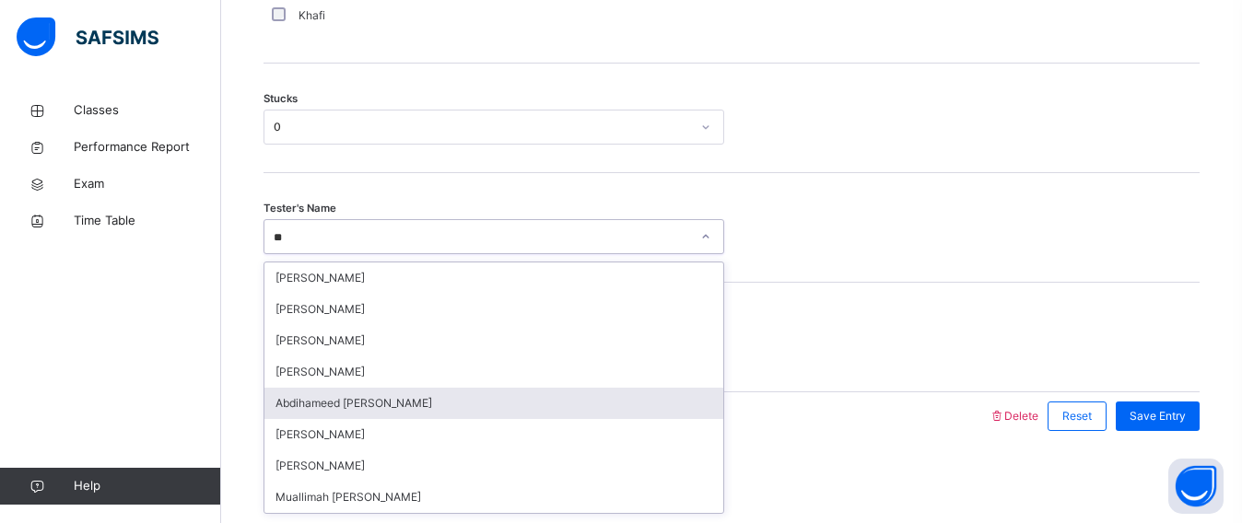
type input "***"
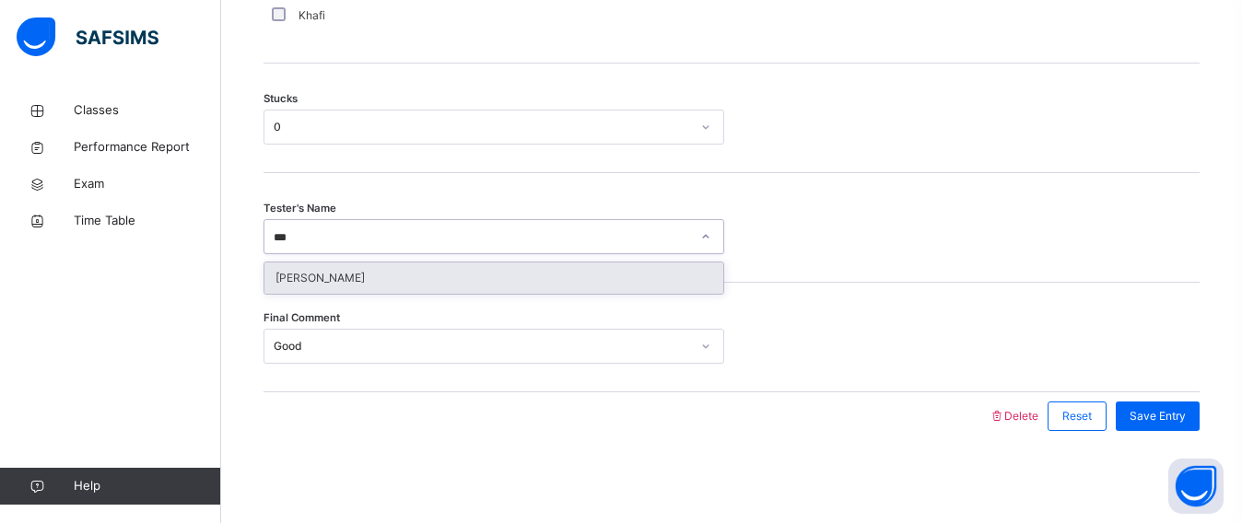
click at [463, 282] on div "[PERSON_NAME]" at bounding box center [493, 278] width 459 height 31
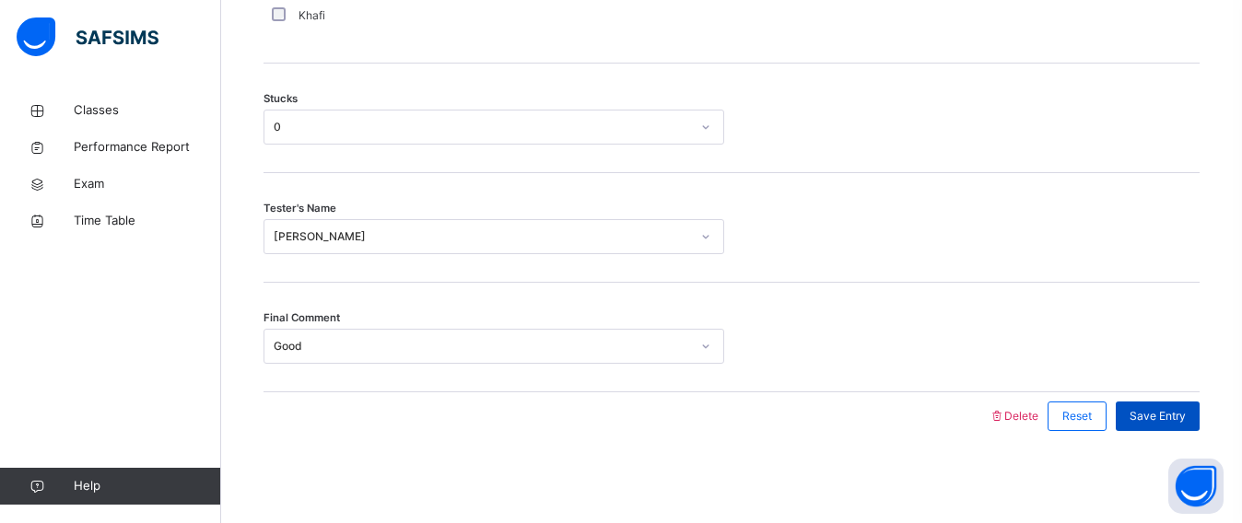
click at [1184, 408] on span "Save Entry" at bounding box center [1157, 416] width 56 height 17
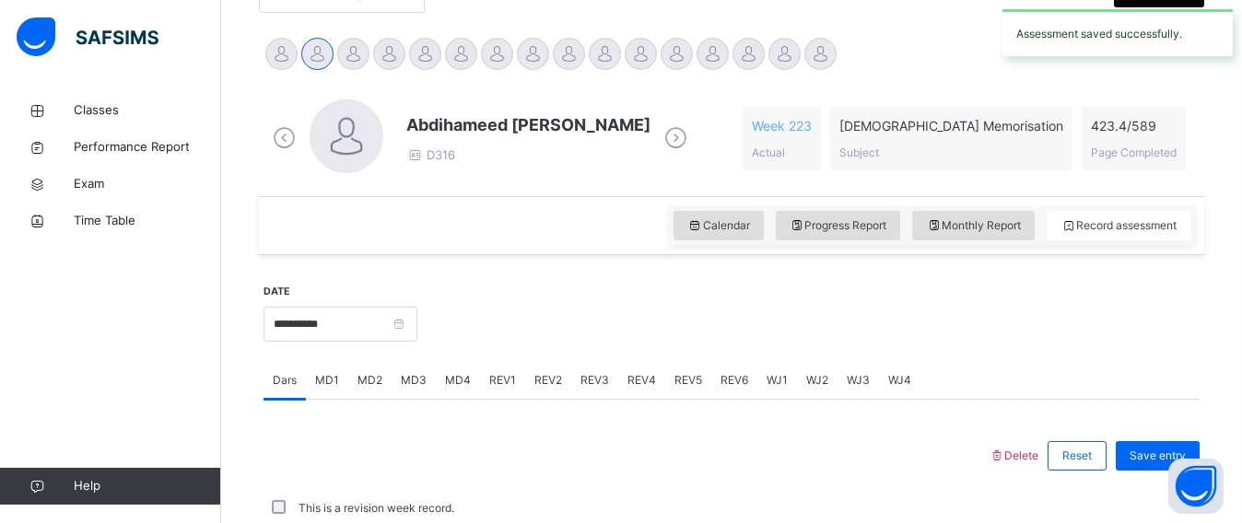
scroll to position [860, 0]
